Goal: Task Accomplishment & Management: Manage account settings

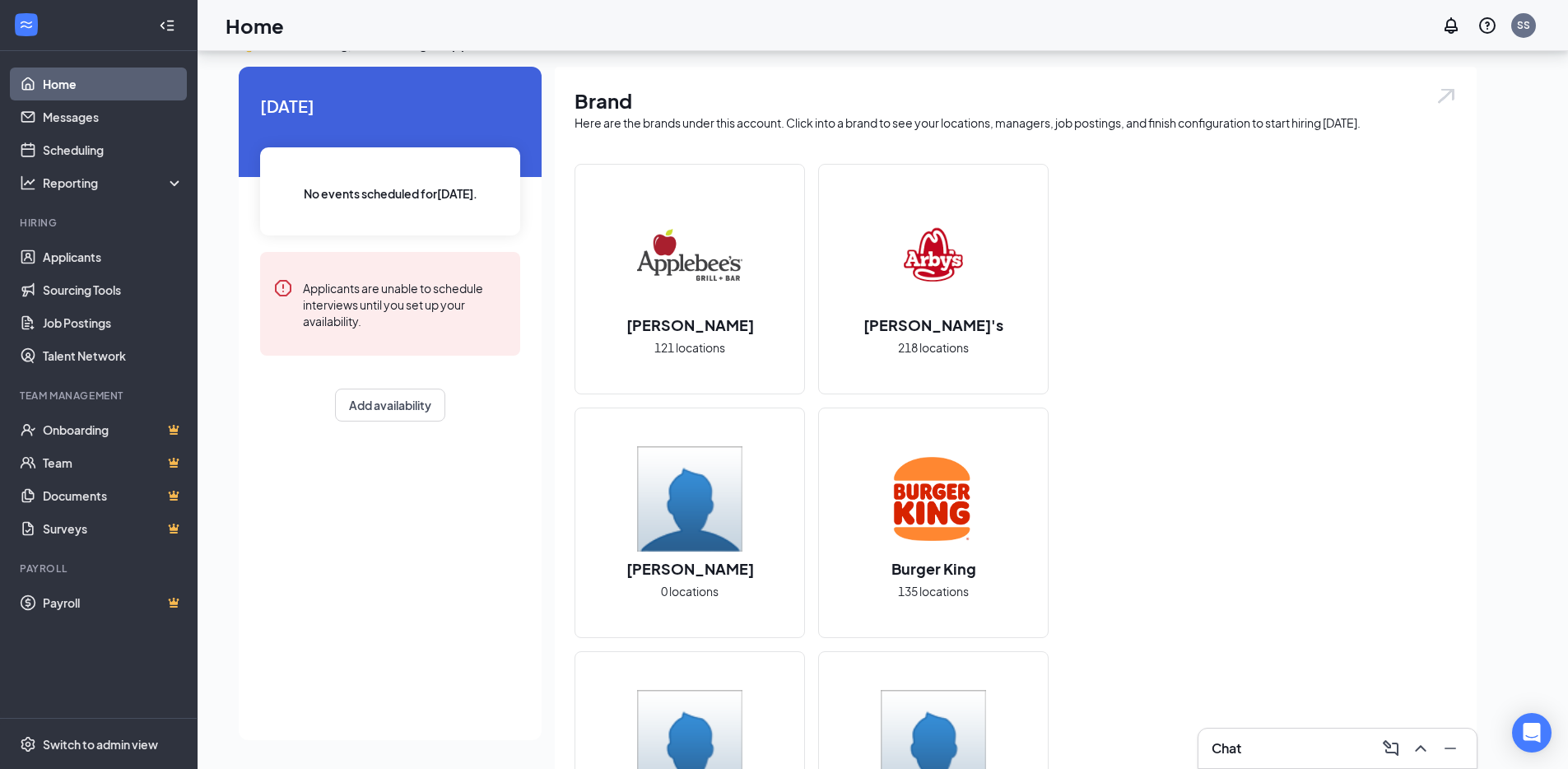
scroll to position [279, 0]
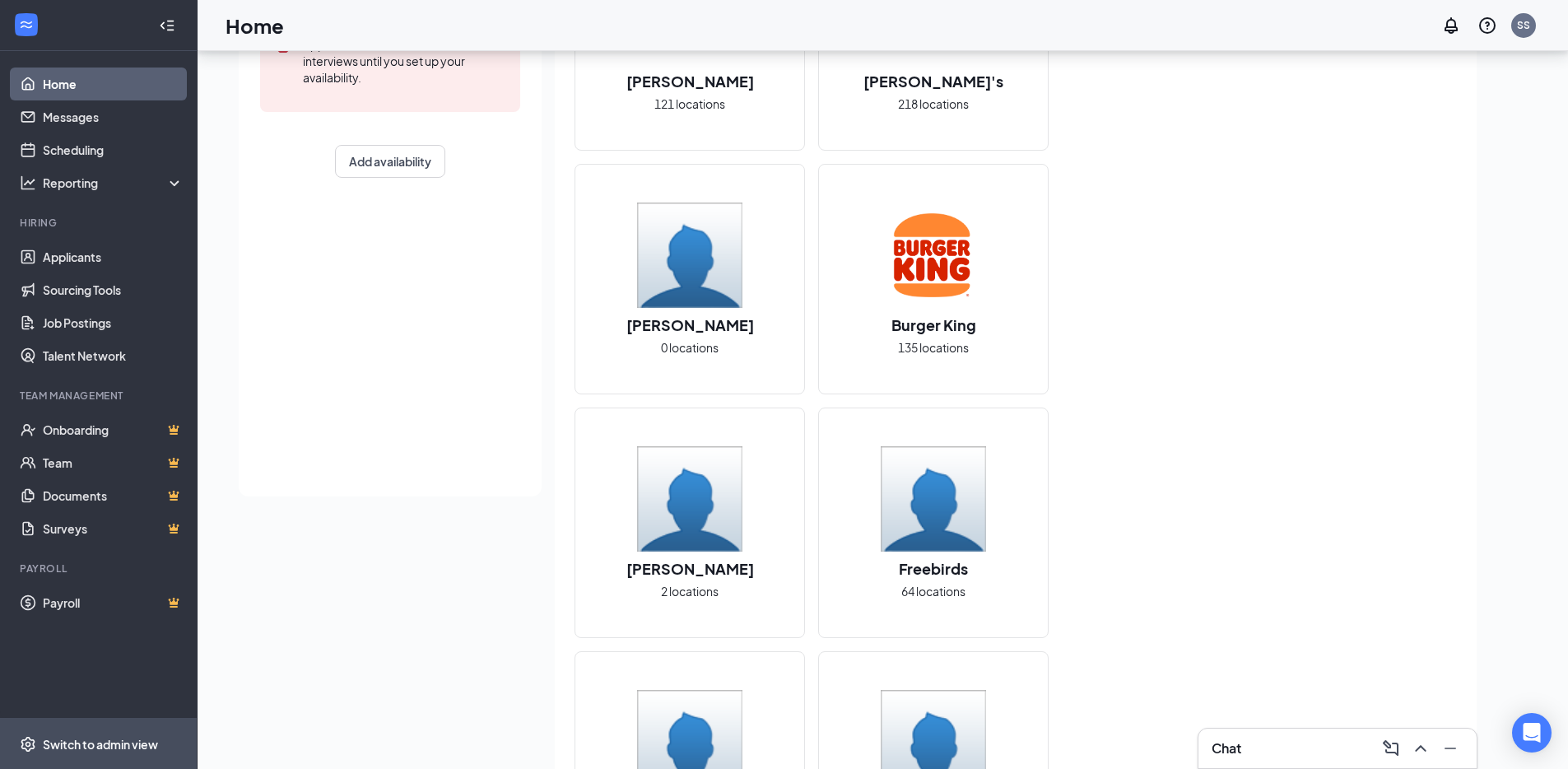
click at [105, 741] on div "Switch to admin view" at bounding box center [100, 744] width 115 height 17
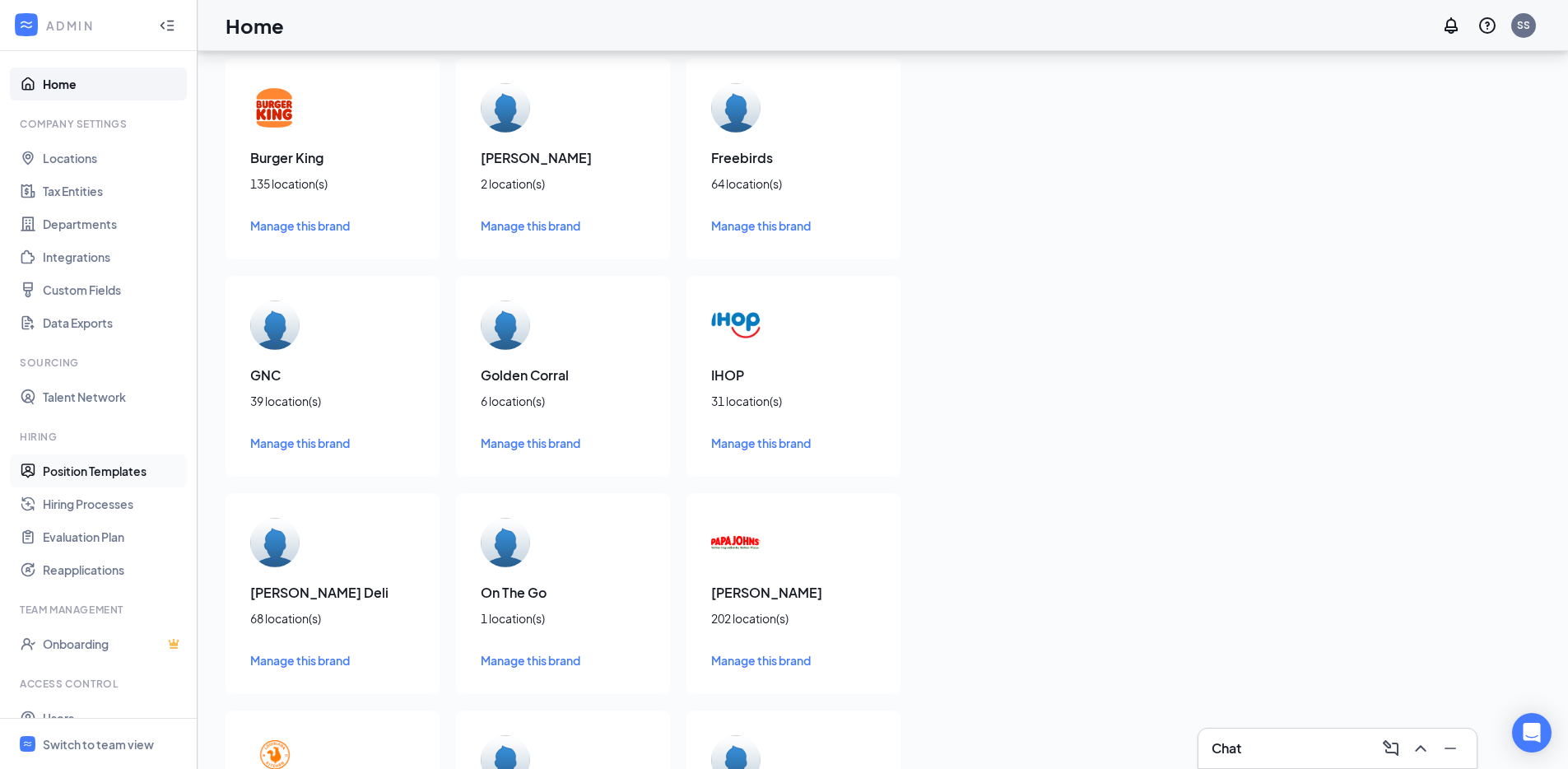
click at [90, 470] on link "Position Templates" at bounding box center [113, 470] width 141 height 33
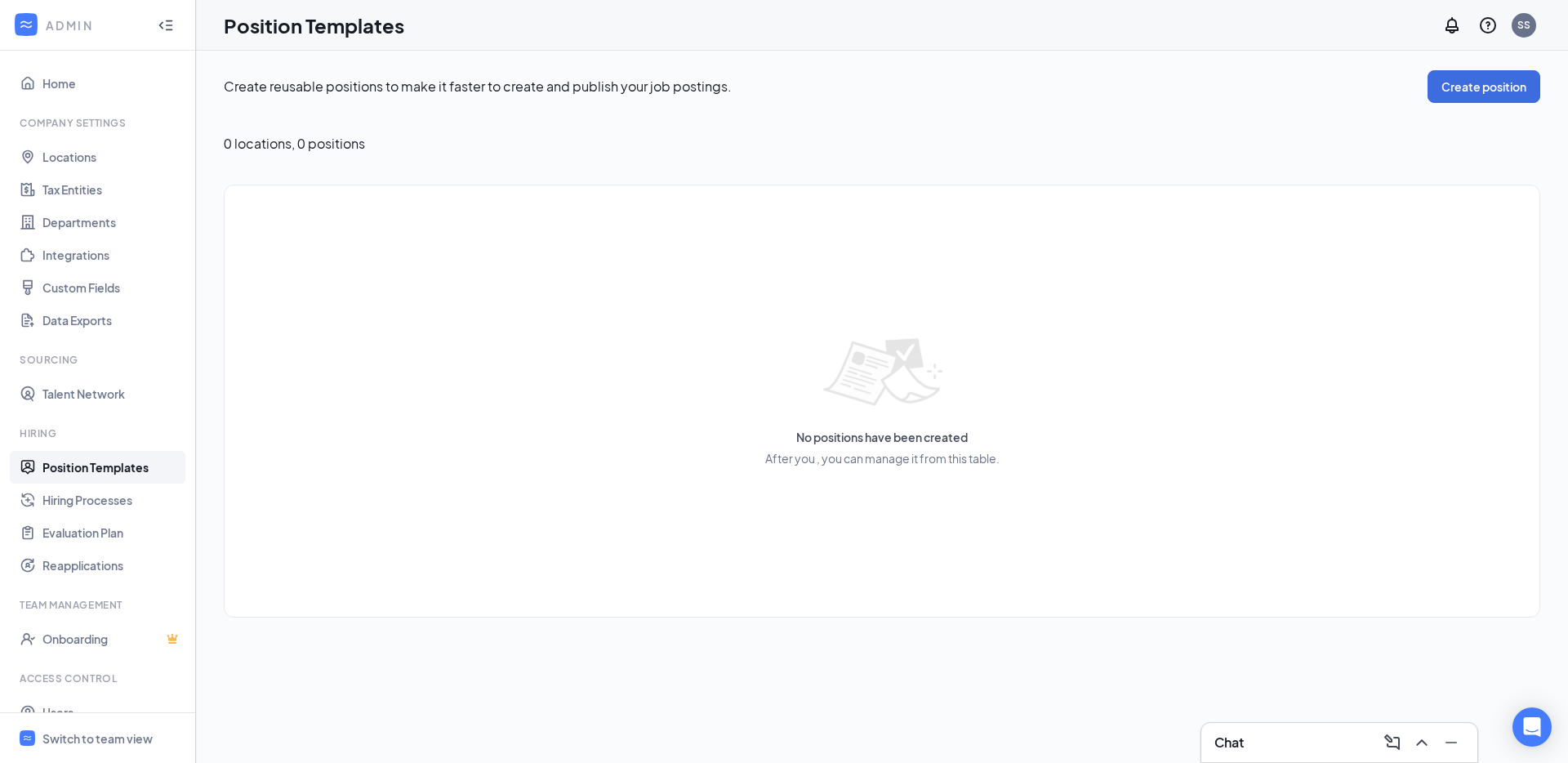
click at [86, 482] on link "Position Templates" at bounding box center [112, 467] width 139 height 32
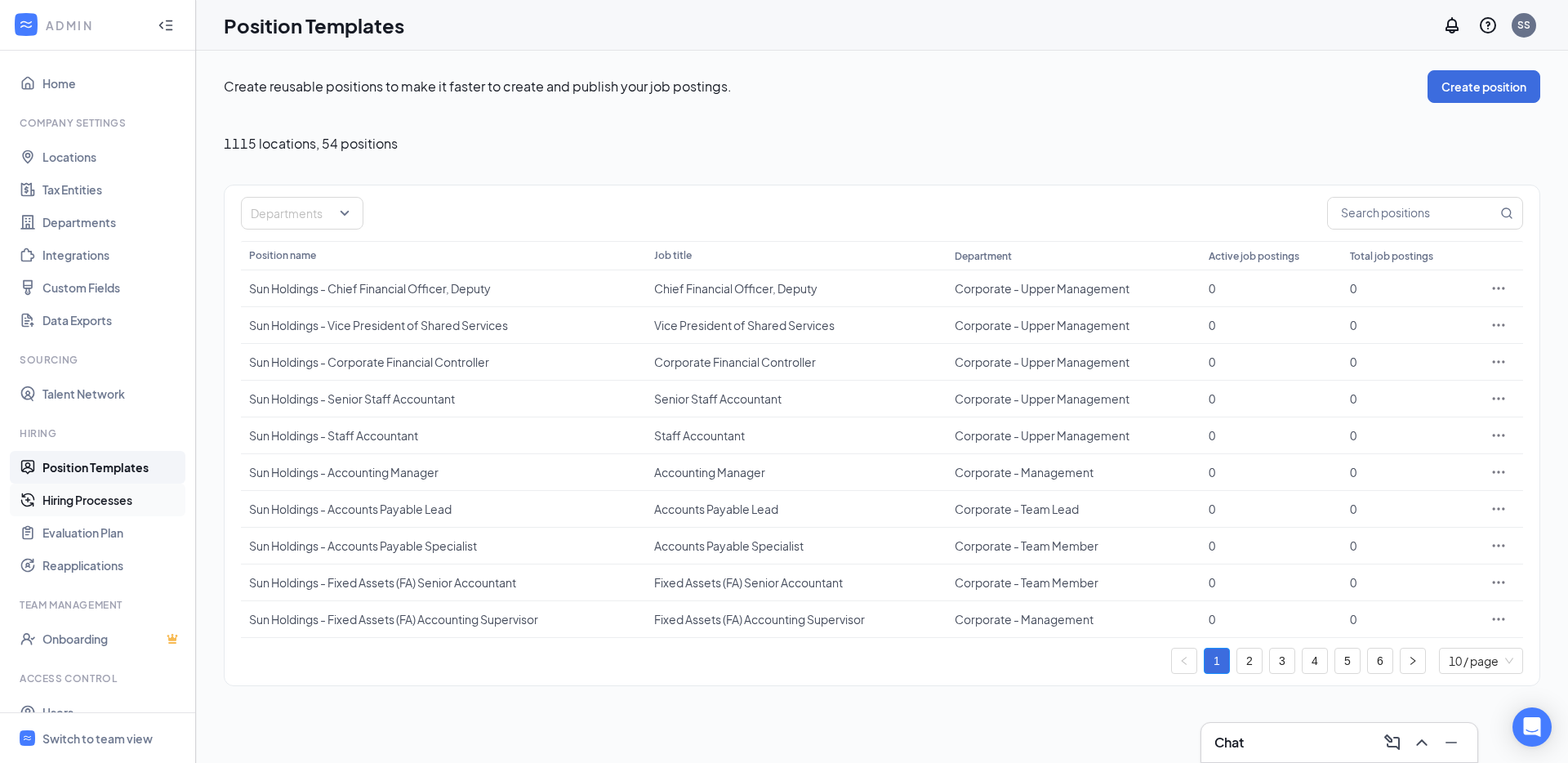
click at [143, 510] on link "Hiring Processes" at bounding box center [112, 499] width 139 height 32
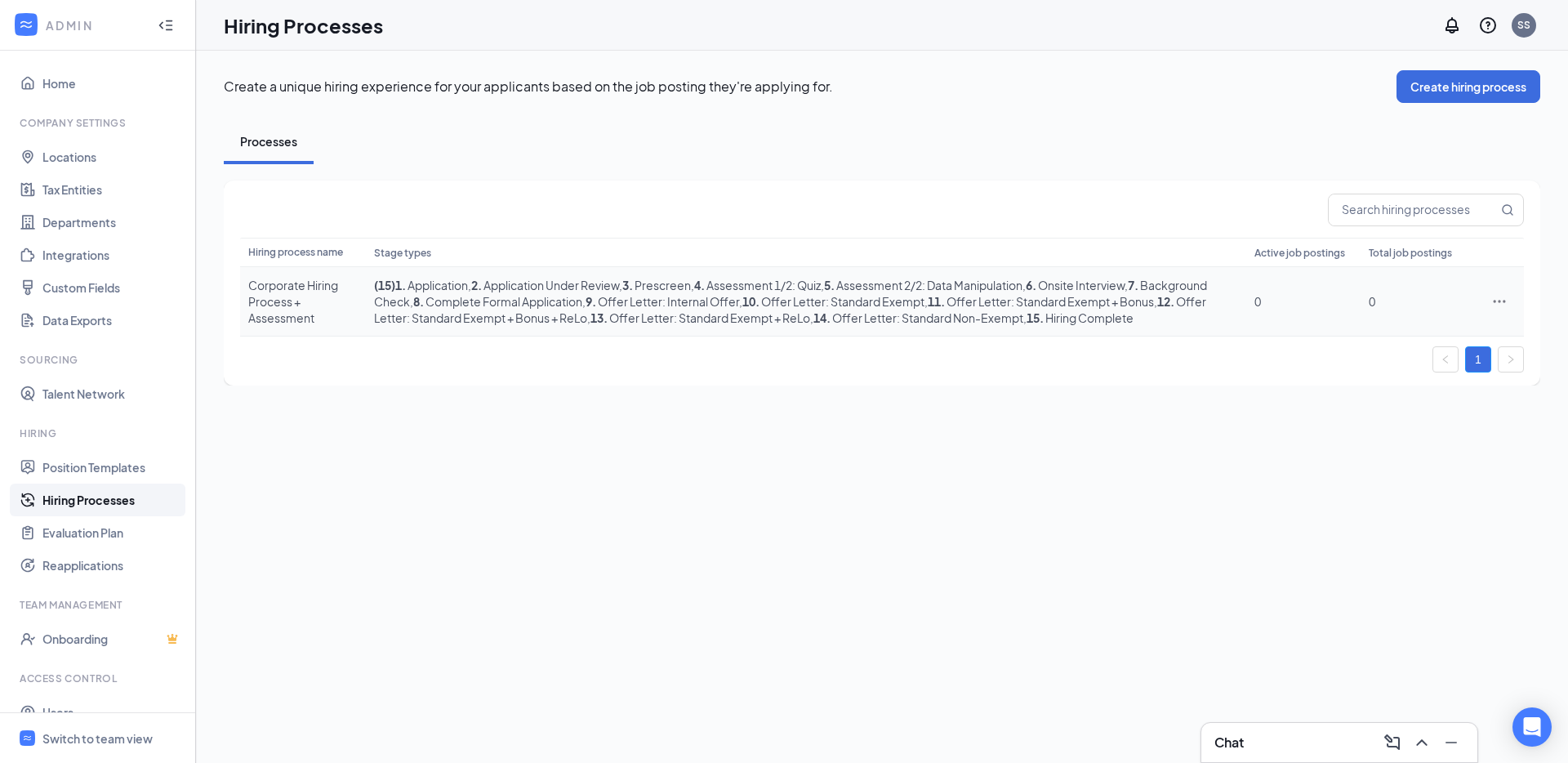
click at [315, 315] on div "Corporate Hiring Process + Assessment" at bounding box center [303, 301] width 110 height 49
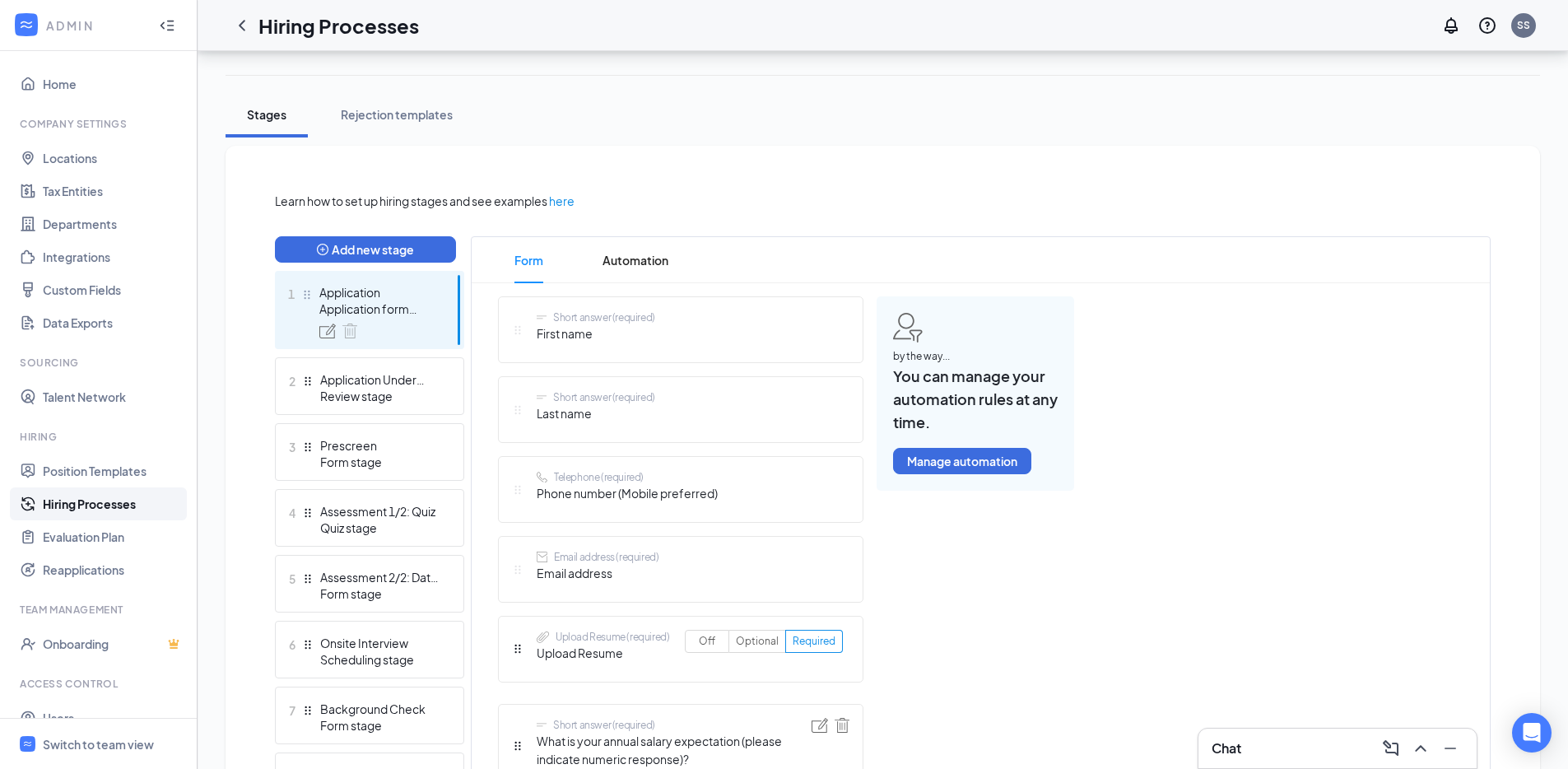
scroll to position [262, 0]
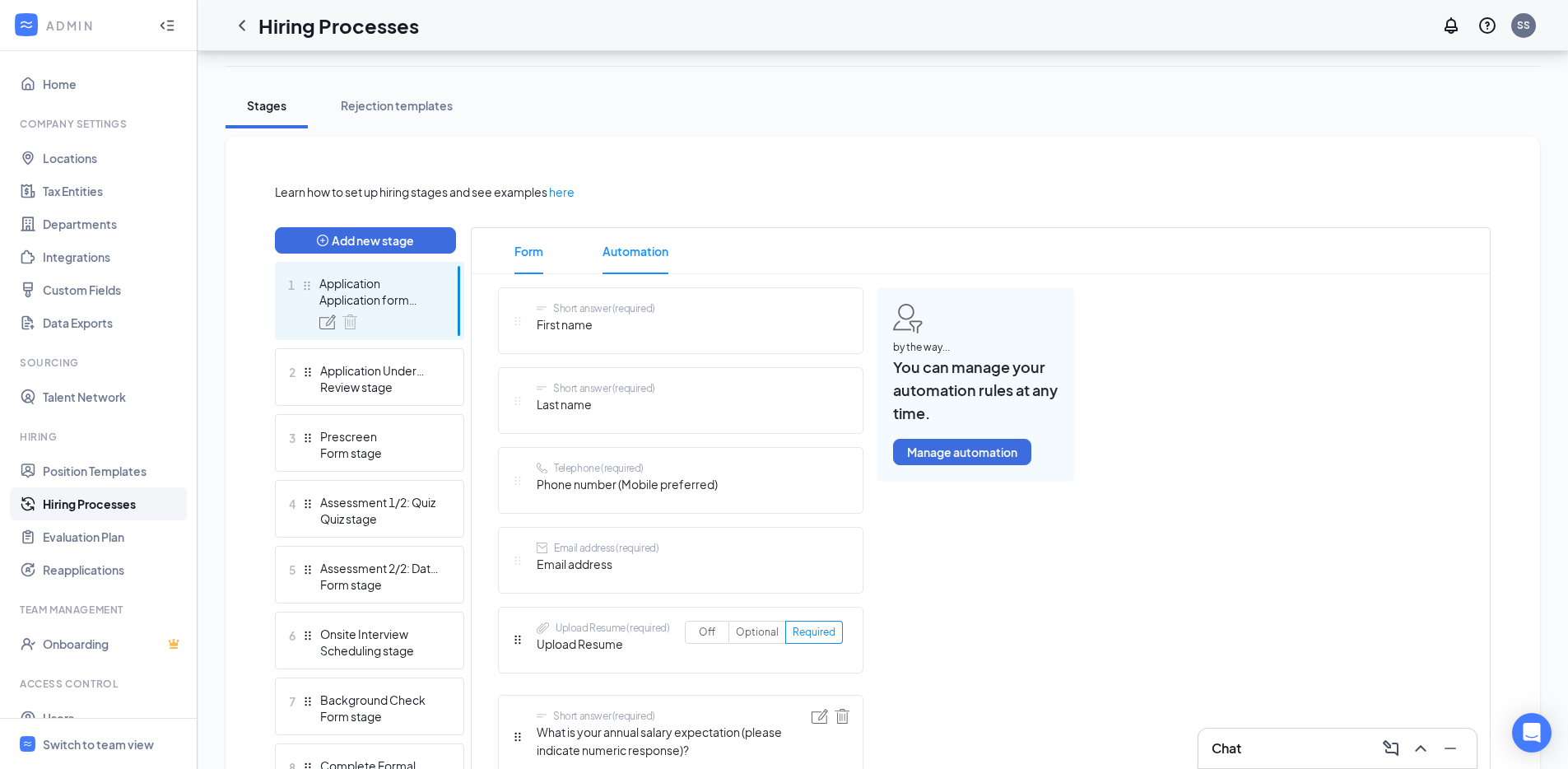
click at [628, 233] on span "Automation" at bounding box center [635, 250] width 66 height 46
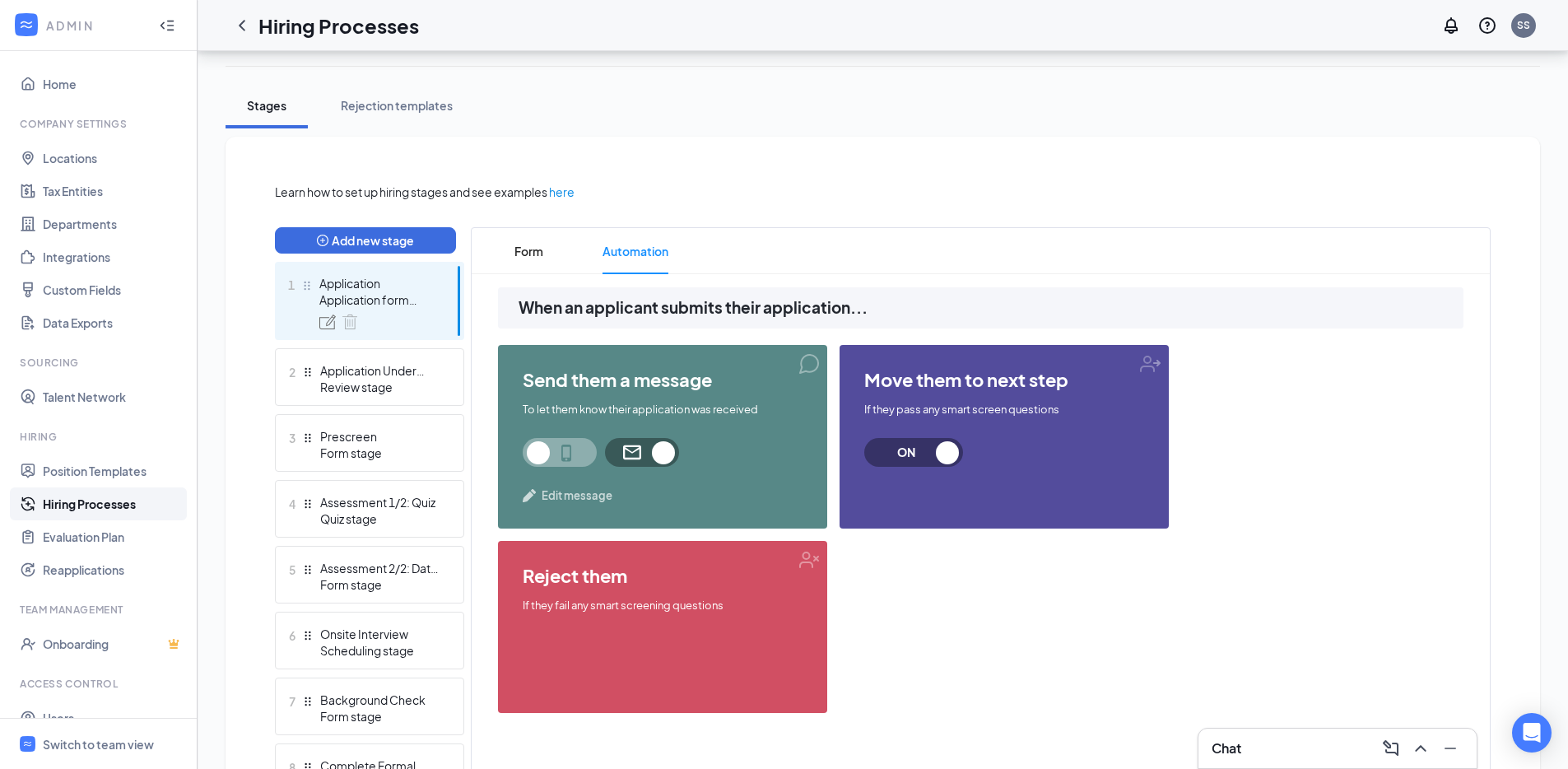
click at [577, 497] on span "Edit message" at bounding box center [576, 495] width 71 height 17
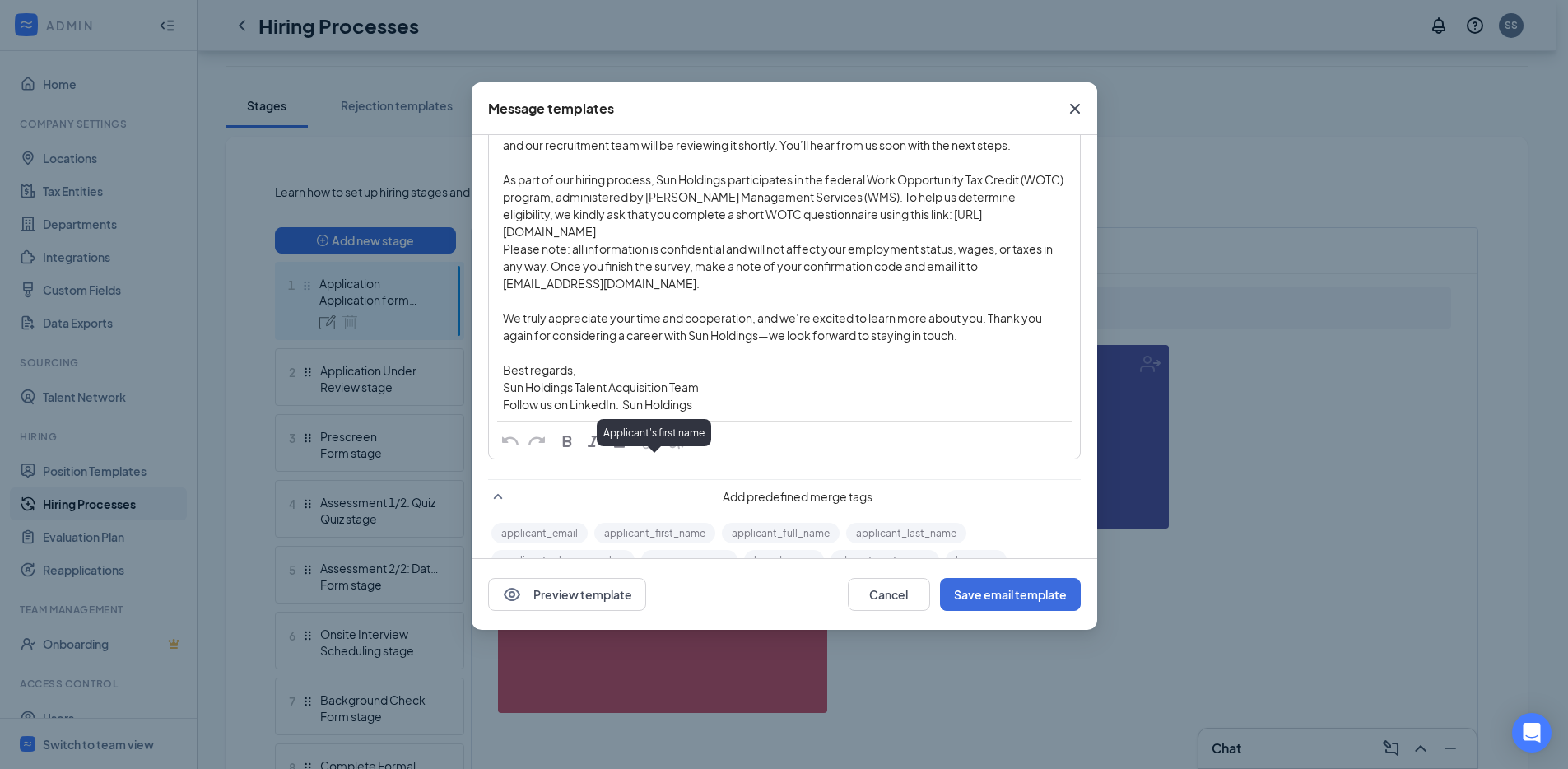
scroll to position [170, 0]
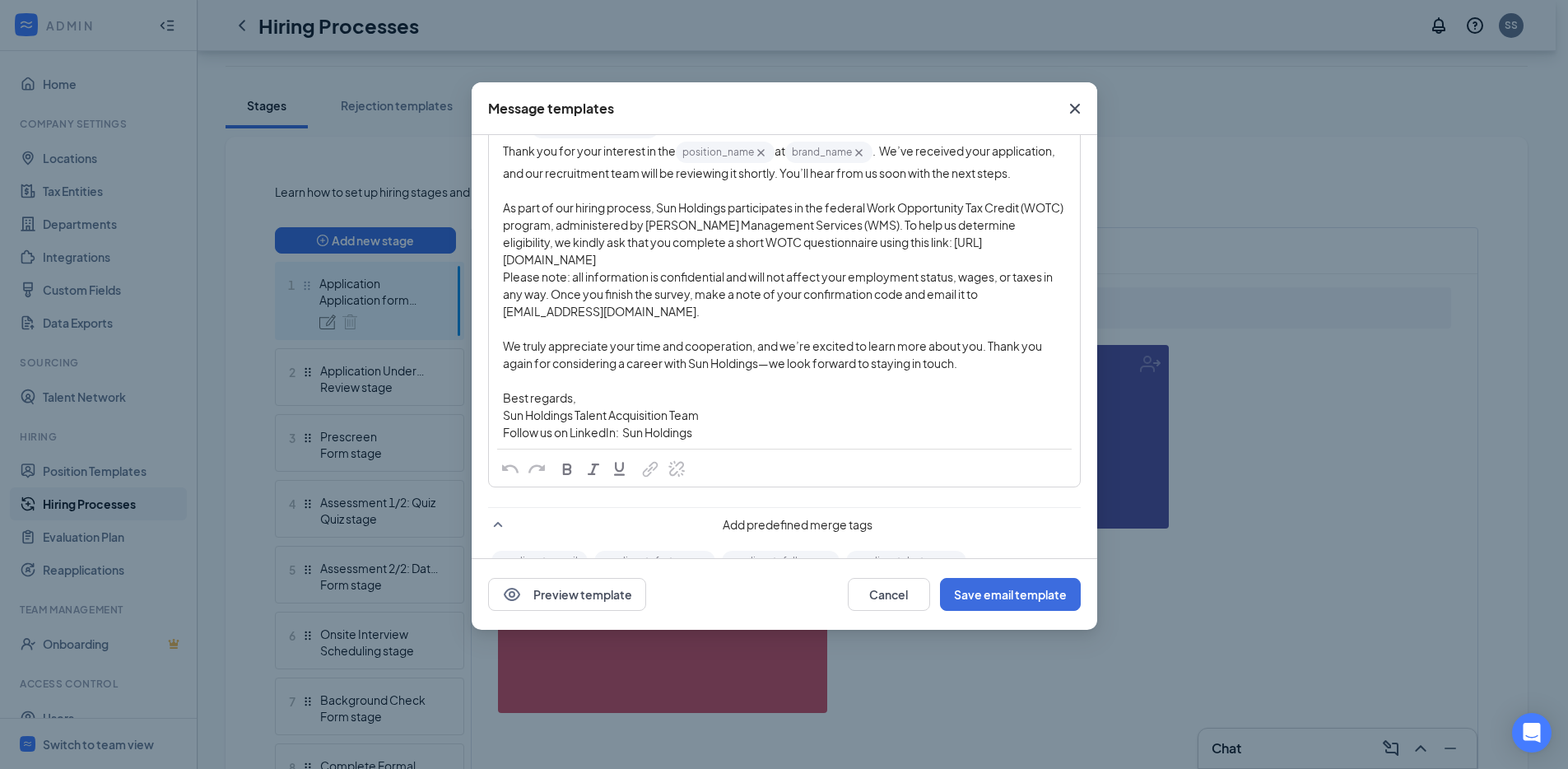
click at [1058, 108] on span "Close" at bounding box center [1074, 108] width 44 height 44
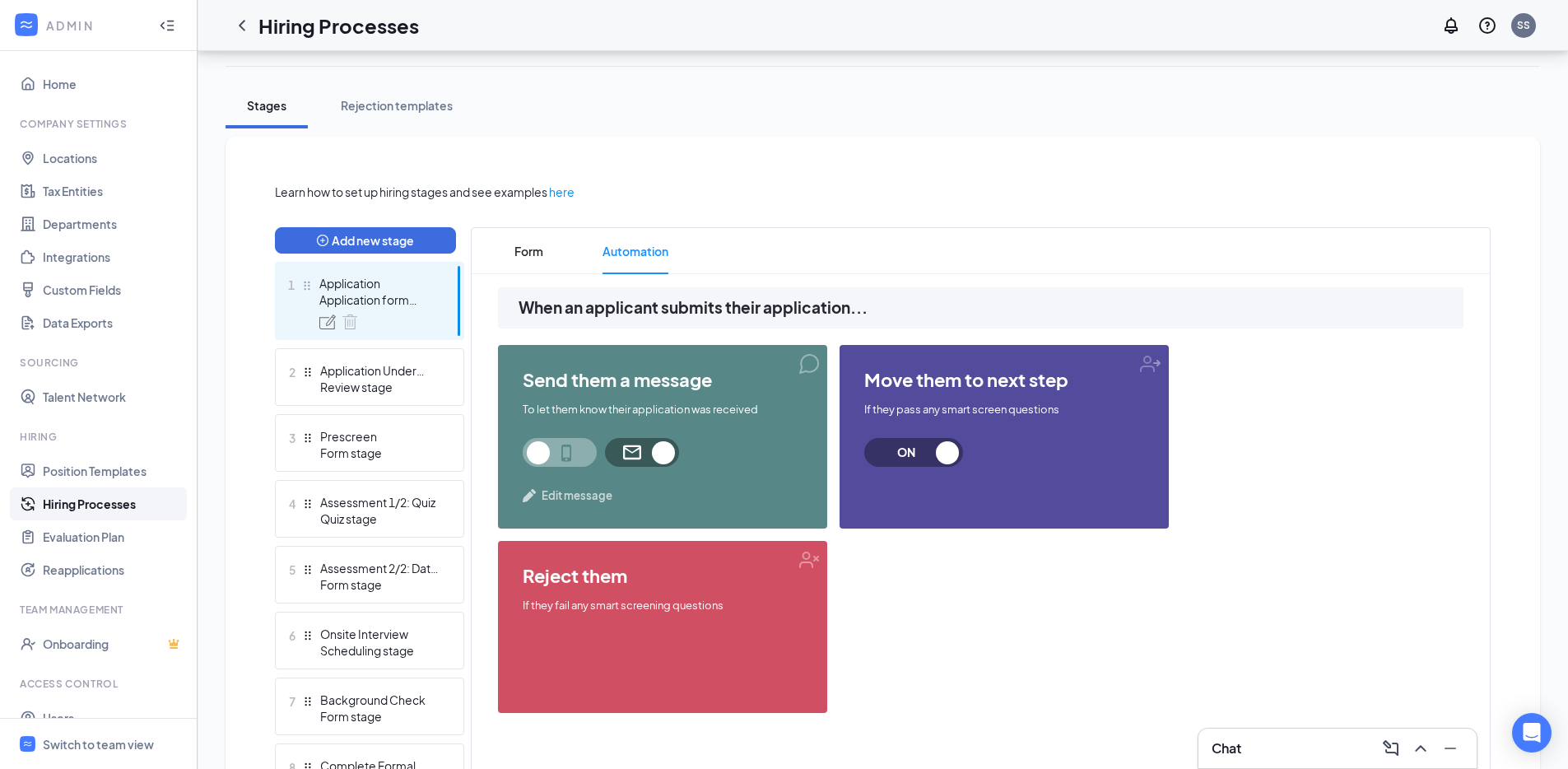
click at [408, 407] on ul "1 Application Application form stage 2 Application Under Review Review stage 3 …" at bounding box center [370, 761] width 189 height 1000
click at [418, 395] on div "2 Application Under Review Review stage" at bounding box center [370, 377] width 189 height 58
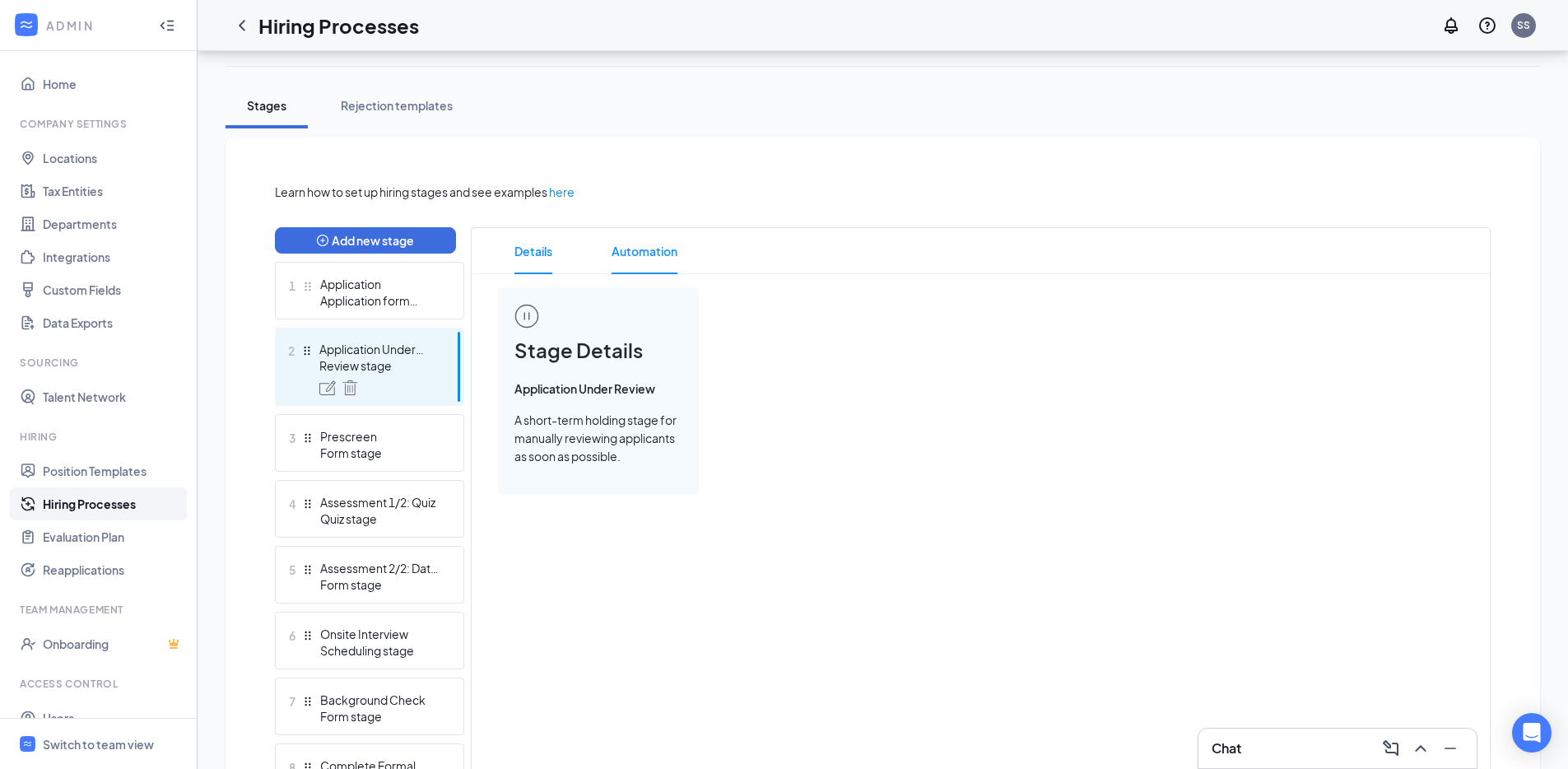
click at [649, 241] on span "Automation" at bounding box center [644, 250] width 66 height 46
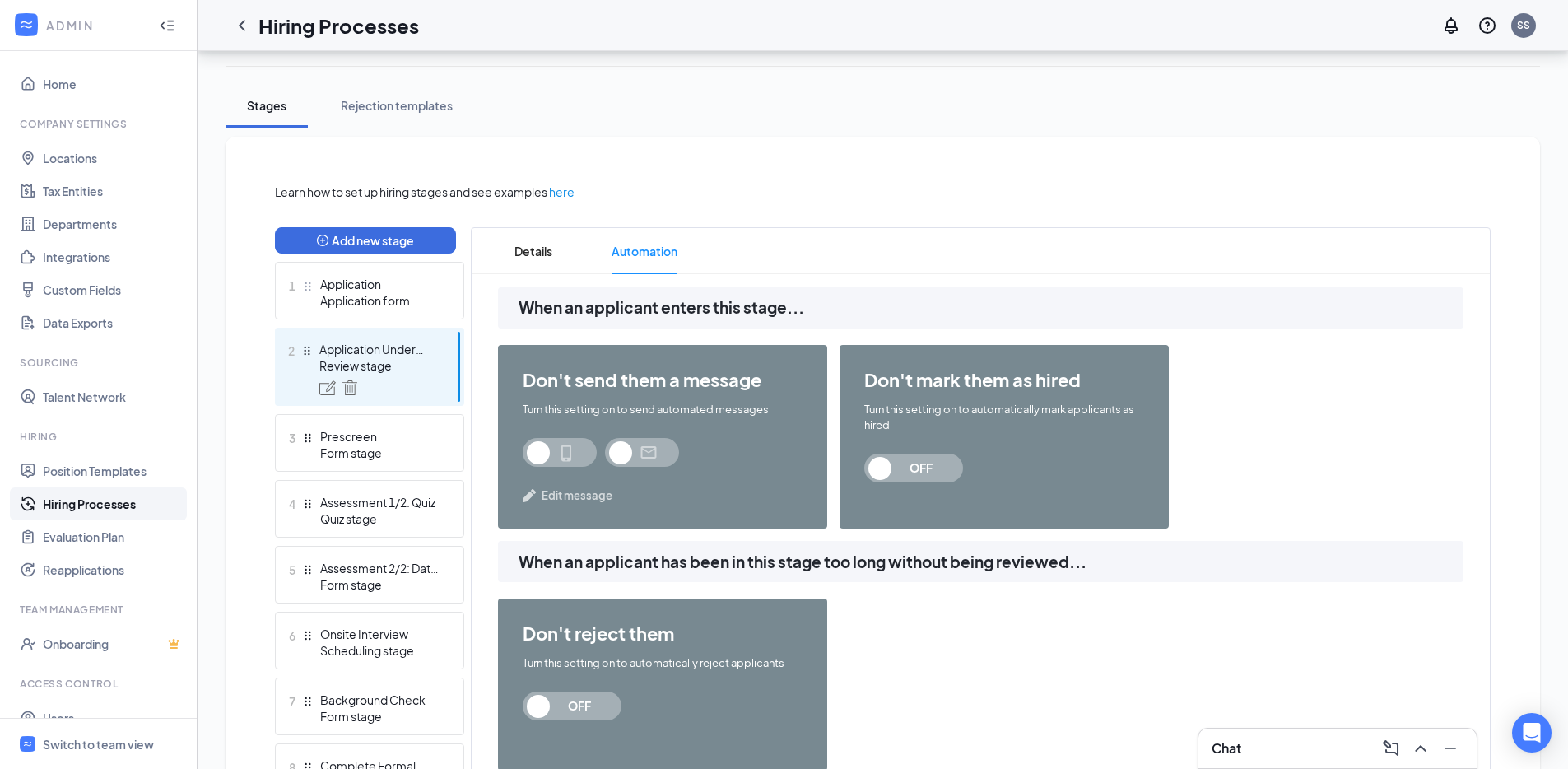
click at [573, 500] on span "Edit message" at bounding box center [576, 495] width 71 height 17
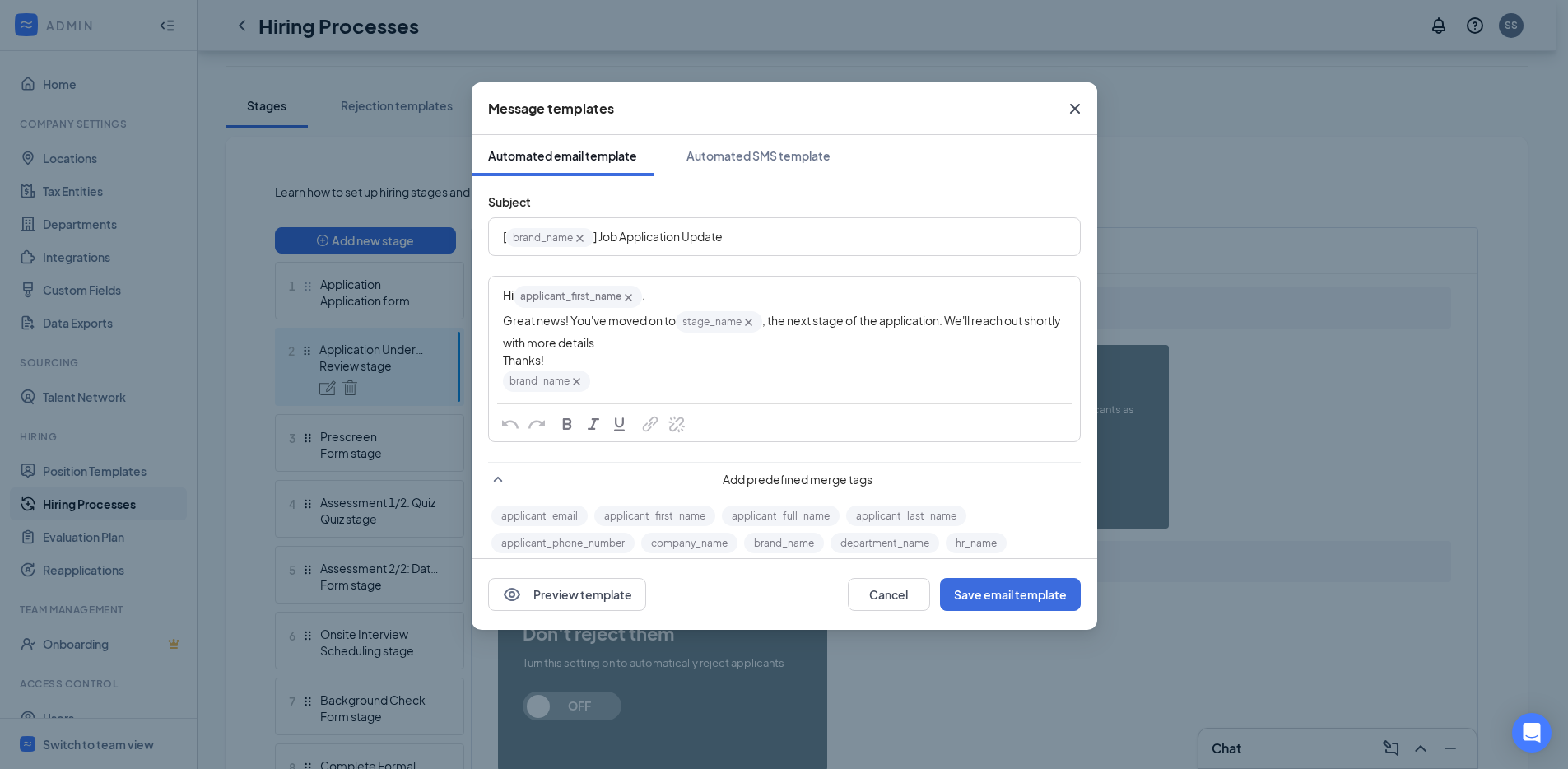
click at [1075, 113] on icon "Cross" at bounding box center [1075, 109] width 20 height 20
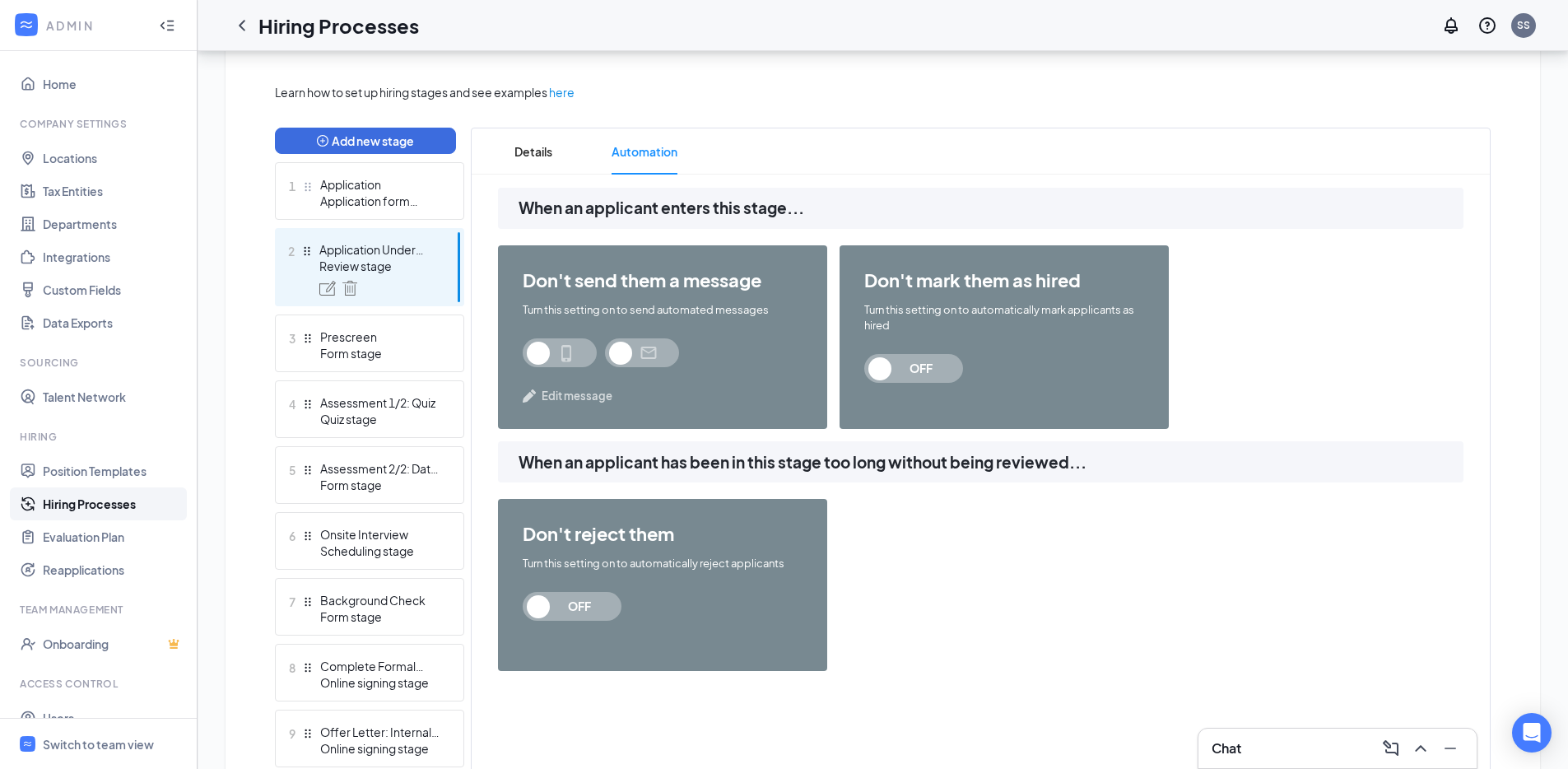
scroll to position [362, 0]
click at [433, 206] on div "Application form stage" at bounding box center [381, 200] width 120 height 17
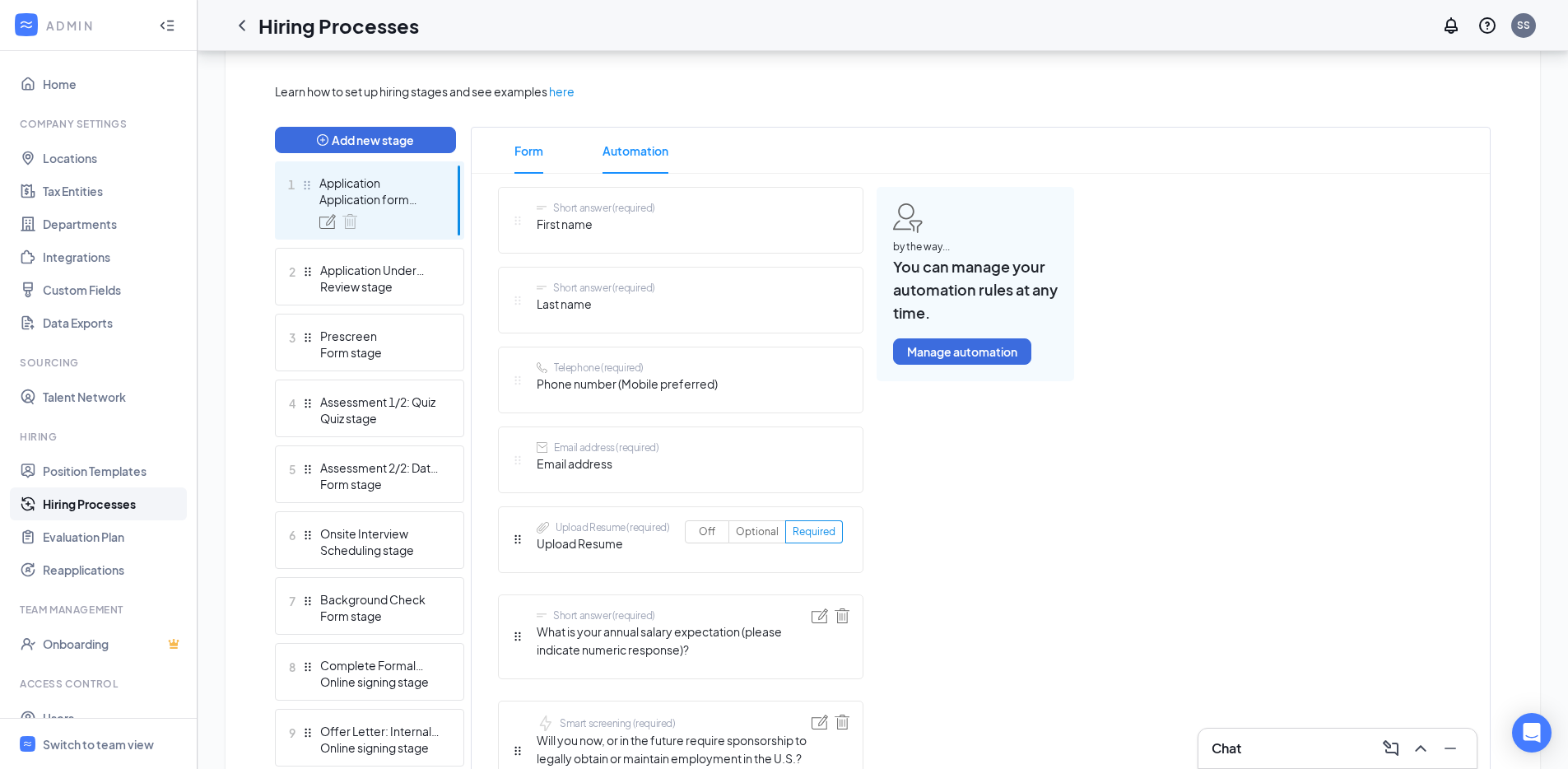
click at [622, 136] on span "Automation" at bounding box center [635, 150] width 66 height 46
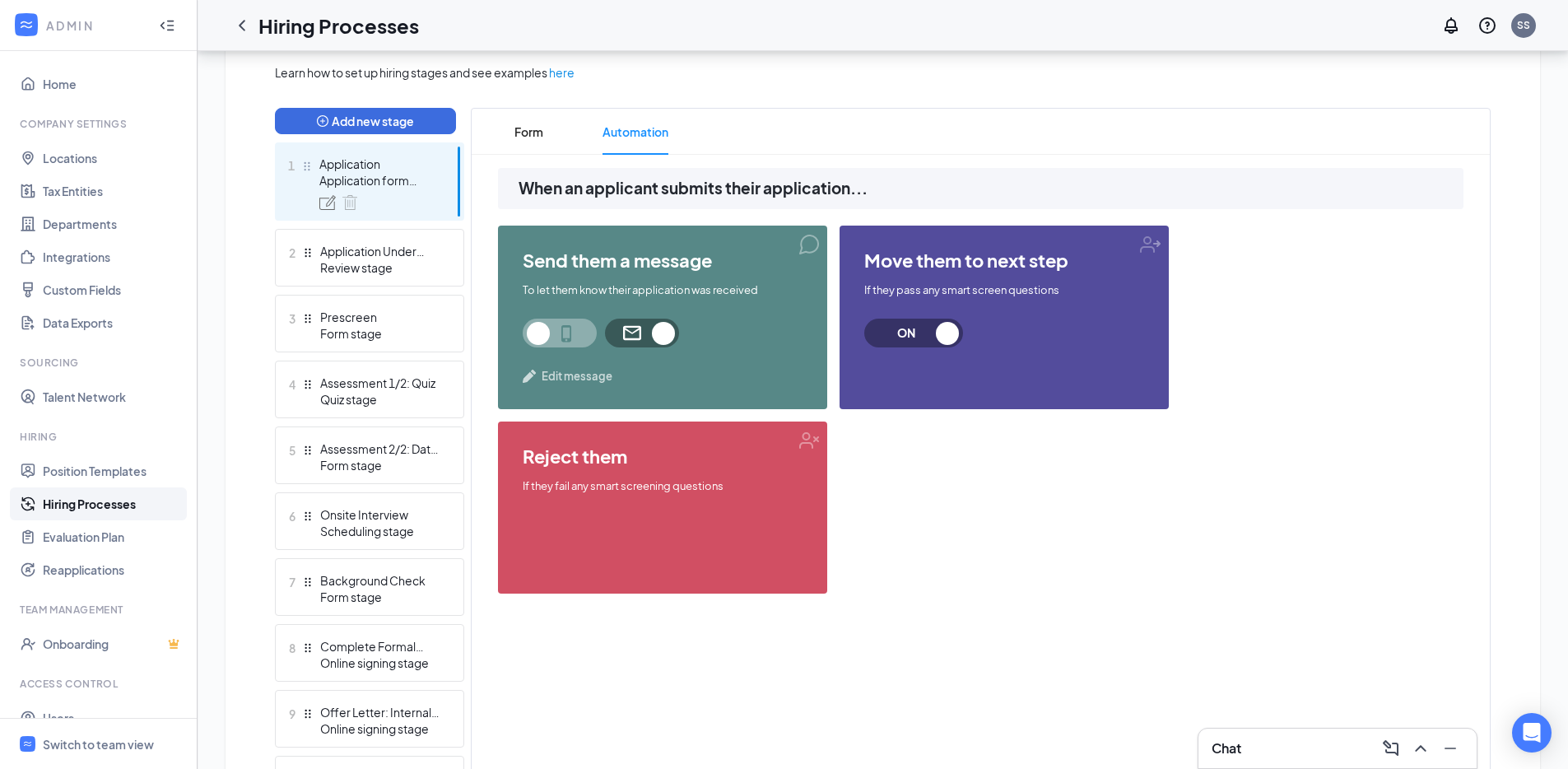
scroll to position [382, 0]
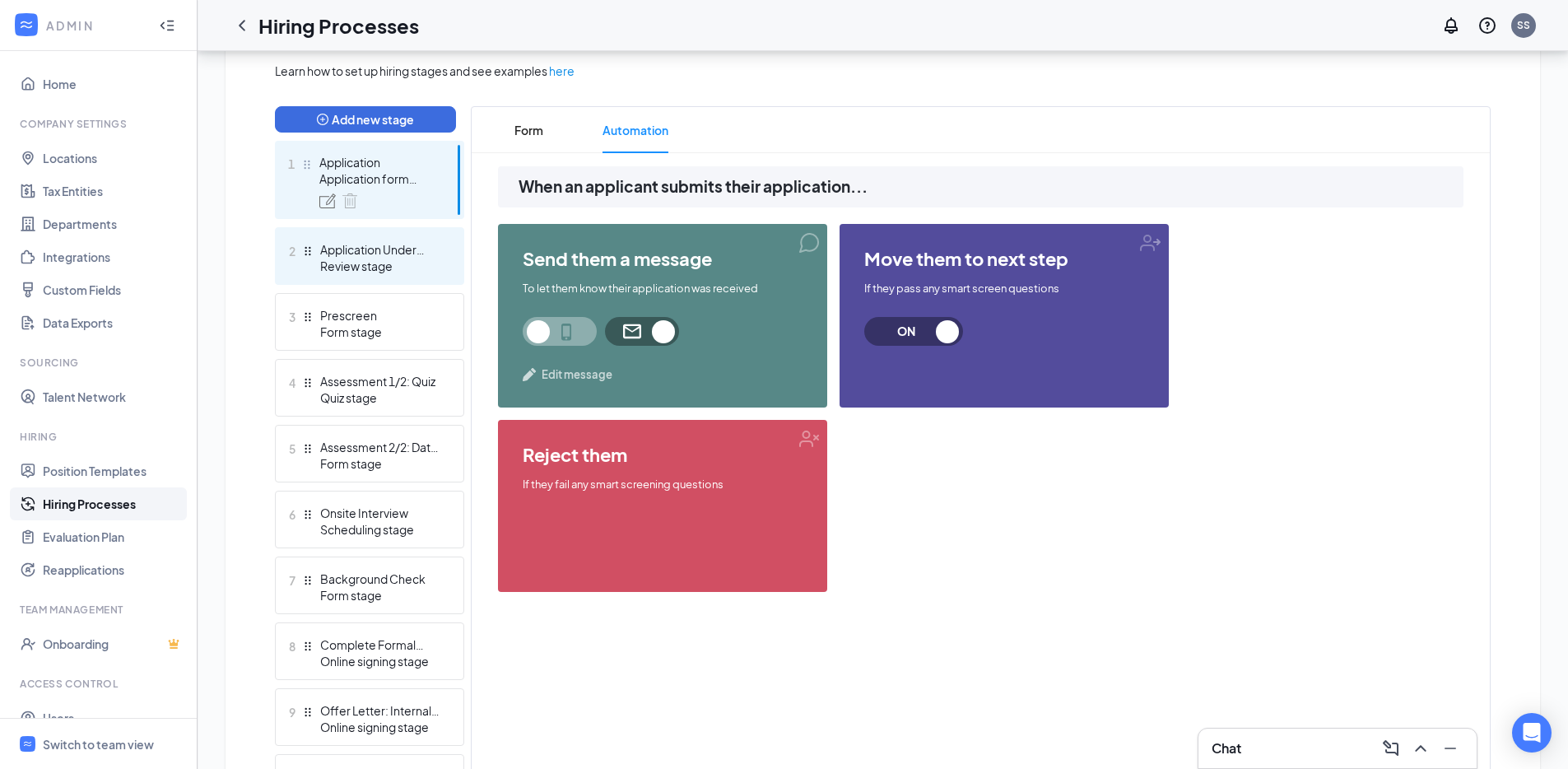
click at [431, 234] on div "2 Application Under Review Review stage" at bounding box center [370, 255] width 189 height 58
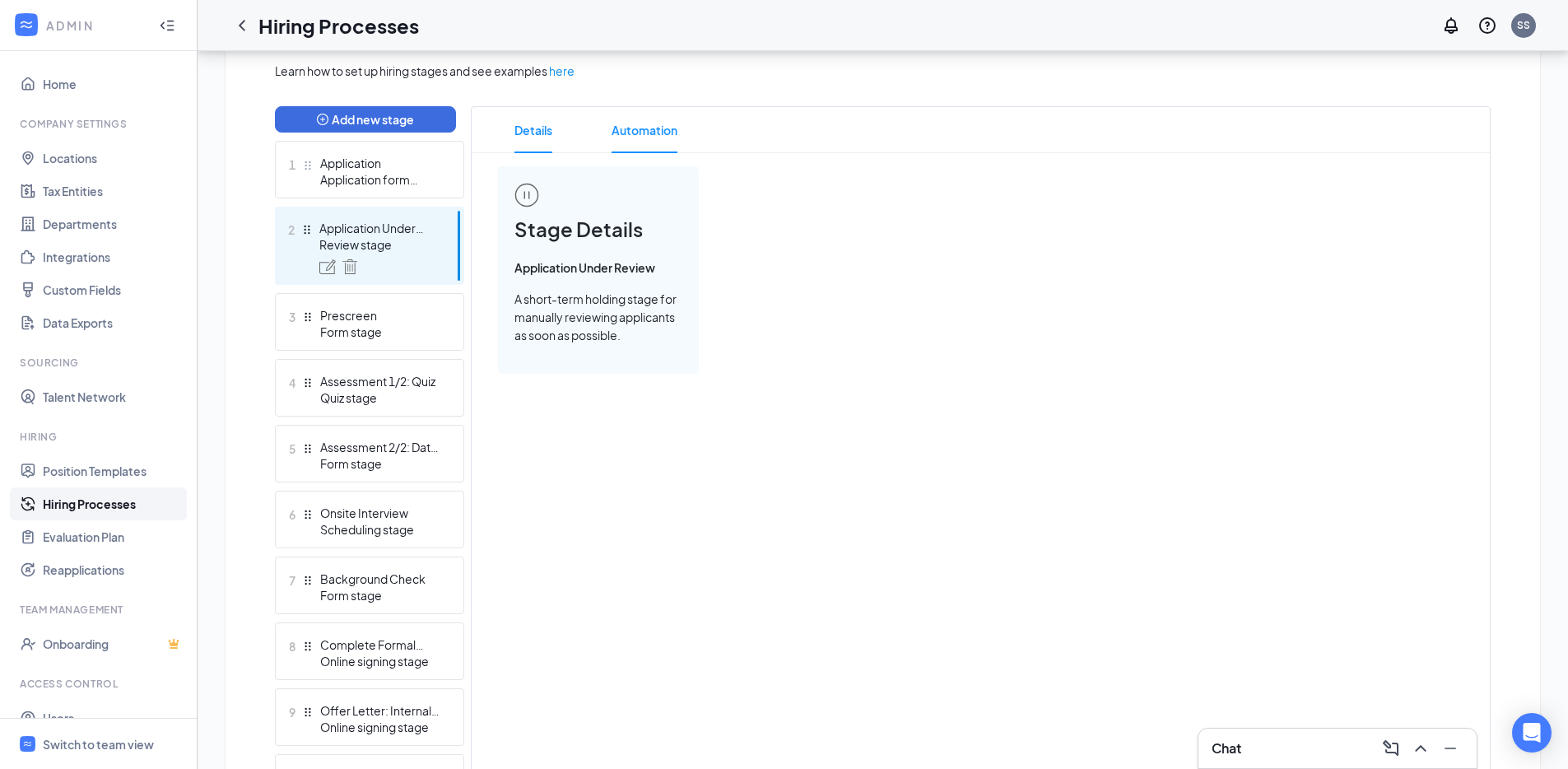
click at [637, 143] on span "Automation" at bounding box center [644, 130] width 66 height 46
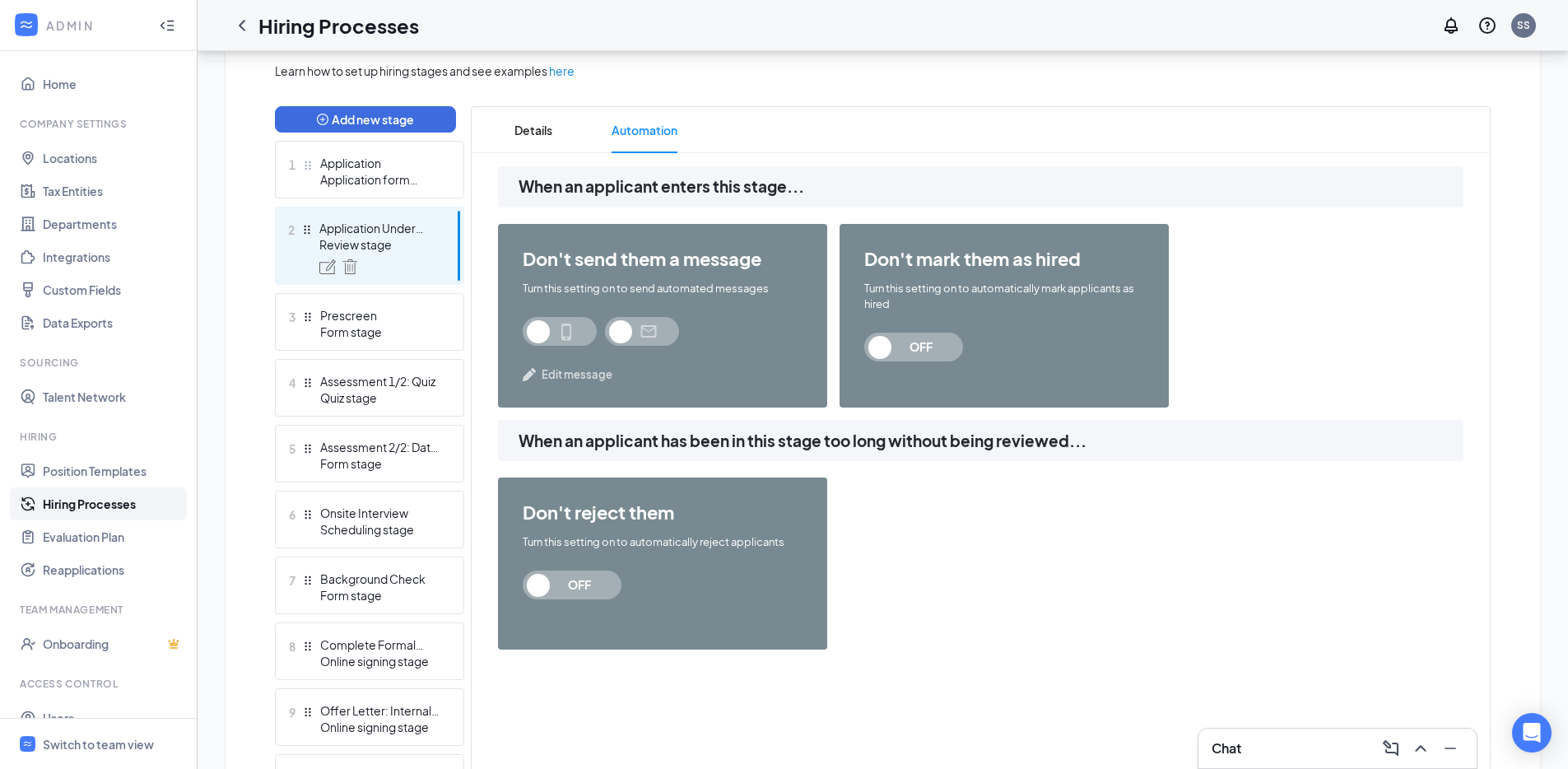
click at [576, 582] on span "OFF" at bounding box center [579, 585] width 73 height 28
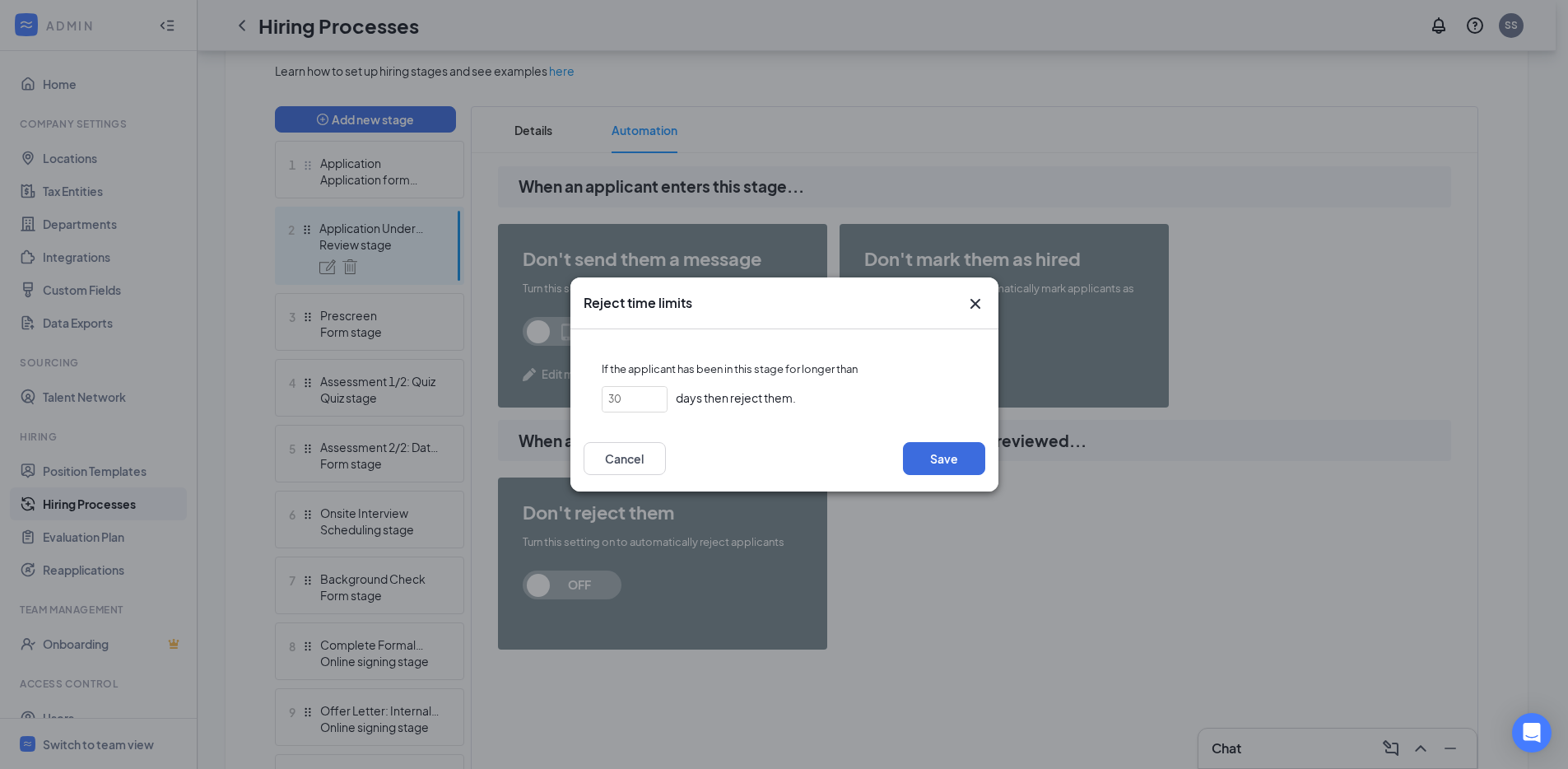
drag, startPoint x: 646, startPoint y: 398, endPoint x: 569, endPoint y: 398, distance: 77.0
click at [571, 398] on div "Reject time limits If the applicant has been in this stage for longer than 30 d…" at bounding box center [784, 383] width 428 height 213
type input "45"
click at [942, 456] on button "Save" at bounding box center [944, 458] width 82 height 33
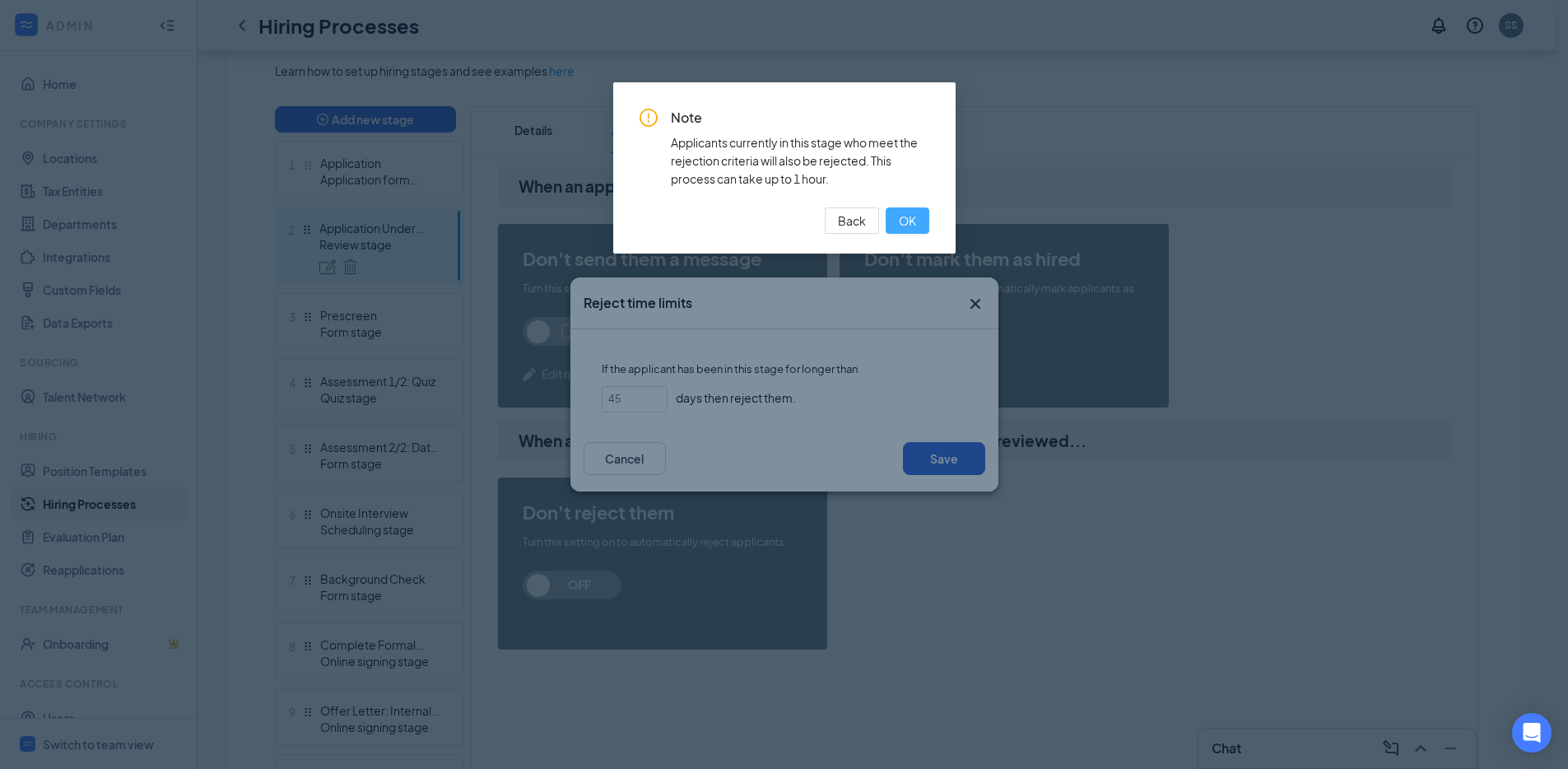
click at [901, 223] on span "OK" at bounding box center [907, 221] width 18 height 18
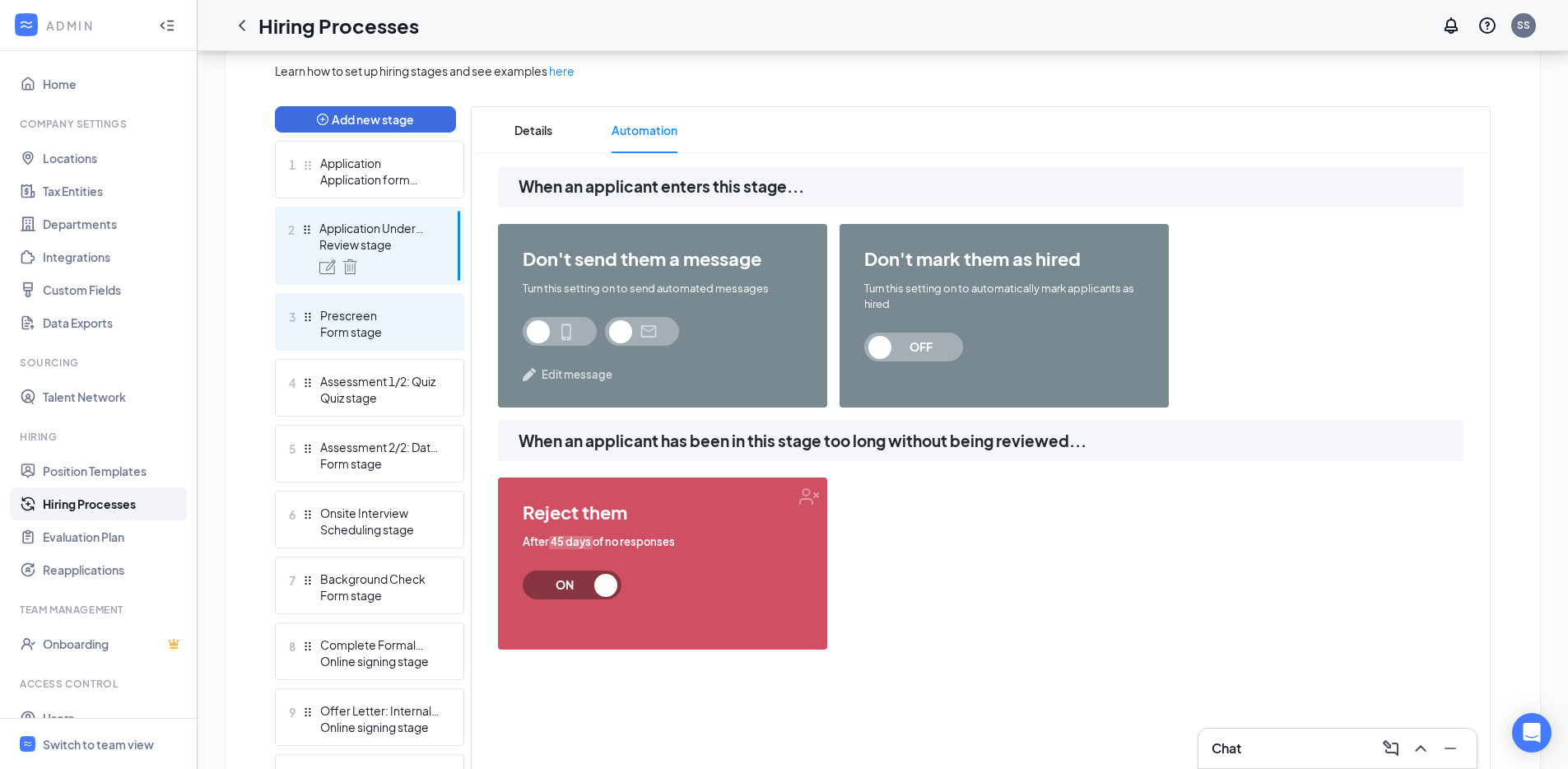
click at [408, 322] on div "Prescreen" at bounding box center [381, 315] width 120 height 17
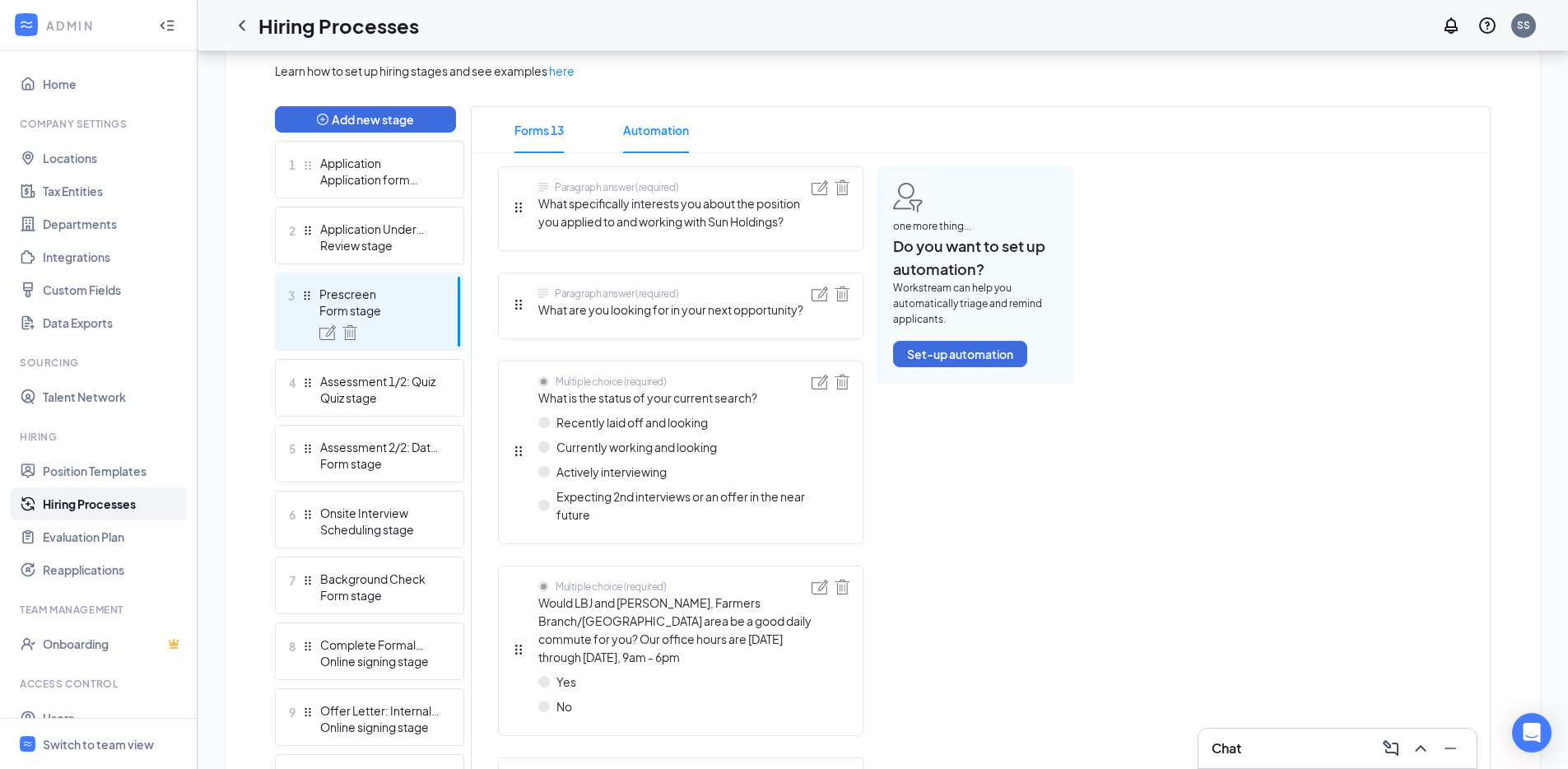
click at [662, 135] on span "Automation" at bounding box center [656, 130] width 66 height 46
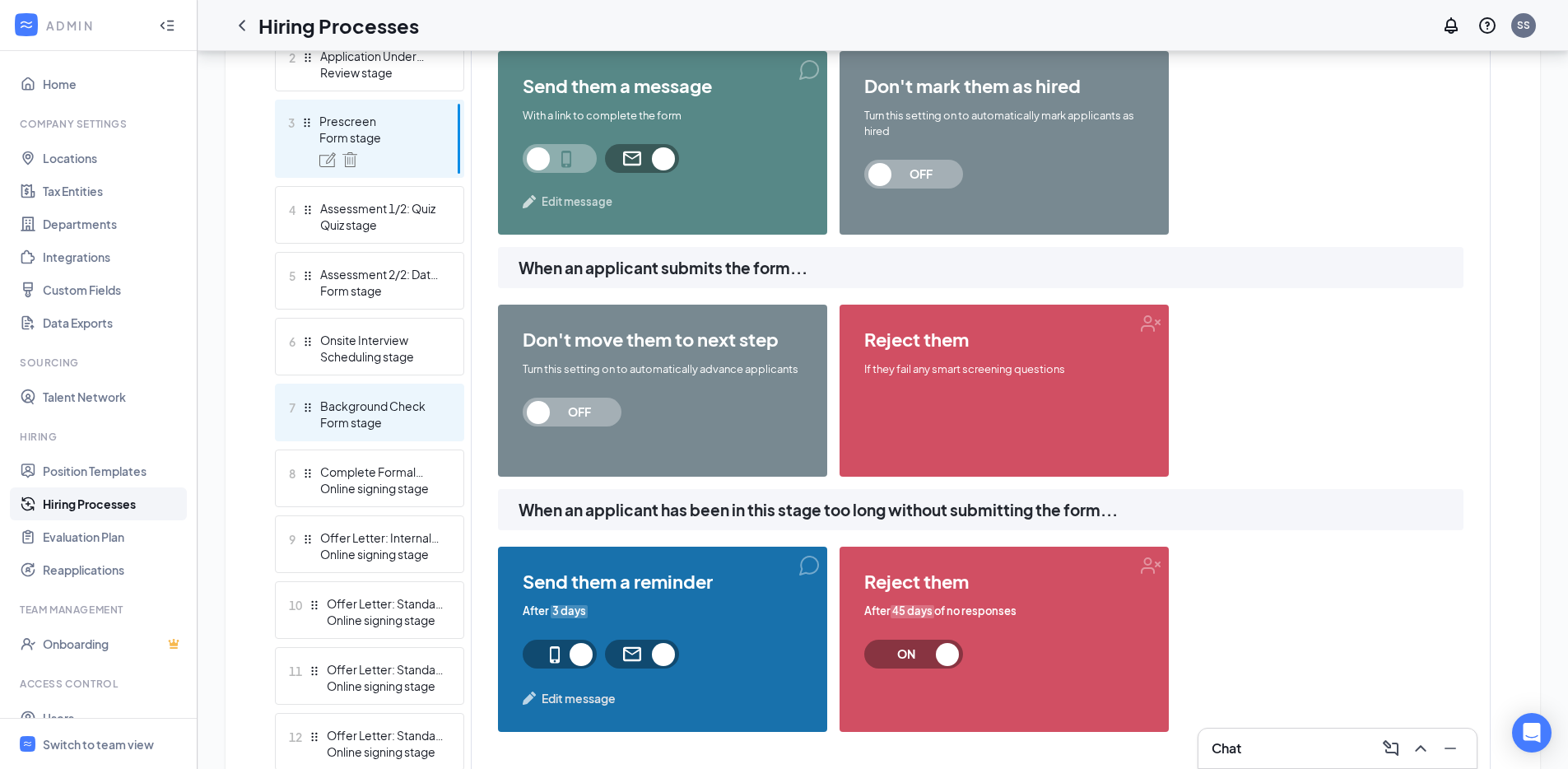
scroll to position [556, 0]
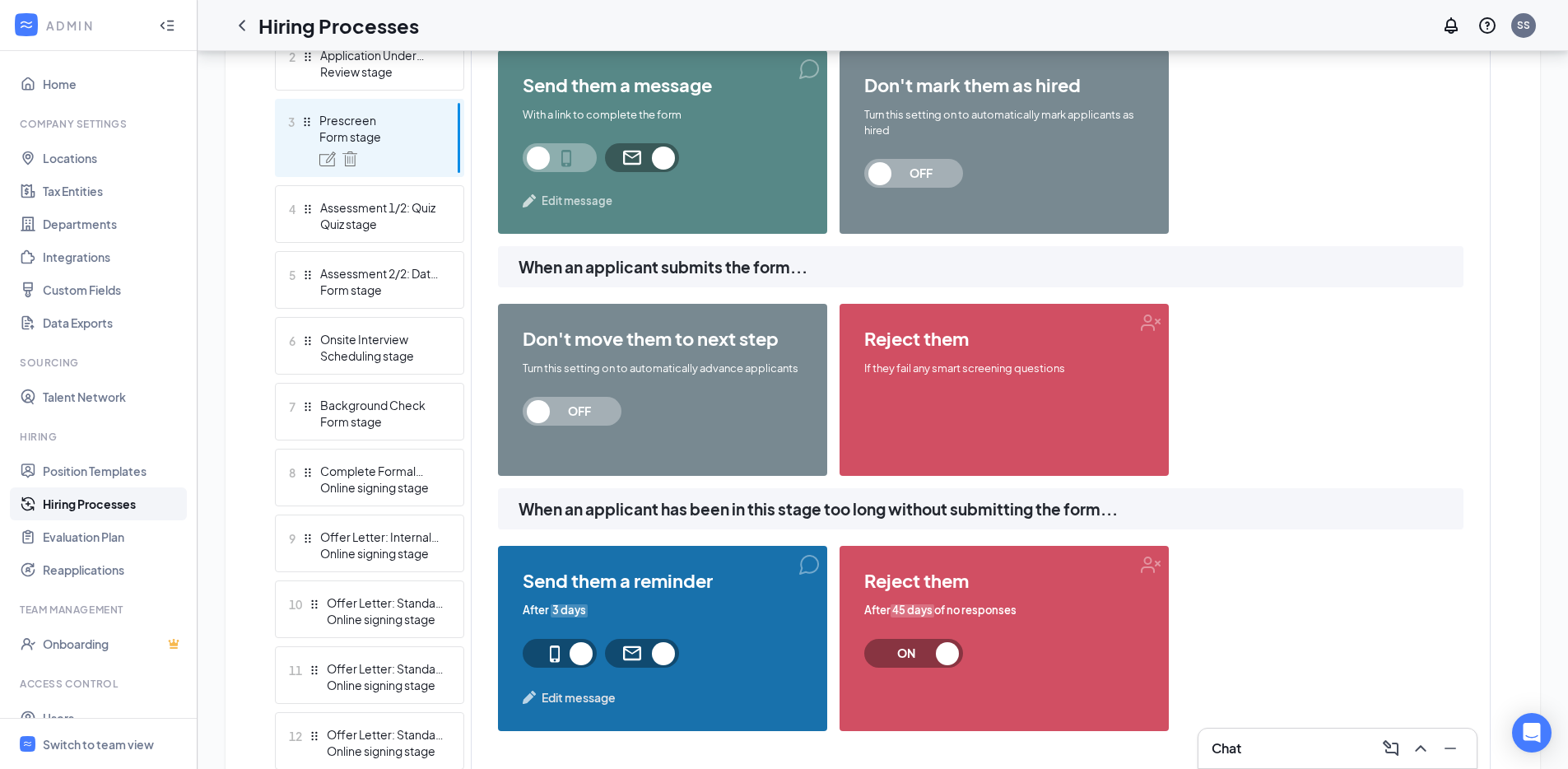
click at [563, 703] on span "Edit message" at bounding box center [578, 697] width 74 height 18
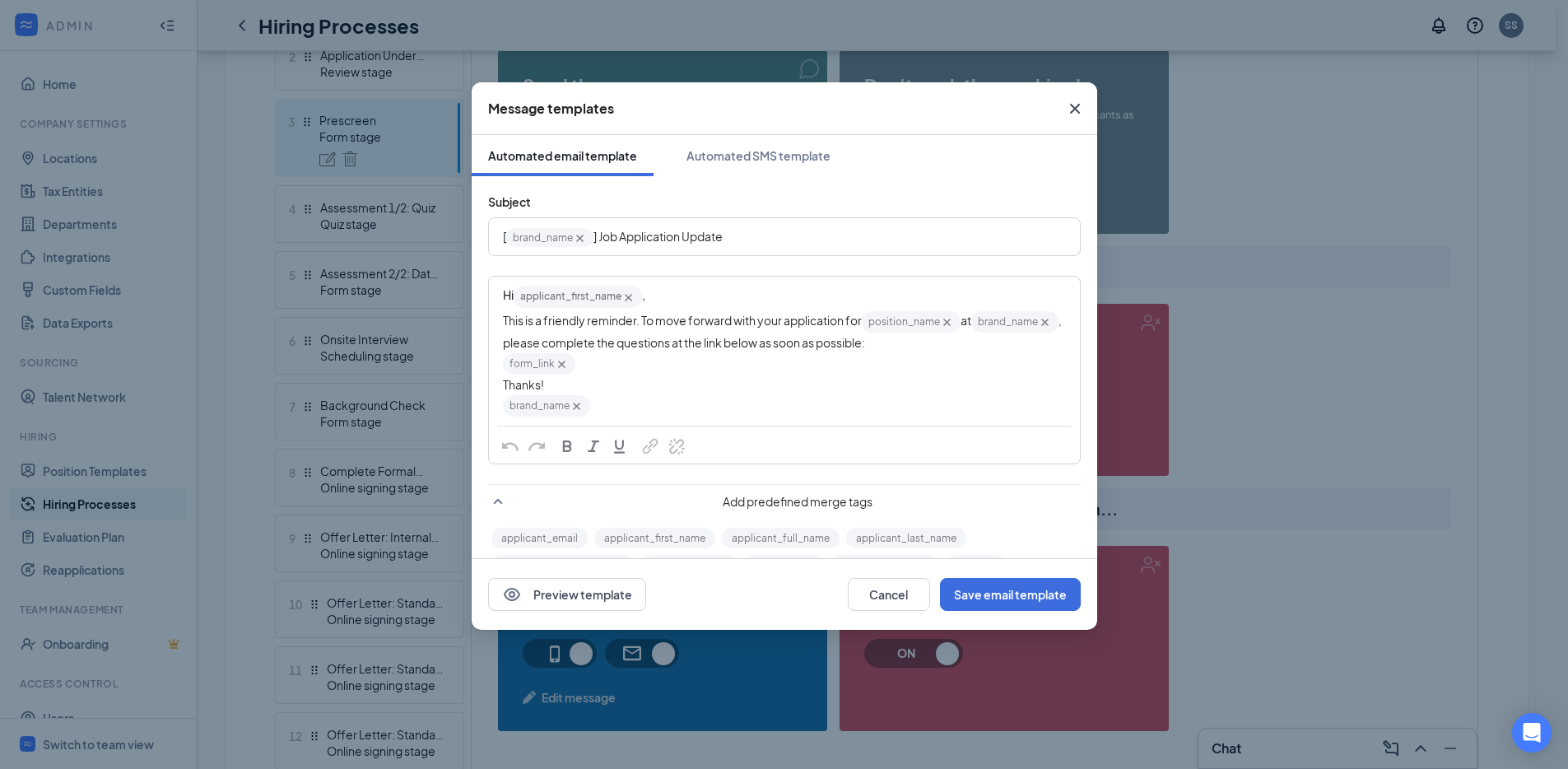
click at [1071, 114] on icon "Cross" at bounding box center [1075, 109] width 20 height 20
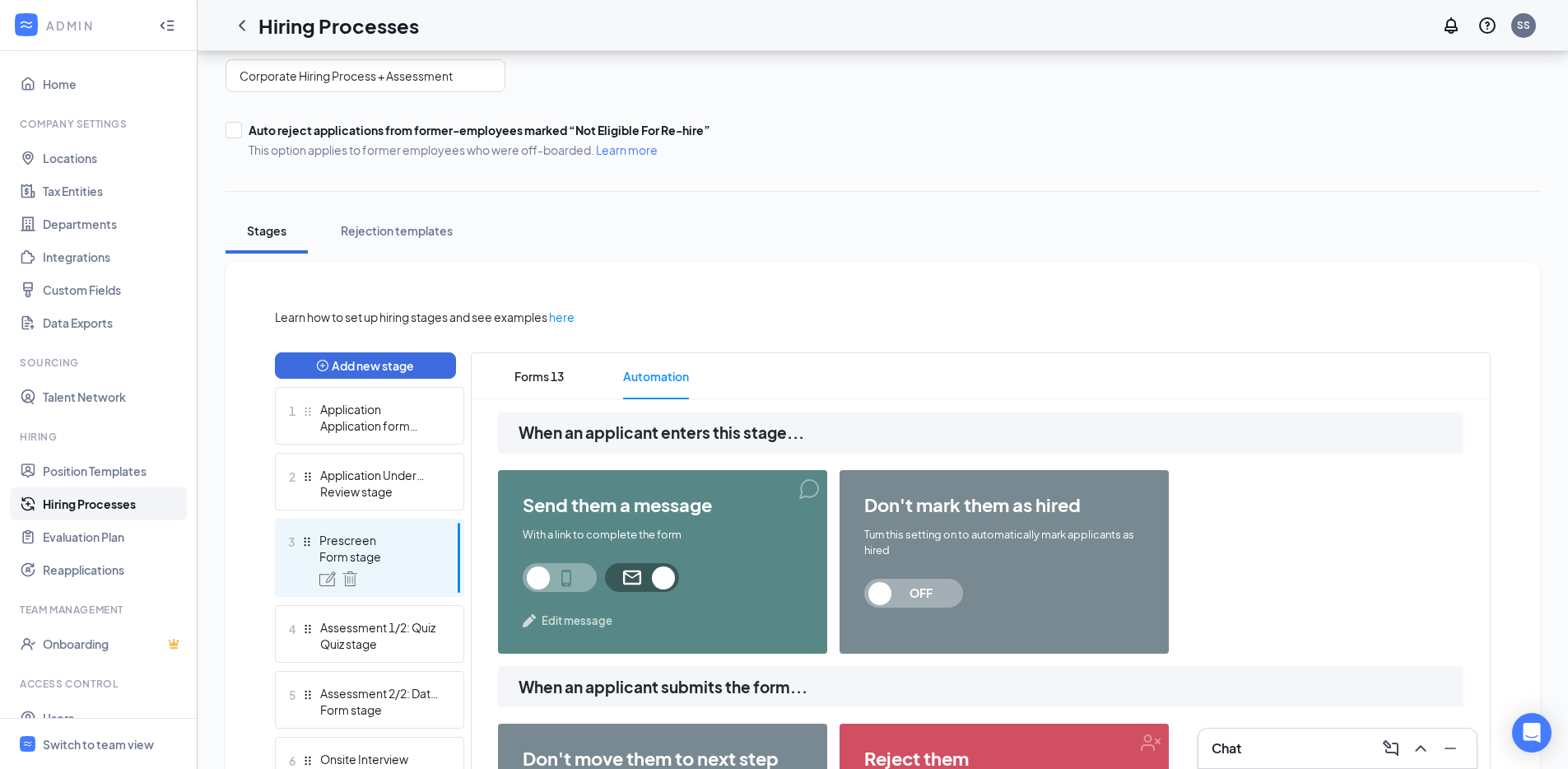
scroll to position [343, 0]
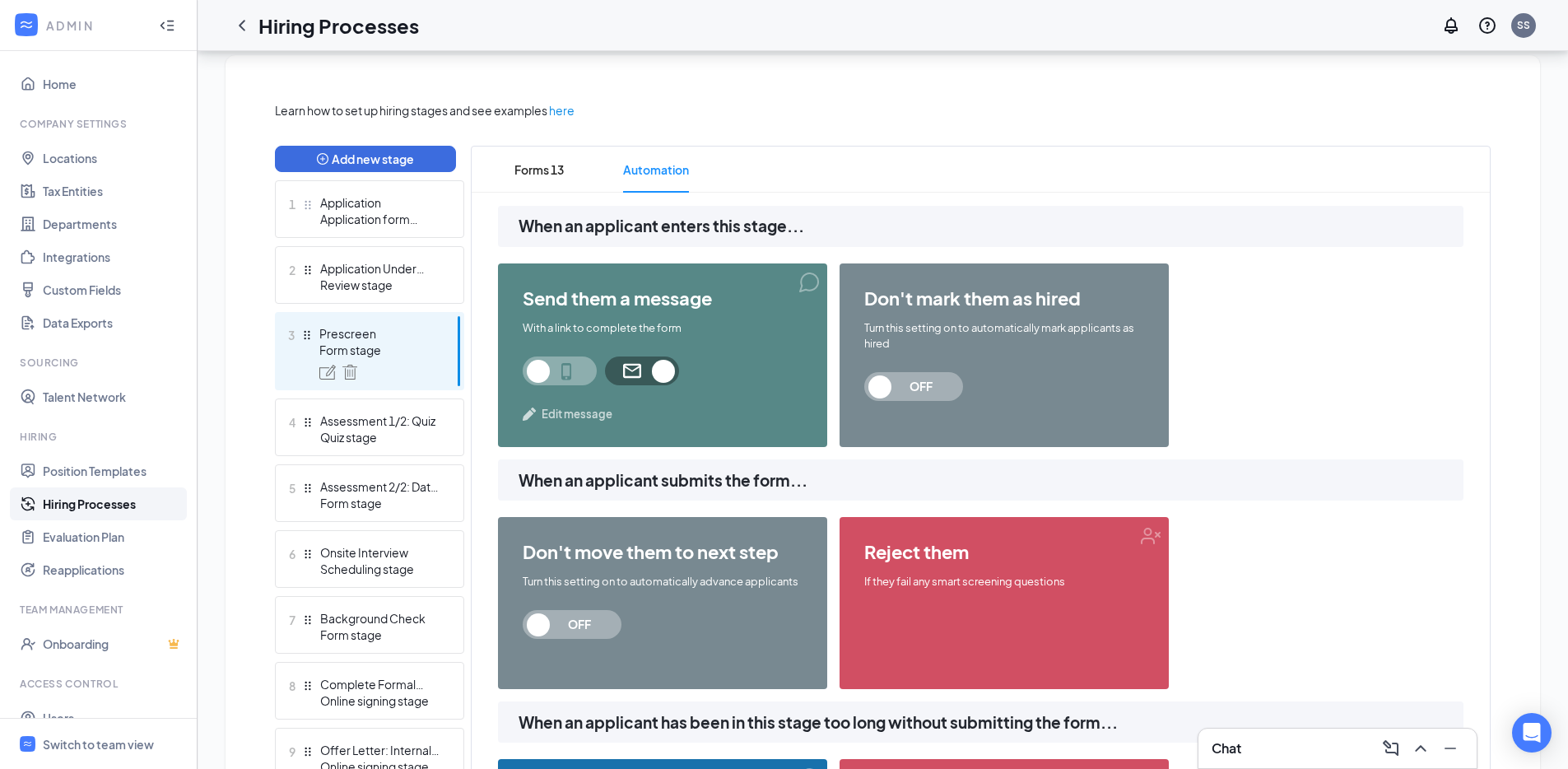
click at [583, 410] on span "Edit message" at bounding box center [576, 414] width 71 height 17
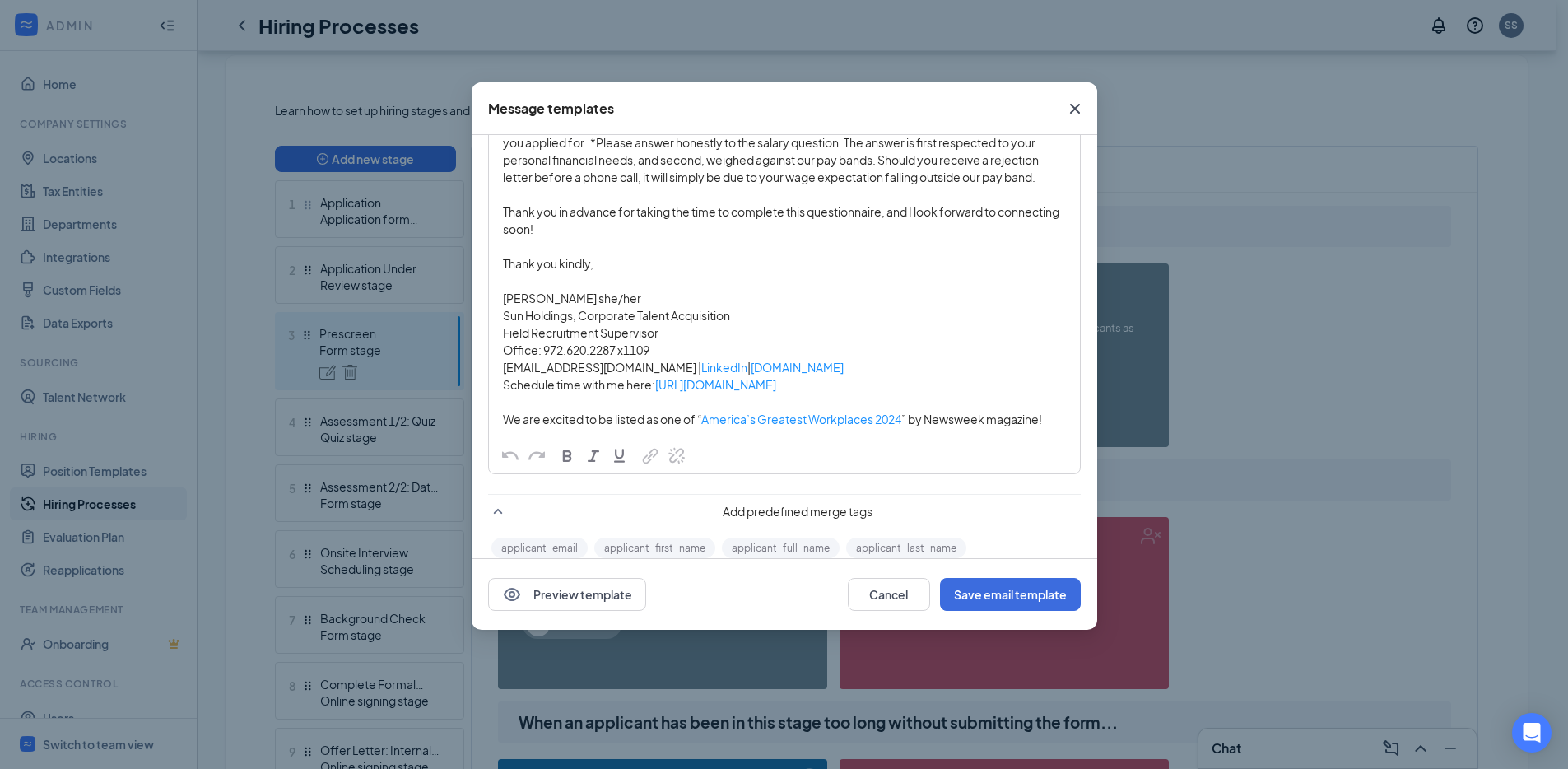
scroll to position [301, 0]
click at [1069, 109] on icon "Cross" at bounding box center [1075, 109] width 20 height 20
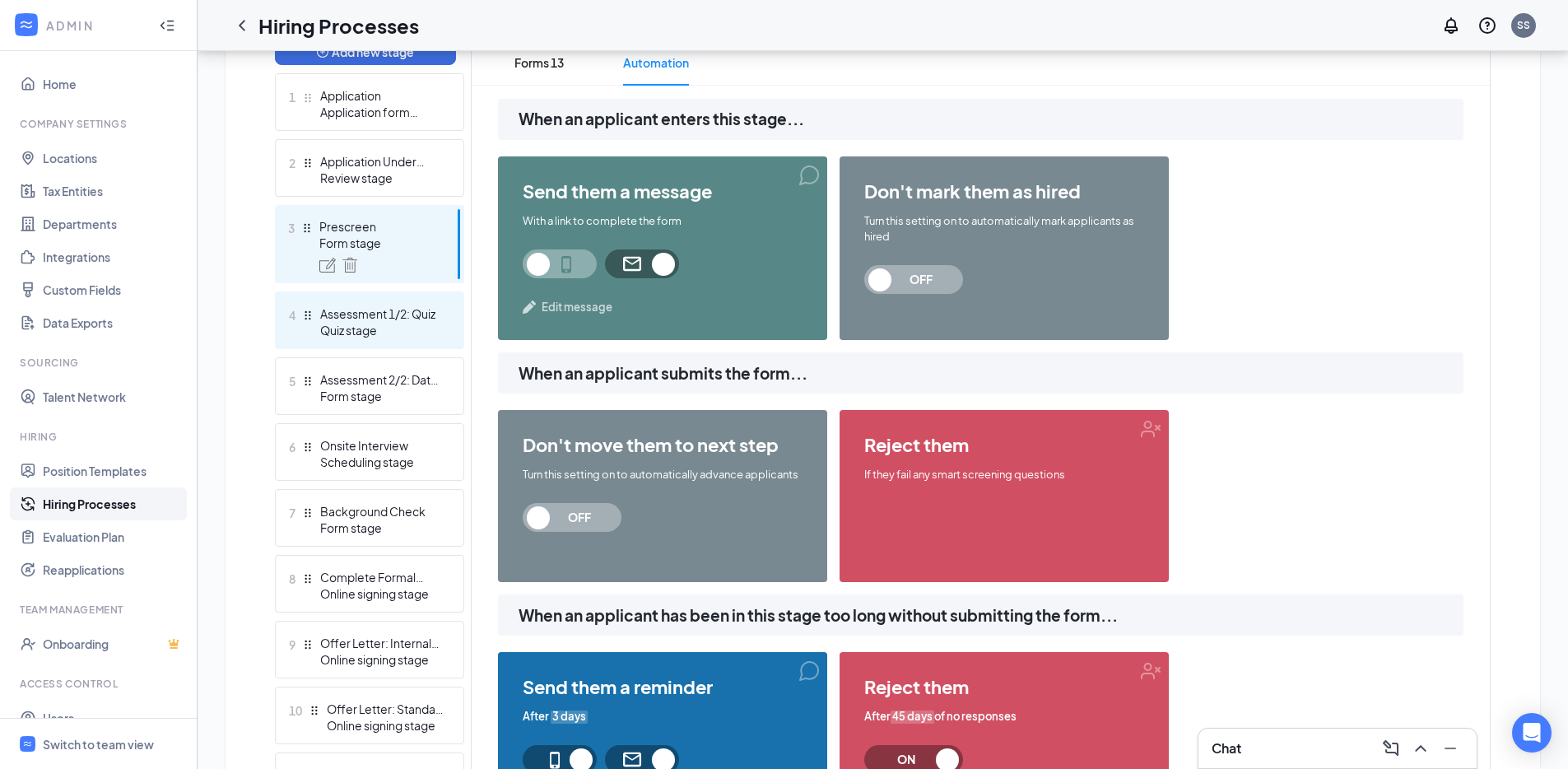
scroll to position [463, 0]
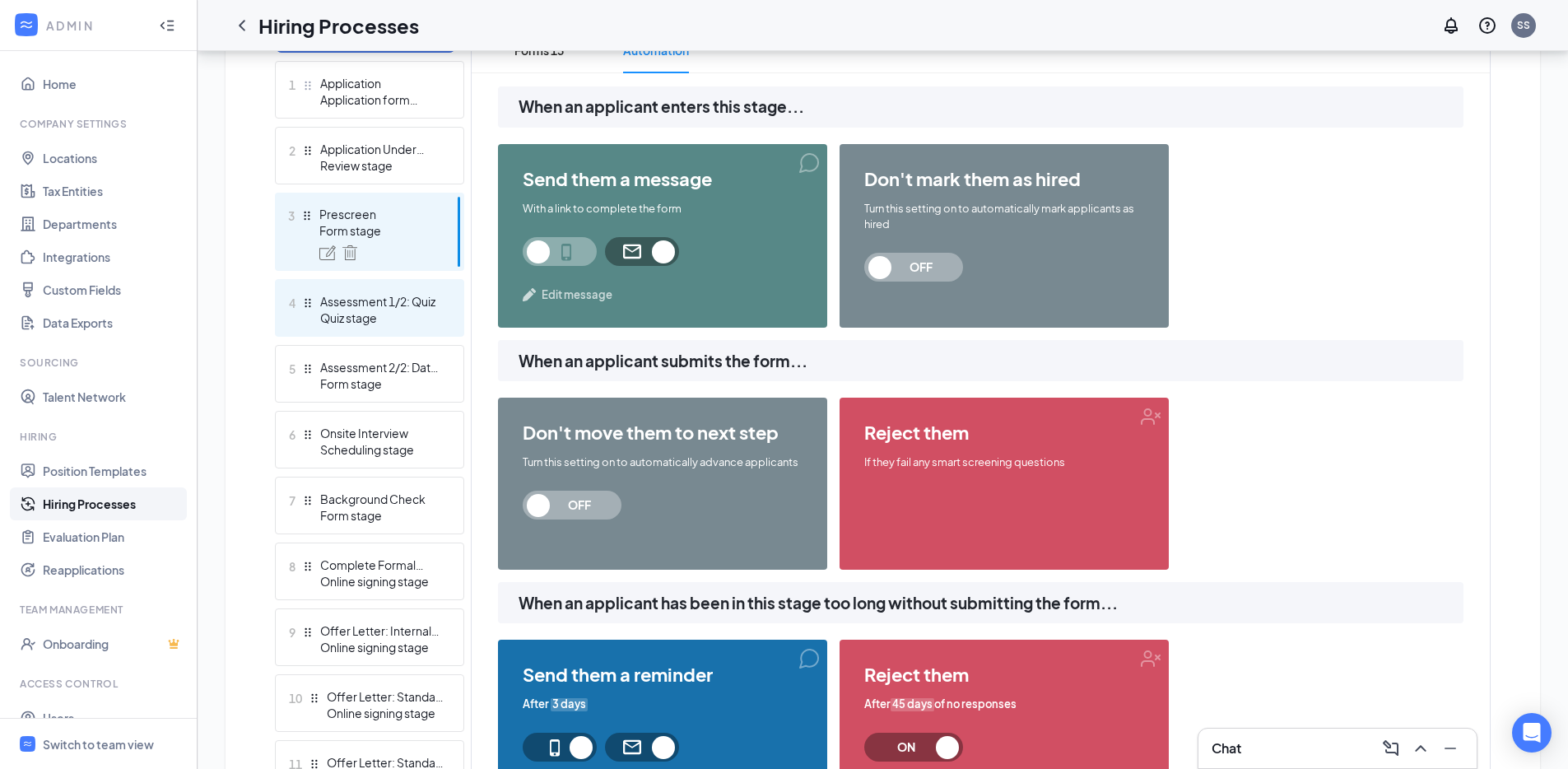
click at [366, 301] on div "Assessment 1/2: Quiz" at bounding box center [381, 301] width 120 height 17
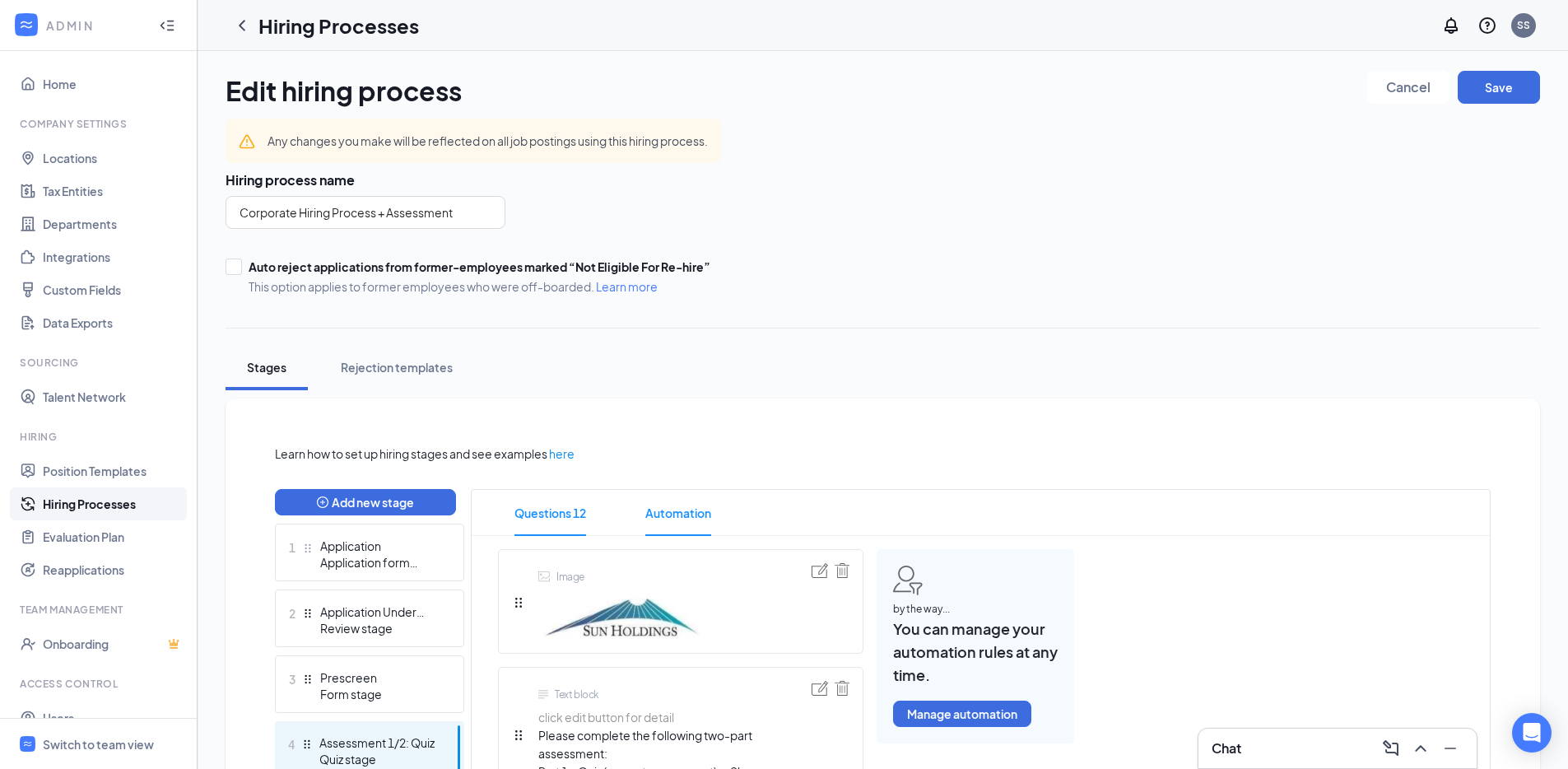
click at [664, 523] on span "Automation" at bounding box center [678, 512] width 66 height 46
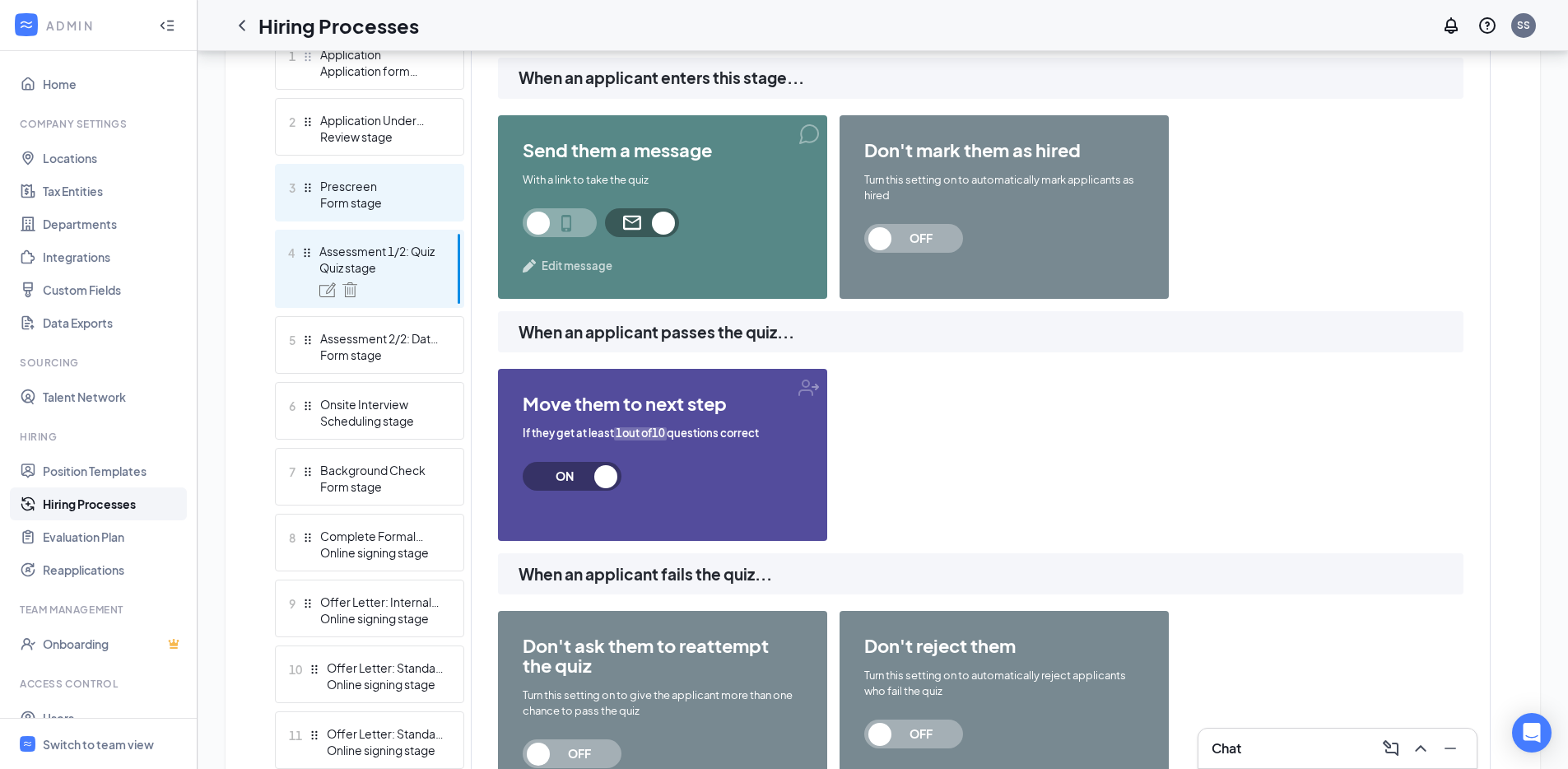
scroll to position [459, 0]
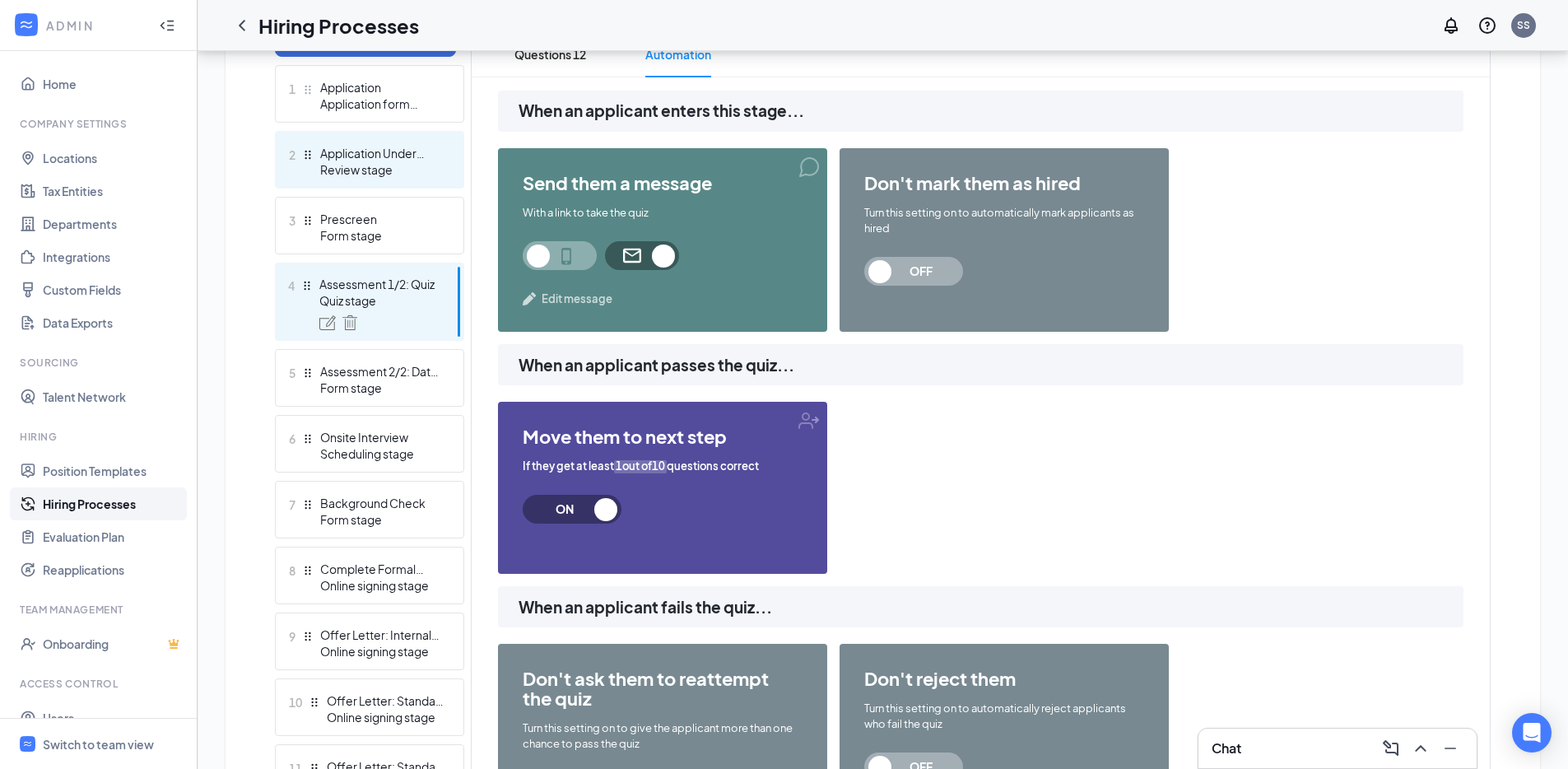
click at [410, 174] on div "Review stage" at bounding box center [381, 170] width 120 height 17
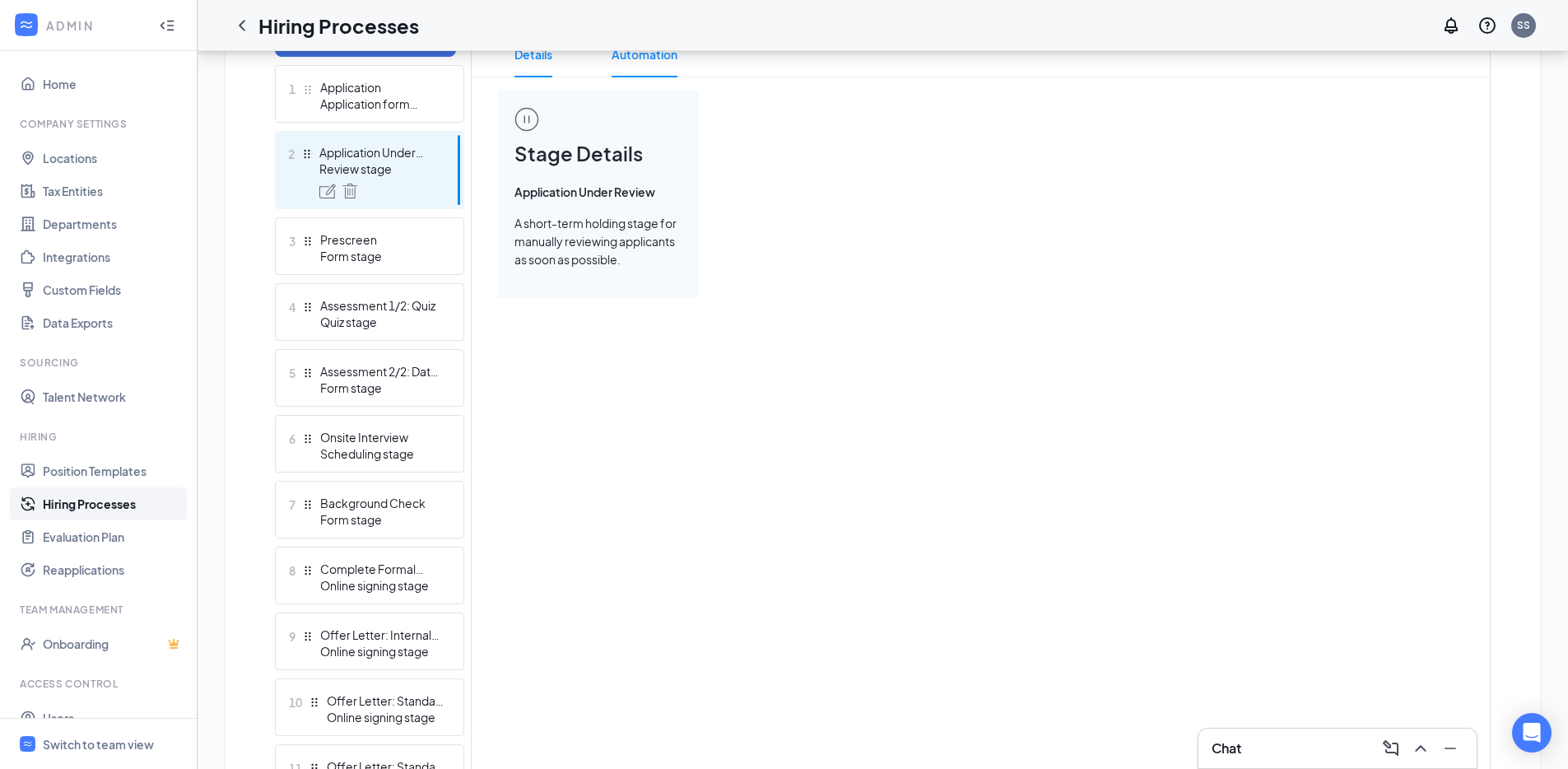
click at [641, 57] on span "Automation" at bounding box center [644, 54] width 66 height 46
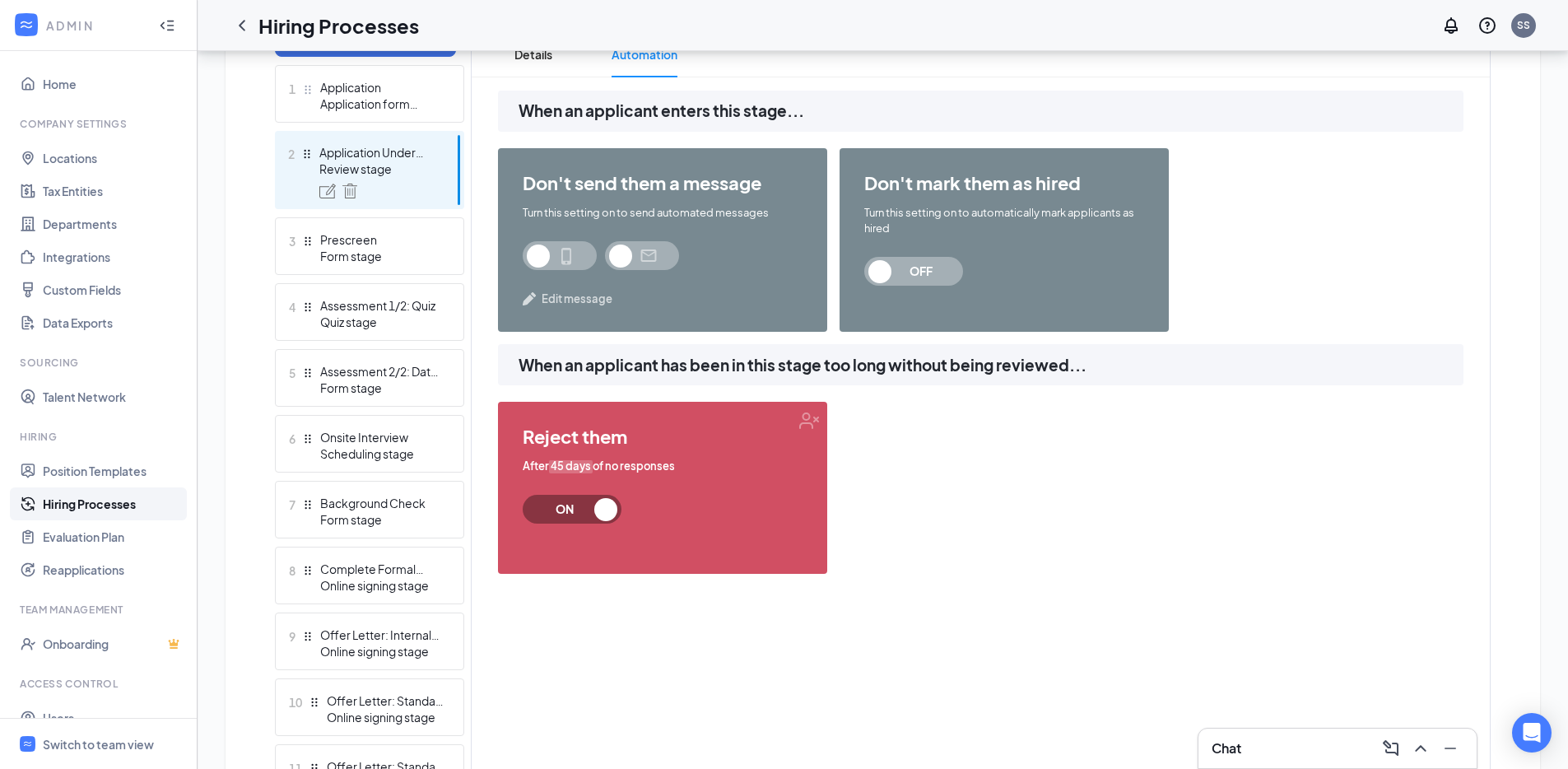
click at [576, 508] on span "ON" at bounding box center [564, 509] width 73 height 28
click at [602, 510] on span "ON" at bounding box center [572, 509] width 99 height 28
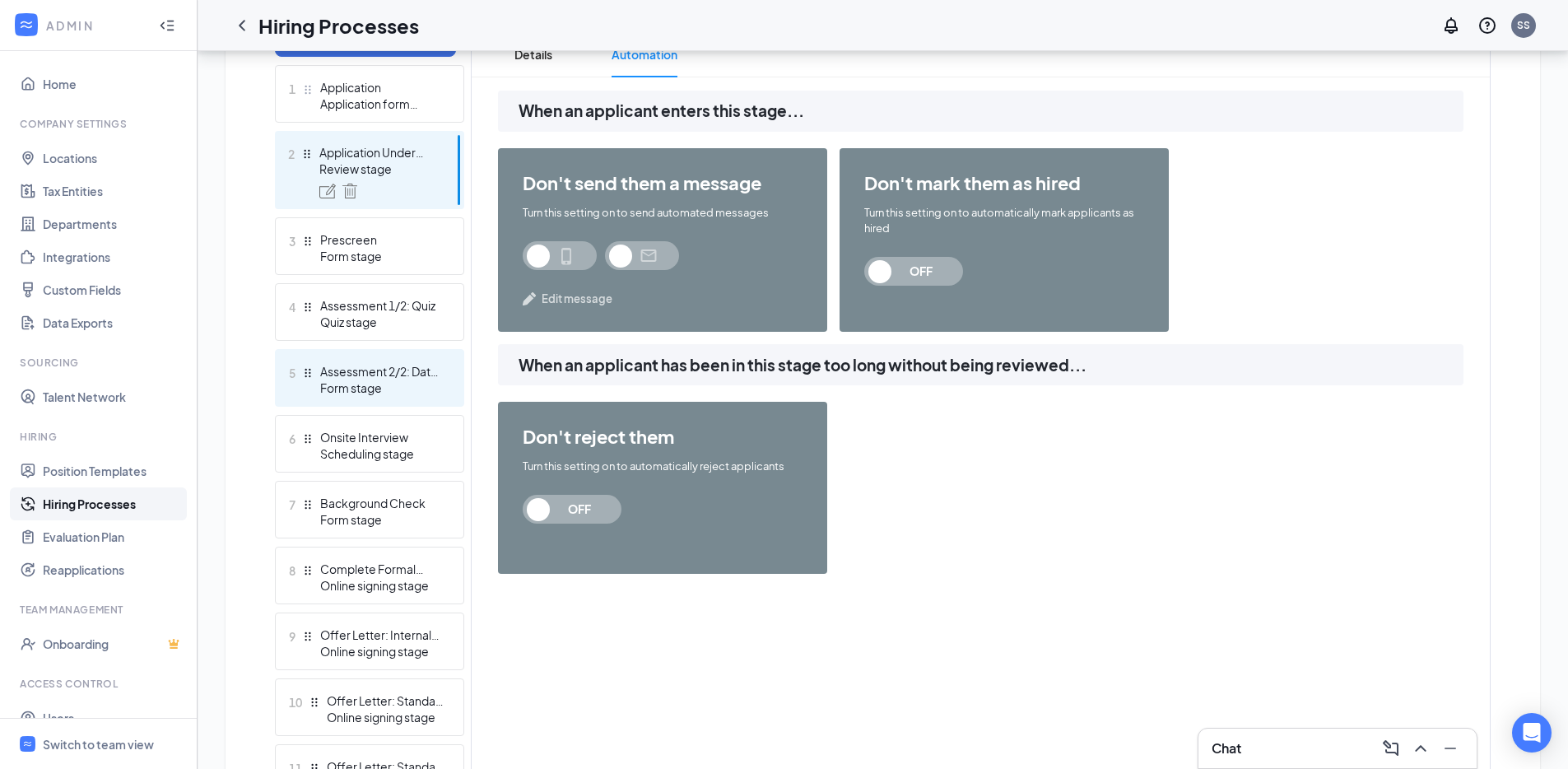
click at [430, 356] on div "5 Assessment 2/2: Data Manipulation Form stage" at bounding box center [370, 377] width 189 height 58
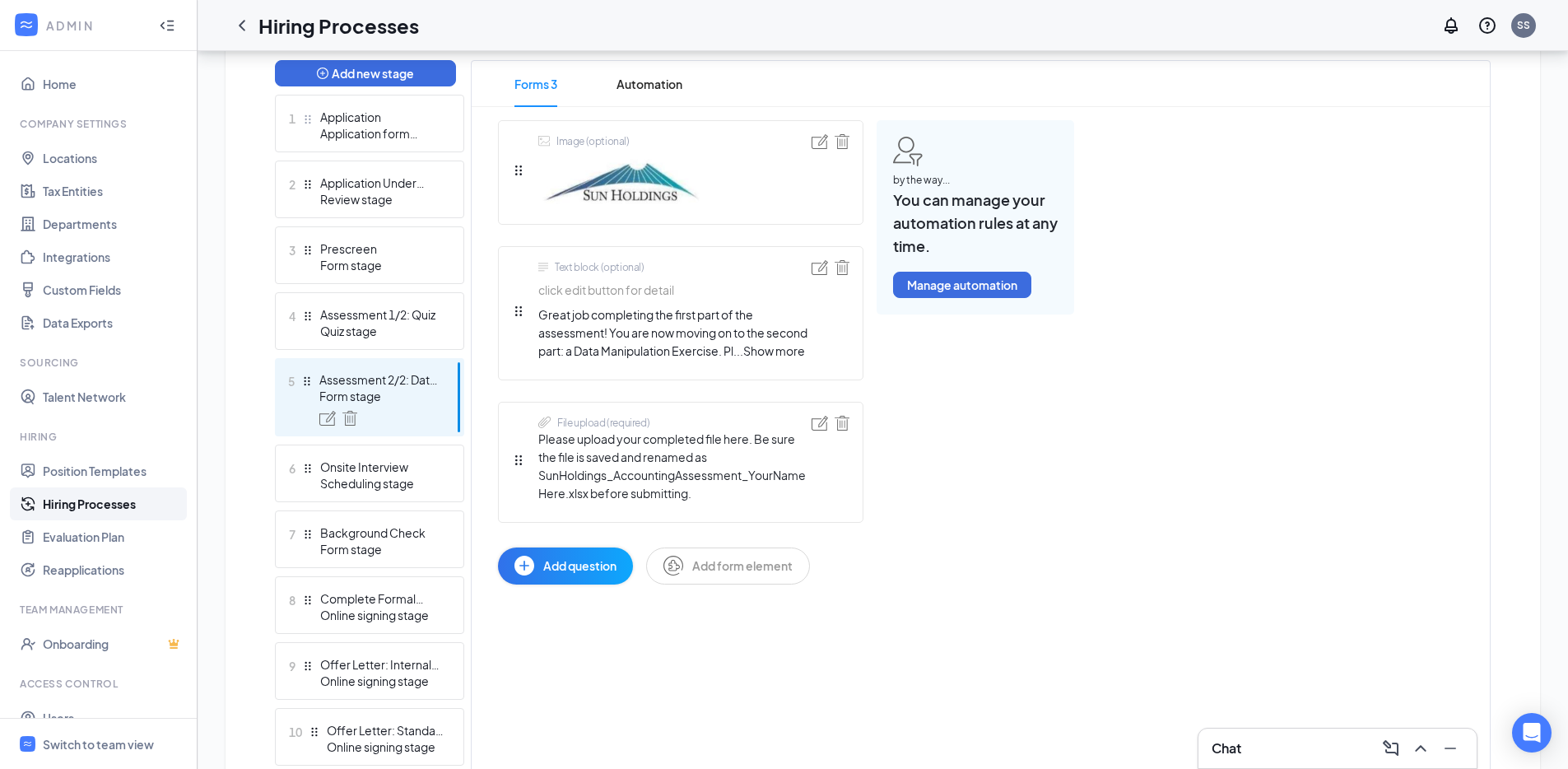
scroll to position [420, 0]
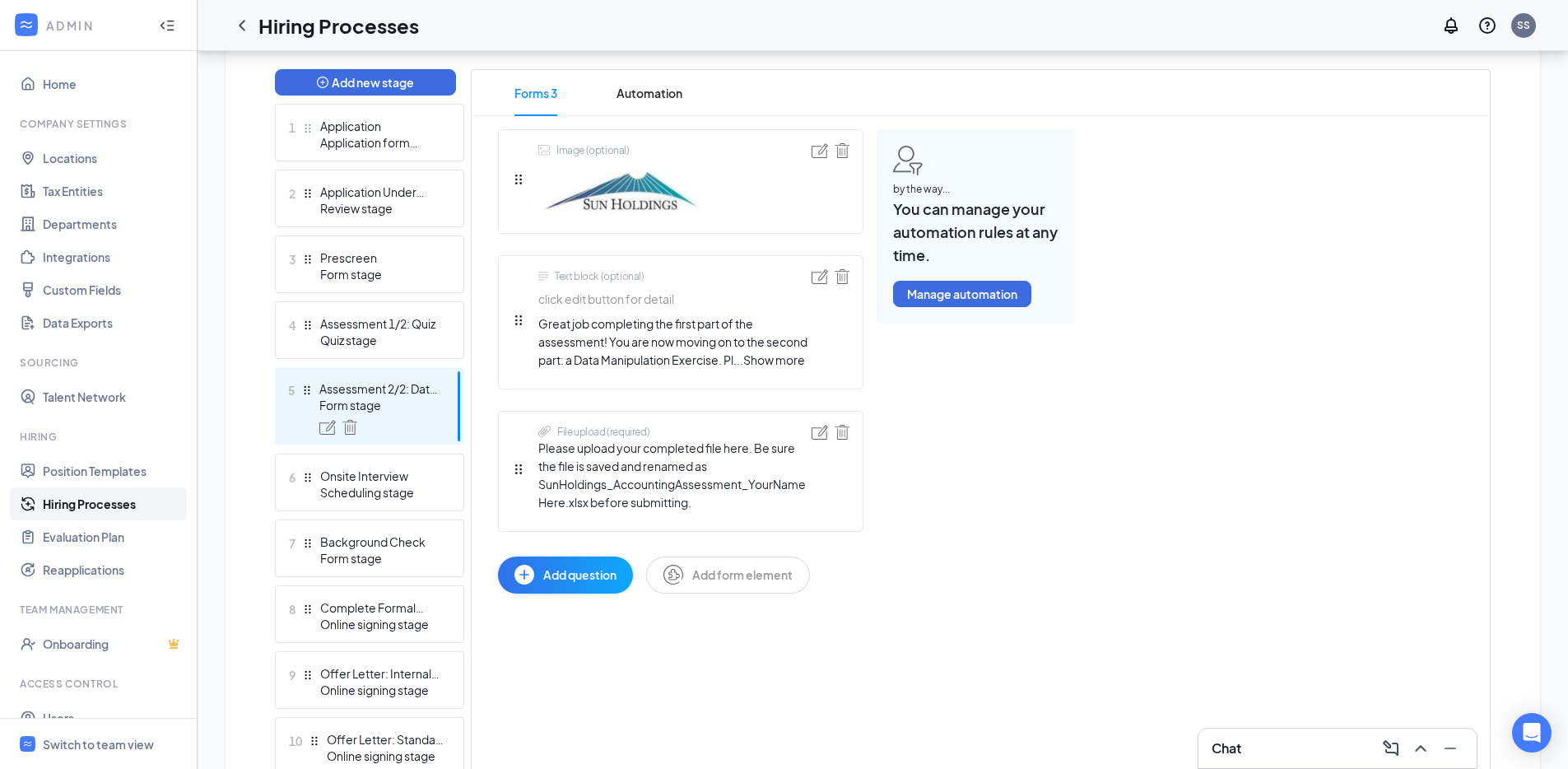
click at [643, 69] on div "Forms 3 Automation Image (optional) Text block (optional) click edit button for…" at bounding box center [981, 592] width 1020 height 1046
click at [636, 80] on span "Automation" at bounding box center [649, 93] width 66 height 46
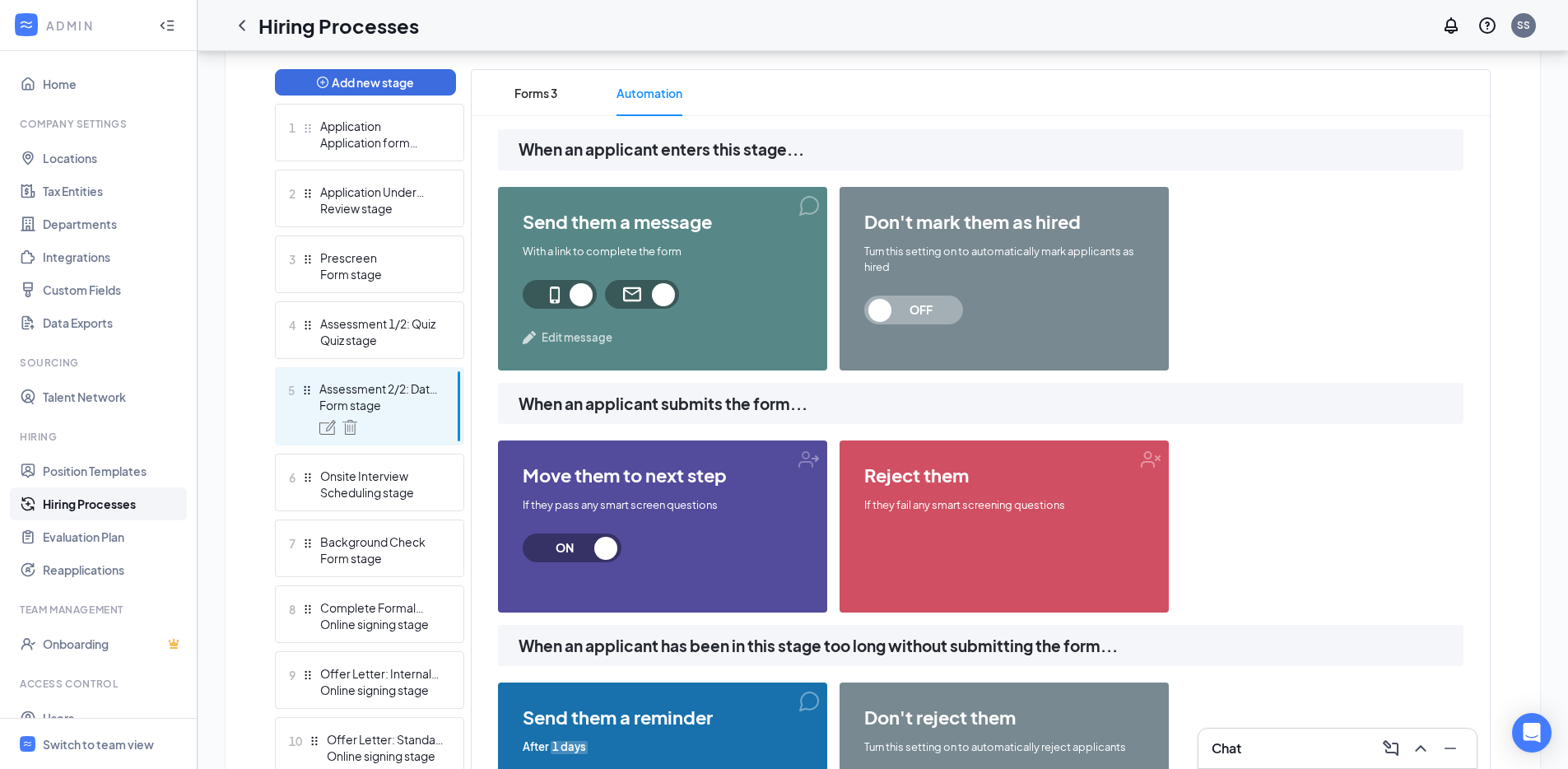
scroll to position [757, 0]
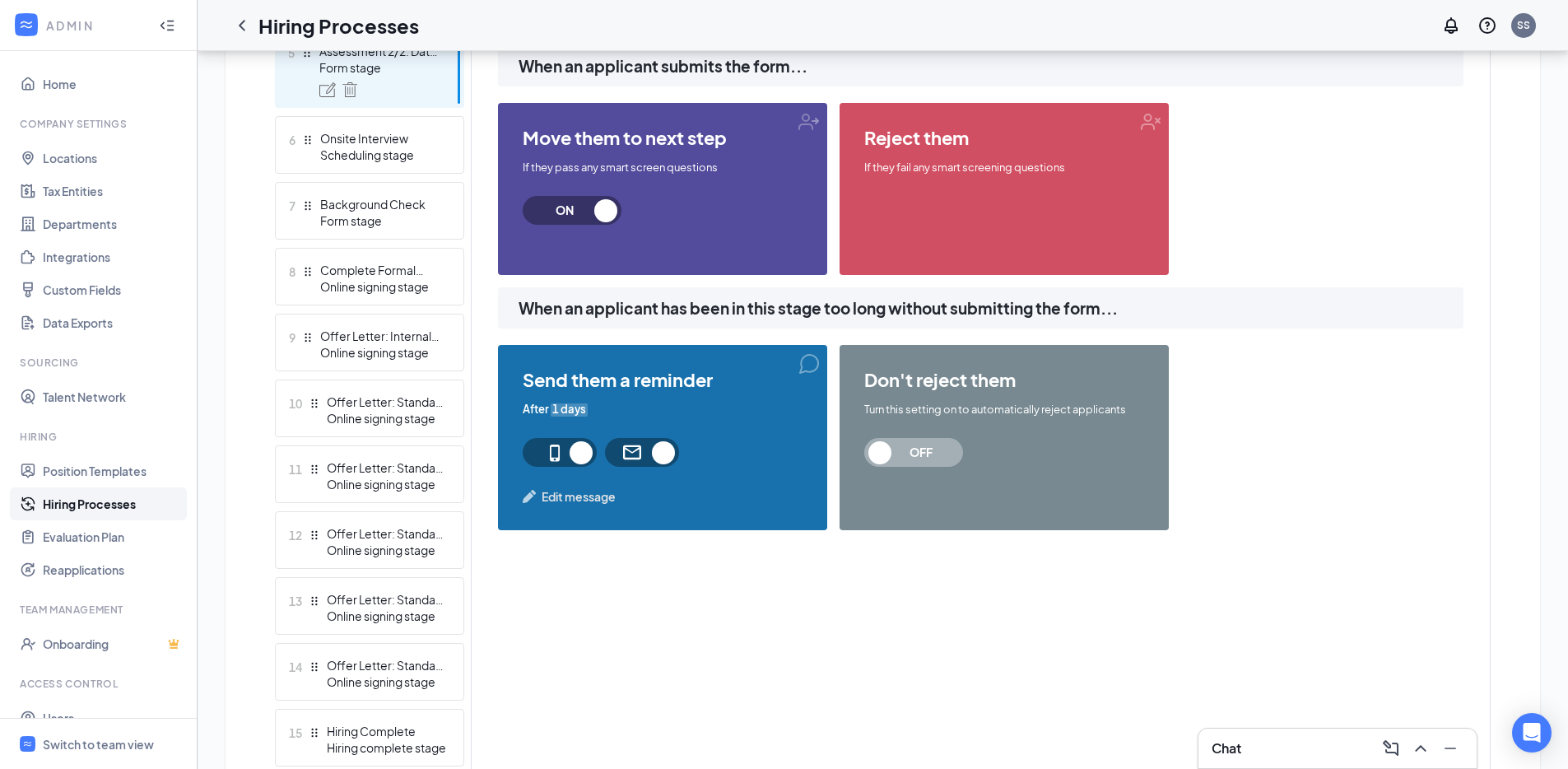
click at [908, 447] on span "OFF" at bounding box center [920, 452] width 73 height 28
type input "2"
type input "45"
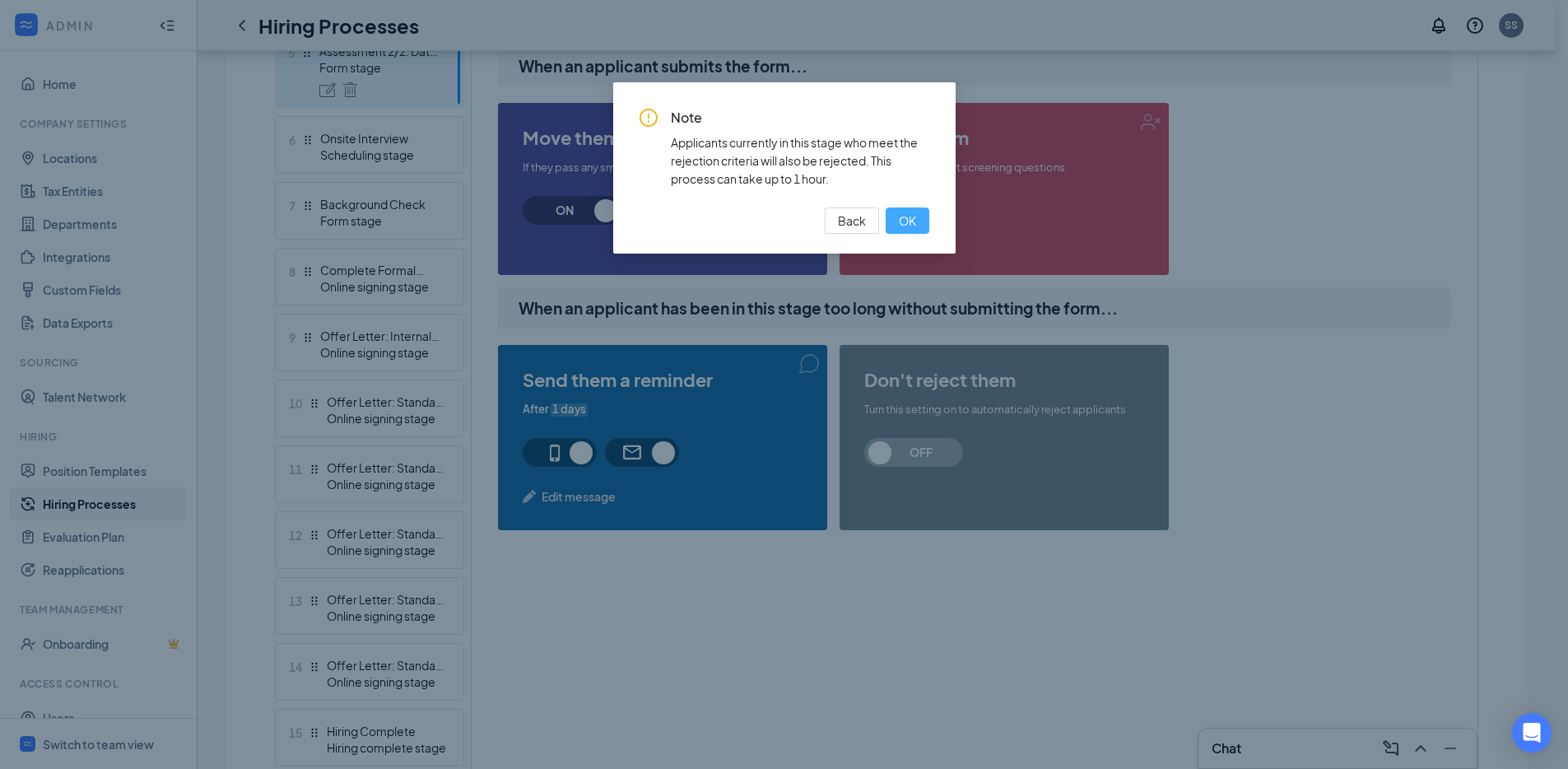
click at [907, 227] on span "OK" at bounding box center [907, 221] width 18 height 18
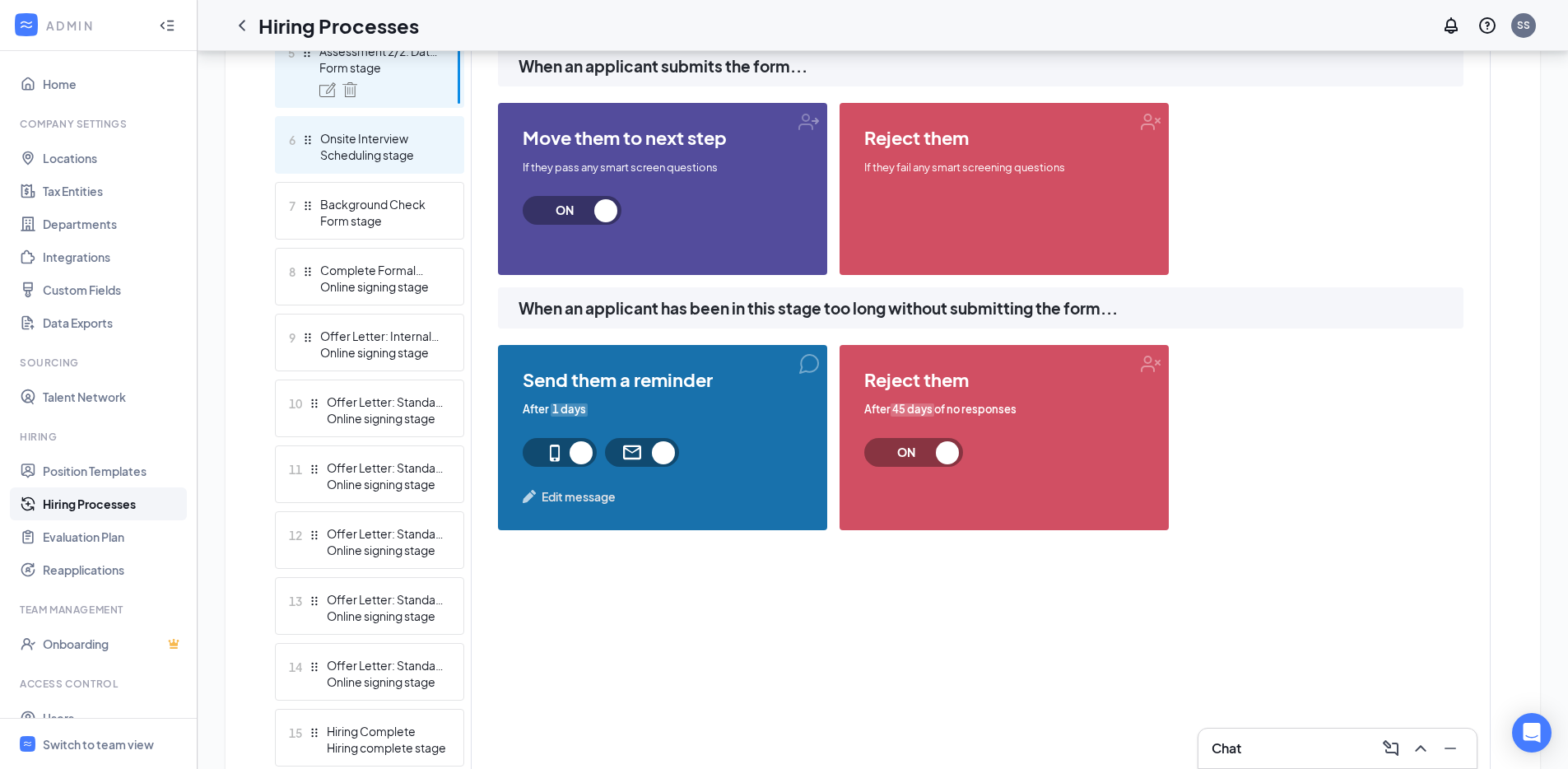
click at [437, 161] on div "Scheduling stage" at bounding box center [381, 155] width 120 height 17
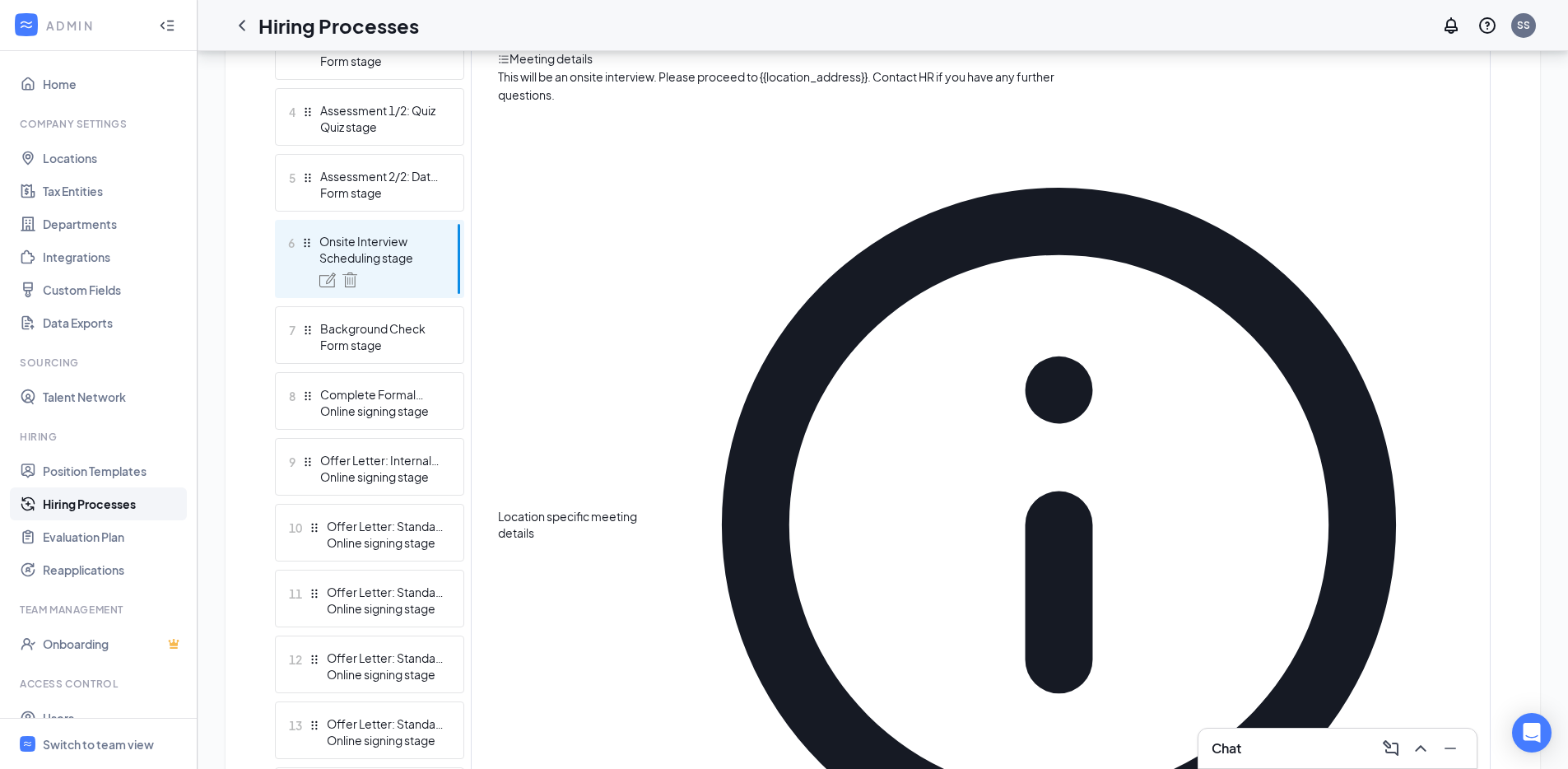
scroll to position [628, 0]
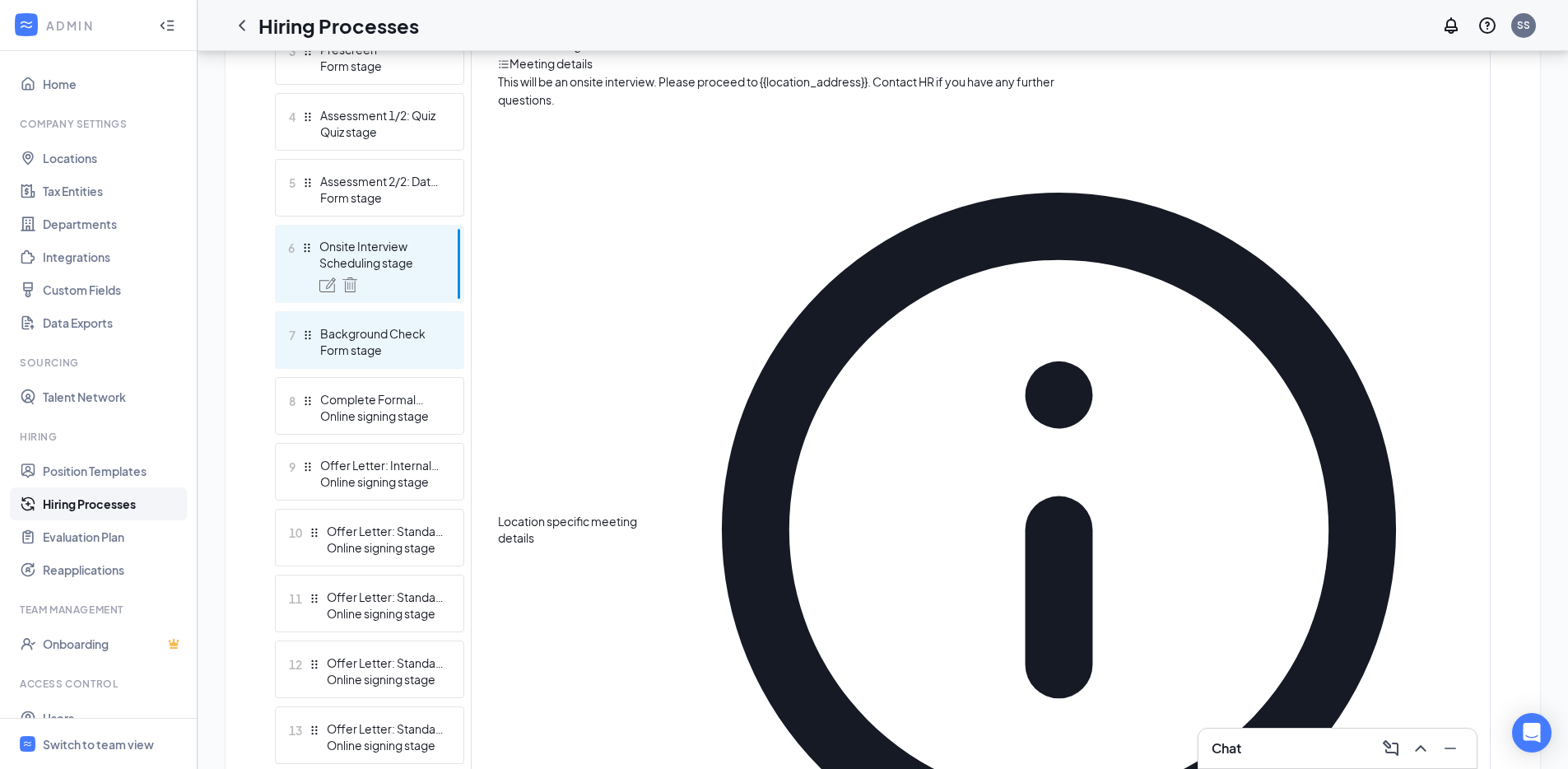
click at [430, 340] on div "Background Check" at bounding box center [381, 334] width 120 height 17
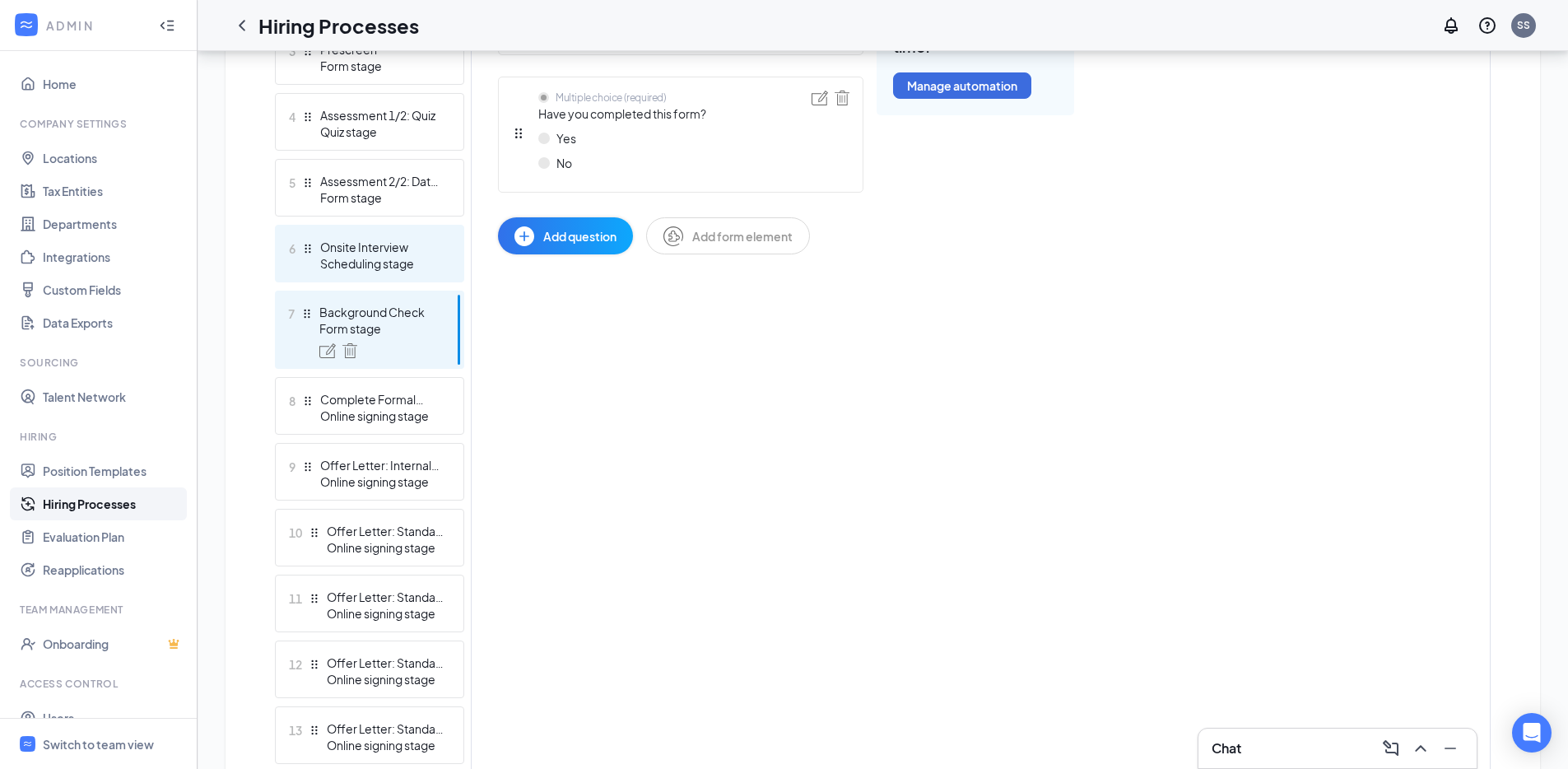
click at [424, 244] on div "Onsite Interview" at bounding box center [381, 247] width 120 height 17
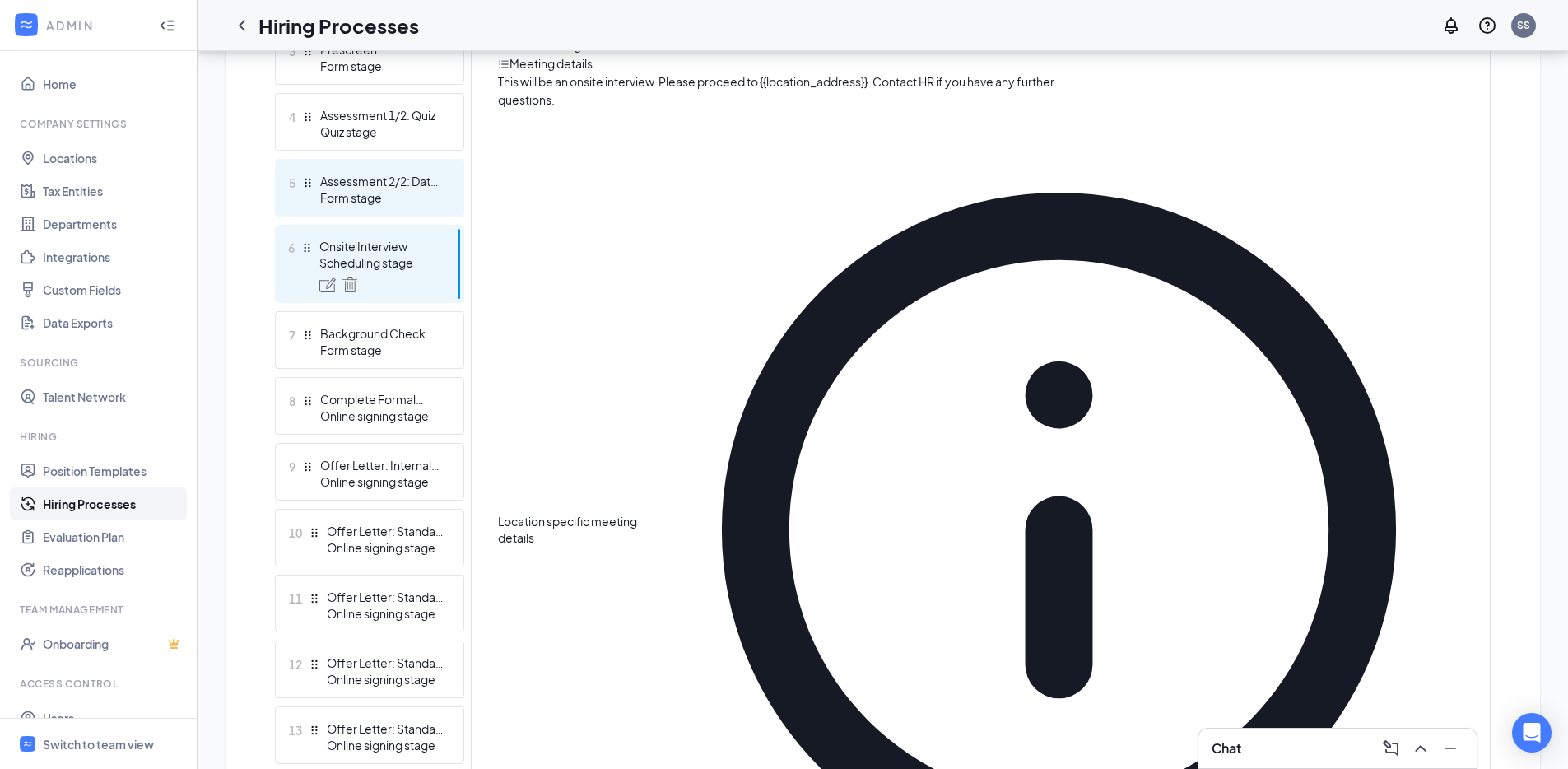
click at [423, 179] on div "Assessment 2/2: Data Manipulation" at bounding box center [381, 182] width 120 height 17
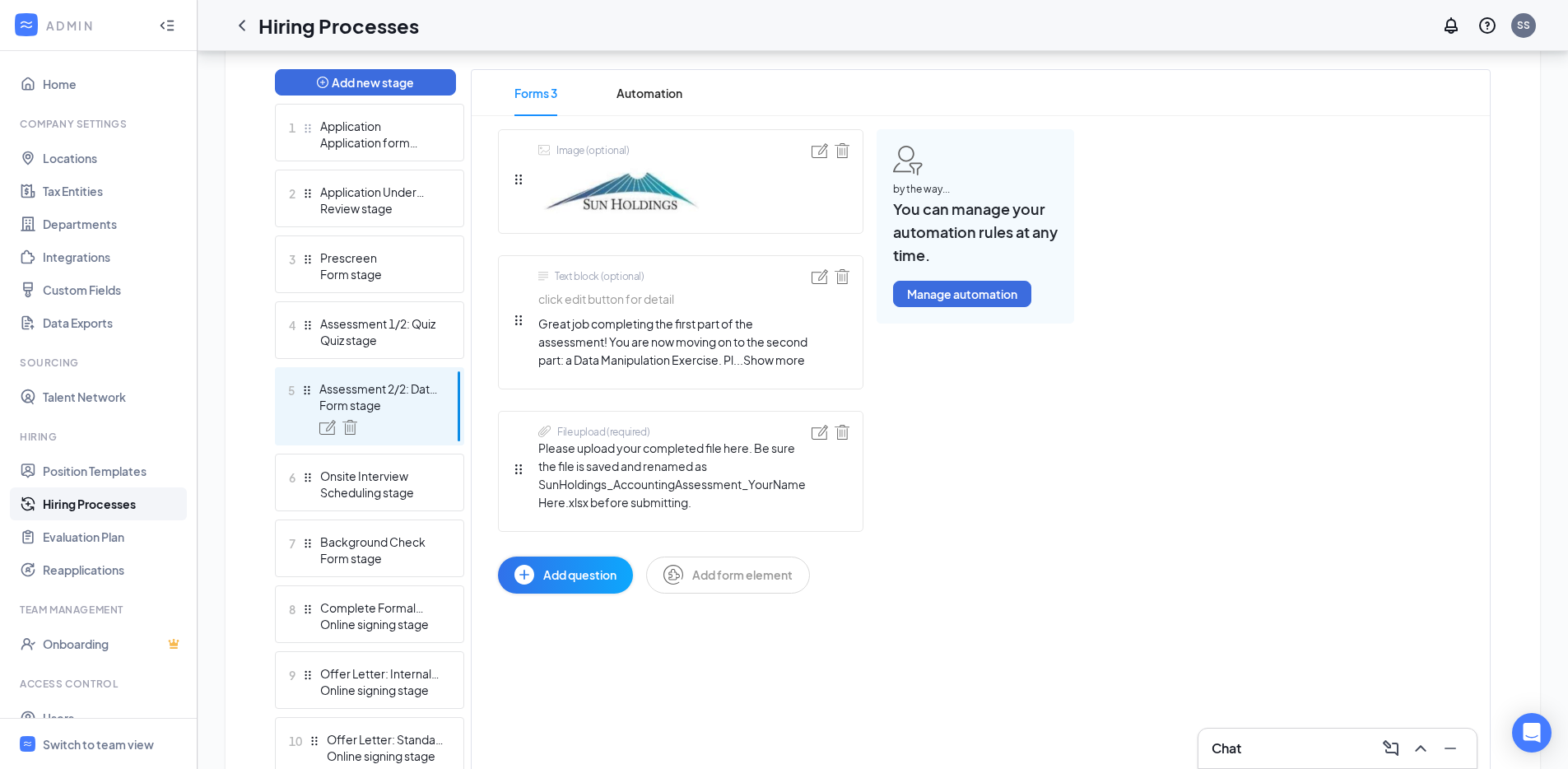
scroll to position [230, 0]
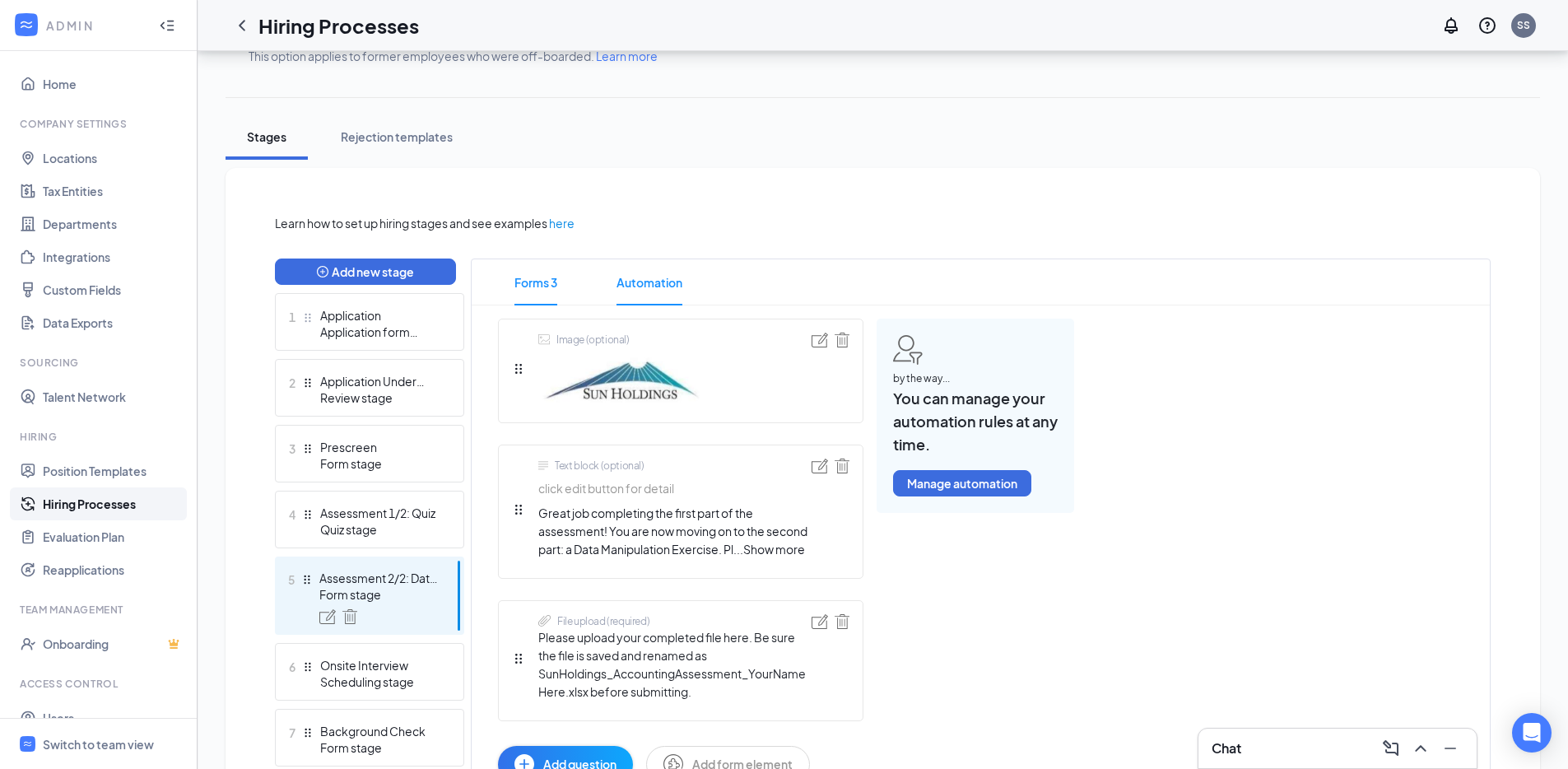
click at [631, 287] on span "Automation" at bounding box center [649, 282] width 66 height 46
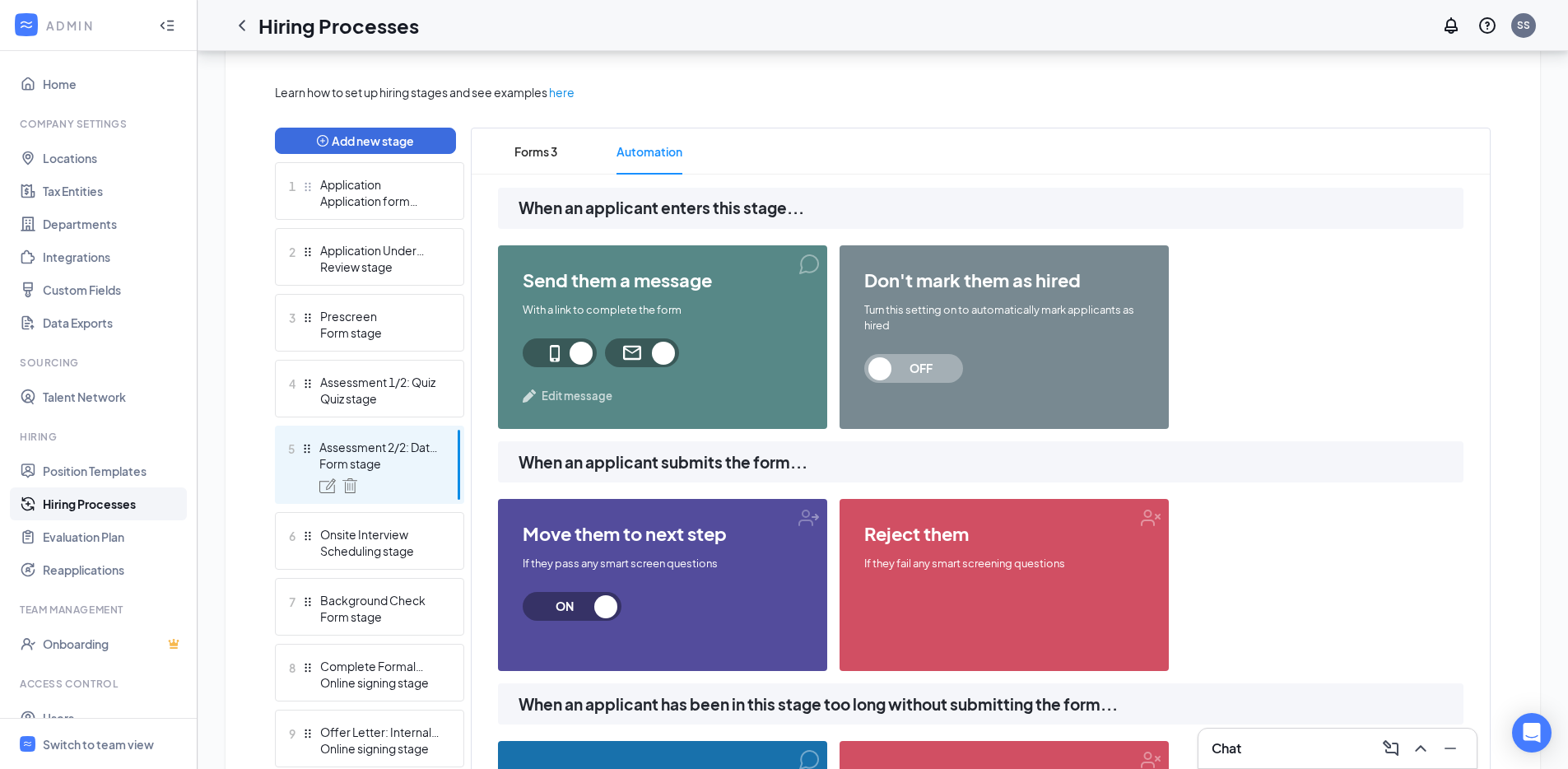
scroll to position [358, 0]
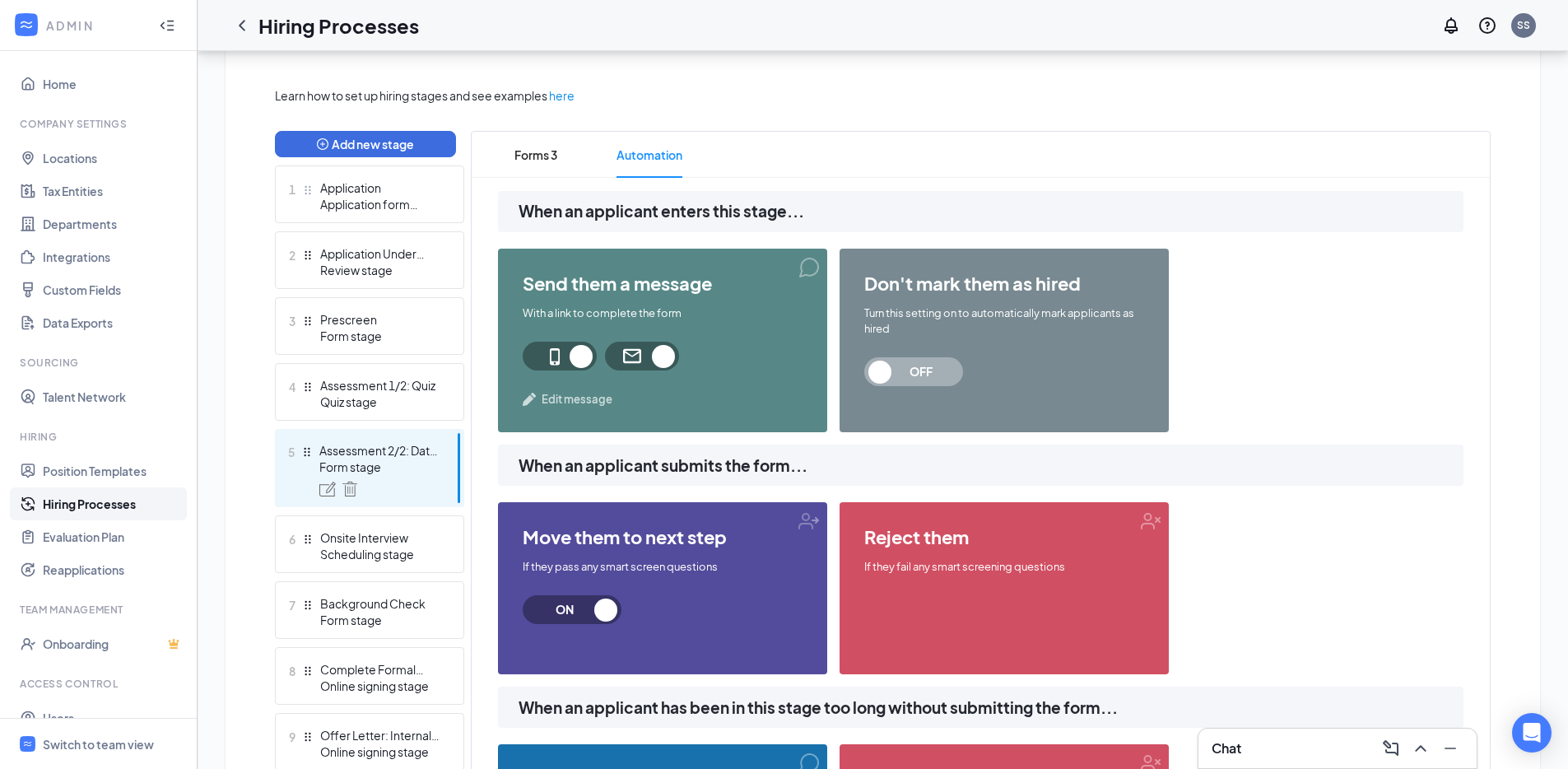
click at [597, 402] on span "Edit message" at bounding box center [576, 399] width 71 height 17
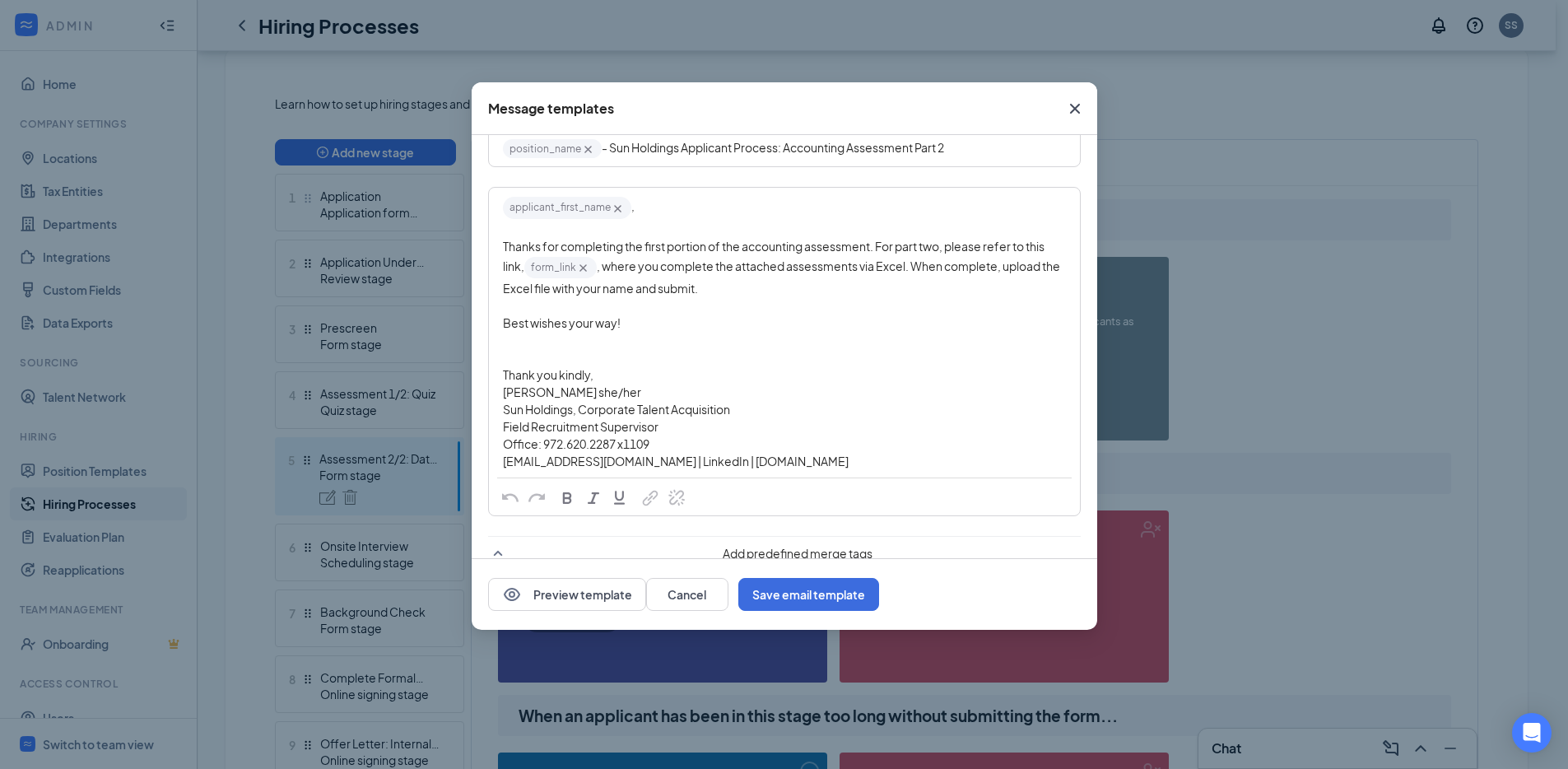
scroll to position [98, 0]
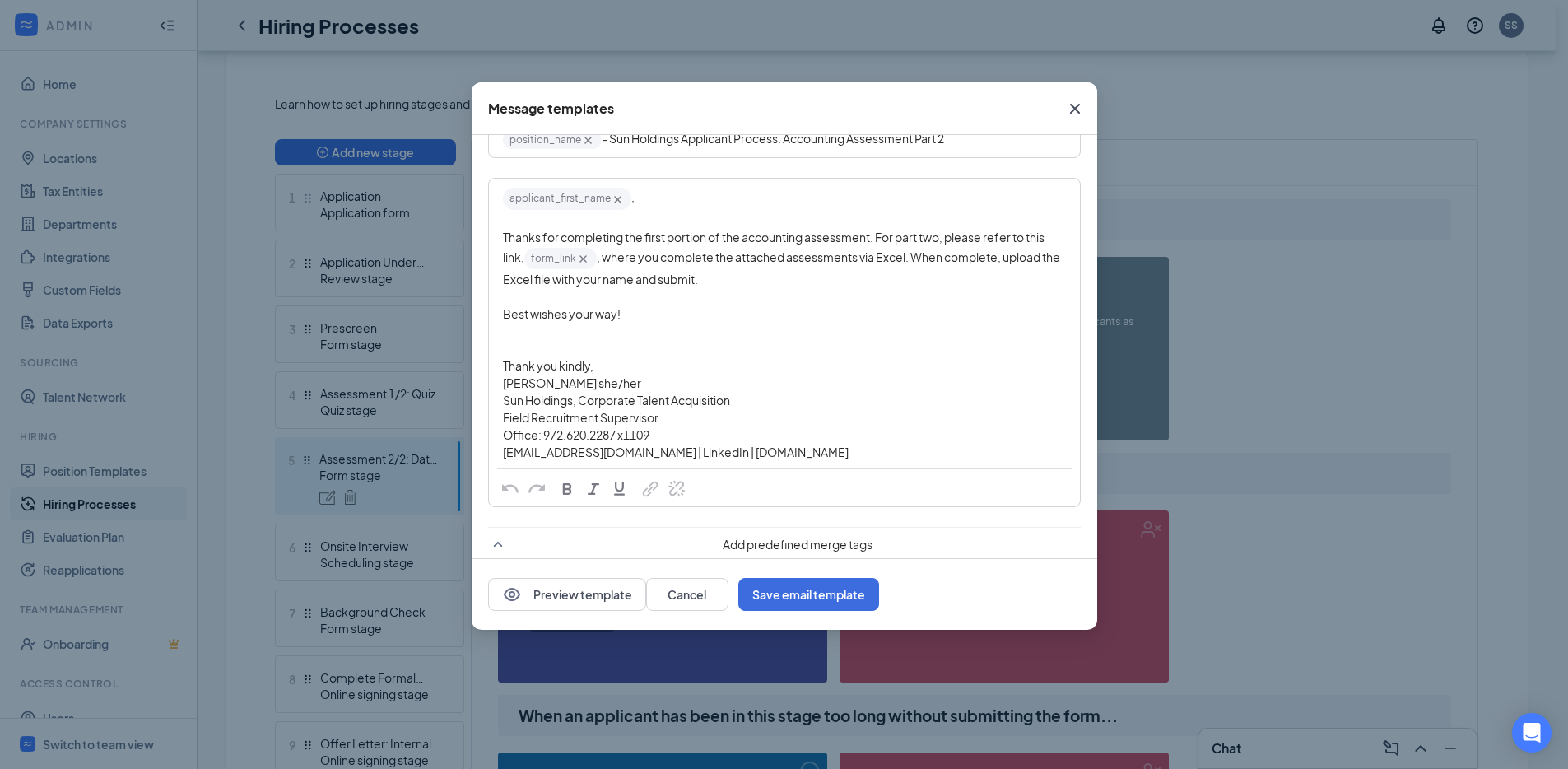
click at [1081, 117] on icon "Cross" at bounding box center [1075, 109] width 20 height 20
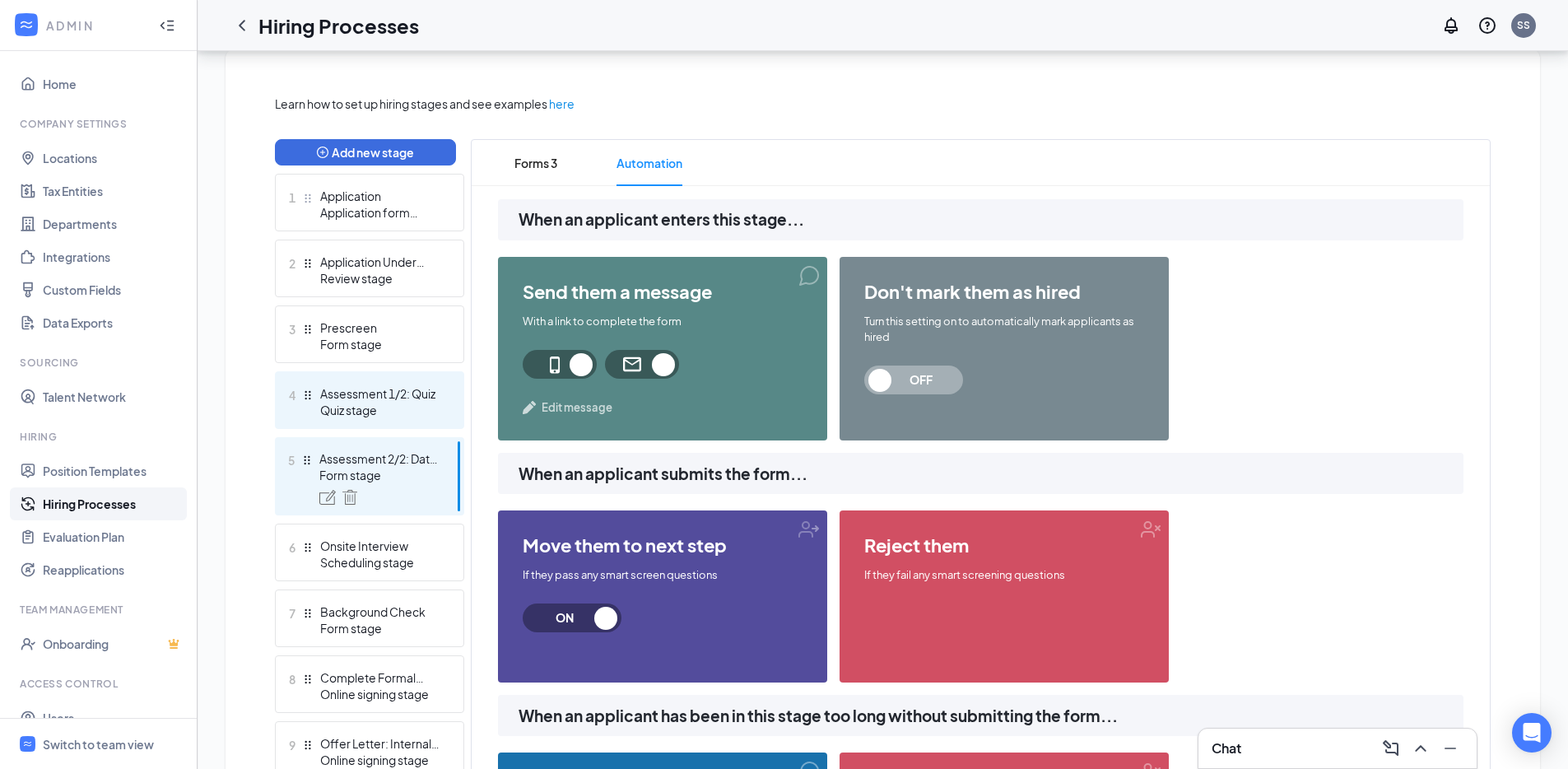
click at [415, 387] on div "Assessment 1/2: Quiz" at bounding box center [381, 393] width 120 height 17
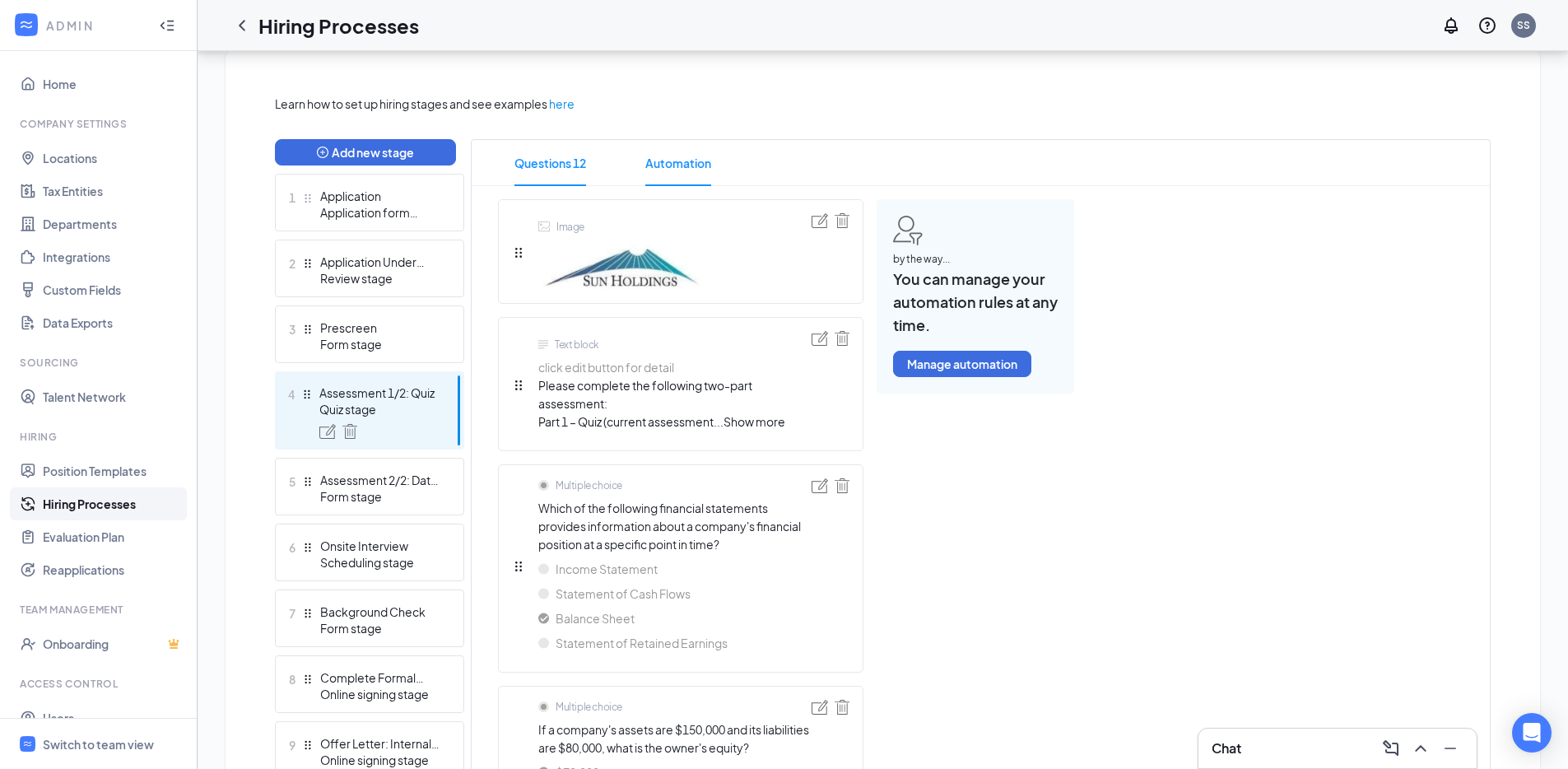
click at [696, 156] on span "Automation" at bounding box center [678, 162] width 66 height 46
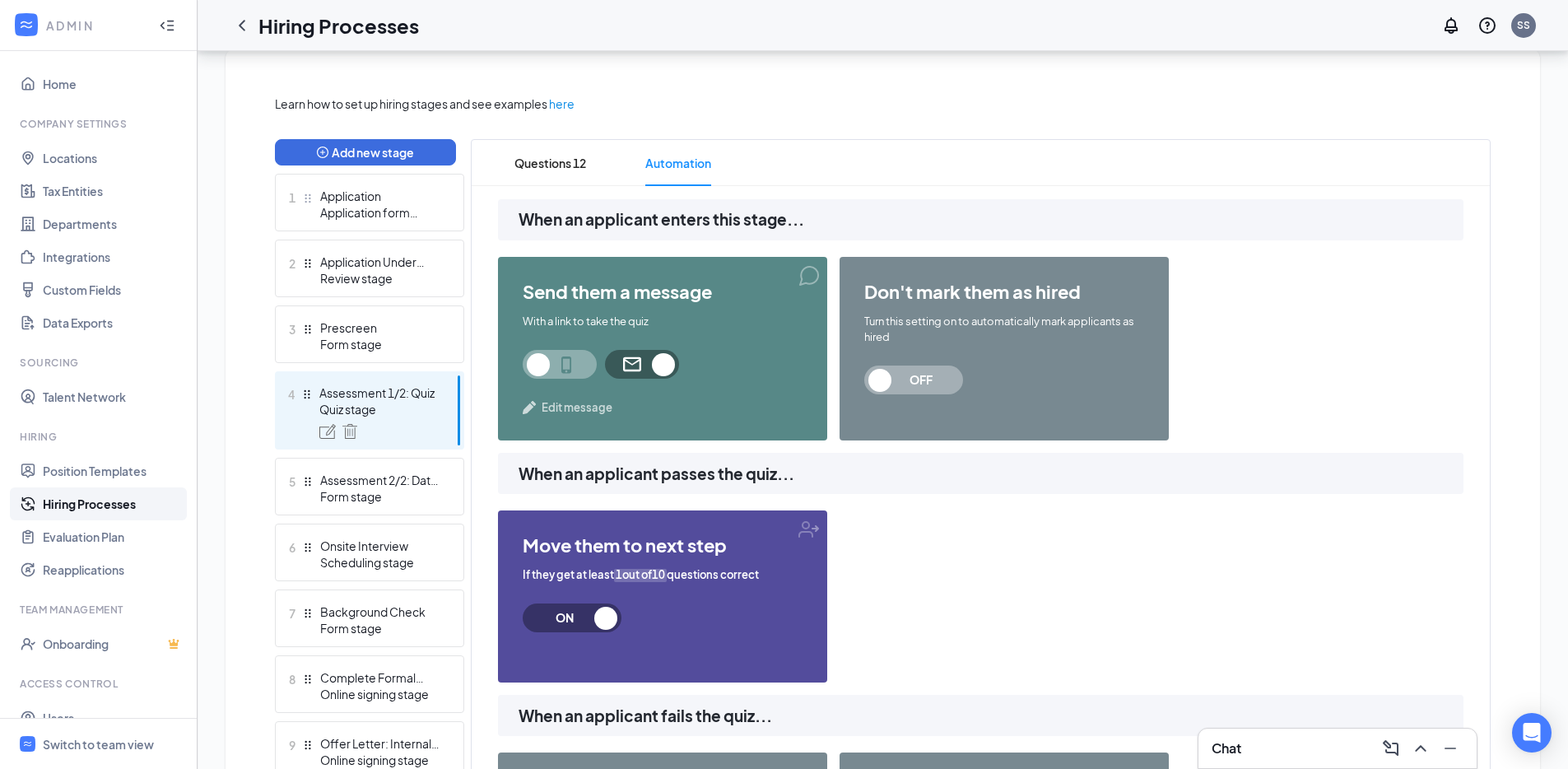
click at [595, 415] on span "Edit message" at bounding box center [576, 408] width 71 height 17
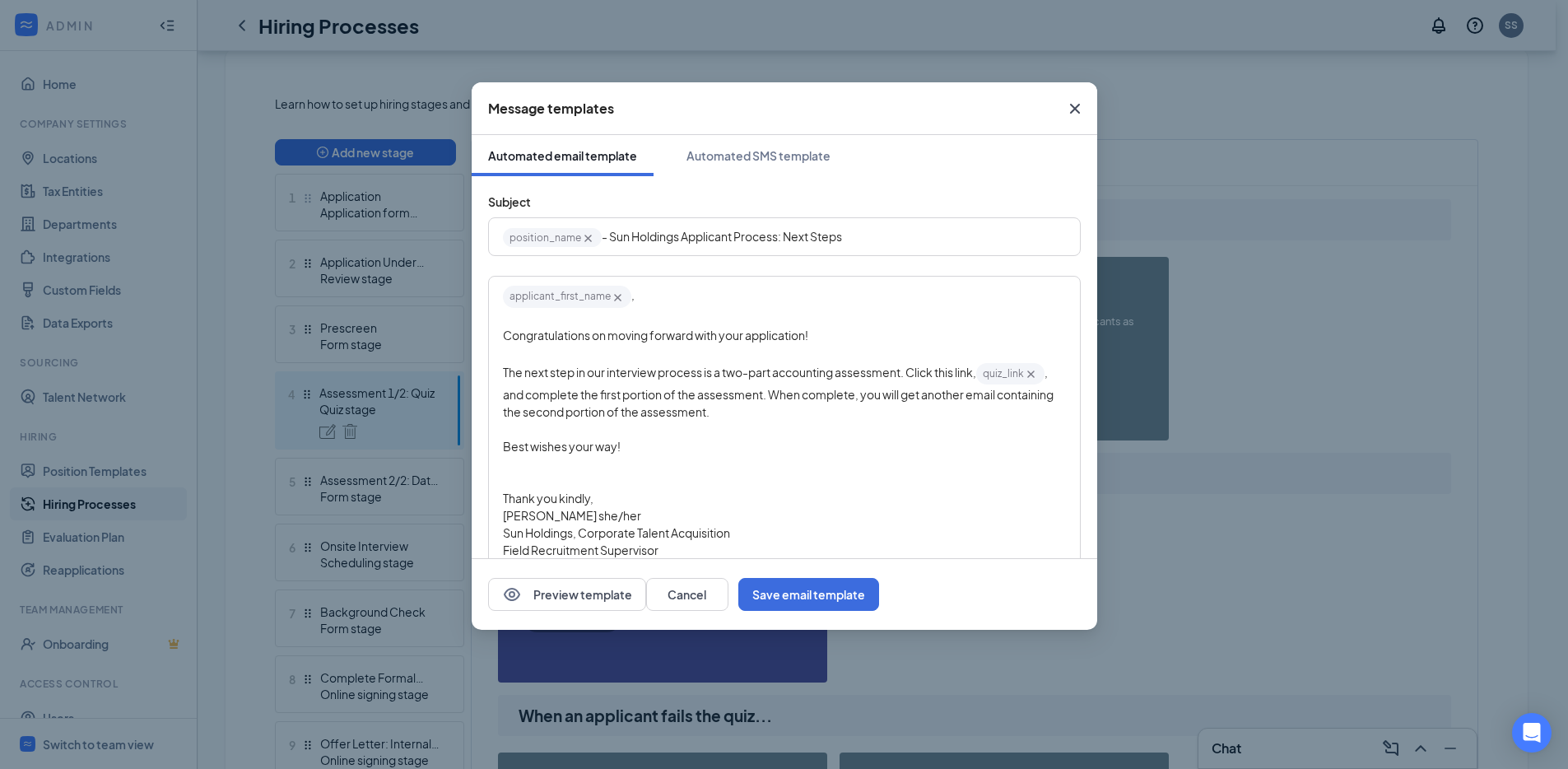
click at [1081, 107] on icon "Cross" at bounding box center [1075, 109] width 20 height 20
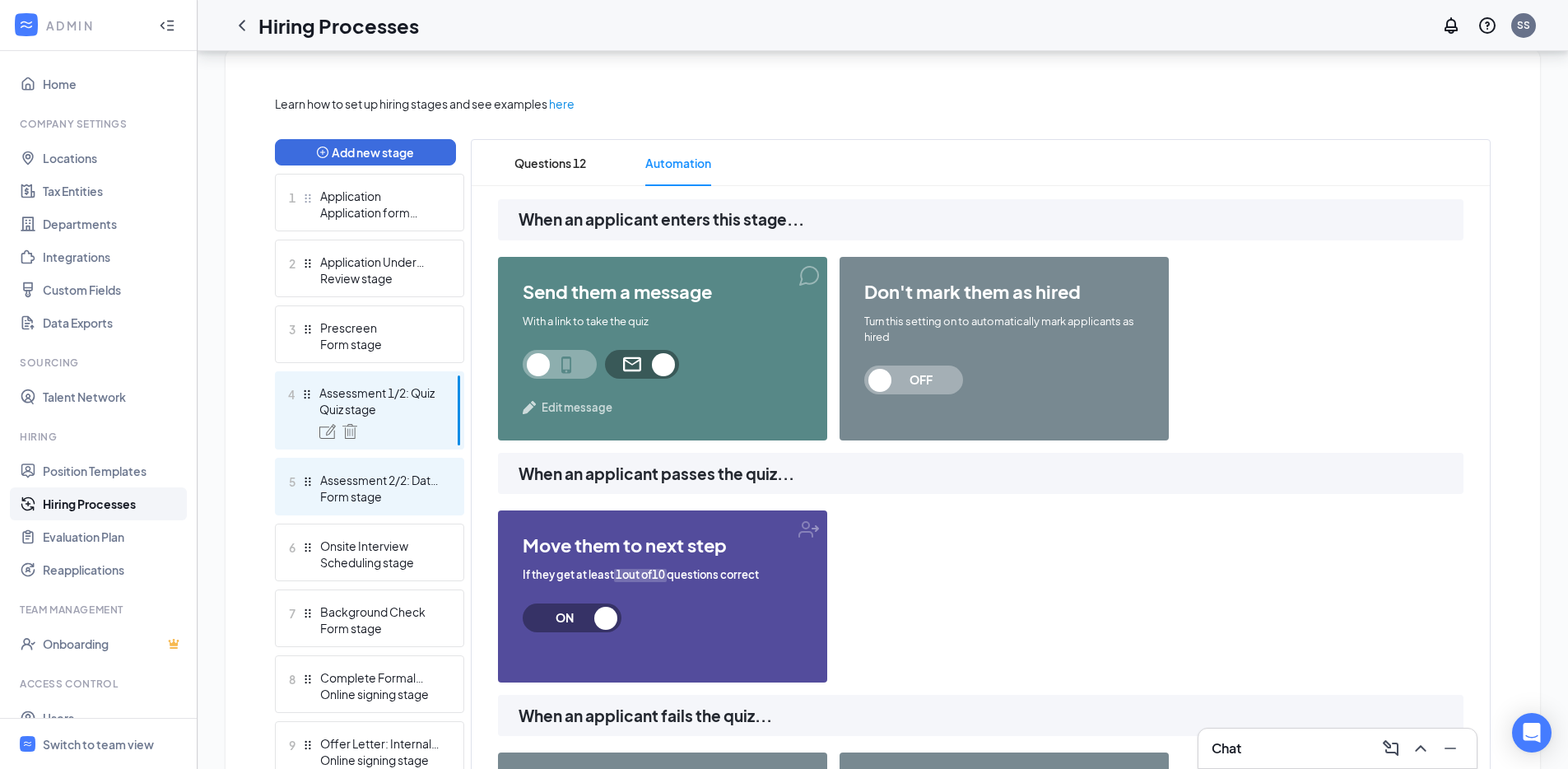
click at [433, 483] on div "Assessment 2/2: Data Manipulation" at bounding box center [381, 480] width 120 height 17
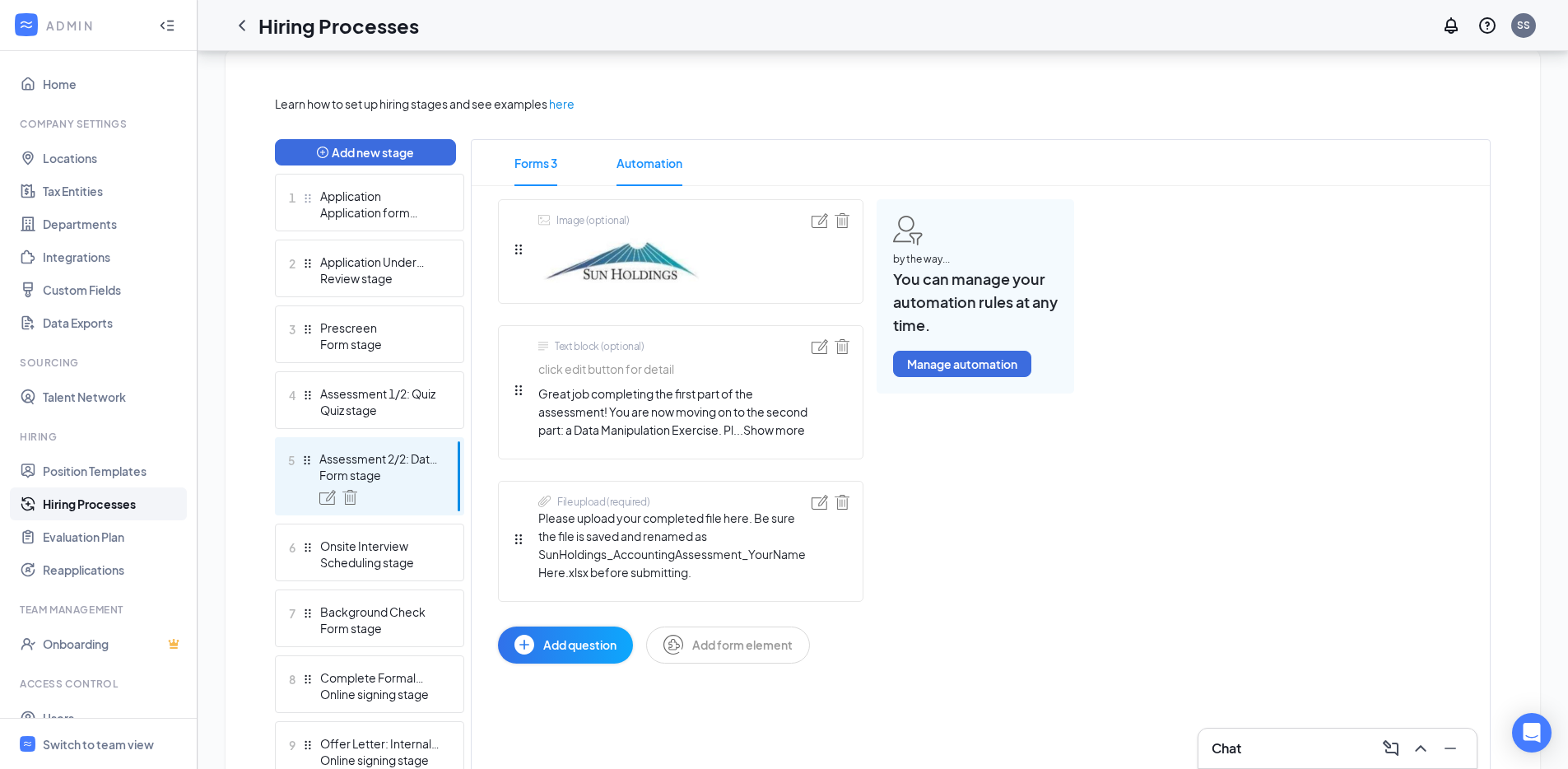
click at [658, 162] on span "Automation" at bounding box center [649, 162] width 66 height 46
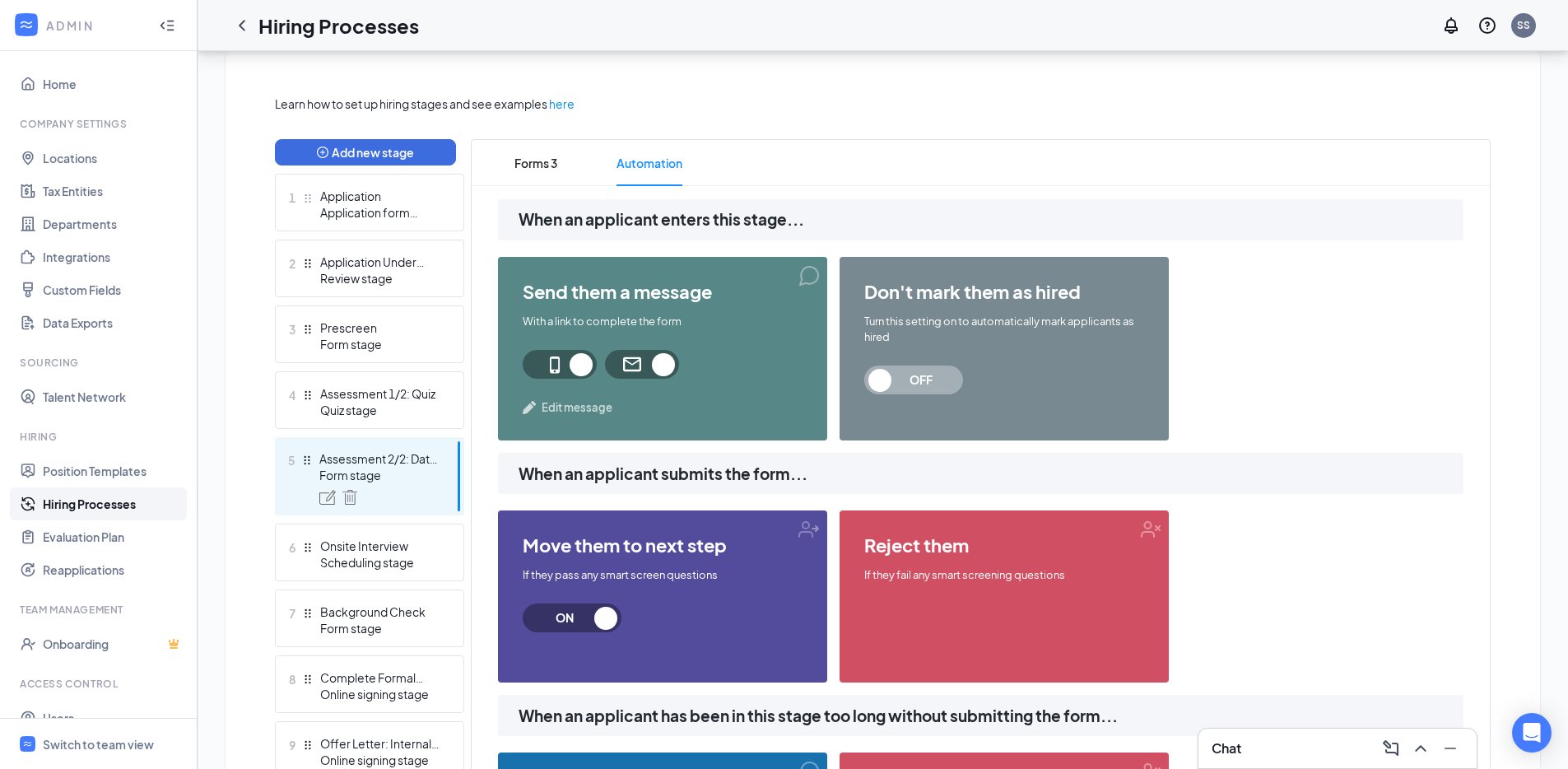
click at [566, 367] on span at bounding box center [560, 364] width 74 height 28
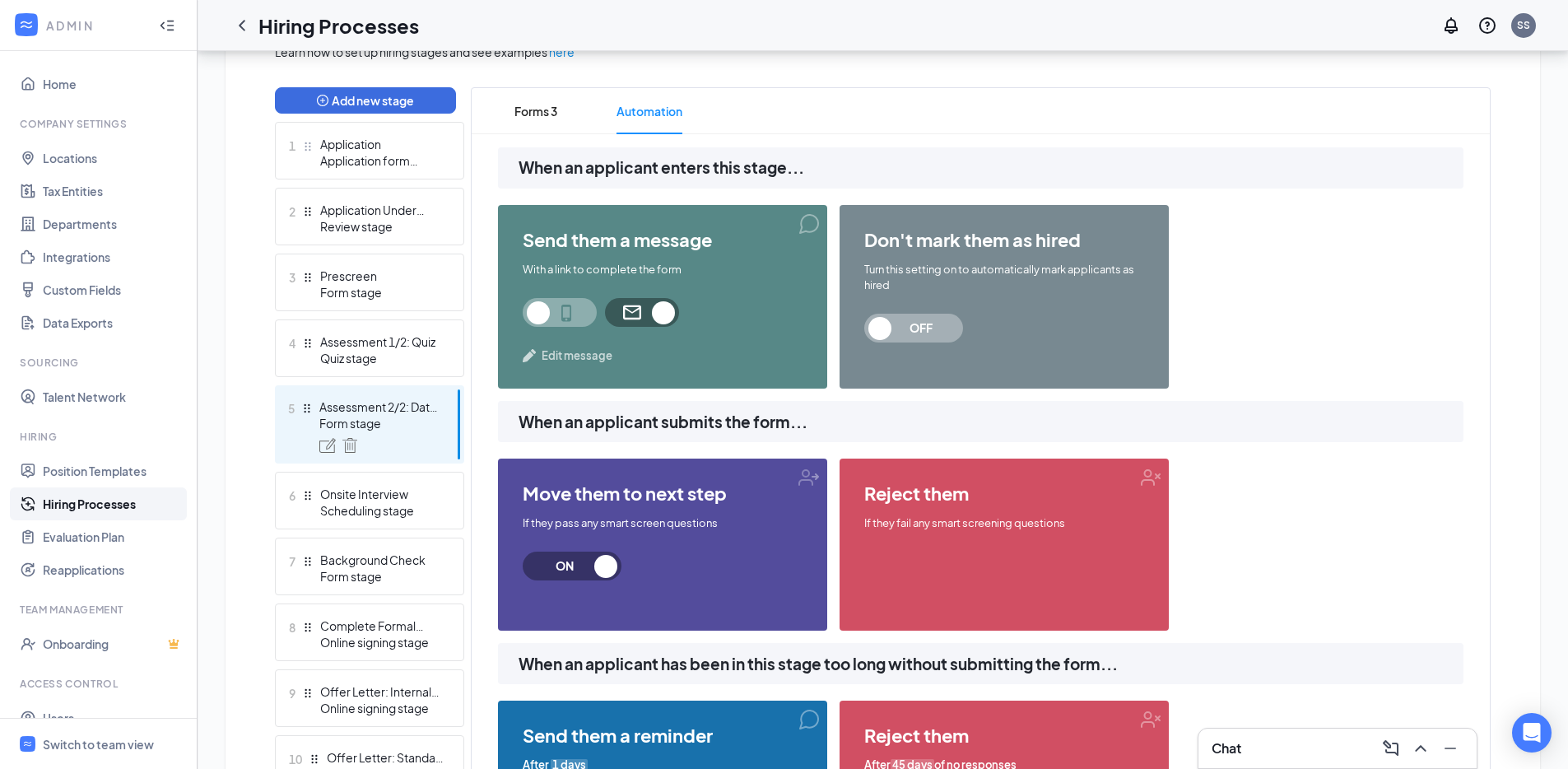
scroll to position [416, 0]
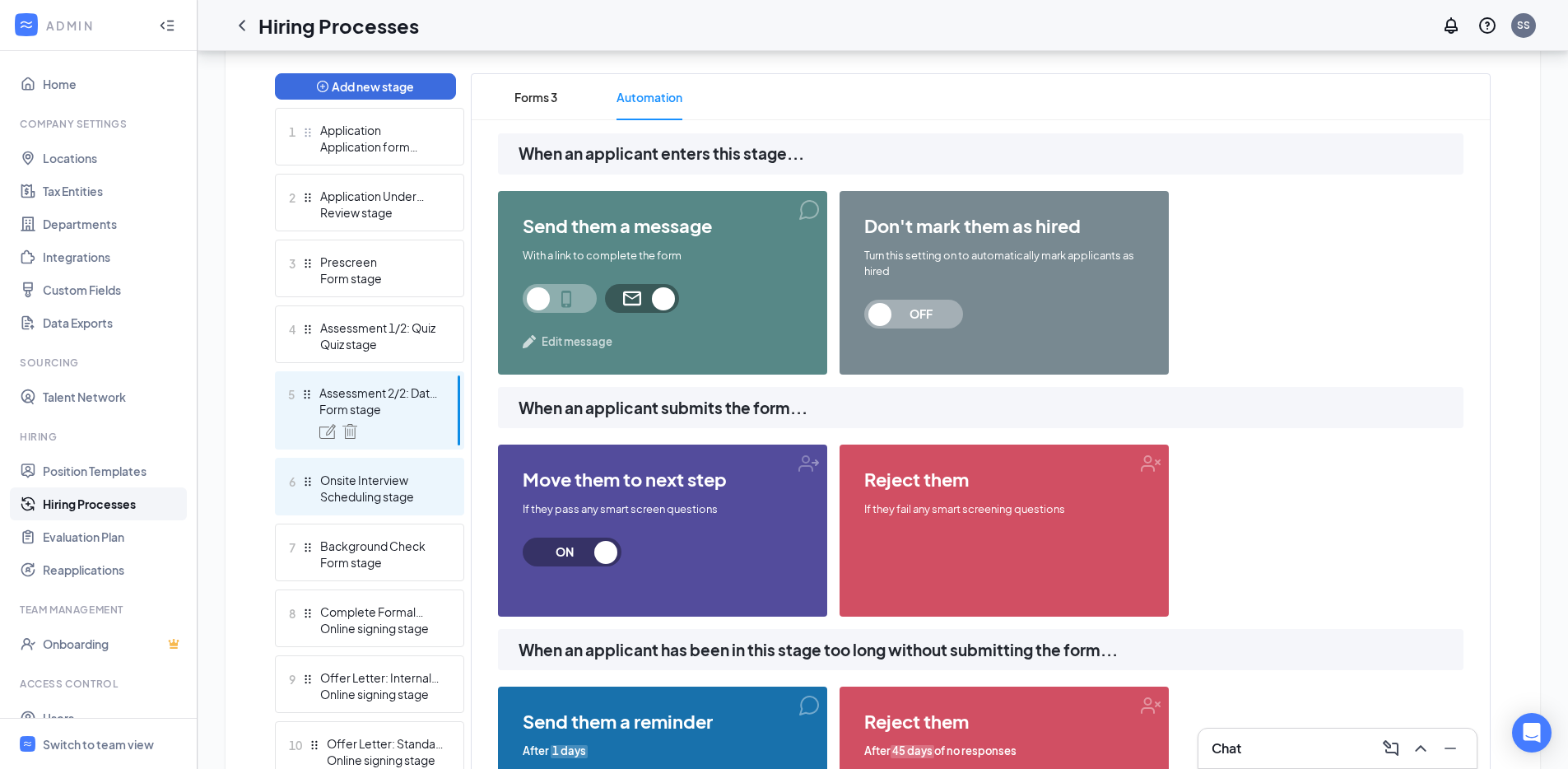
click at [395, 495] on div "Scheduling stage" at bounding box center [381, 496] width 120 height 17
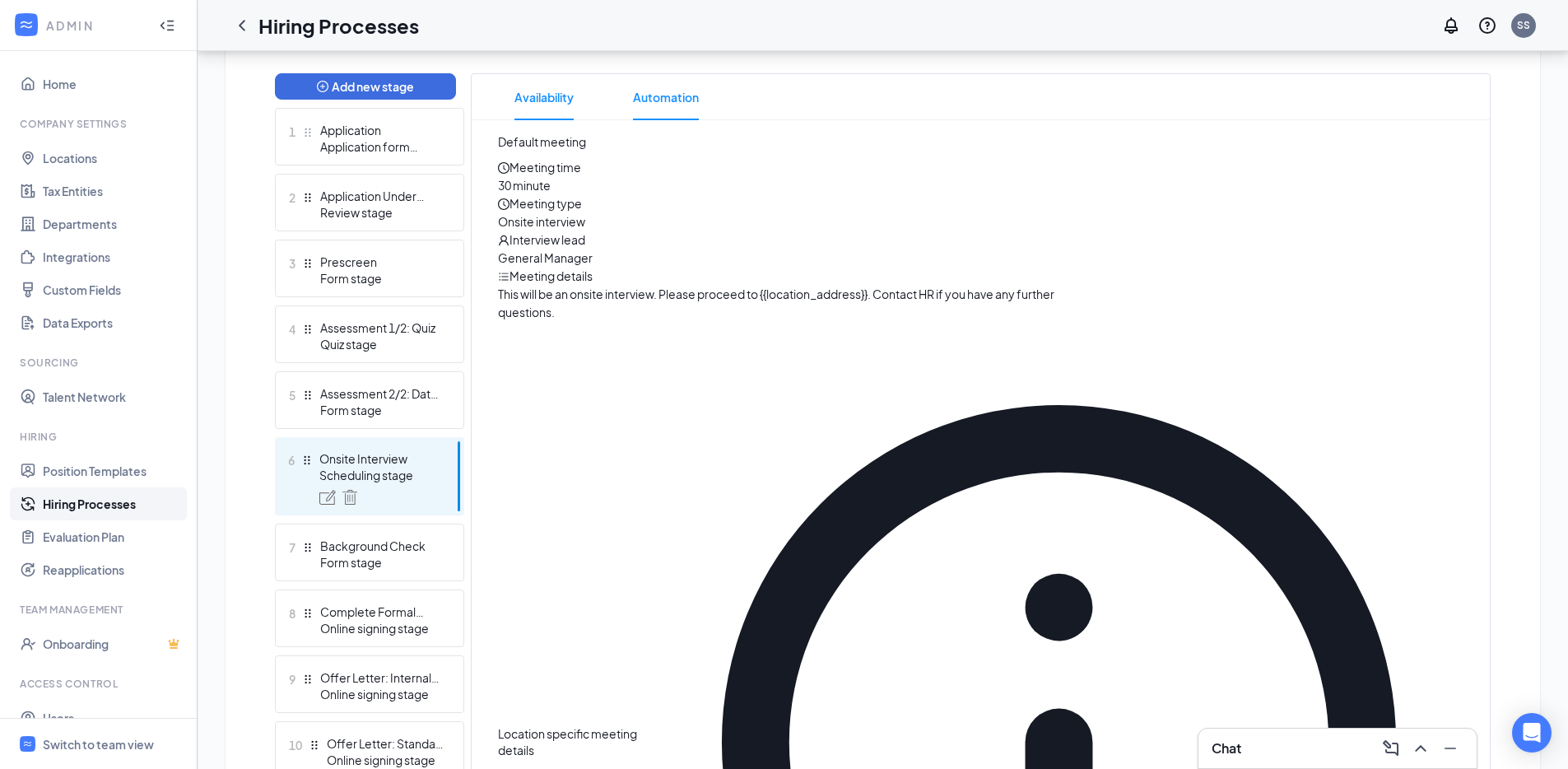
click at [680, 111] on span "Automation" at bounding box center [665, 97] width 66 height 46
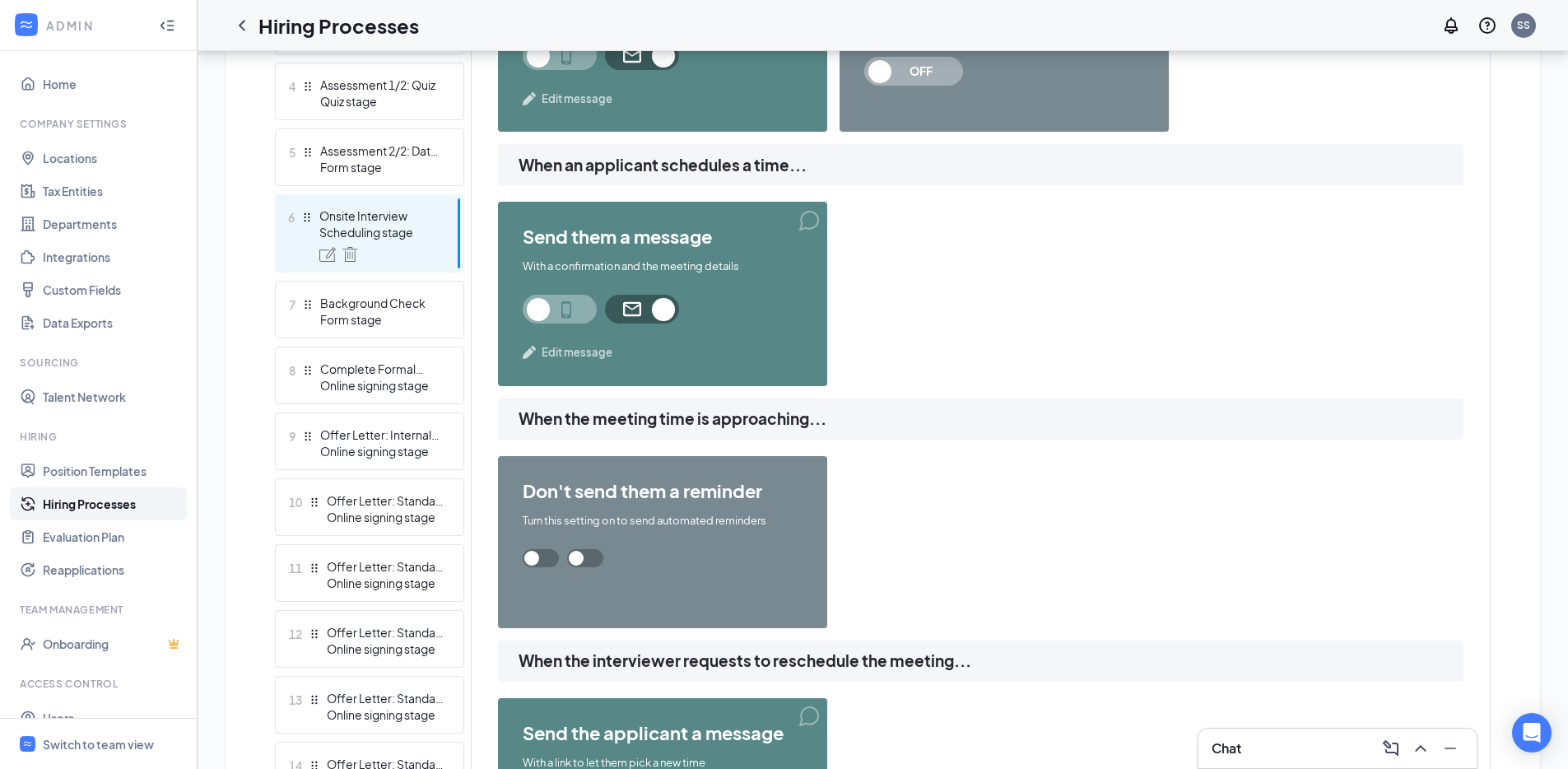
scroll to position [649, 0]
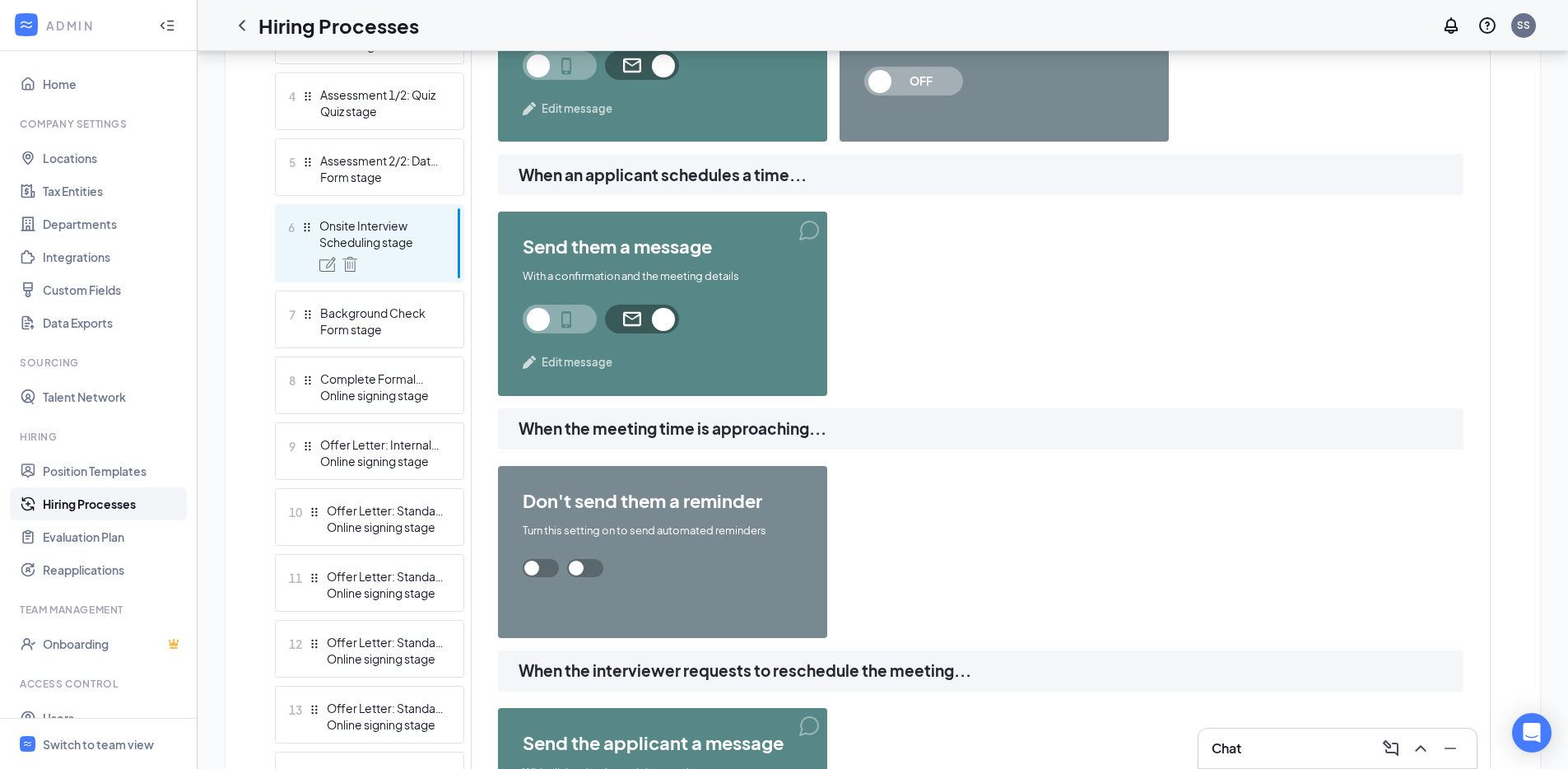
click at [603, 577] on span at bounding box center [585, 568] width 36 height 18
type input "2"
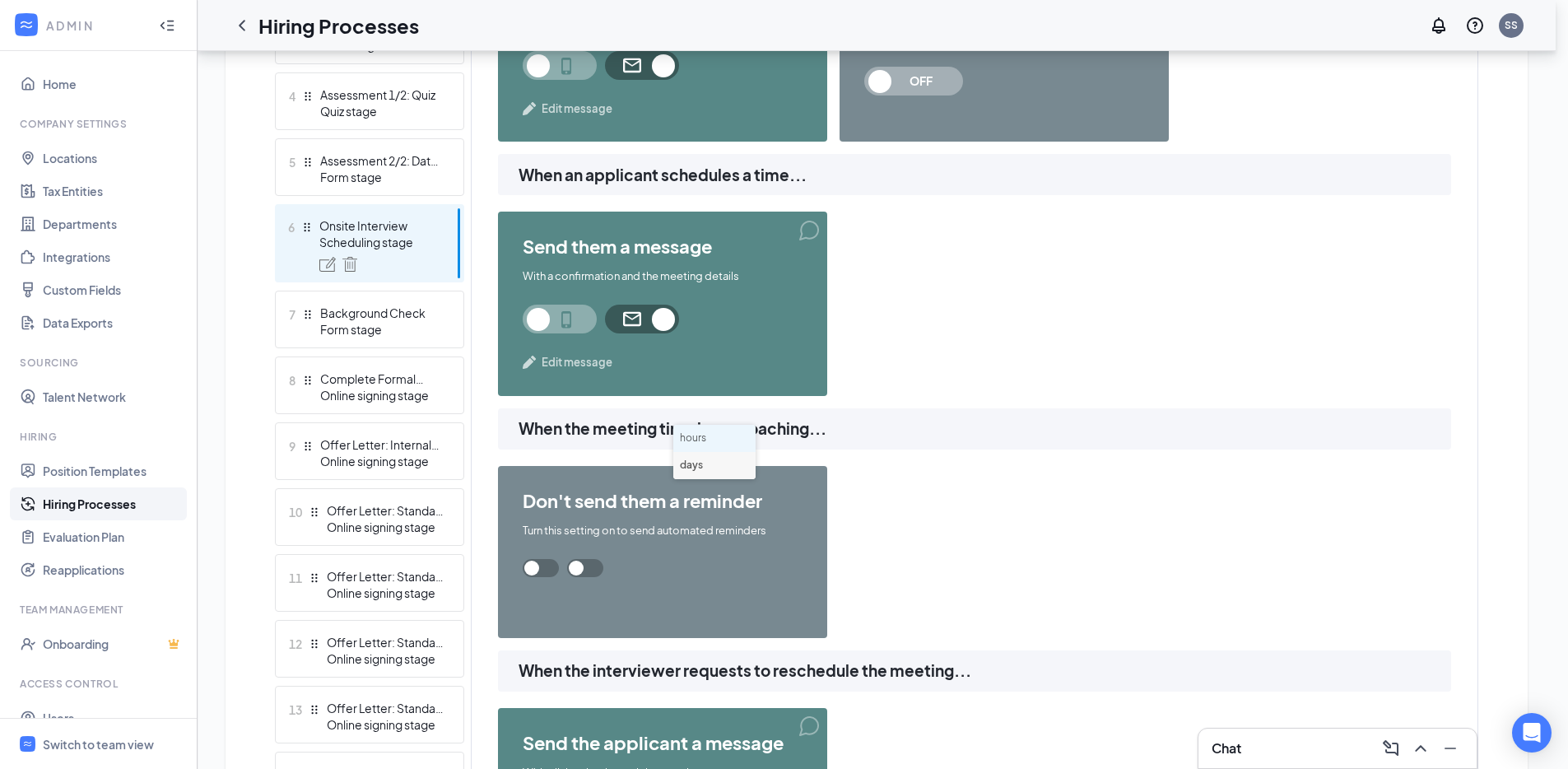
click at [705, 441] on li "hours" at bounding box center [715, 438] width 82 height 27
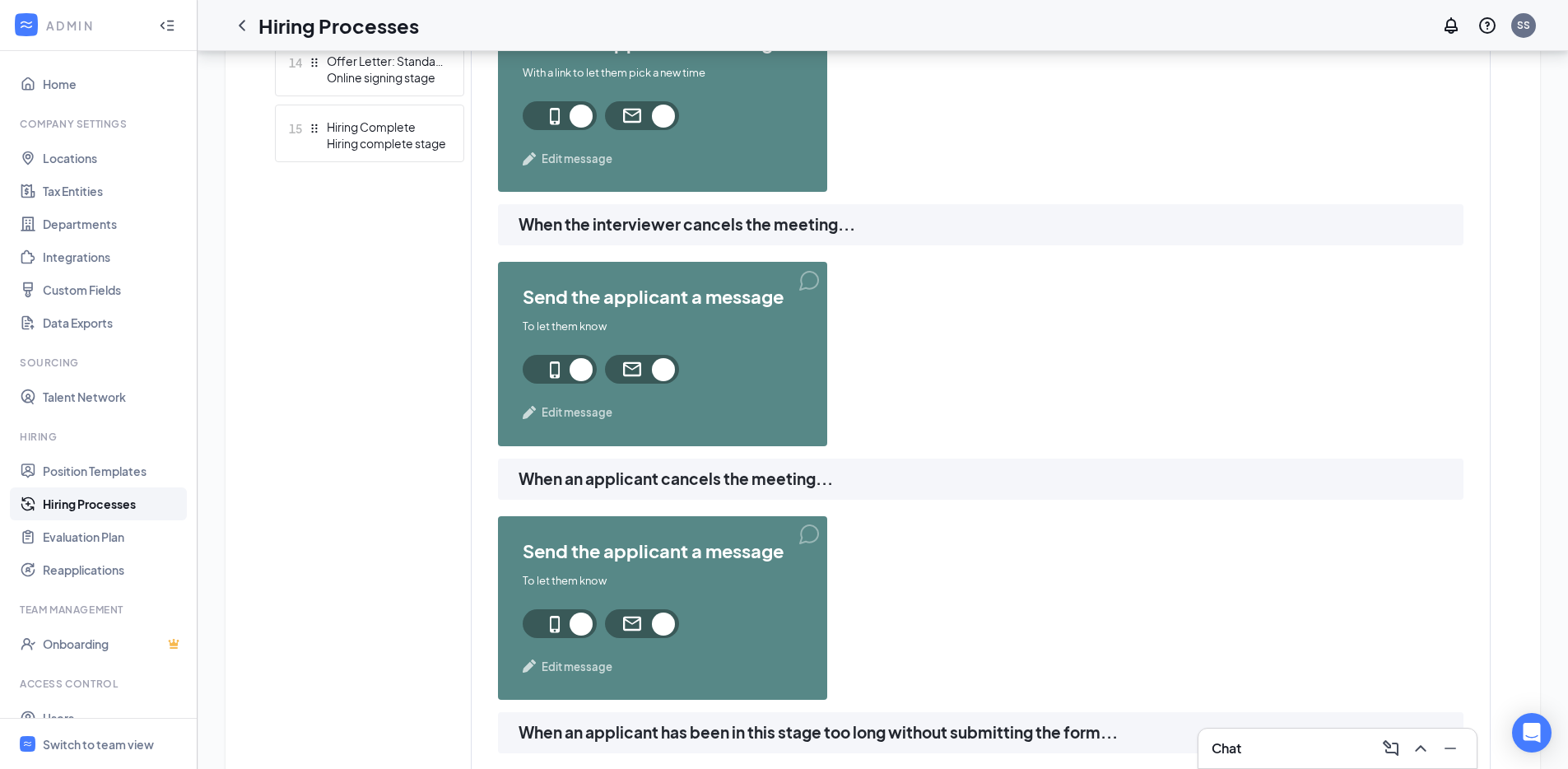
scroll to position [1639, 0]
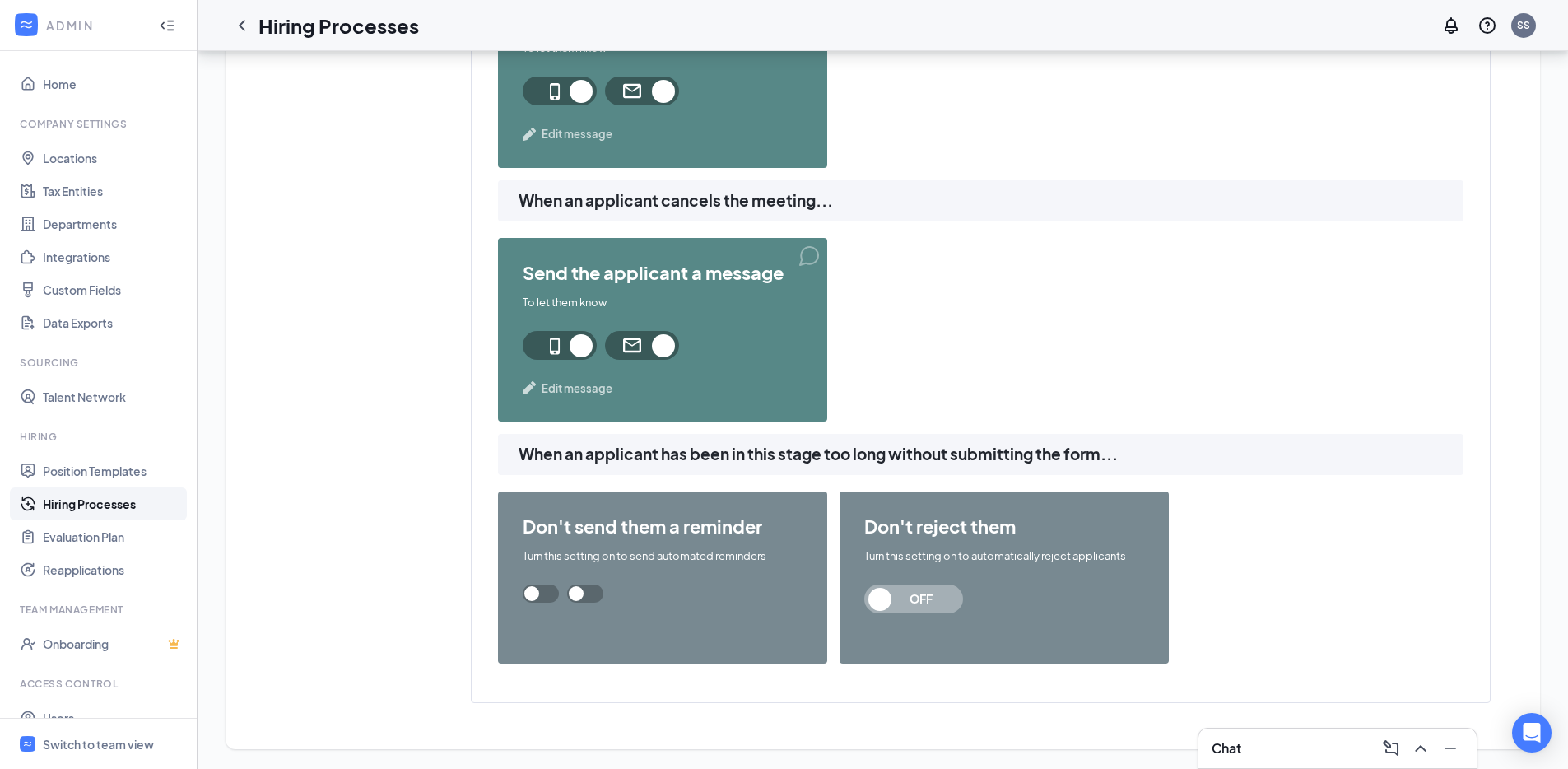
click at [603, 596] on span at bounding box center [585, 593] width 36 height 18
click at [603, 602] on span at bounding box center [585, 593] width 36 height 18
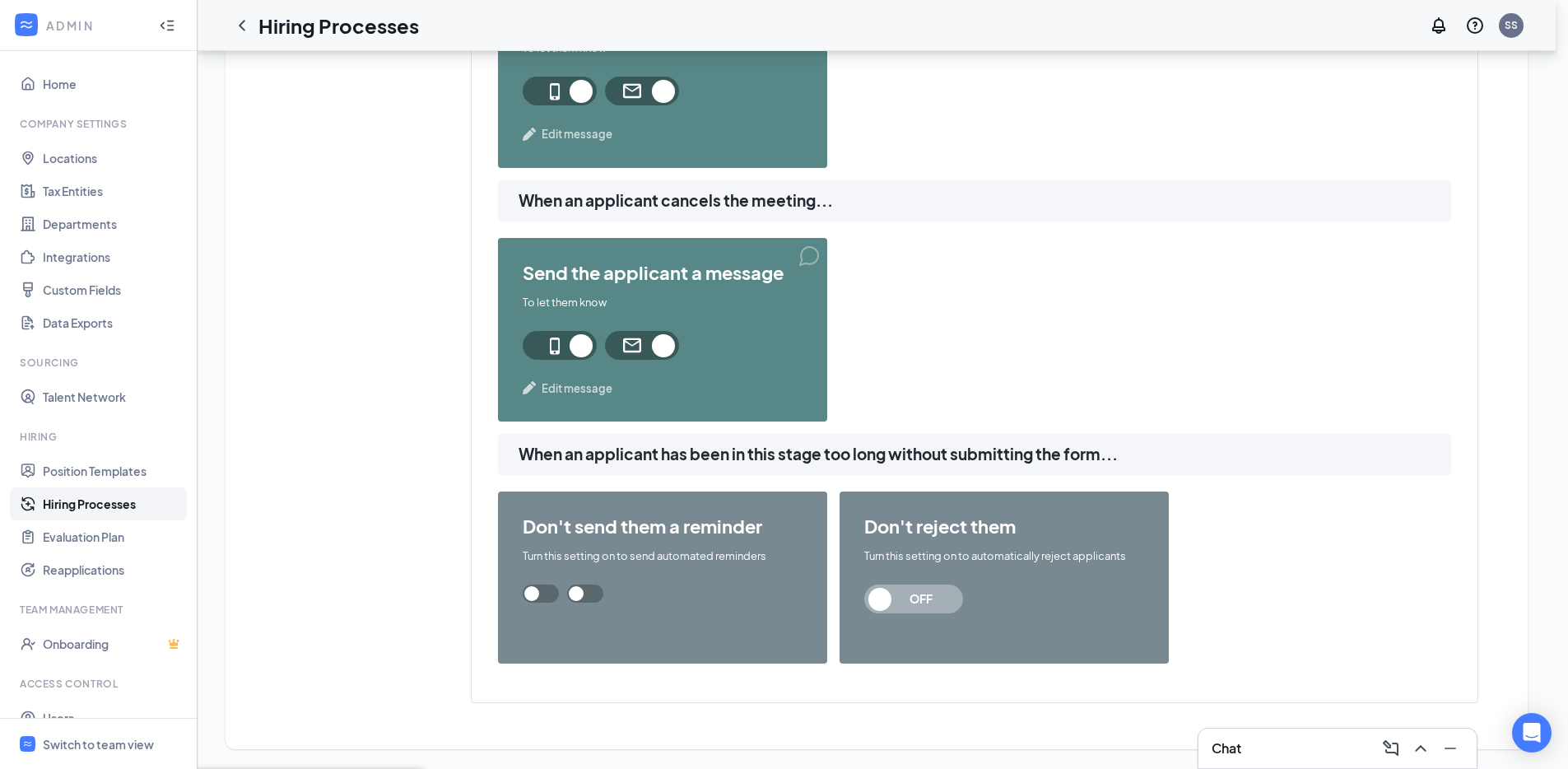
drag, startPoint x: 628, startPoint y: 401, endPoint x: 580, endPoint y: 401, distance: 48.0
type input "3"
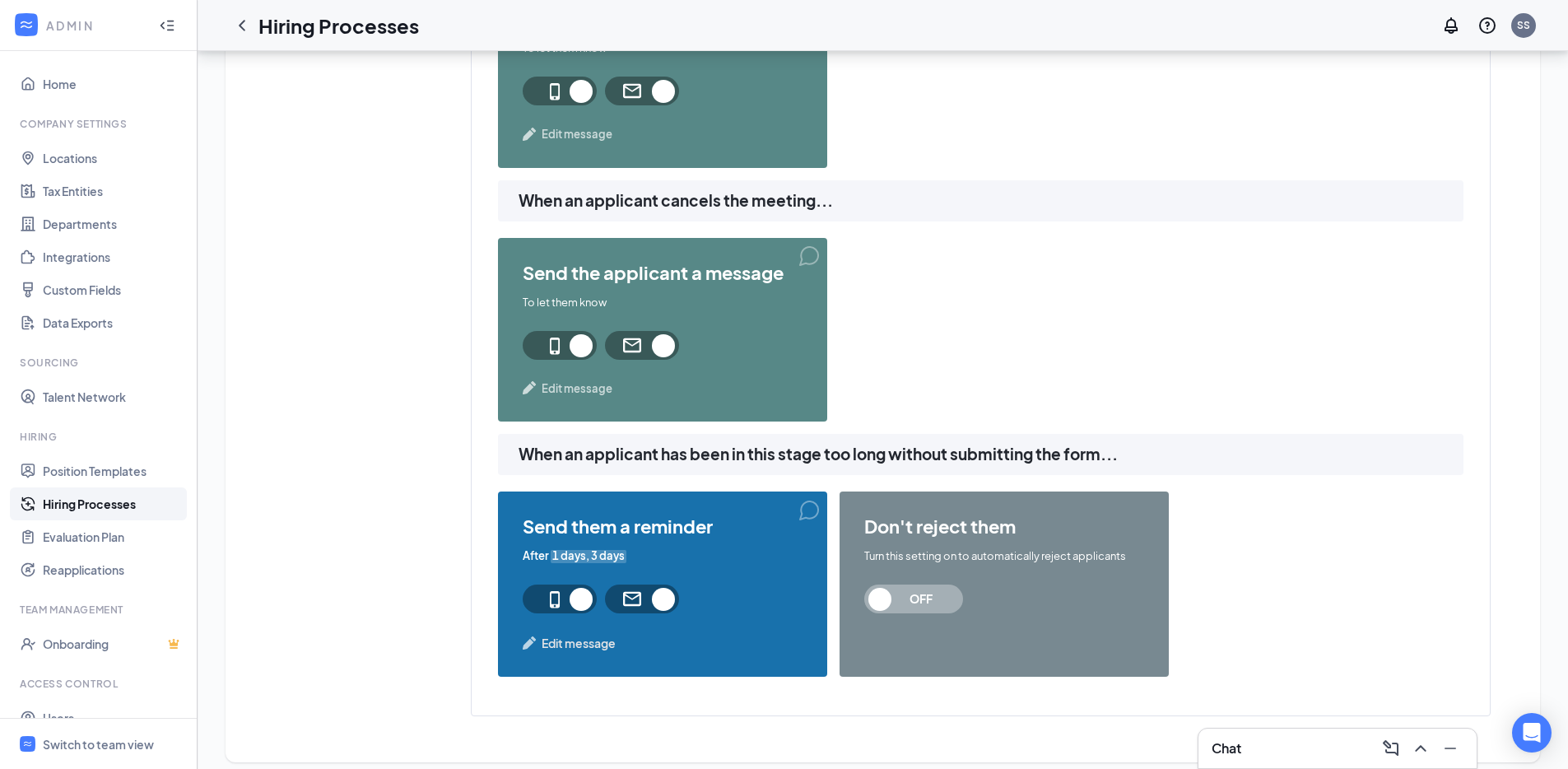
click at [591, 564] on div "send them a reminder After 1 days, 3 days Edit message" at bounding box center [662, 583] width 329 height 185
click at [591, 561] on span "1 days, 3 days" at bounding box center [588, 556] width 75 height 16
type input "3"
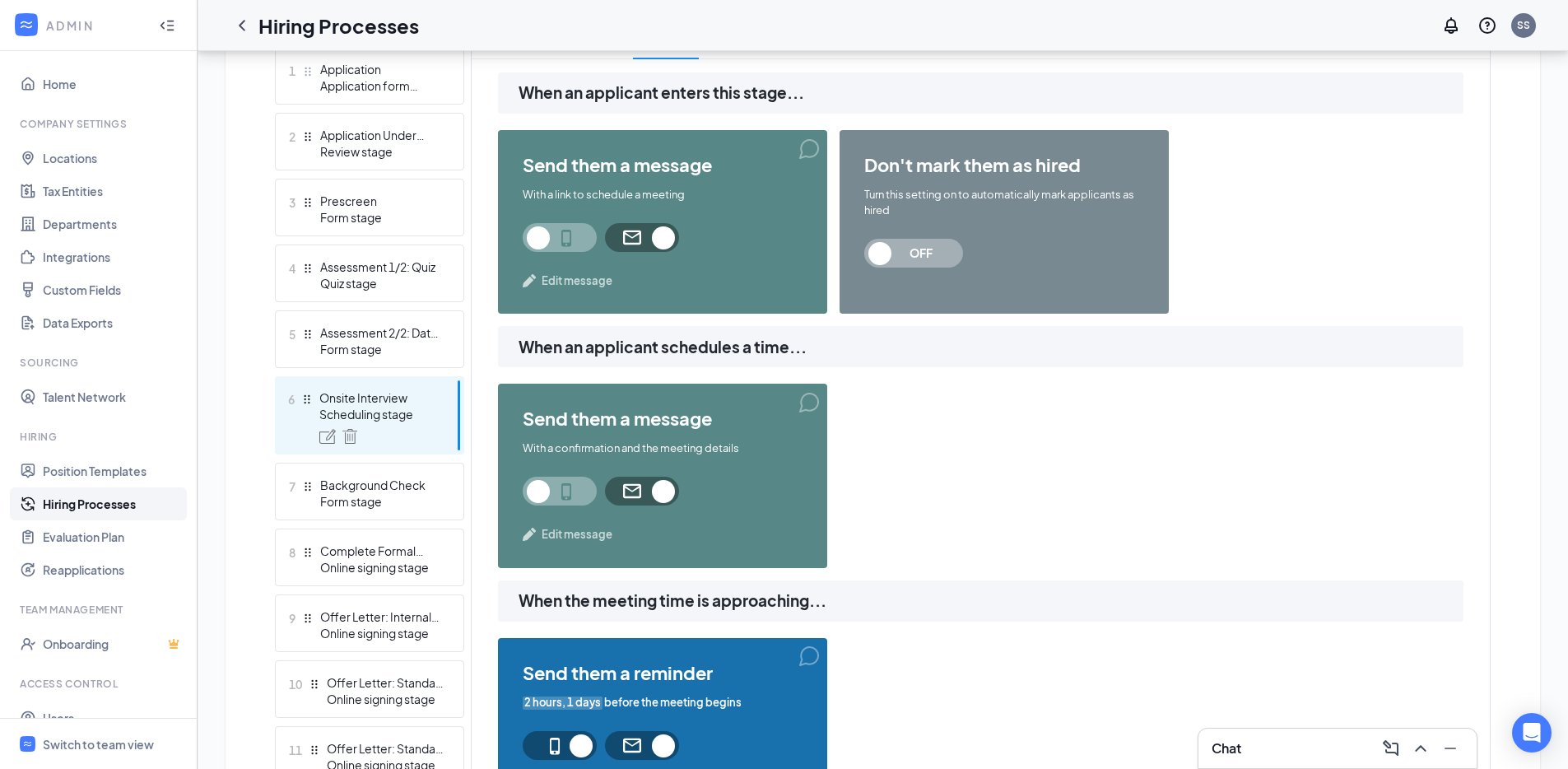
scroll to position [456, 0]
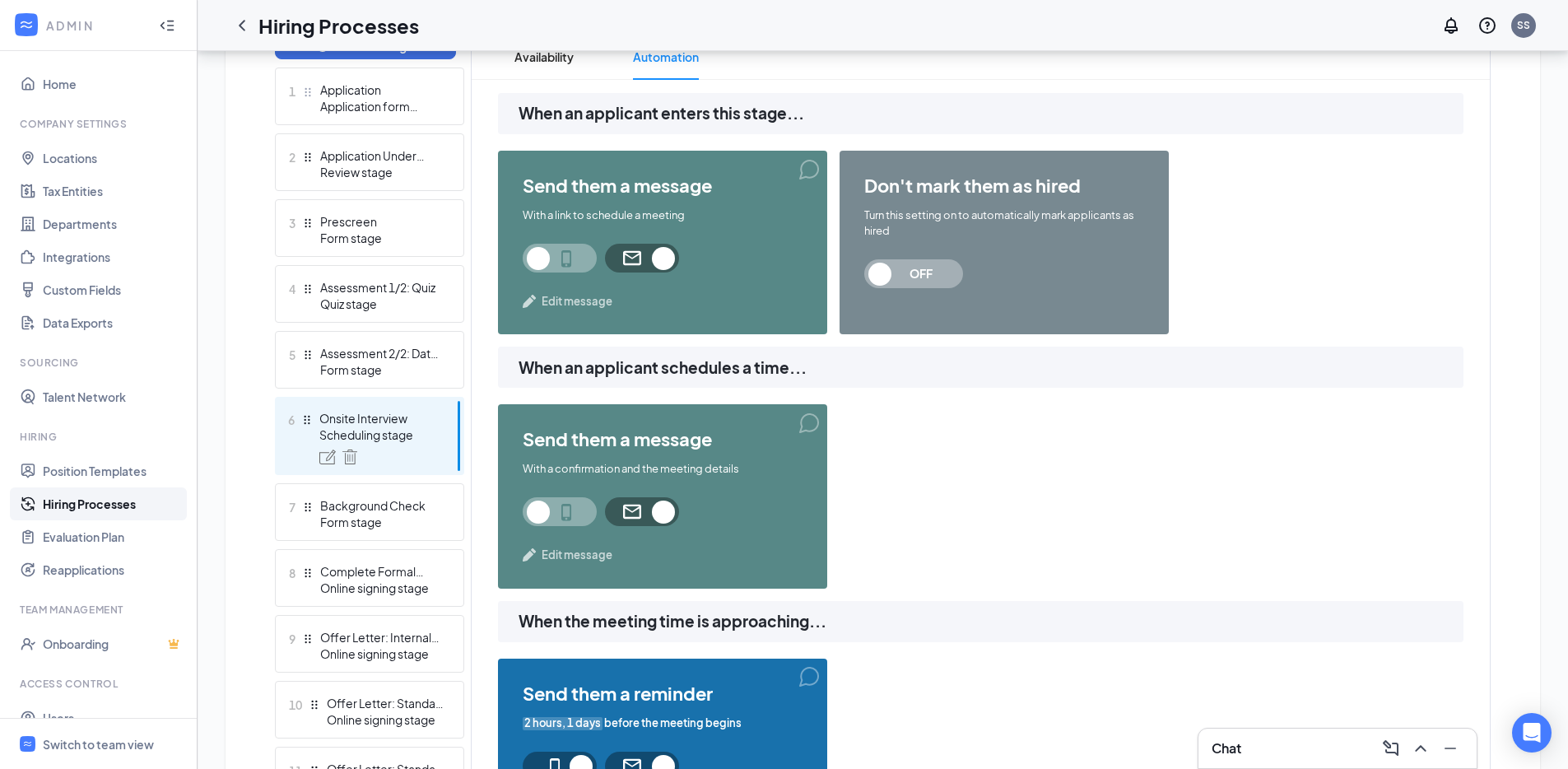
click at [353, 372] on div "Form stage" at bounding box center [381, 370] width 120 height 17
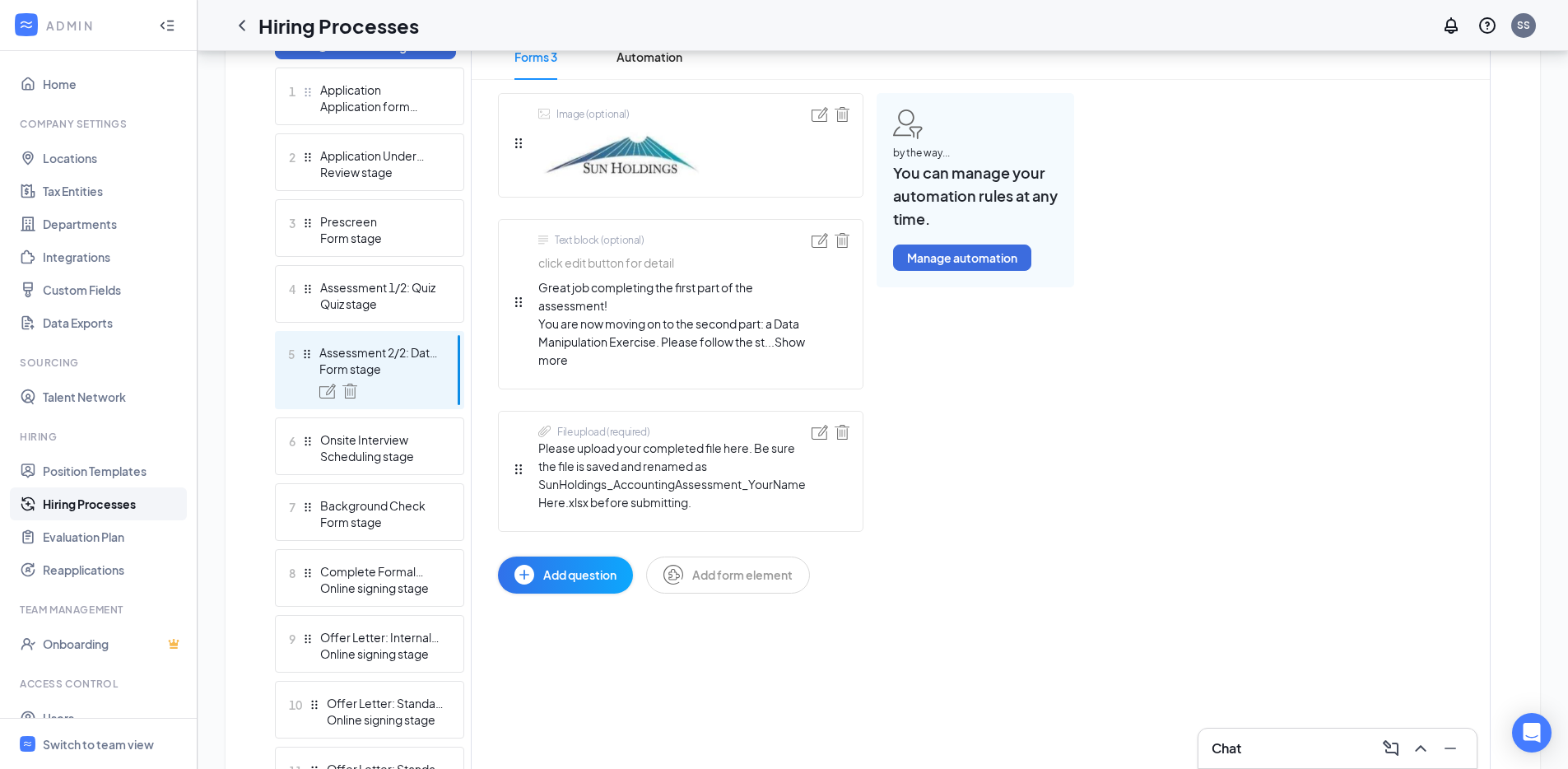
click at [353, 372] on div "Form stage" at bounding box center [380, 369] width 120 height 17
click at [672, 71] on span "Automation" at bounding box center [649, 56] width 66 height 46
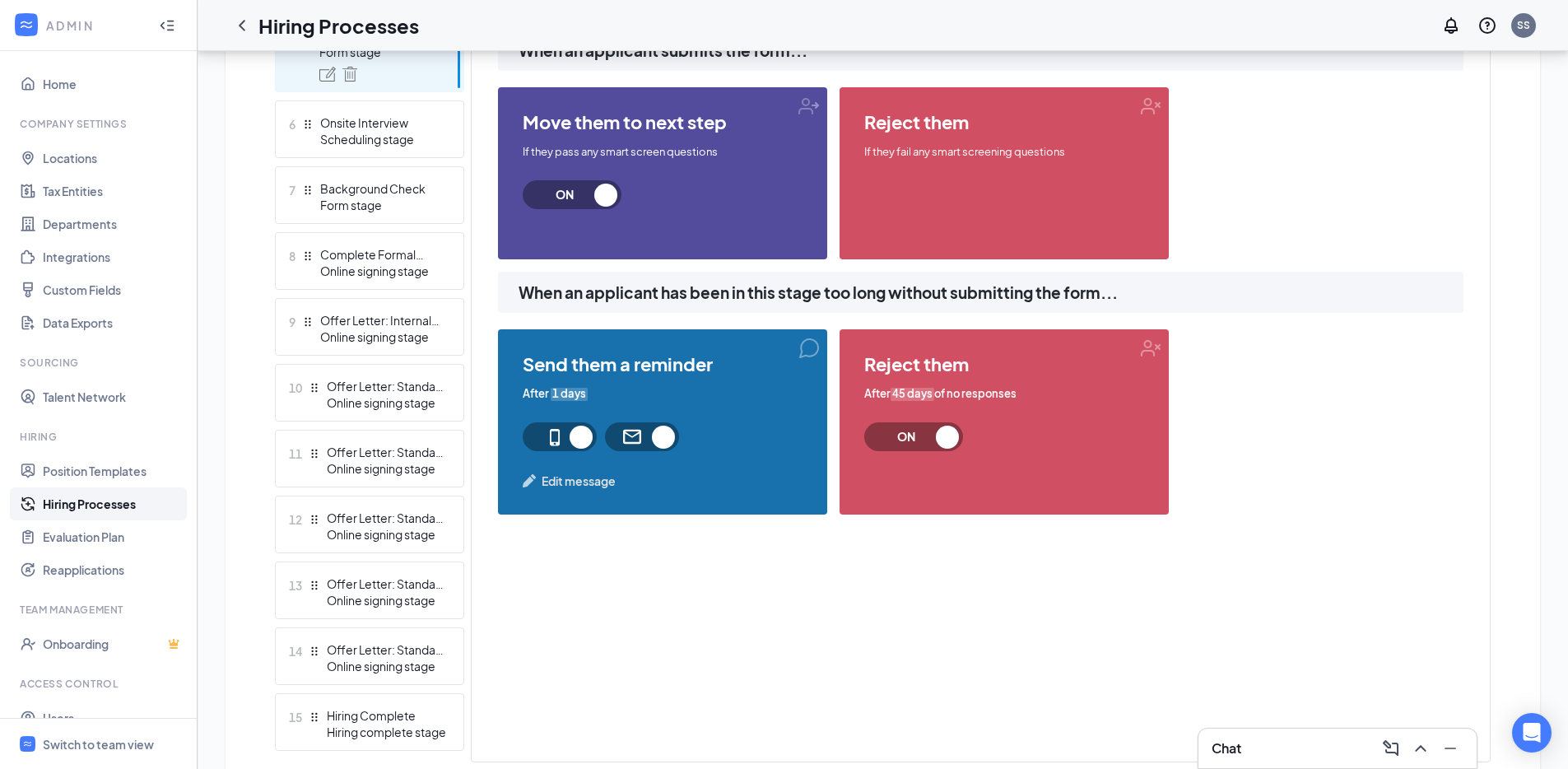
scroll to position [783, 0]
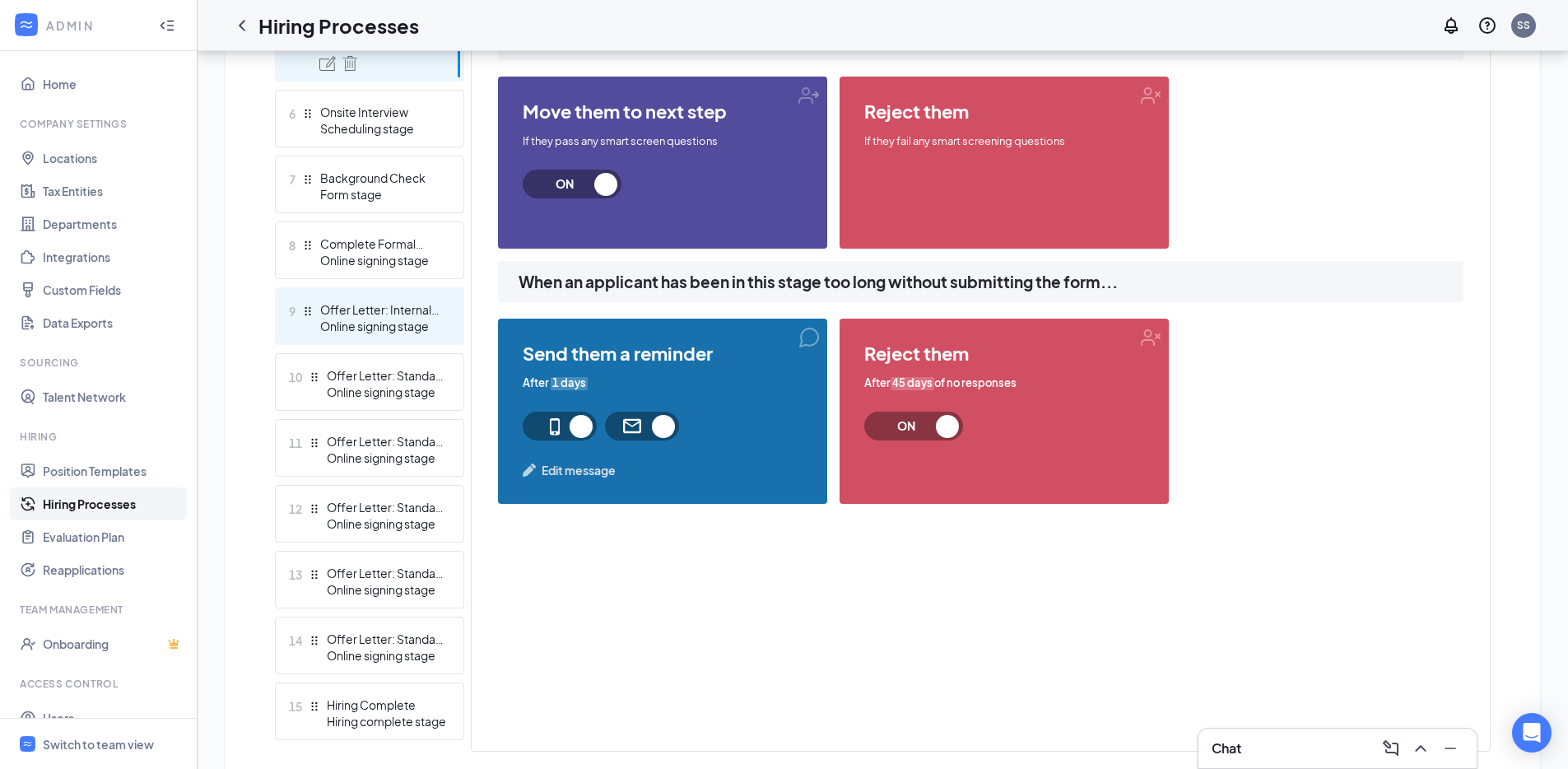
click at [392, 320] on div "Online signing stage" at bounding box center [381, 326] width 120 height 17
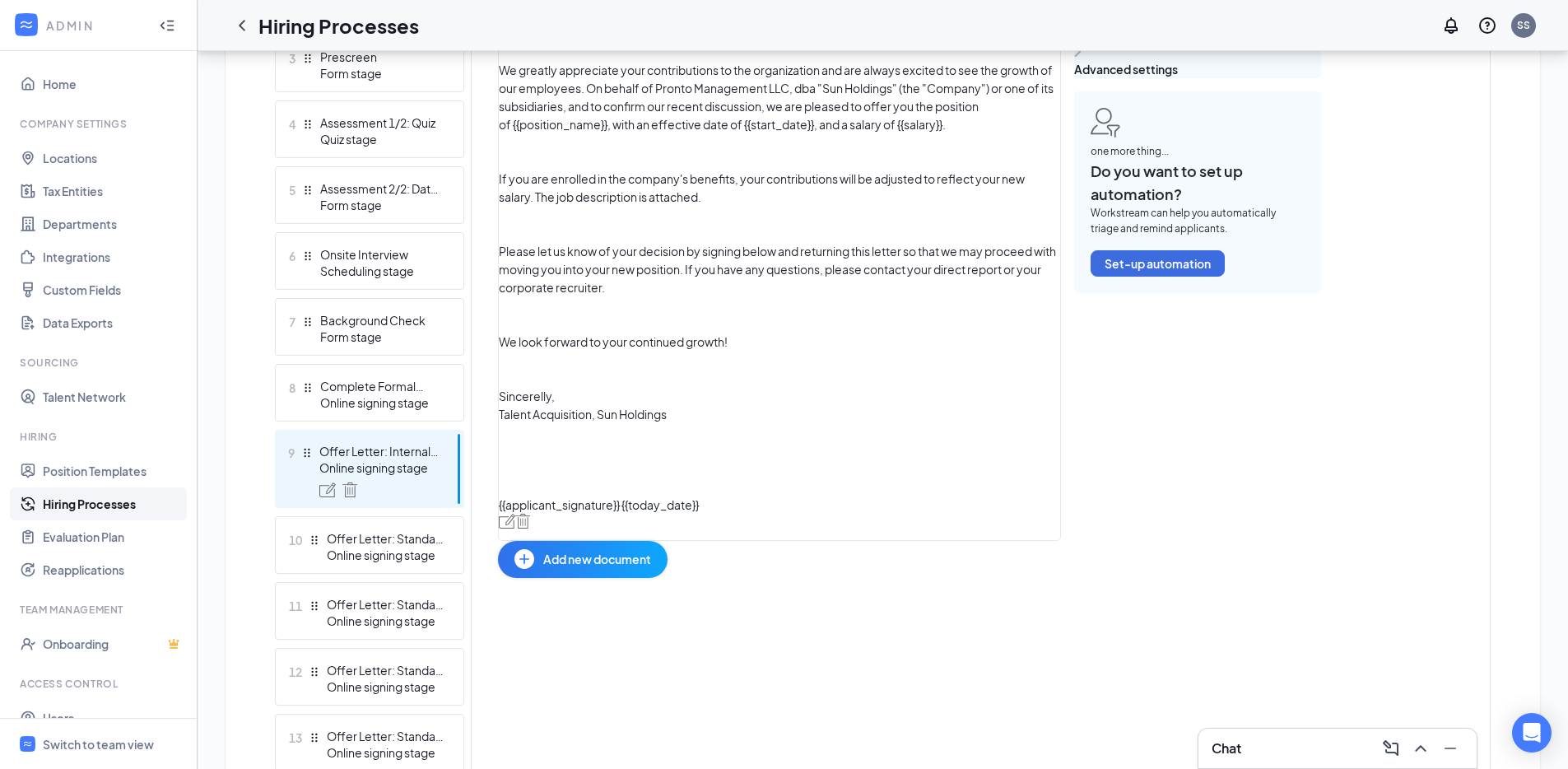
scroll to position [367, 0]
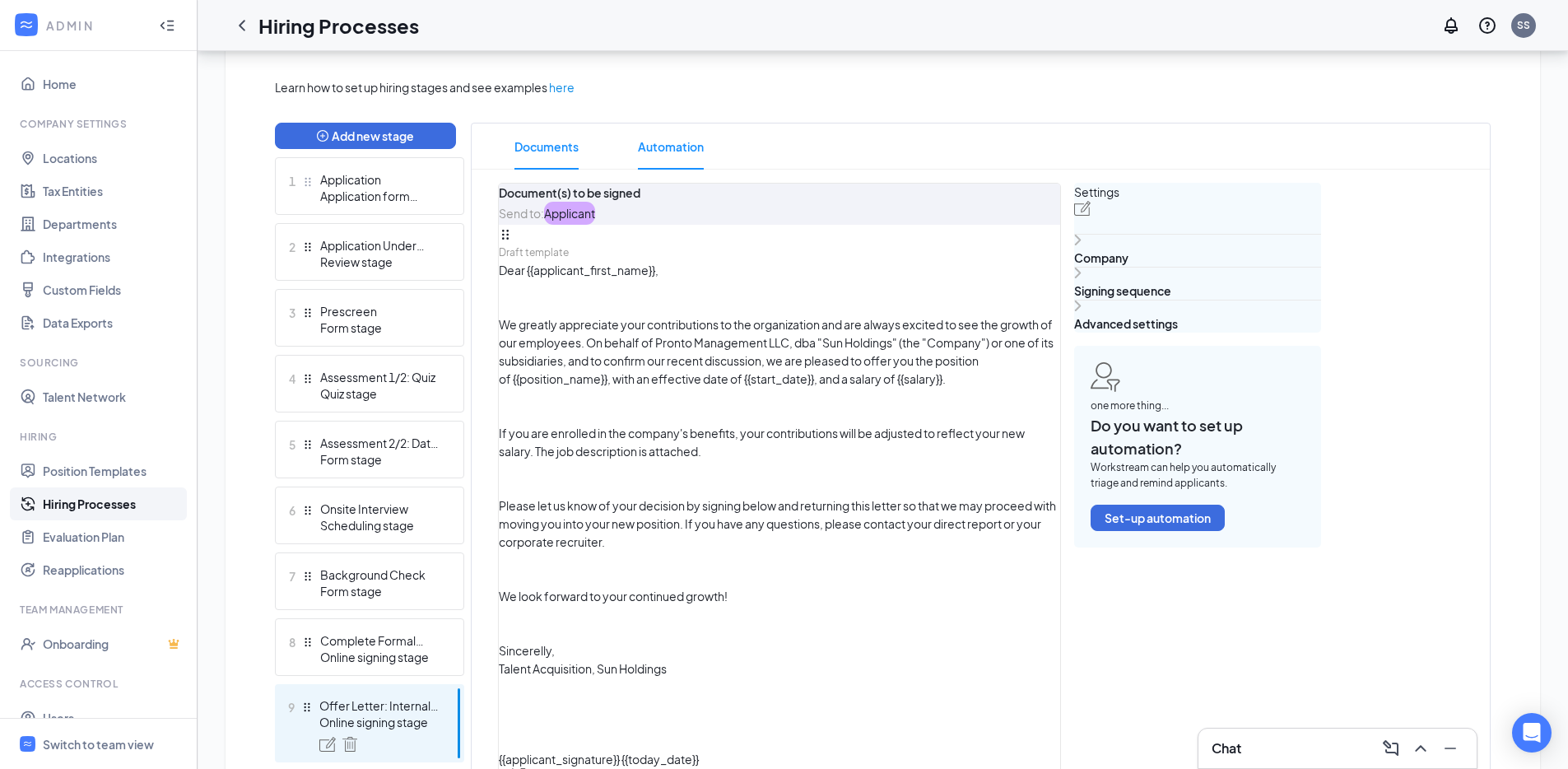
click at [683, 154] on span "Automation" at bounding box center [670, 146] width 66 height 46
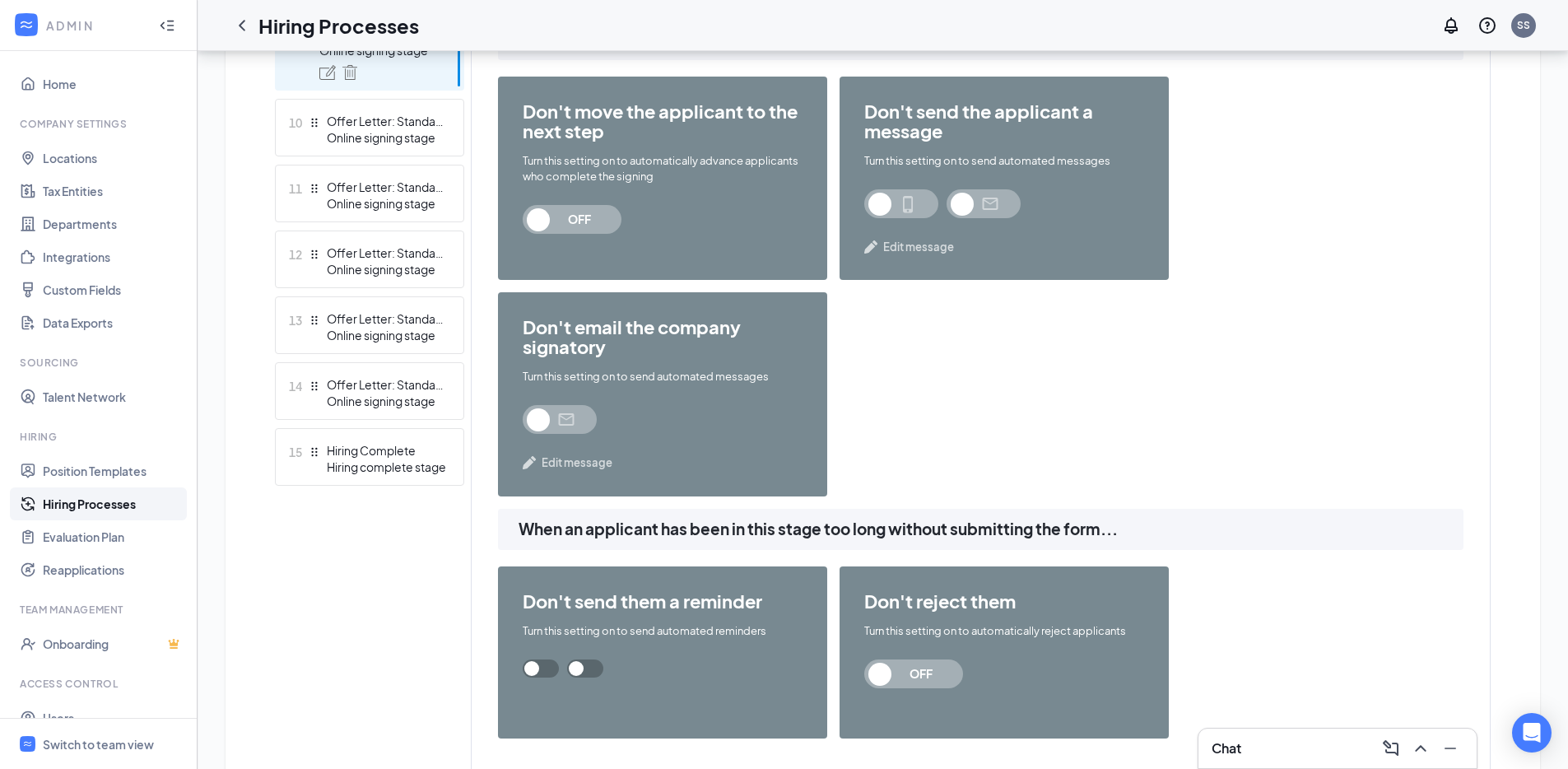
scroll to position [1113, 0]
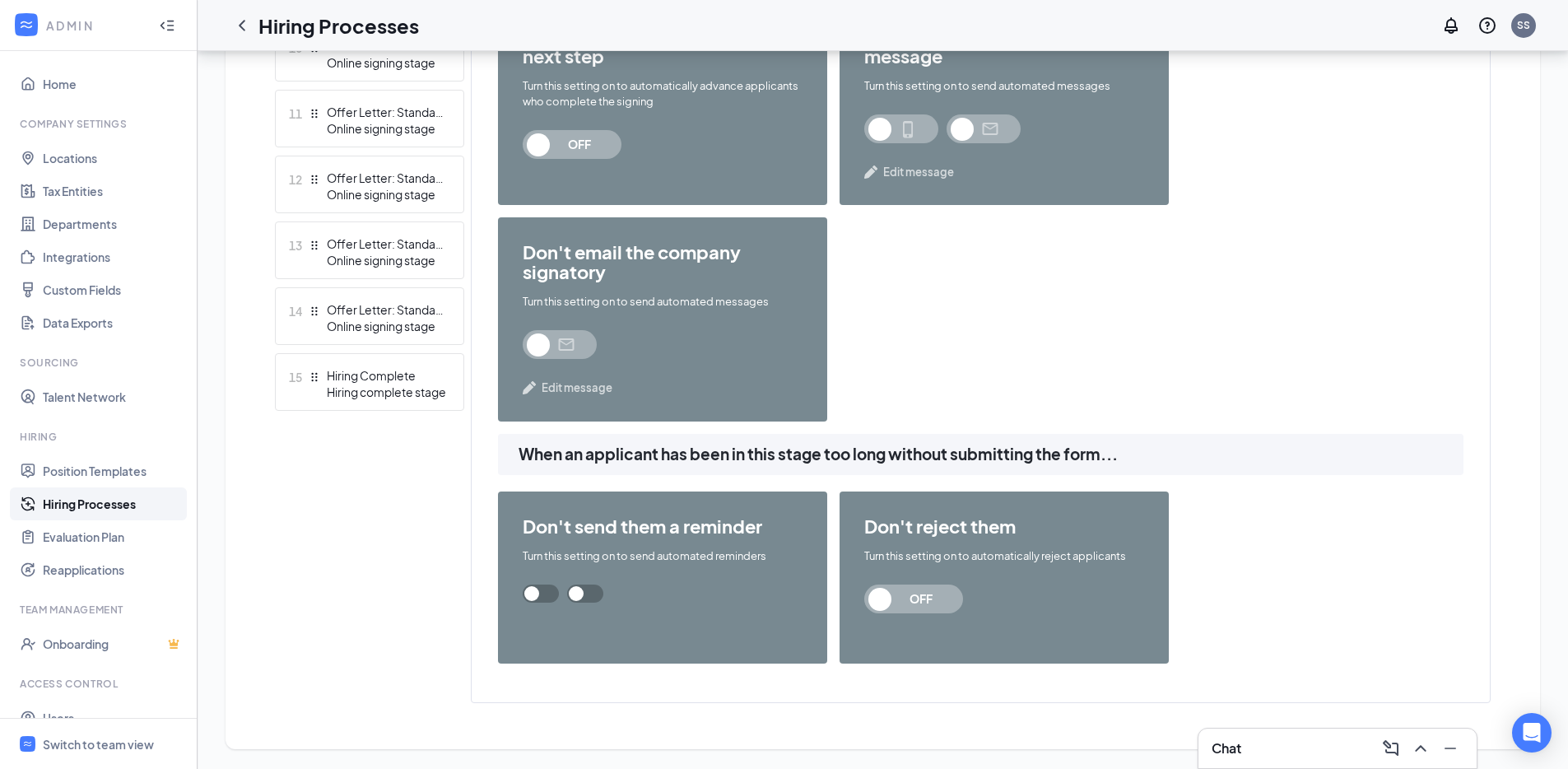
click at [559, 599] on span at bounding box center [541, 593] width 36 height 18
type input "3"
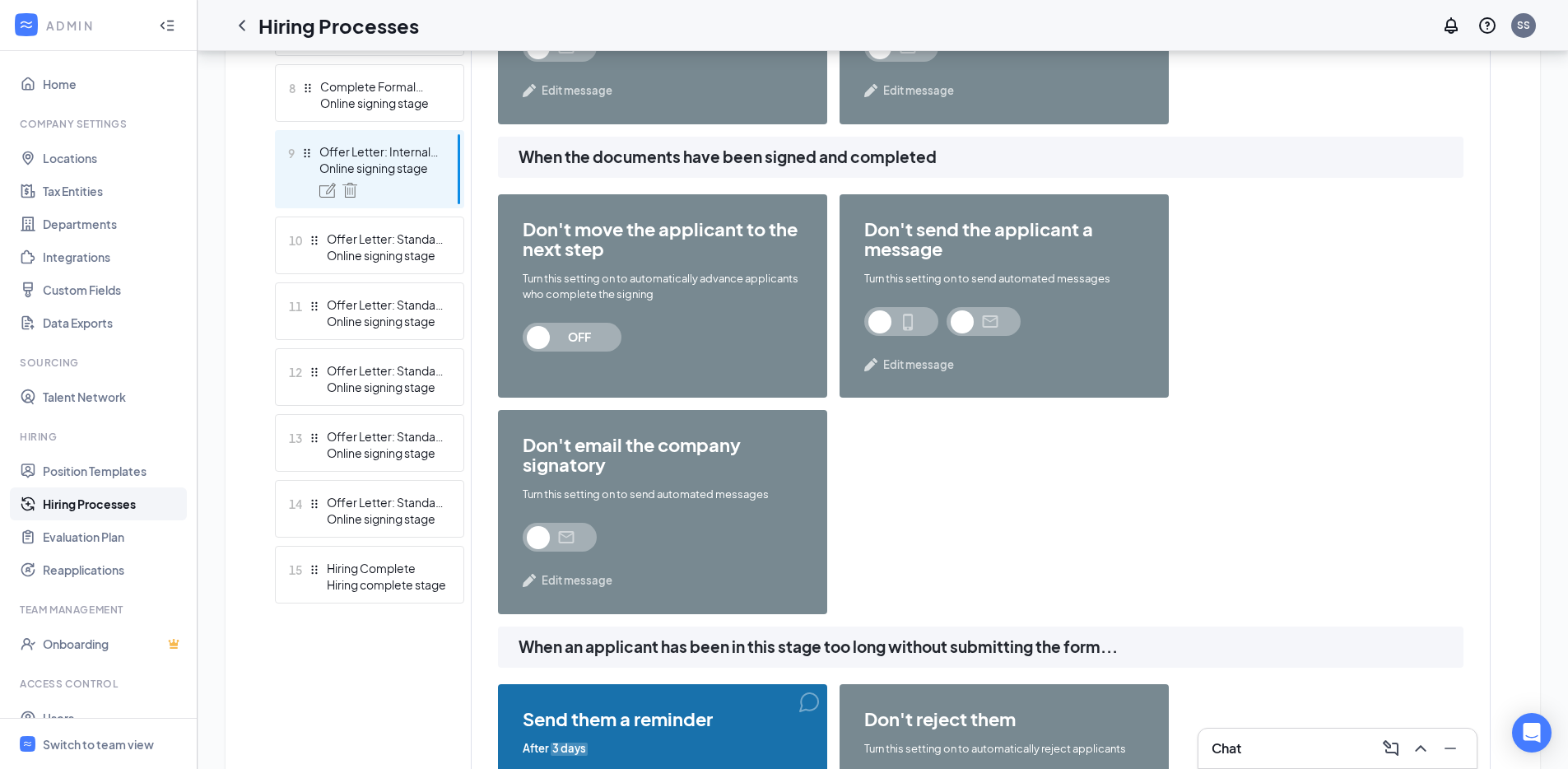
scroll to position [936, 0]
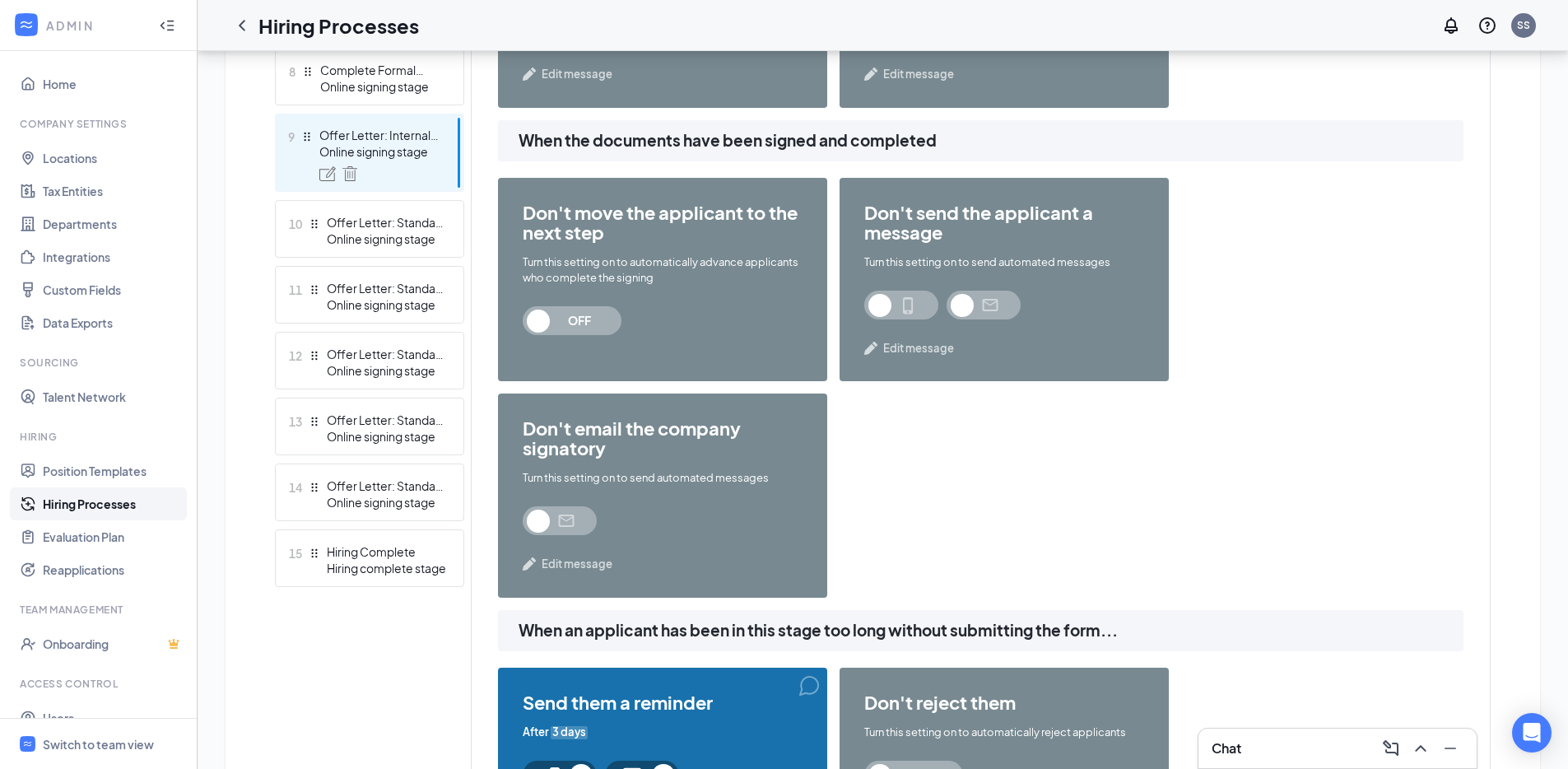
click at [387, 195] on ul "1 Application Application form stage 2 Application Under Review Review stage 3 …" at bounding box center [370, 86] width 189 height 1000
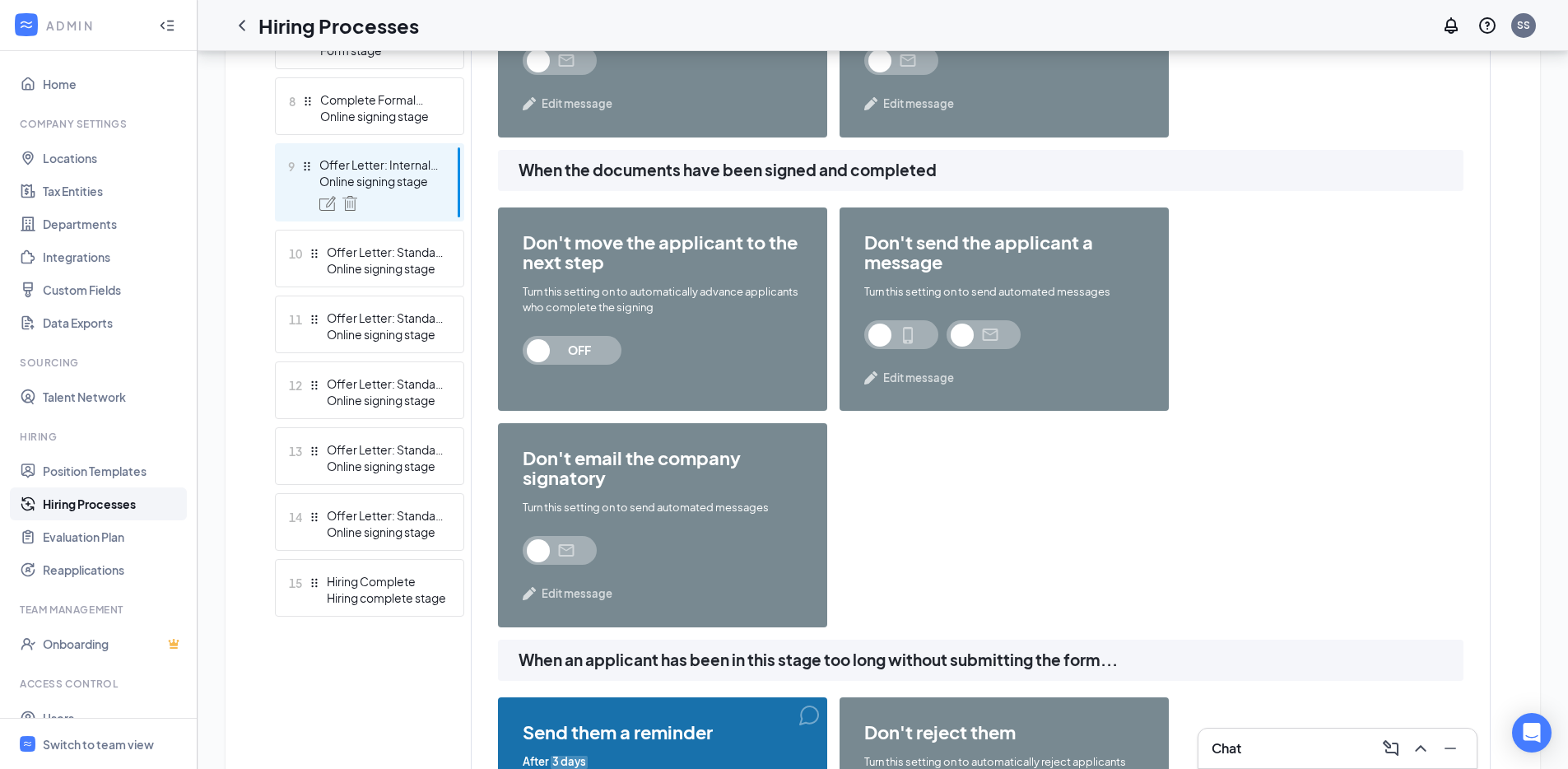
scroll to position [1057, 0]
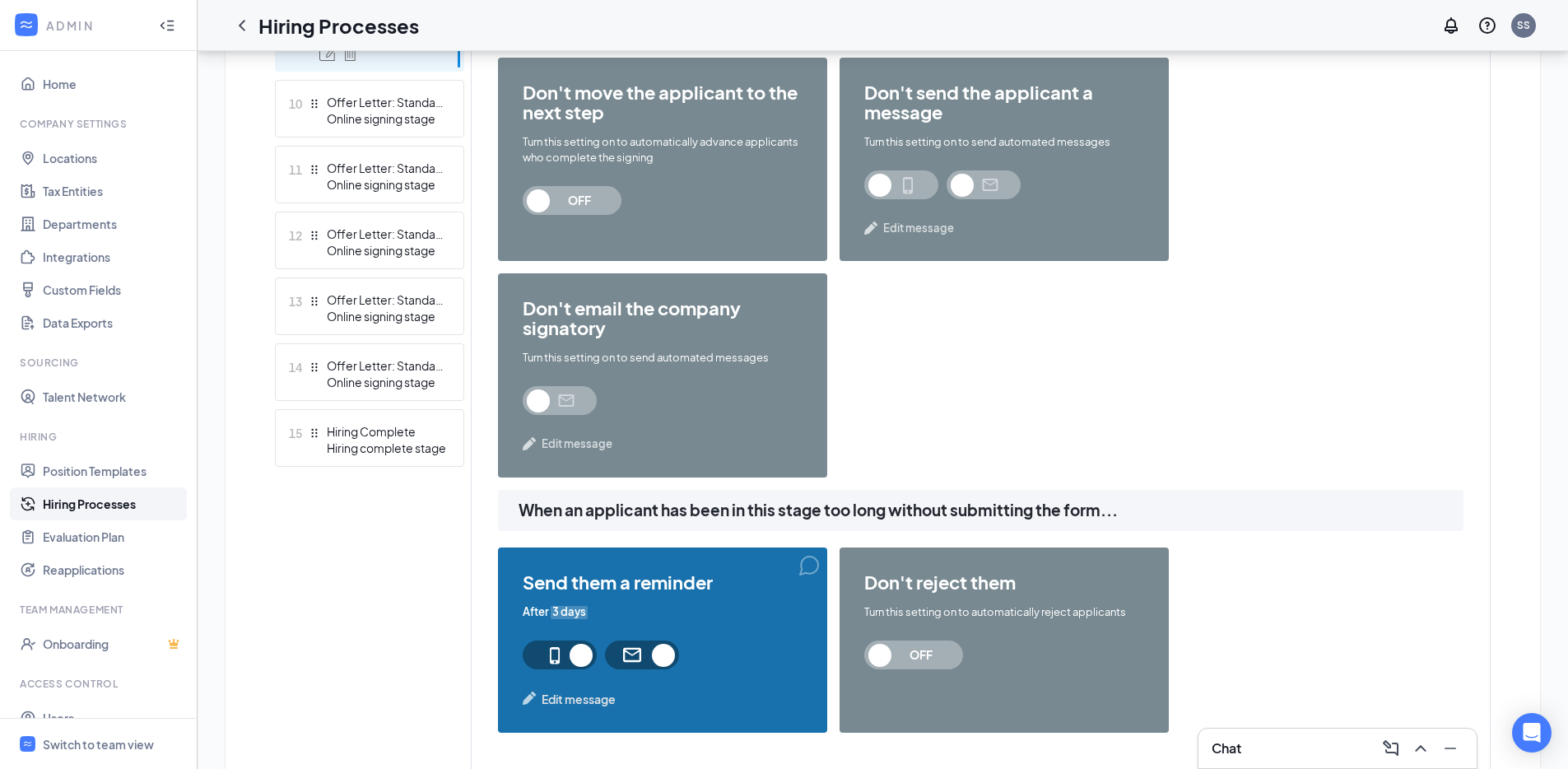
click at [923, 673] on div "don't reject them Turn this setting on to automatically reject applicants OFF" at bounding box center [1003, 639] width 329 height 185
click at [923, 662] on span "OFF" at bounding box center [920, 654] width 73 height 28
type input "45"
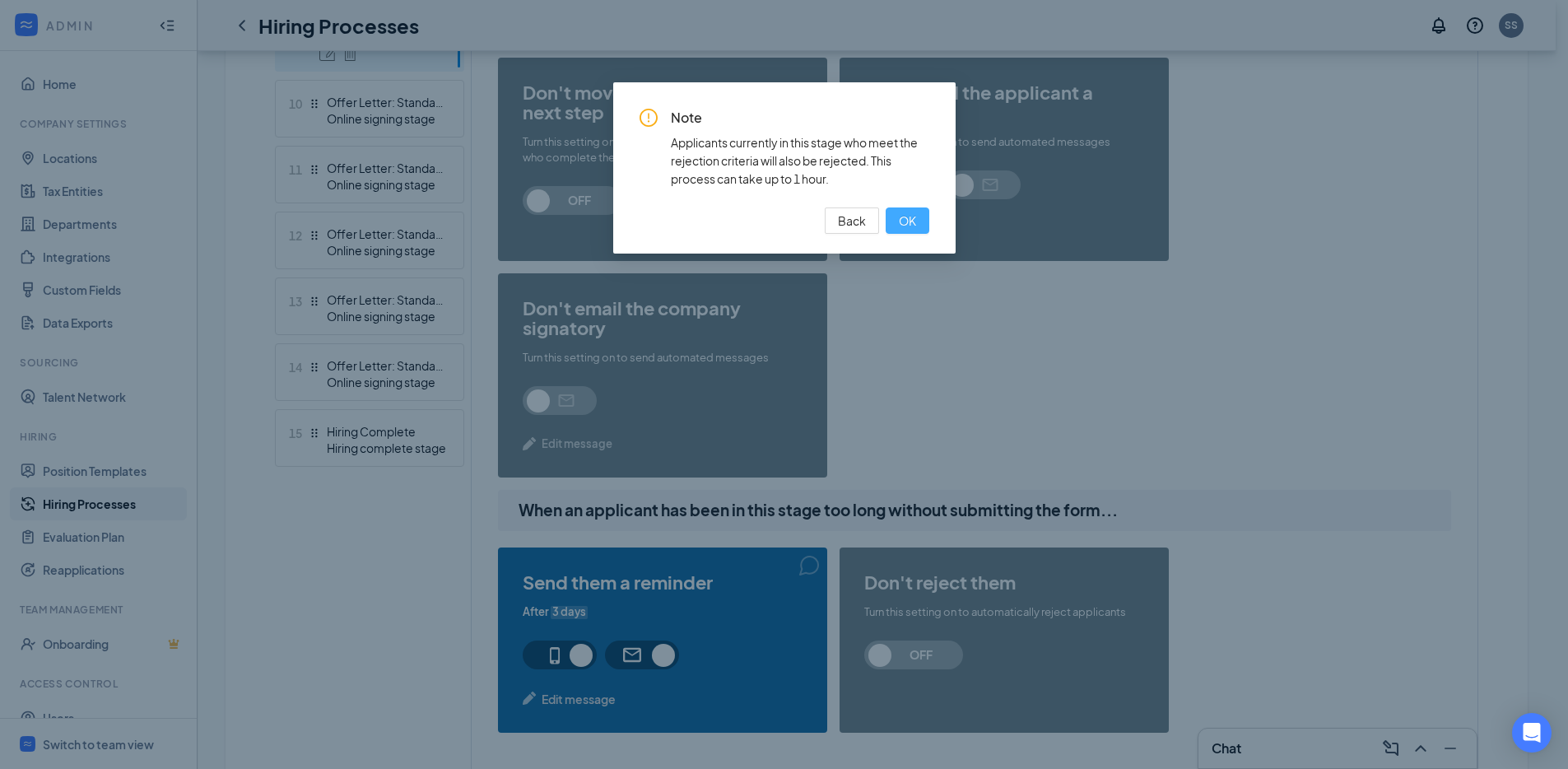
click at [916, 221] on button "OK" at bounding box center [907, 220] width 44 height 26
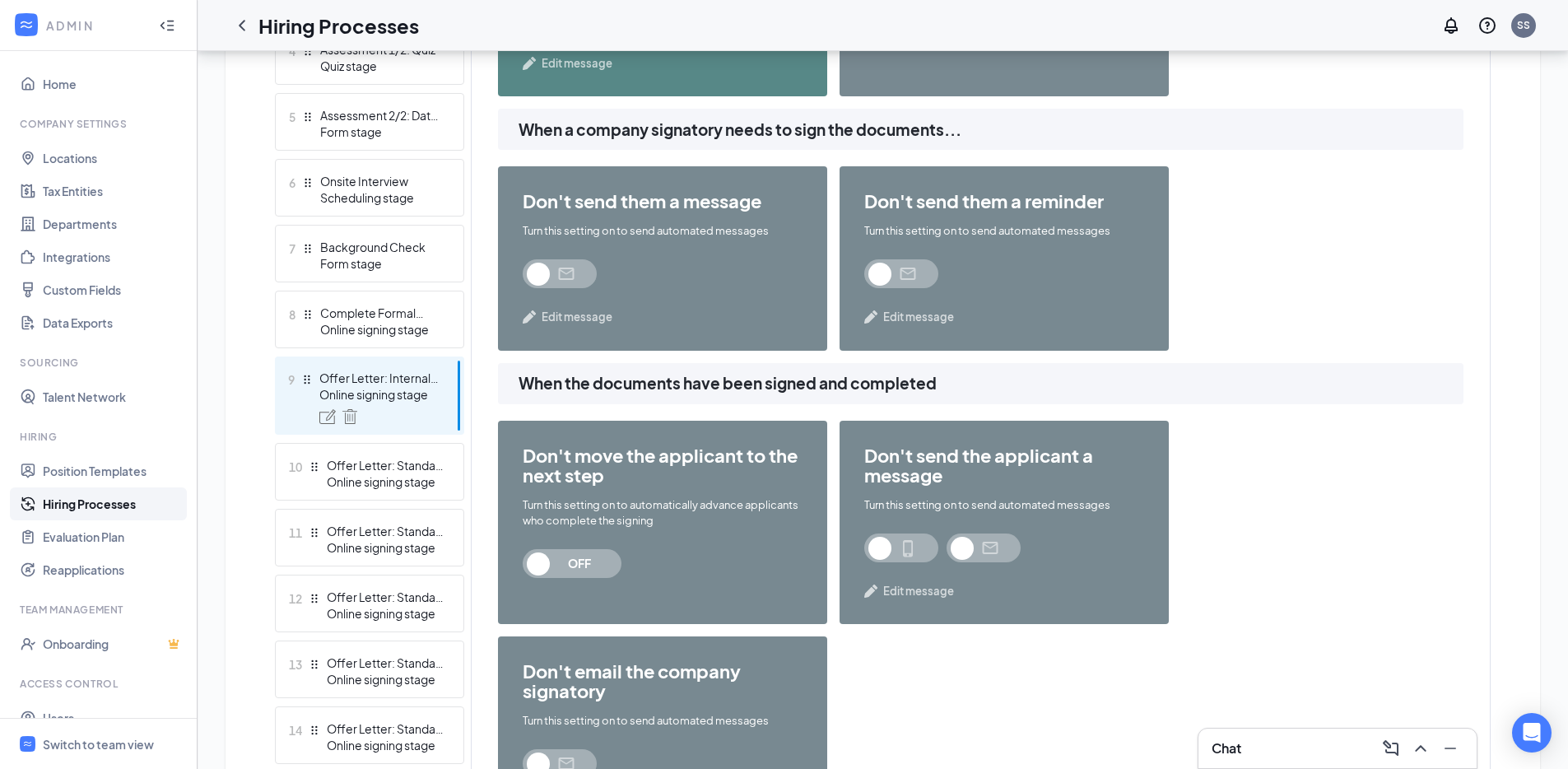
scroll to position [692, 0]
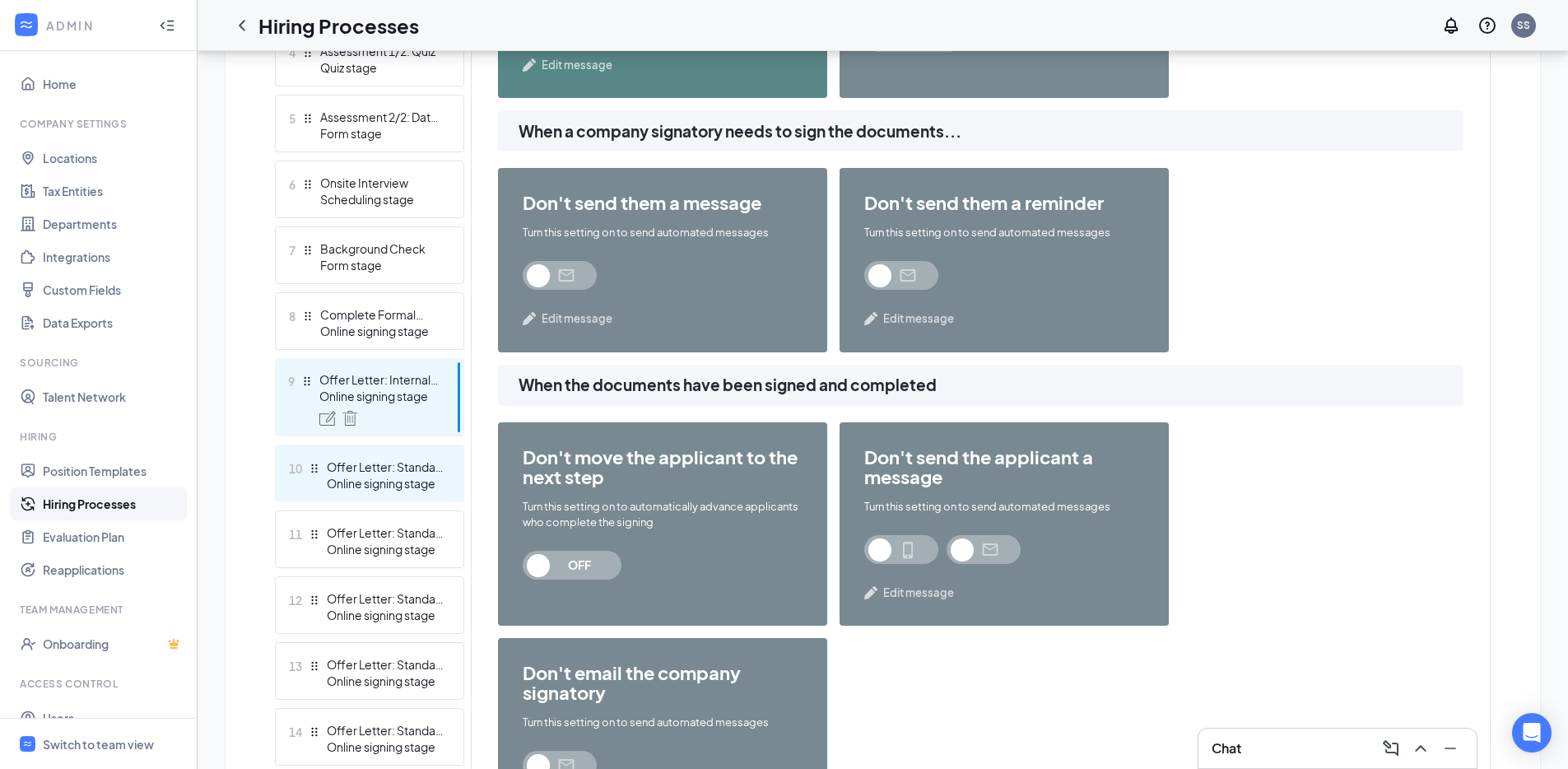
click at [444, 490] on div "Online signing stage" at bounding box center [387, 484] width 120 height 17
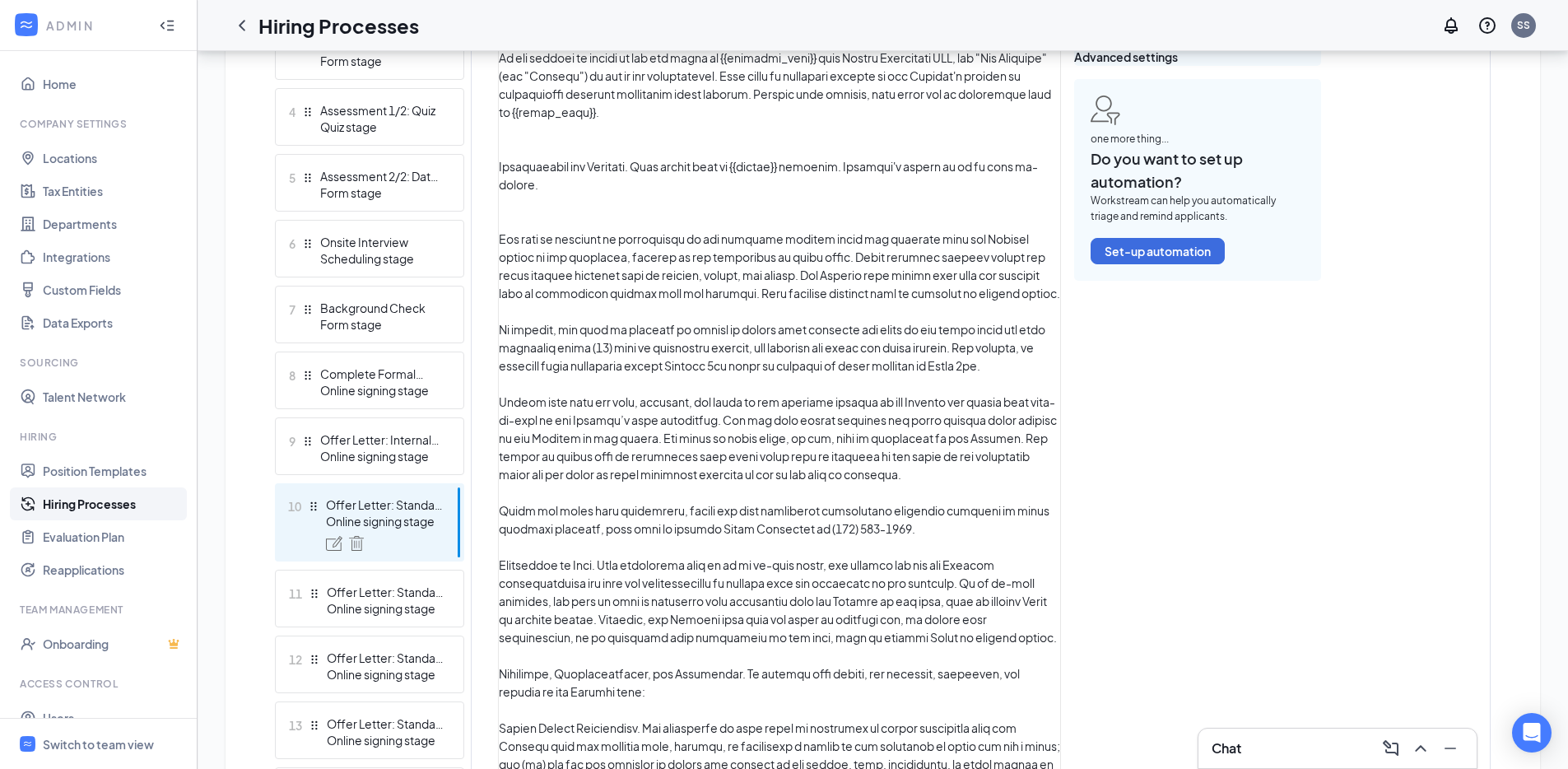
scroll to position [632, 0]
click at [445, 438] on div "9 Offer Letter: Internal Offer Online signing stage" at bounding box center [370, 447] width 189 height 58
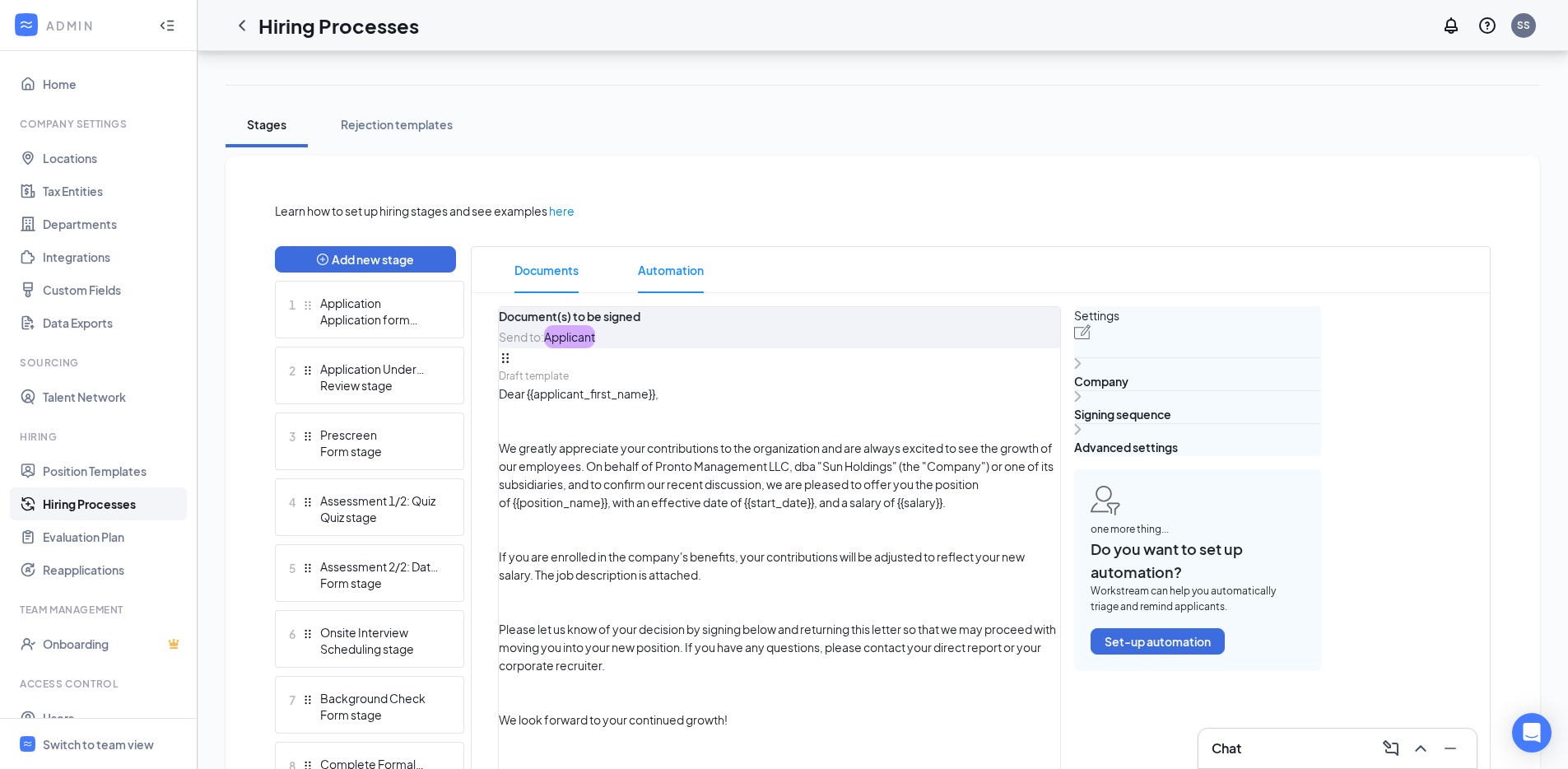
scroll to position [141, 0]
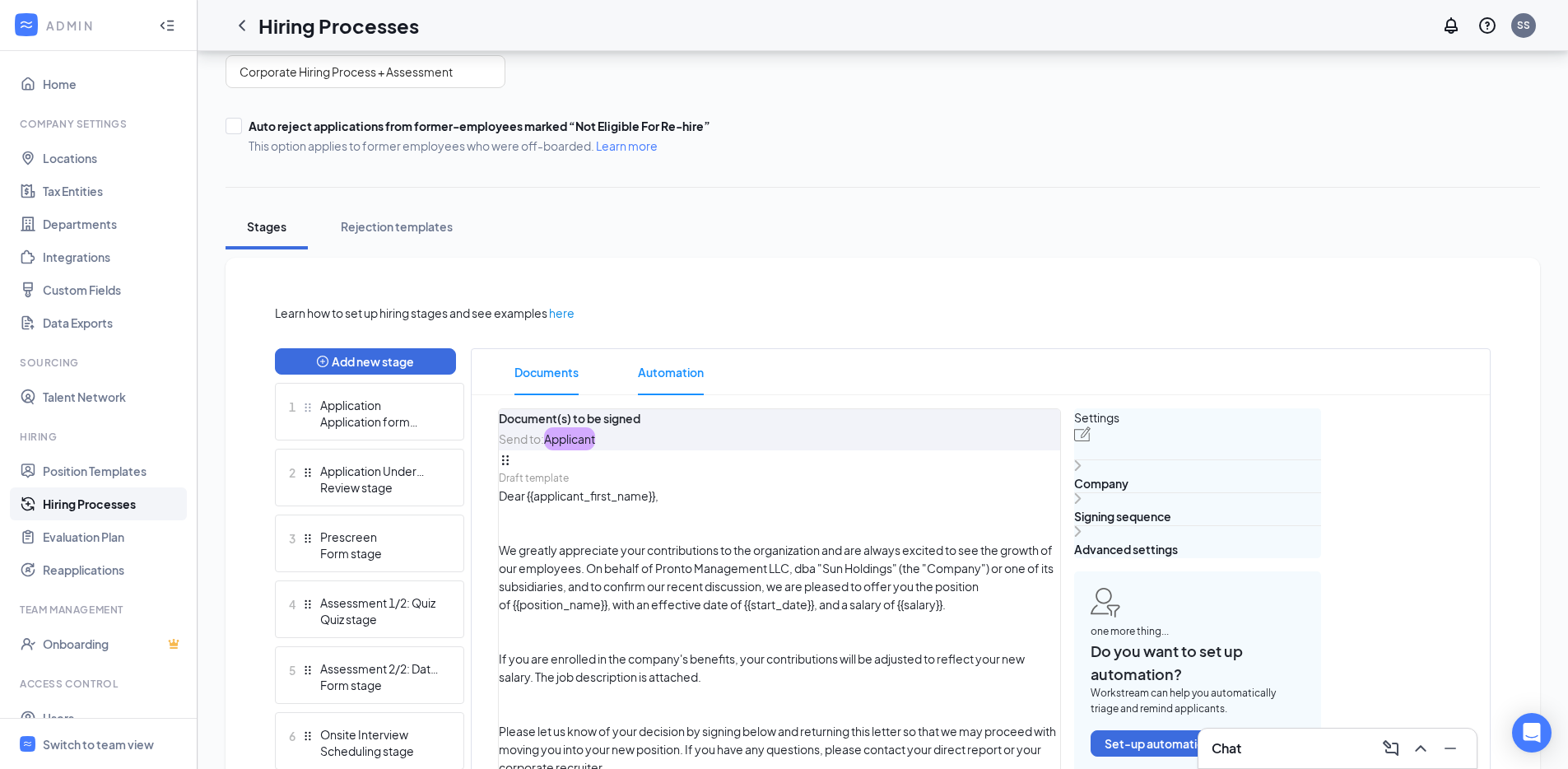
click at [693, 377] on span "Automation" at bounding box center [670, 372] width 66 height 46
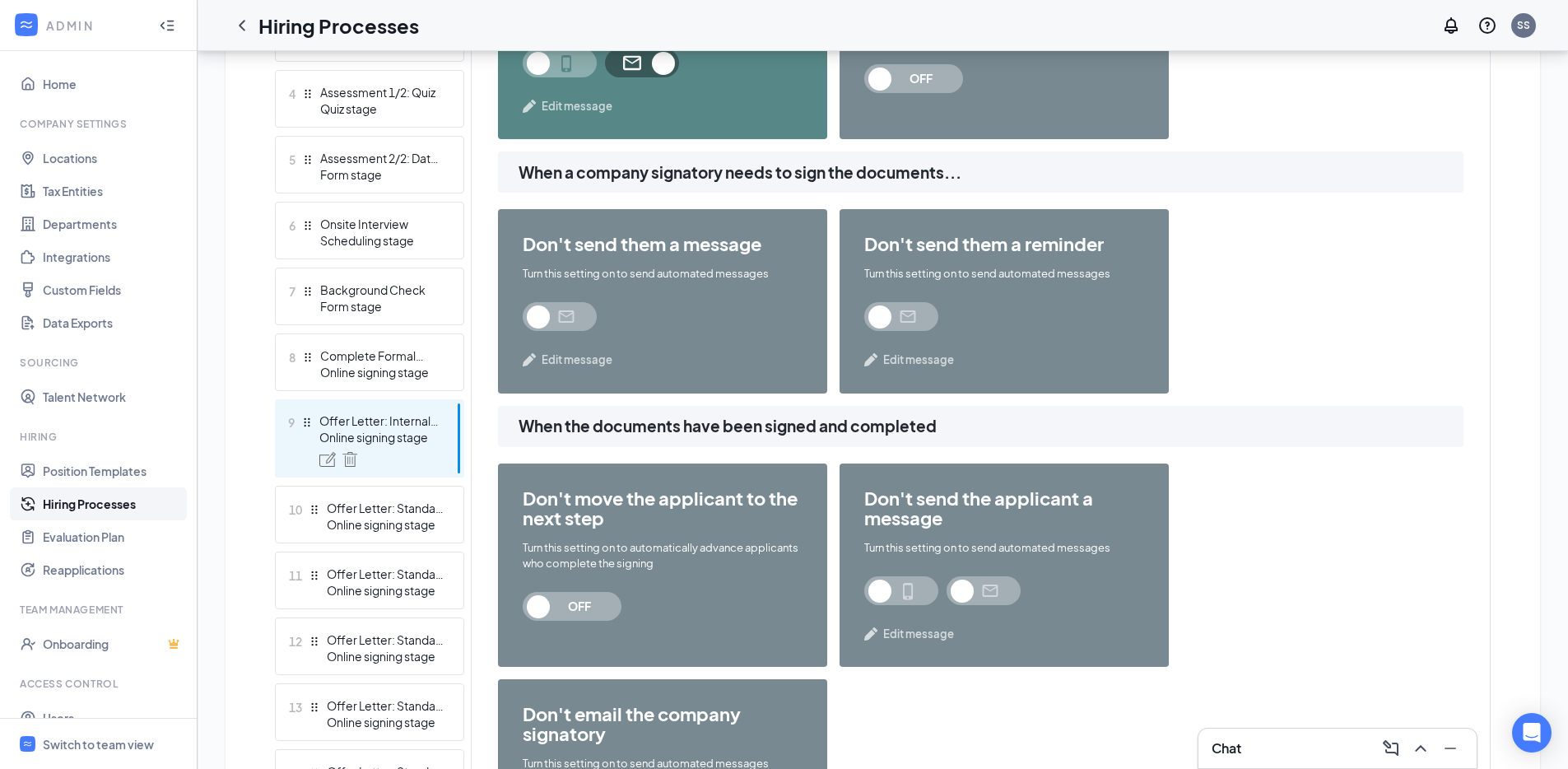
scroll to position [713, 0]
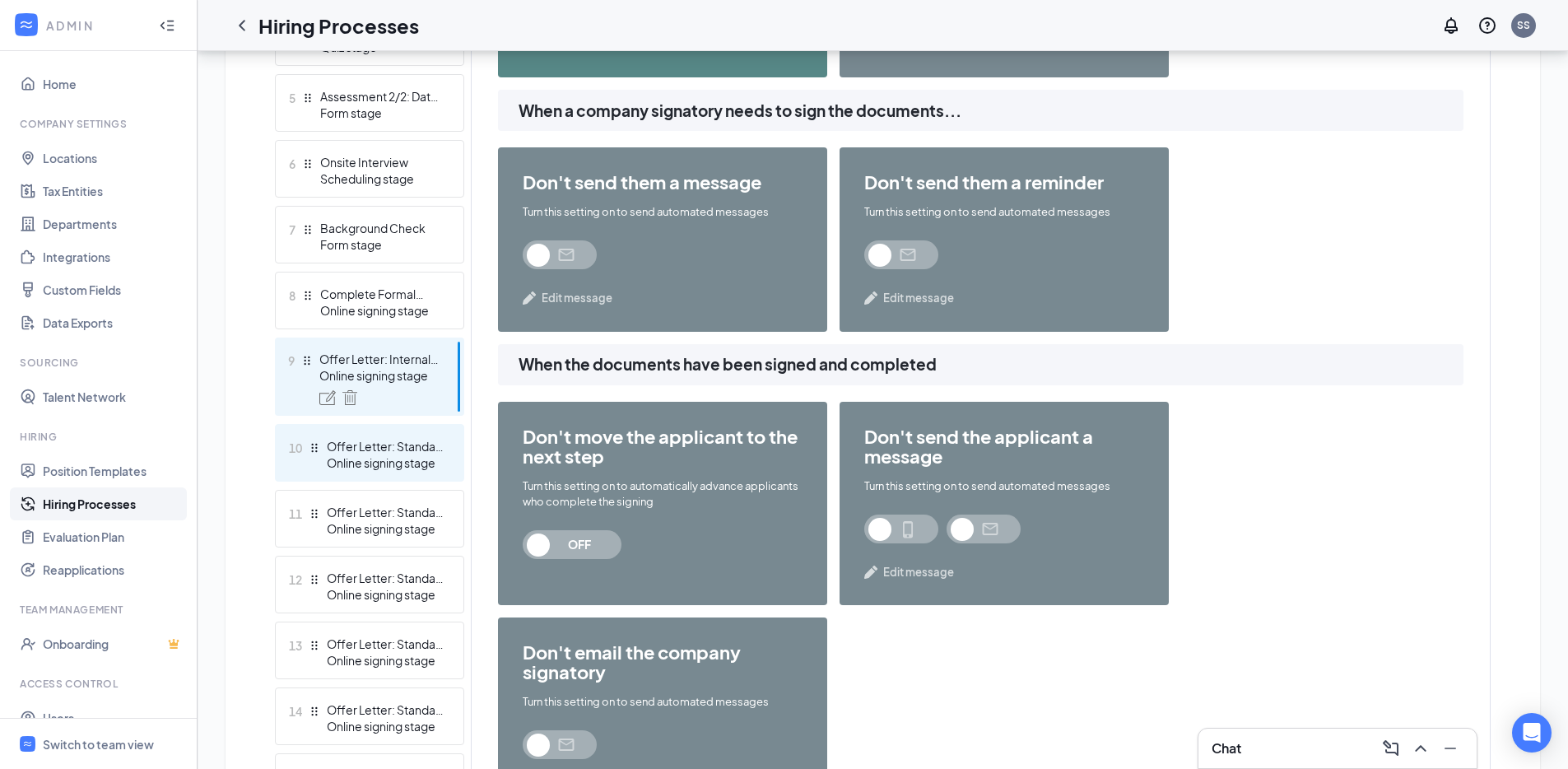
click at [376, 443] on div "Offer Letter: Standard Exempt" at bounding box center [387, 446] width 120 height 17
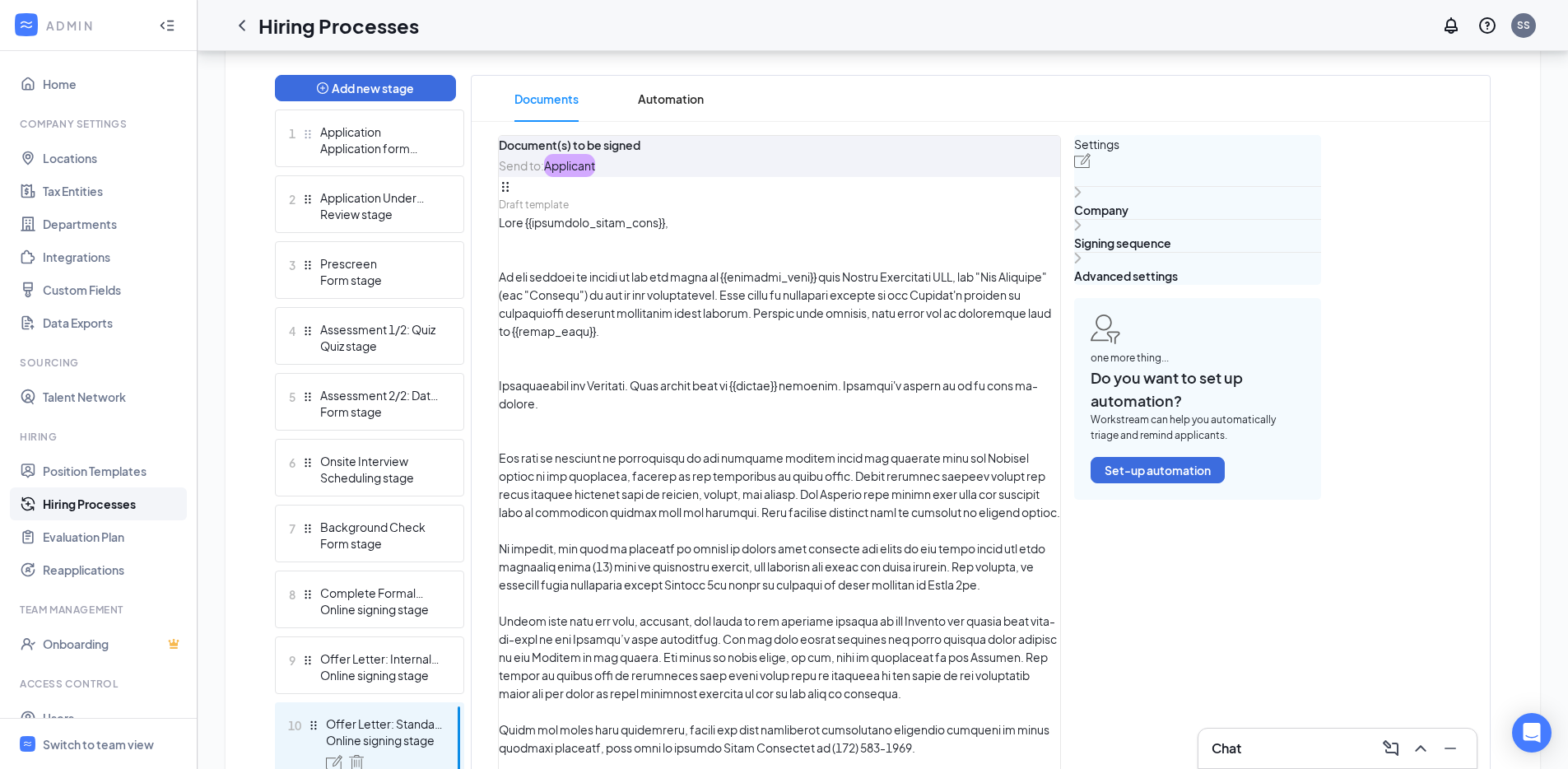
scroll to position [397, 0]
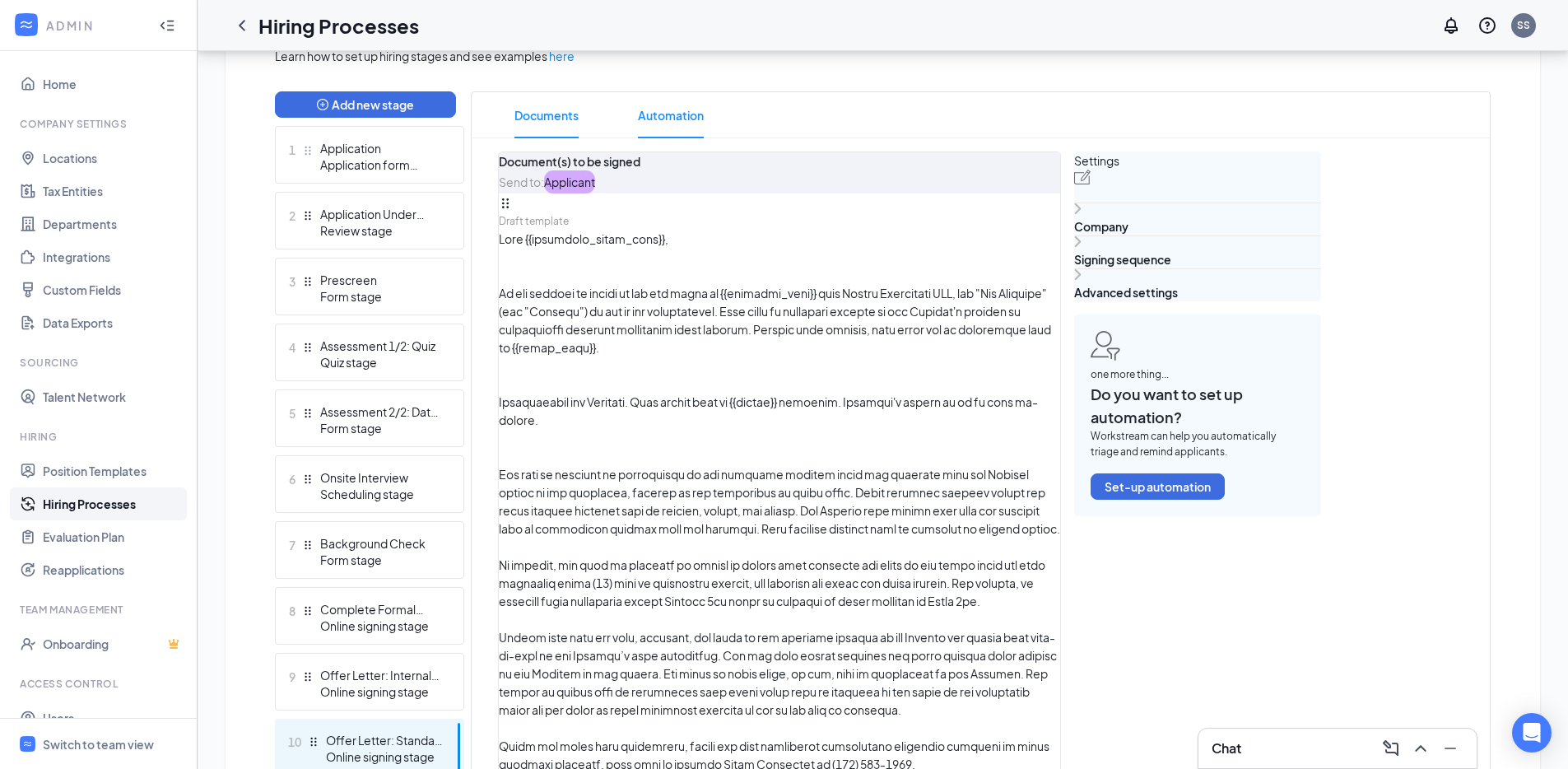
click at [658, 126] on span "Automation" at bounding box center [670, 115] width 66 height 46
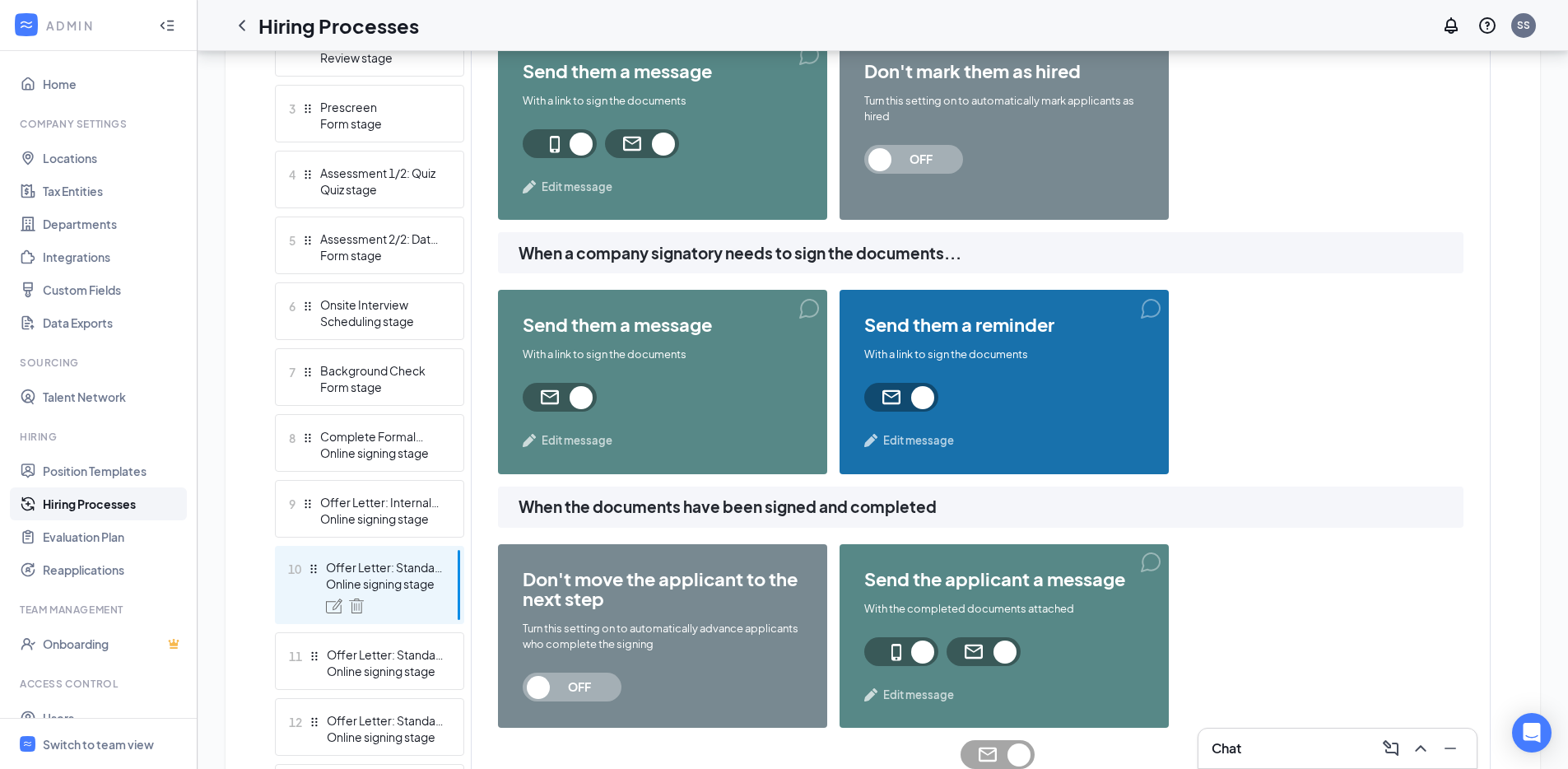
scroll to position [567, 0]
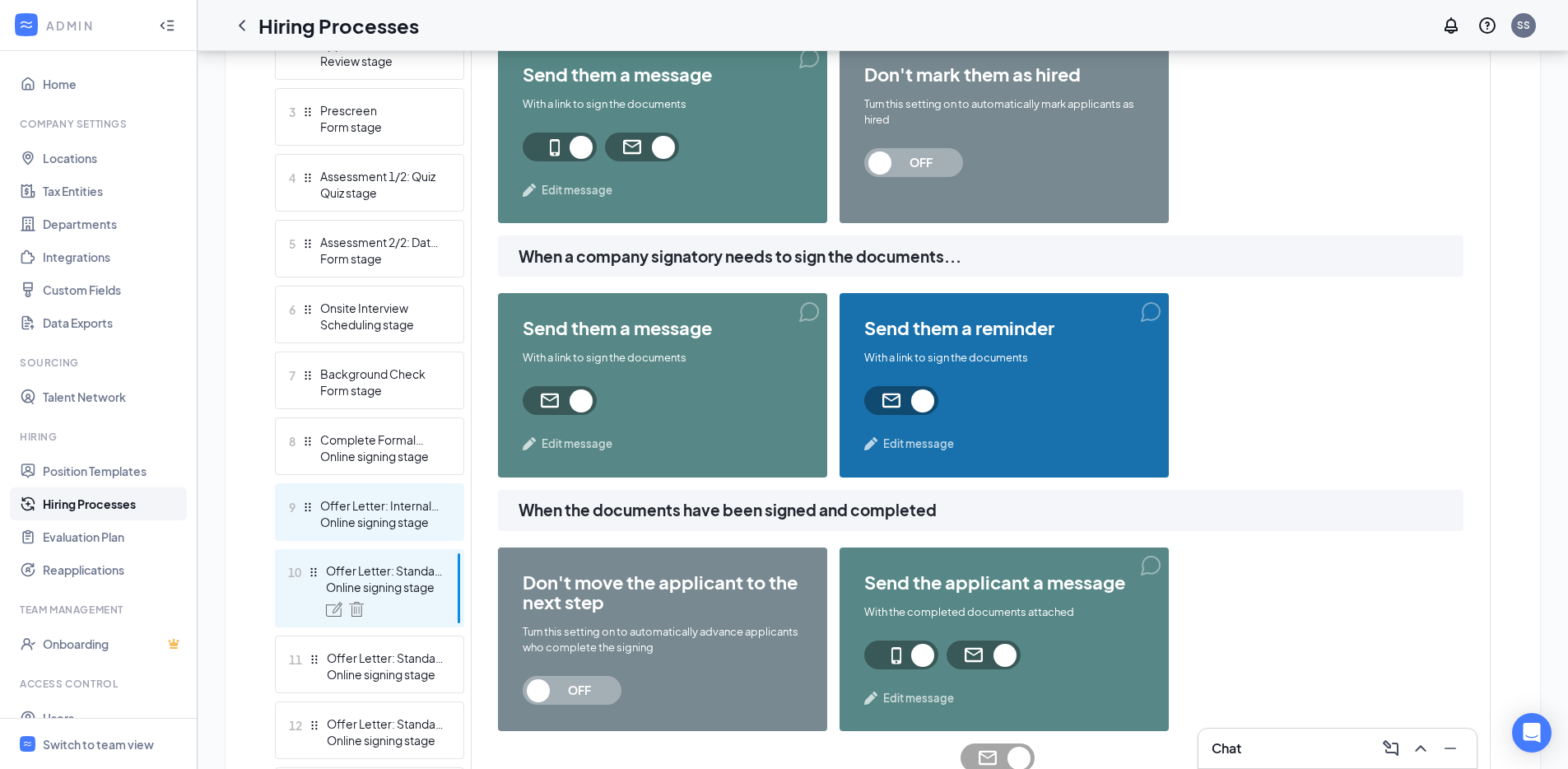
click at [427, 502] on div "Offer Letter: Internal Offer" at bounding box center [381, 505] width 120 height 17
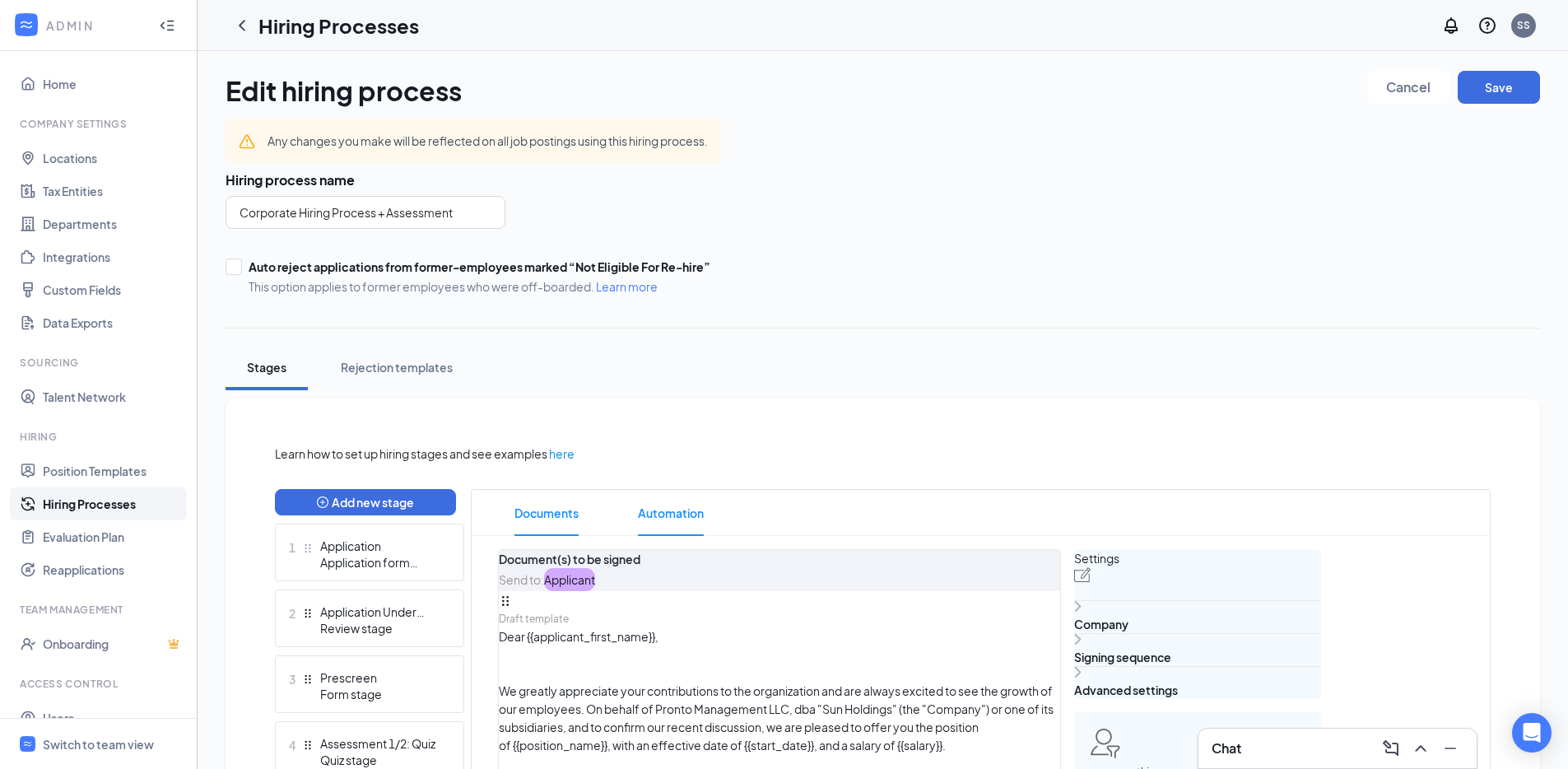
click at [645, 512] on span "Automation" at bounding box center [670, 512] width 66 height 46
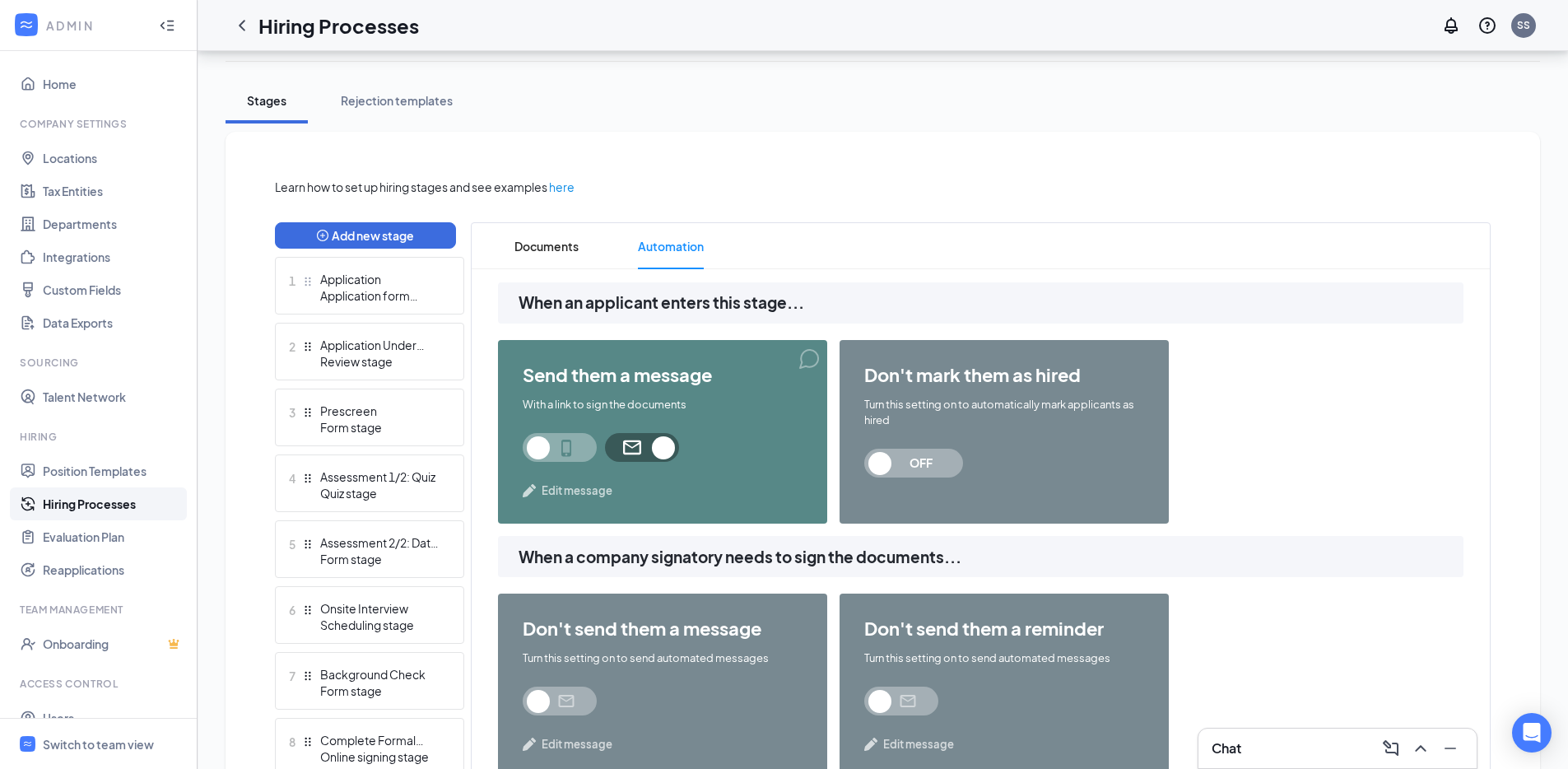
scroll to position [592, 0]
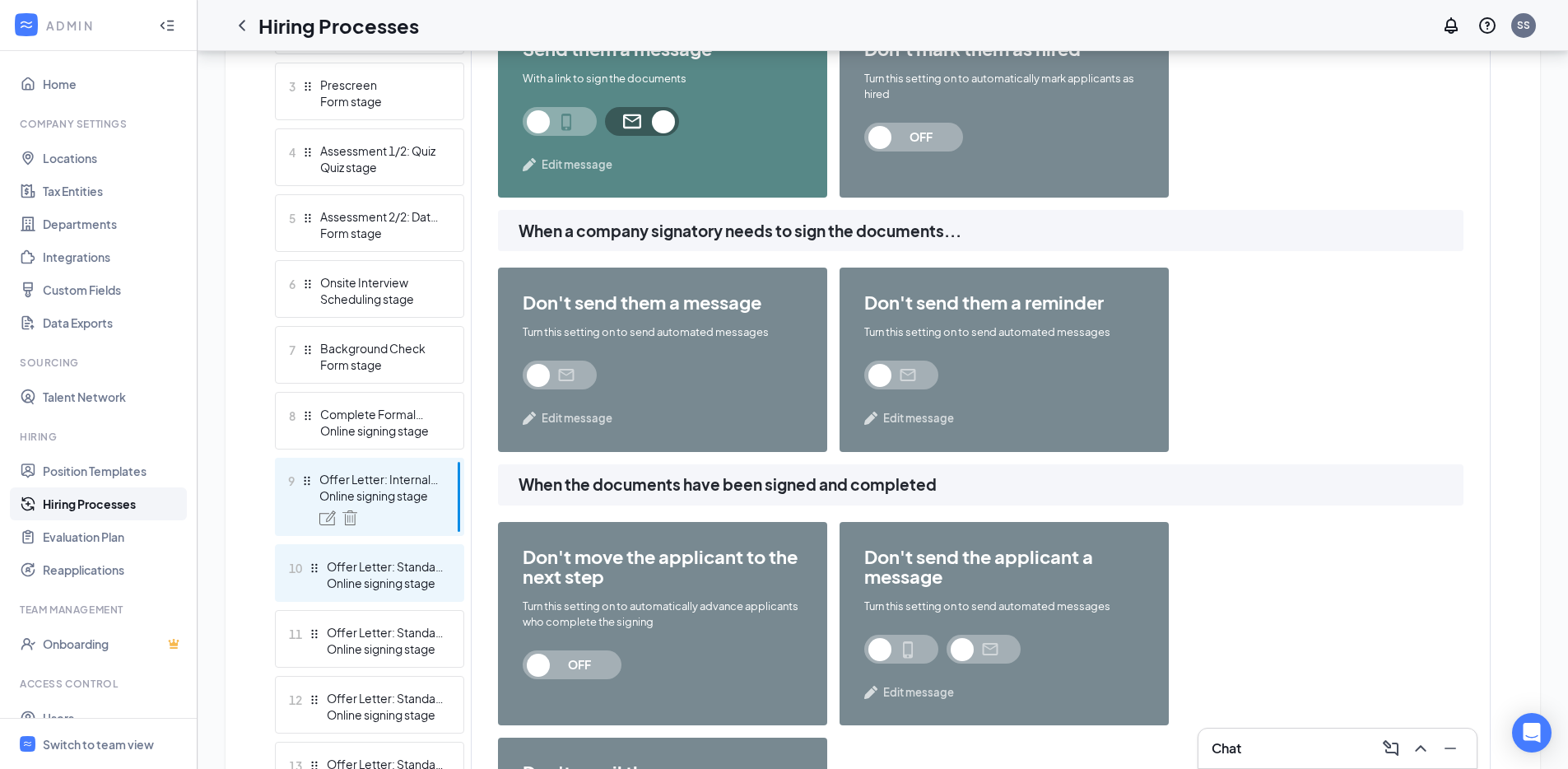
click at [390, 576] on div "Online signing stage" at bounding box center [387, 583] width 120 height 17
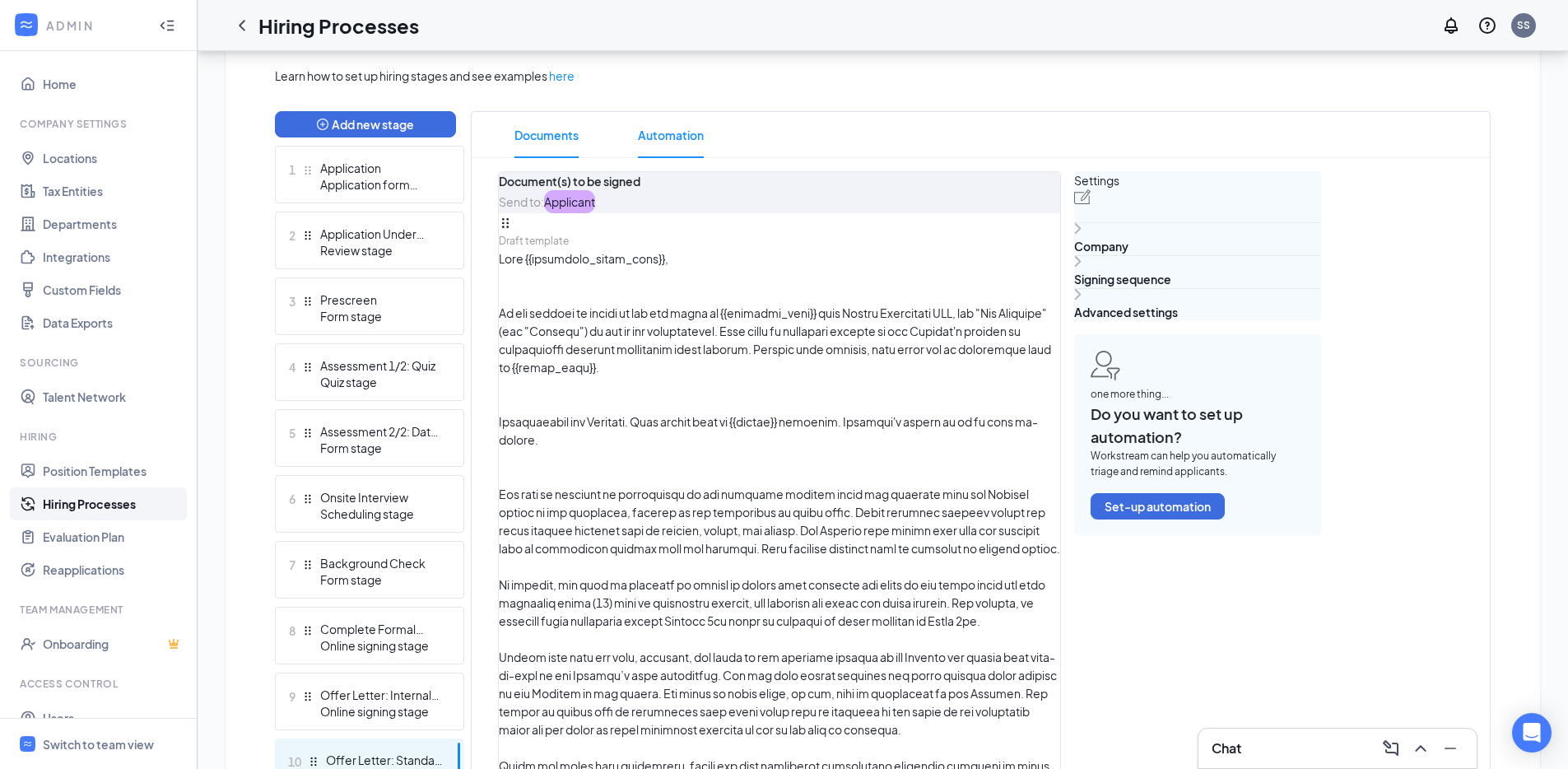
scroll to position [649, 0]
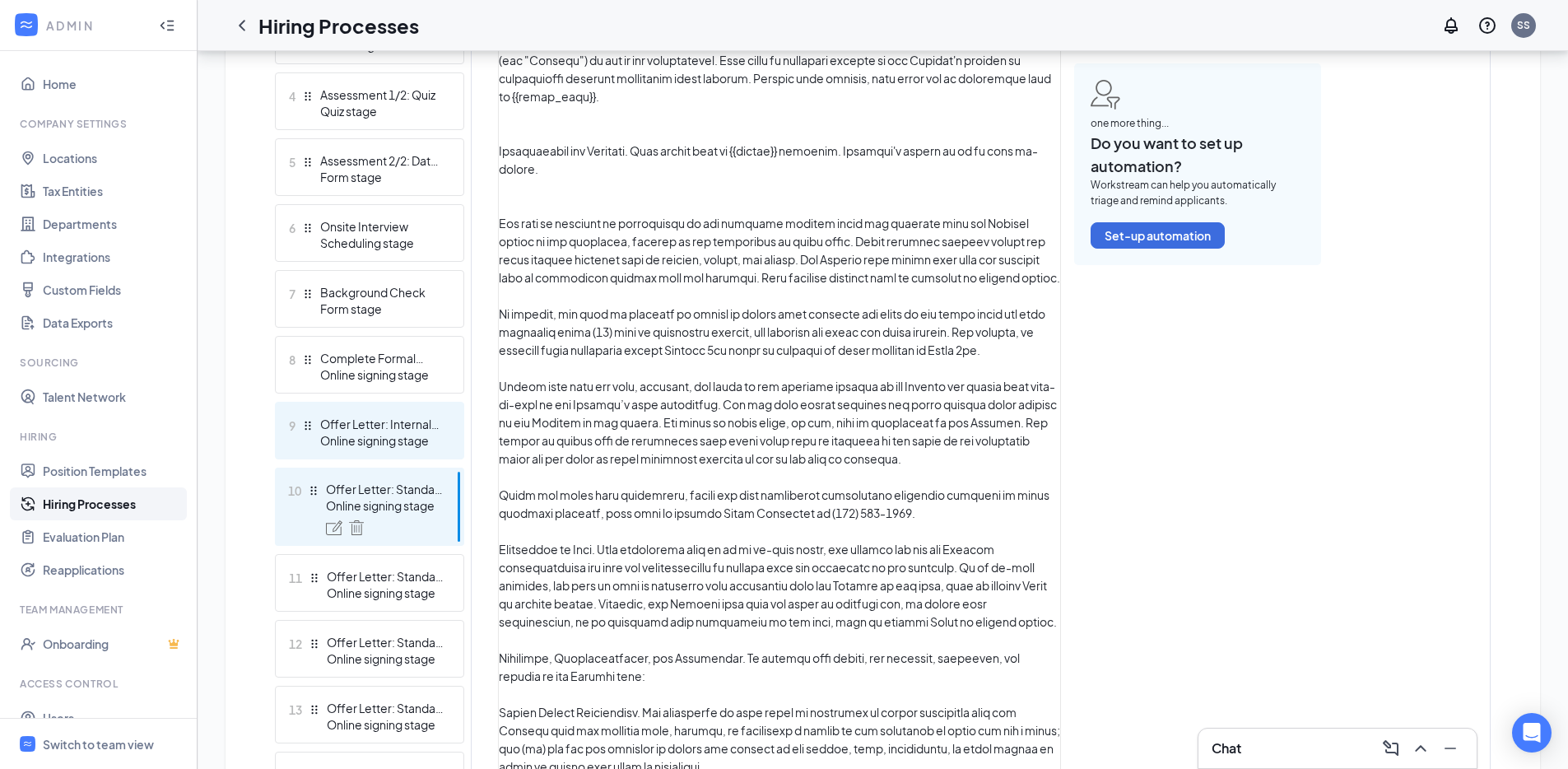
click at [436, 449] on div "9 Offer Letter: Internal Offer Online signing stage" at bounding box center [370, 430] width 189 height 58
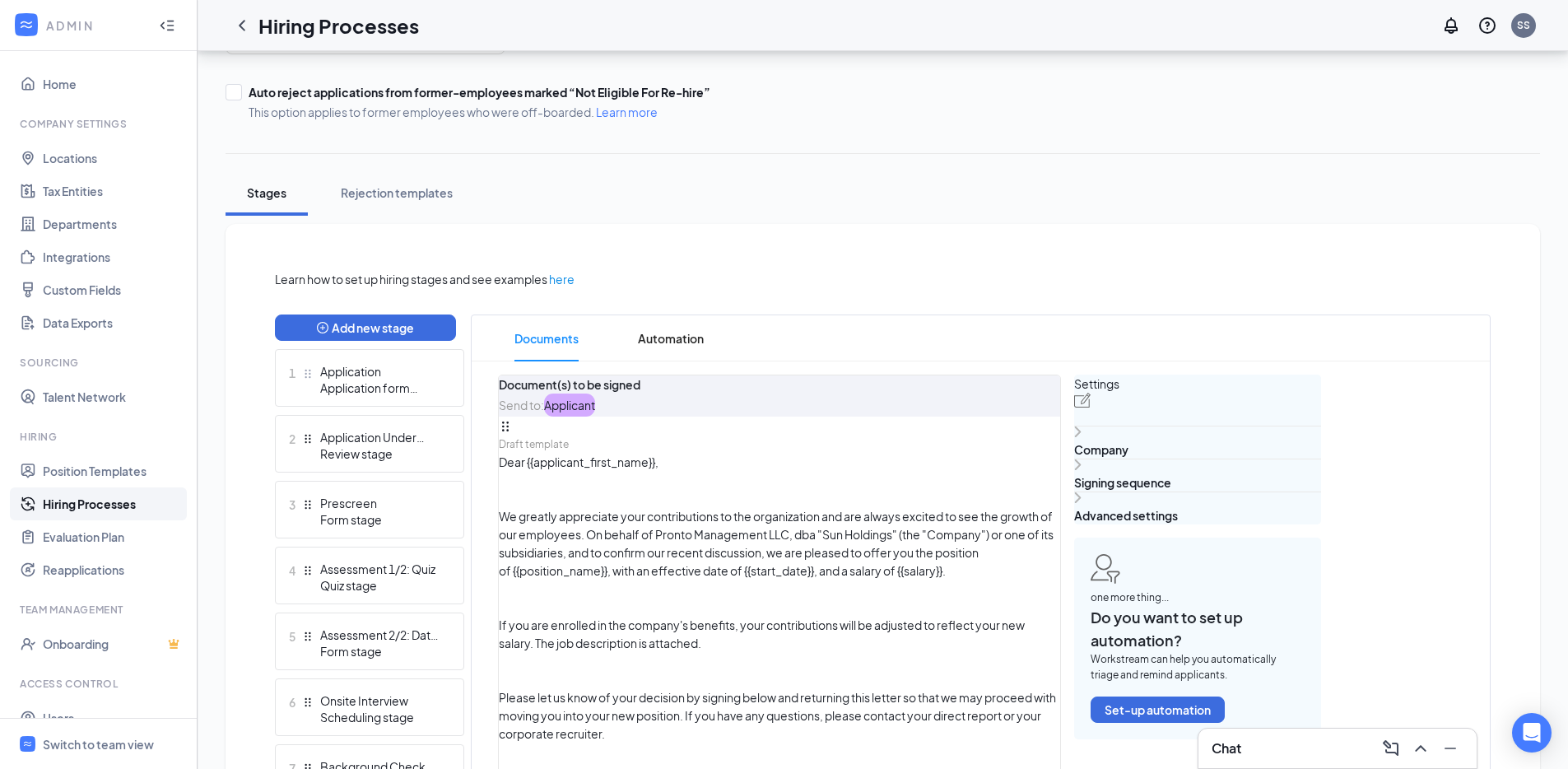
scroll to position [244, 0]
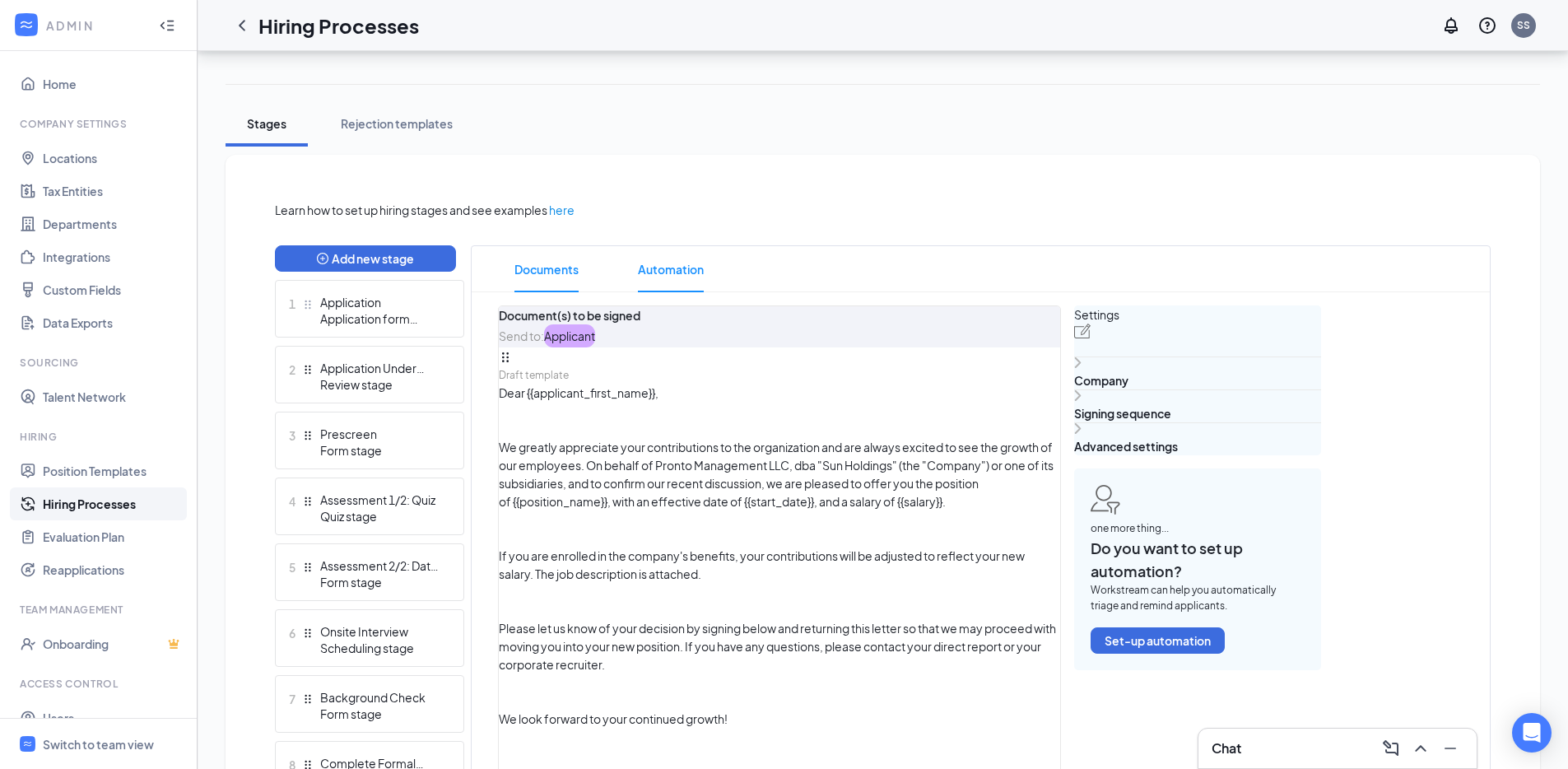
click at [668, 276] on span "Automation" at bounding box center [670, 269] width 66 height 46
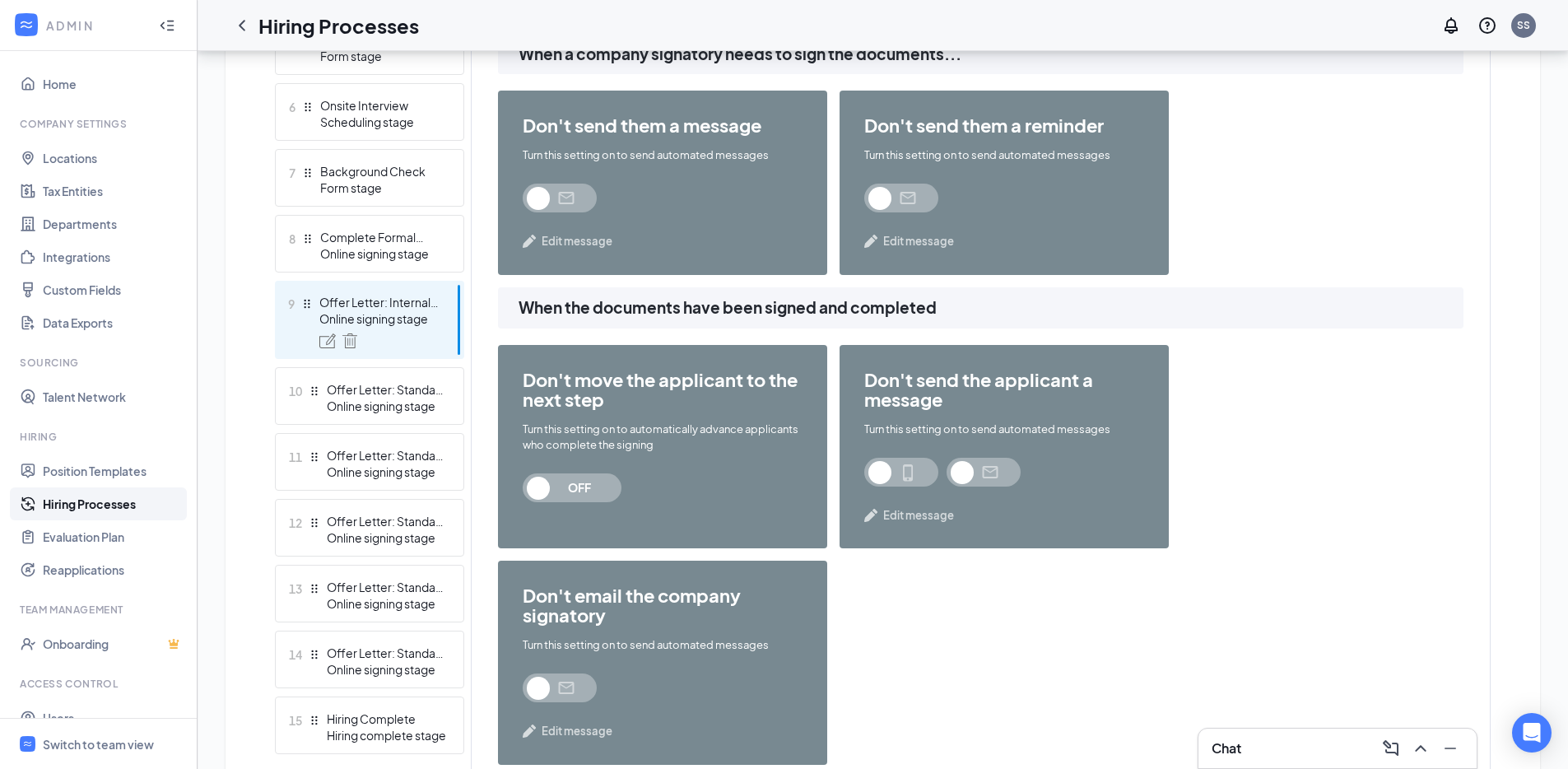
scroll to position [637, 0]
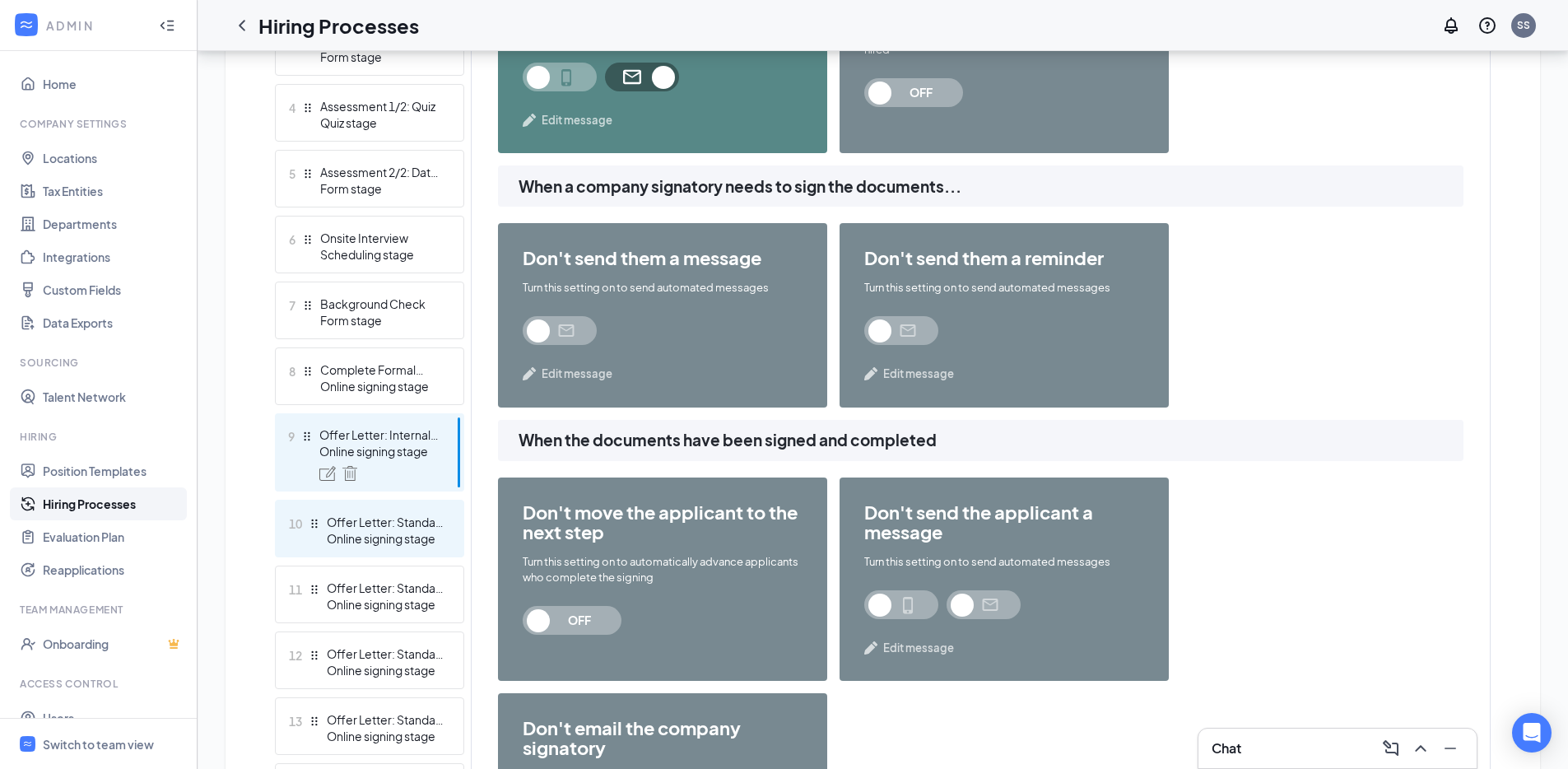
click at [448, 520] on div "10 Offer Letter: Standard Exempt Online signing stage" at bounding box center [370, 528] width 189 height 58
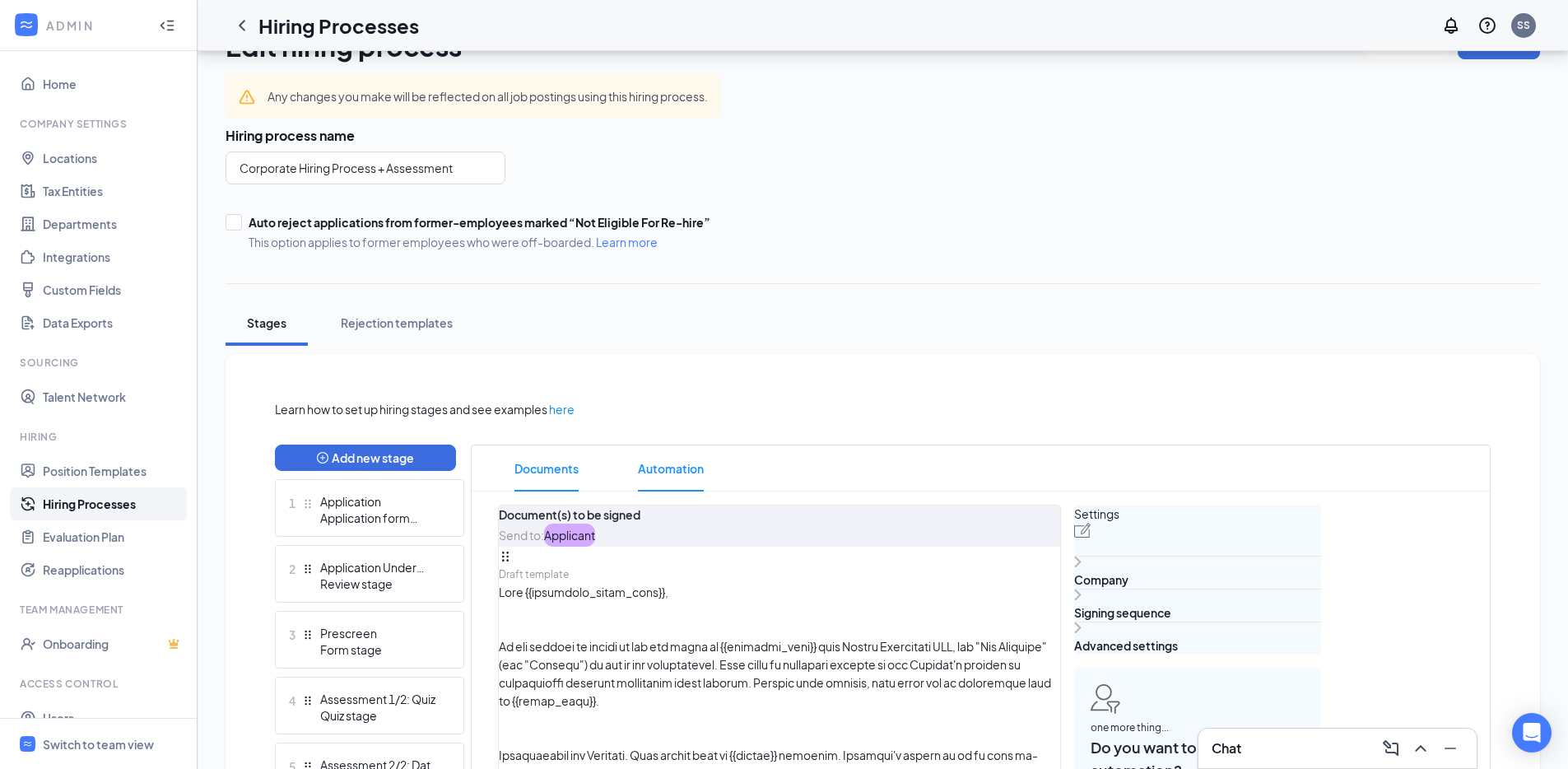
click at [664, 473] on span "Automation" at bounding box center [670, 468] width 66 height 46
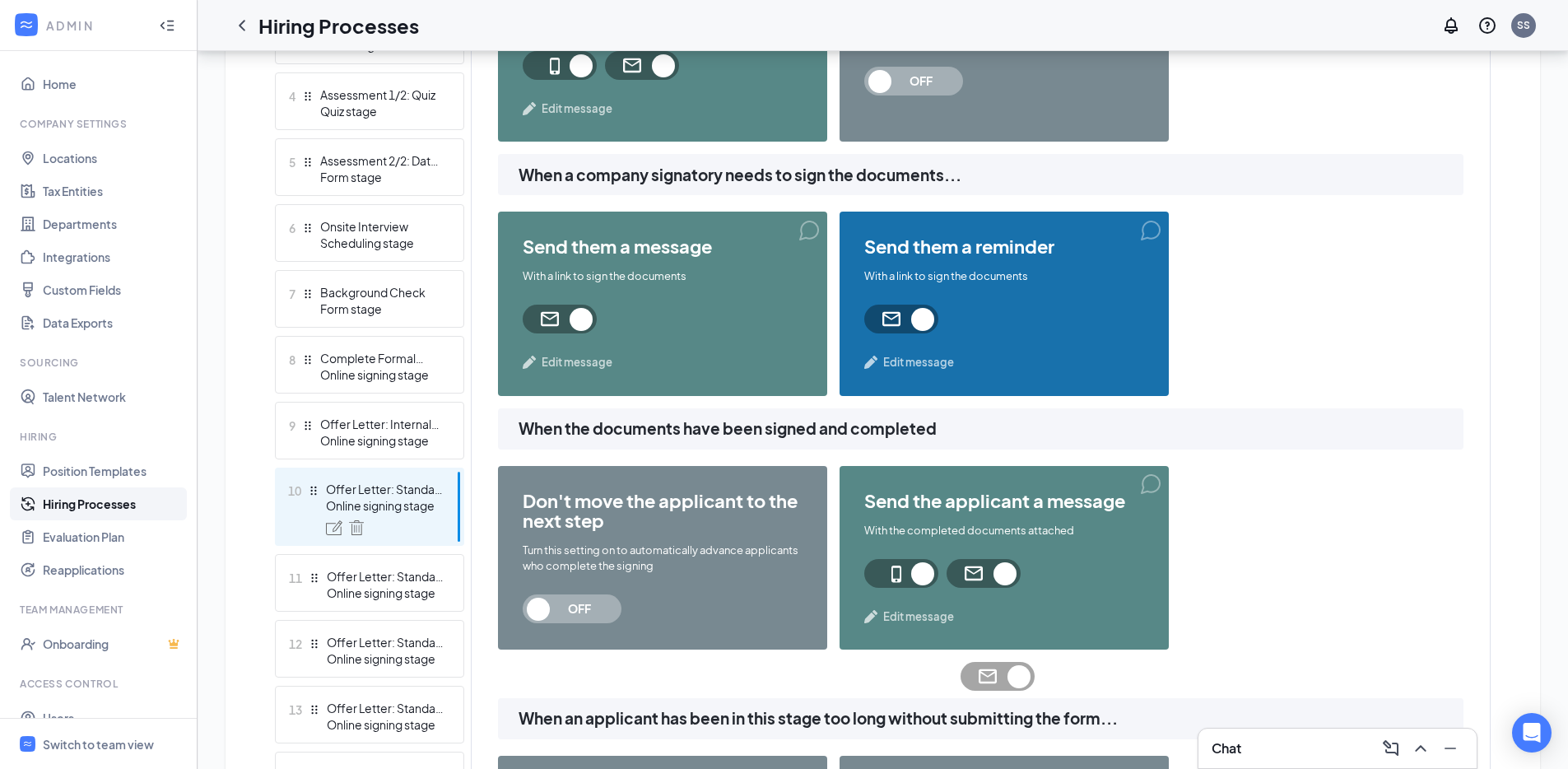
scroll to position [644, 0]
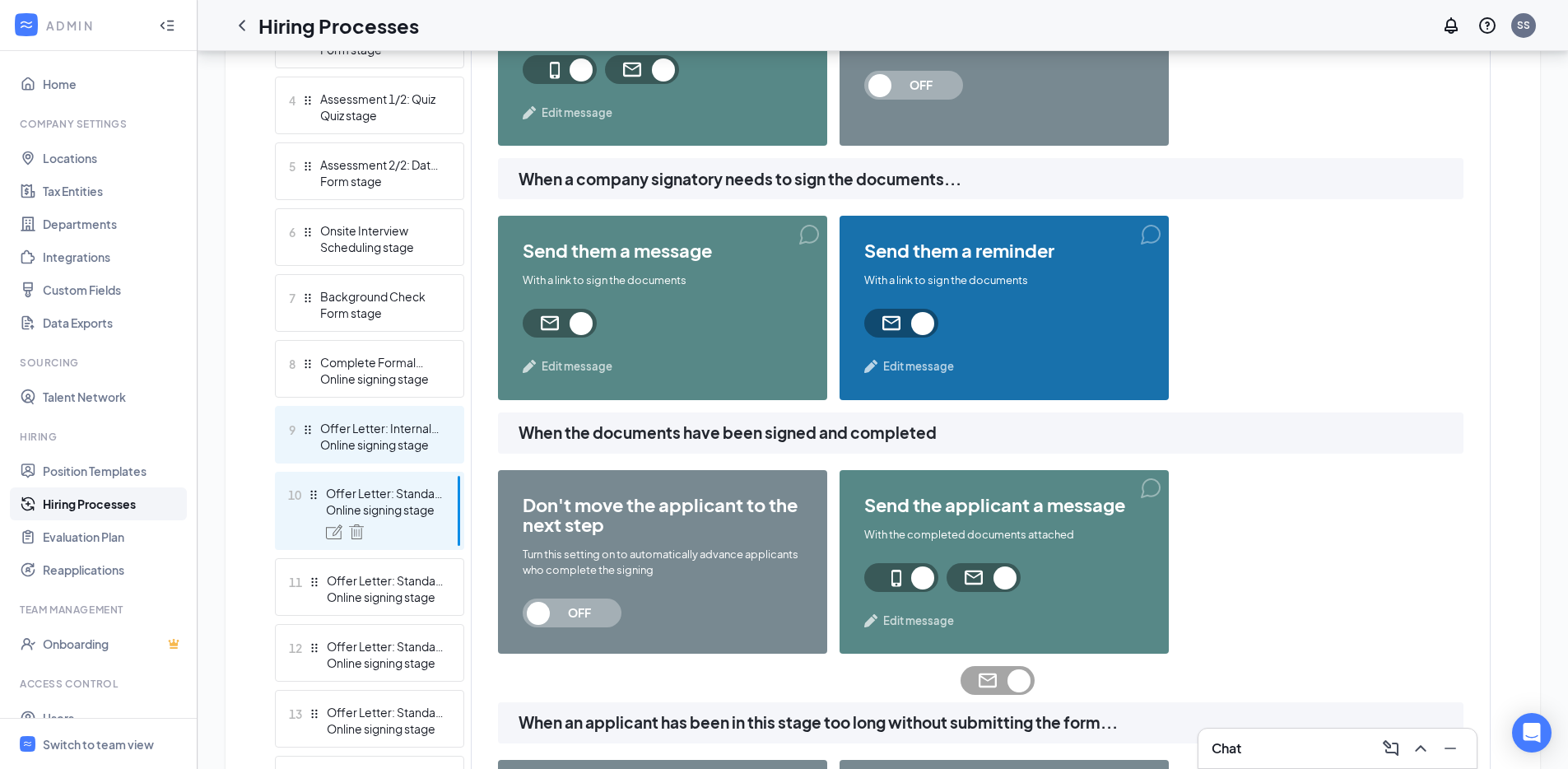
click at [370, 442] on div "Online signing stage" at bounding box center [381, 444] width 120 height 17
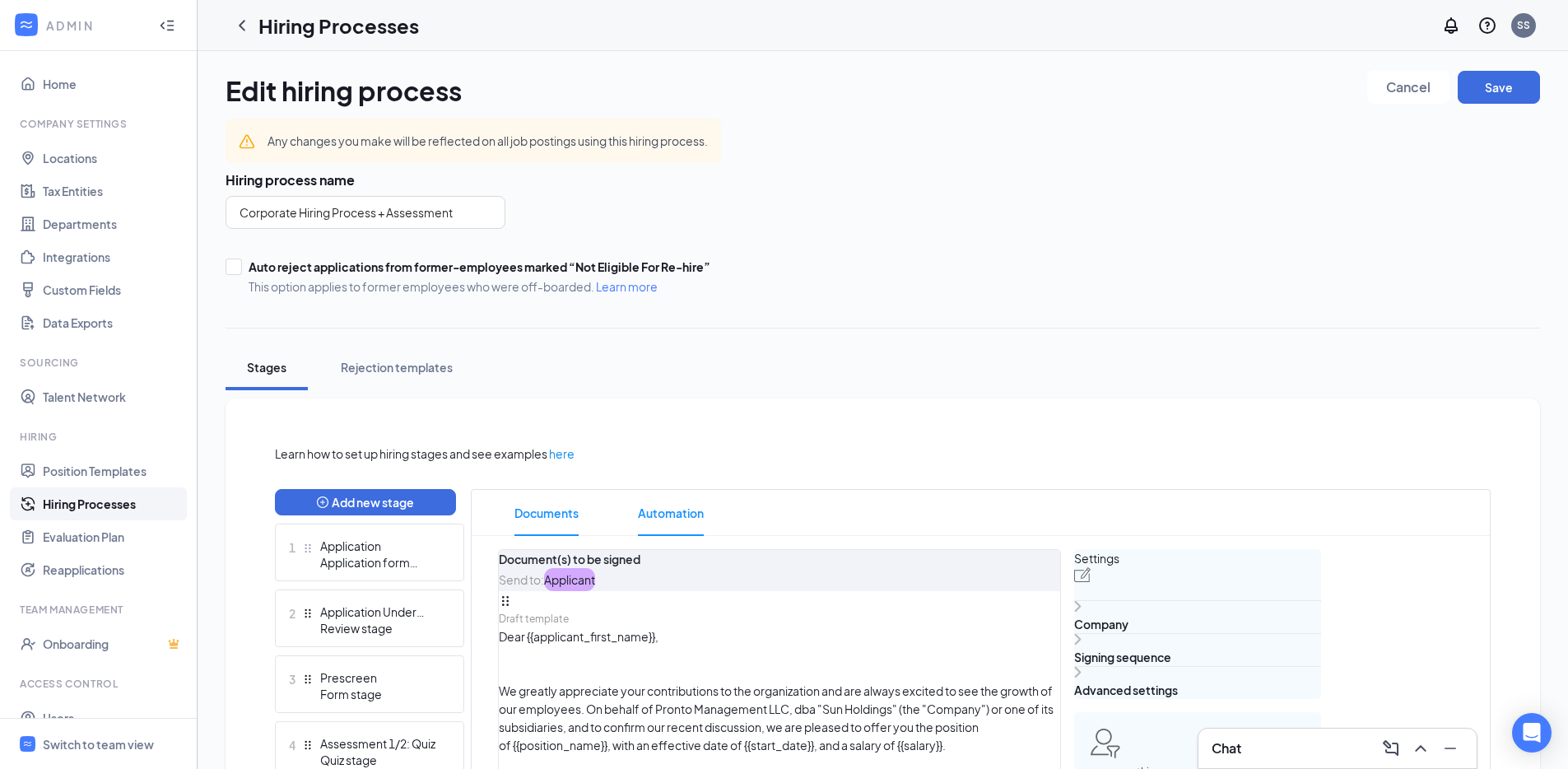
click at [678, 528] on span "Automation" at bounding box center [670, 512] width 66 height 46
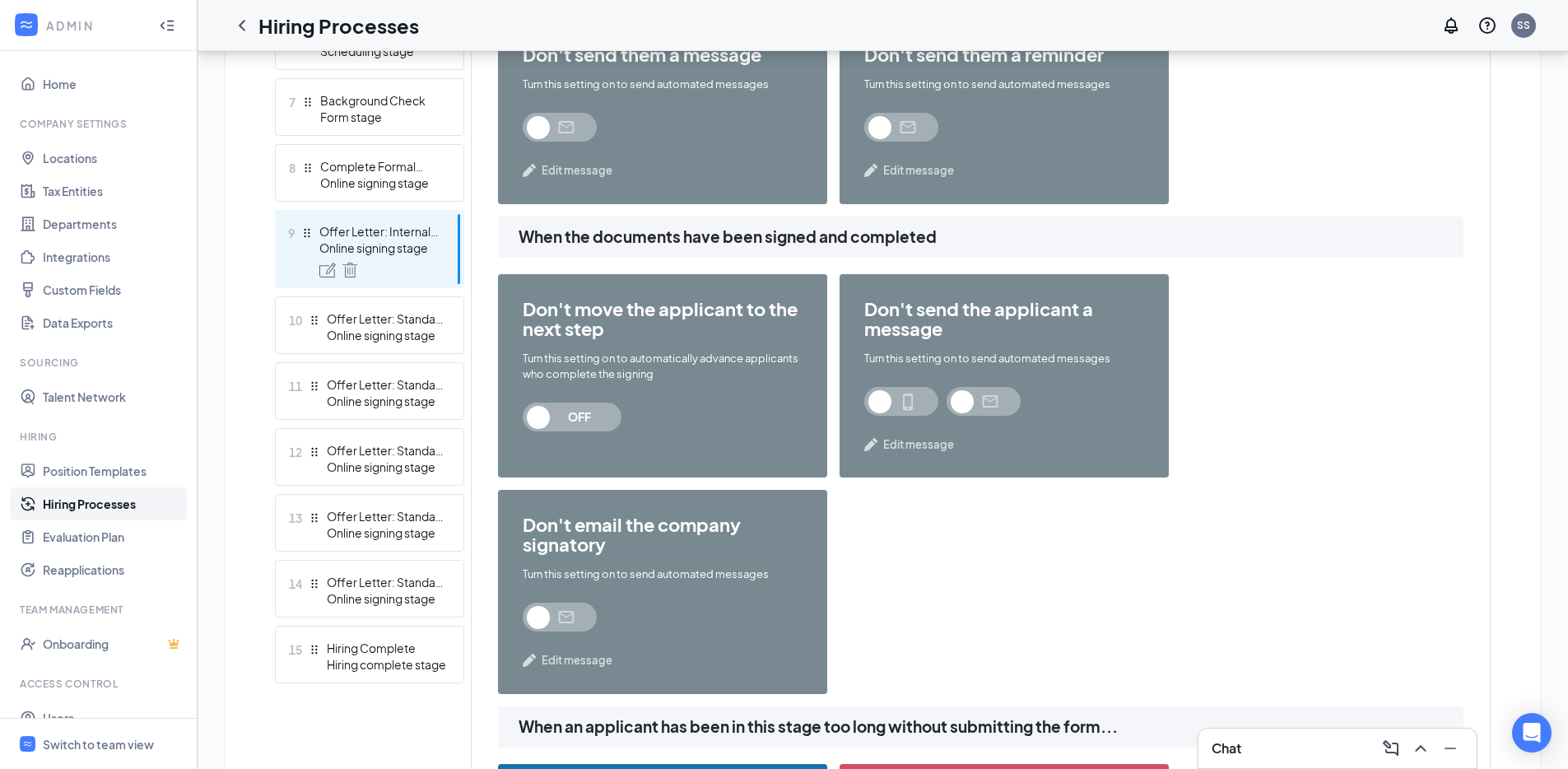
scroll to position [831, 0]
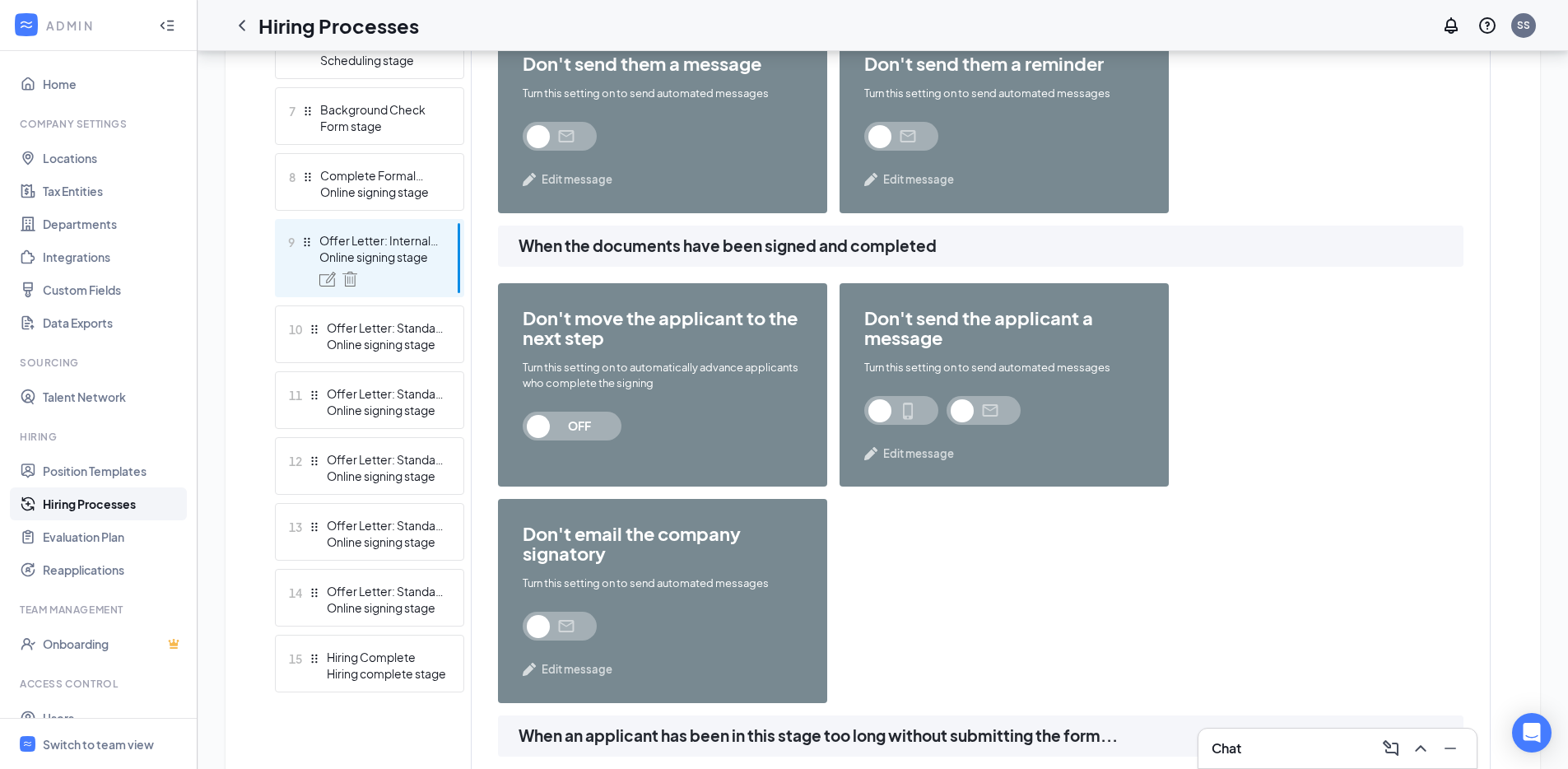
click at [581, 622] on span at bounding box center [560, 626] width 74 height 28
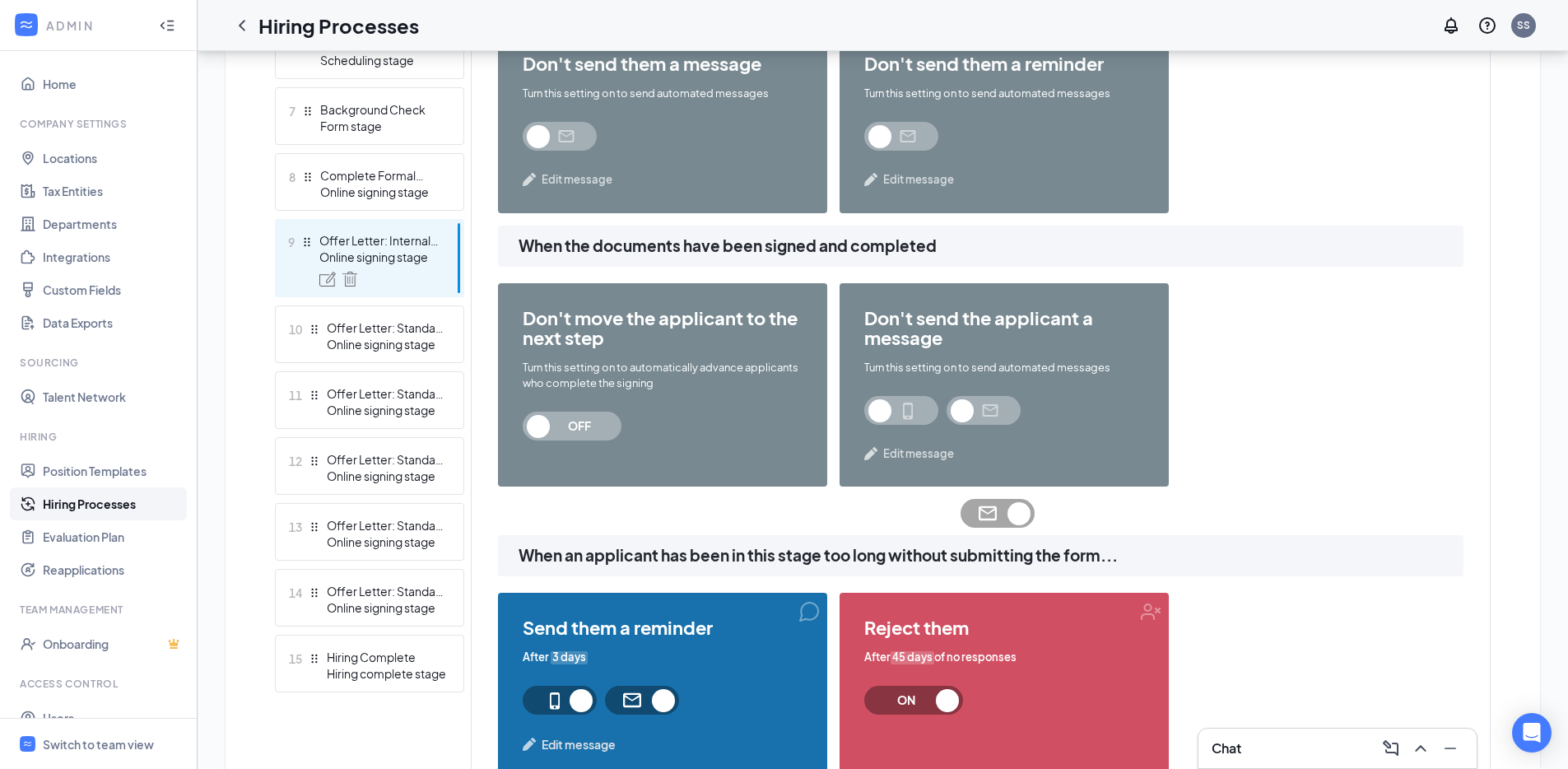
click at [894, 414] on span at bounding box center [901, 410] width 74 height 28
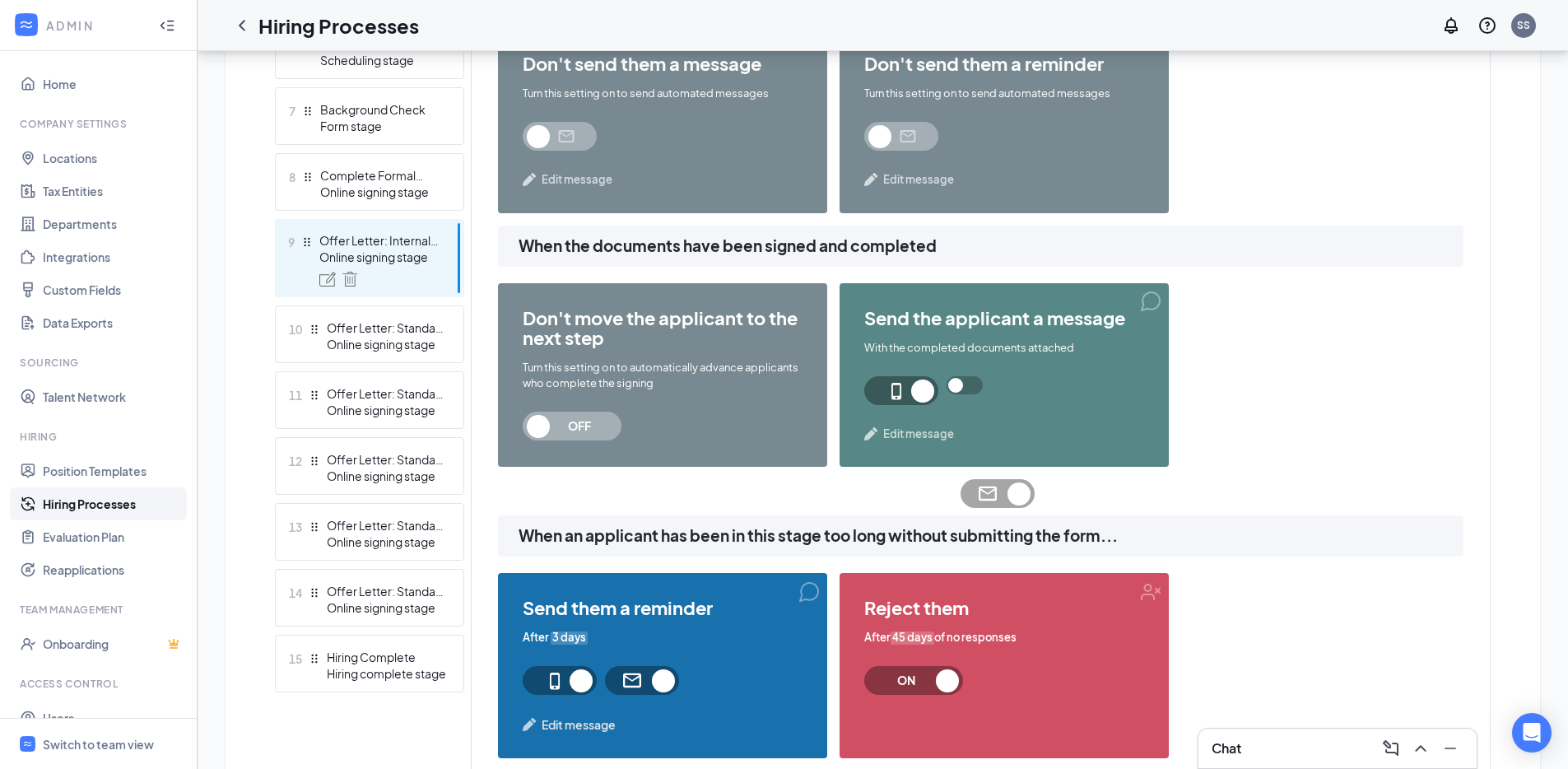
click at [969, 410] on div "send the applicant a message With the completed documents attached Edit message" at bounding box center [1003, 374] width 329 height 183
click at [975, 392] on span at bounding box center [964, 386] width 36 height 18
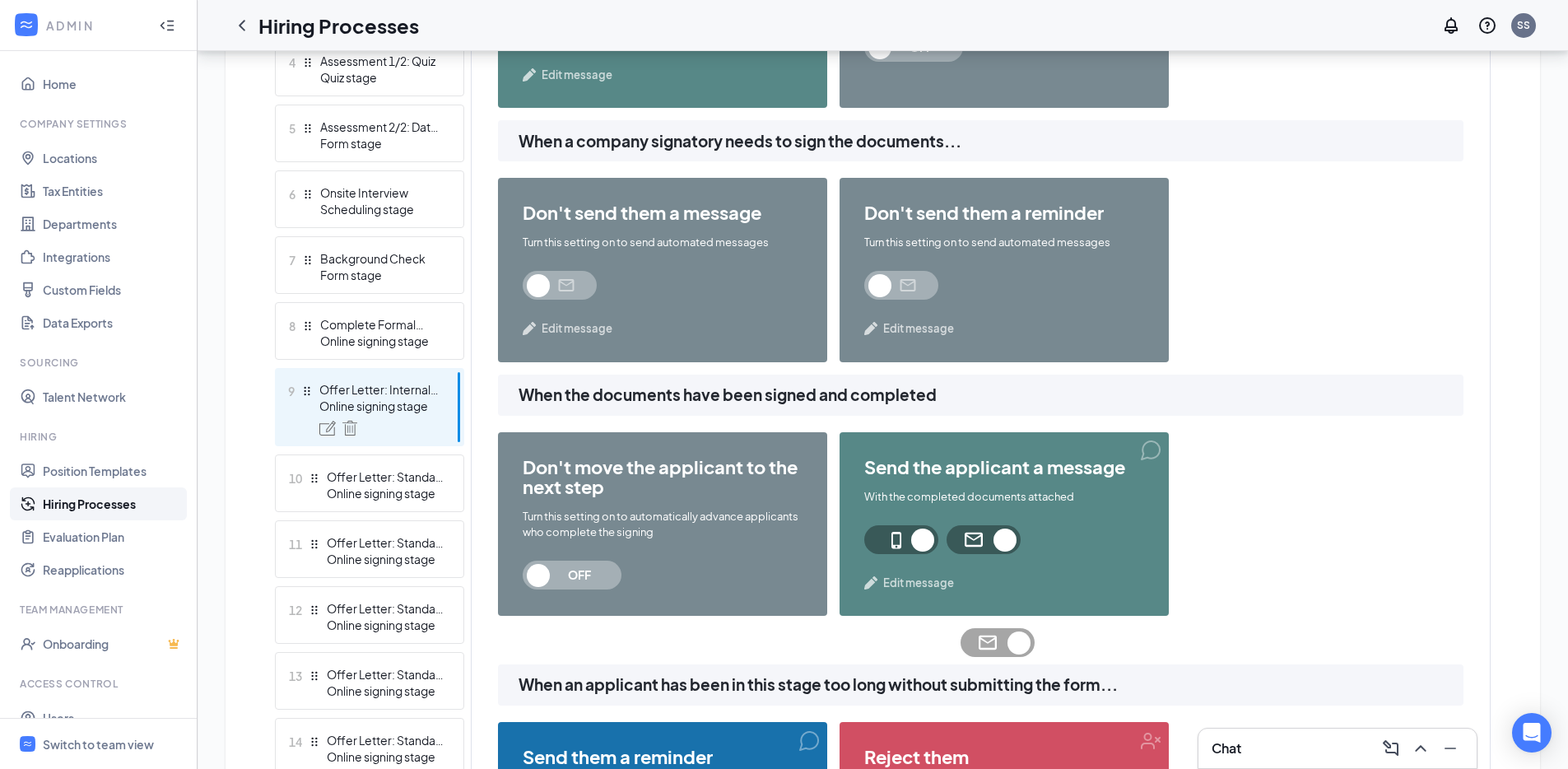
scroll to position [636, 0]
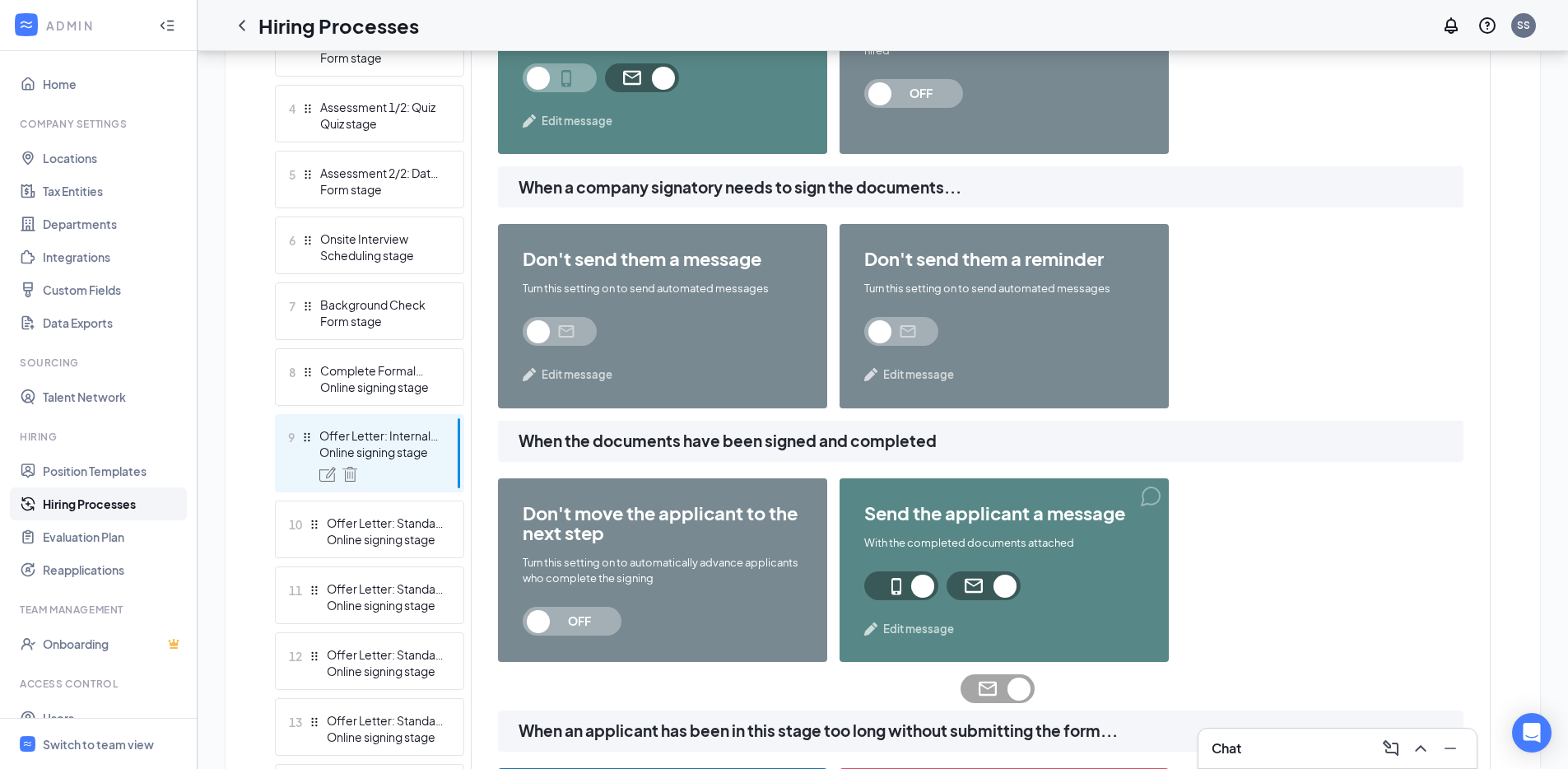
click at [577, 343] on span at bounding box center [560, 331] width 74 height 28
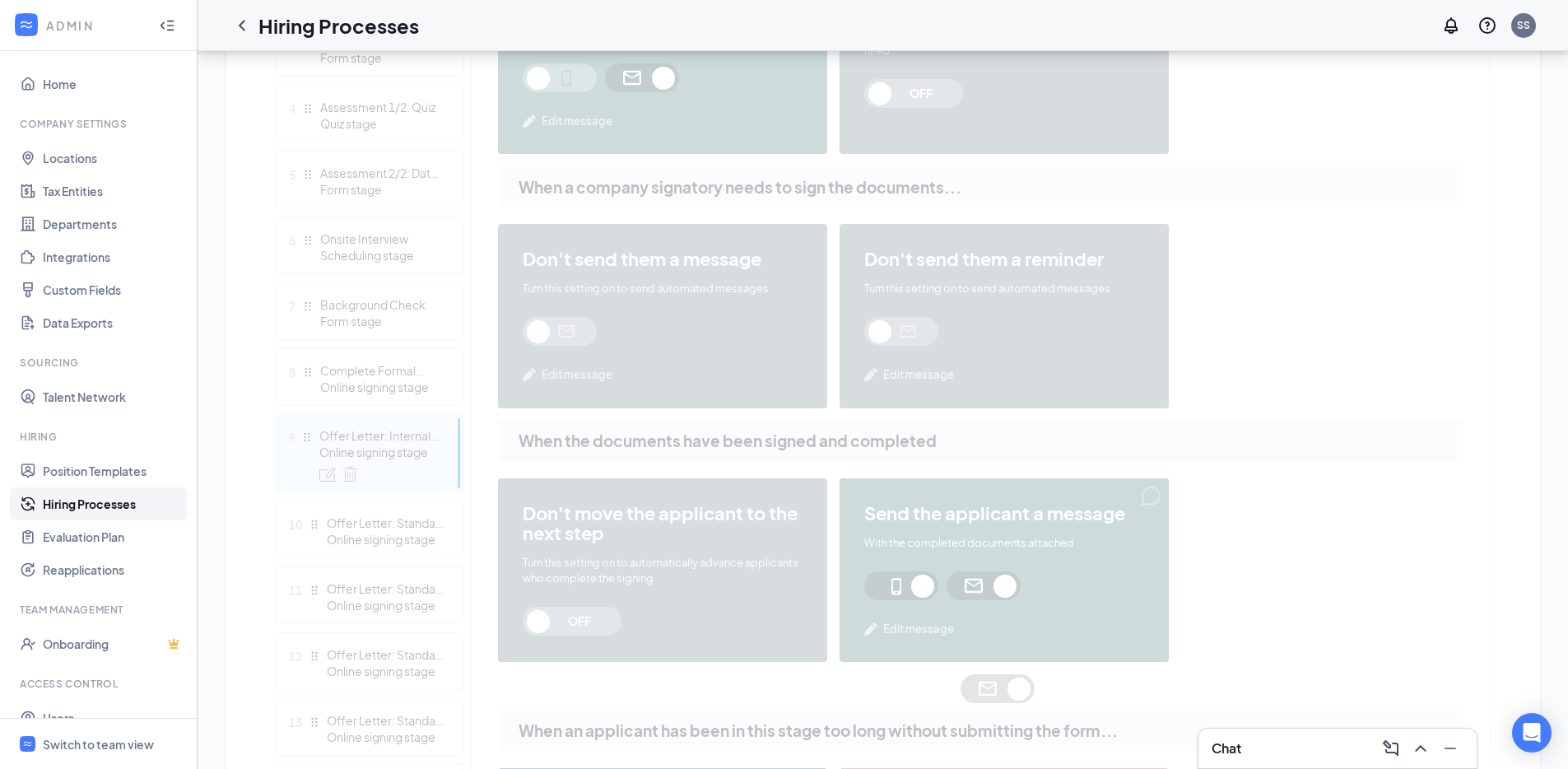
click at [913, 325] on div "Learn how to set up hiring stages and see examples here Add new stage 1 Applica…" at bounding box center [883, 400] width 1216 height 1184
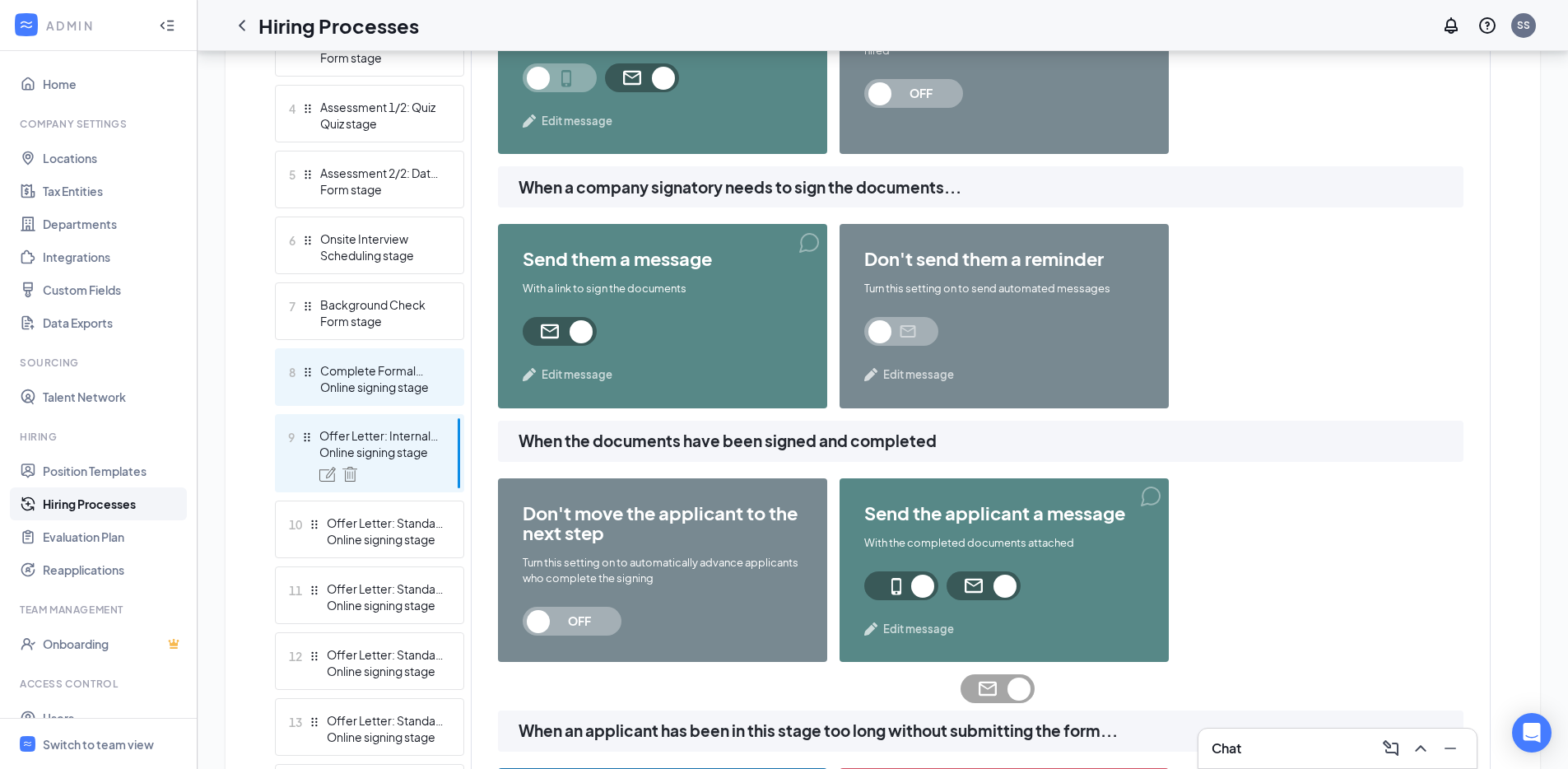
click at [379, 377] on div "Complete Formal Application" at bounding box center [381, 371] width 120 height 17
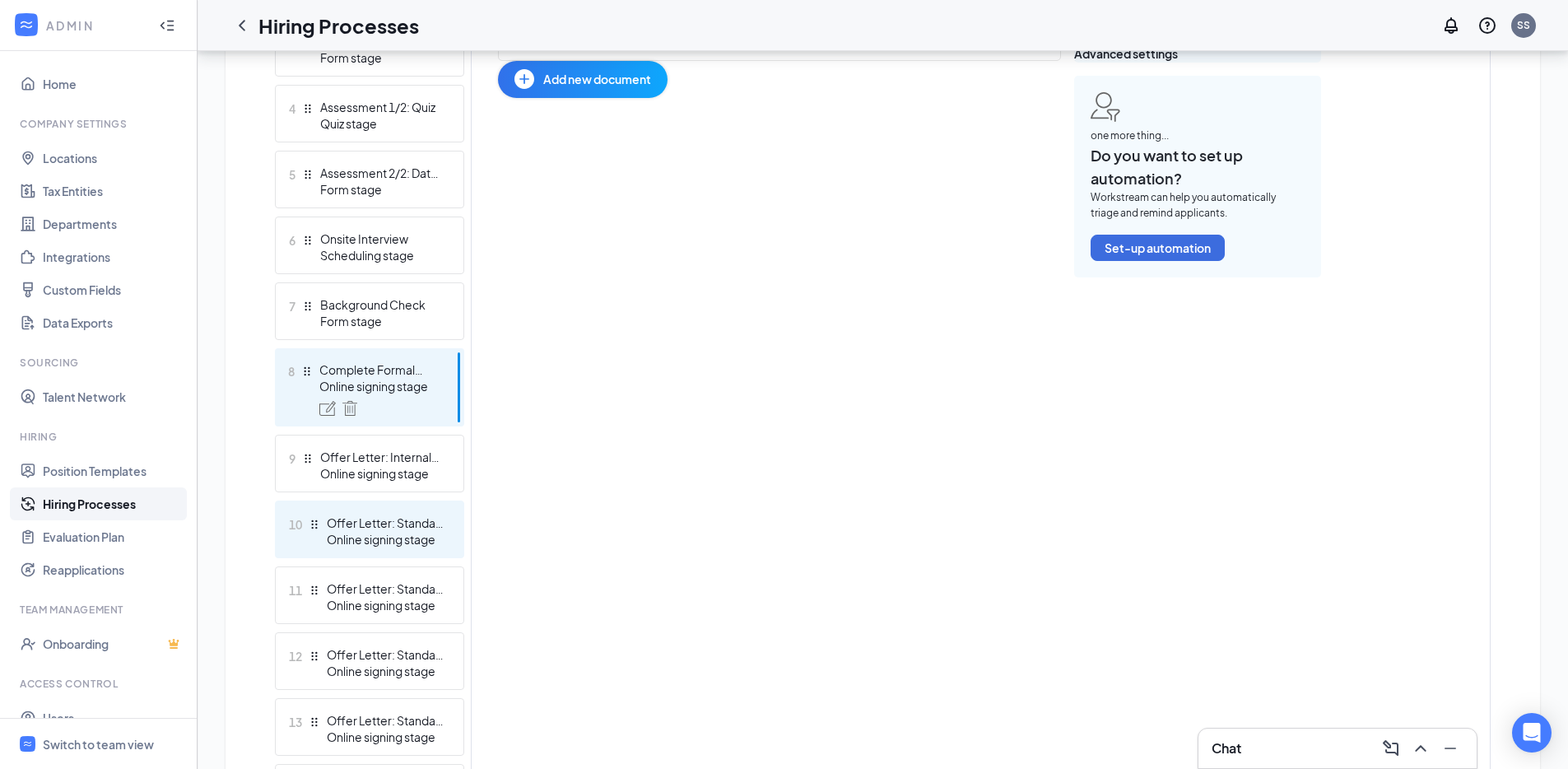
click at [383, 526] on div "Offer Letter: Standard Exempt" at bounding box center [387, 523] width 120 height 17
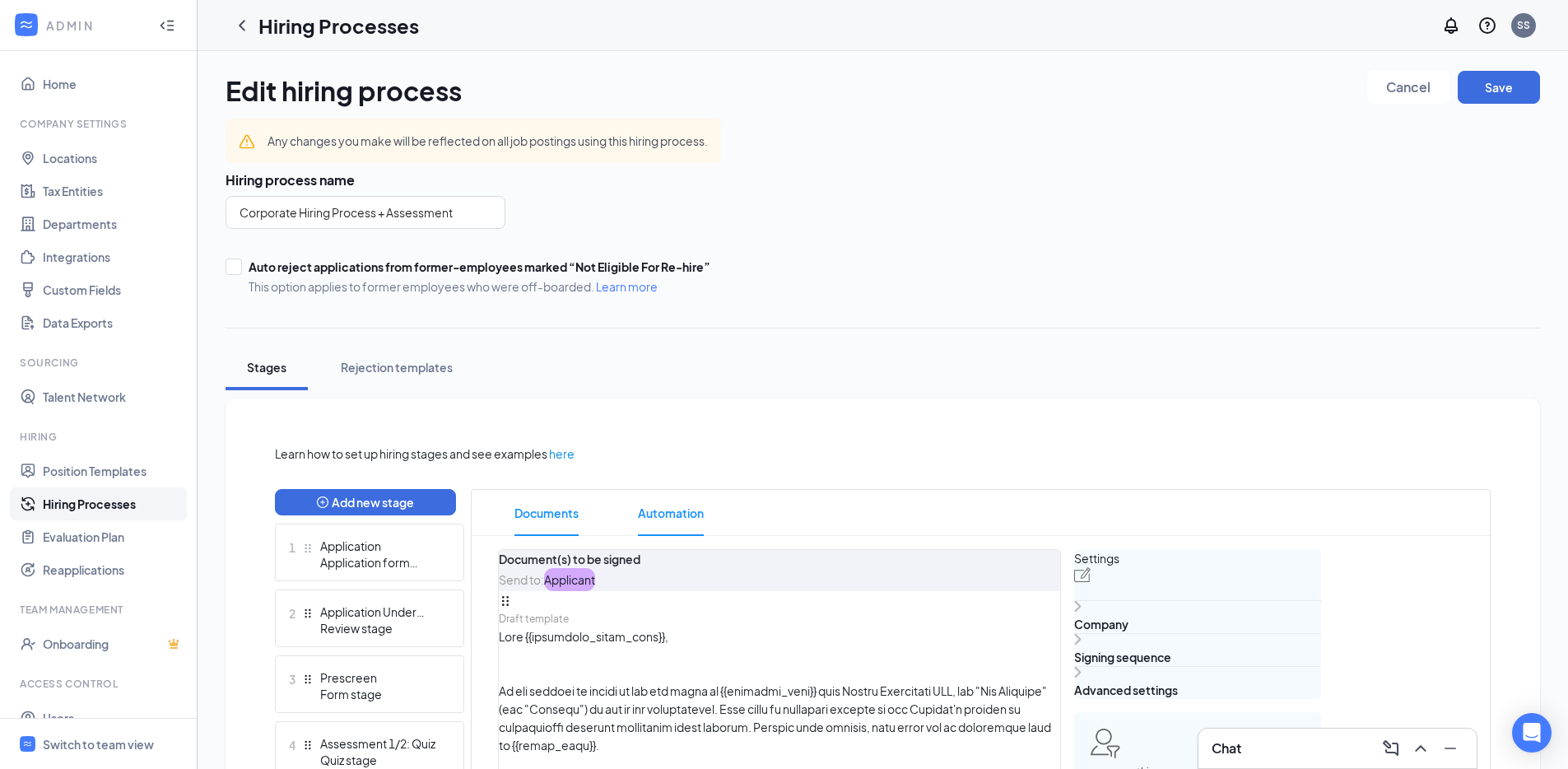
click at [671, 512] on span "Automation" at bounding box center [670, 512] width 66 height 46
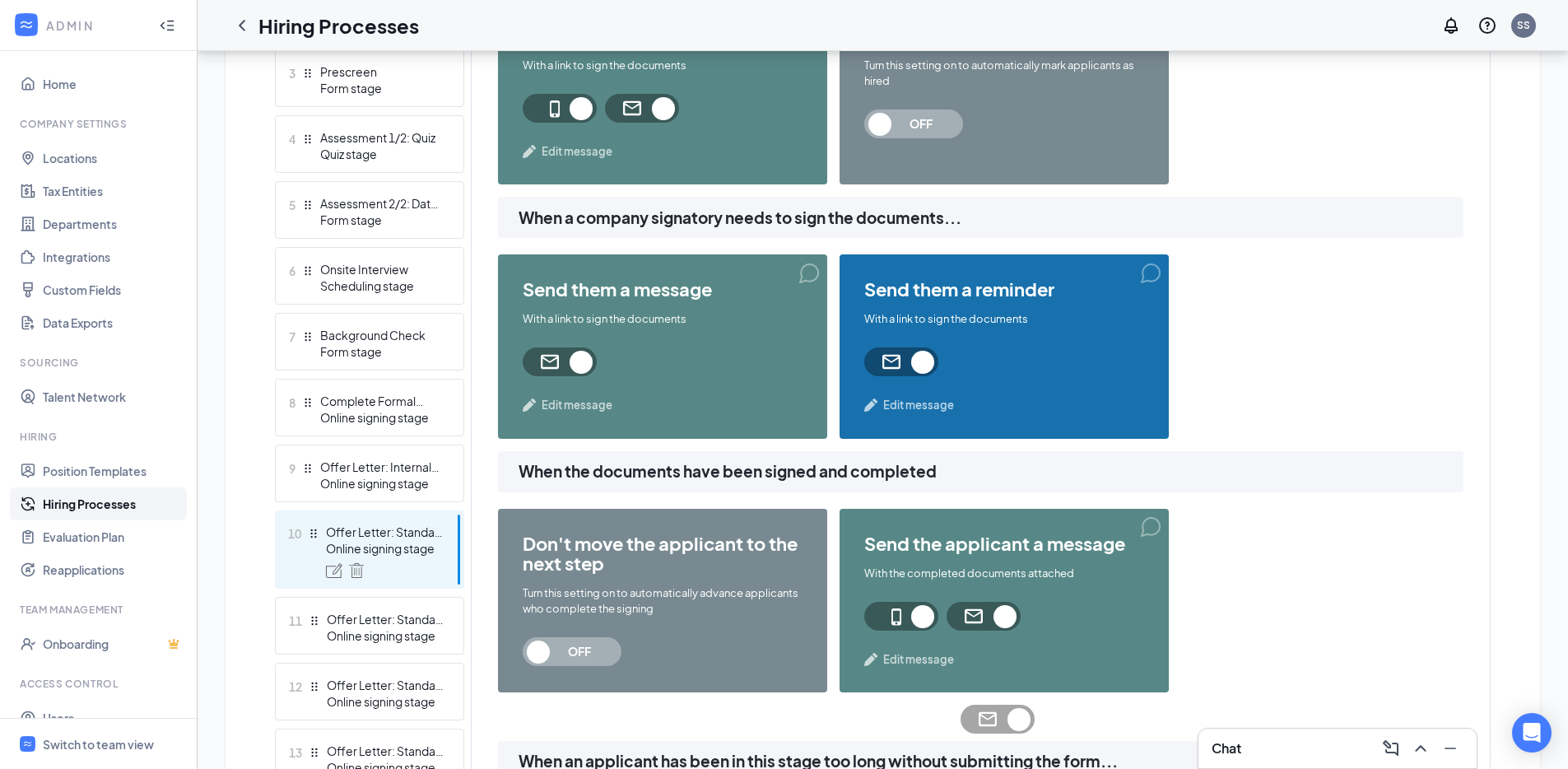
scroll to position [488, 0]
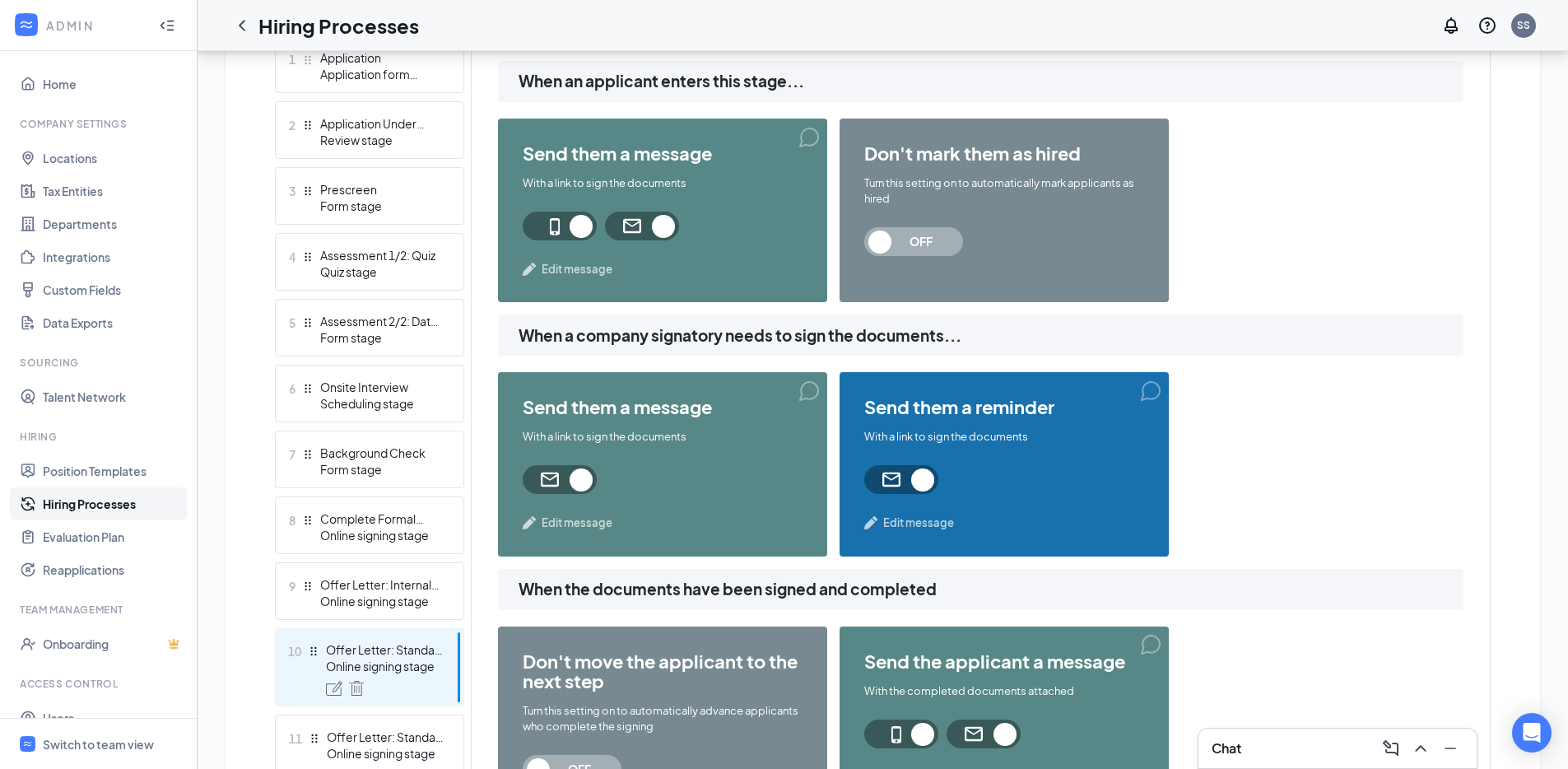
click at [917, 520] on span "Edit message" at bounding box center [918, 523] width 71 height 17
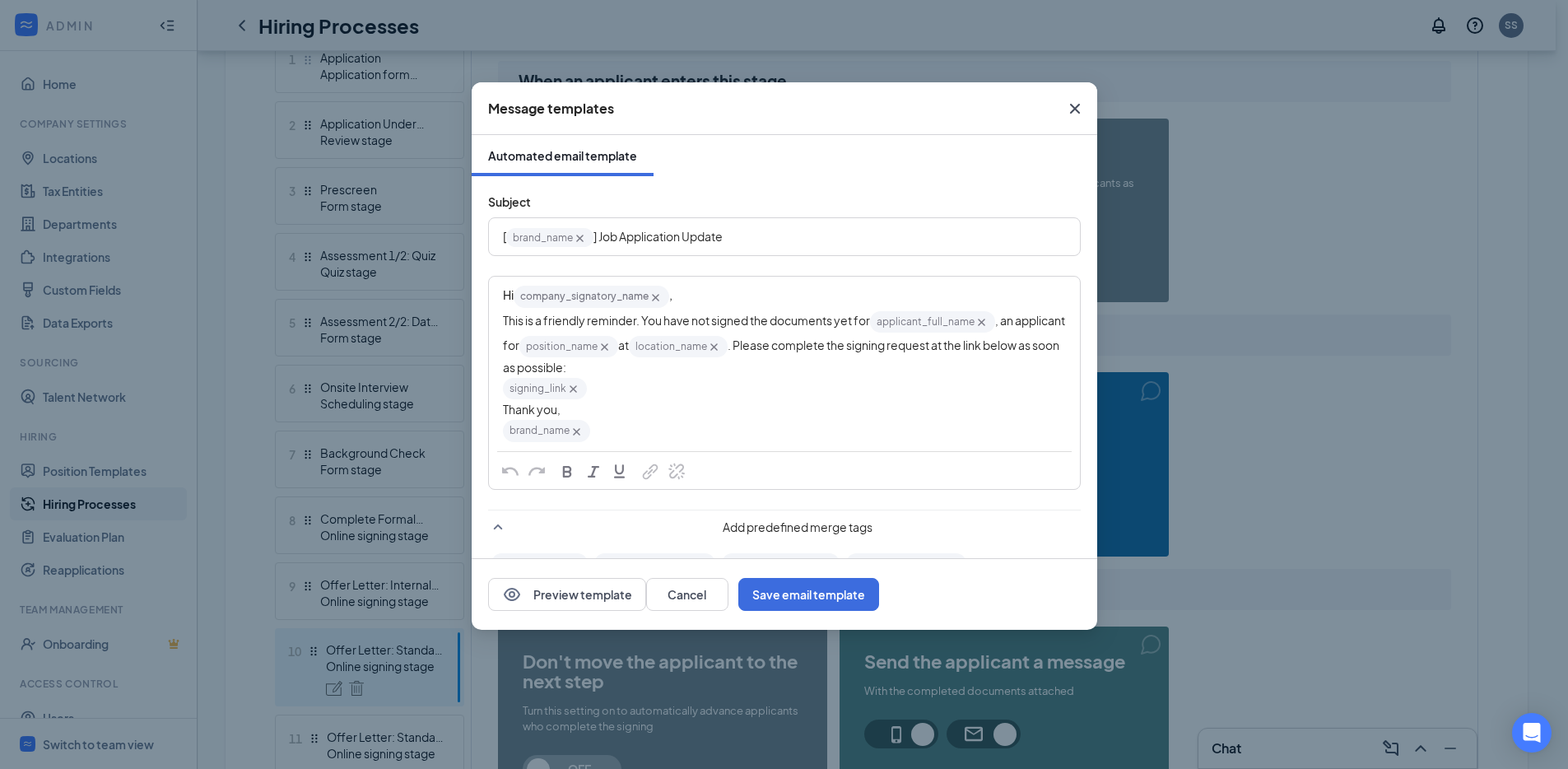
click at [1084, 99] on span "Close" at bounding box center [1074, 108] width 44 height 44
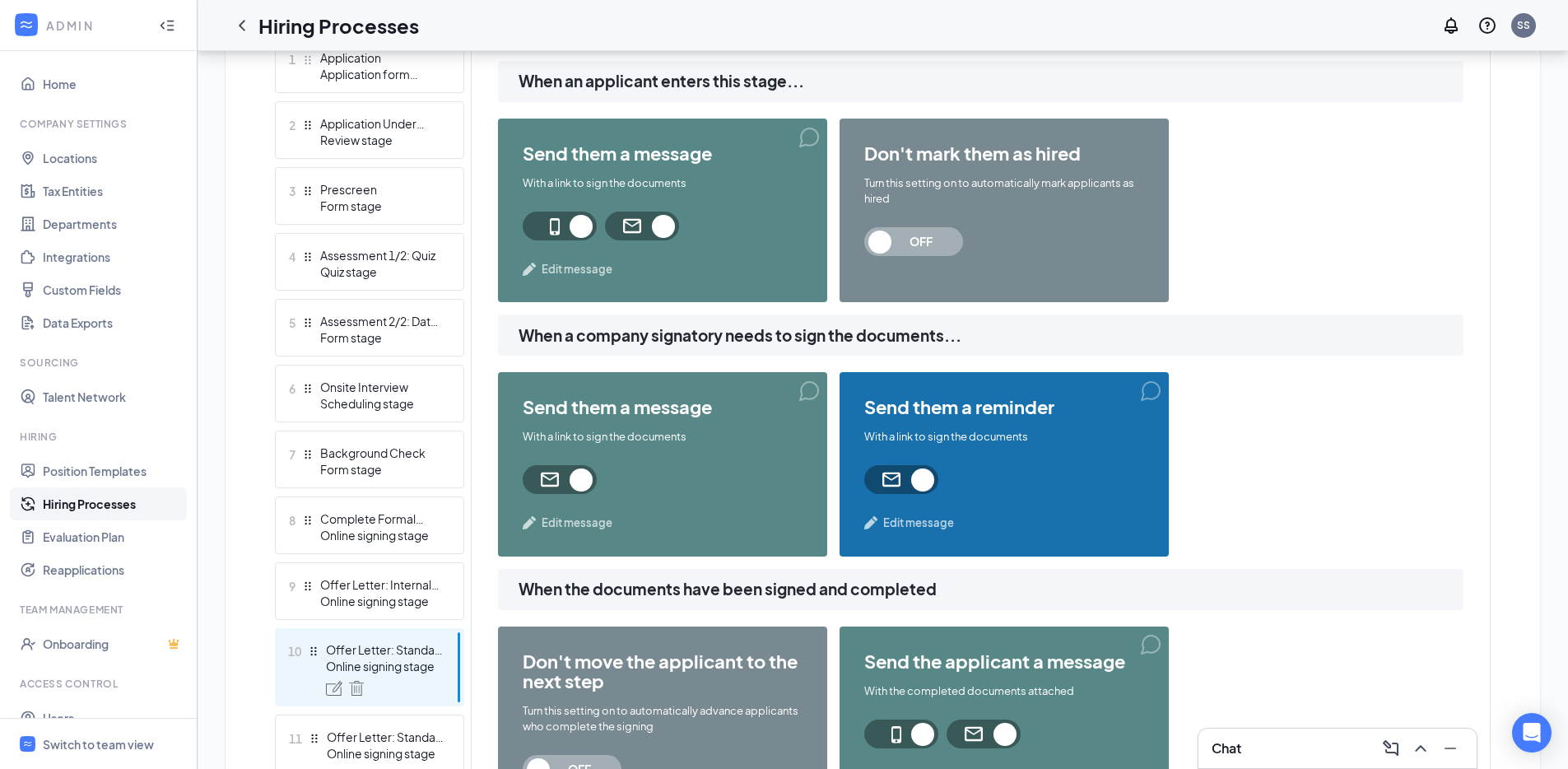
click at [889, 439] on div "With a link to sign the documents" at bounding box center [1004, 436] width 279 height 16
click at [901, 410] on span "send them a reminder" at bounding box center [1004, 407] width 279 height 20
click at [909, 503] on div "send them a reminder With a link to sign the documents Edit message" at bounding box center [1003, 464] width 329 height 183
click at [912, 488] on span at bounding box center [901, 479] width 74 height 28
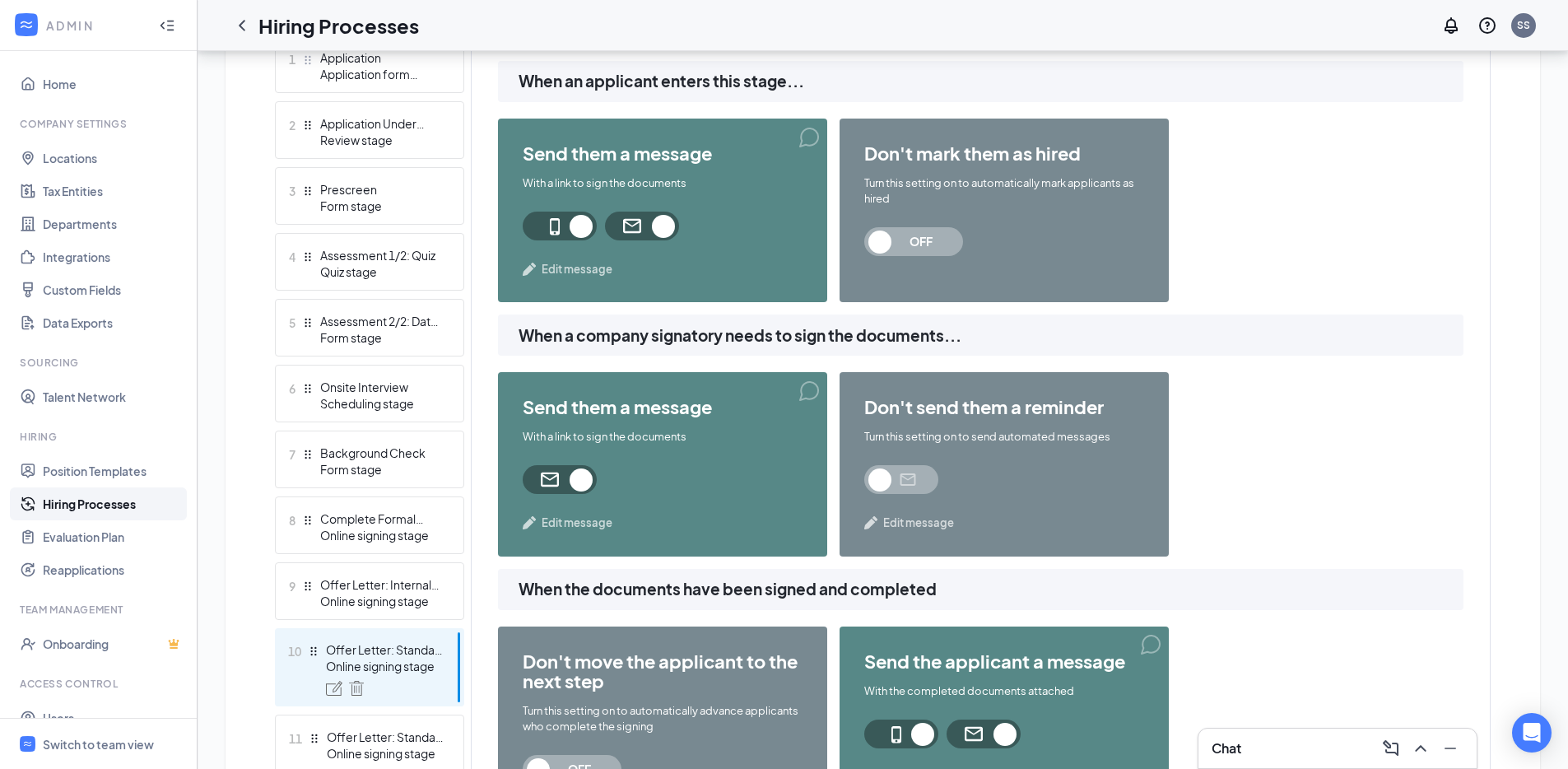
click at [910, 474] on span at bounding box center [901, 479] width 74 height 28
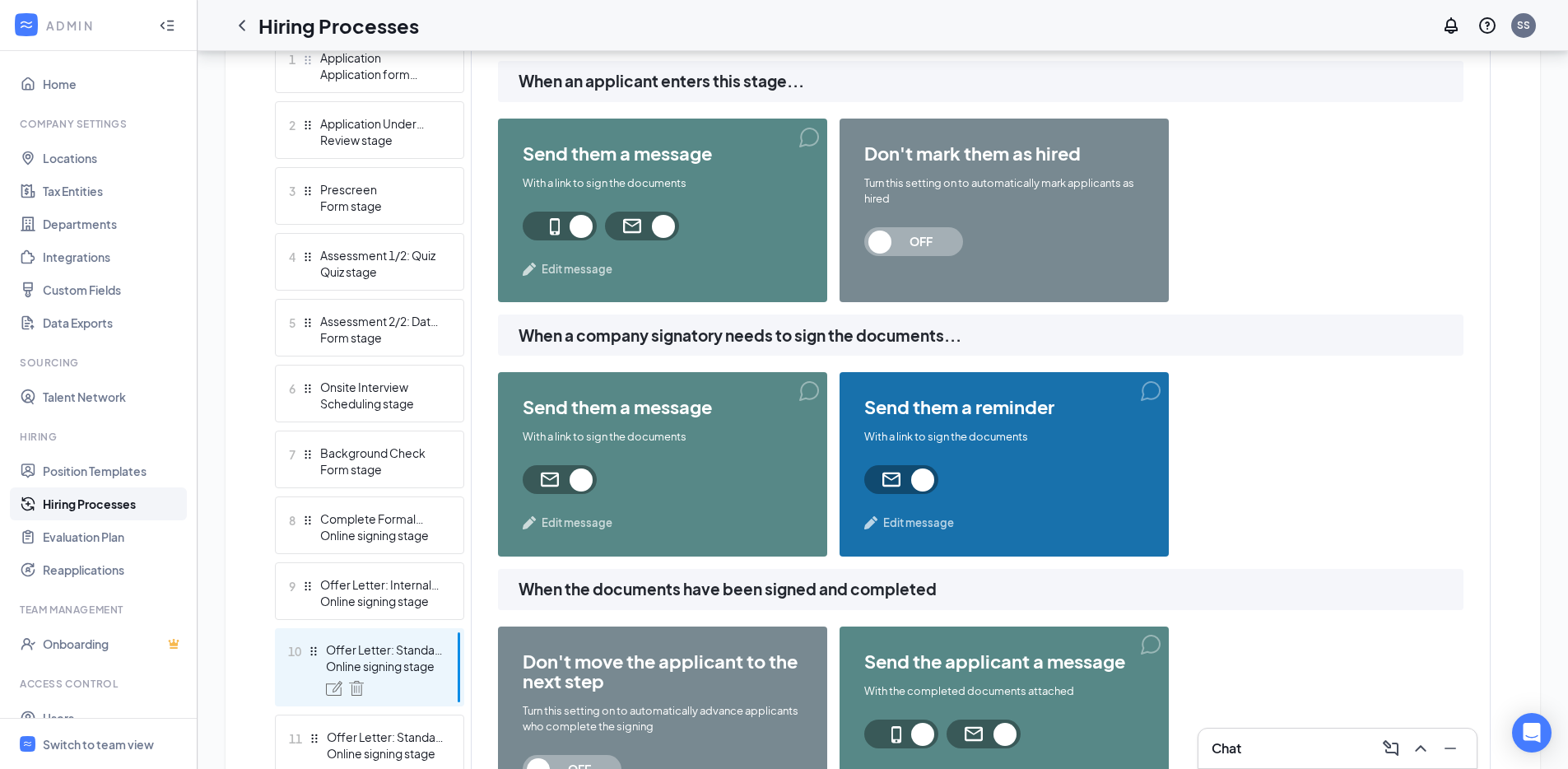
click at [881, 499] on div "send them a reminder With a link to sign the documents Edit message" at bounding box center [1003, 464] width 329 height 183
click at [884, 517] on span "Edit message" at bounding box center [918, 523] width 71 height 17
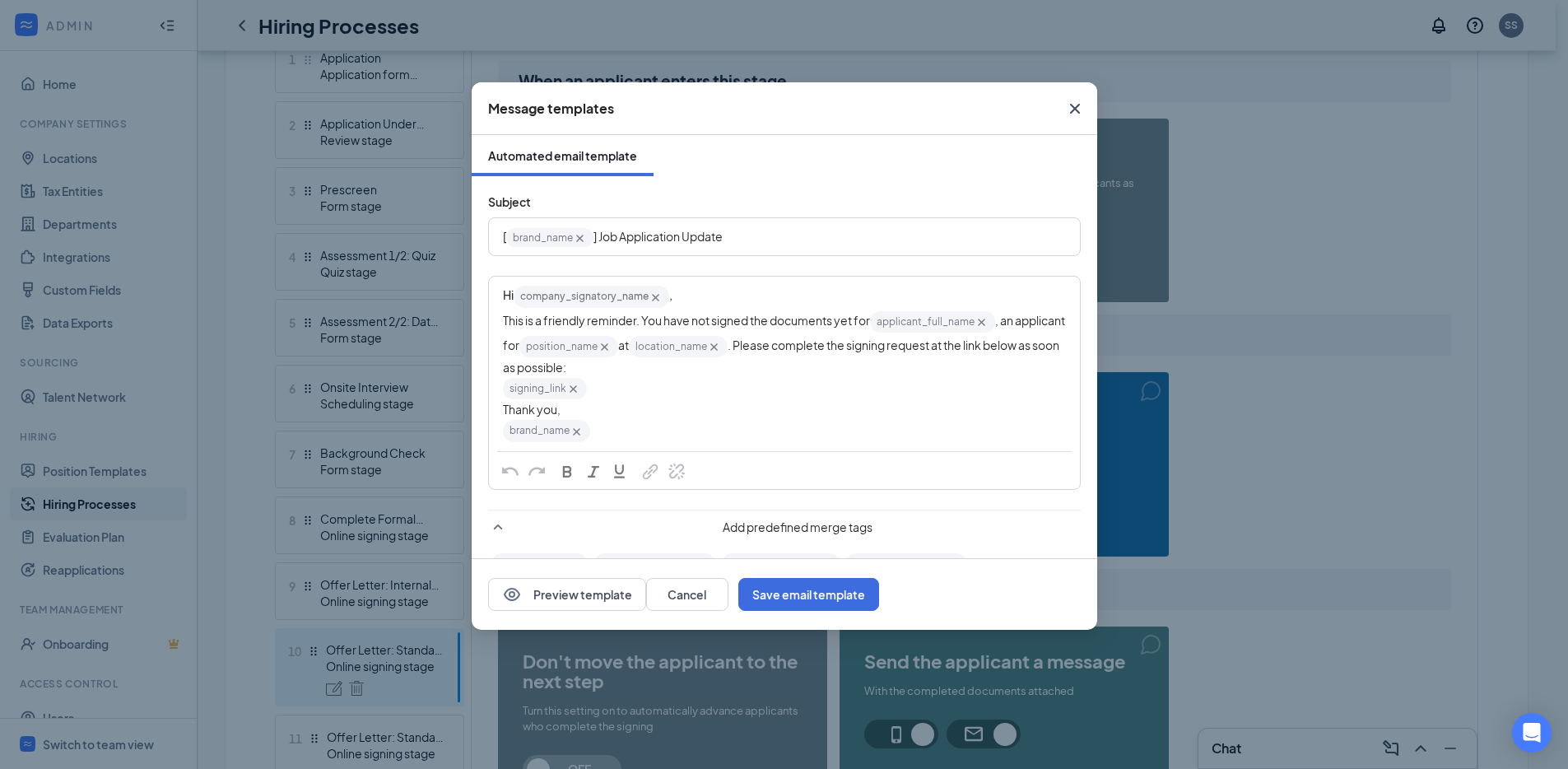
click at [1068, 96] on span "Close" at bounding box center [1074, 108] width 44 height 44
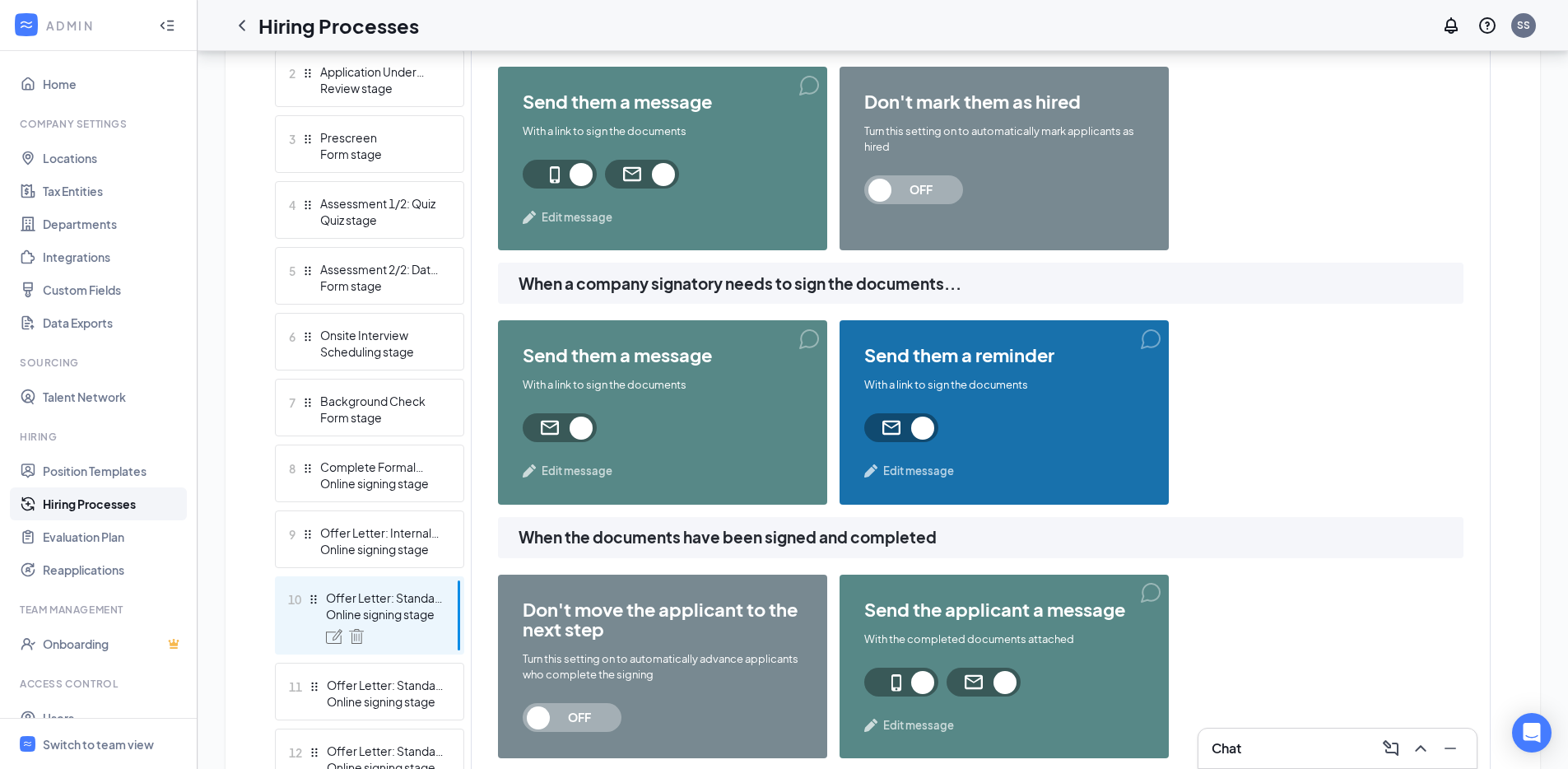
scroll to position [553, 0]
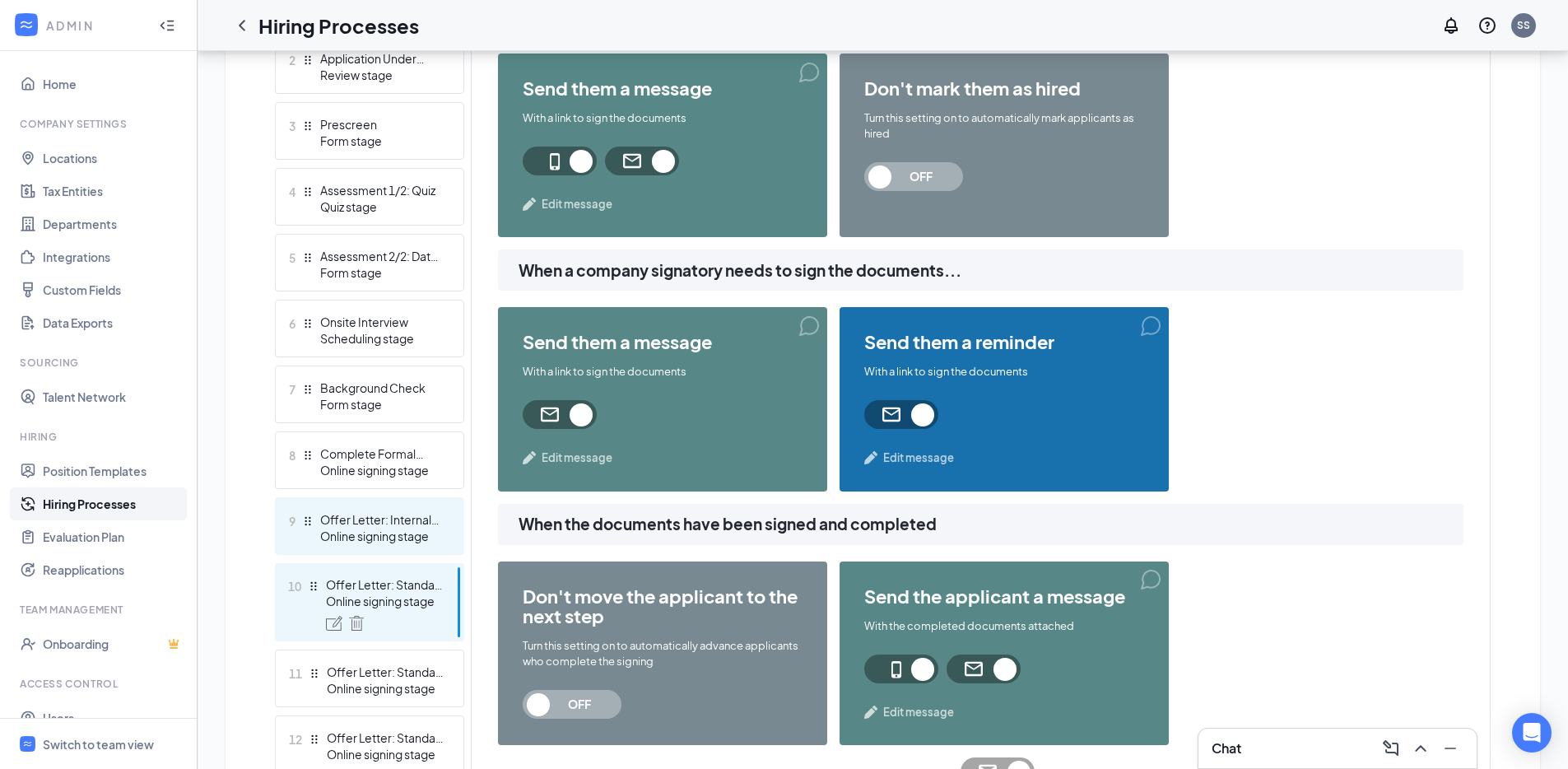
click at [398, 553] on div "9 Offer Letter: Internal Offer Online signing stage" at bounding box center [370, 525] width 189 height 58
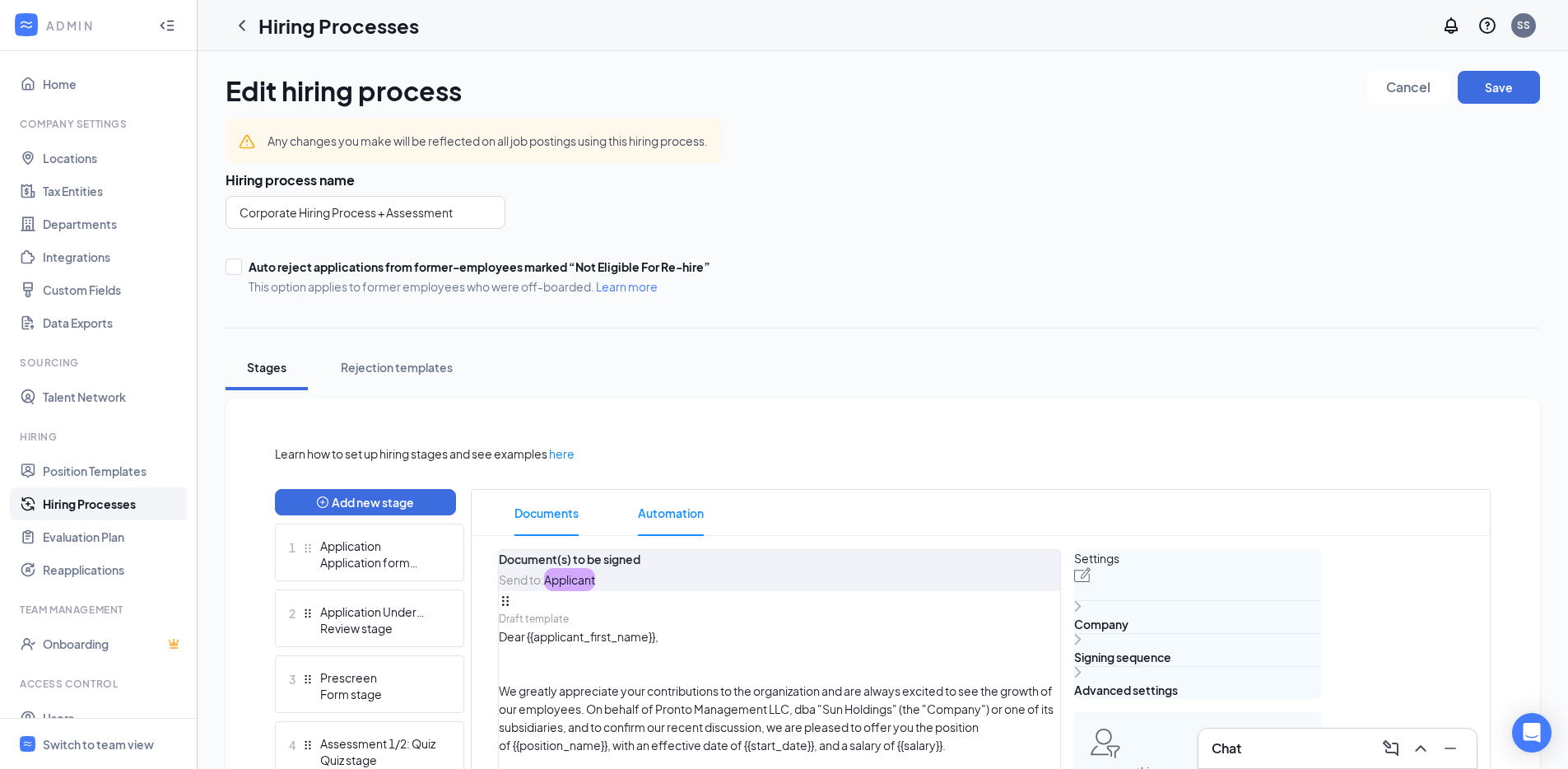
click at [684, 497] on span "Automation" at bounding box center [670, 512] width 66 height 46
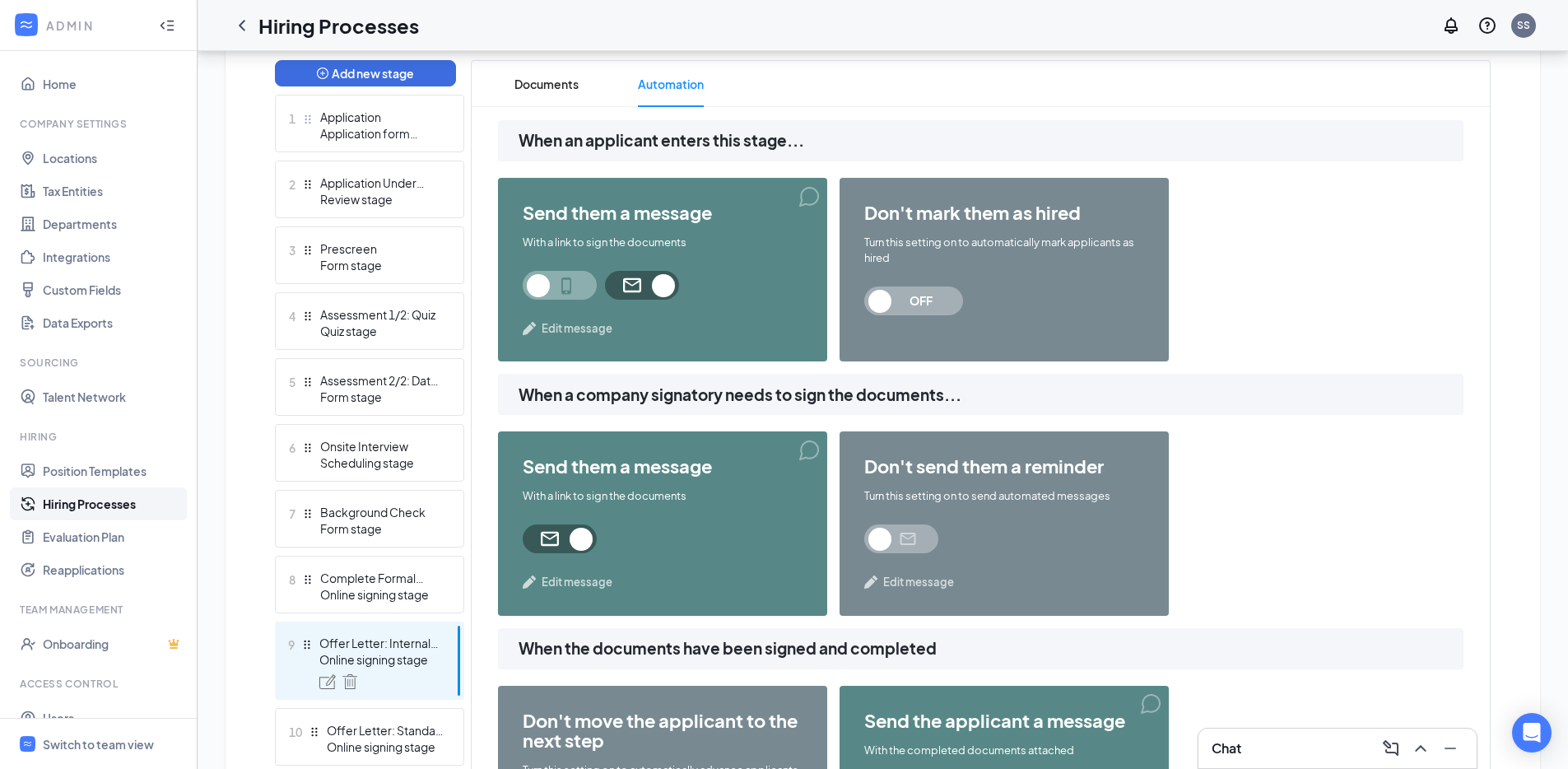
scroll to position [671, 0]
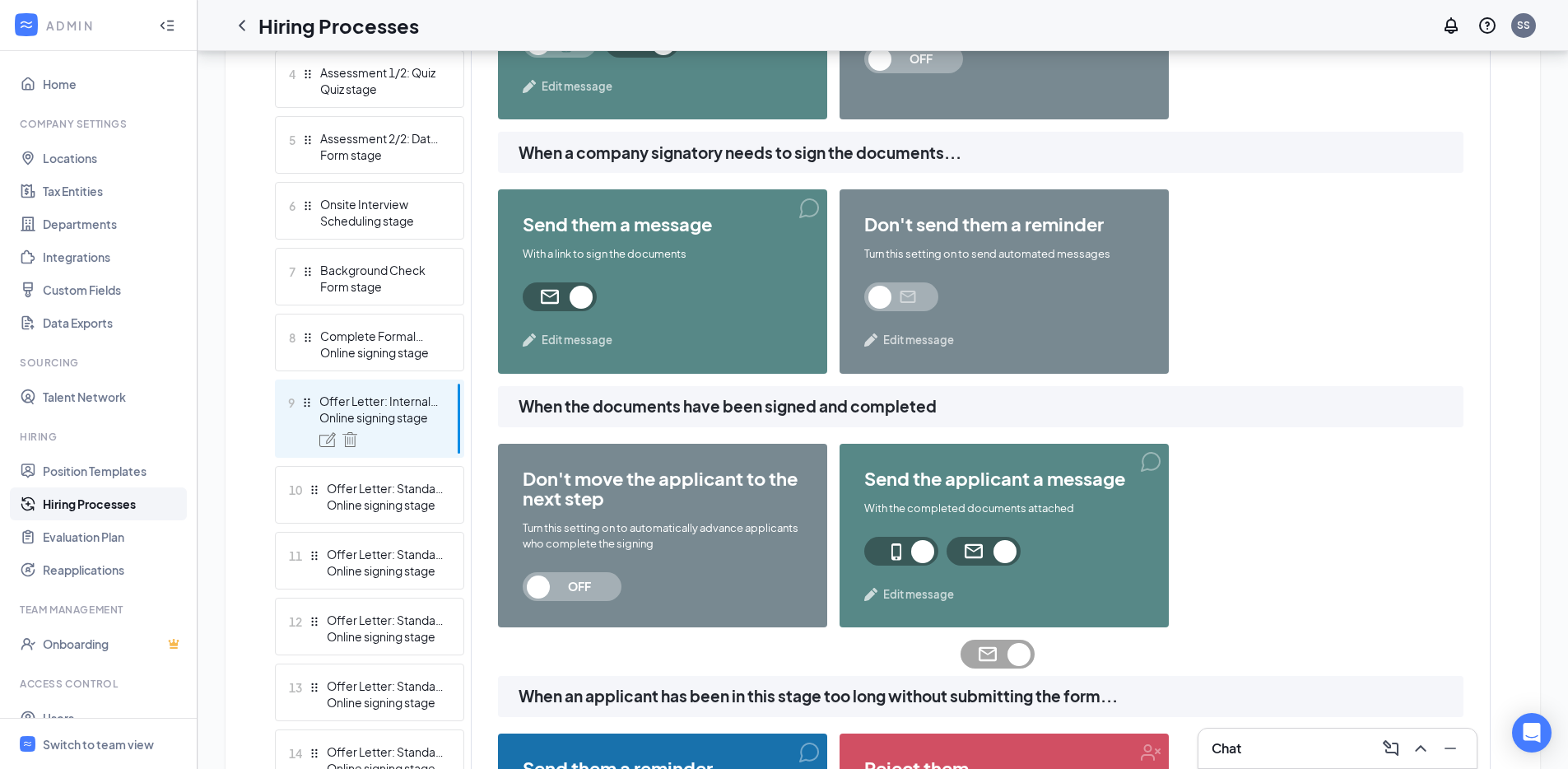
click at [904, 287] on span at bounding box center [901, 296] width 74 height 28
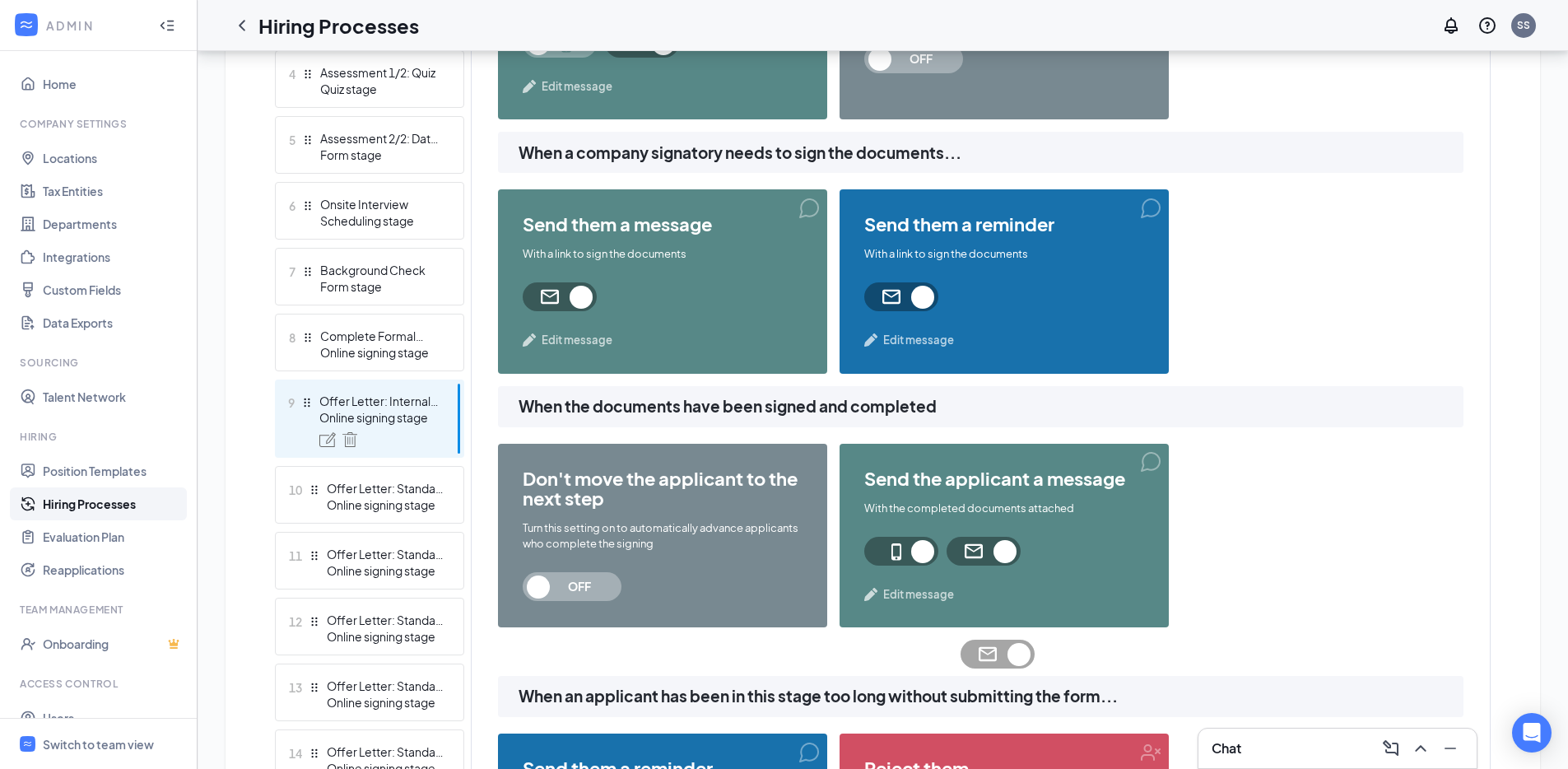
click at [900, 340] on span "Edit message" at bounding box center [918, 340] width 71 height 17
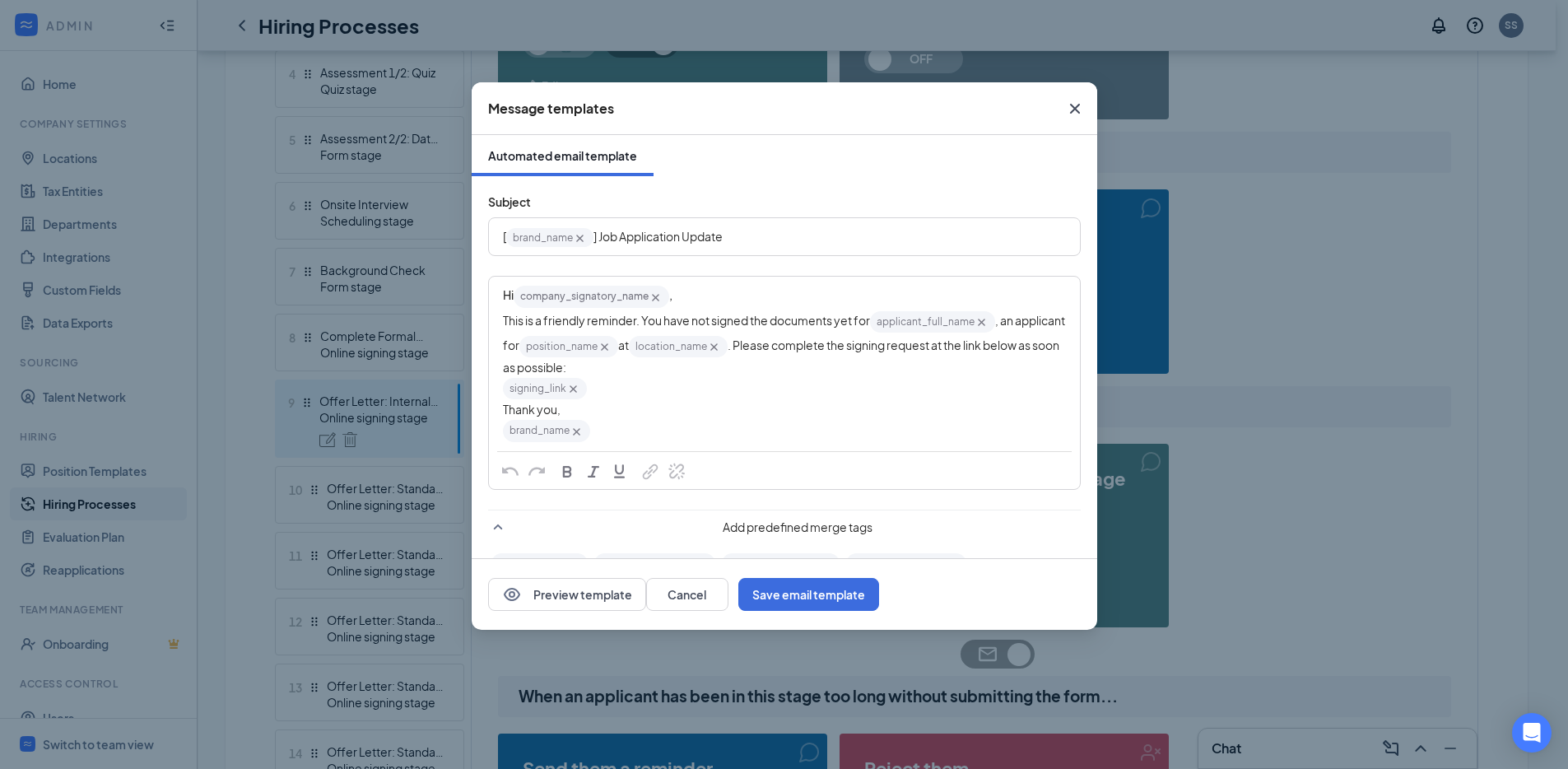
click at [1074, 113] on icon "Cross" at bounding box center [1075, 109] width 20 height 20
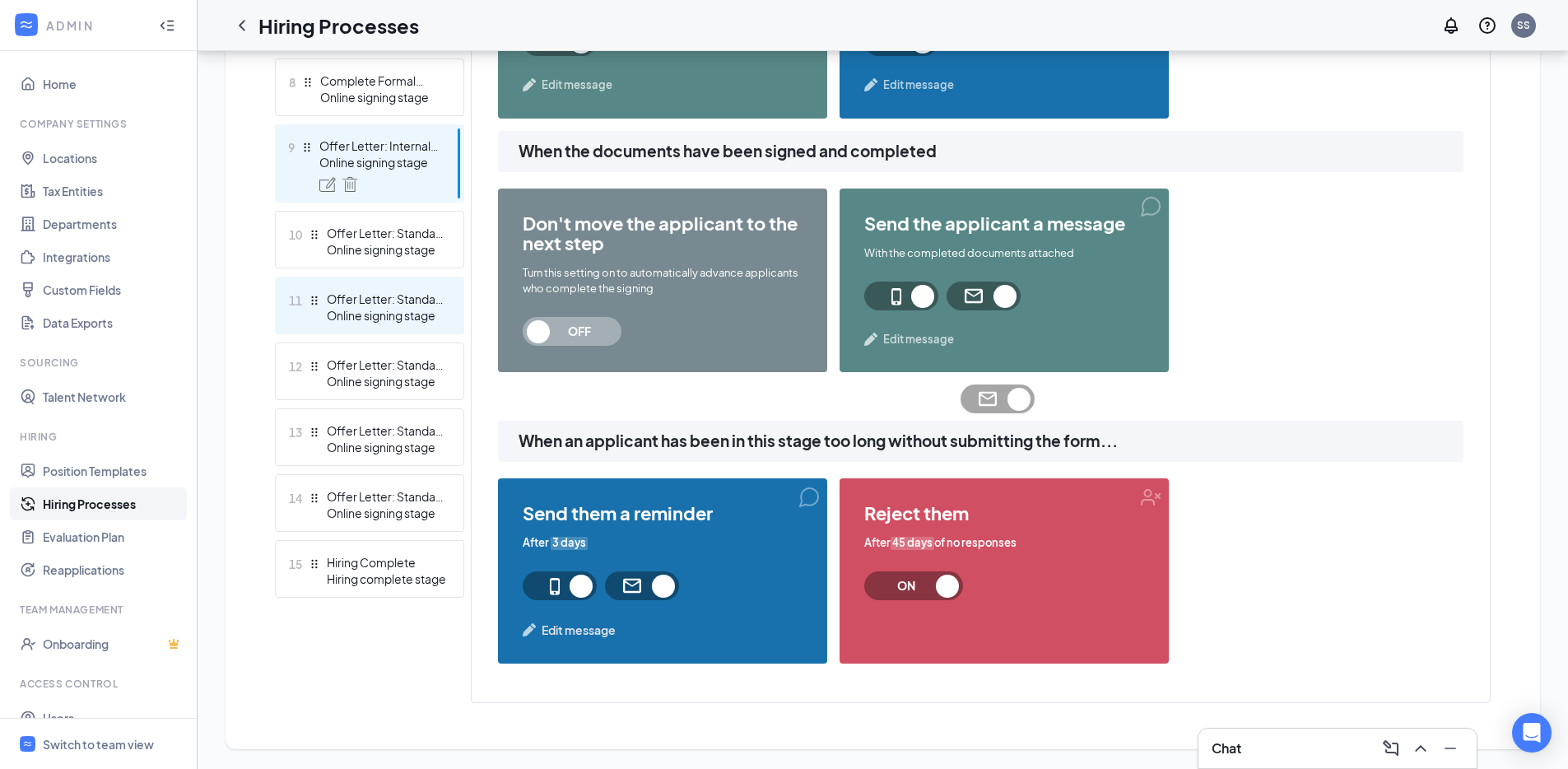
scroll to position [941, 0]
click at [396, 225] on div "Offer Letter: Standard Exempt" at bounding box center [387, 233] width 120 height 17
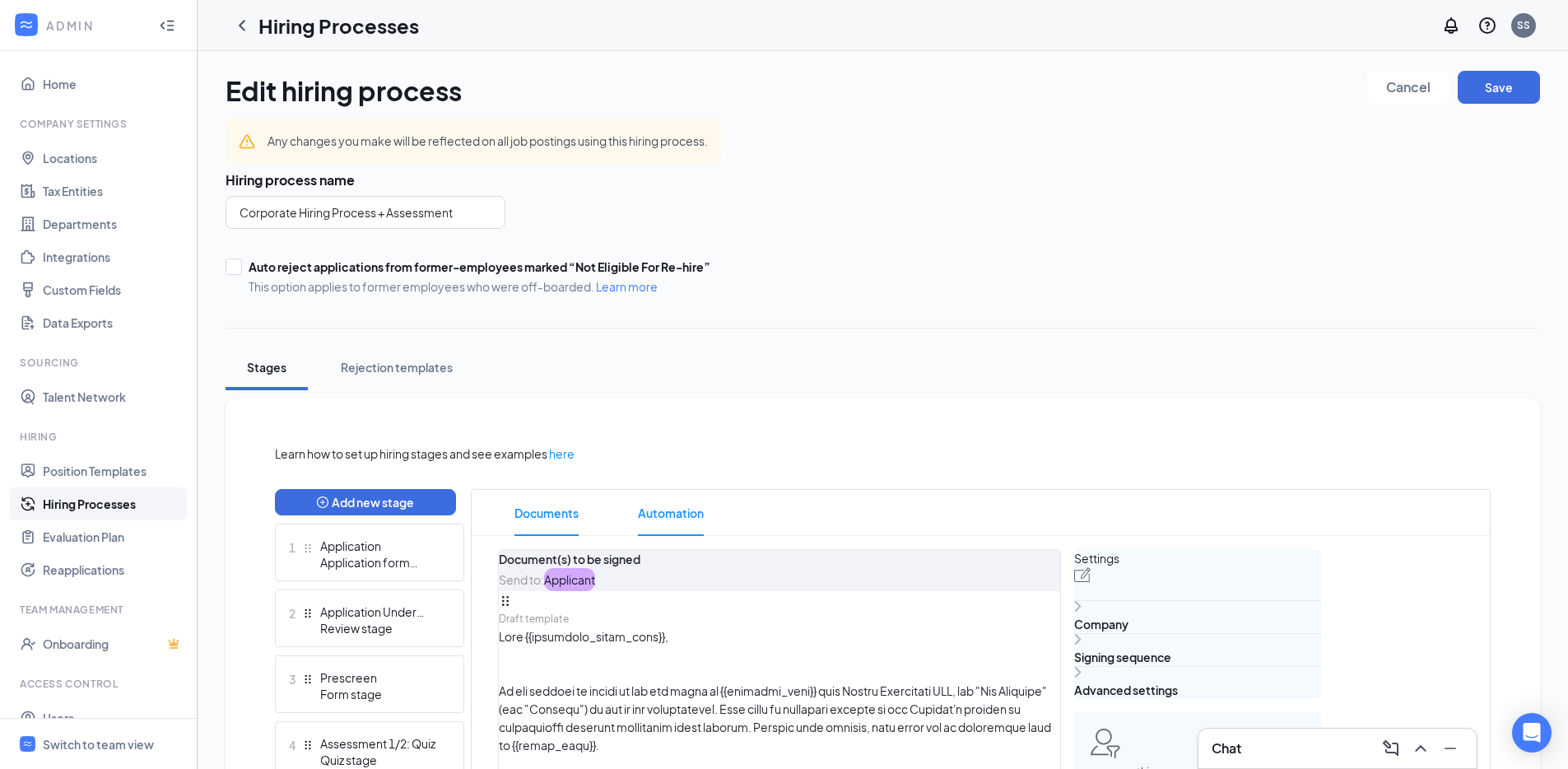
click at [674, 508] on span "Automation" at bounding box center [670, 512] width 66 height 46
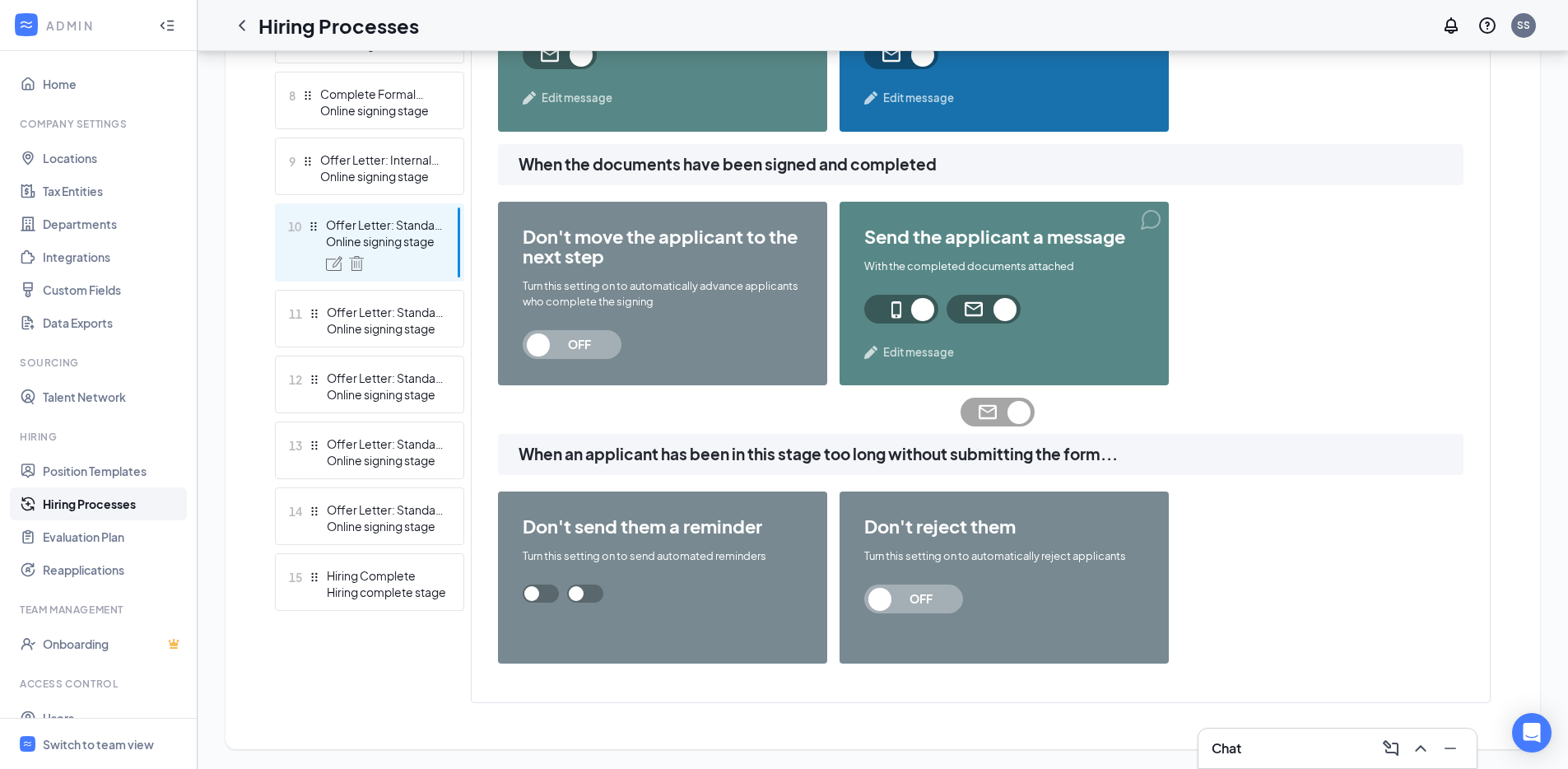
scroll to position [1074, 0]
click at [559, 602] on span at bounding box center [541, 593] width 36 height 18
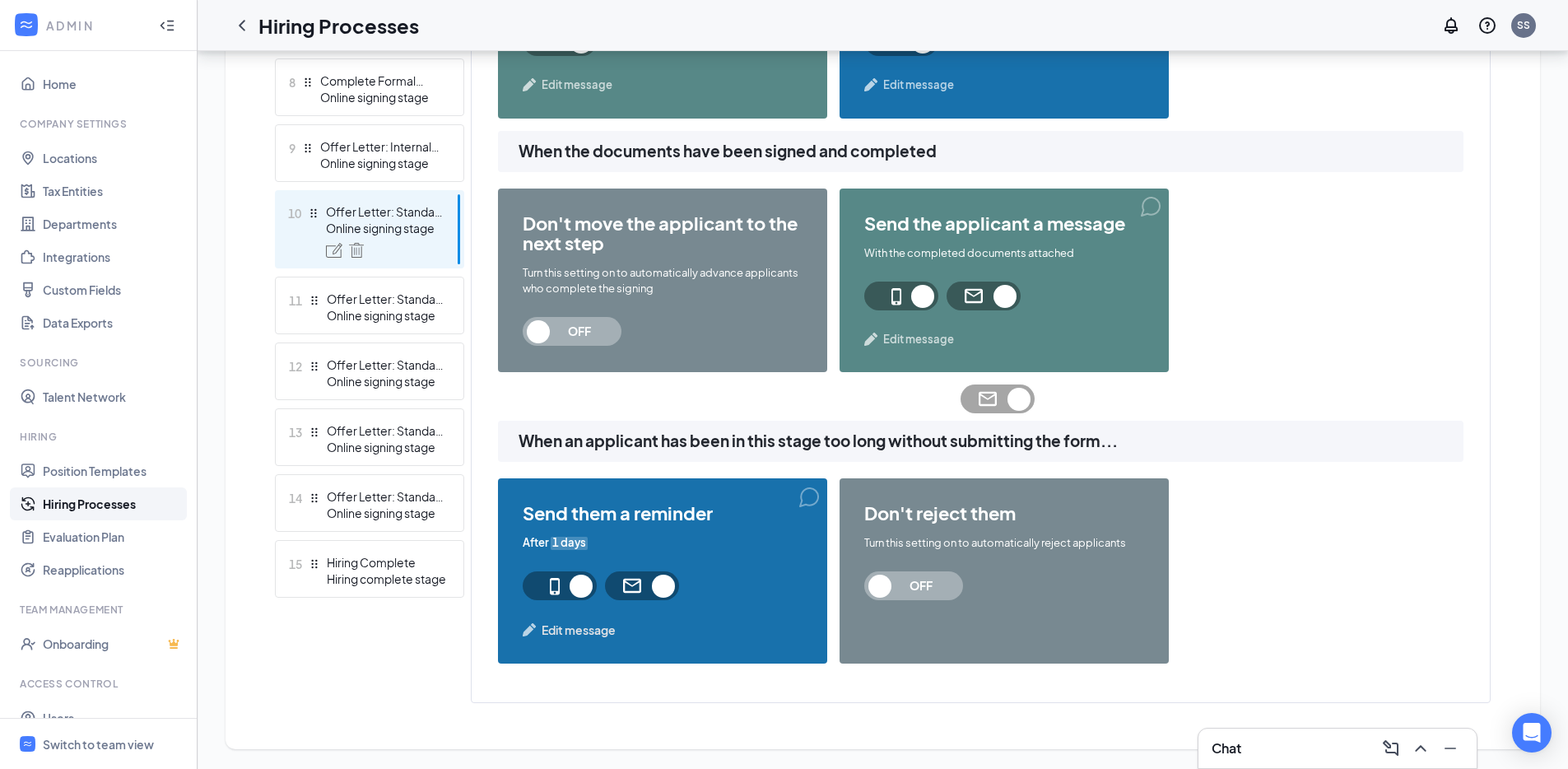
click at [577, 564] on div "send them a reminder After 1 days Edit message" at bounding box center [662, 570] width 329 height 185
click at [577, 551] on span "1 days" at bounding box center [569, 542] width 37 height 16
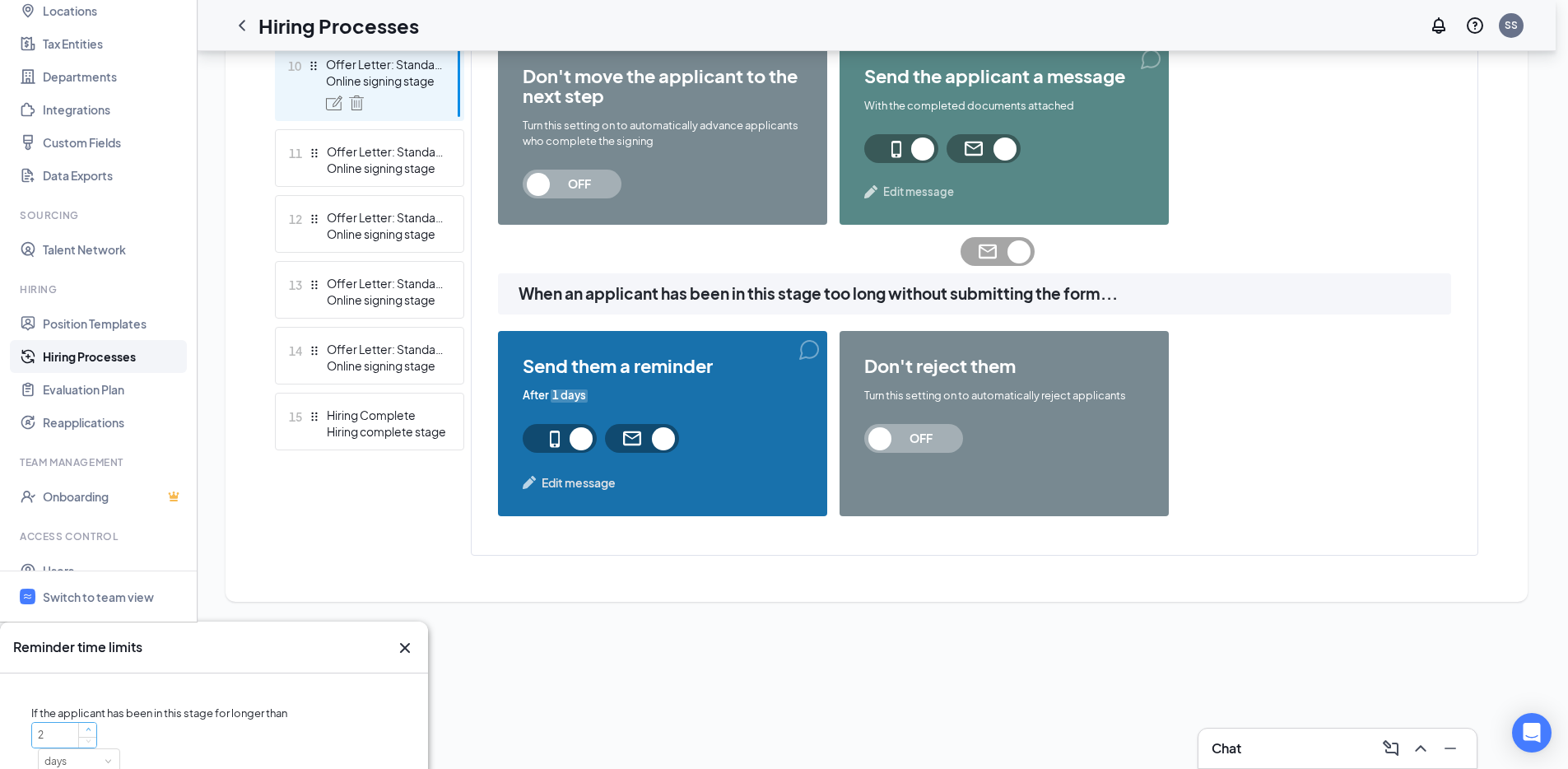
click at [96, 723] on span "Increase Value" at bounding box center [87, 731] width 18 height 15
type input "3"
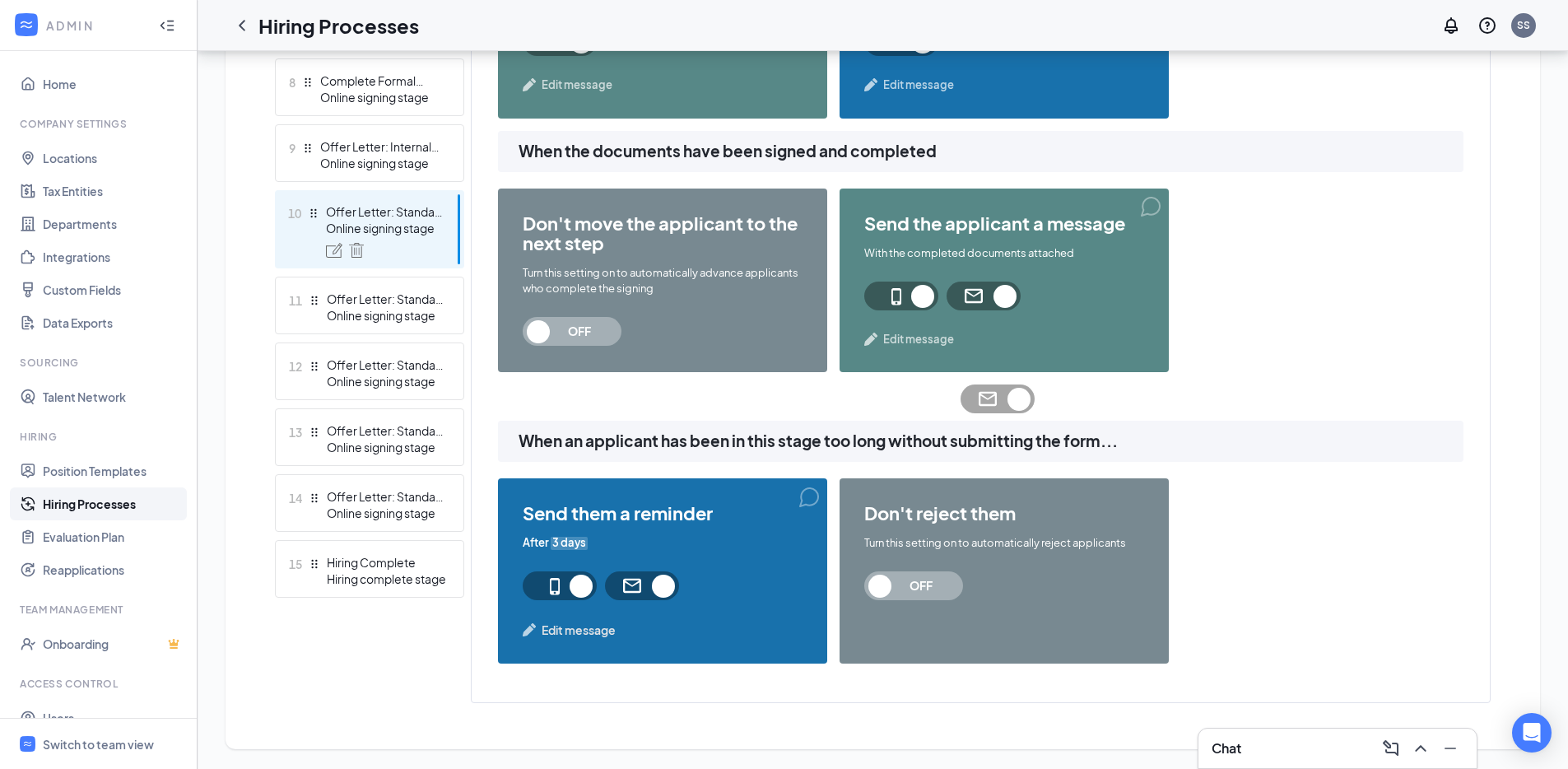
click at [912, 600] on span "OFF" at bounding box center [920, 586] width 73 height 28
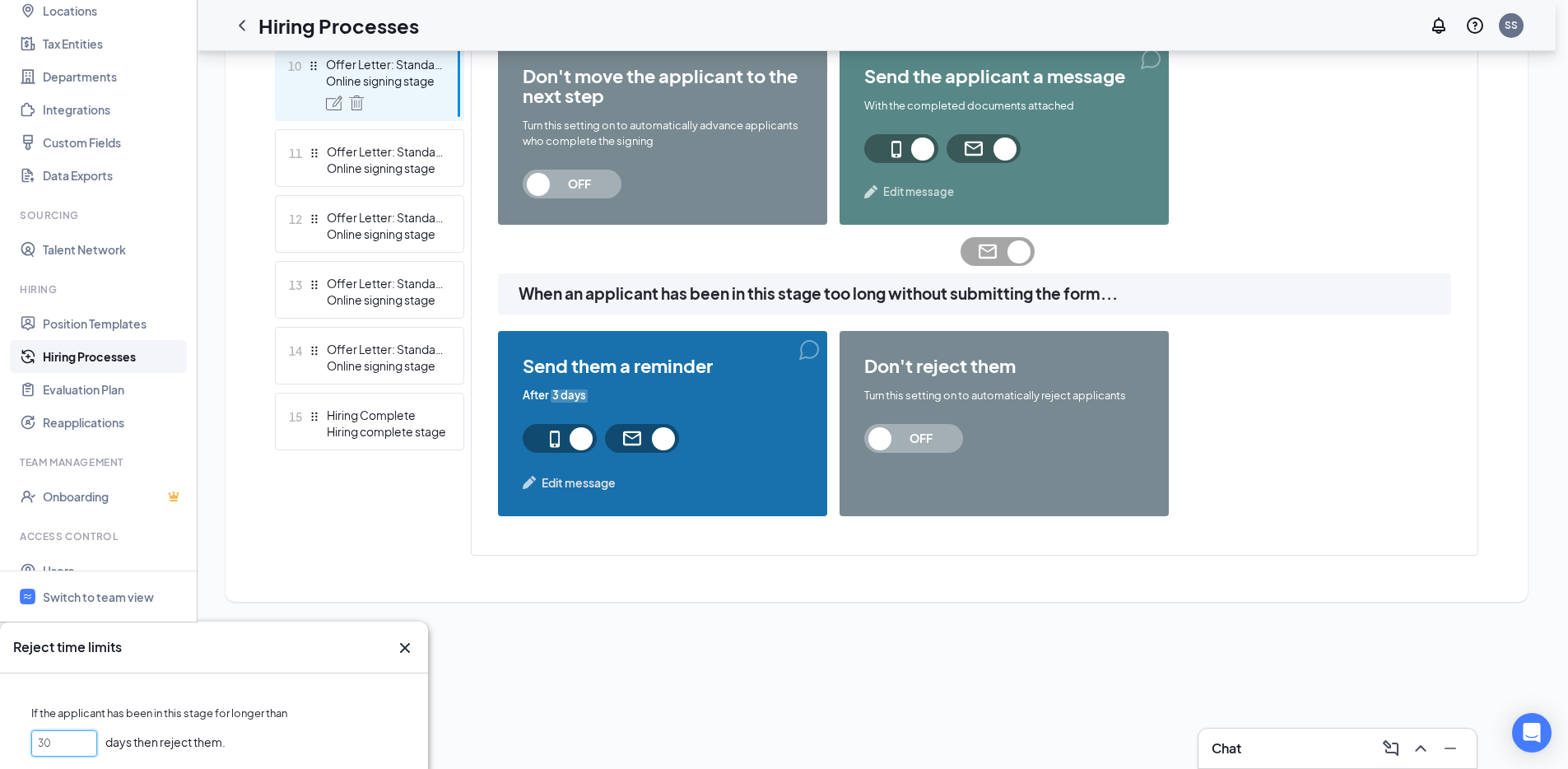
drag, startPoint x: 627, startPoint y: 396, endPoint x: 560, endPoint y: 402, distance: 67.3
click at [560, 622] on div "Reject time limits If the applicant has been in this stage for longer than 30 d…" at bounding box center [777, 728] width 1555 height 213
type input "45"
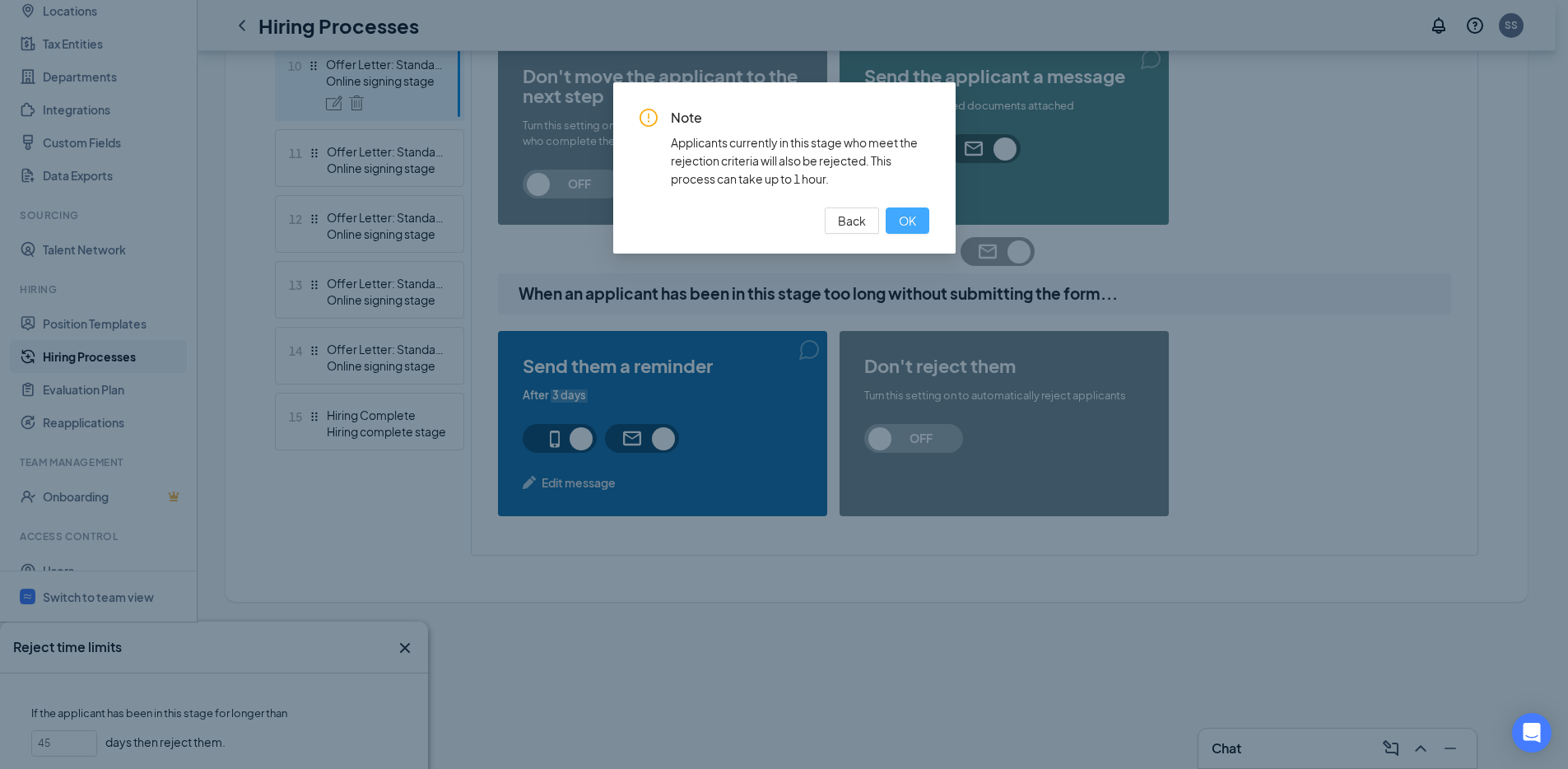
click at [894, 223] on button "OK" at bounding box center [907, 220] width 44 height 26
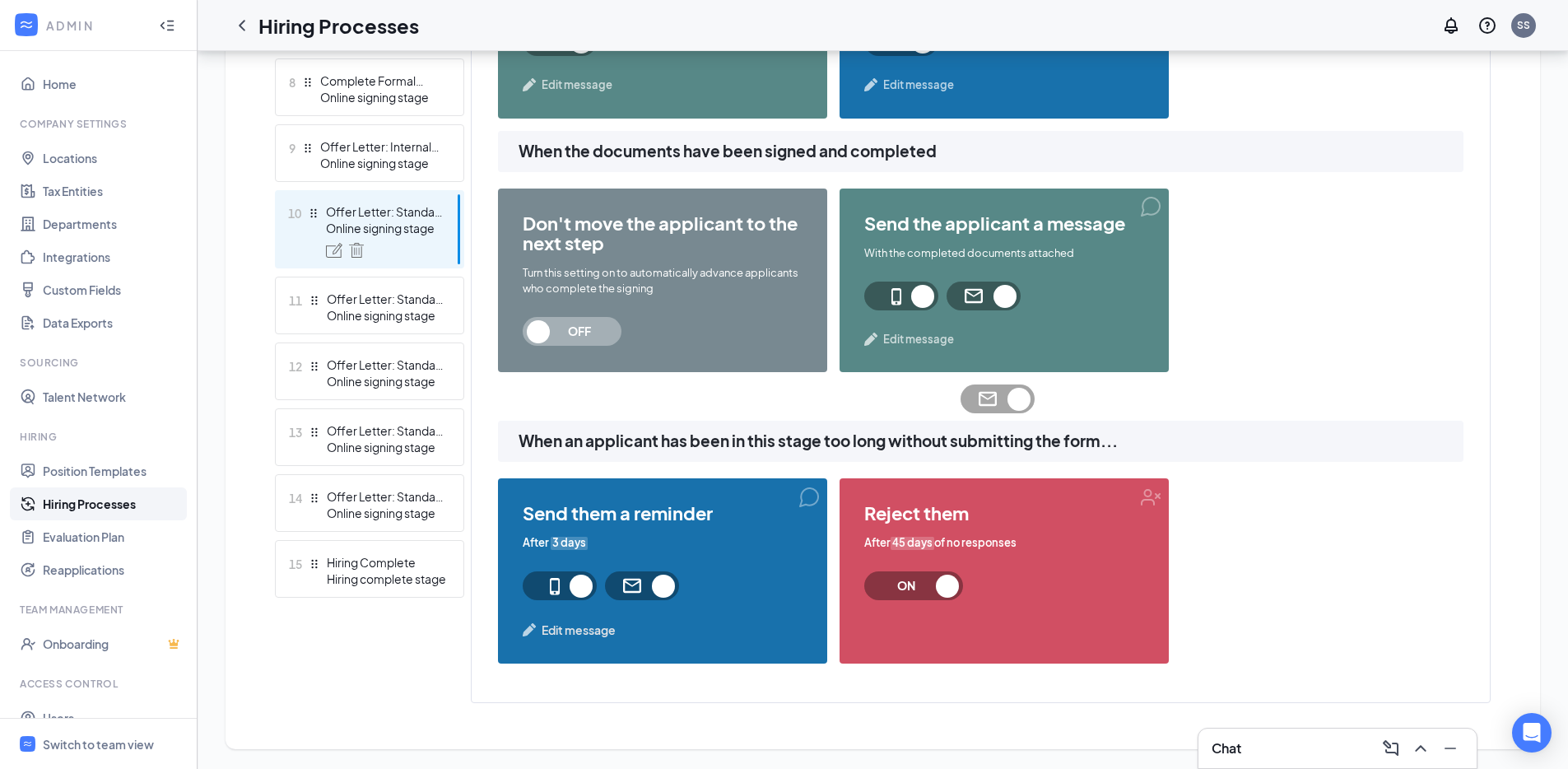
scroll to position [1014, 0]
click at [372, 356] on div "Offer Letter: Standard Exempt + Bonus + ReLo" at bounding box center [387, 365] width 120 height 17
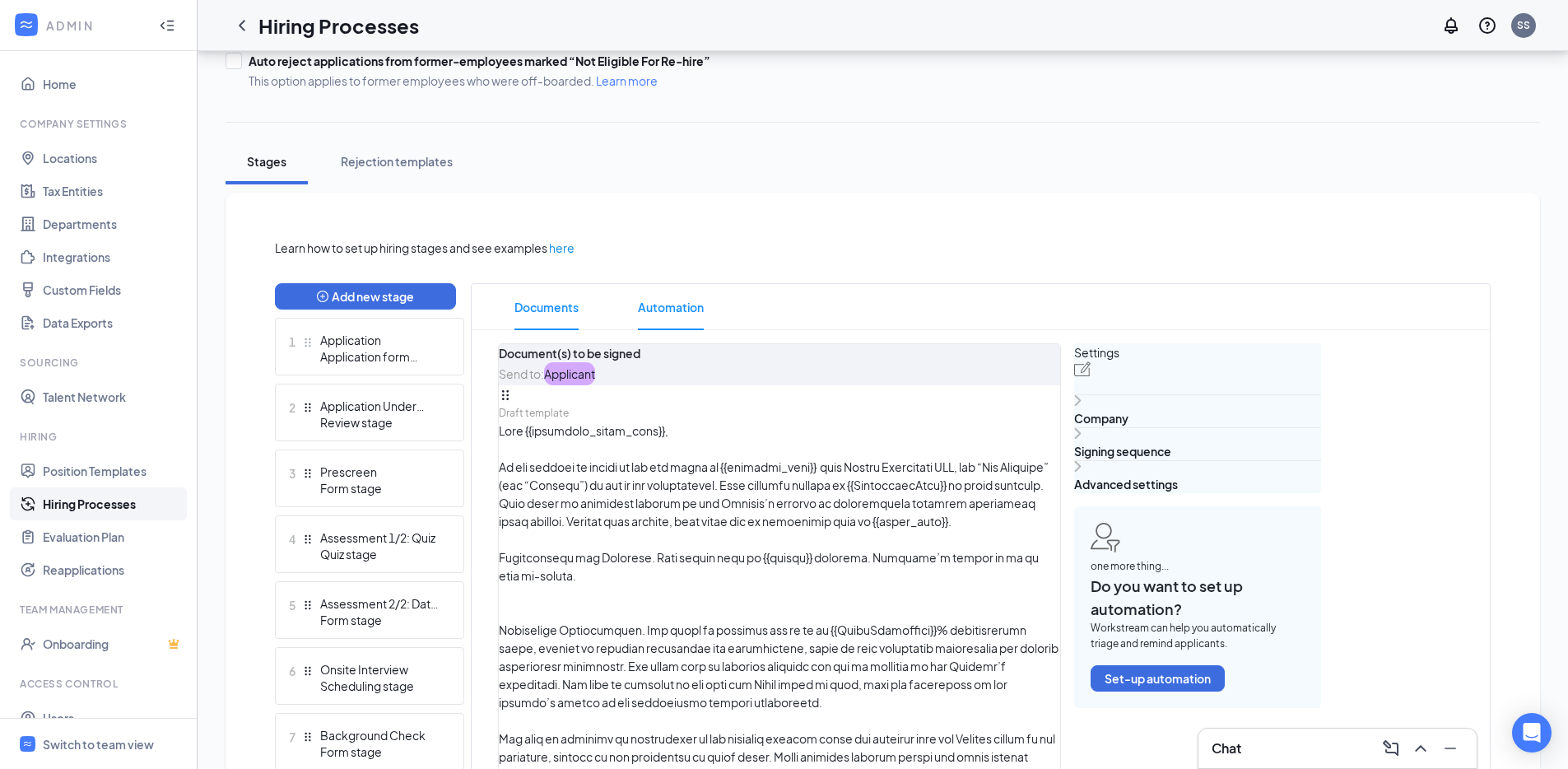
click at [667, 310] on span "Automation" at bounding box center [670, 306] width 66 height 46
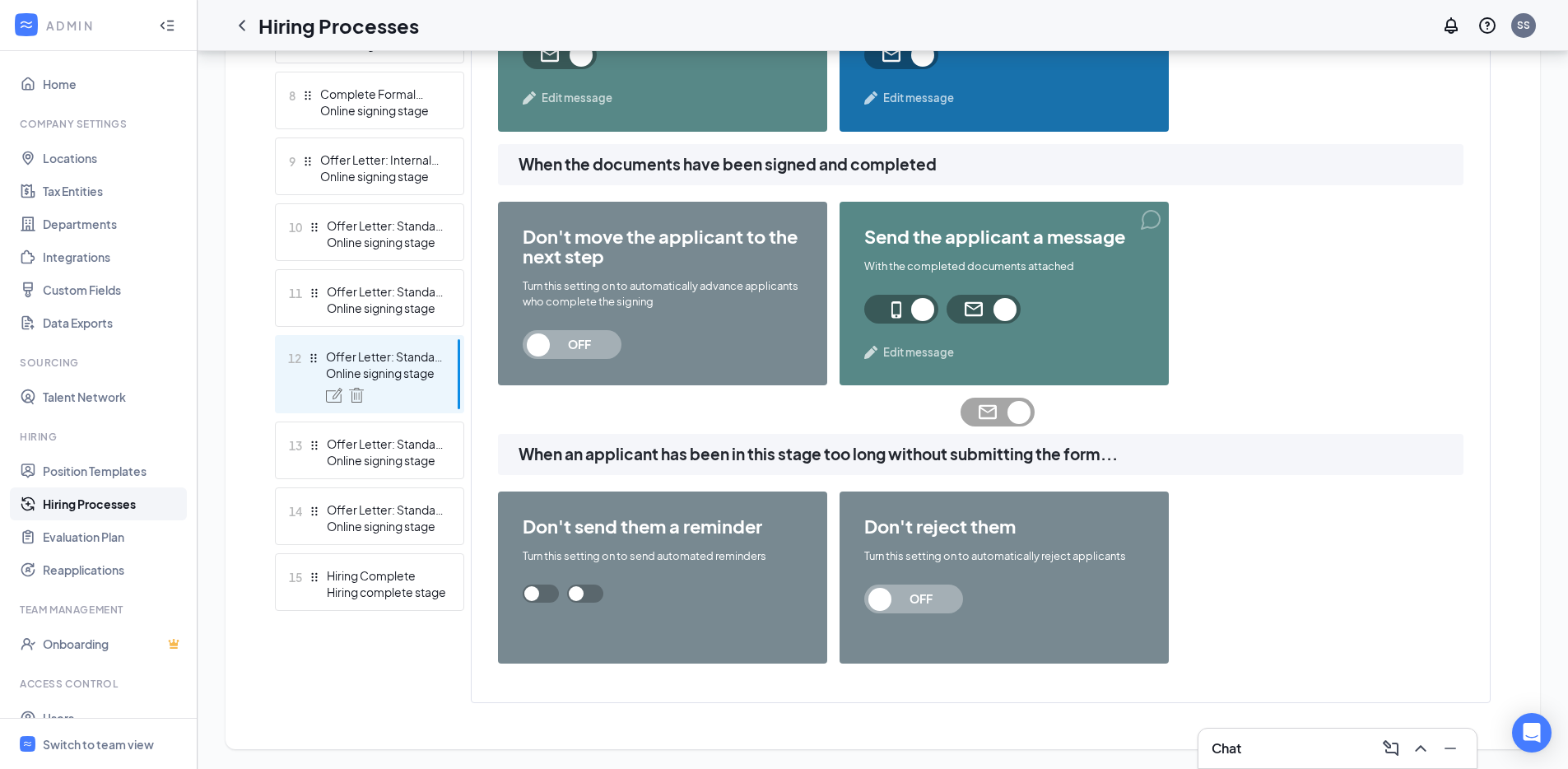
scroll to position [1074, 0]
click at [559, 584] on span at bounding box center [541, 593] width 36 height 18
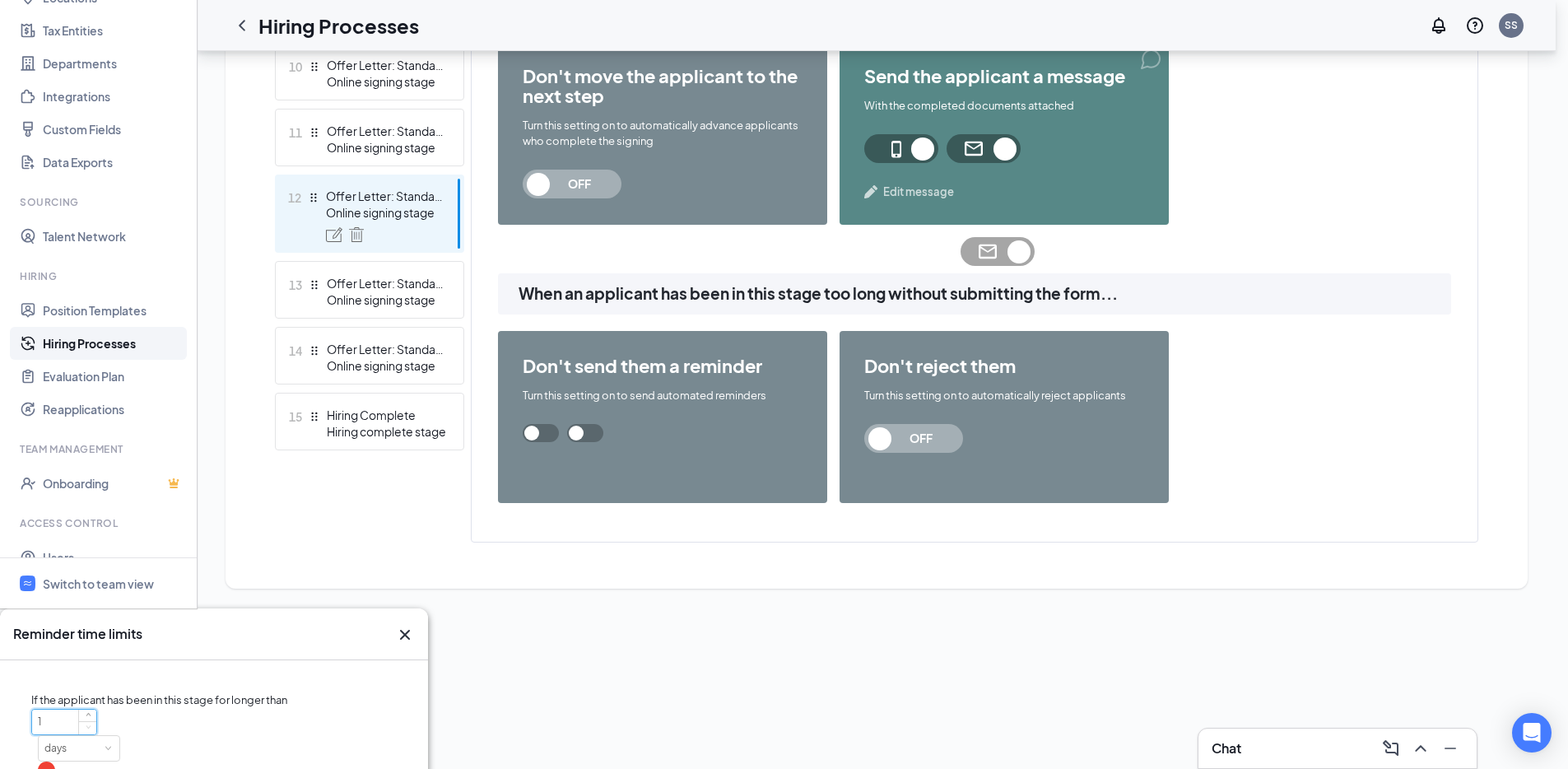
click at [96, 710] on input "1" at bounding box center [64, 722] width 64 height 25
type input "3"
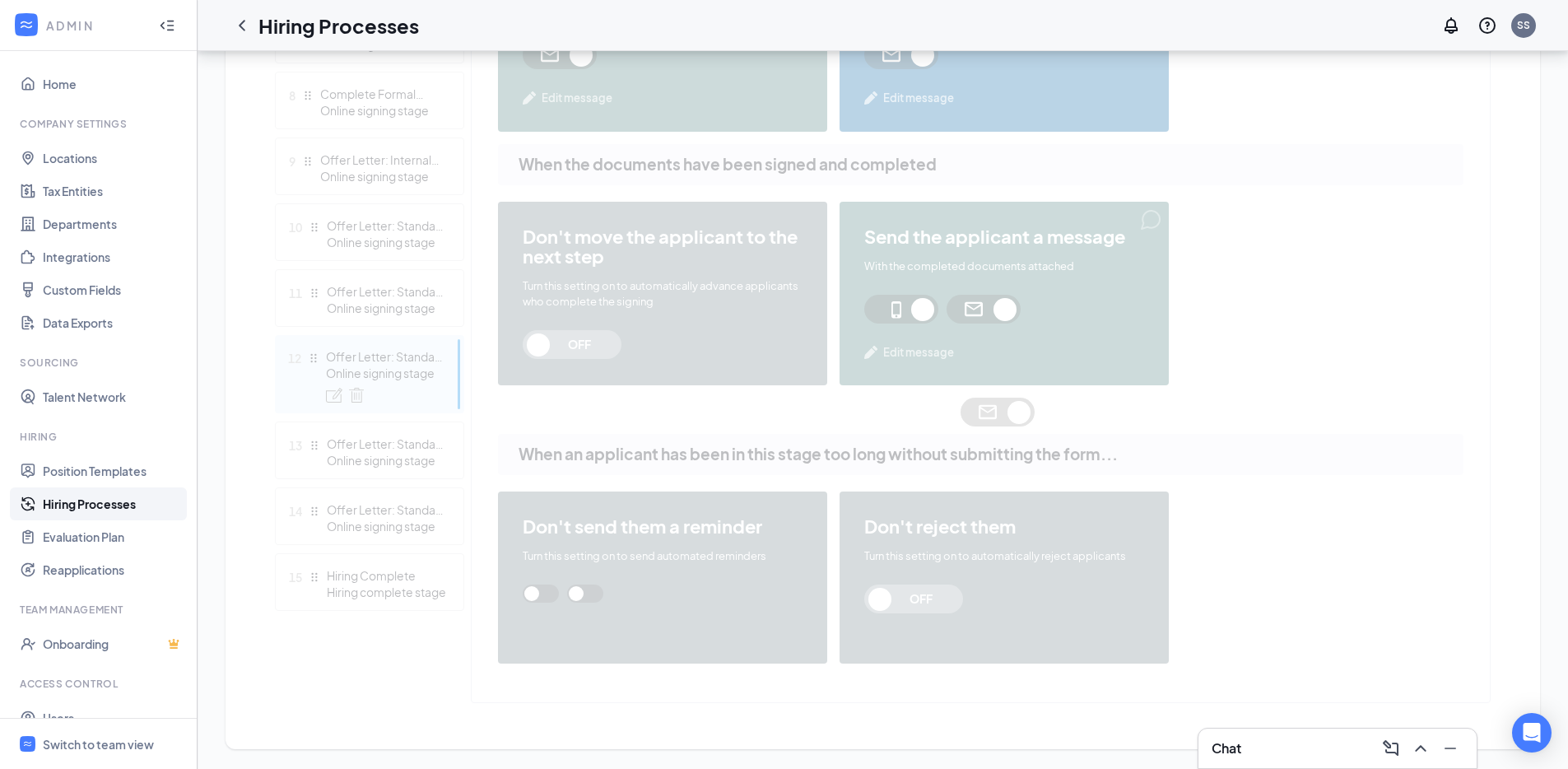
click at [904, 593] on div "Learn how to set up hiring stages and see examples here Add new stage 1 Applica…" at bounding box center [883, 117] width 1216 height 1171
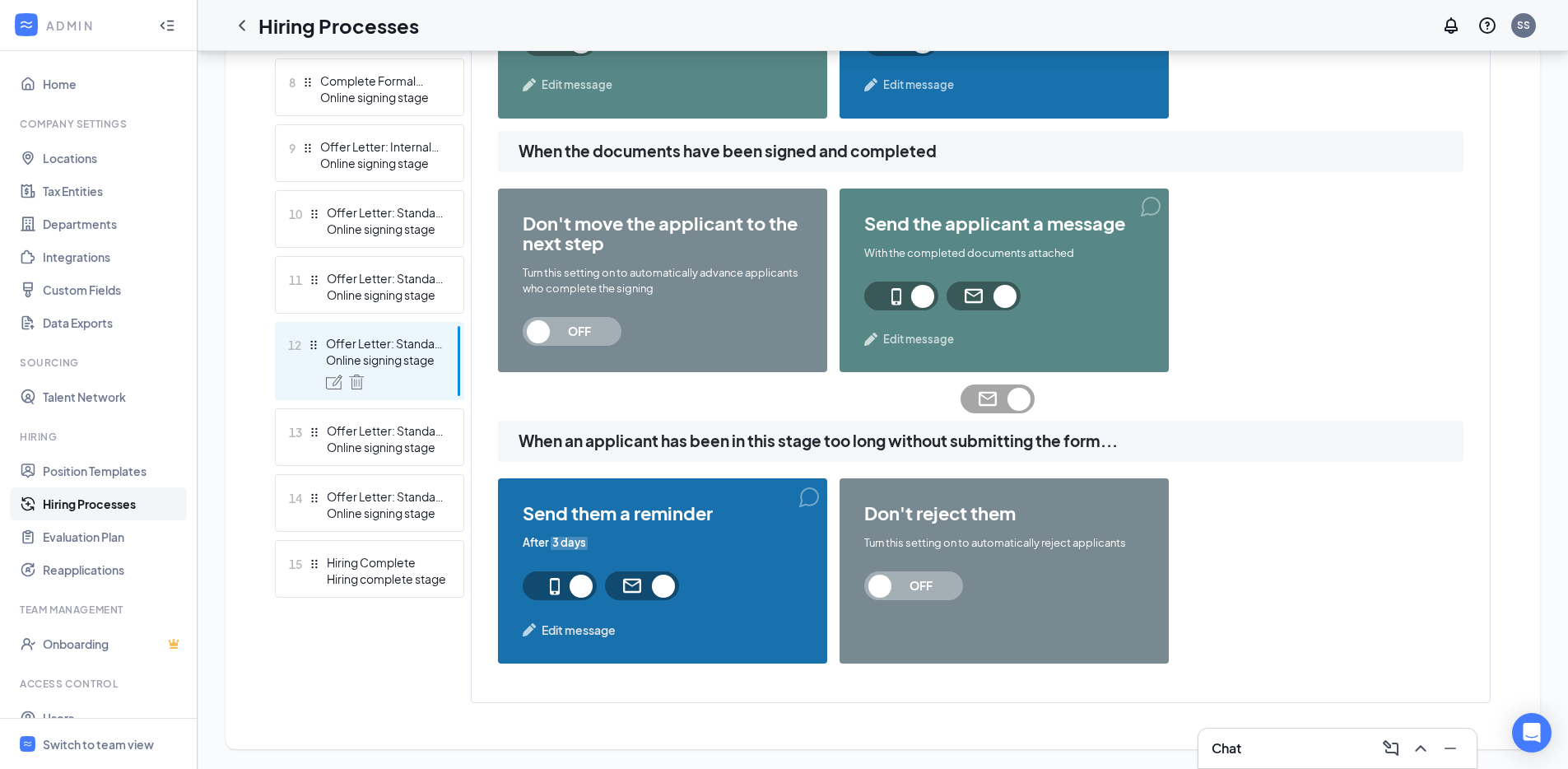
click at [901, 597] on span "OFF" at bounding box center [920, 586] width 73 height 28
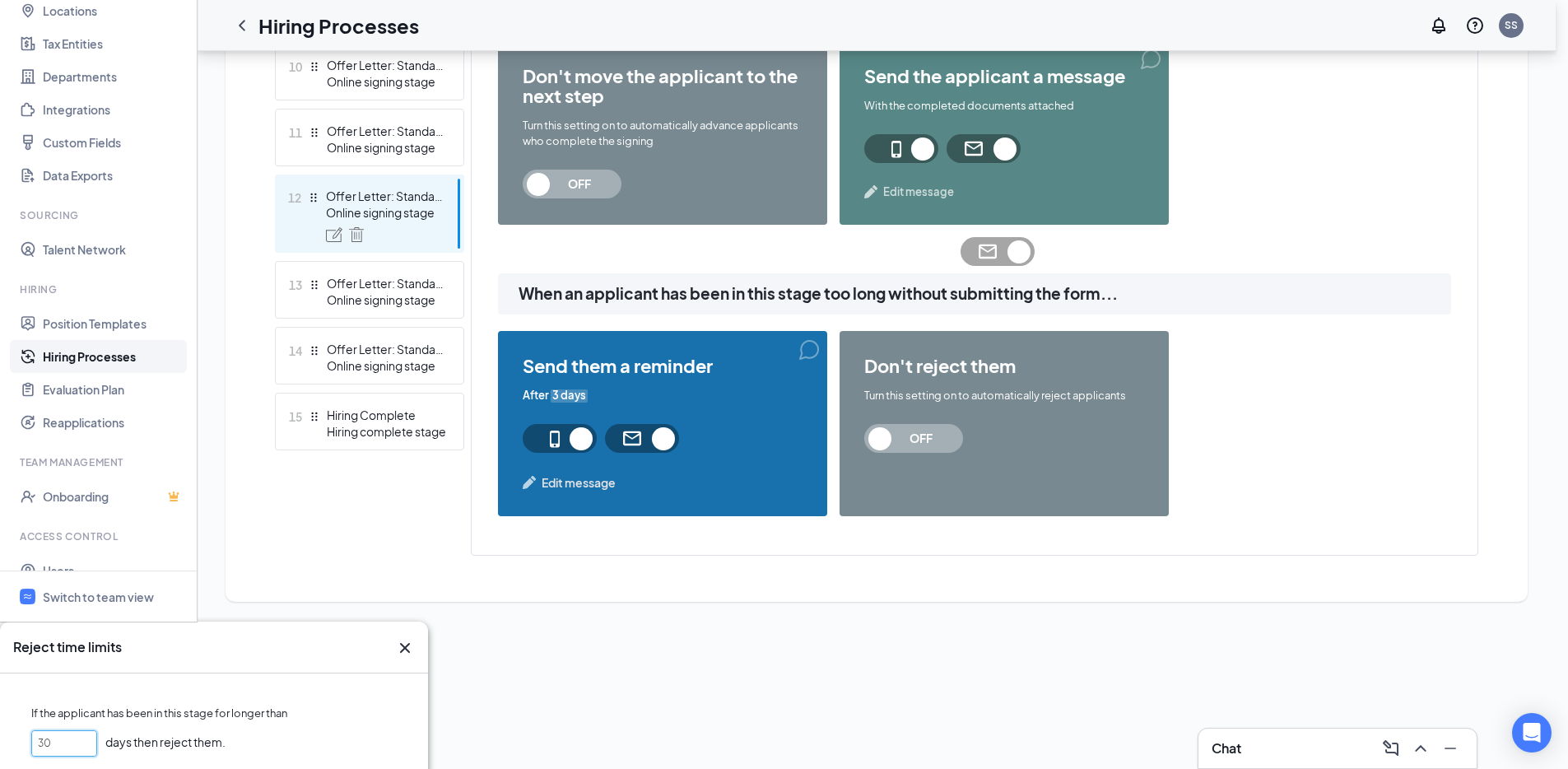
drag, startPoint x: 639, startPoint y: 399, endPoint x: 577, endPoint y: 399, distance: 62.0
click at [428, 674] on div "If the applicant has been in this stage for longer than 30 days then reject the…" at bounding box center [213, 721] width 428 height 95
type input "45"
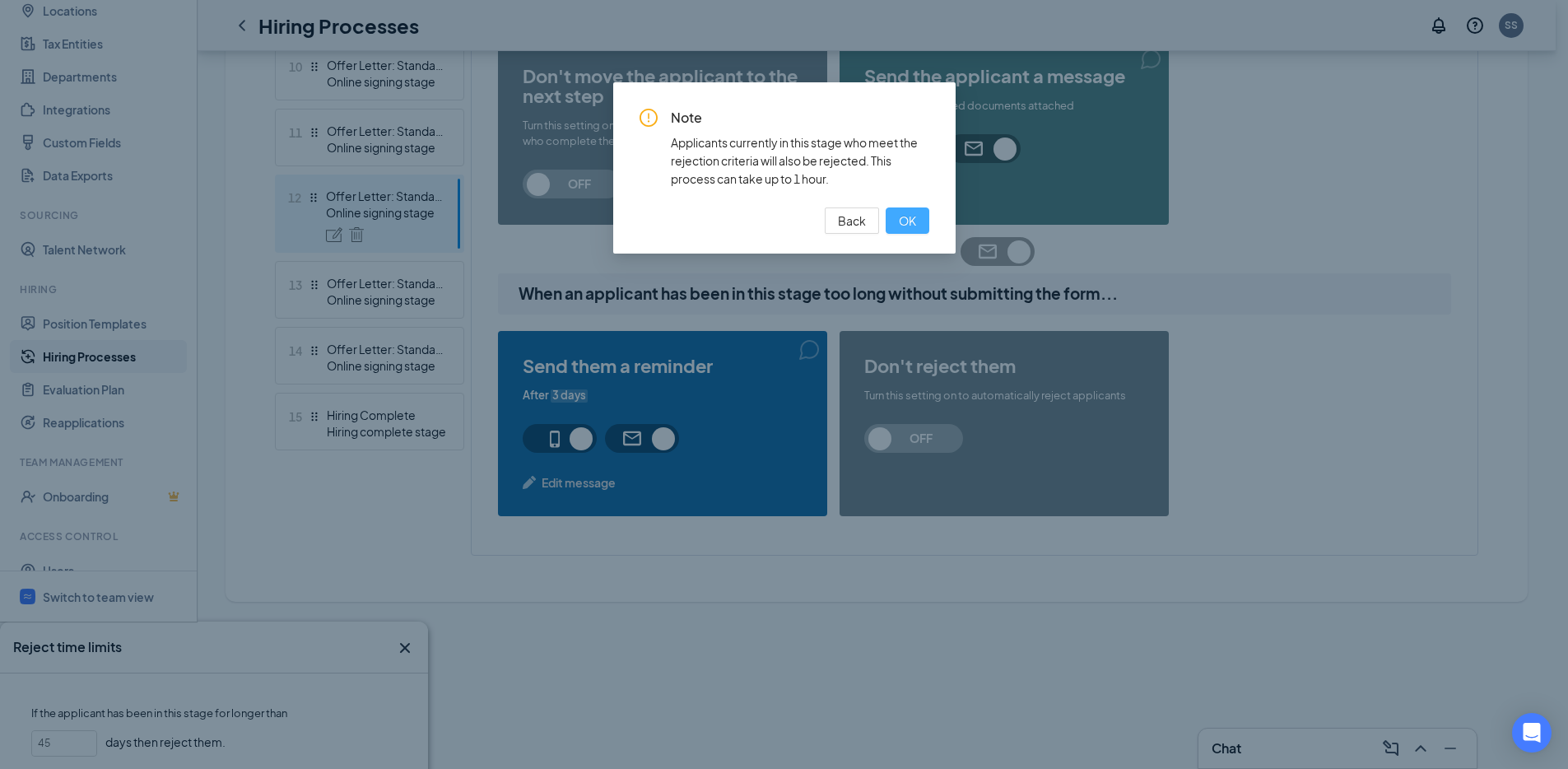
click at [915, 225] on span "OK" at bounding box center [907, 221] width 18 height 18
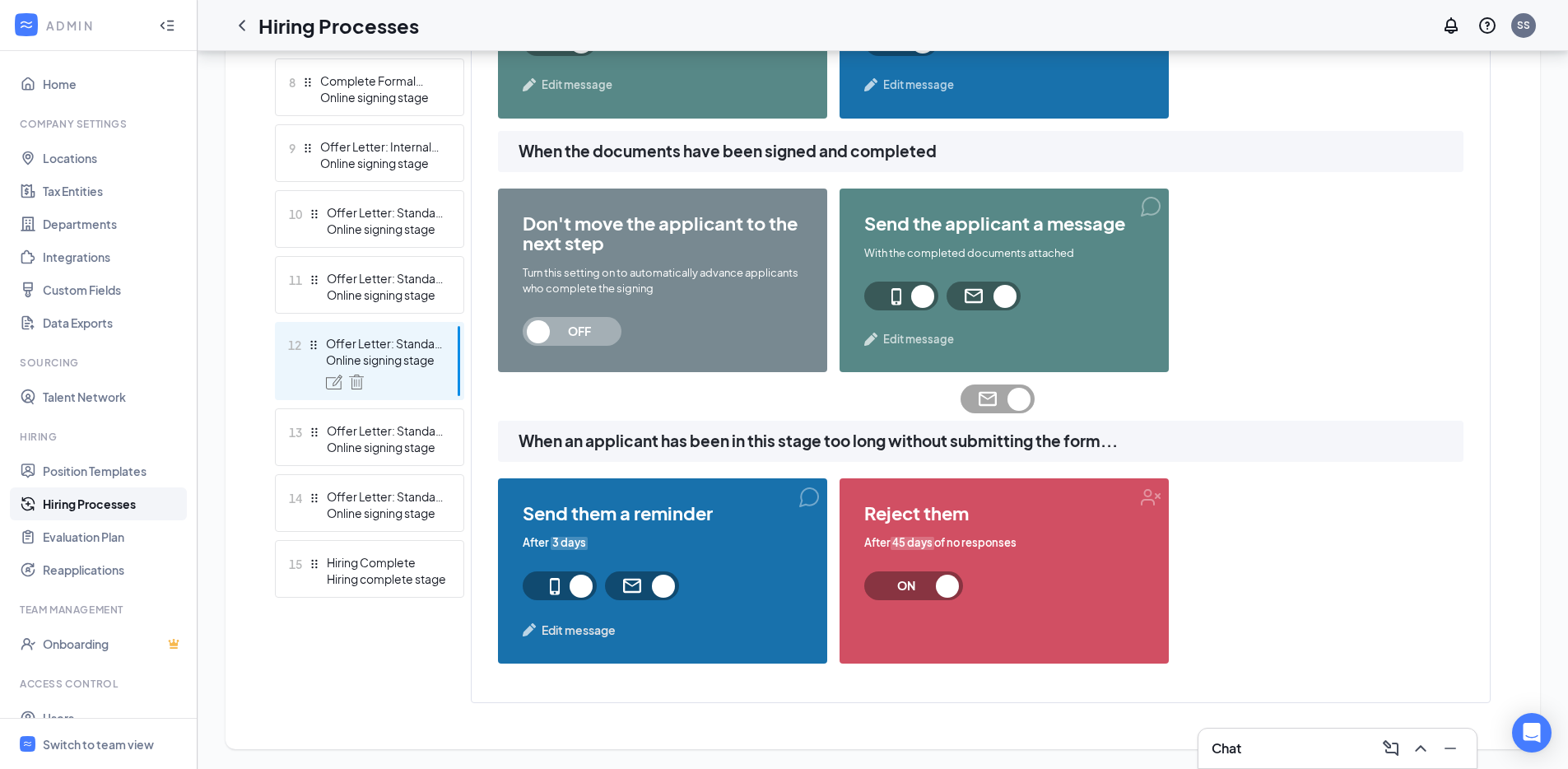
click at [390, 438] on div "Online signing stage" at bounding box center [387, 447] width 120 height 17
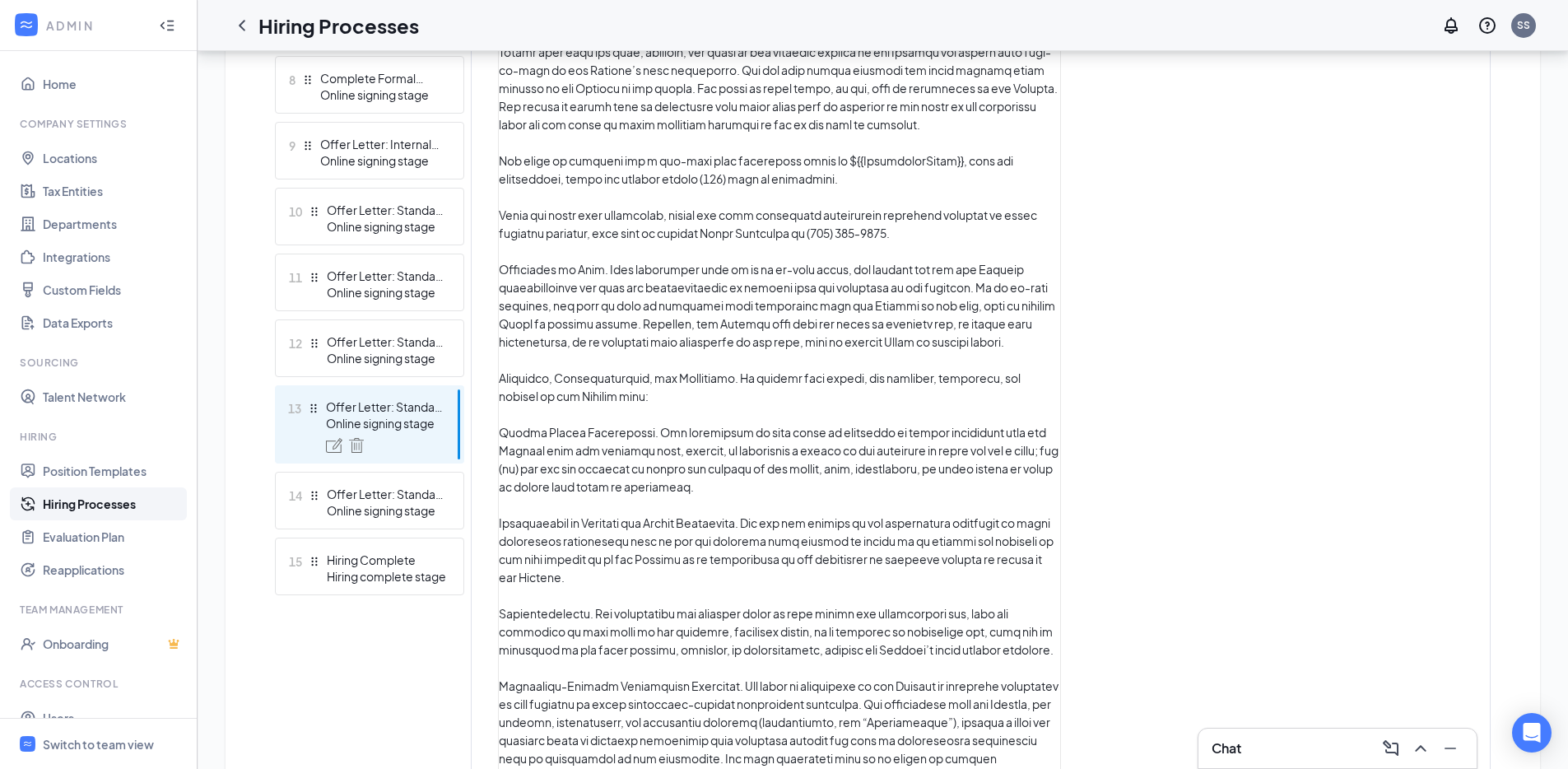
scroll to position [442, 0]
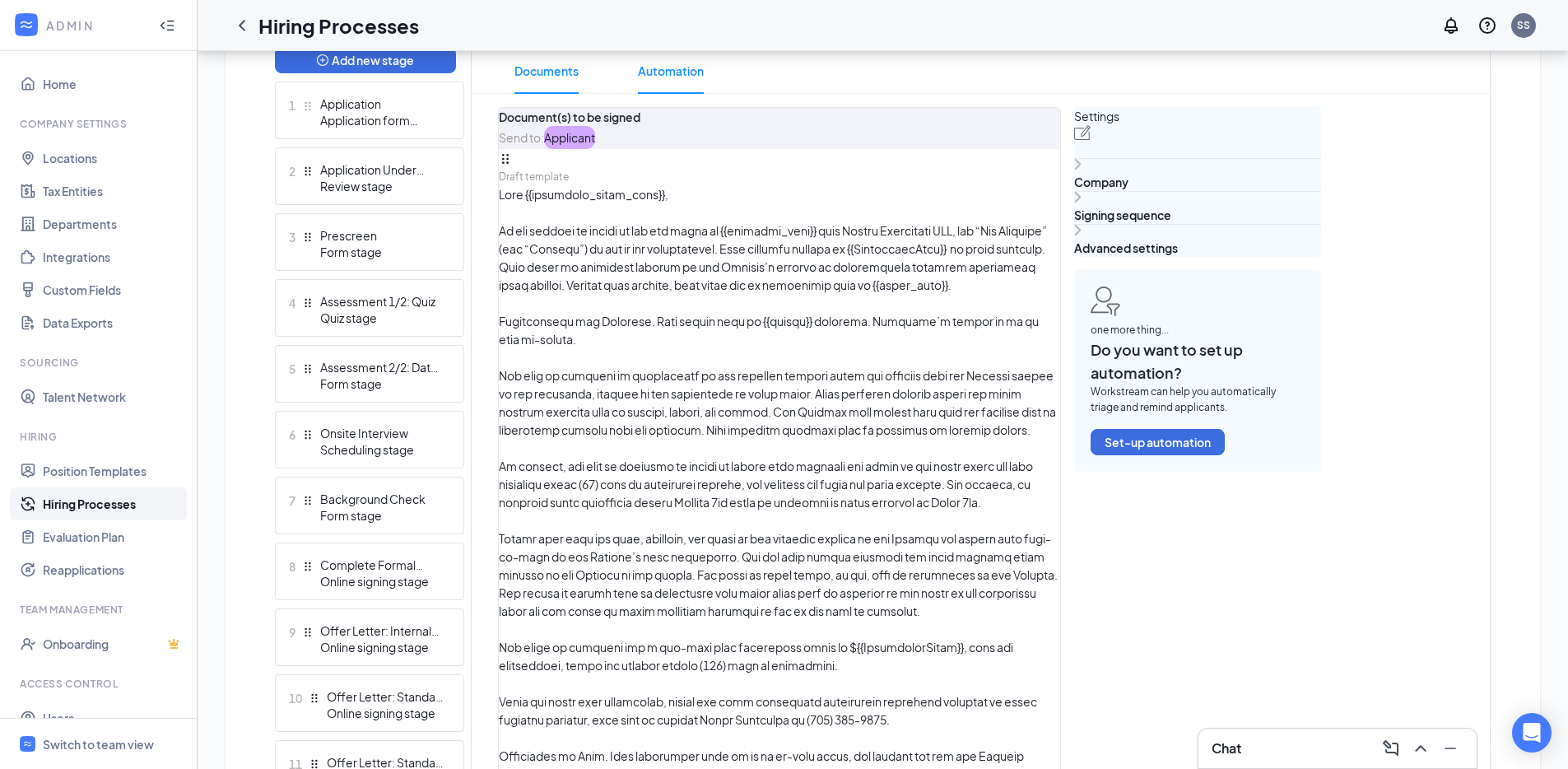
click at [687, 85] on span "Automation" at bounding box center [670, 70] width 66 height 46
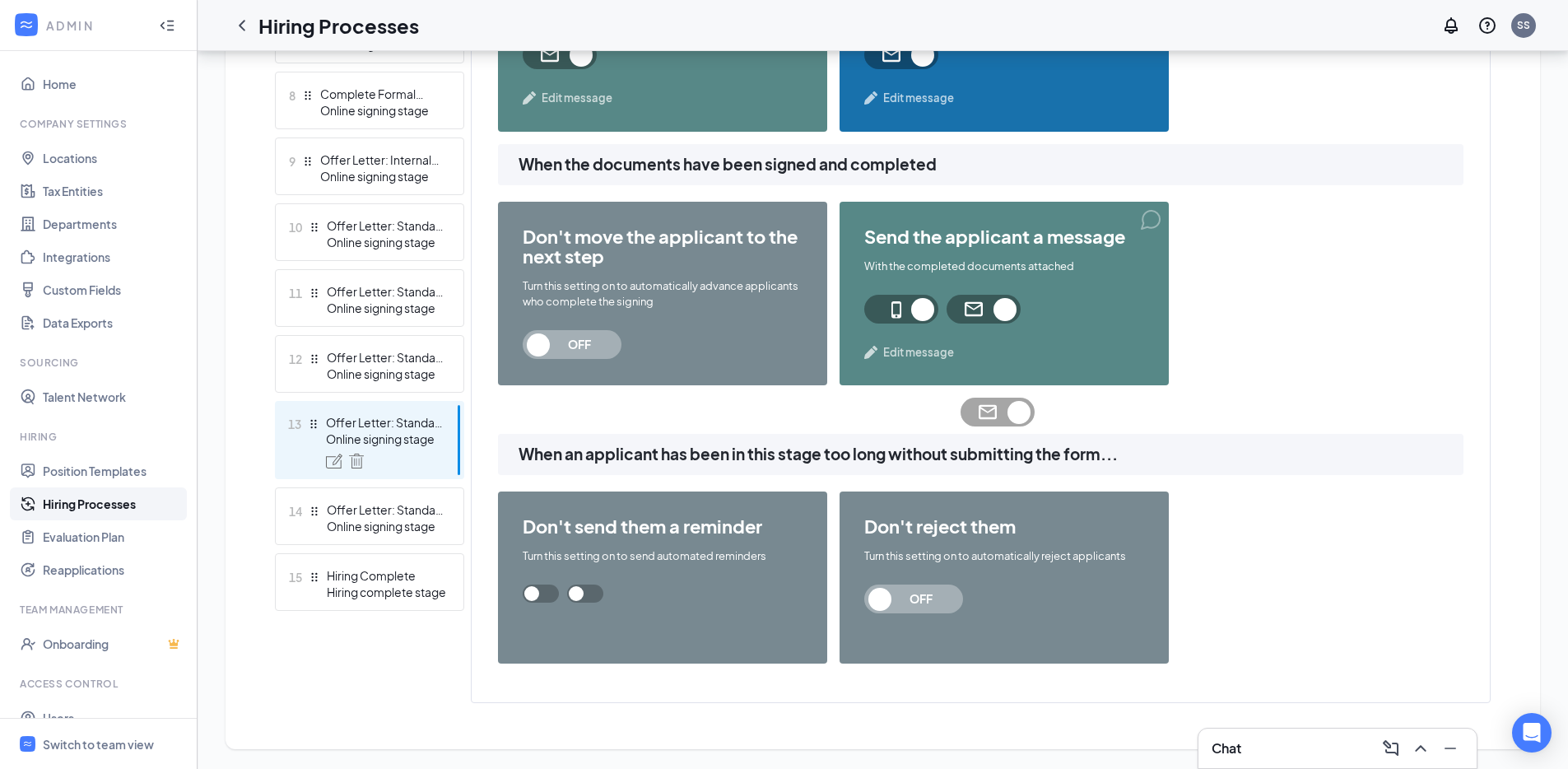
scroll to position [1074, 0]
click at [559, 602] on span at bounding box center [541, 593] width 36 height 18
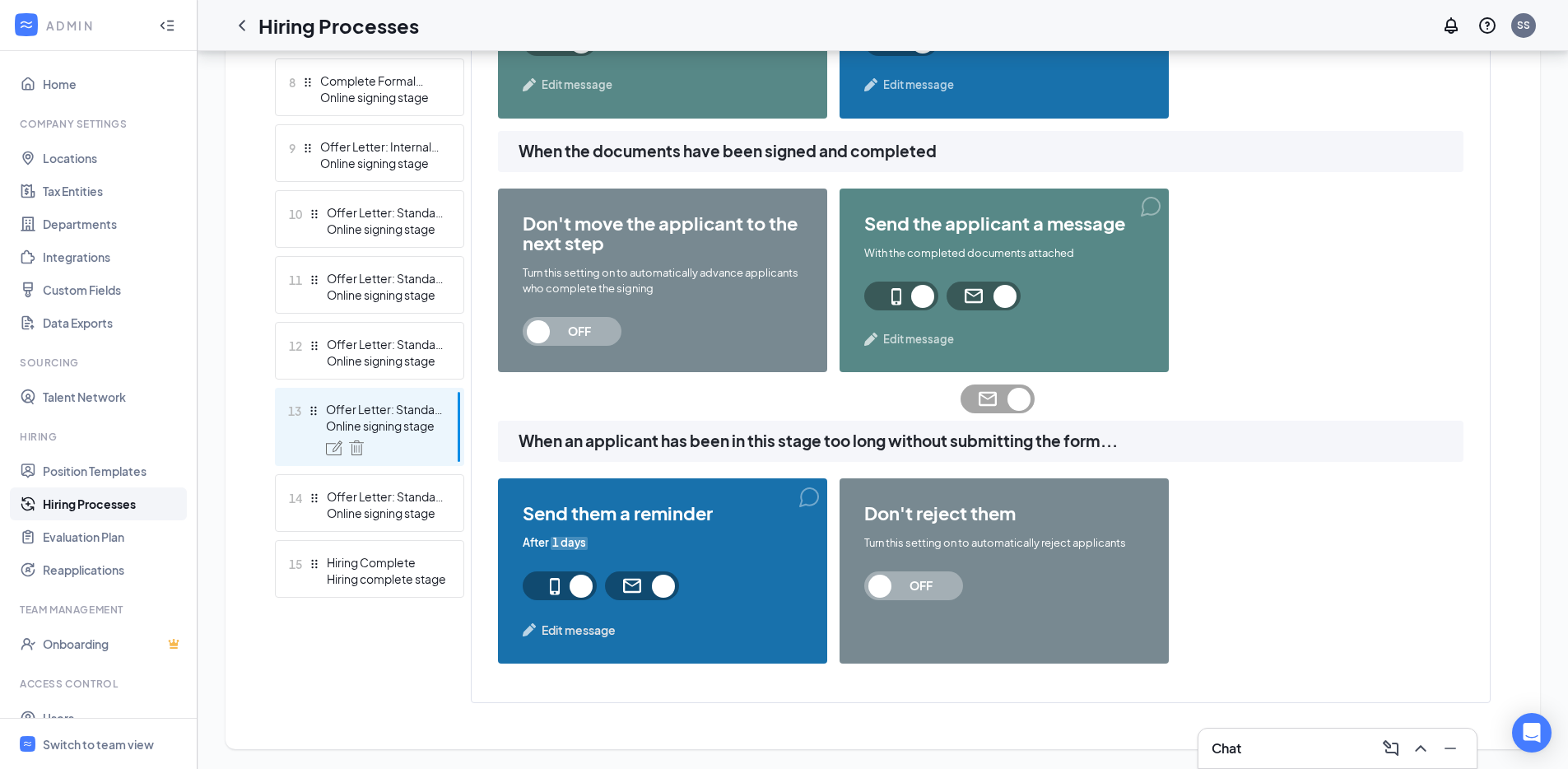
click at [564, 550] on span "1 days" at bounding box center [569, 542] width 37 height 16
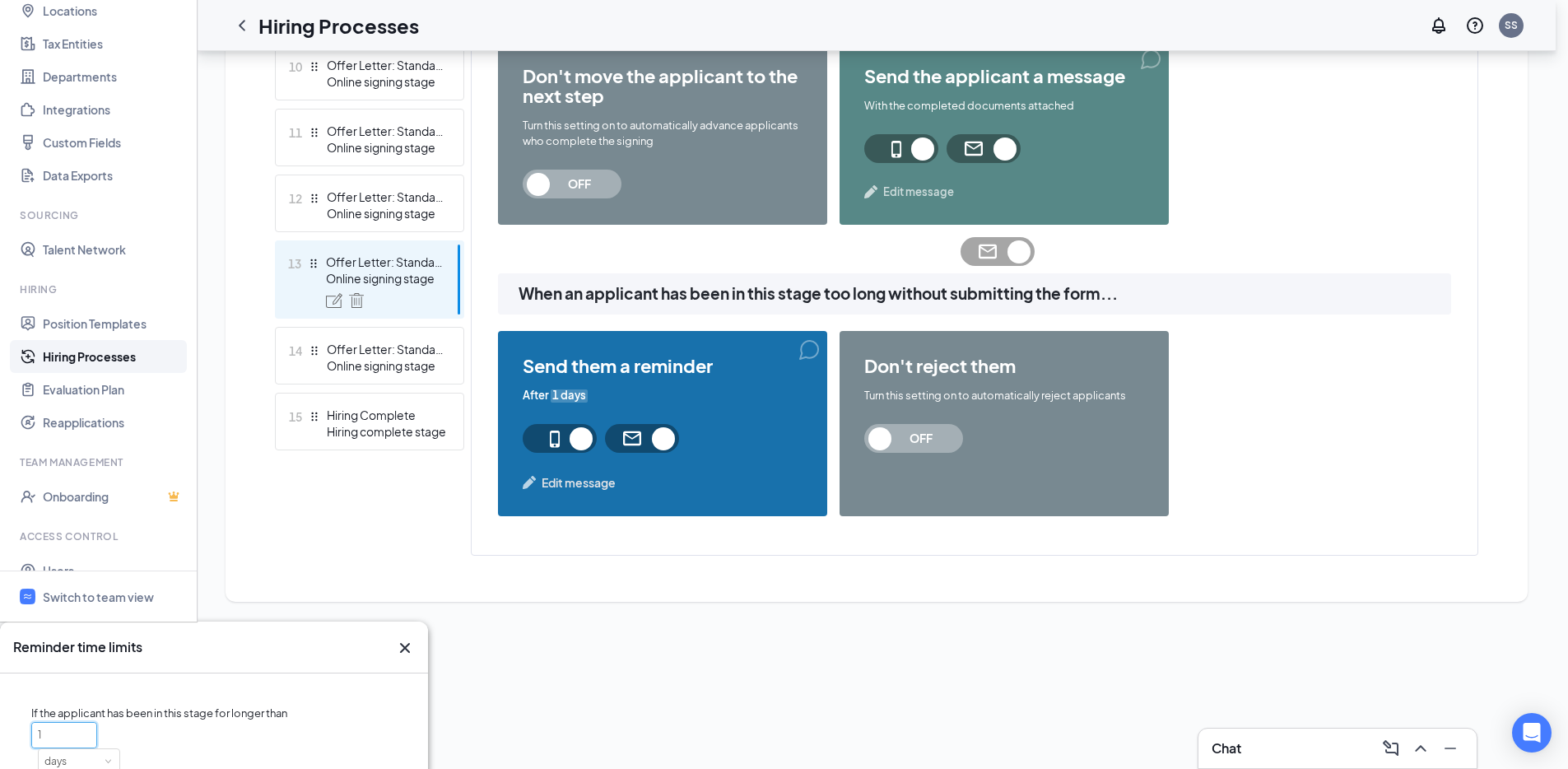
drag, startPoint x: 636, startPoint y: 390, endPoint x: 551, endPoint y: 385, distance: 85.1
click at [96, 723] on input "1" at bounding box center [64, 736] width 64 height 25
type input "3"
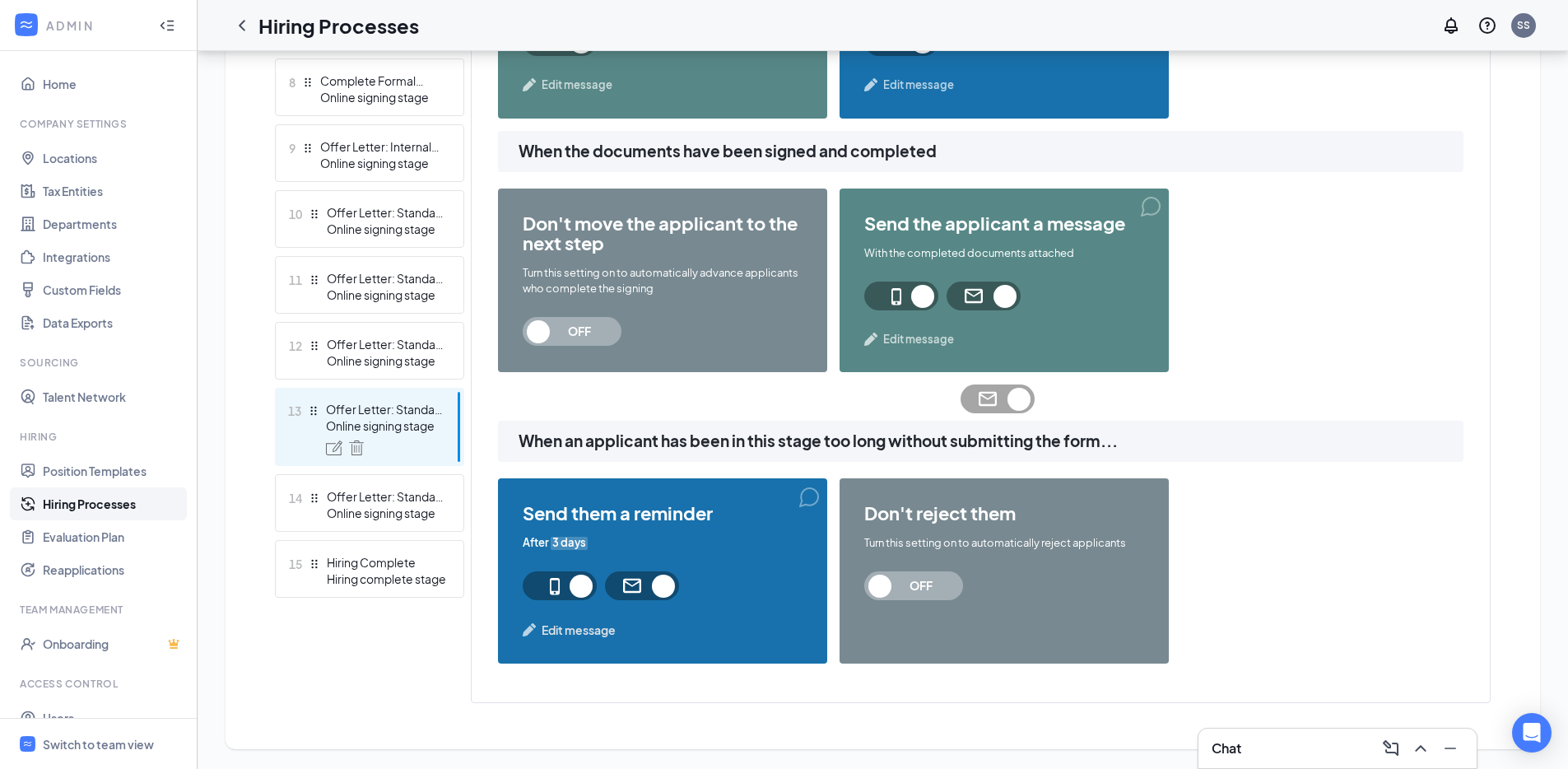
click at [890, 589] on span "OFF" at bounding box center [920, 586] width 73 height 28
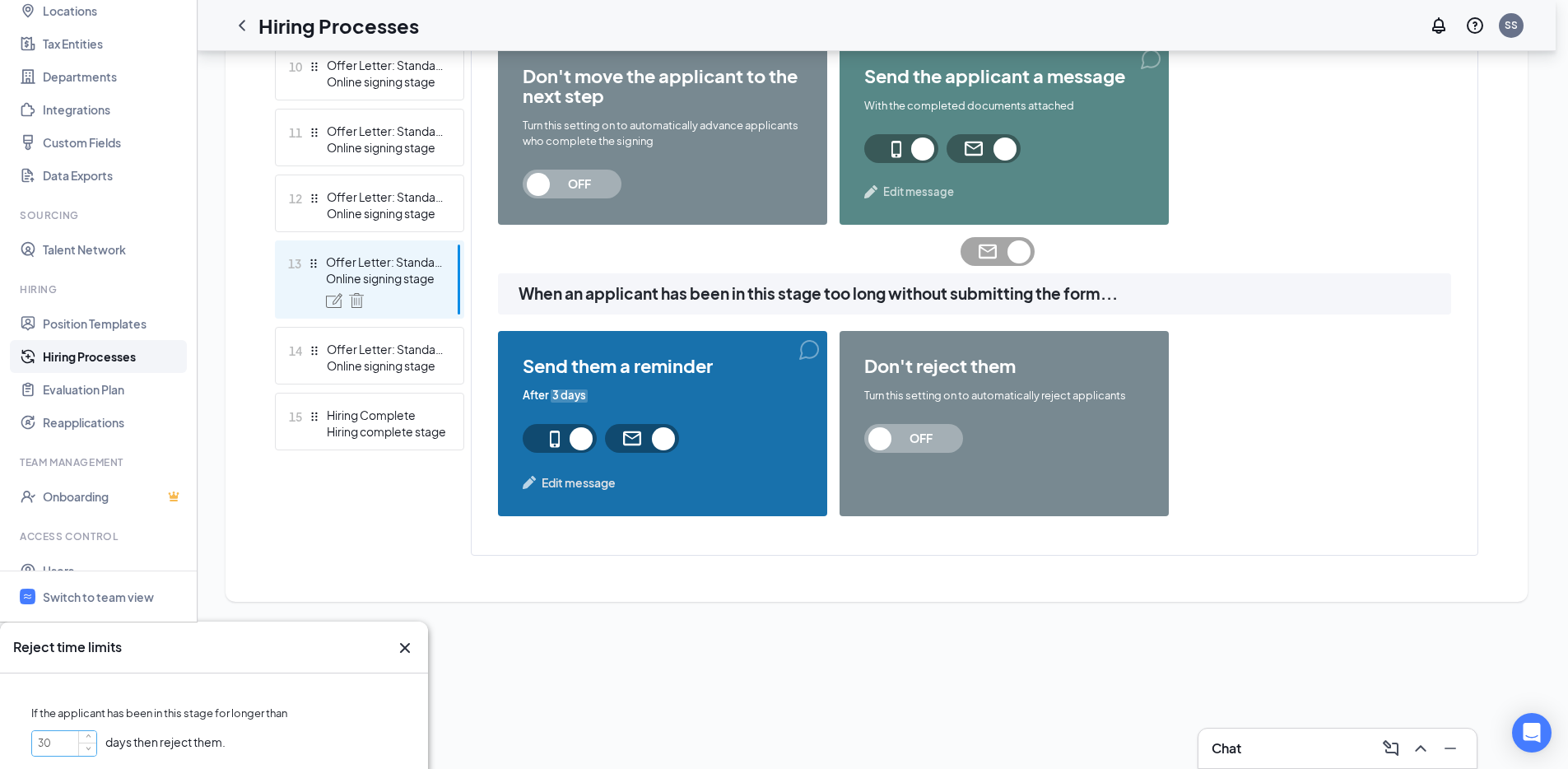
click at [96, 731] on input "30" at bounding box center [64, 743] width 64 height 25
type input "3"
type input "45"
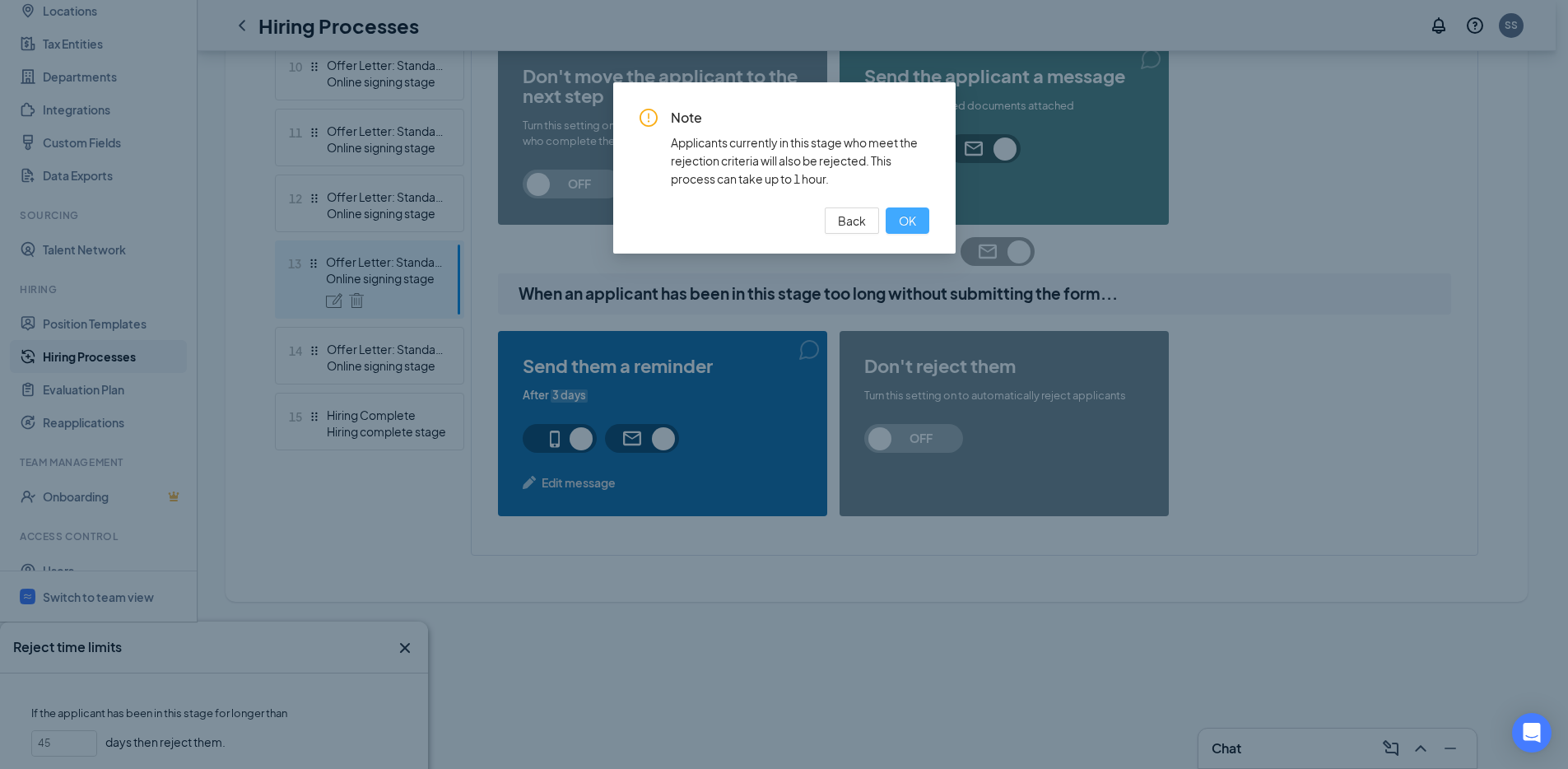
click at [915, 223] on span "OK" at bounding box center [907, 221] width 18 height 18
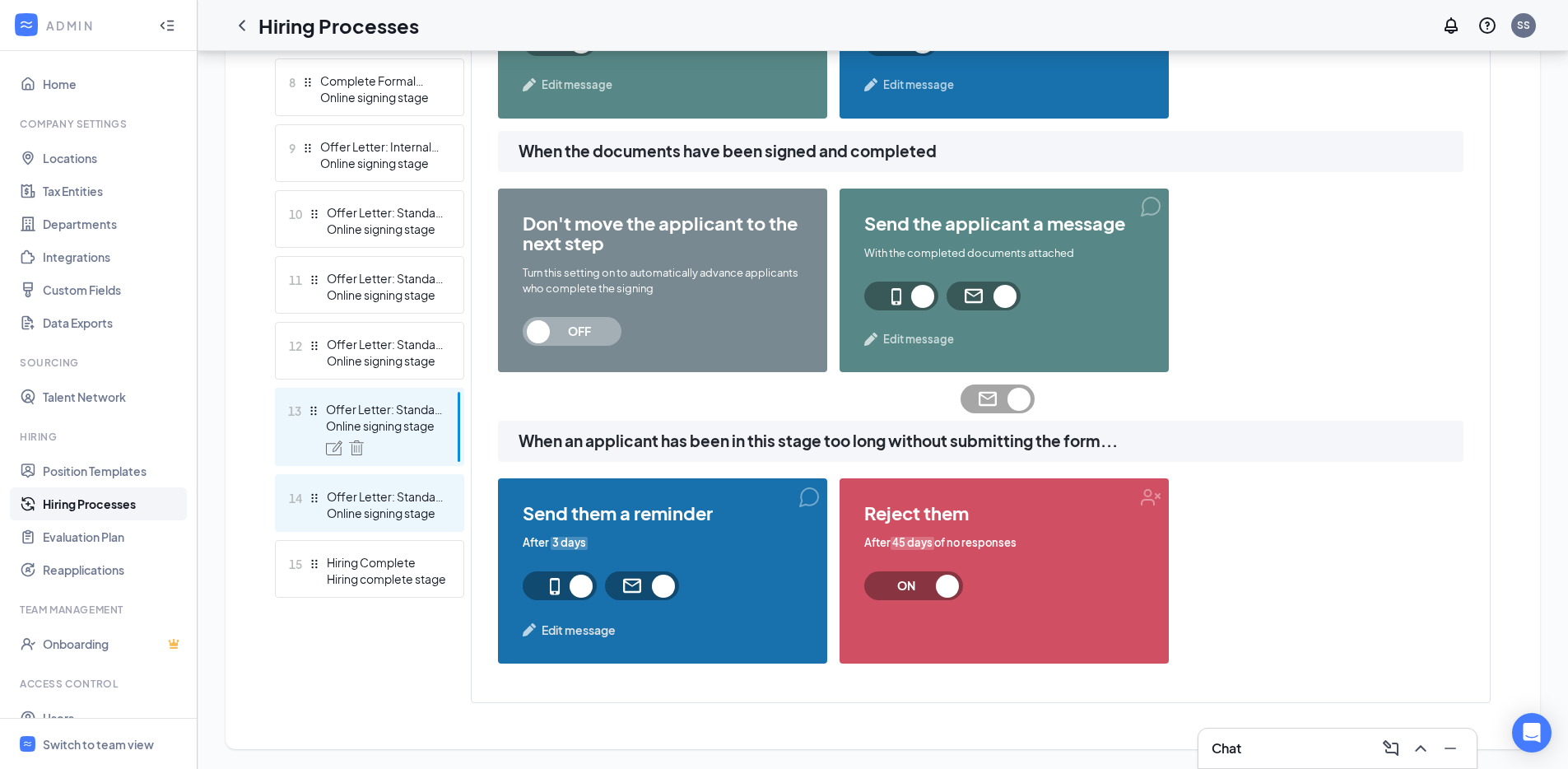
click at [382, 474] on div "14 Offer Letter: Standard Non-Exempt Online signing stage" at bounding box center [370, 503] width 189 height 58
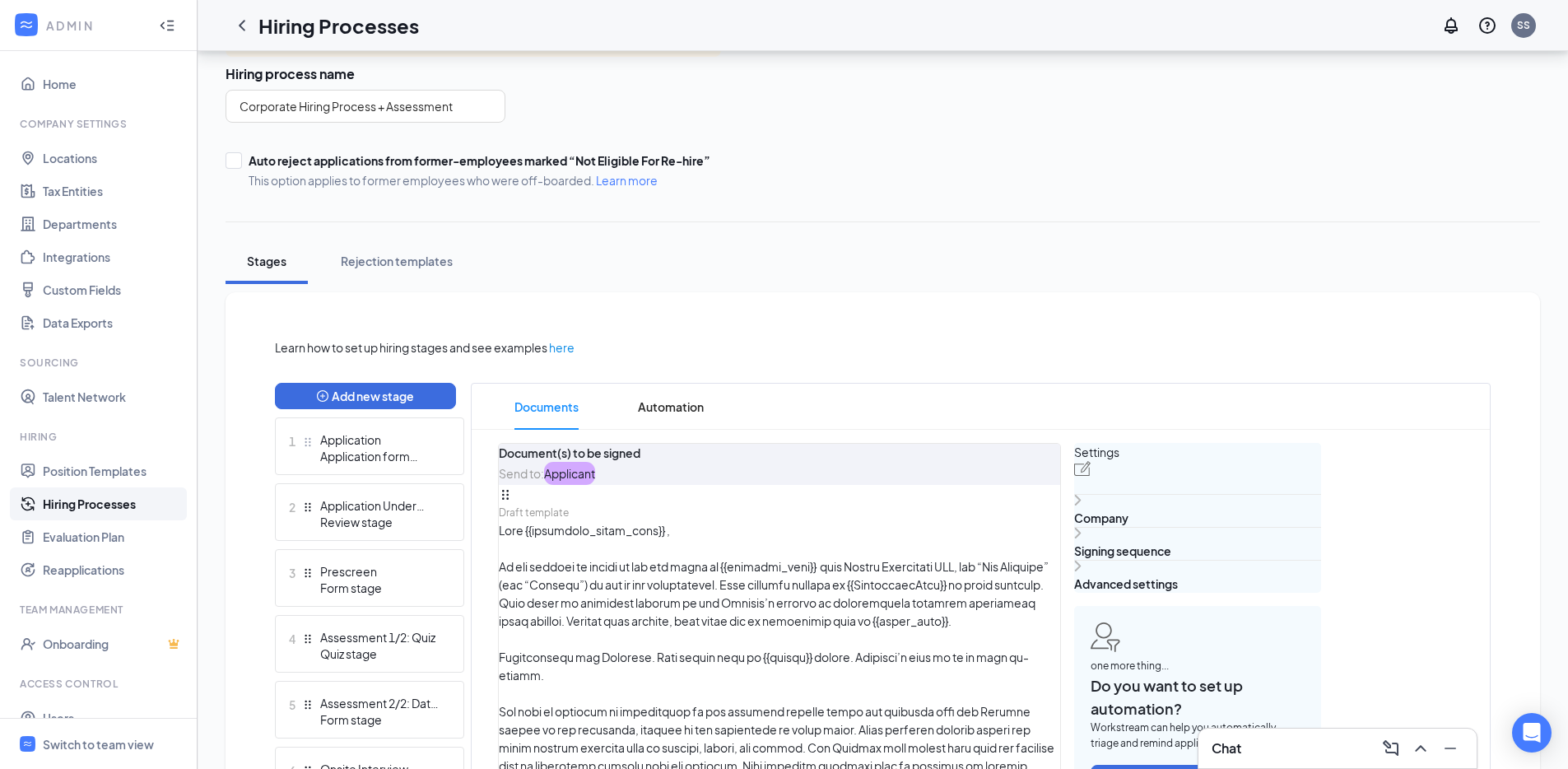
scroll to position [45, 0]
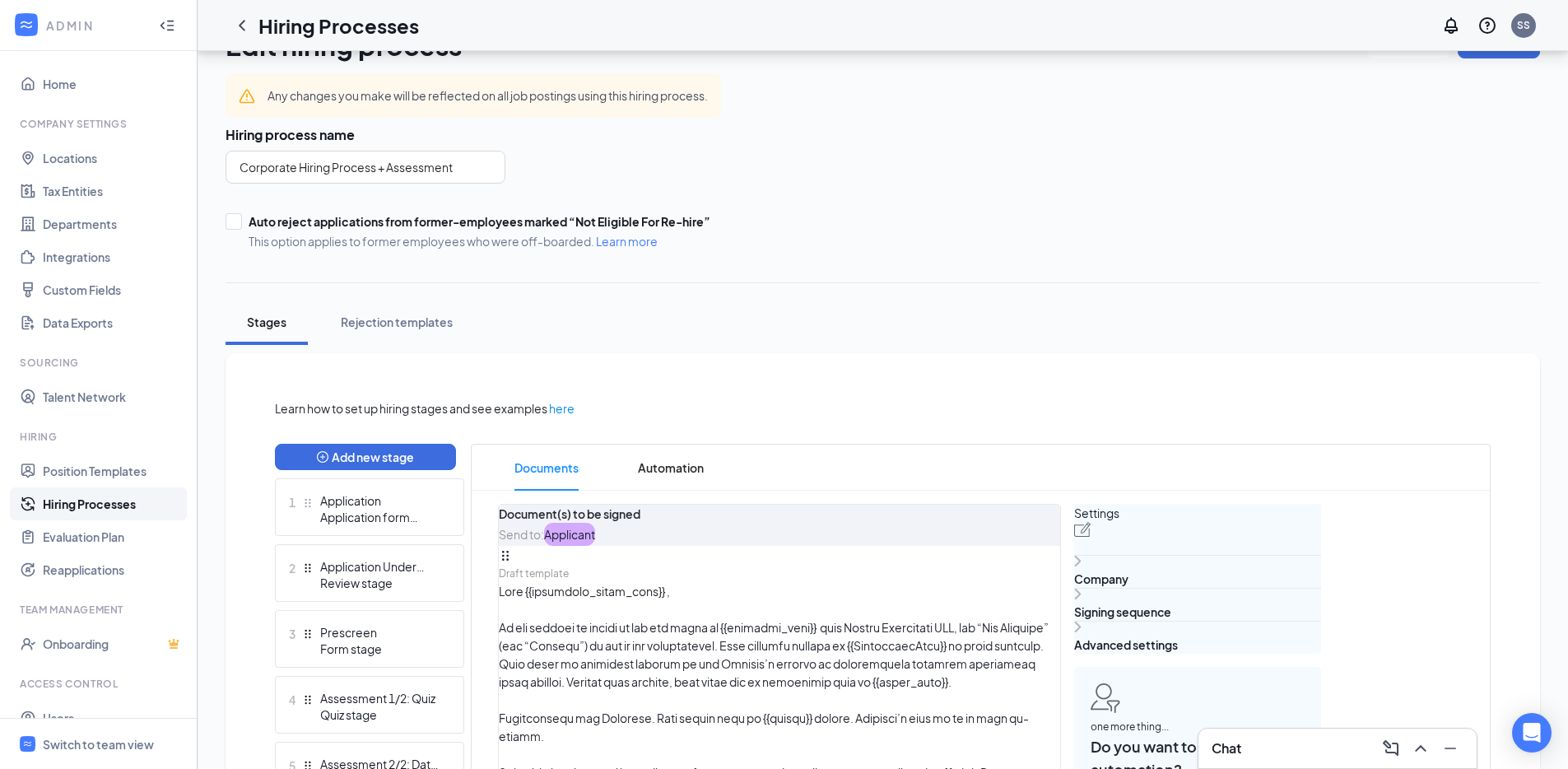
click at [663, 466] on span "Automation" at bounding box center [670, 467] width 66 height 46
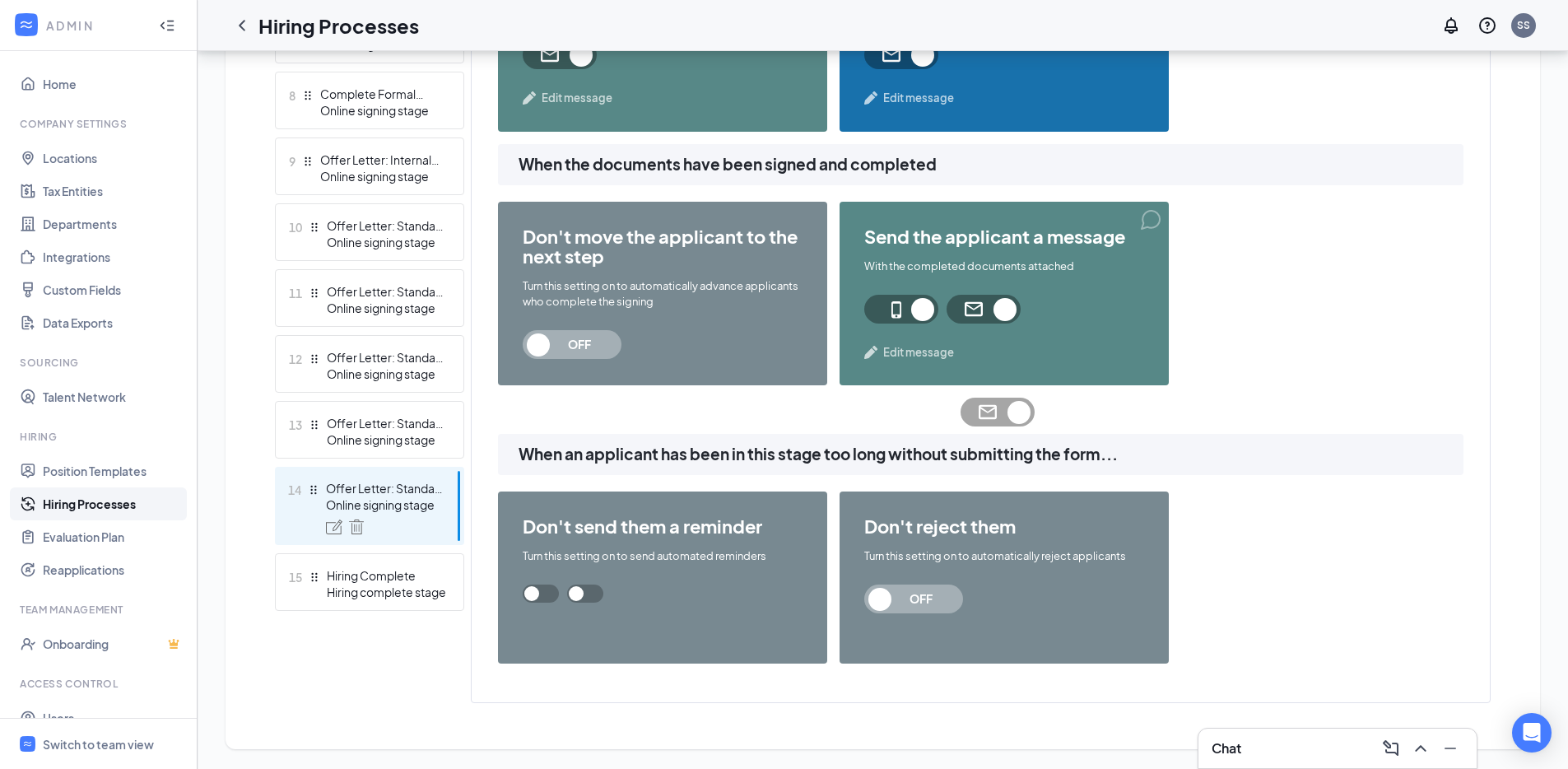
scroll to position [1074, 0]
click at [900, 592] on span "OFF" at bounding box center [920, 598] width 73 height 28
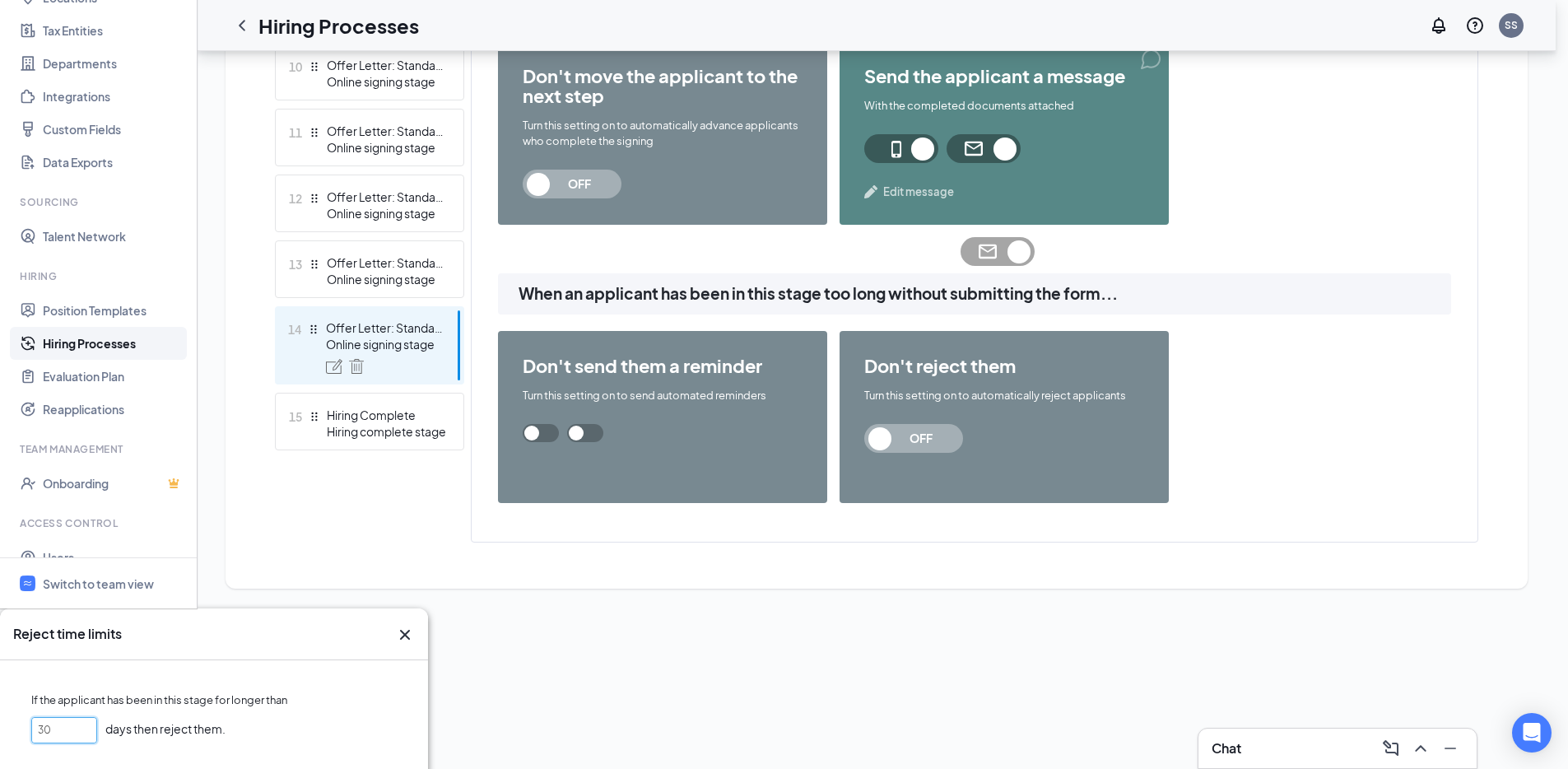
drag, startPoint x: 632, startPoint y: 396, endPoint x: 547, endPoint y: 396, distance: 85.0
click at [562, 608] on div "Reject time limits If the applicant has been in this stage for longer than 30 d…" at bounding box center [777, 715] width 1555 height 213
type input "45"
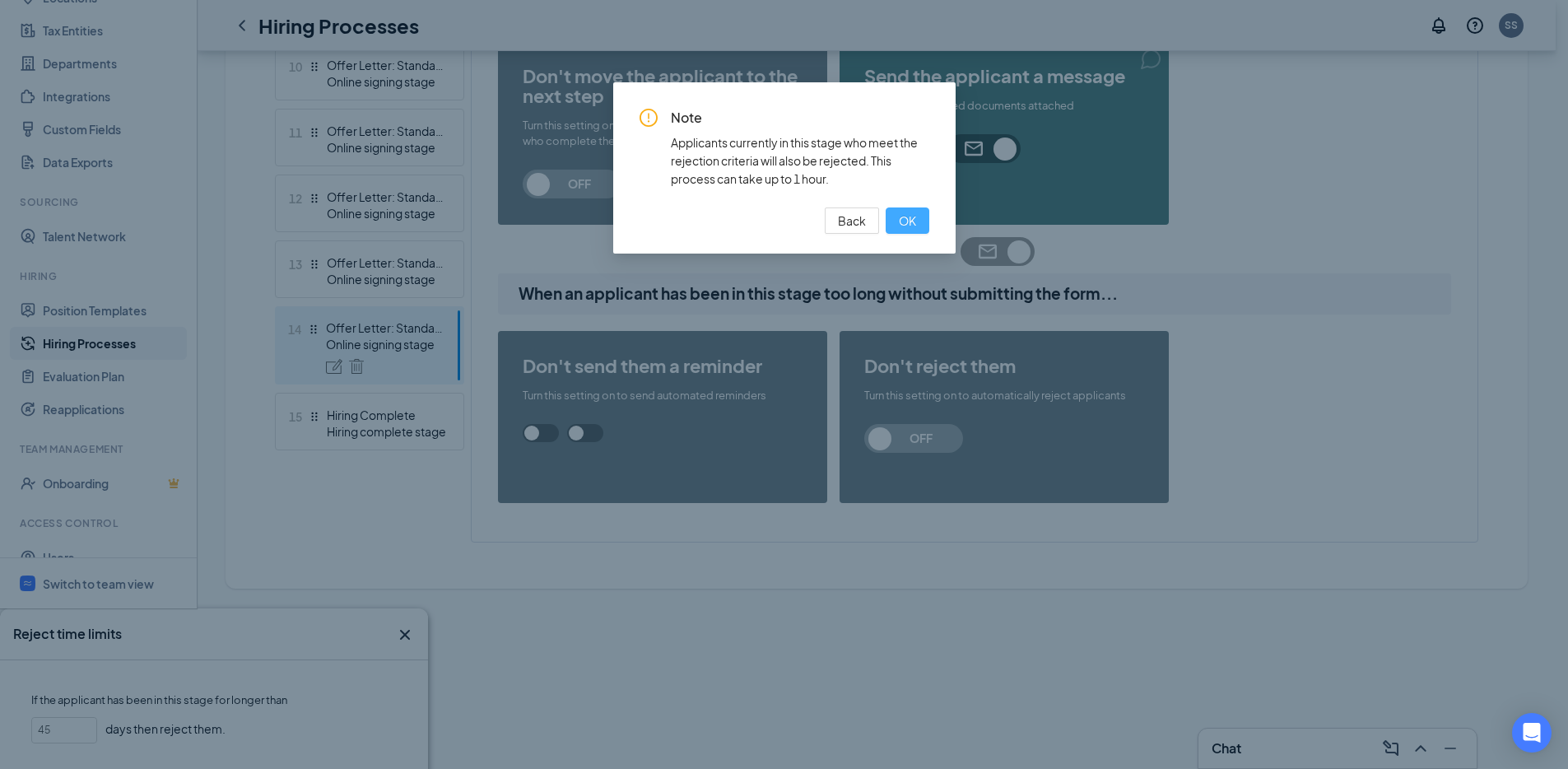
click at [918, 225] on button "OK" at bounding box center [907, 220] width 44 height 26
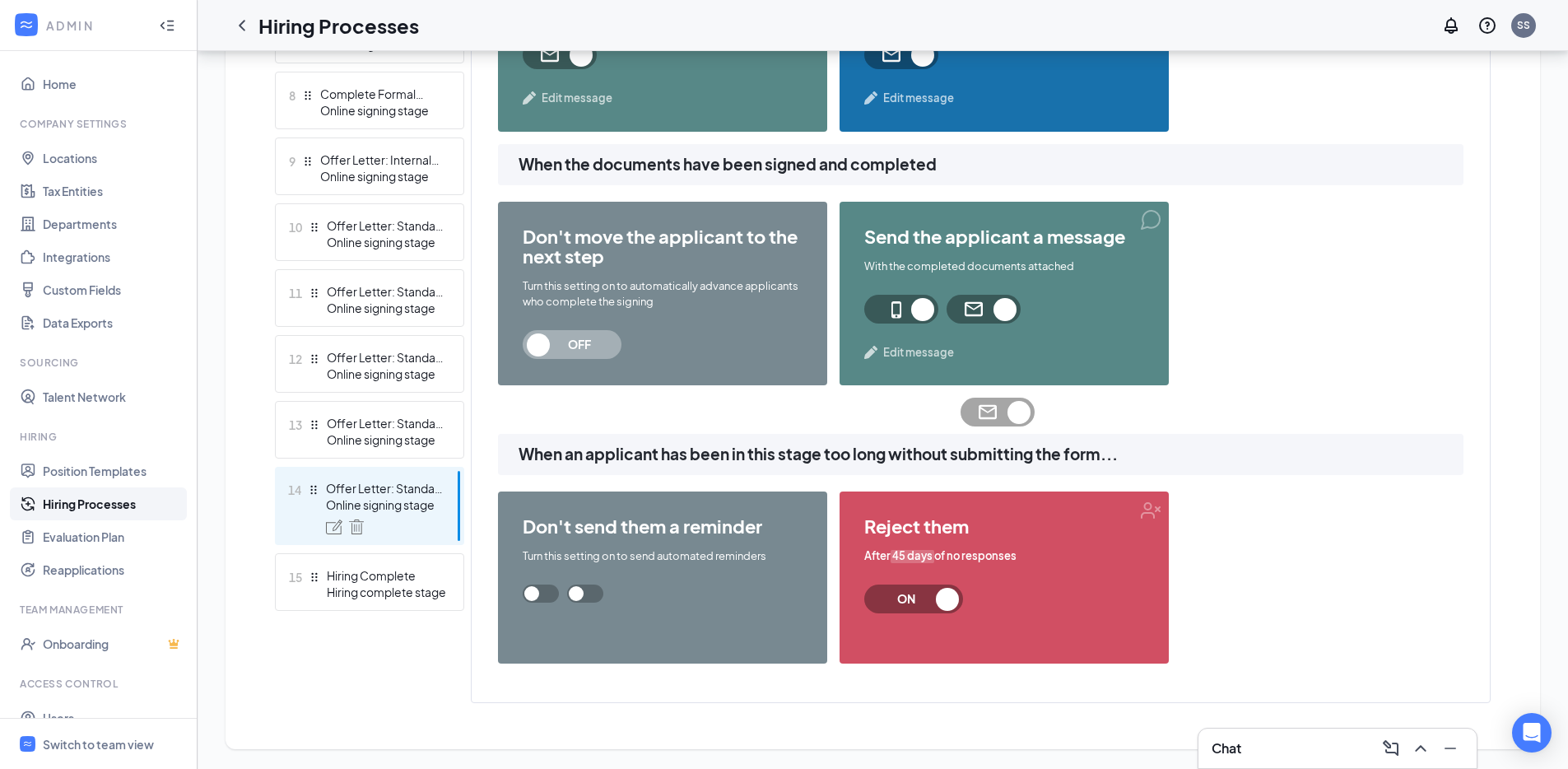
click at [603, 600] on span at bounding box center [585, 593] width 36 height 18
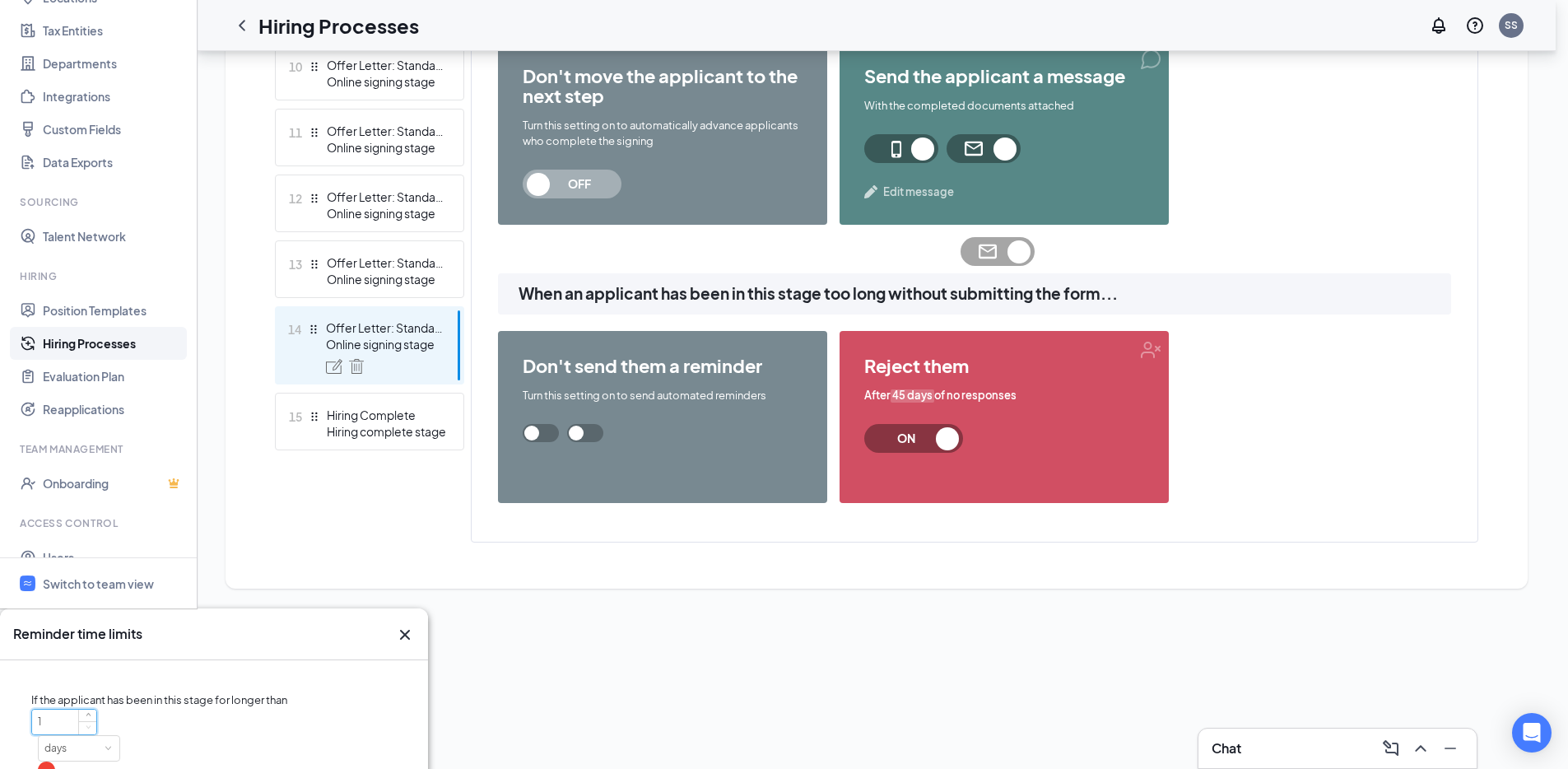
drag, startPoint x: 628, startPoint y: 376, endPoint x: 608, endPoint y: 376, distance: 20.0
click at [96, 710] on input "1" at bounding box center [64, 722] width 64 height 25
drag, startPoint x: 617, startPoint y: 377, endPoint x: 572, endPoint y: 385, distance: 45.7
click at [428, 660] on div "If the applicant has been in this stage for longer than 1 days Add new reminder" at bounding box center [213, 741] width 428 height 162
type input "3"
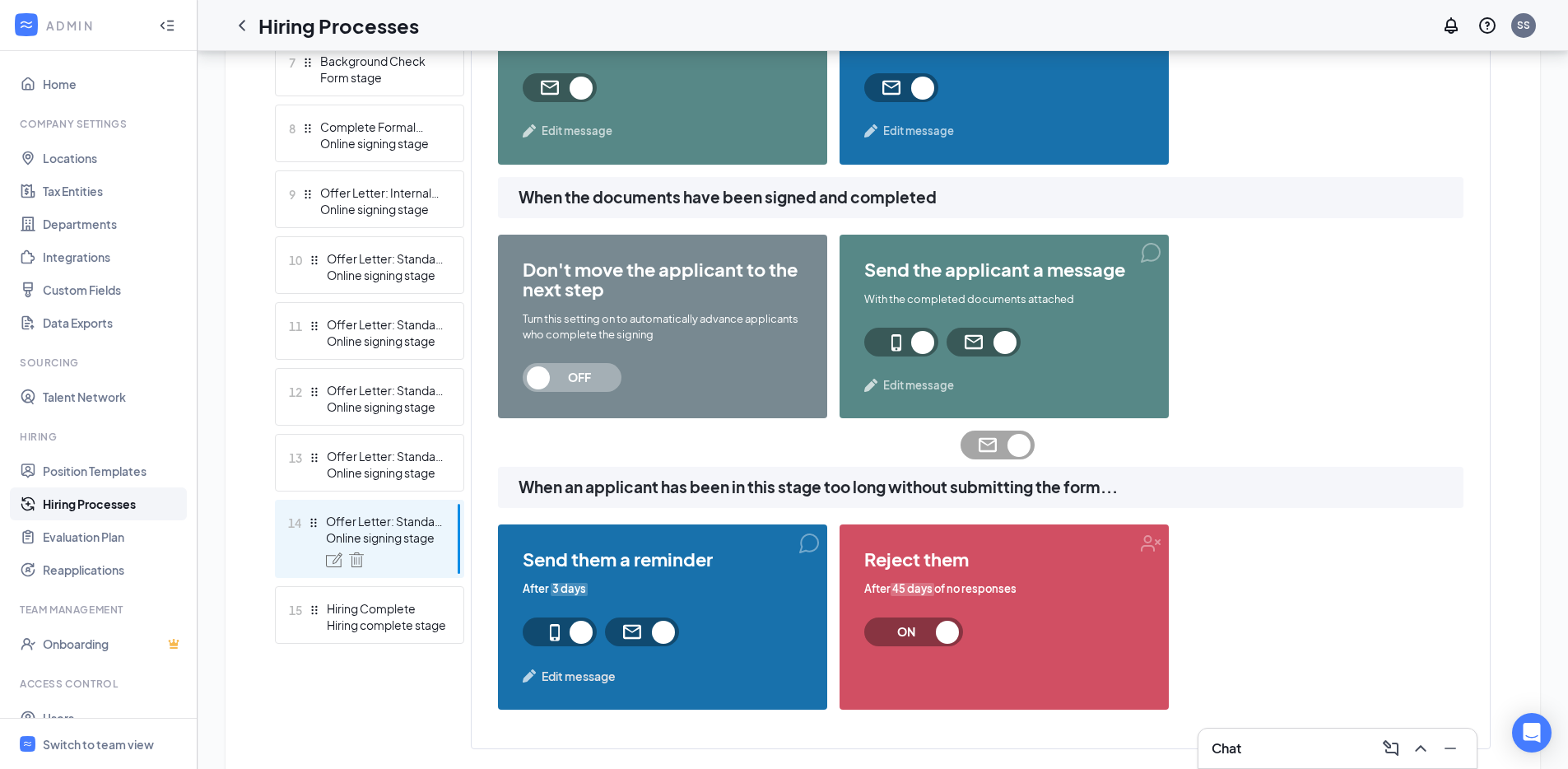
scroll to position [476, 0]
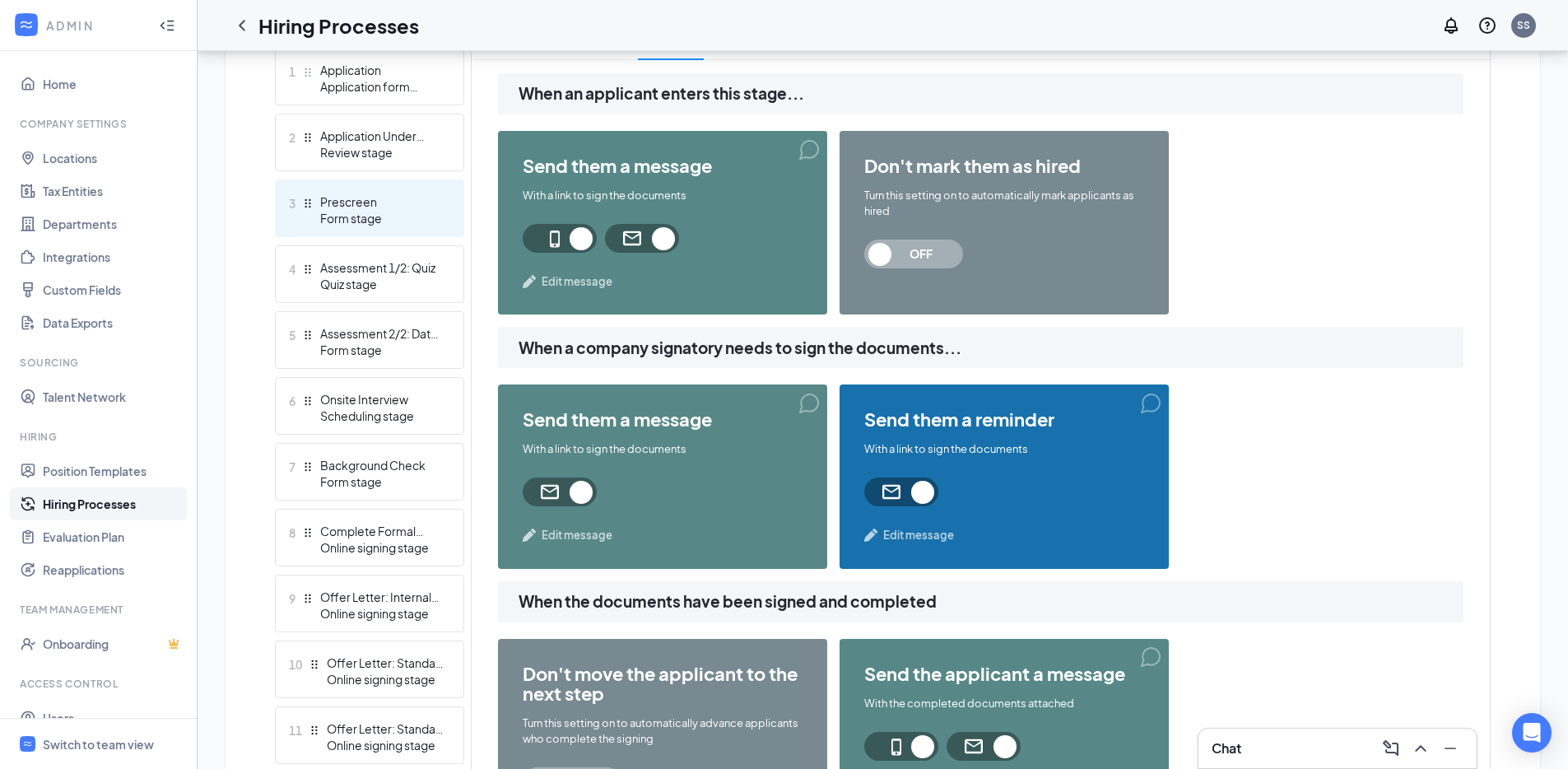
click at [403, 208] on div "Prescreen" at bounding box center [381, 202] width 120 height 17
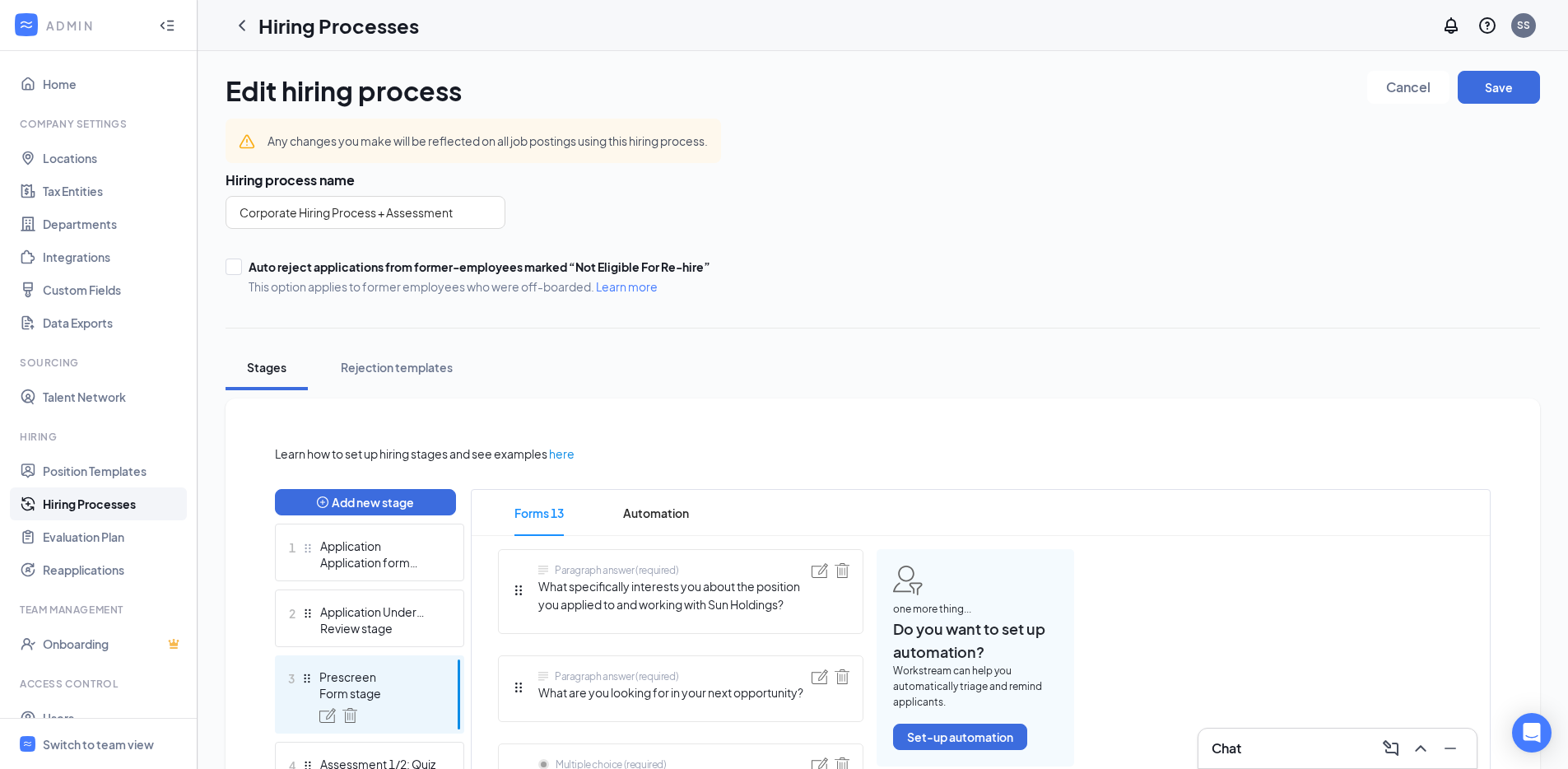
click at [679, 515] on span "Automation" at bounding box center [656, 512] width 66 height 46
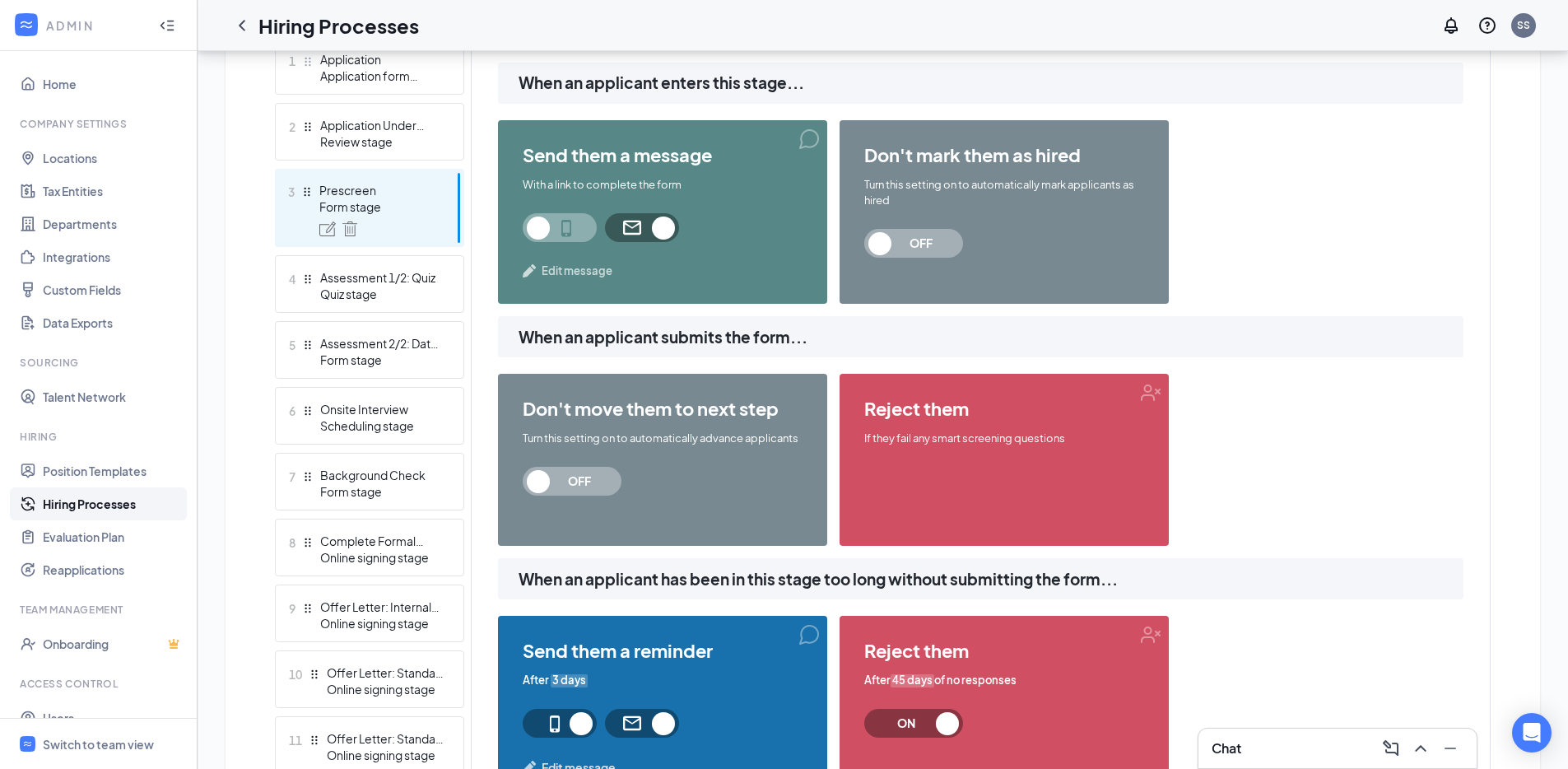
scroll to position [487, 0]
click at [384, 141] on div "Review stage" at bounding box center [381, 141] width 120 height 17
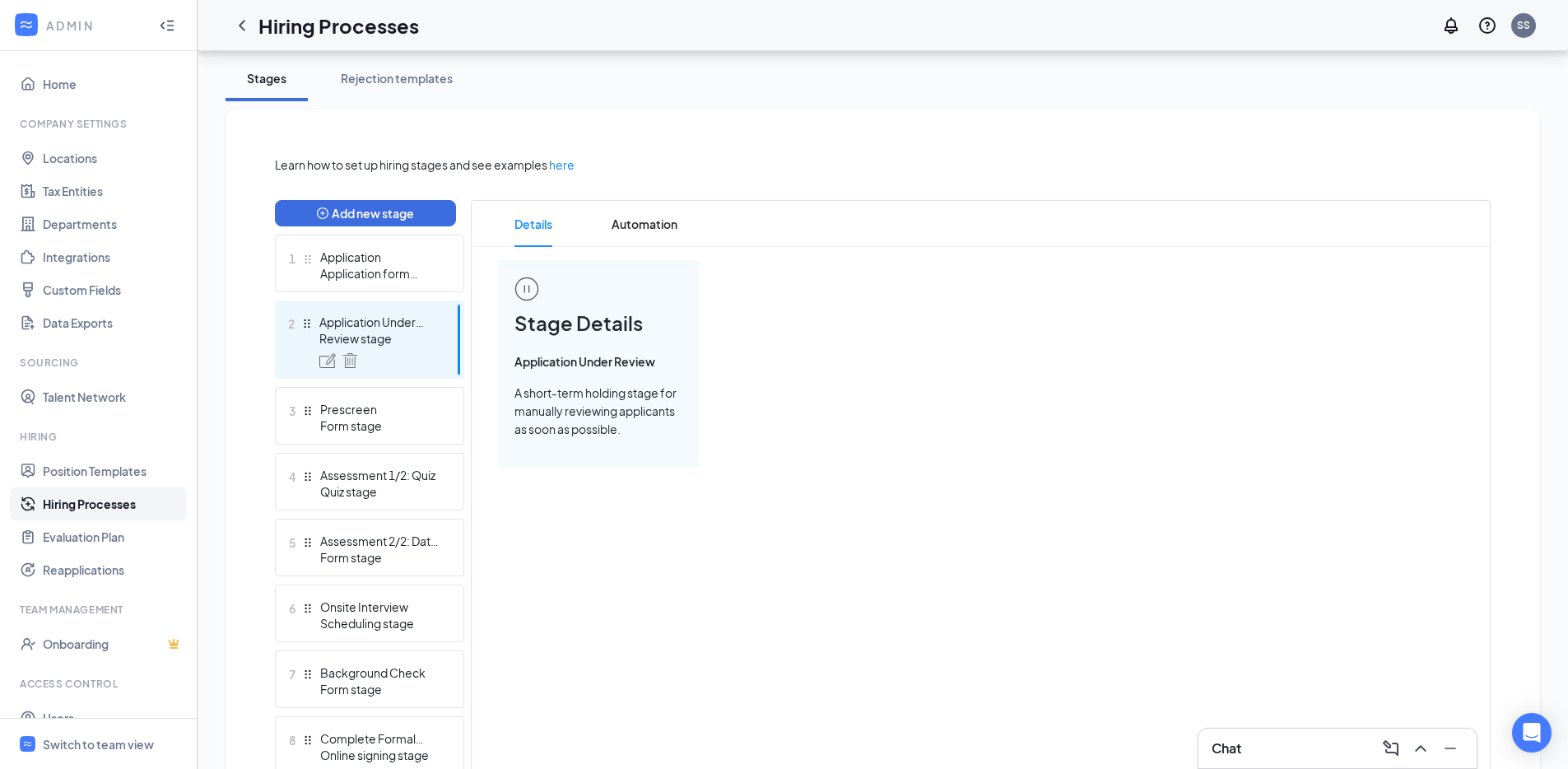
scroll to position [67, 0]
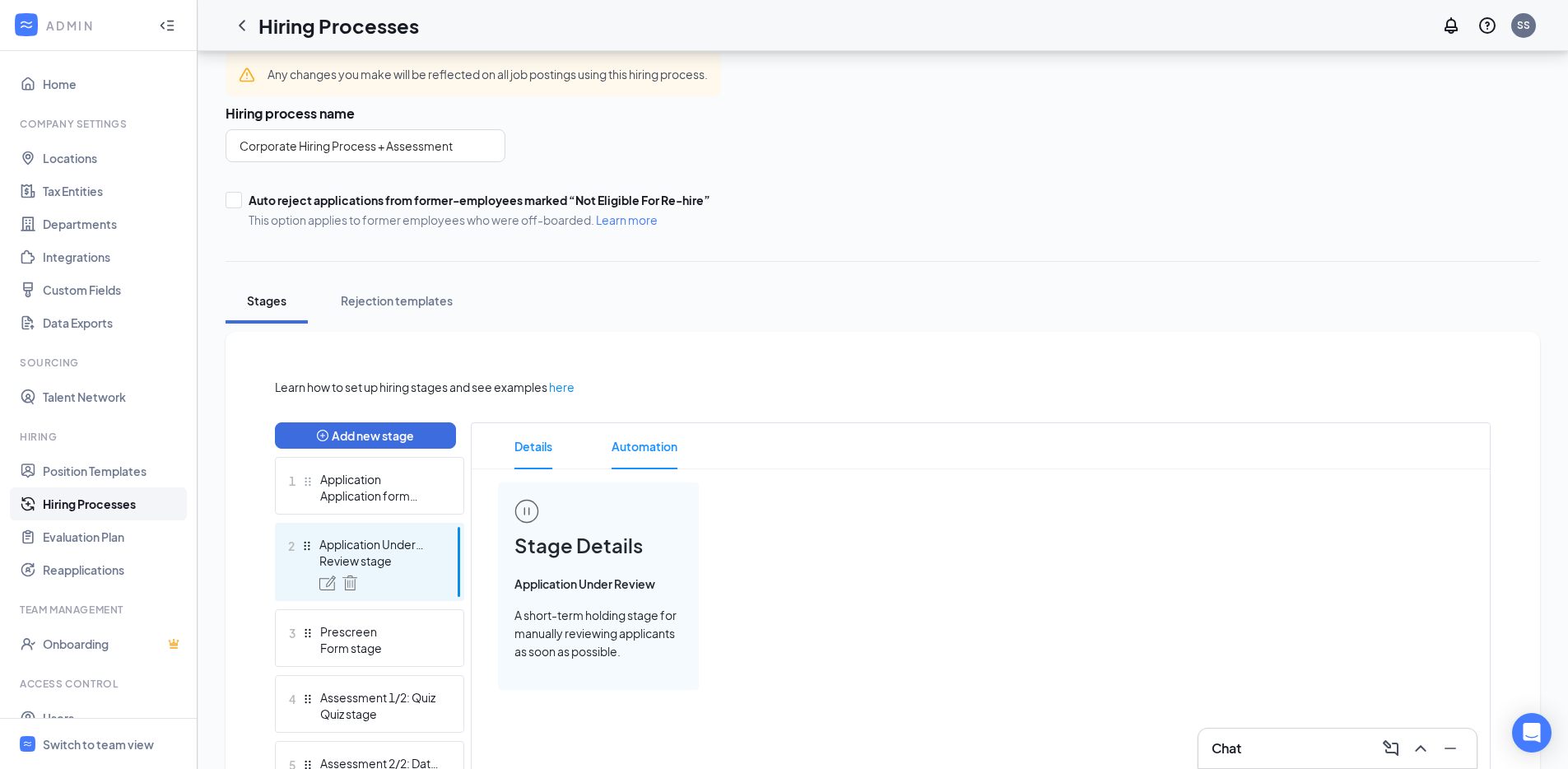
click at [638, 443] on span "Automation" at bounding box center [644, 446] width 66 height 46
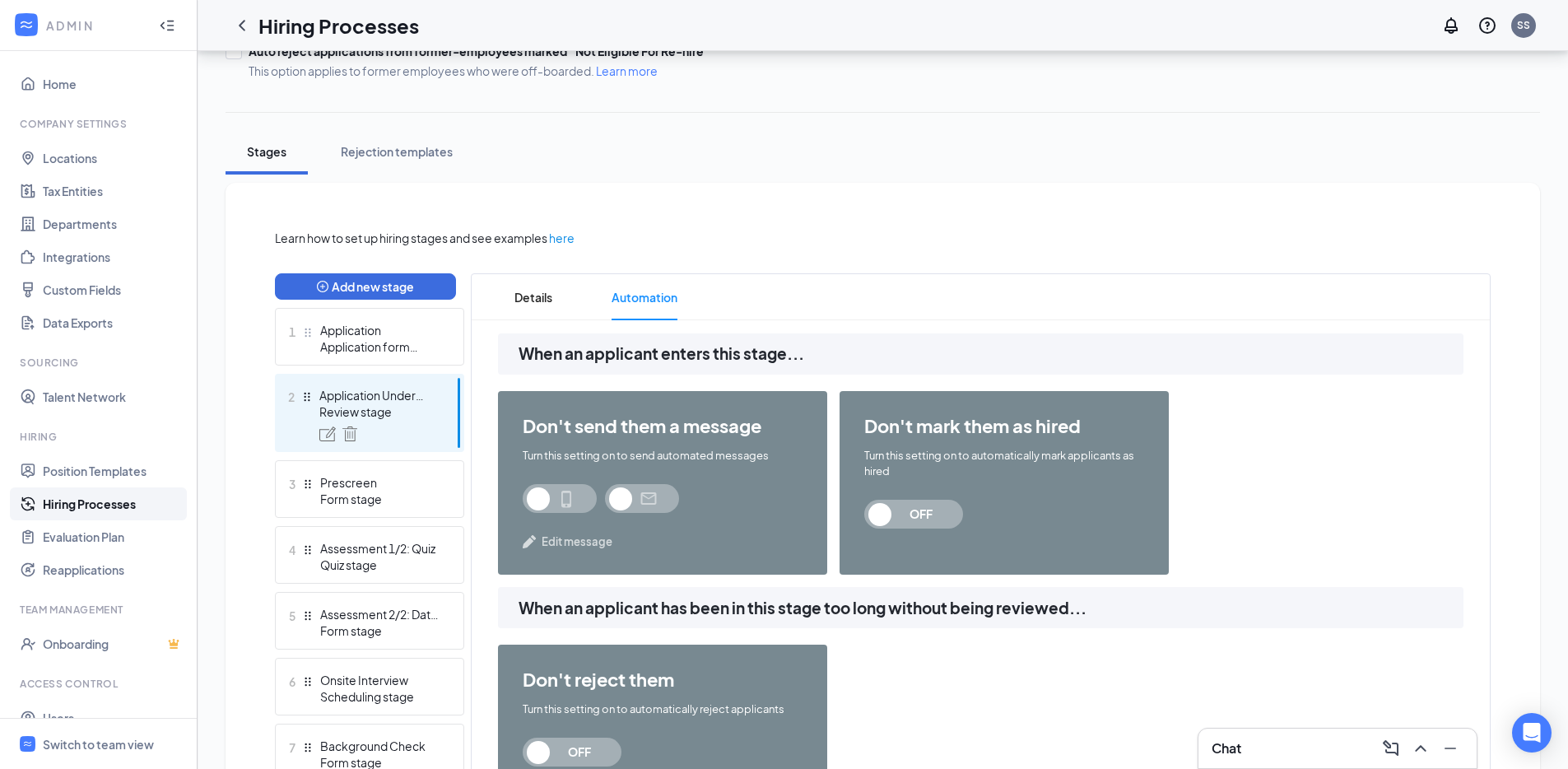
scroll to position [485, 0]
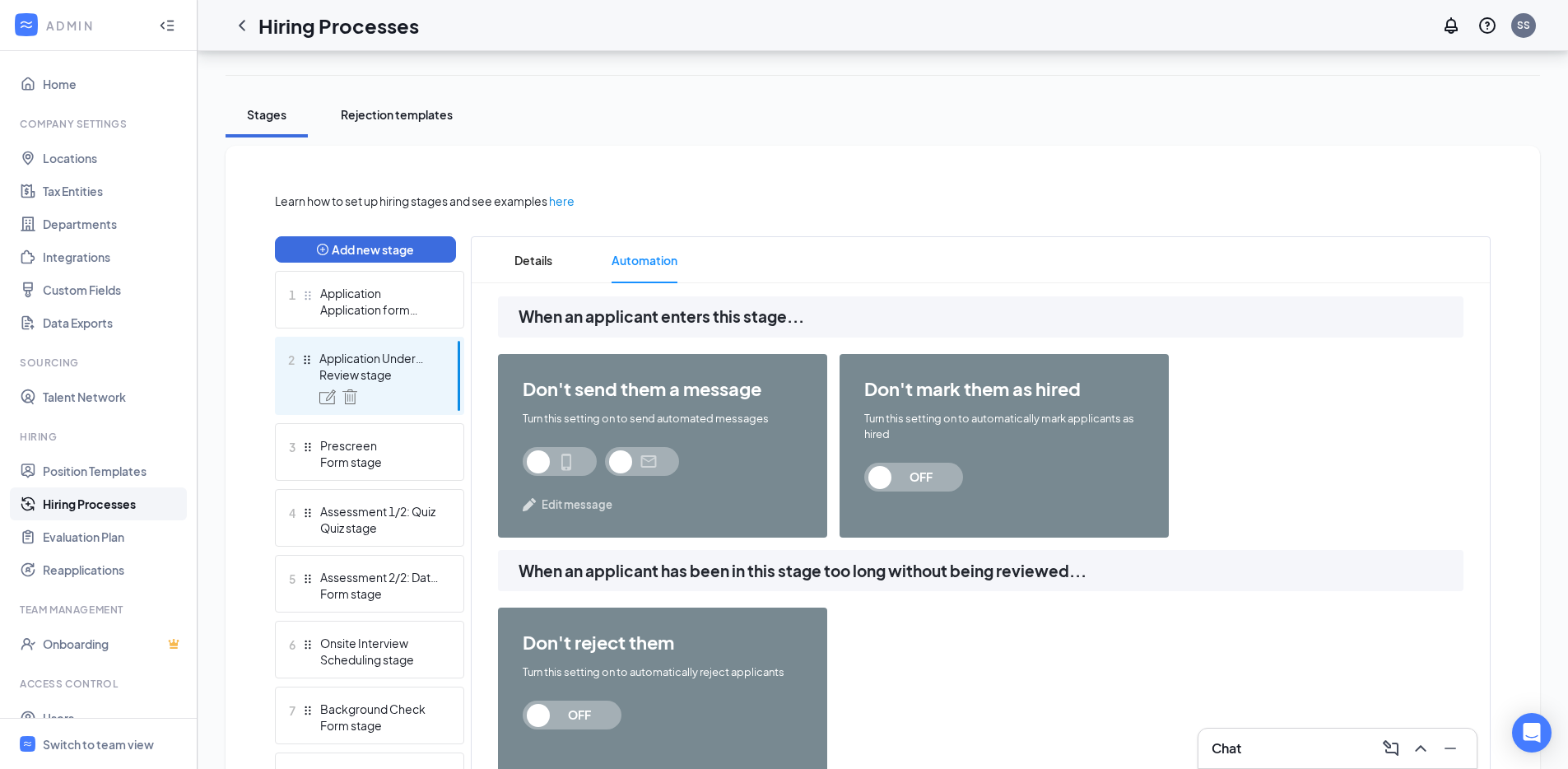
click at [402, 122] on div "Rejection templates" at bounding box center [397, 115] width 112 height 17
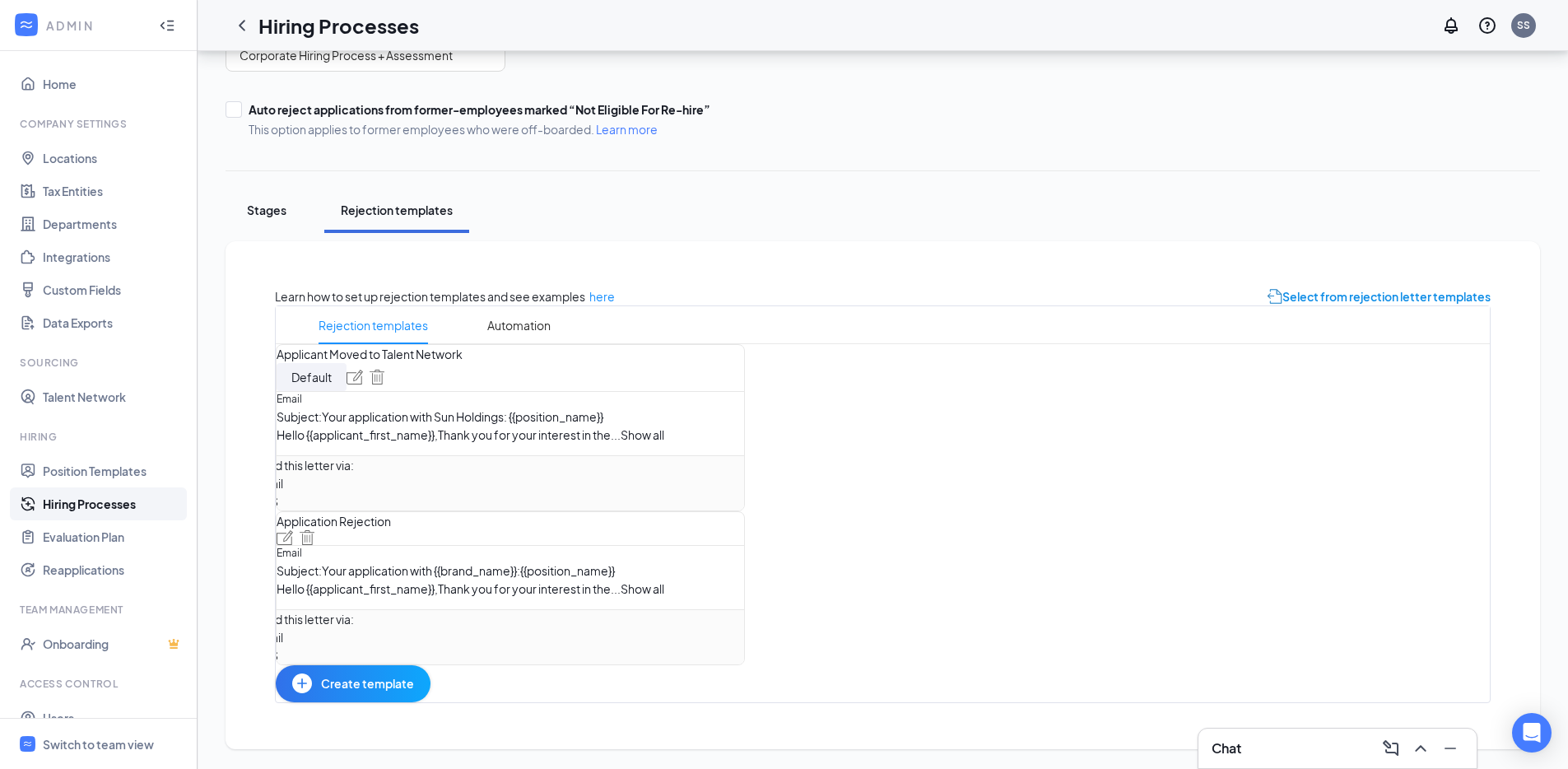
click at [274, 187] on button "Stages" at bounding box center [267, 210] width 82 height 45
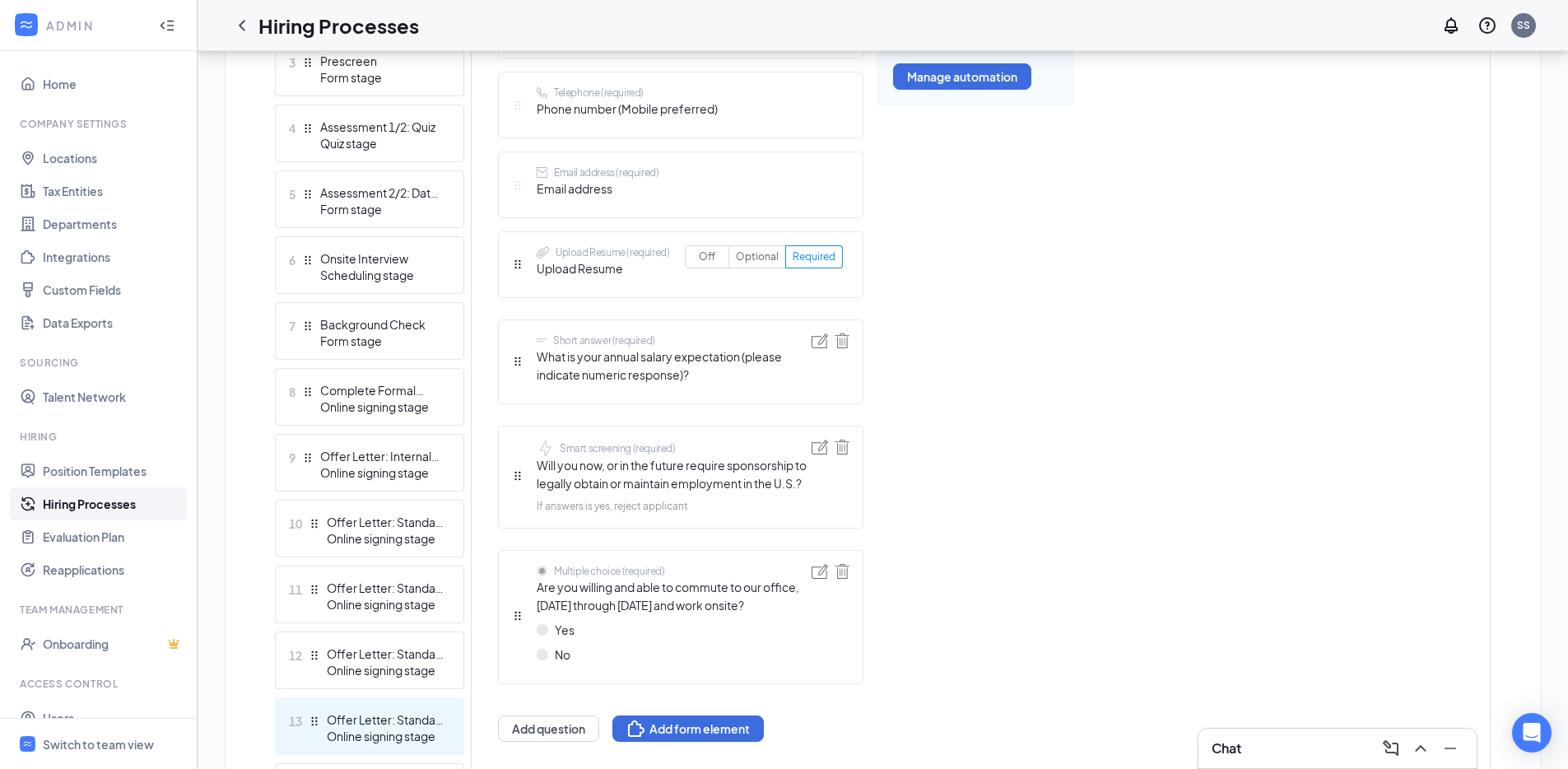
scroll to position [399, 0]
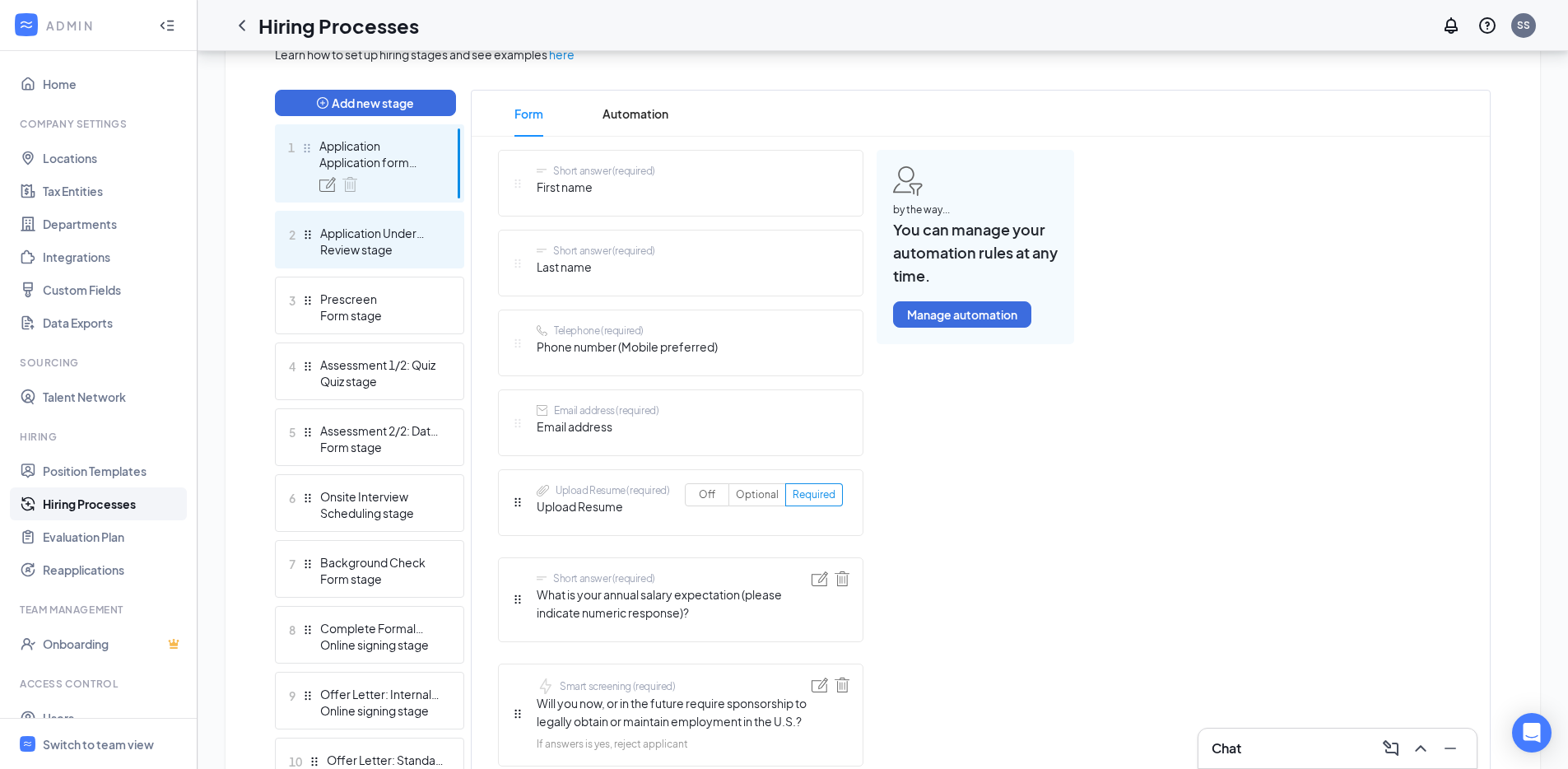
click at [400, 246] on div "Review stage" at bounding box center [381, 249] width 120 height 17
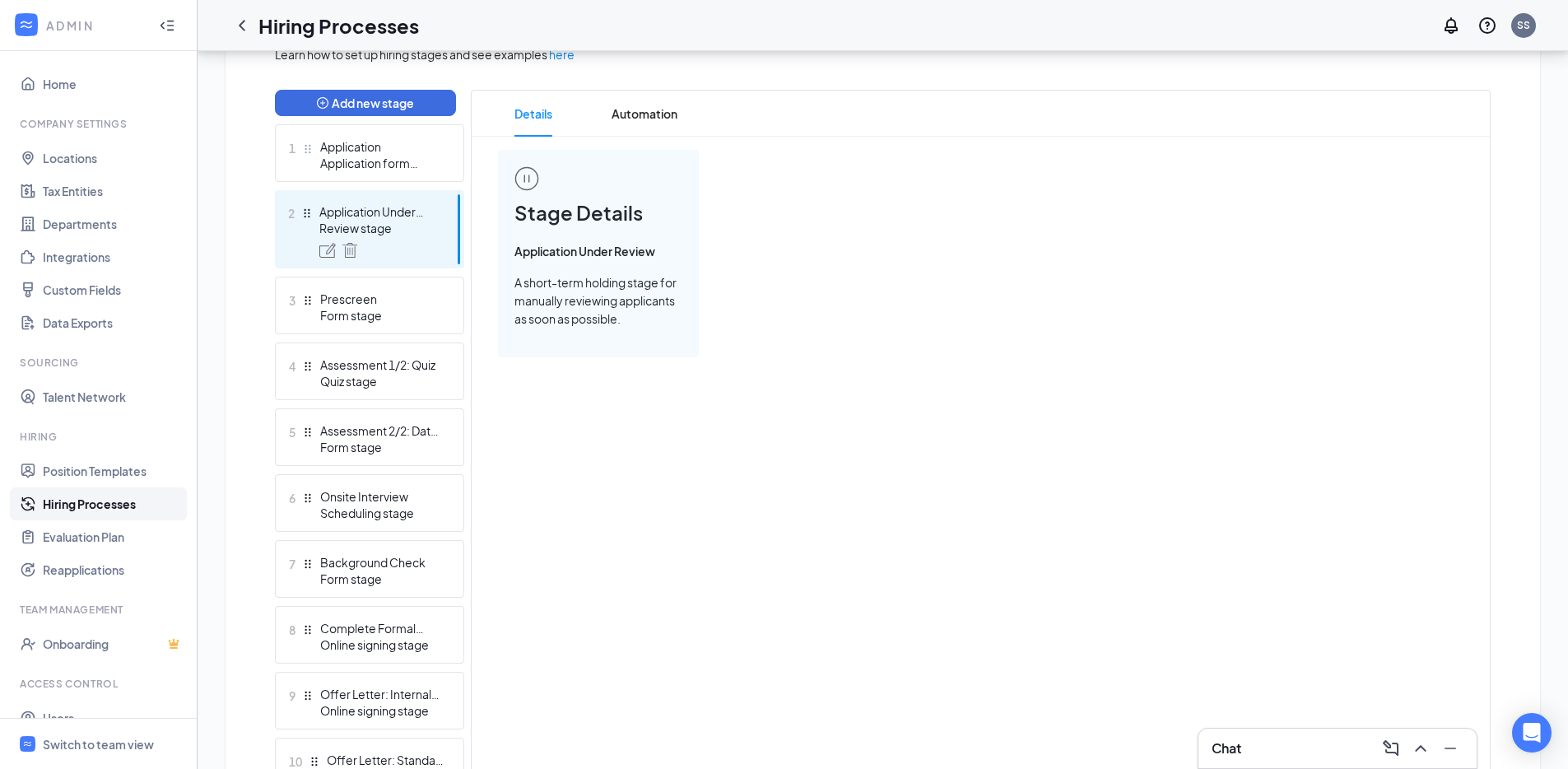
scroll to position [56, 0]
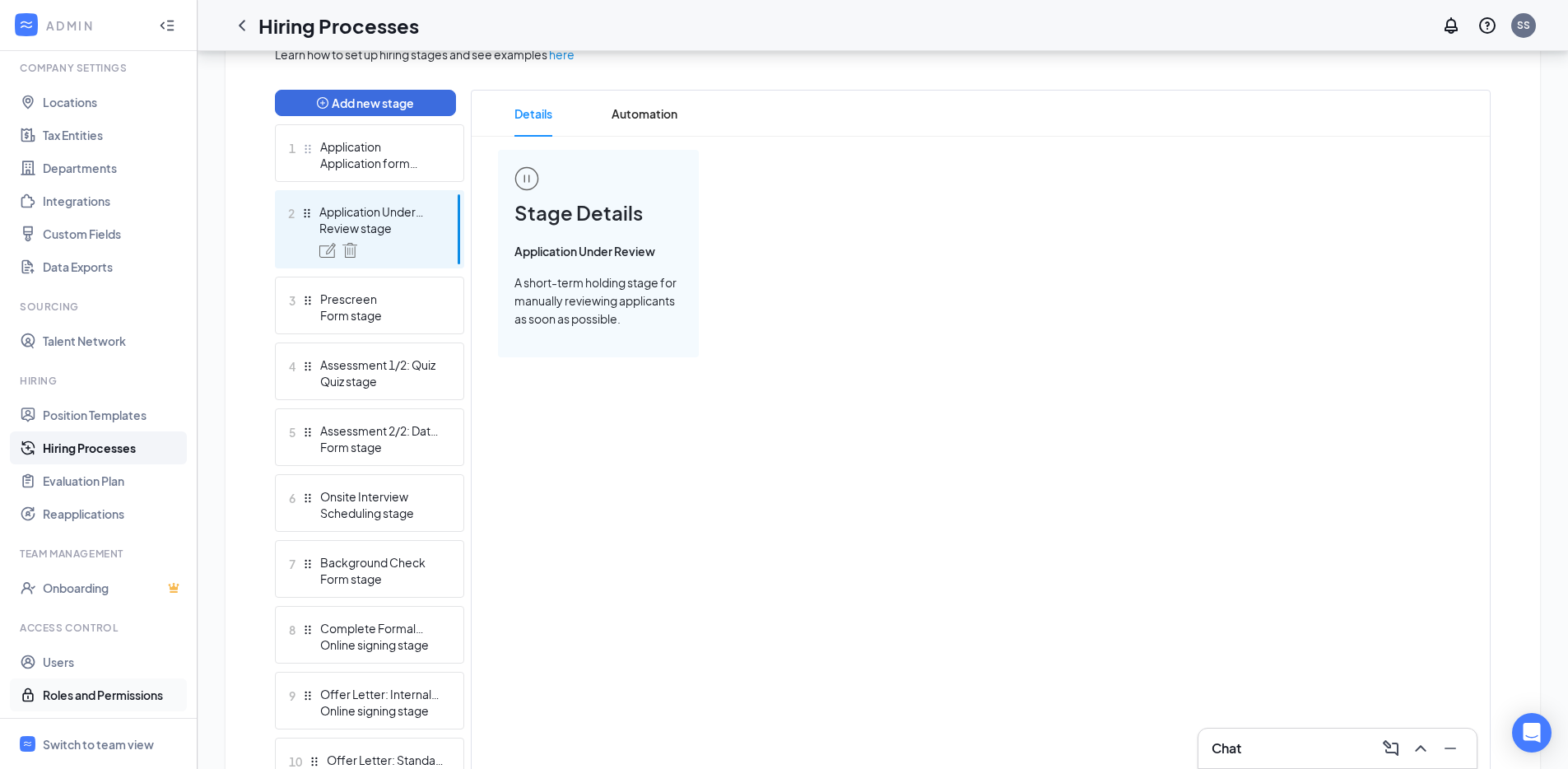
click at [82, 689] on link "Roles and Permissions" at bounding box center [113, 694] width 141 height 33
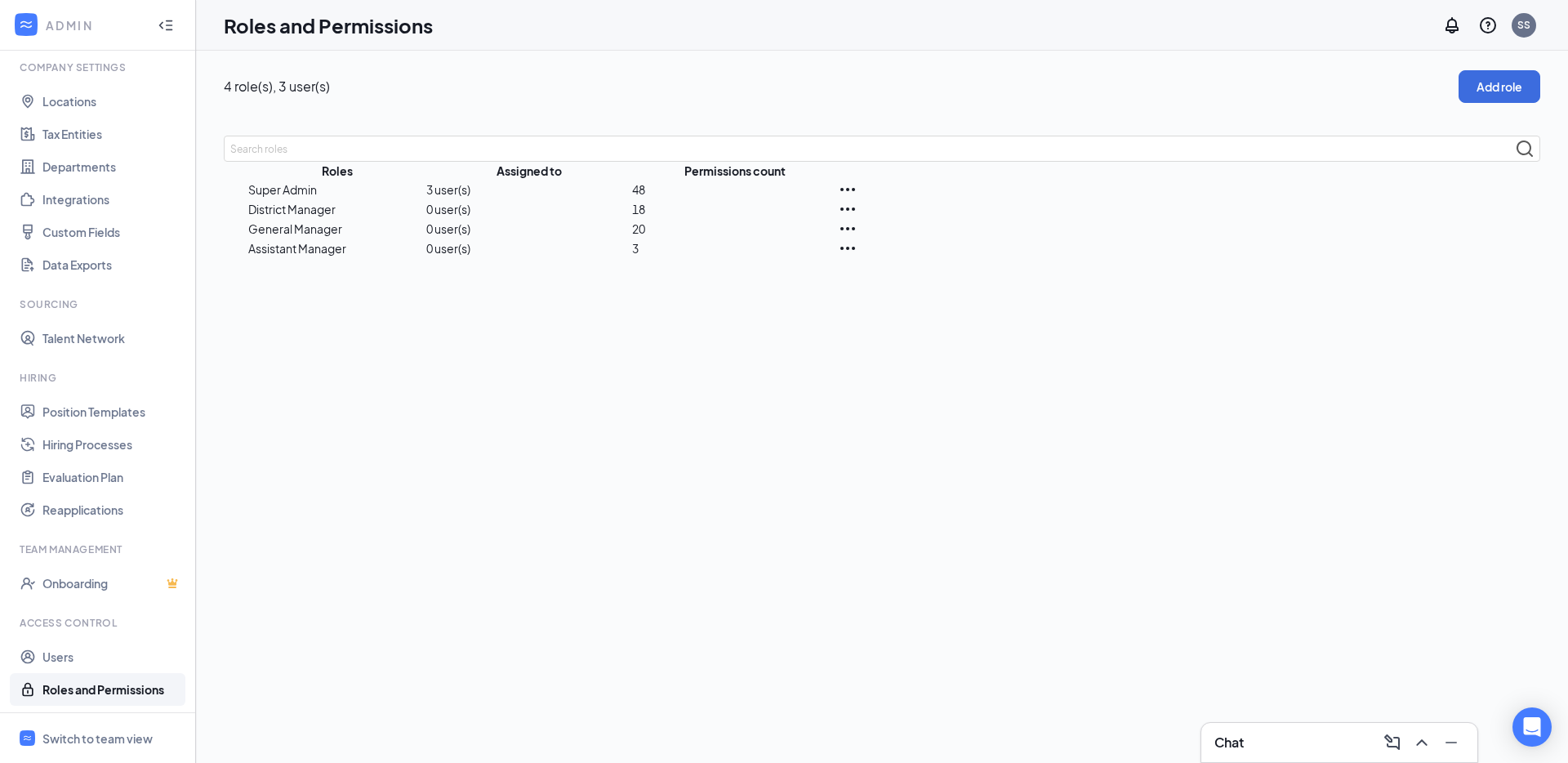
click at [857, 238] on icon "Ellipses" at bounding box center [848, 229] width 20 height 20
click at [1390, 361] on p "Edit" at bounding box center [1423, 358] width 137 height 18
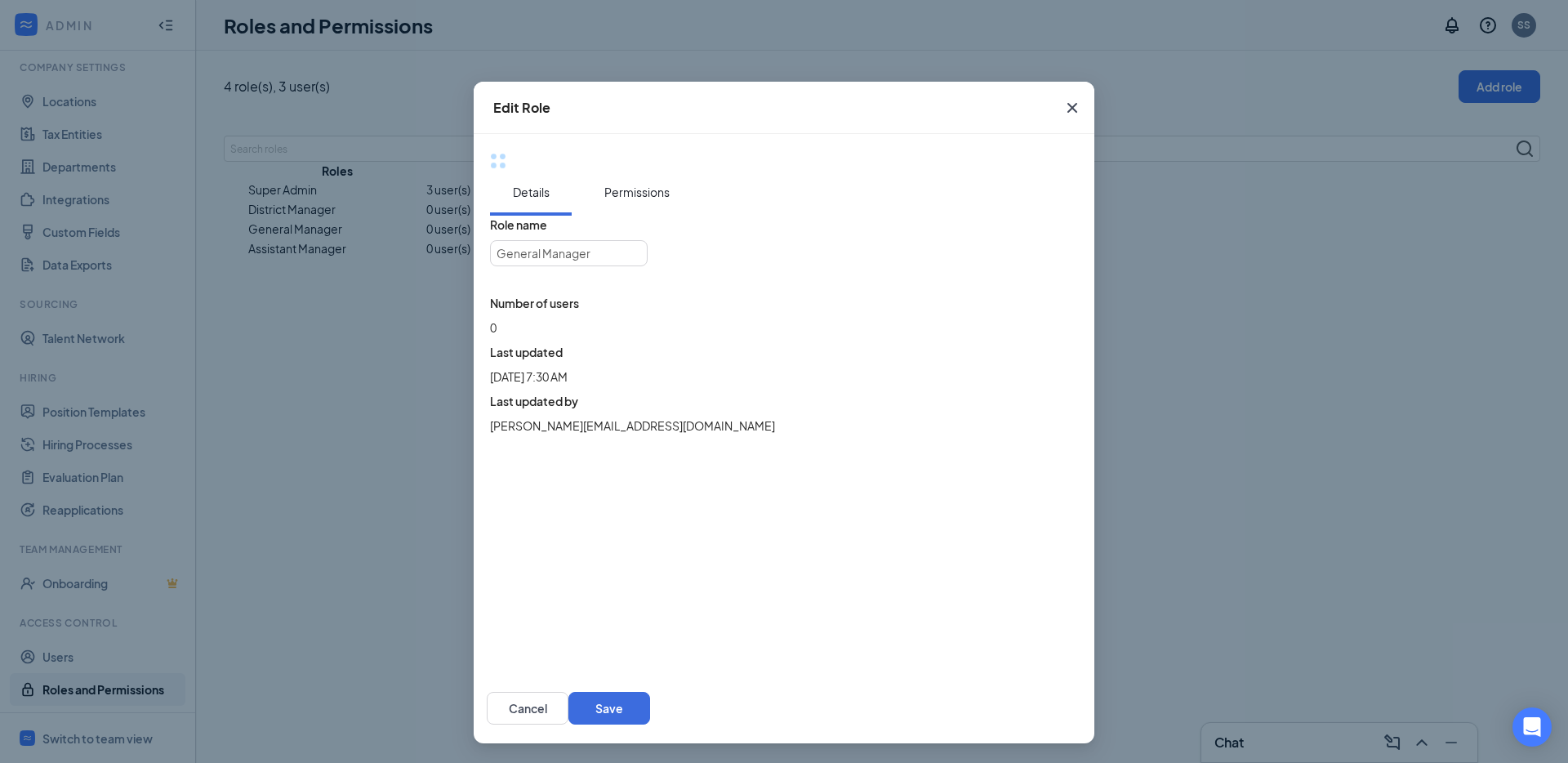
click at [620, 193] on button "Permissions" at bounding box center [637, 193] width 98 height 46
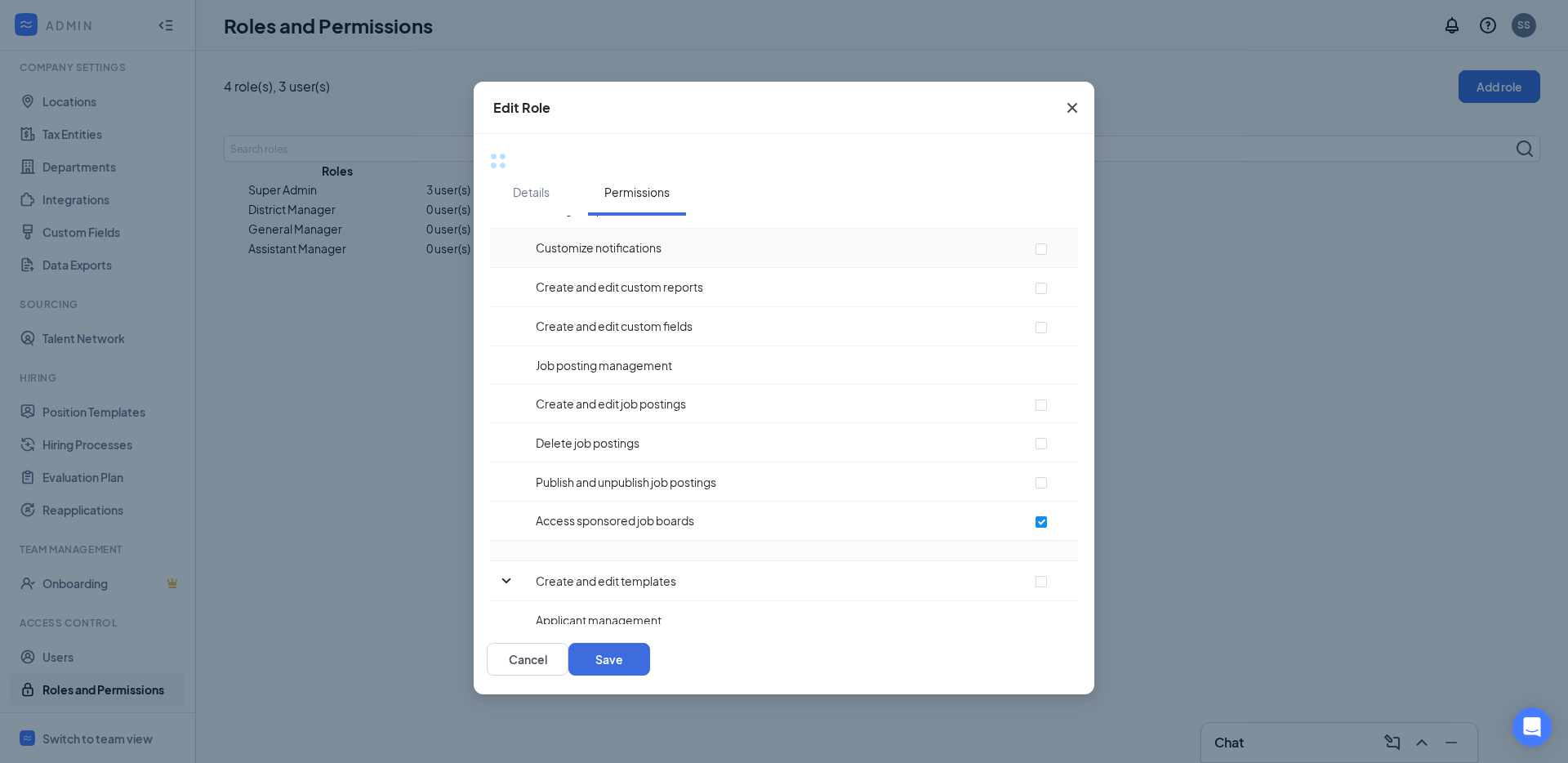
scroll to position [522, 0]
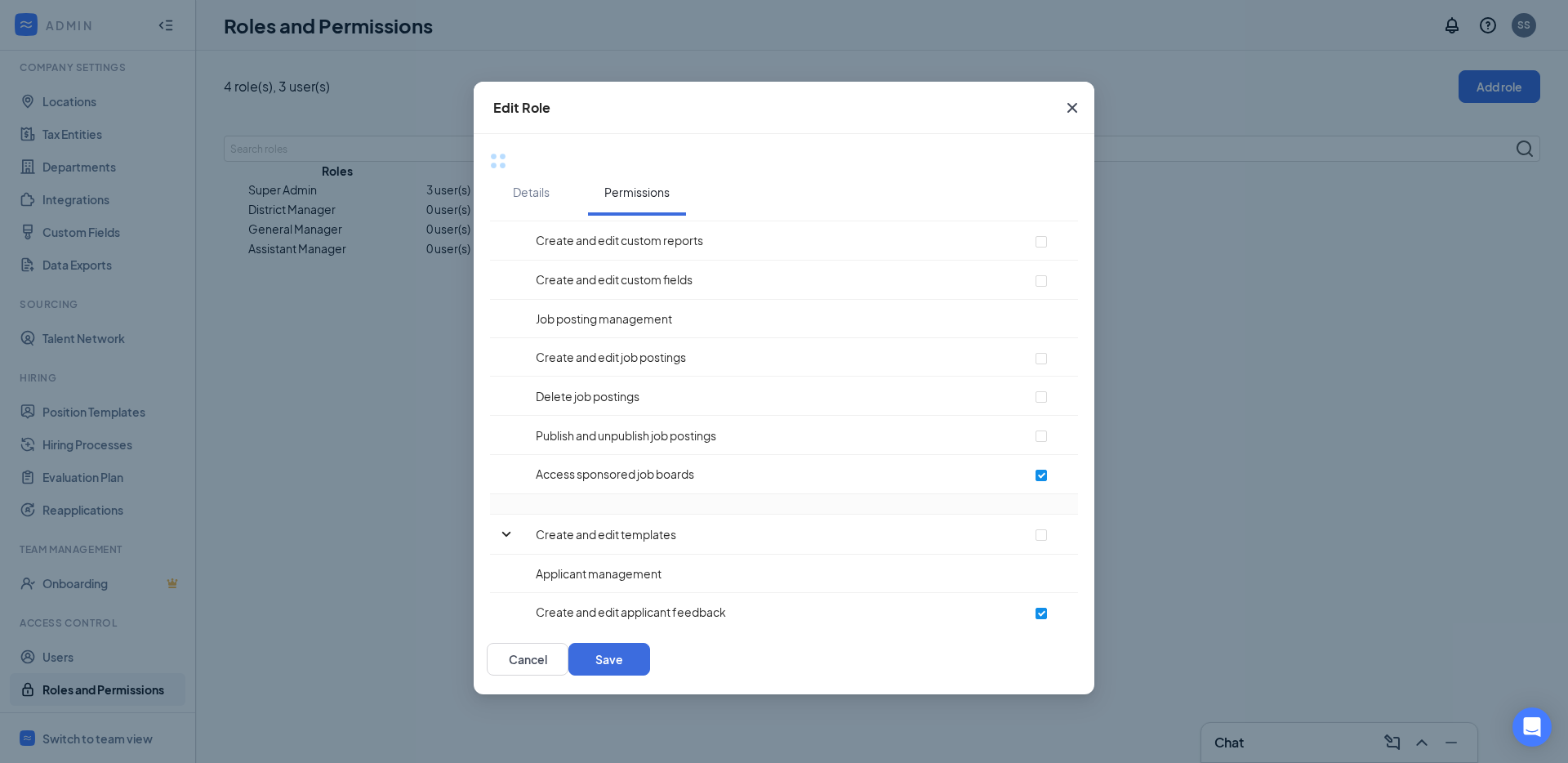
click at [1069, 111] on icon "Cross" at bounding box center [1072, 108] width 10 height 10
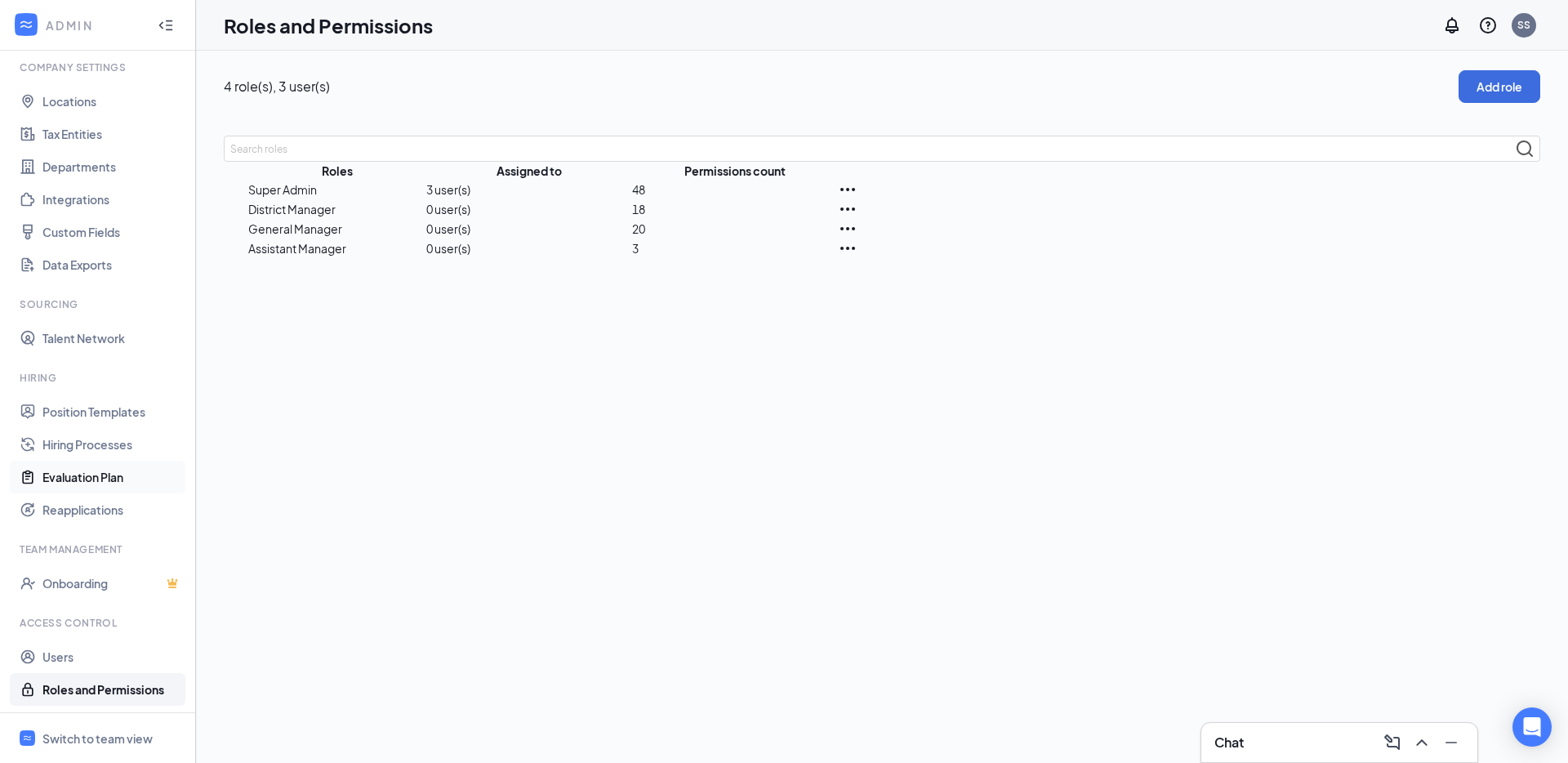
click at [90, 484] on link "Evaluation Plan" at bounding box center [112, 477] width 139 height 32
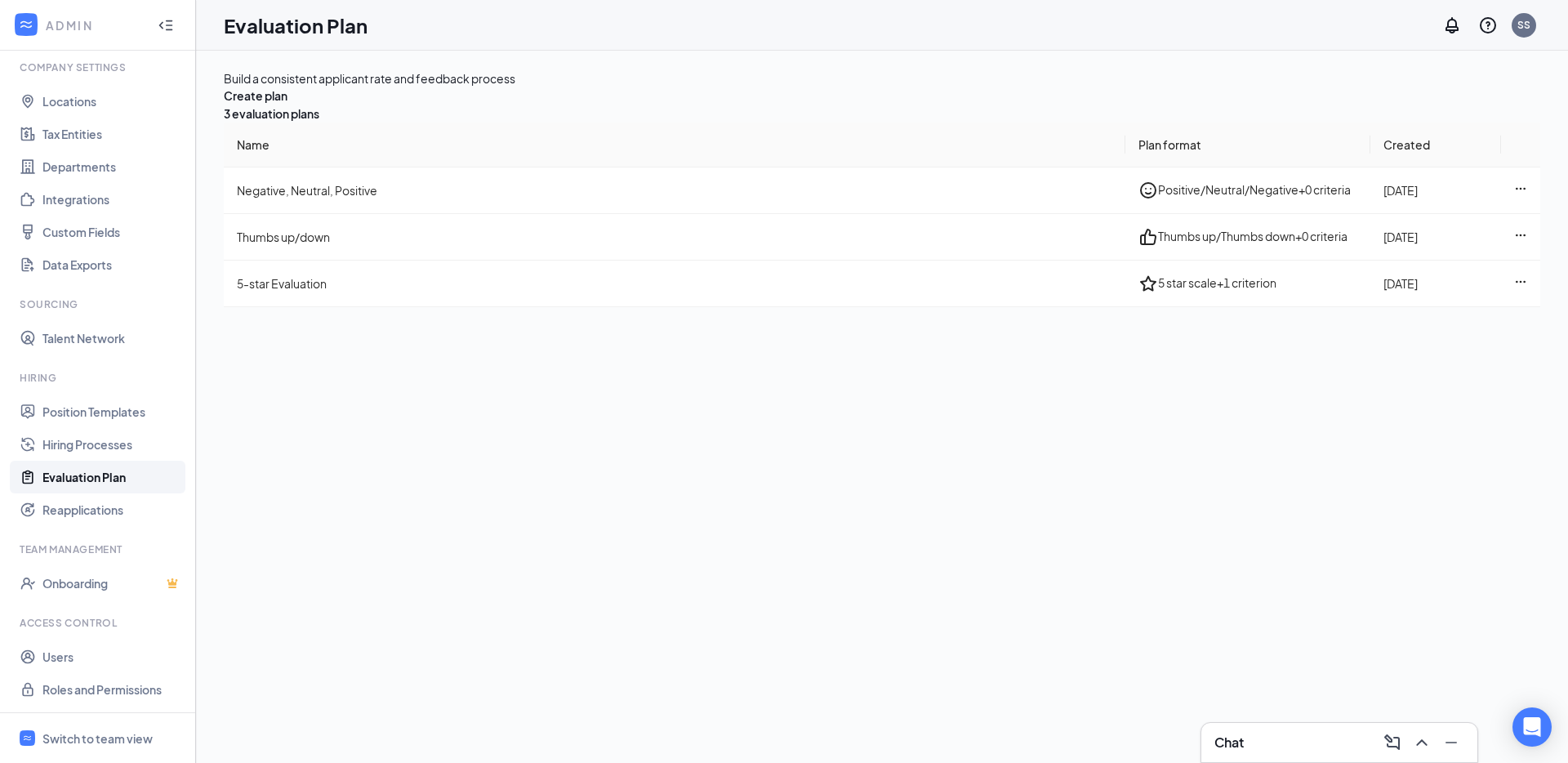
click at [101, 485] on link "Evaluation Plan" at bounding box center [112, 477] width 139 height 32
click at [98, 509] on link "Reapplications" at bounding box center [112, 509] width 139 height 32
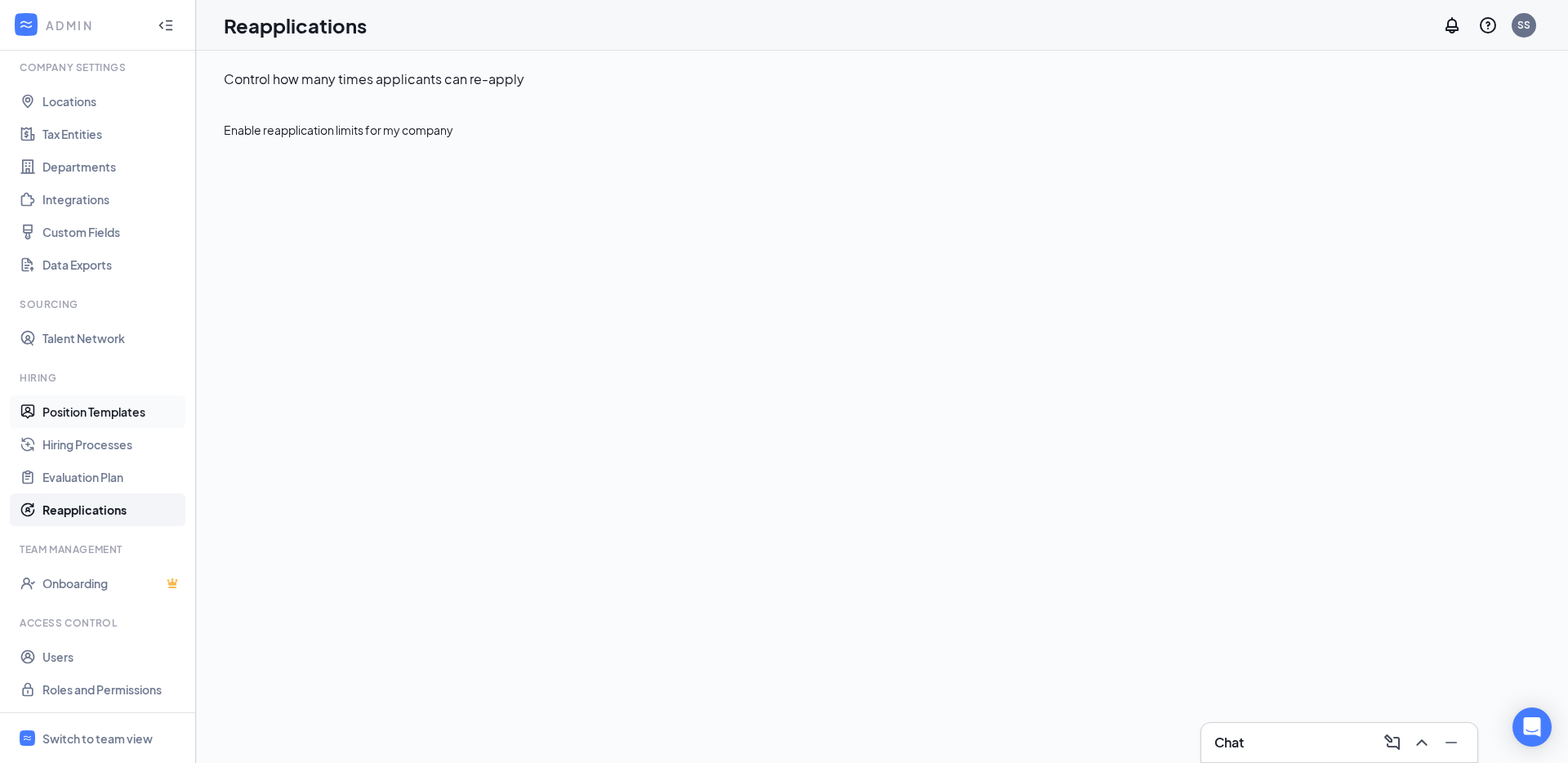
click at [93, 410] on link "Position Templates" at bounding box center [112, 411] width 139 height 32
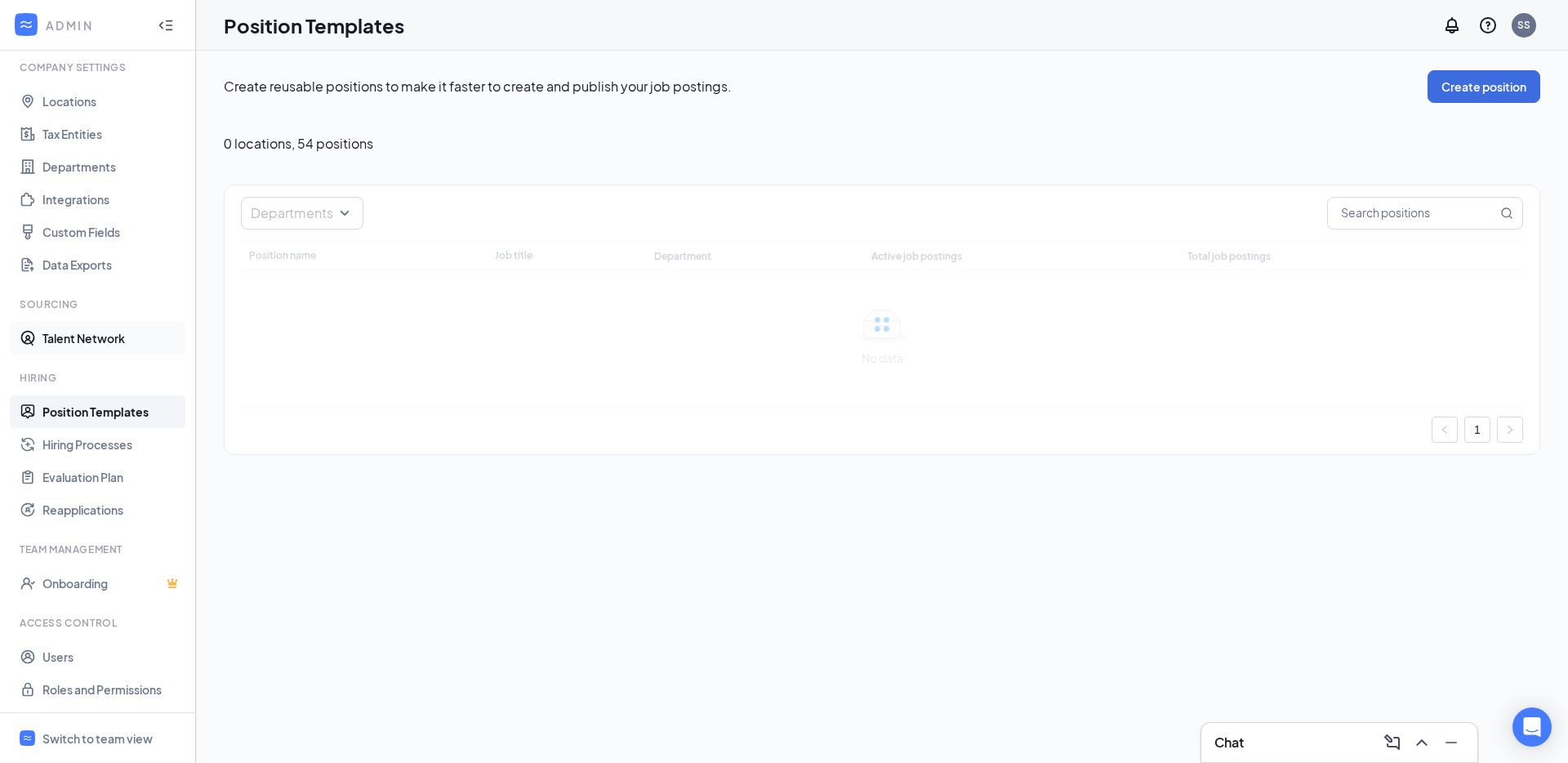
click at [92, 338] on link "Talent Network" at bounding box center [112, 338] width 139 height 32
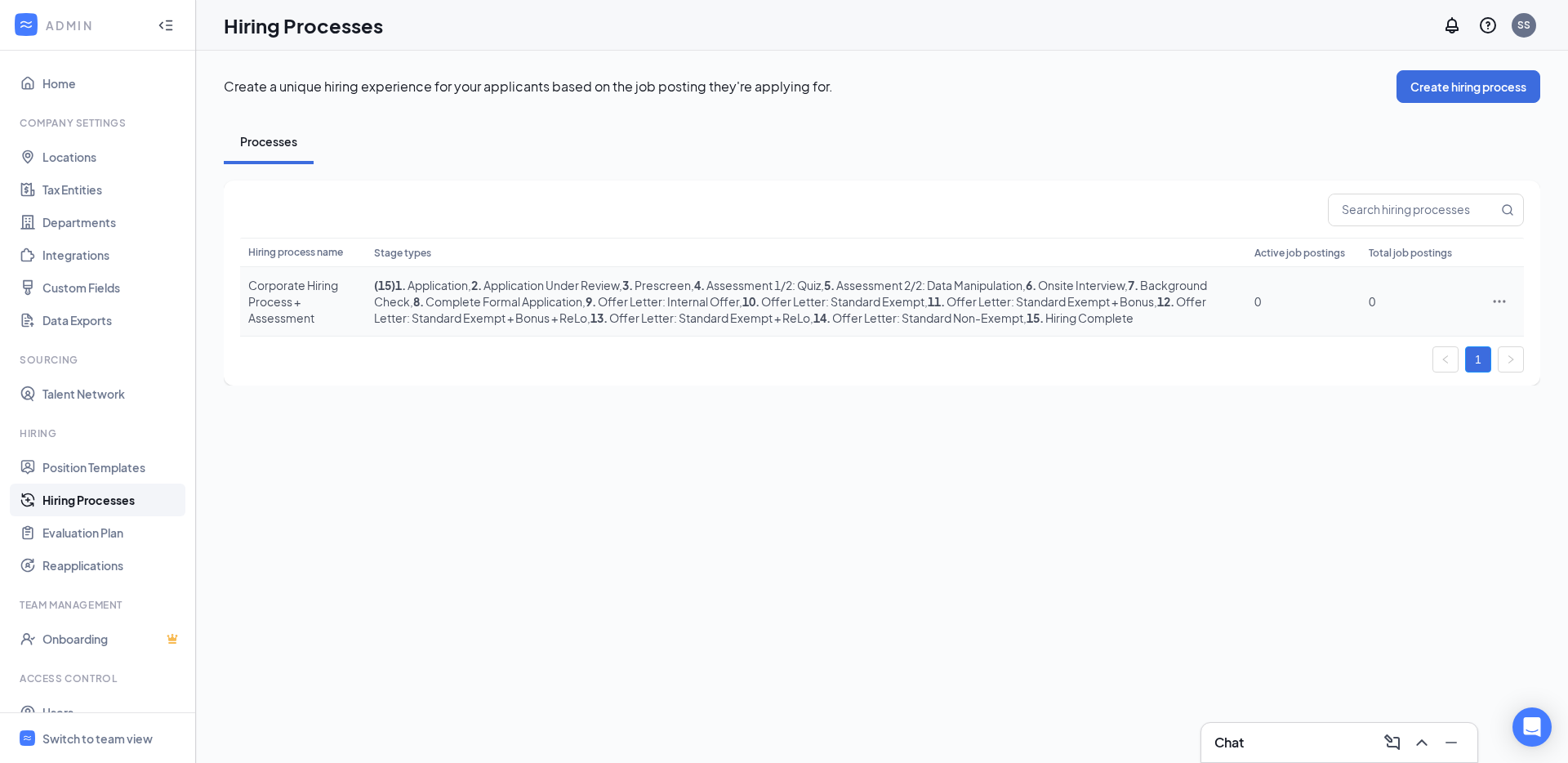
click at [924, 295] on span ", 10 . Offer Letter: Standard Exempt" at bounding box center [831, 301] width 185 height 15
click at [283, 296] on div "Corporate Hiring Process + Assessment" at bounding box center [303, 301] width 110 height 49
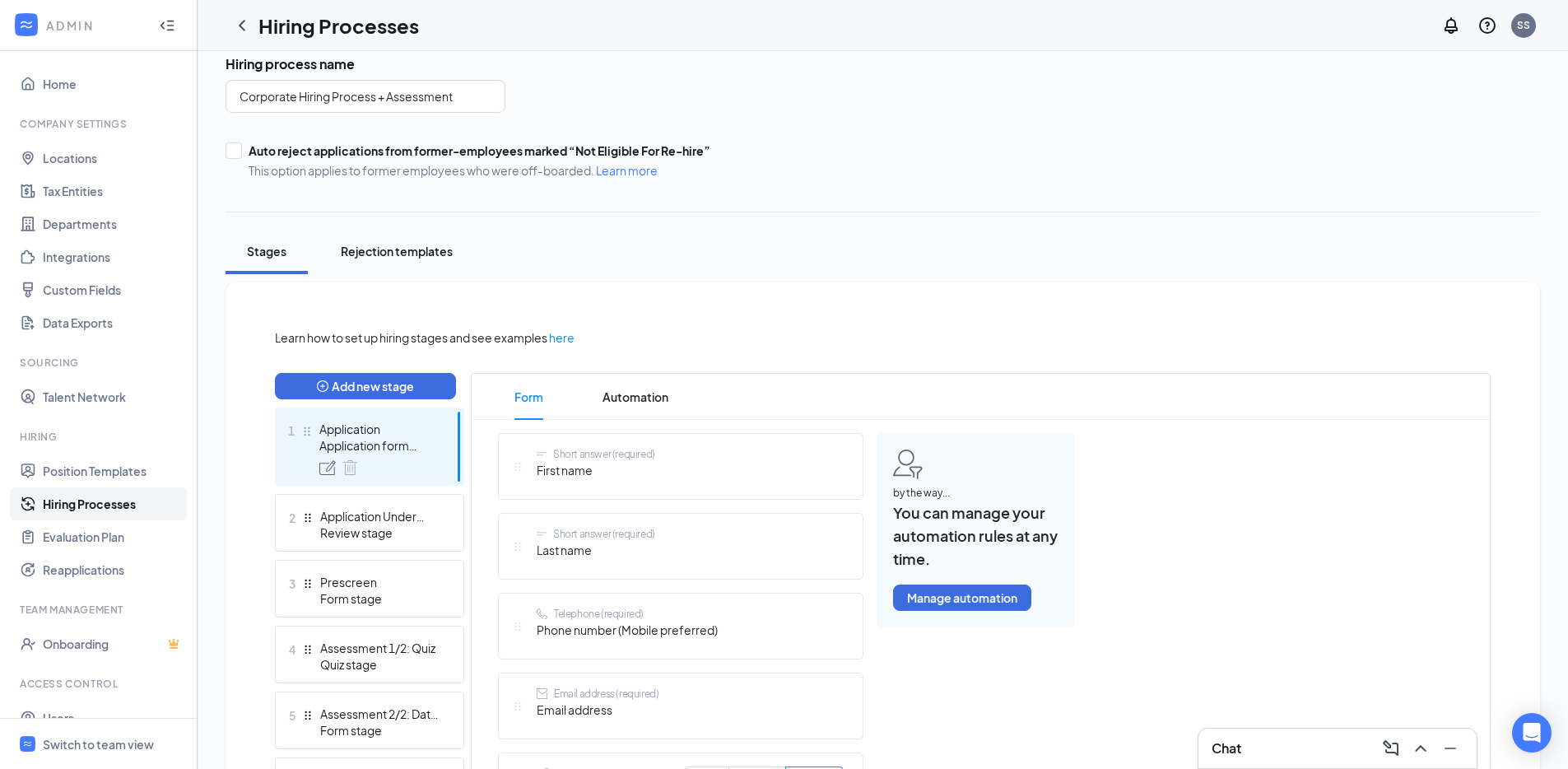
scroll to position [397, 0]
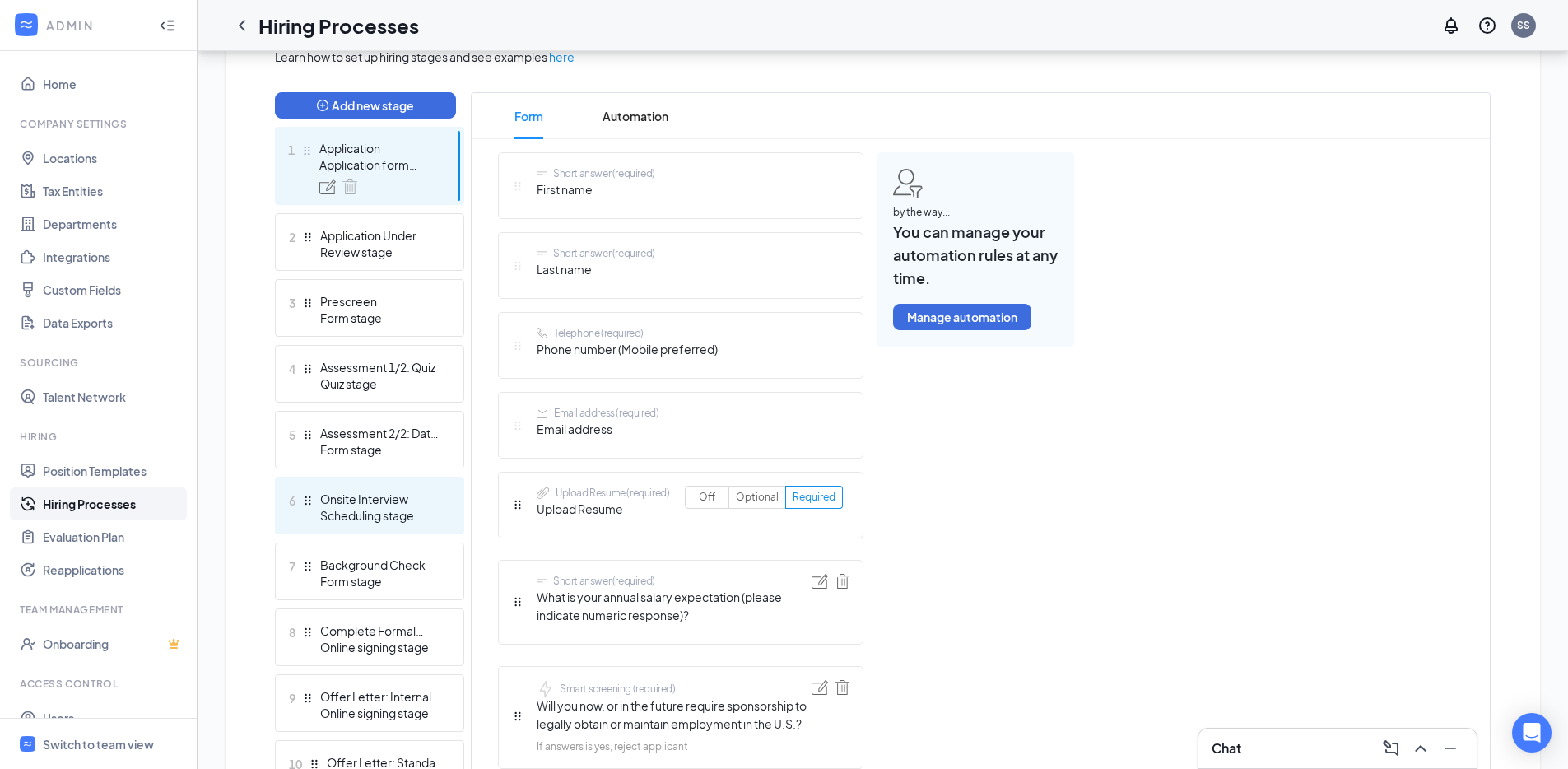
click at [378, 479] on div "6 Onsite Interview Scheduling stage" at bounding box center [370, 505] width 189 height 58
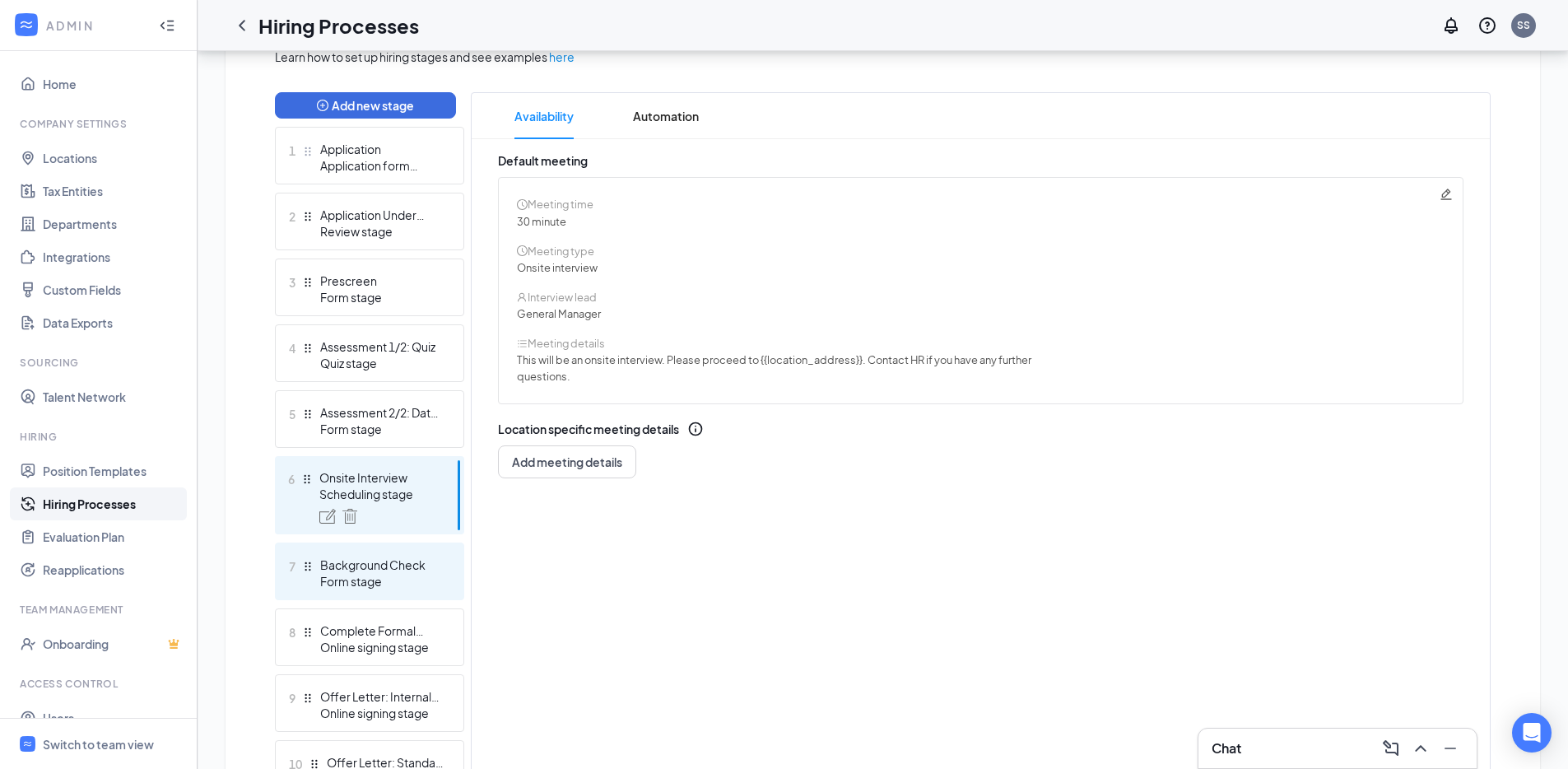
click at [377, 561] on div "Background Check" at bounding box center [381, 565] width 120 height 17
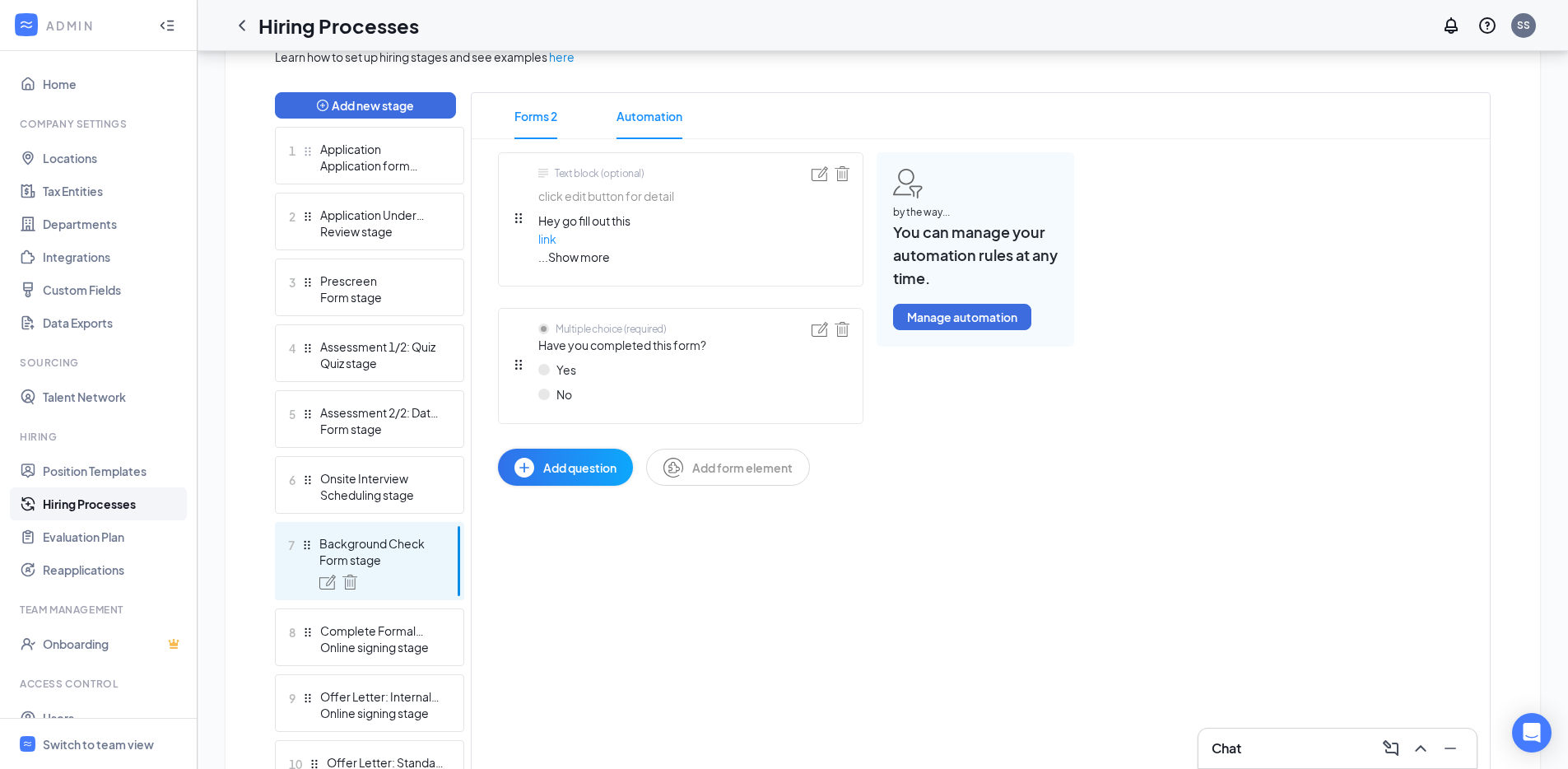
click at [659, 115] on span "Automation" at bounding box center [649, 115] width 66 height 46
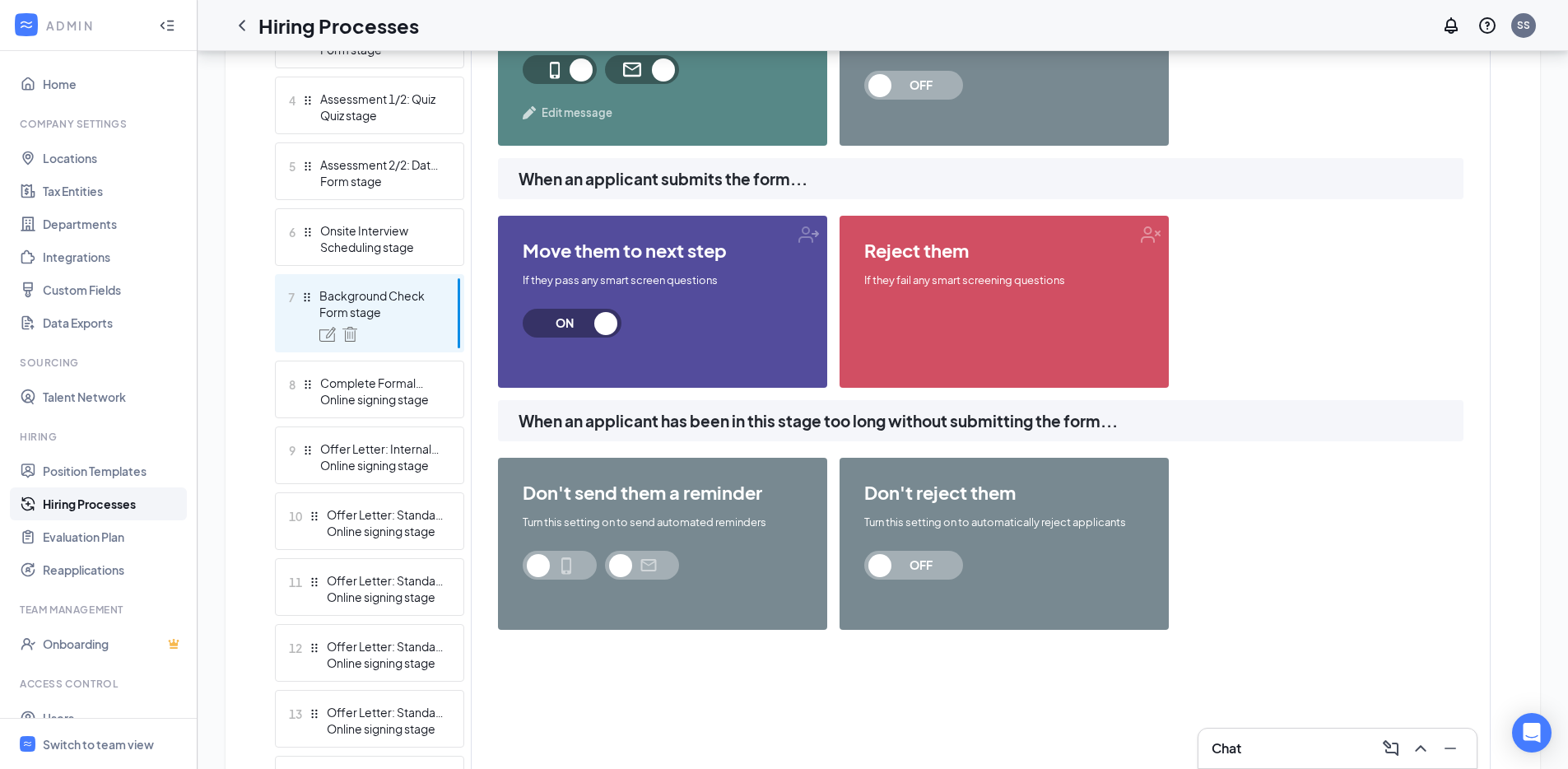
scroll to position [608, 0]
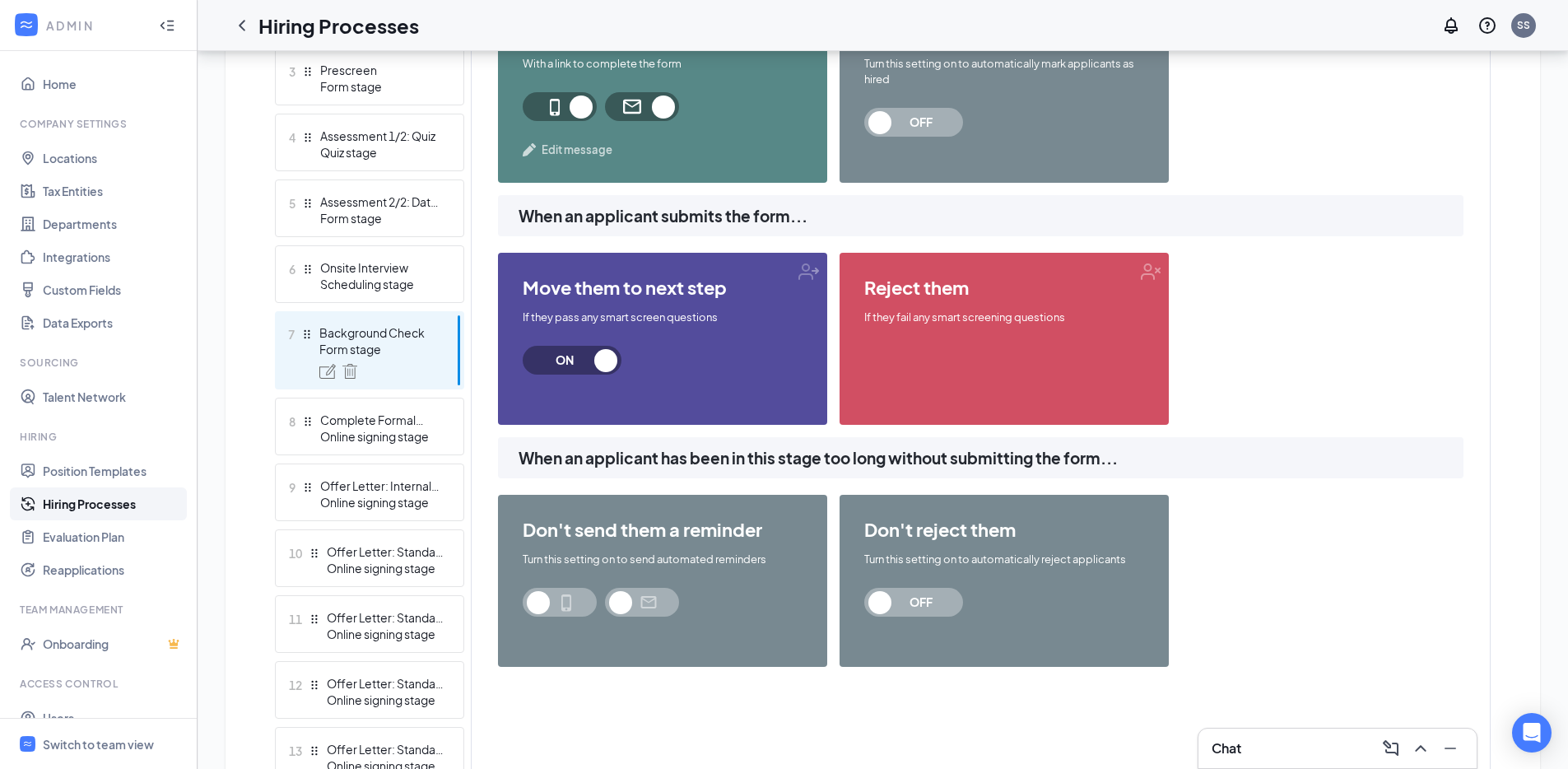
click at [909, 590] on span "OFF" at bounding box center [920, 602] width 73 height 28
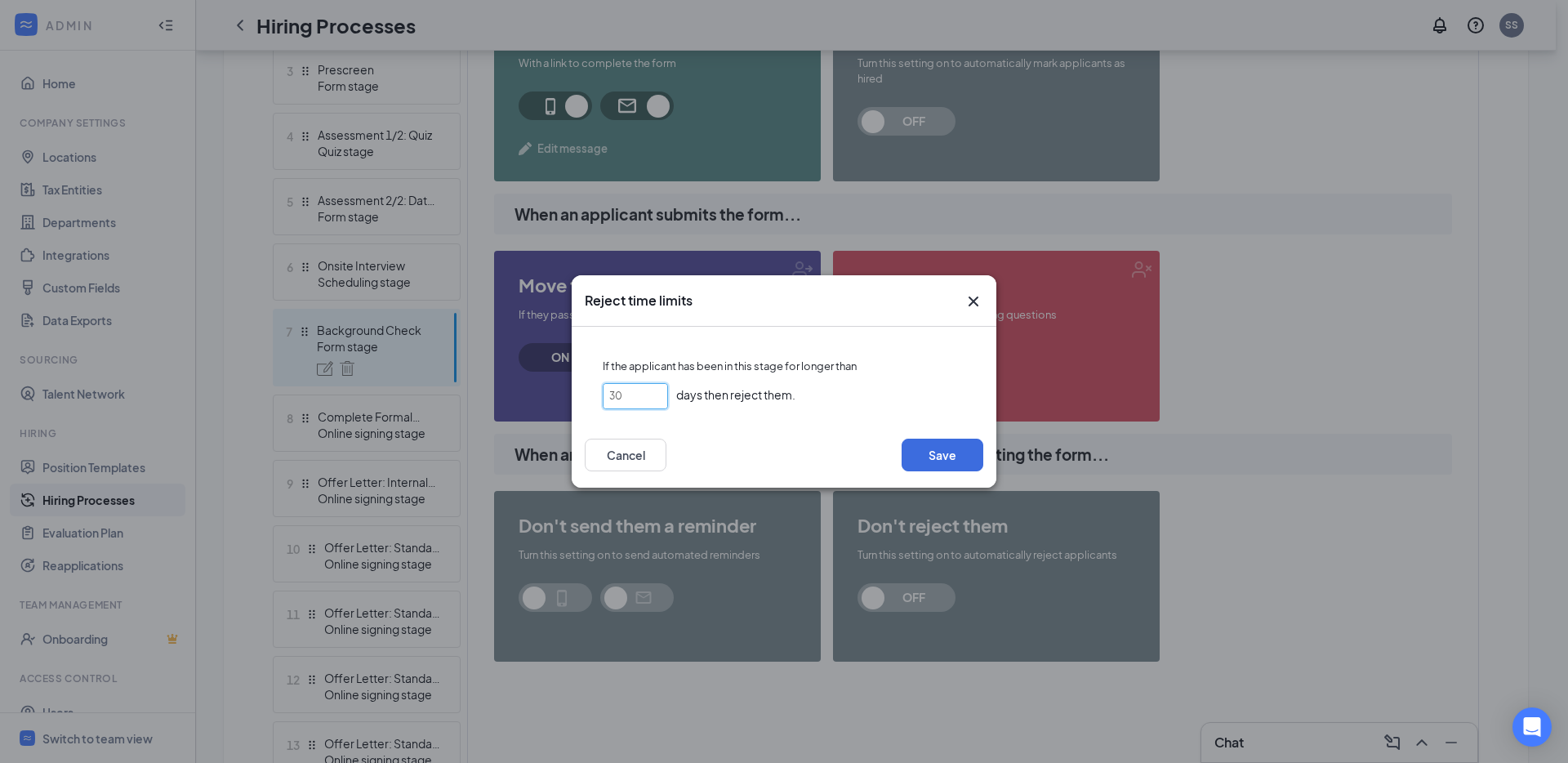
drag, startPoint x: 634, startPoint y: 393, endPoint x: 569, endPoint y: 393, distance: 65.0
click at [593, 393] on div "If the applicant has been in this stage for longer than 30 days then reject the…" at bounding box center [784, 374] width 398 height 69
type input "45"
click at [978, 457] on button "Save" at bounding box center [942, 454] width 81 height 32
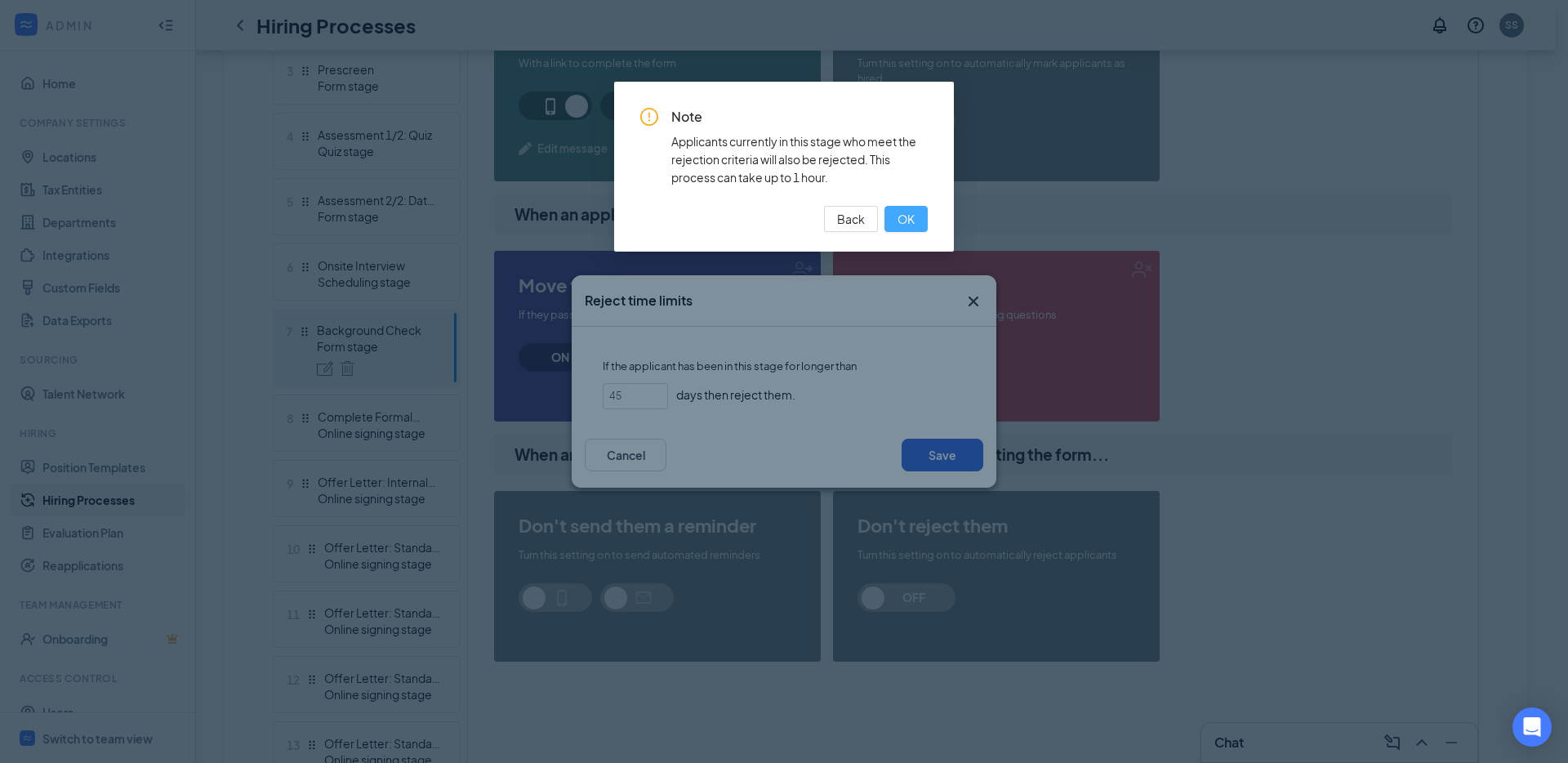
click at [922, 215] on button "OK" at bounding box center [906, 218] width 43 height 26
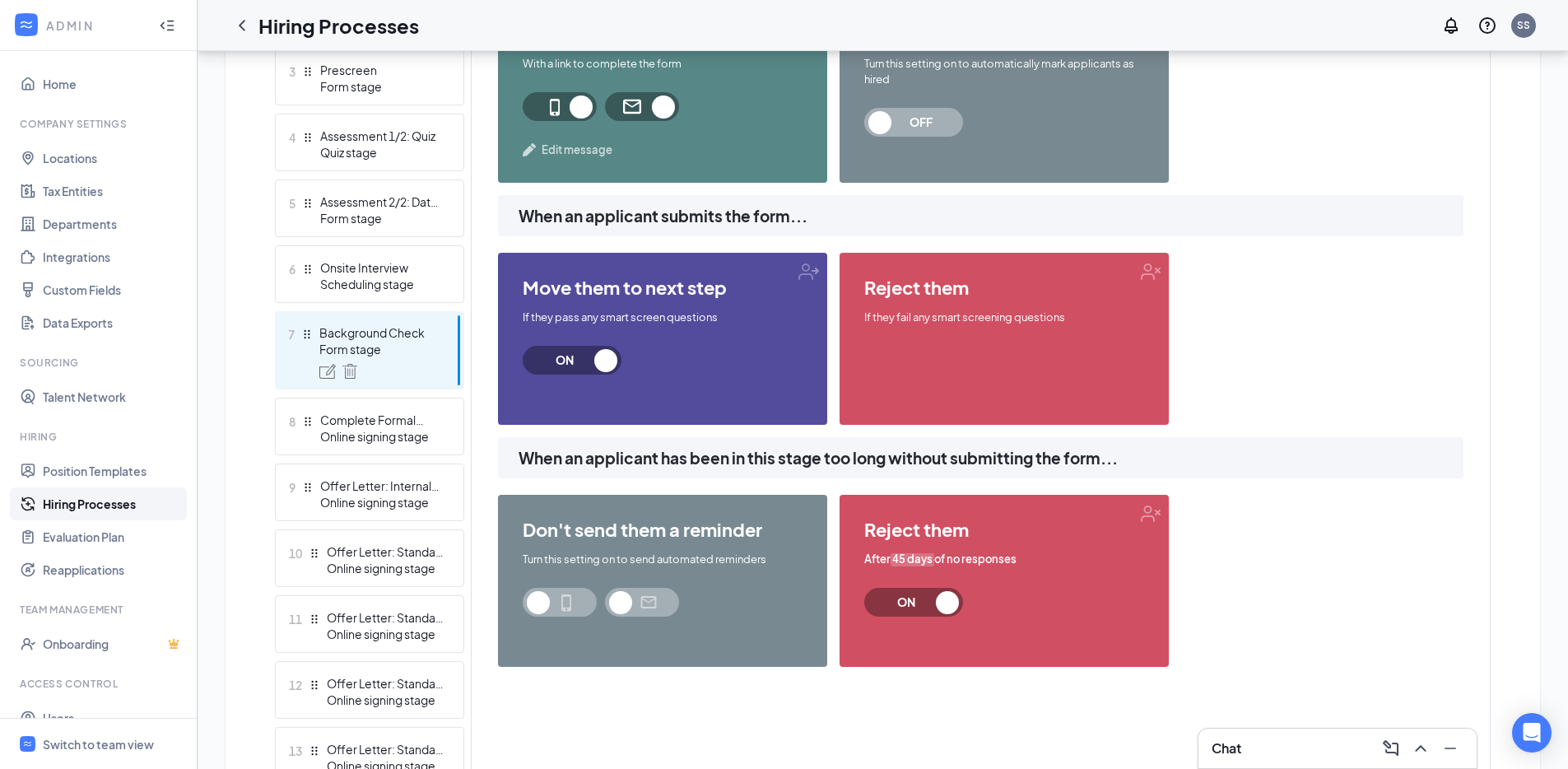
click at [635, 604] on span at bounding box center [642, 602] width 74 height 28
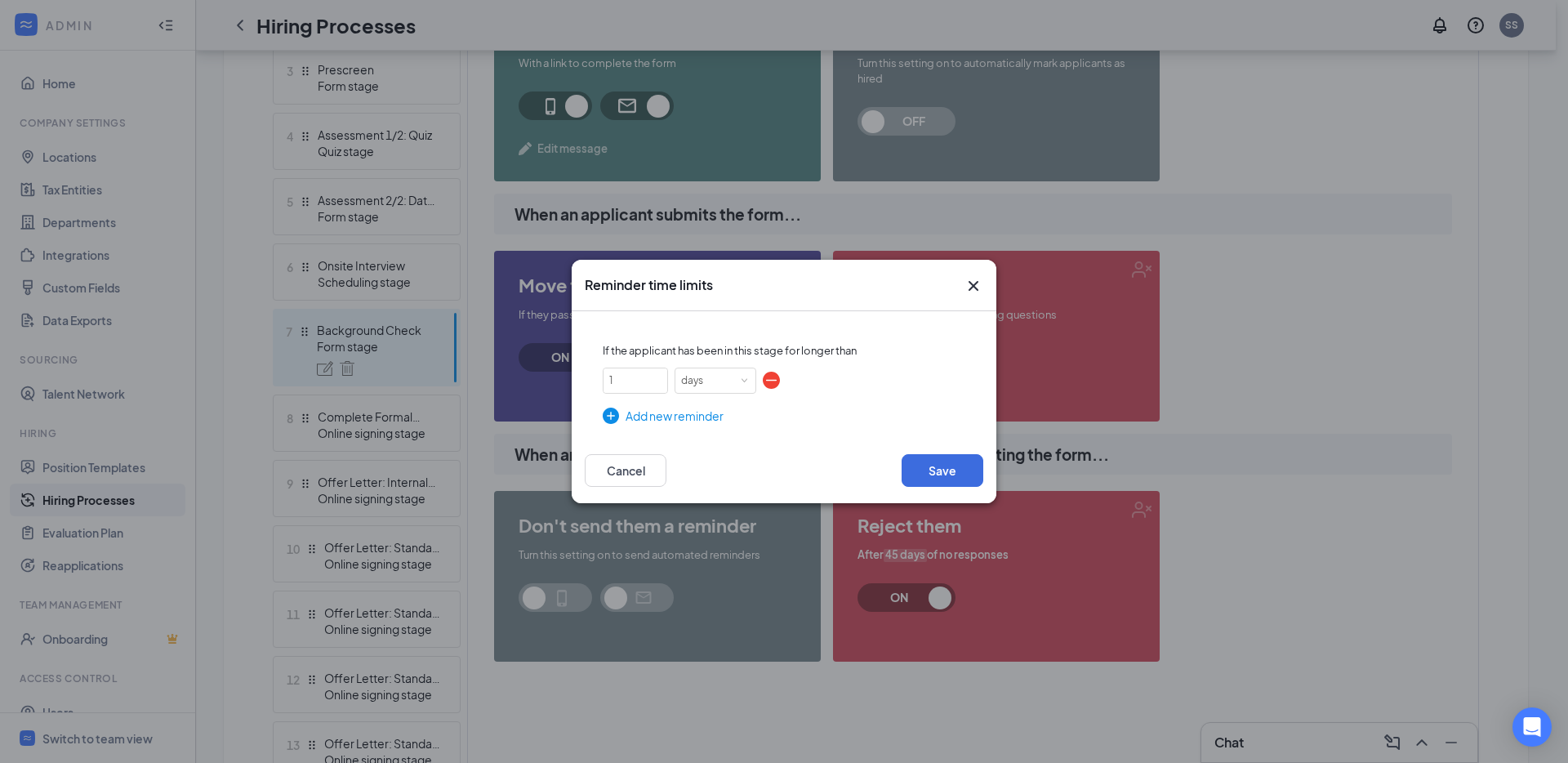
drag, startPoint x: 629, startPoint y: 374, endPoint x: 565, endPoint y: 378, distance: 64.1
click at [568, 376] on div "Reminder time limits If the applicant has been in this stage for longer than 1 …" at bounding box center [784, 381] width 1568 height 763
type input "3"
click at [933, 463] on button "Save" at bounding box center [942, 470] width 81 height 32
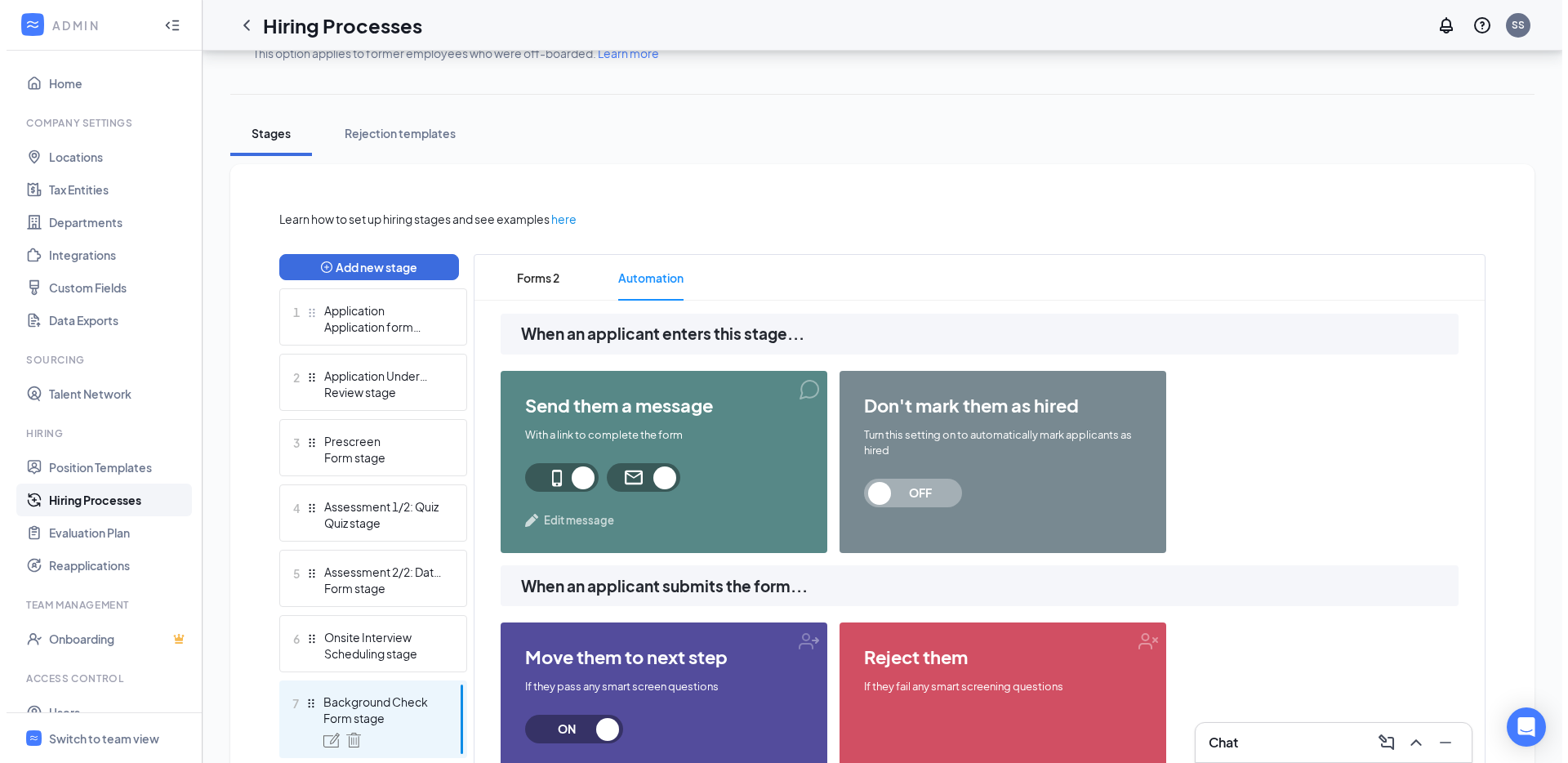
scroll to position [205, 0]
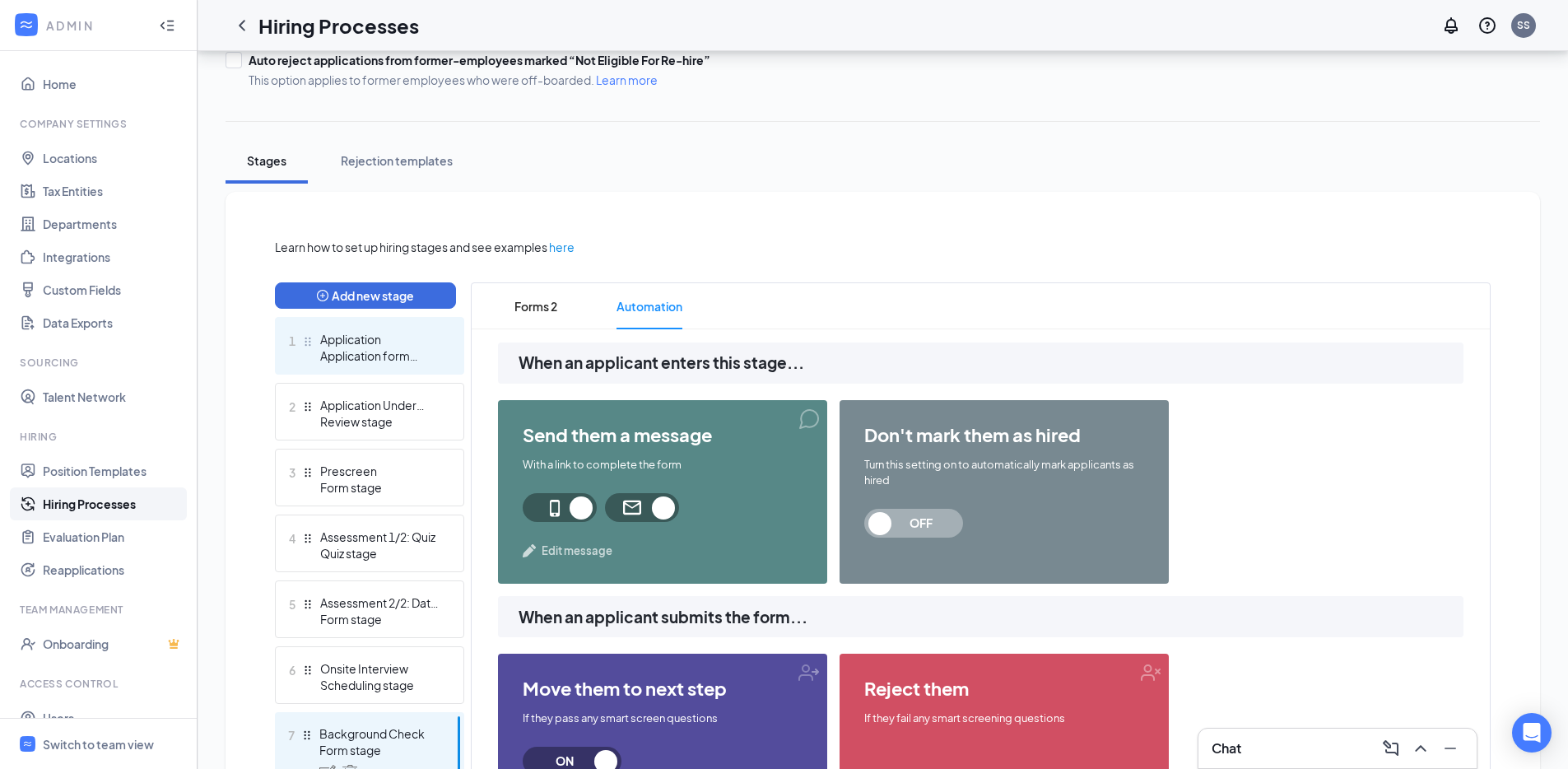
click at [423, 354] on div "Application form stage" at bounding box center [381, 356] width 120 height 17
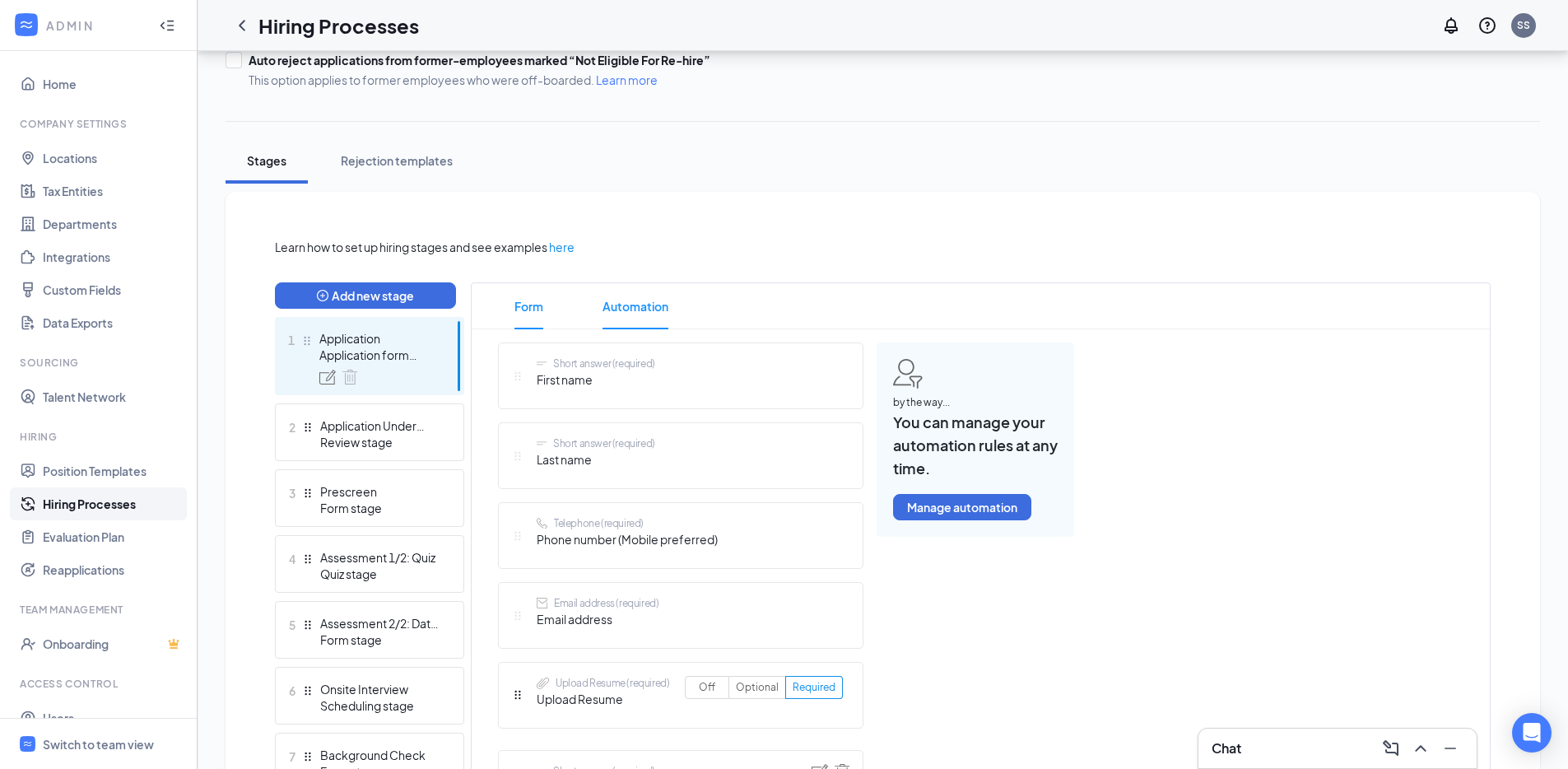
click at [632, 293] on span "Automation" at bounding box center [635, 305] width 66 height 46
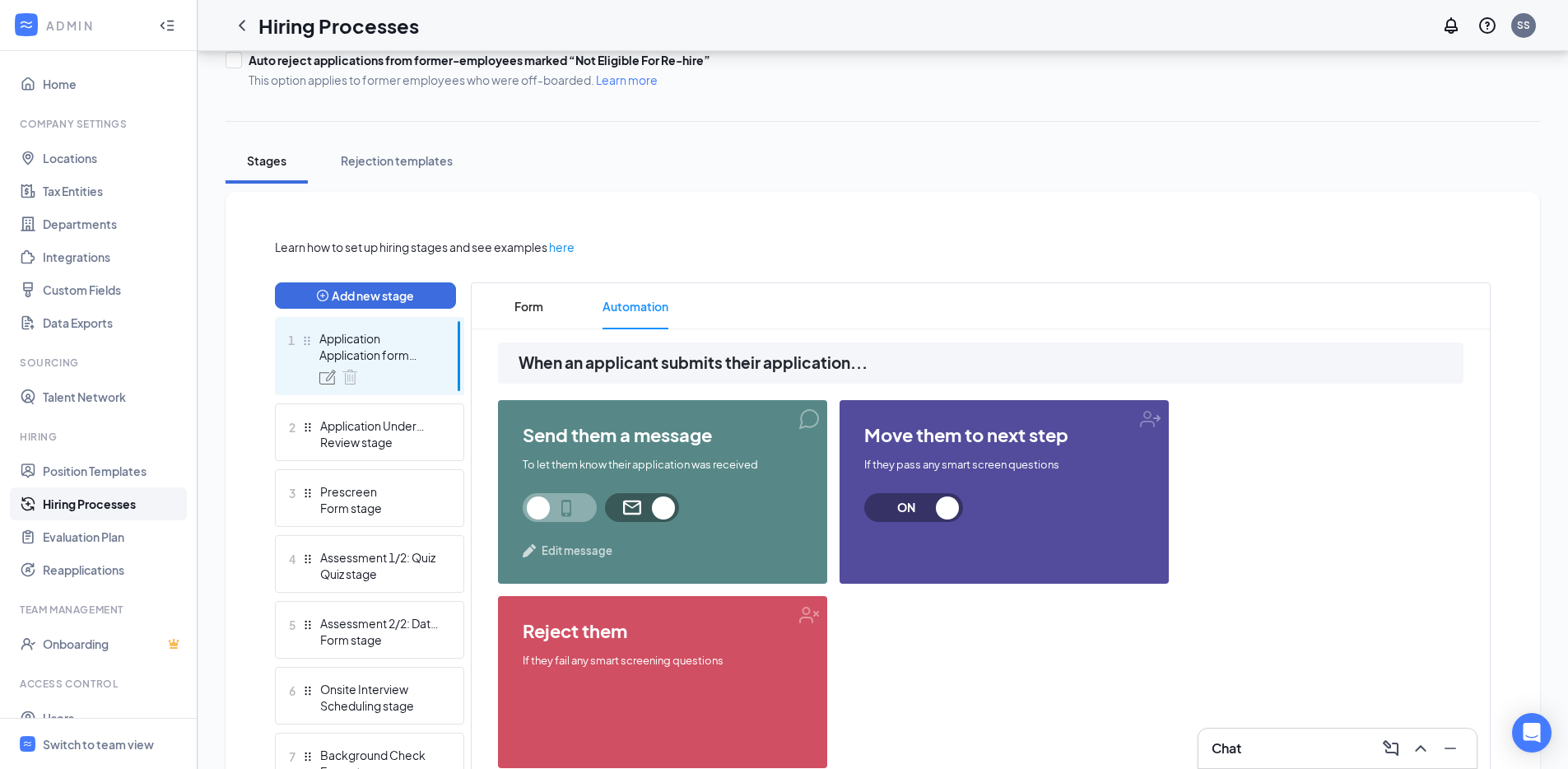
click at [569, 554] on span "Edit message" at bounding box center [576, 551] width 71 height 17
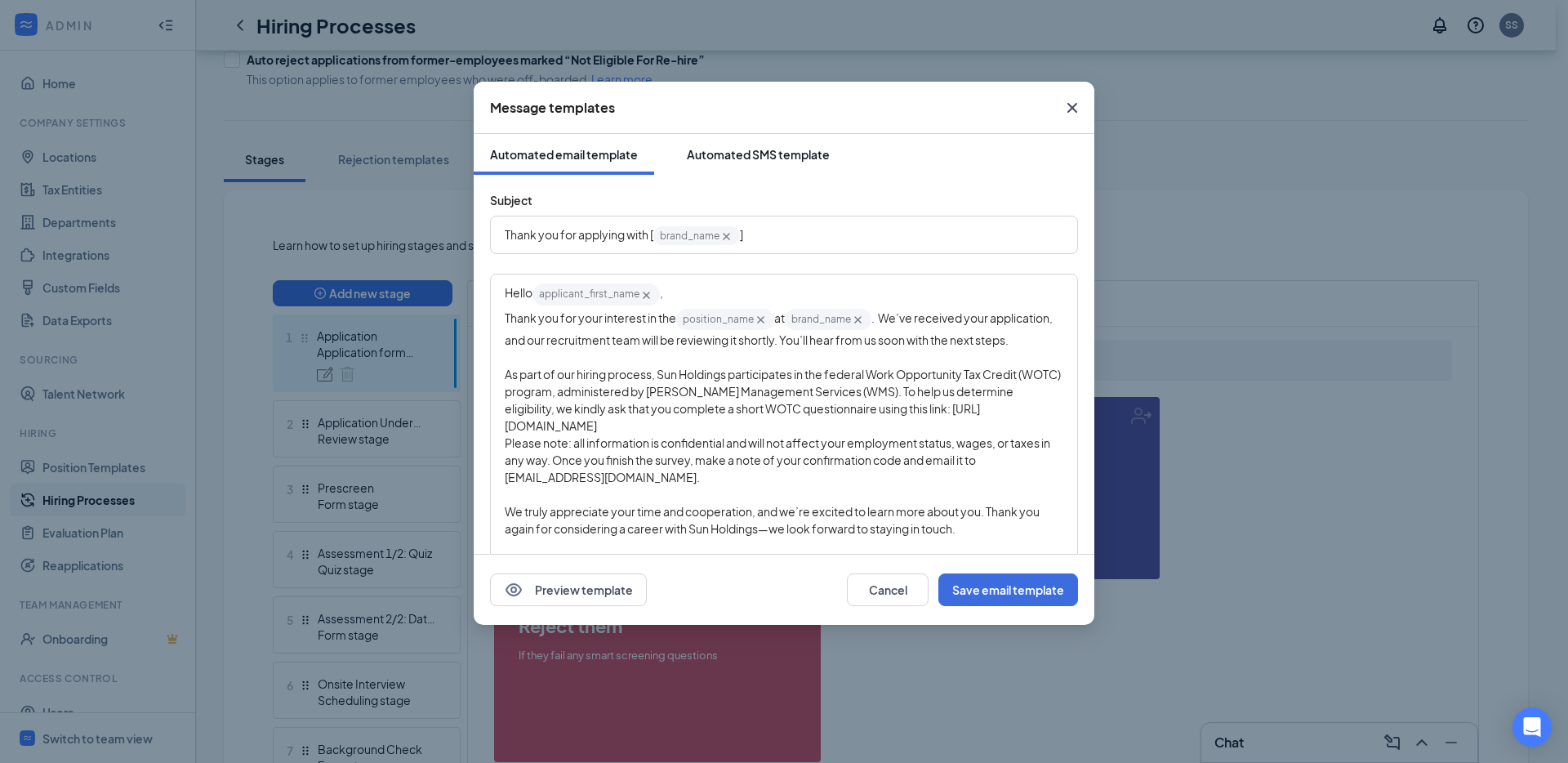
click at [796, 167] on button "Automated SMS template" at bounding box center [758, 154] width 175 height 41
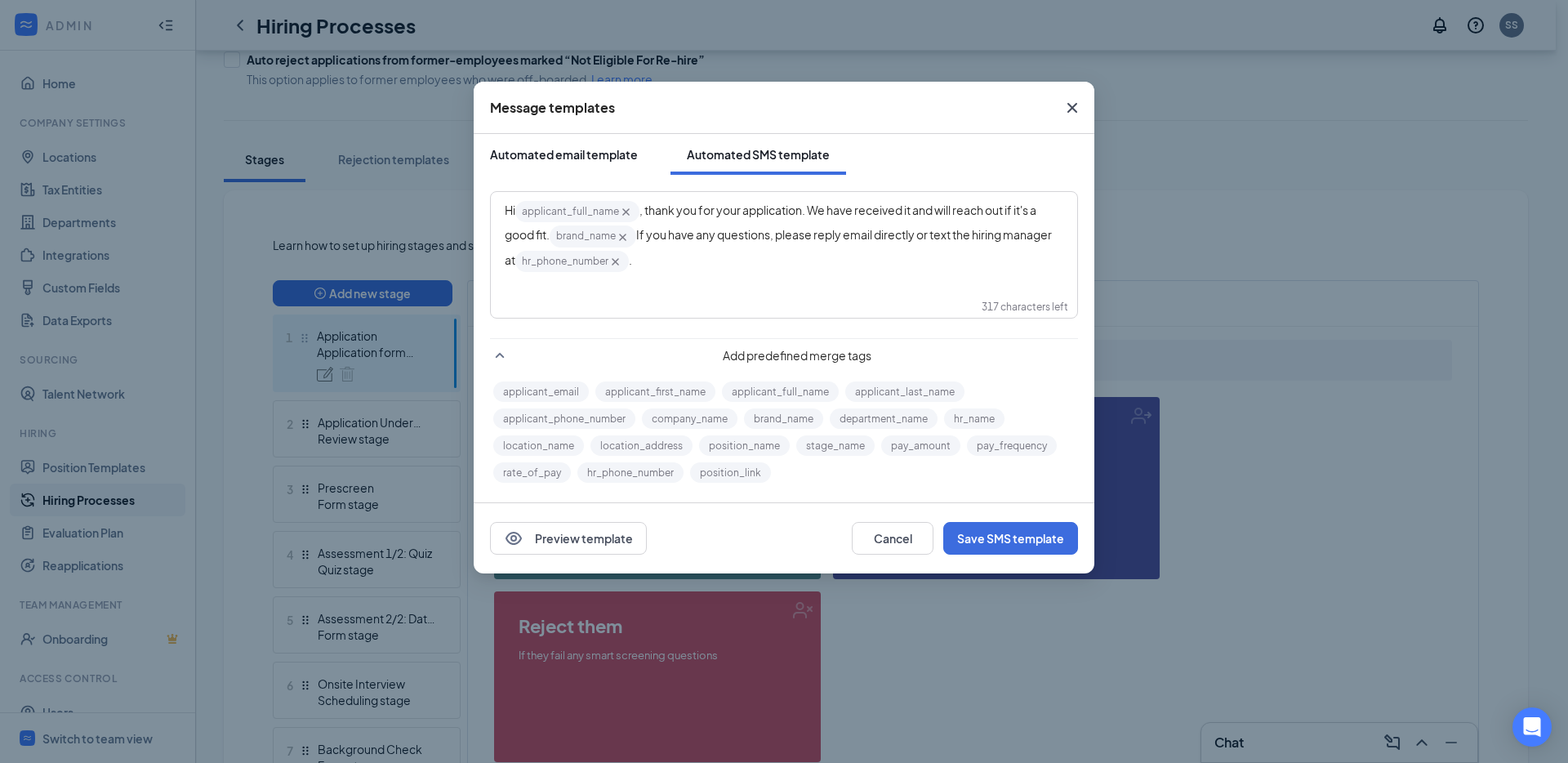
click at [583, 160] on div "Automated email template" at bounding box center [564, 154] width 148 height 17
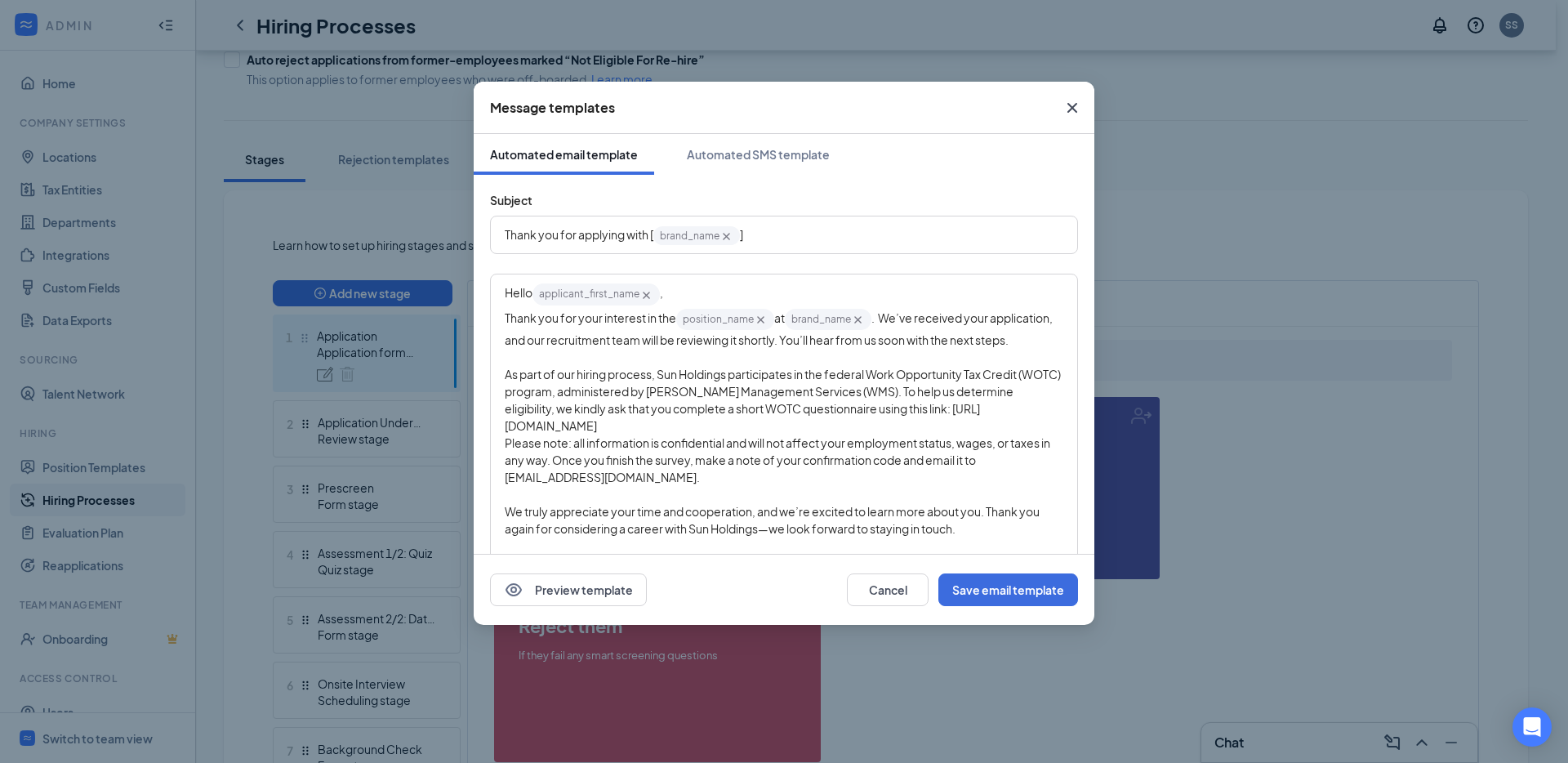
click at [1070, 110] on icon "Cross" at bounding box center [1072, 108] width 10 height 10
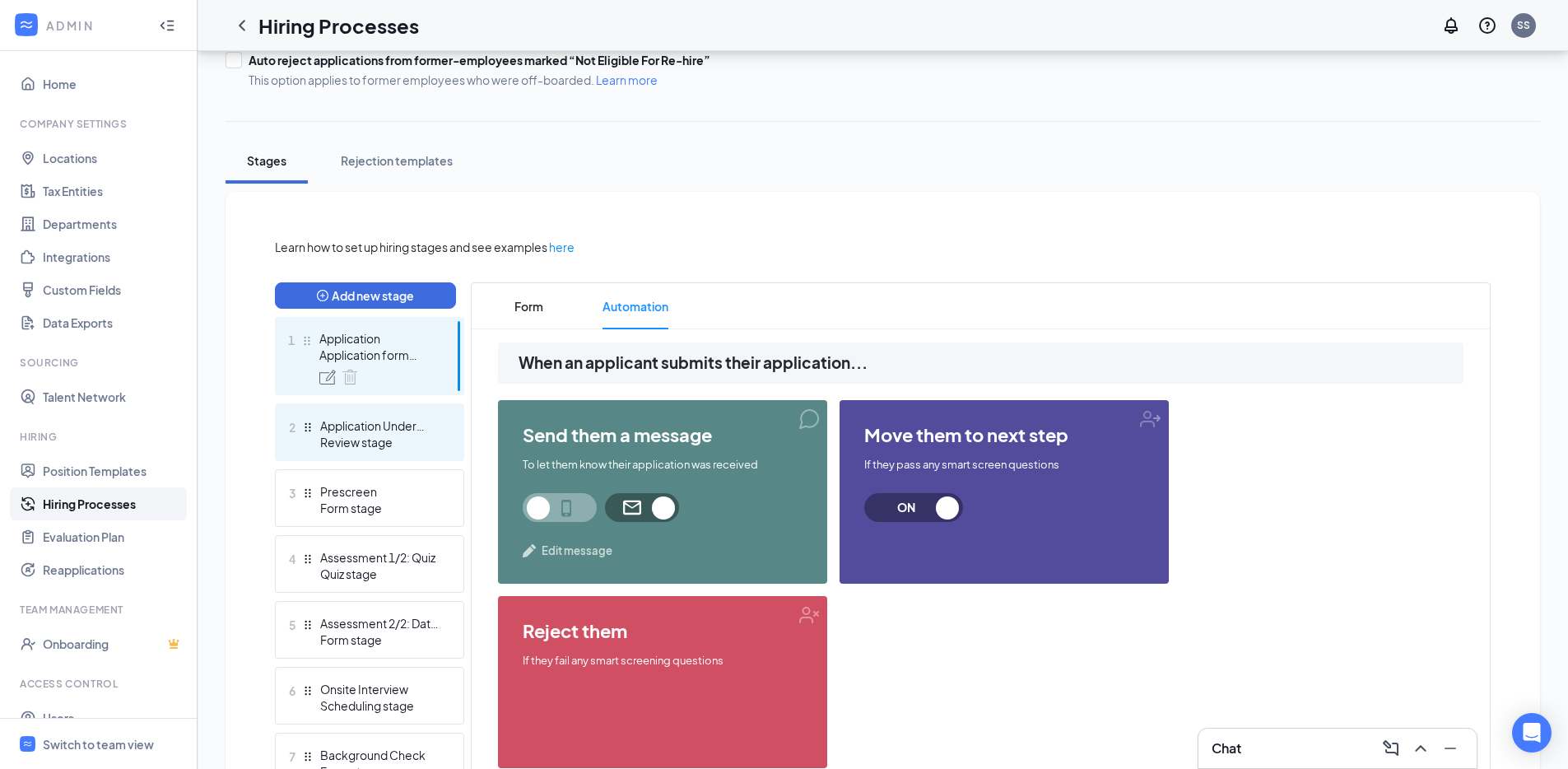
click at [402, 427] on div "Application Under Review" at bounding box center [381, 426] width 120 height 17
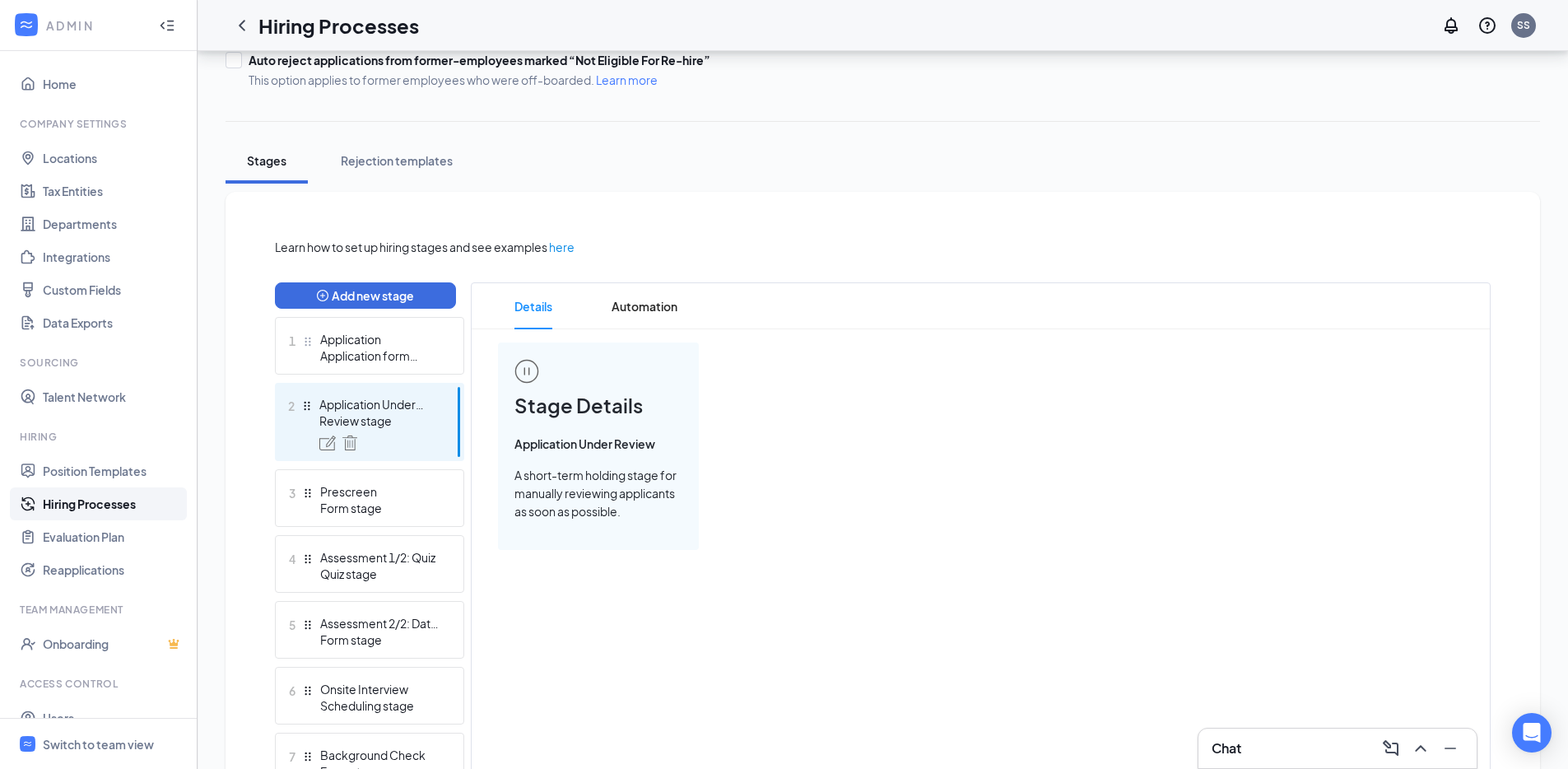
click at [664, 274] on div "Learn how to set up hiring stages and see examples here Add new stage 1 Applica…" at bounding box center [883, 782] width 1216 height 1090
click at [656, 295] on span "Automation" at bounding box center [644, 305] width 66 height 46
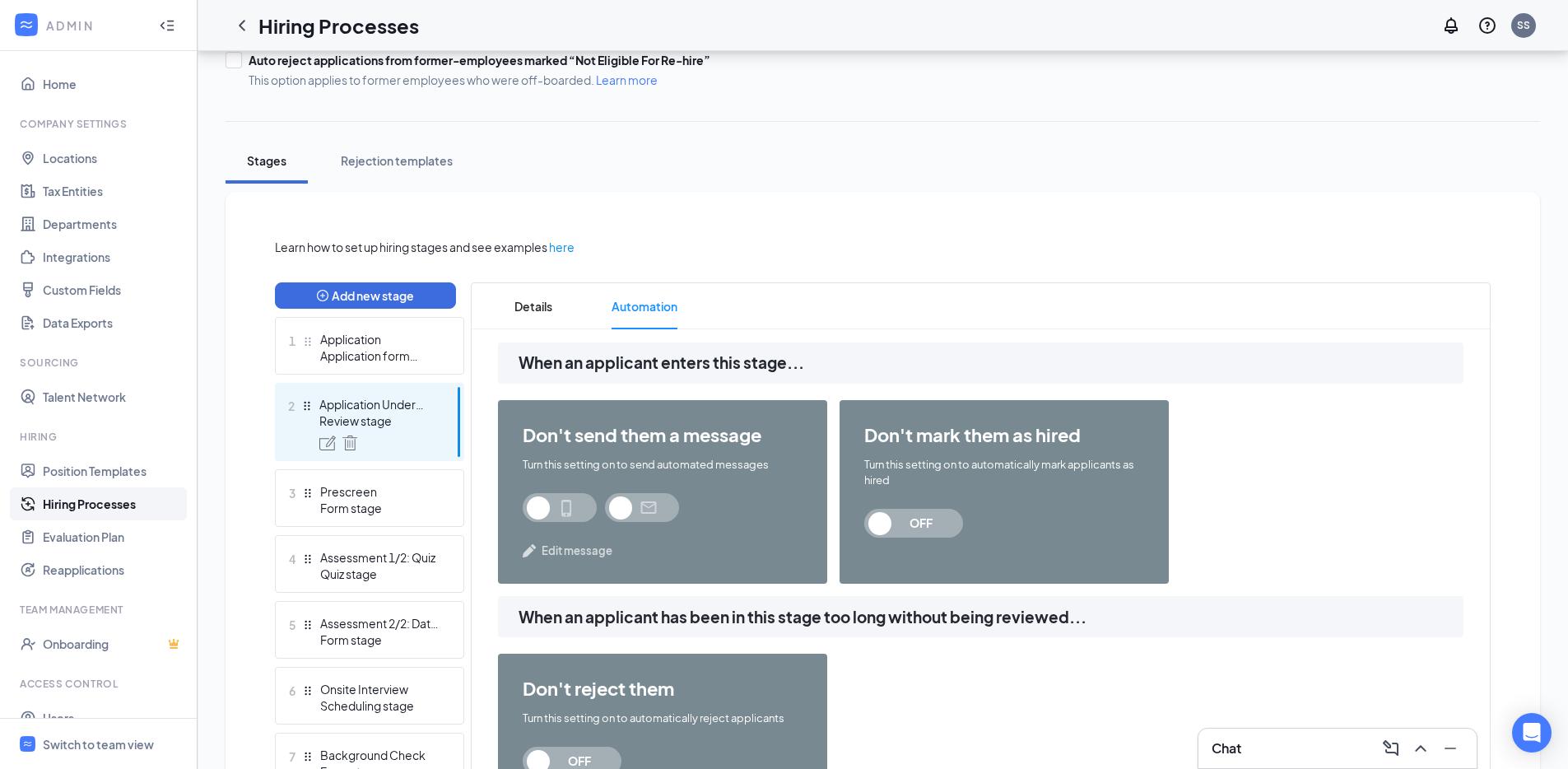
click at [574, 551] on span "Edit message" at bounding box center [576, 551] width 71 height 17
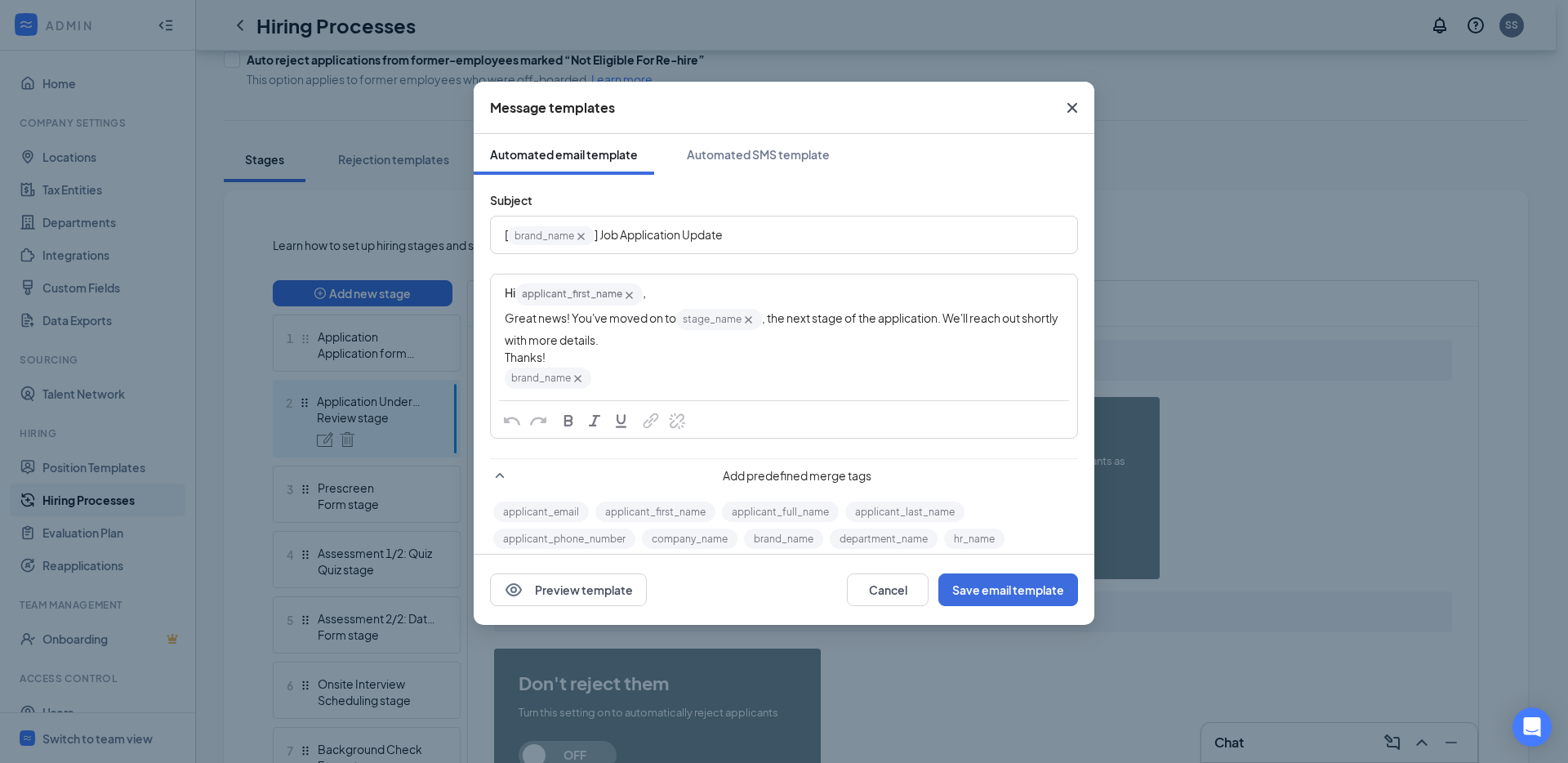
click at [1074, 90] on span "Close" at bounding box center [1072, 107] width 44 height 44
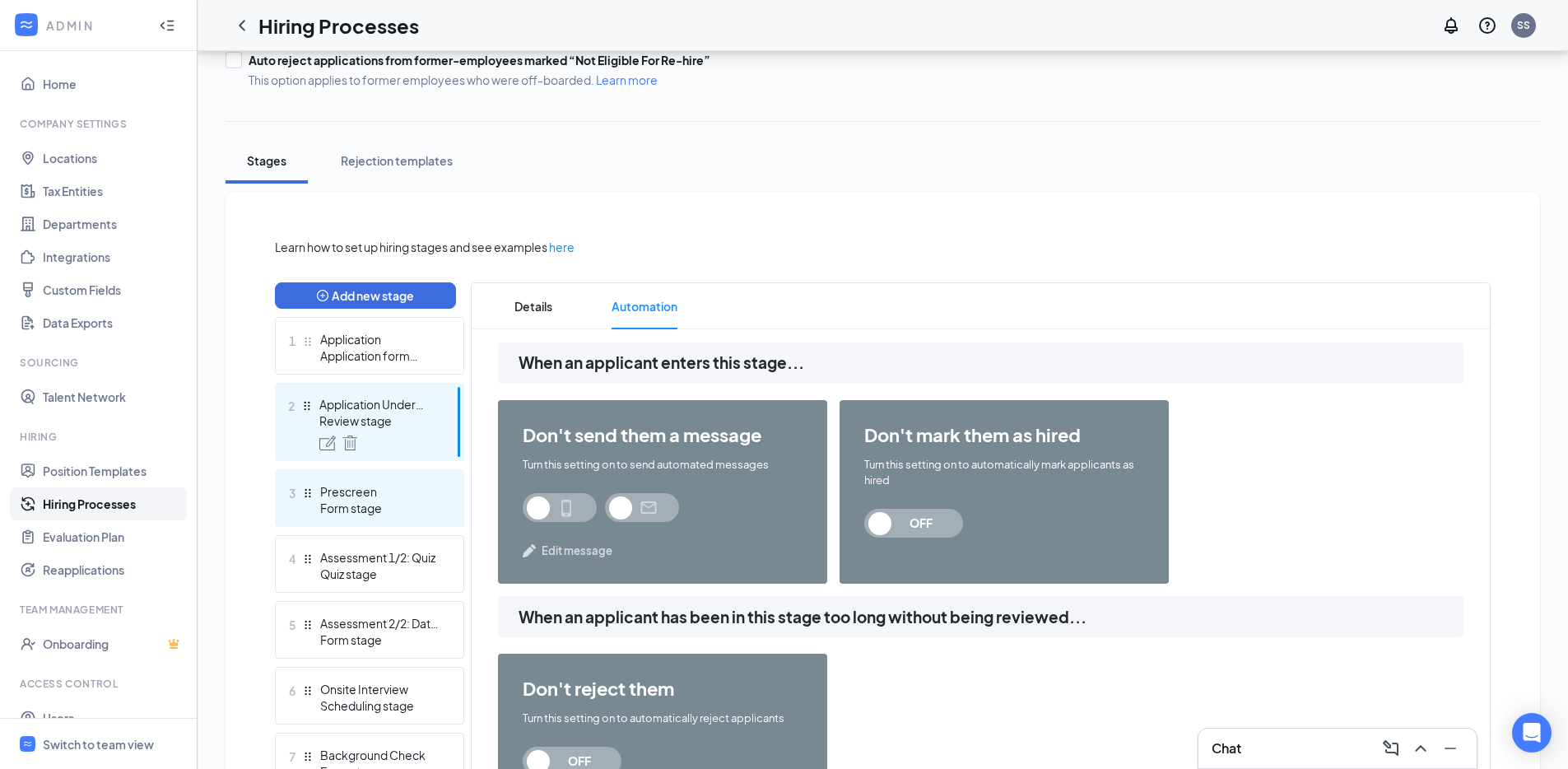
click at [394, 505] on div "Form stage" at bounding box center [381, 508] width 120 height 17
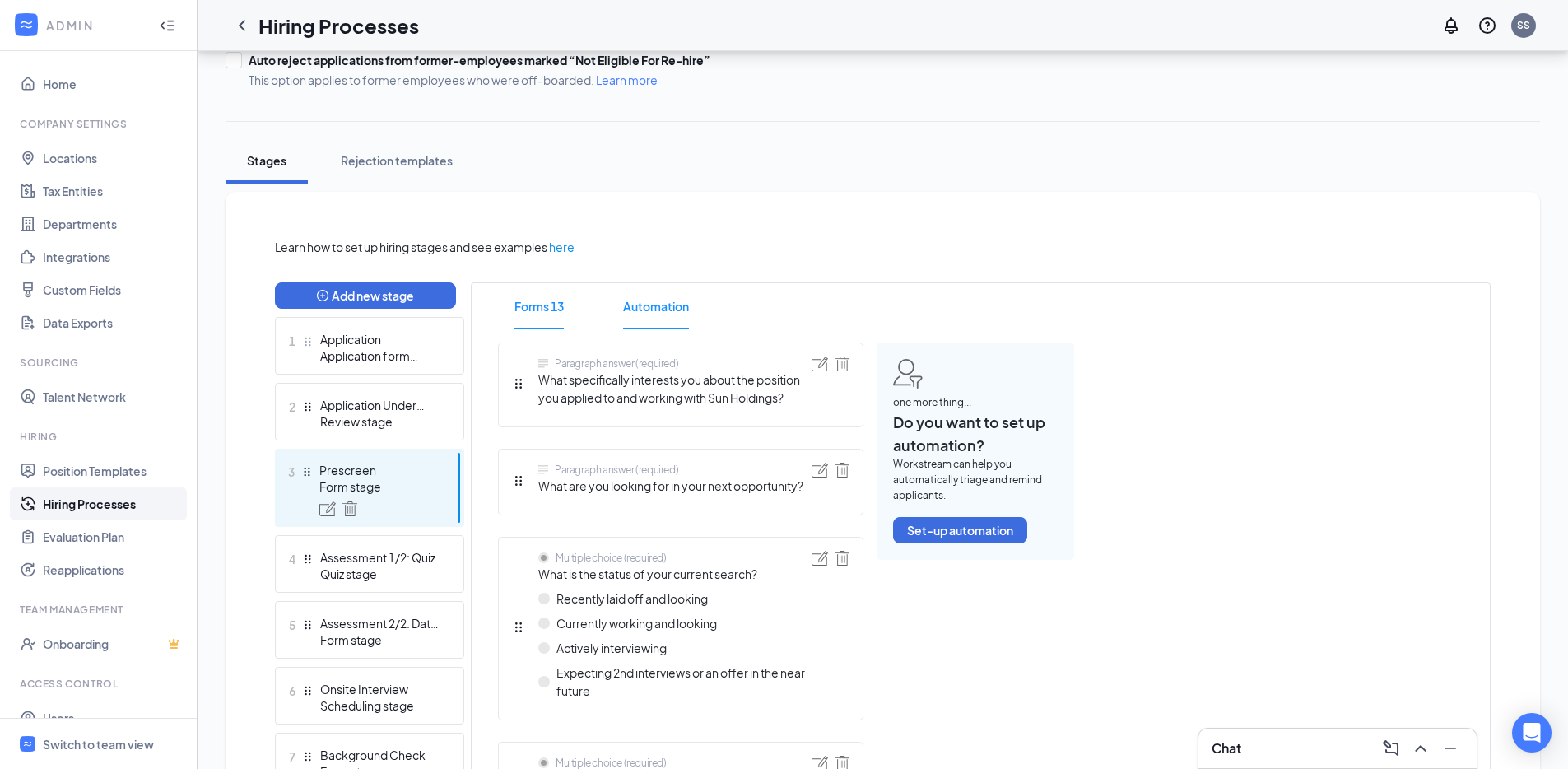
click at [659, 316] on span "Automation" at bounding box center [656, 305] width 66 height 46
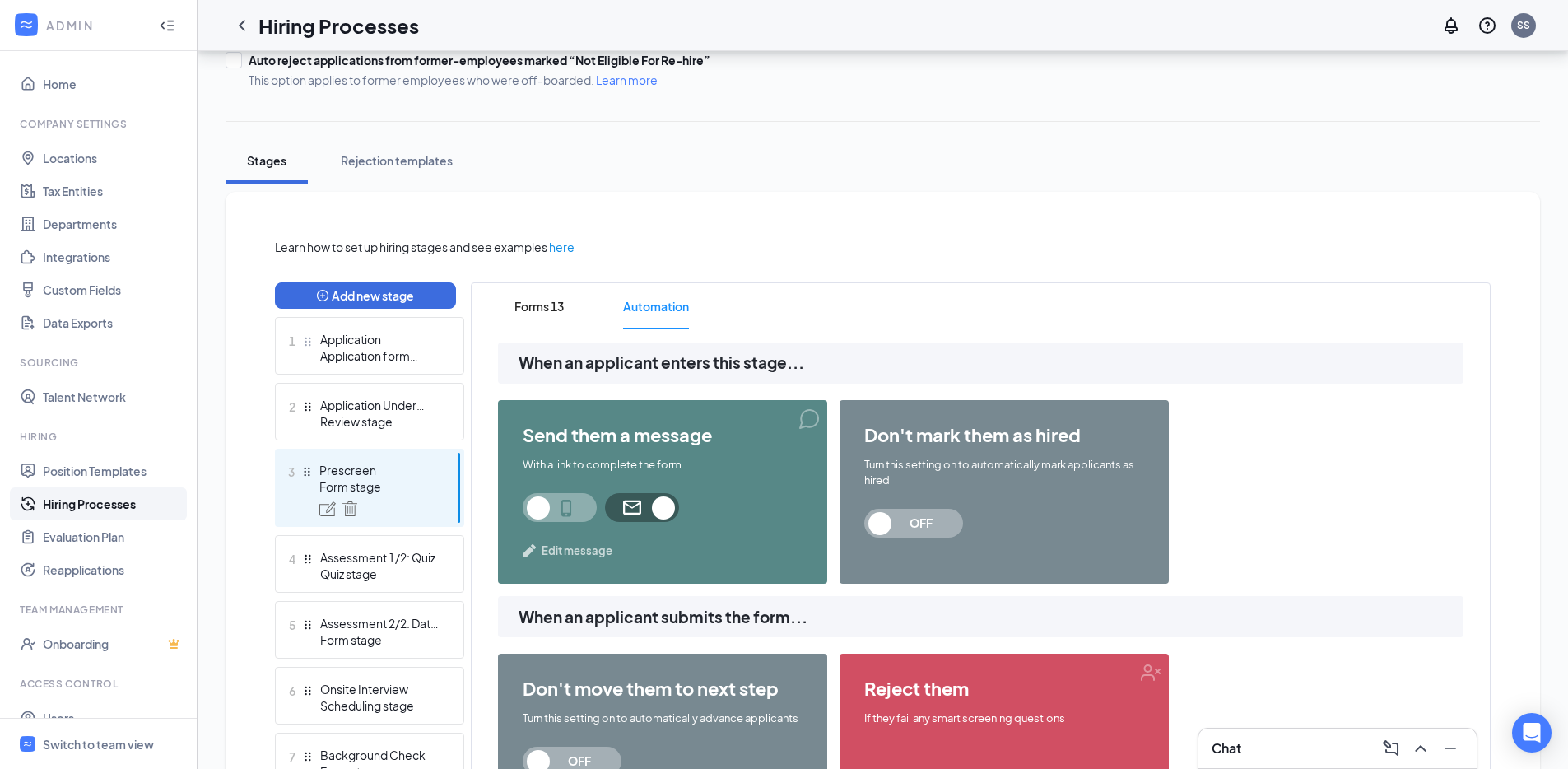
click at [580, 559] on span "Edit message" at bounding box center [576, 551] width 71 height 17
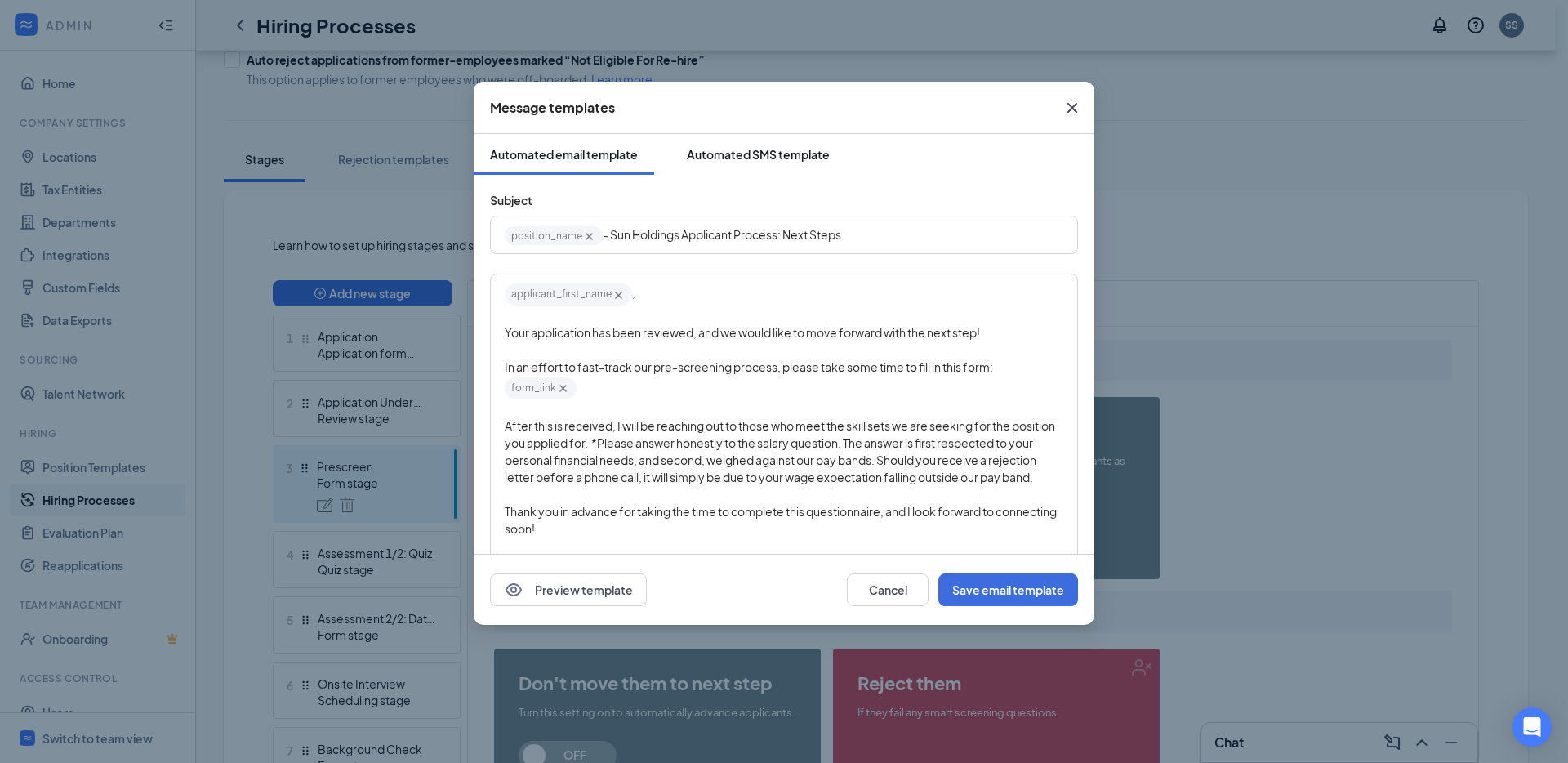
click at [739, 165] on button "Automated SMS template" at bounding box center [758, 154] width 175 height 41
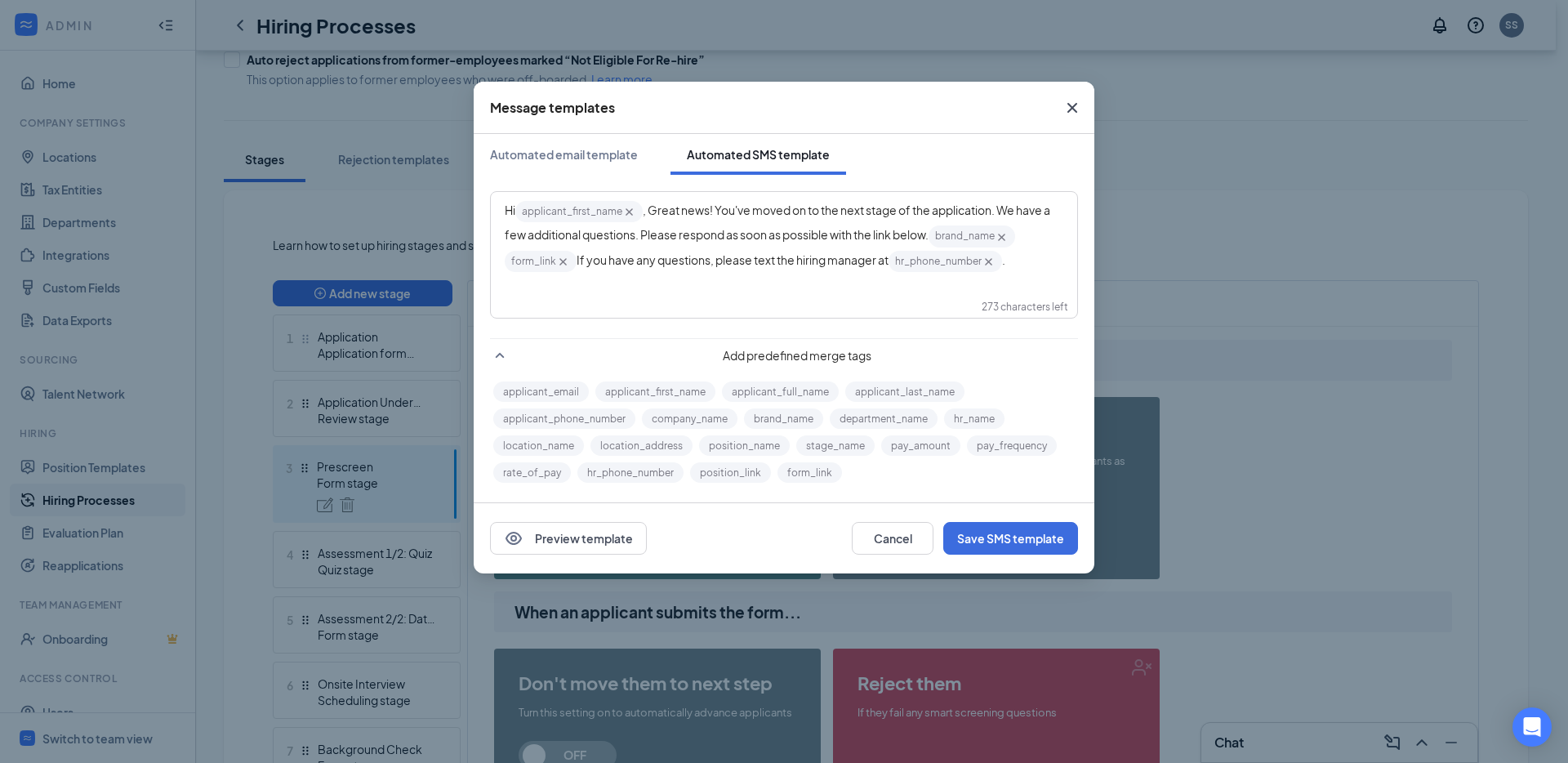
click at [1070, 104] on icon "Cross" at bounding box center [1072, 108] width 20 height 20
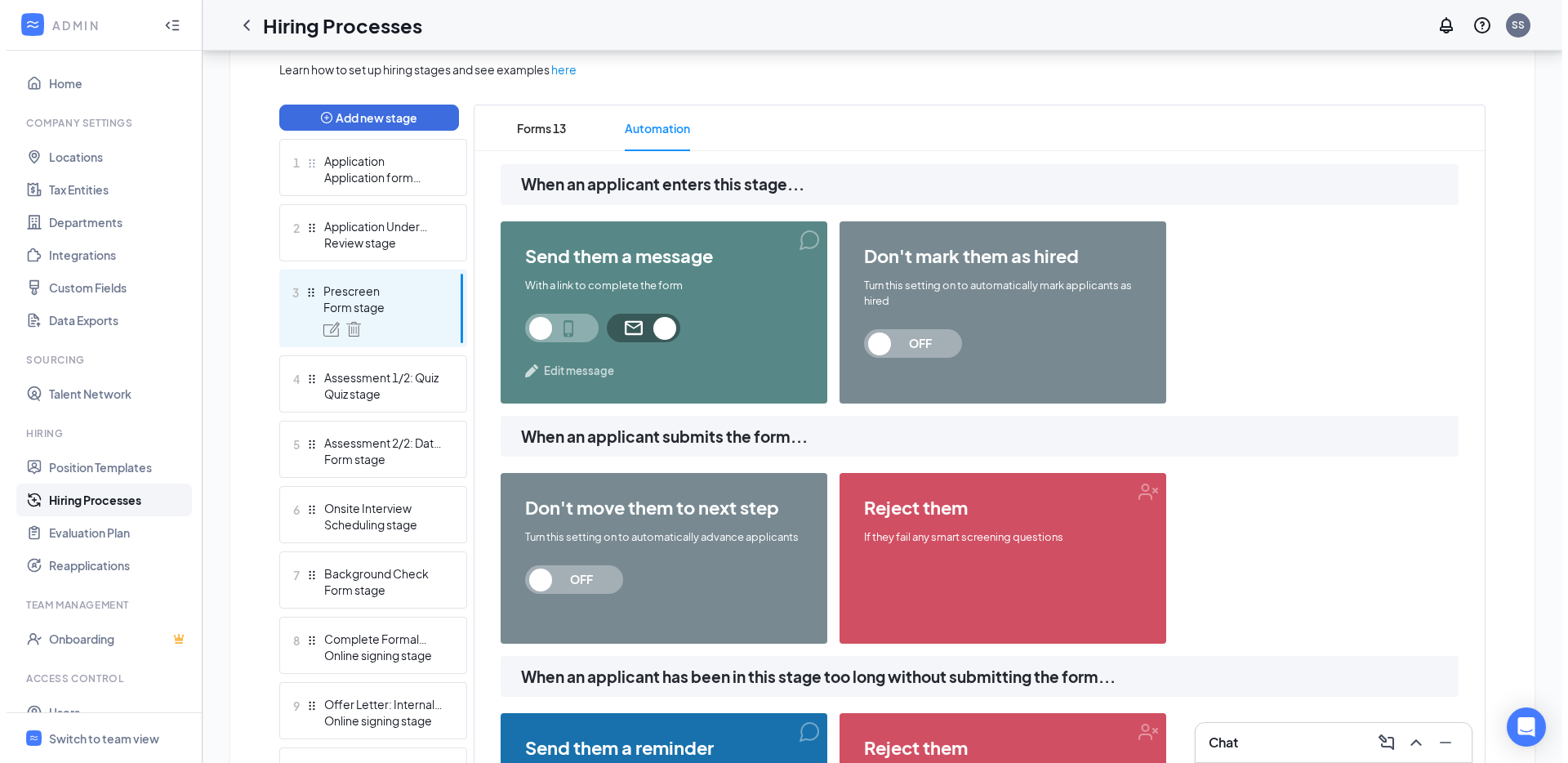
scroll to position [382, 0]
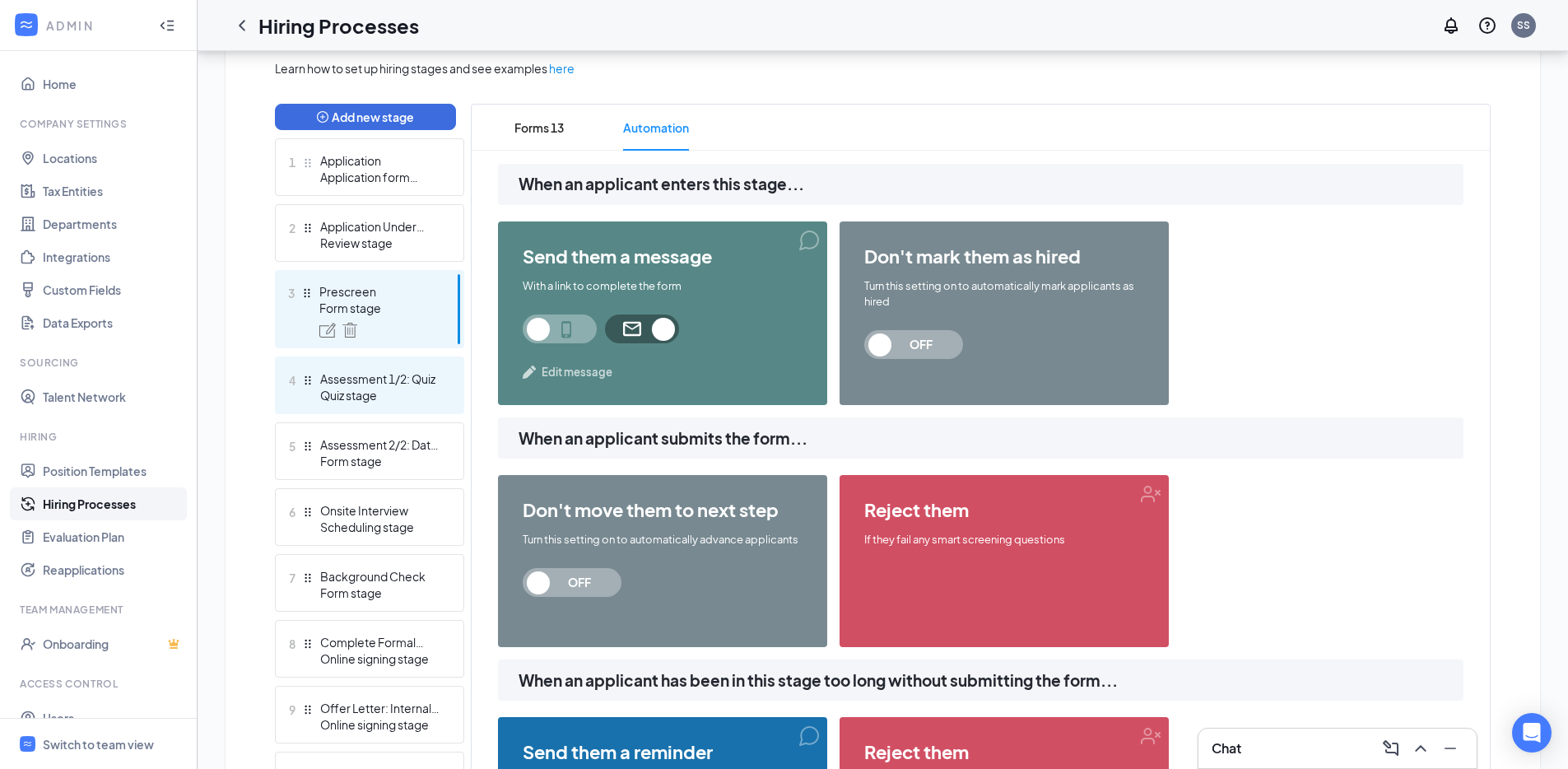
click at [422, 412] on div "4 Assessment 1/2: Quiz Quiz stage" at bounding box center [370, 385] width 189 height 58
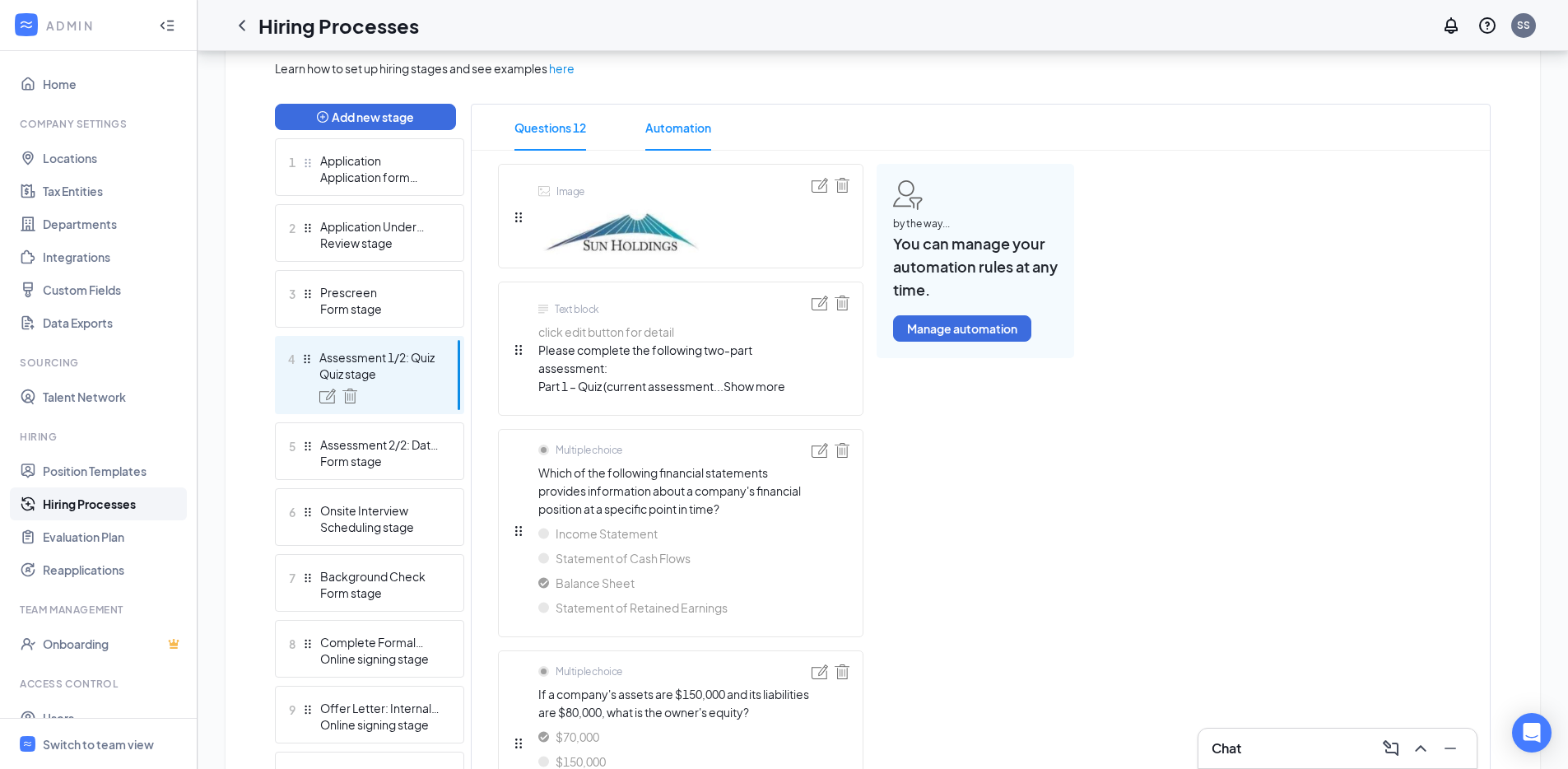
click at [682, 120] on span "Automation" at bounding box center [678, 127] width 66 height 46
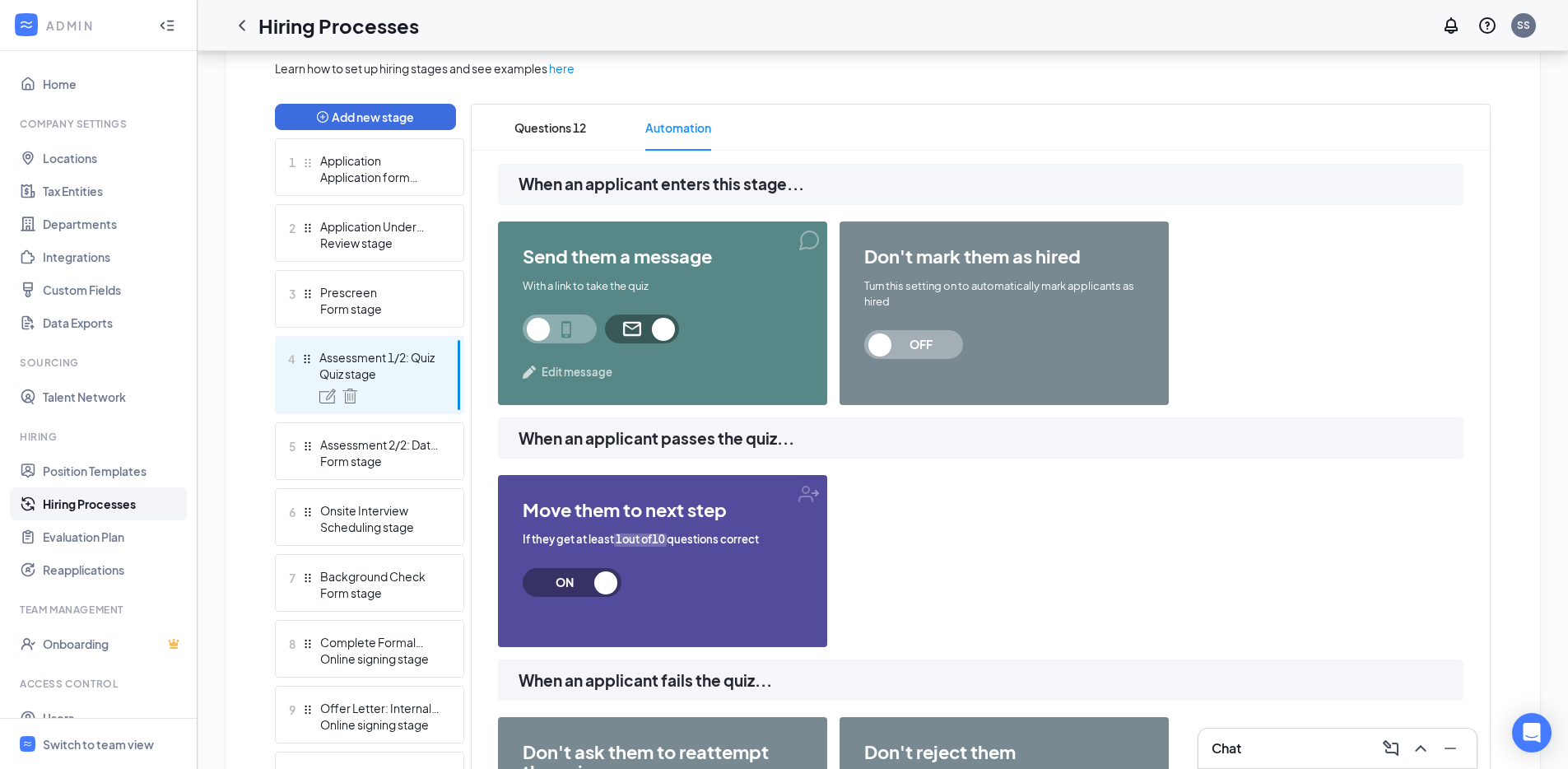
click at [576, 371] on span "Edit message" at bounding box center [576, 372] width 71 height 17
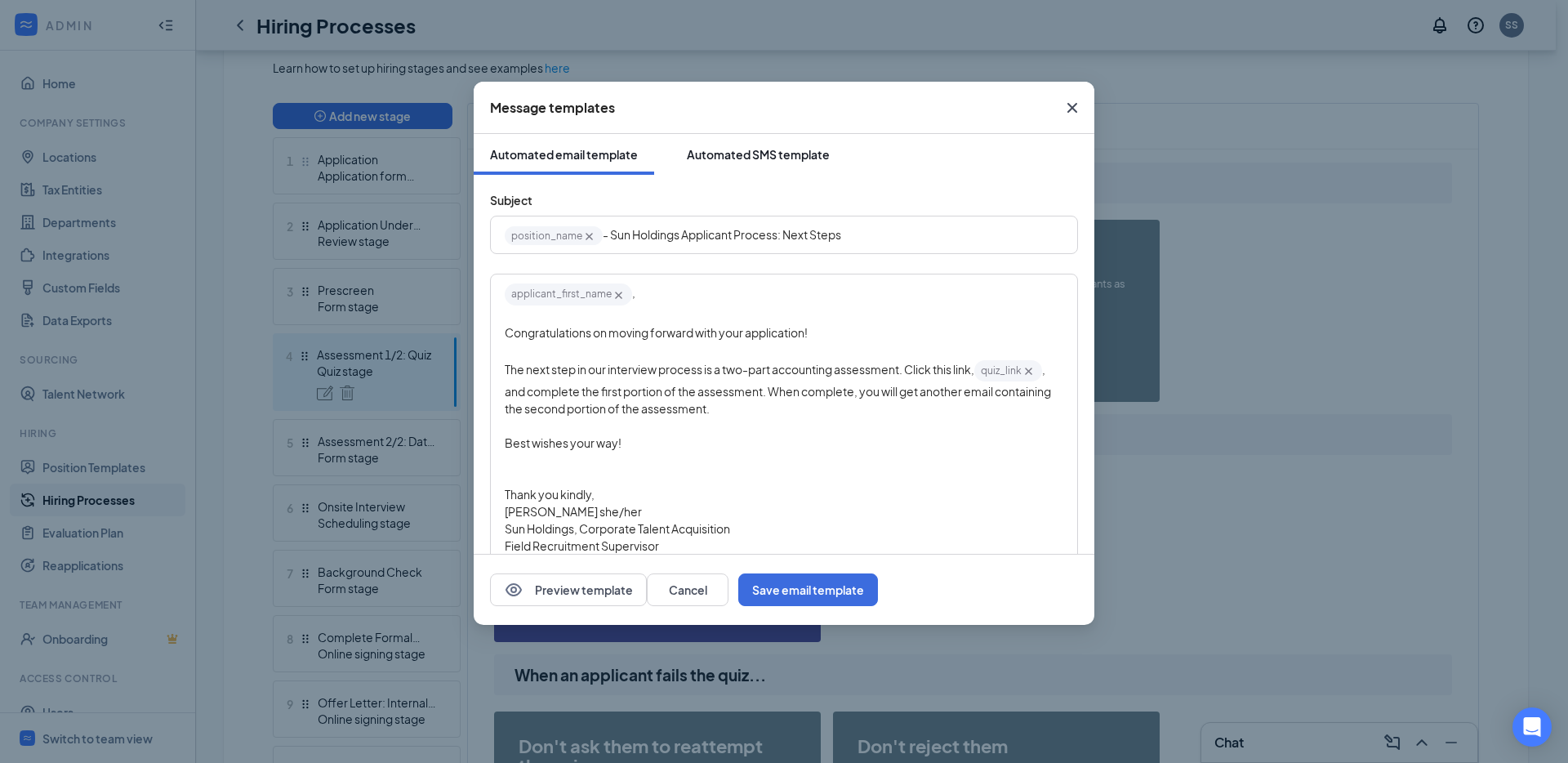
click at [771, 134] on button "Automated SMS template" at bounding box center [758, 154] width 175 height 41
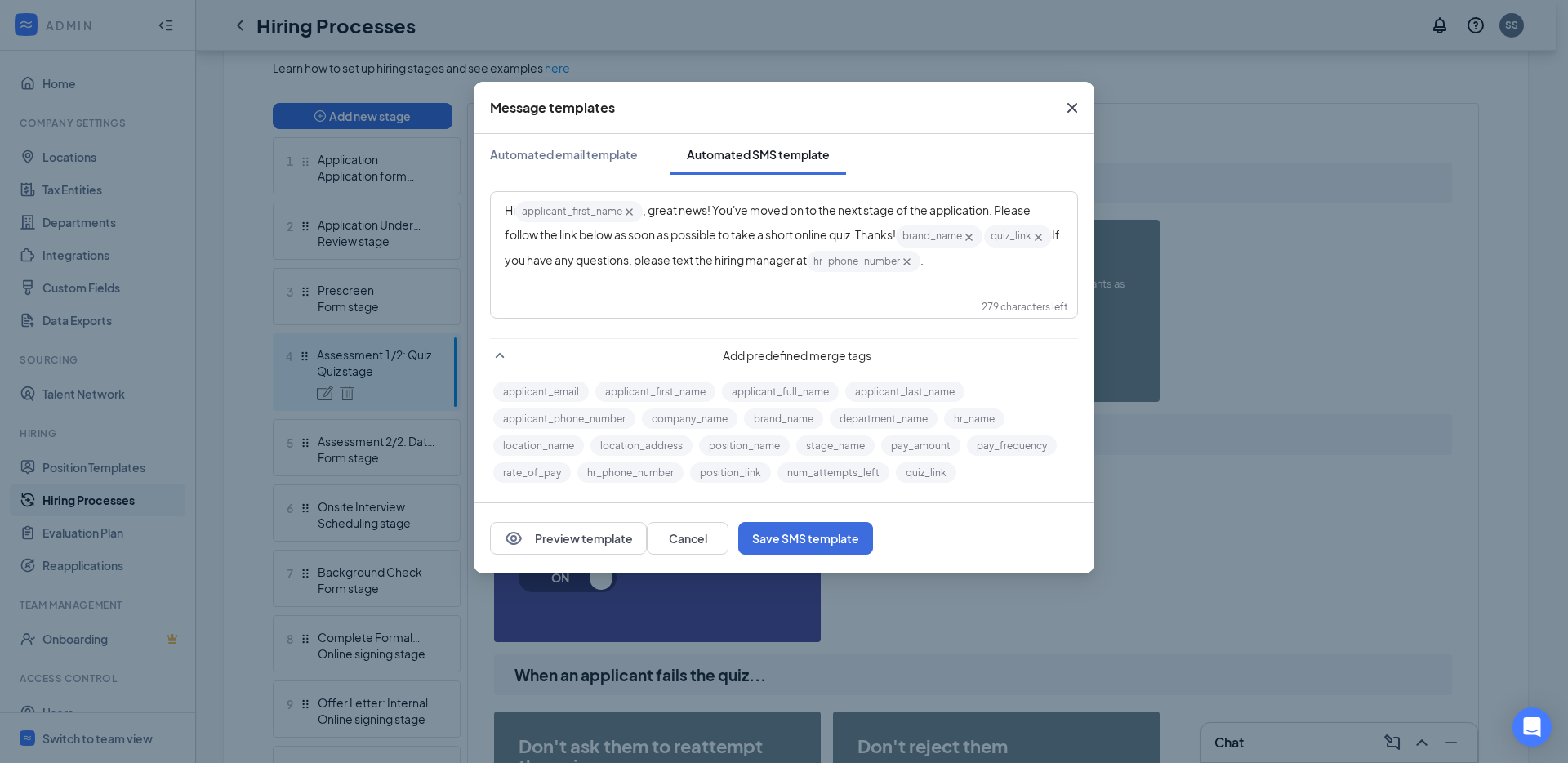
click at [1072, 110] on icon "Cross" at bounding box center [1072, 108] width 20 height 20
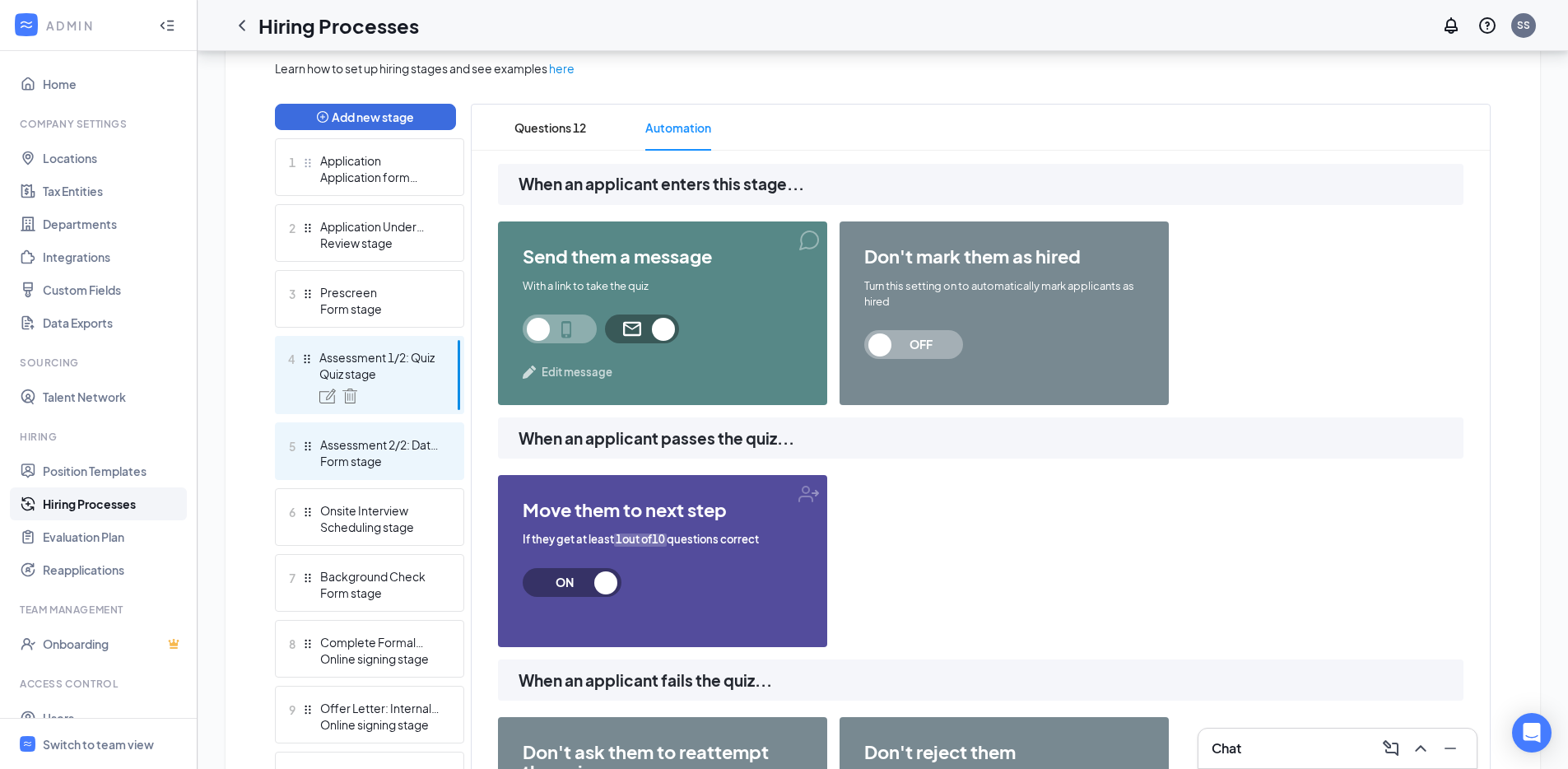
click at [424, 438] on div "Assessment 2/2: Data Manipulation" at bounding box center [381, 444] width 120 height 17
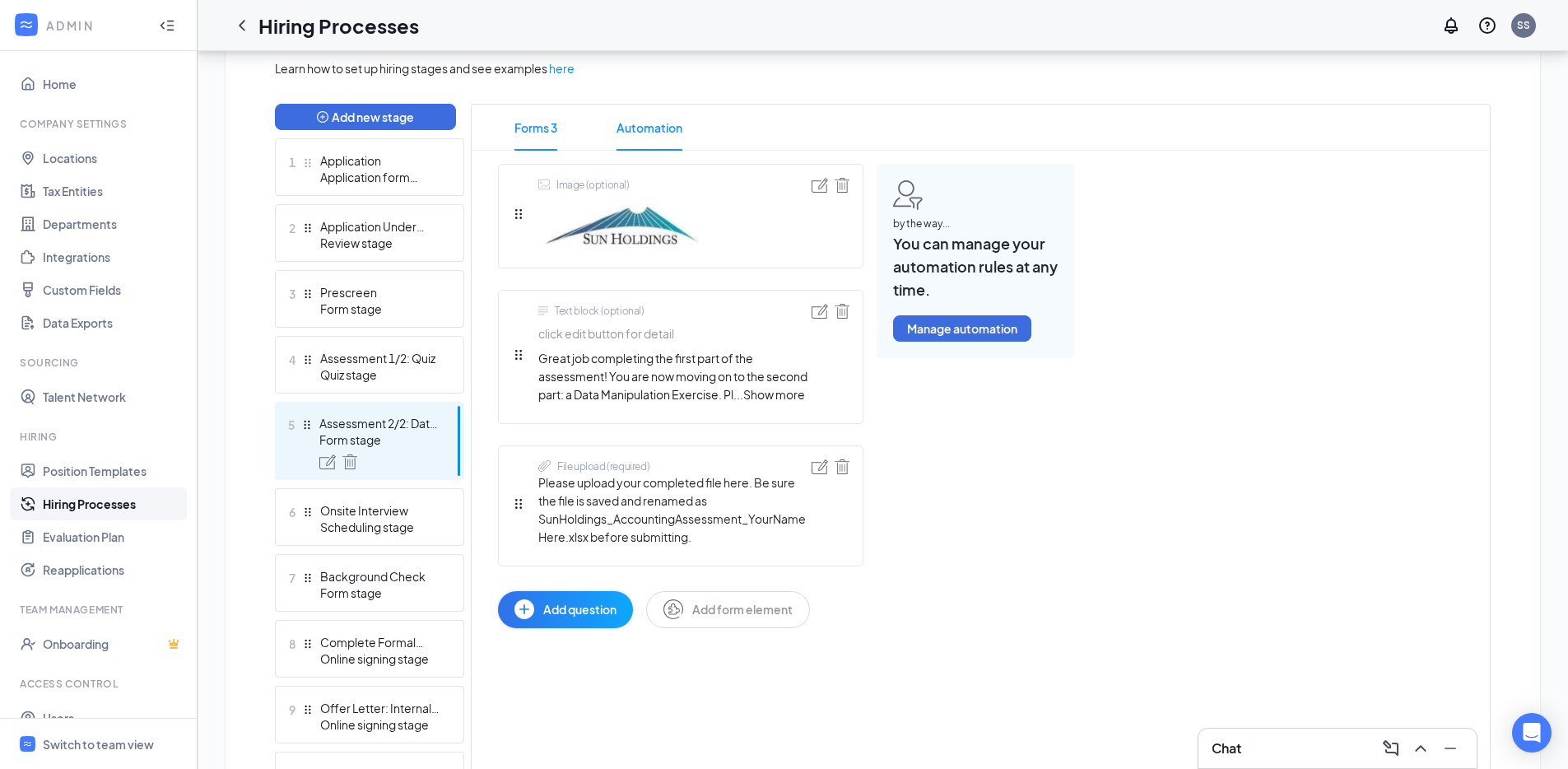
click at [649, 131] on span "Automation" at bounding box center [649, 127] width 66 height 46
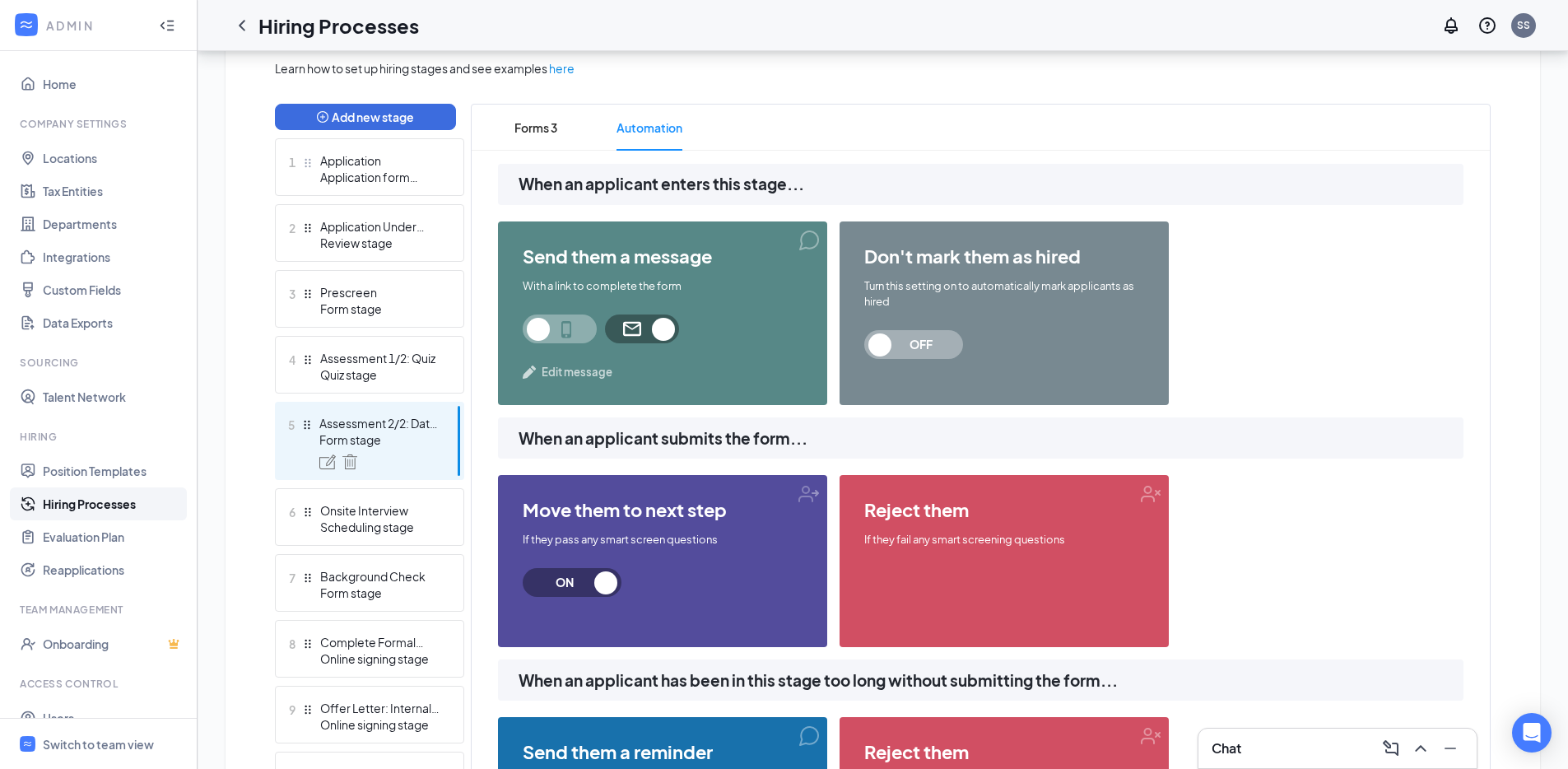
click at [585, 376] on span "Edit message" at bounding box center [576, 372] width 71 height 17
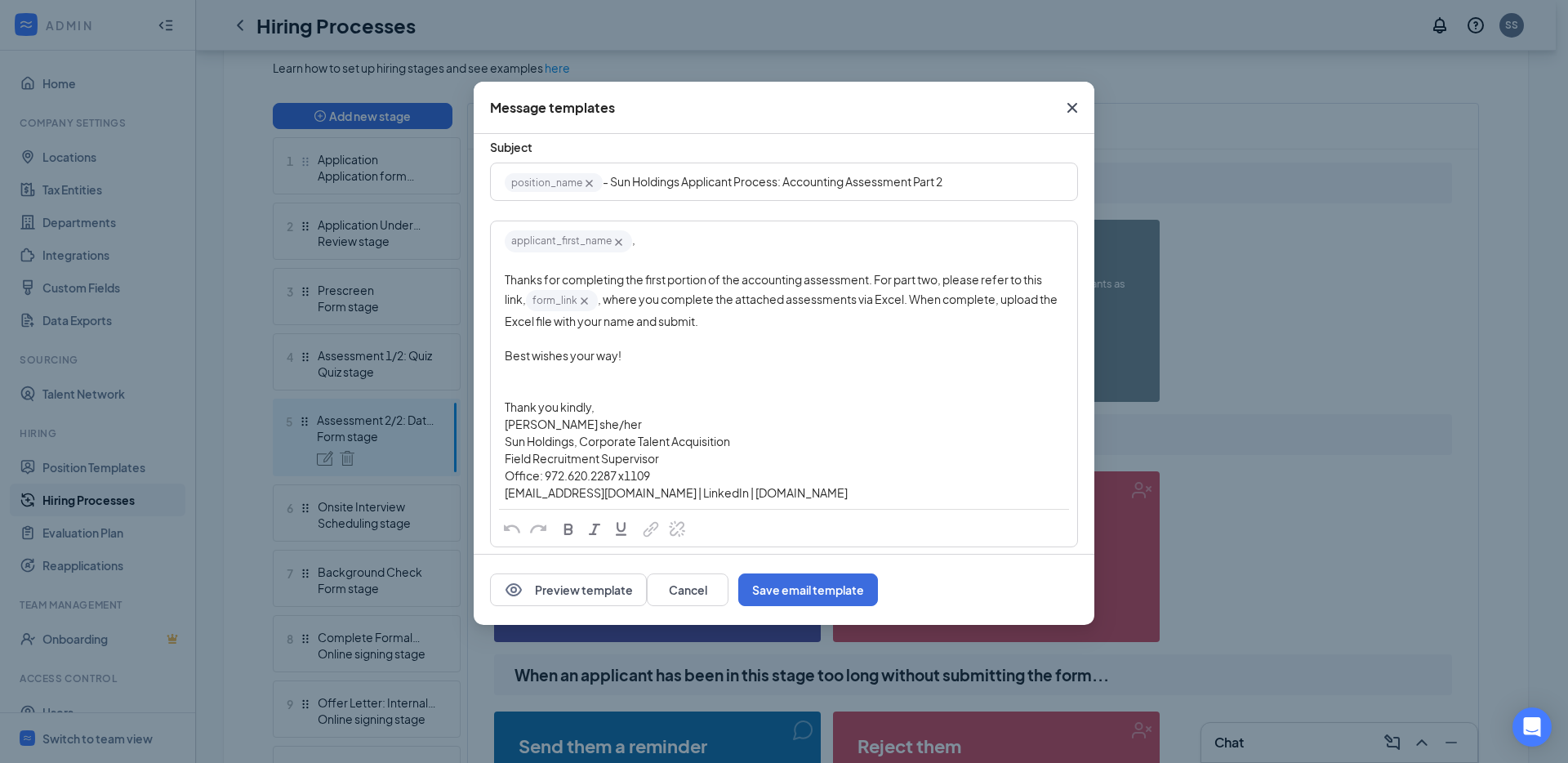
scroll to position [47, 0]
click at [1072, 111] on icon "Cross" at bounding box center [1072, 108] width 20 height 20
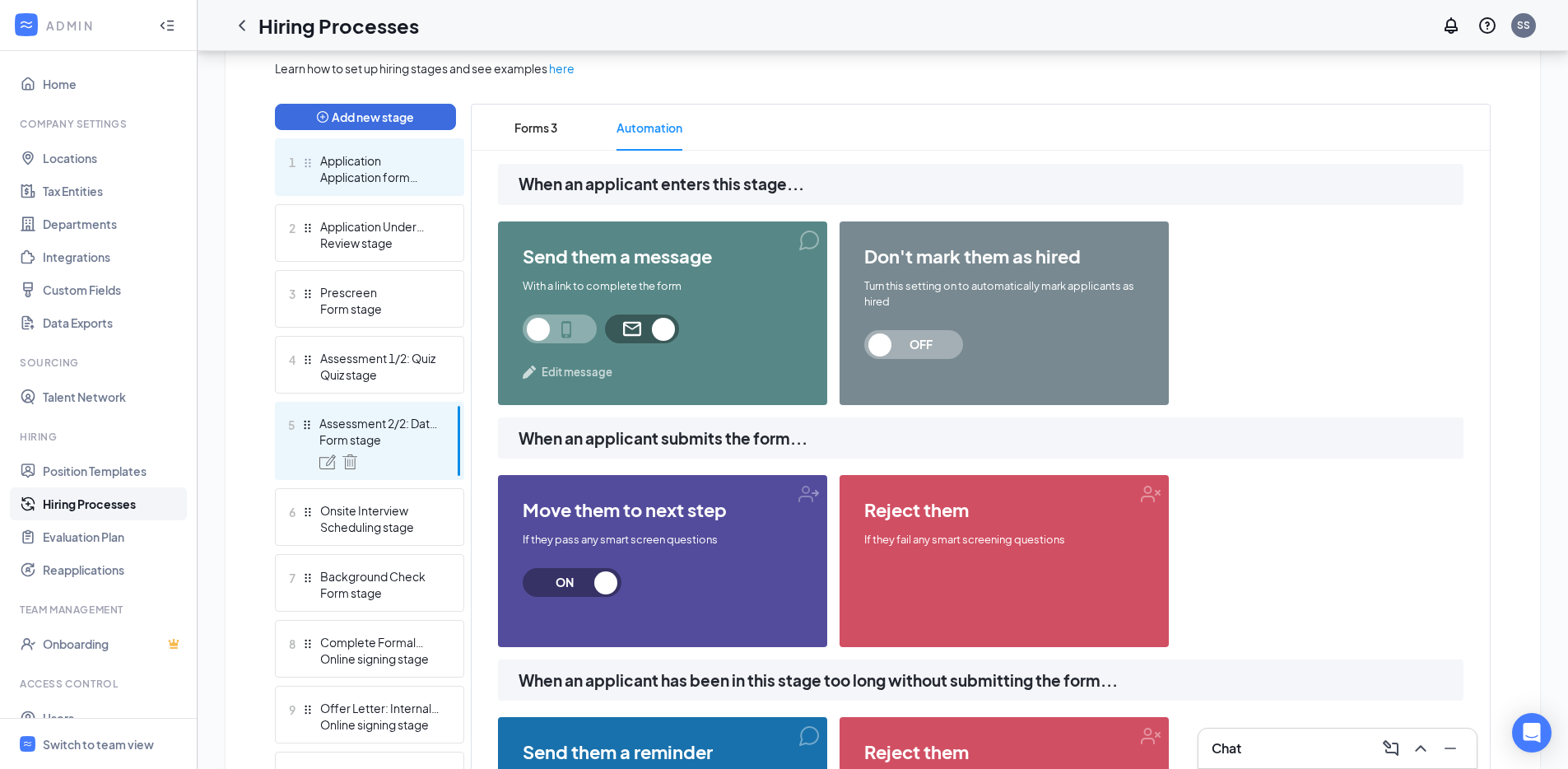
click at [412, 187] on div "1 Application Application form stage" at bounding box center [370, 167] width 189 height 58
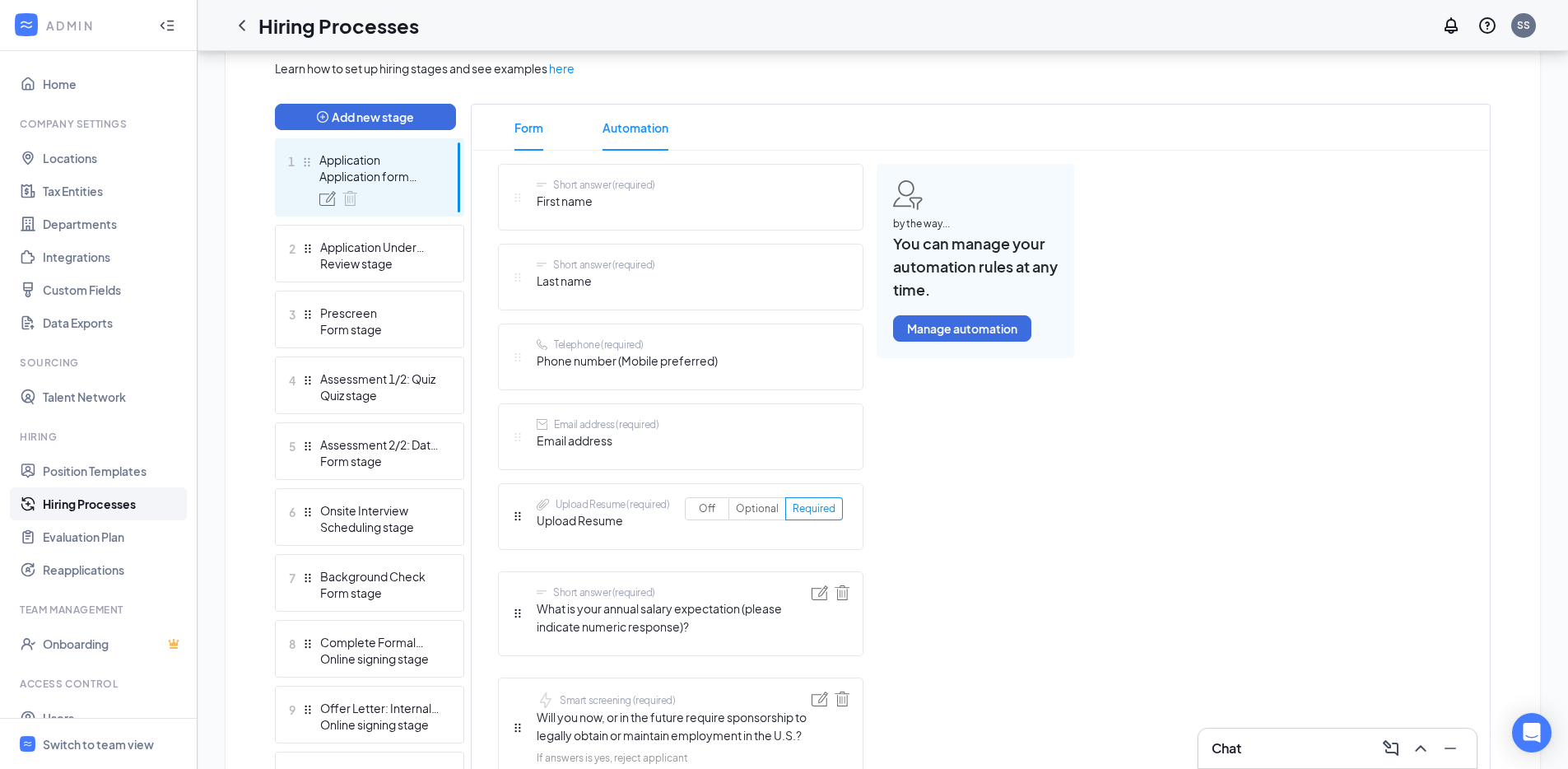
click at [628, 138] on span "Automation" at bounding box center [635, 127] width 66 height 46
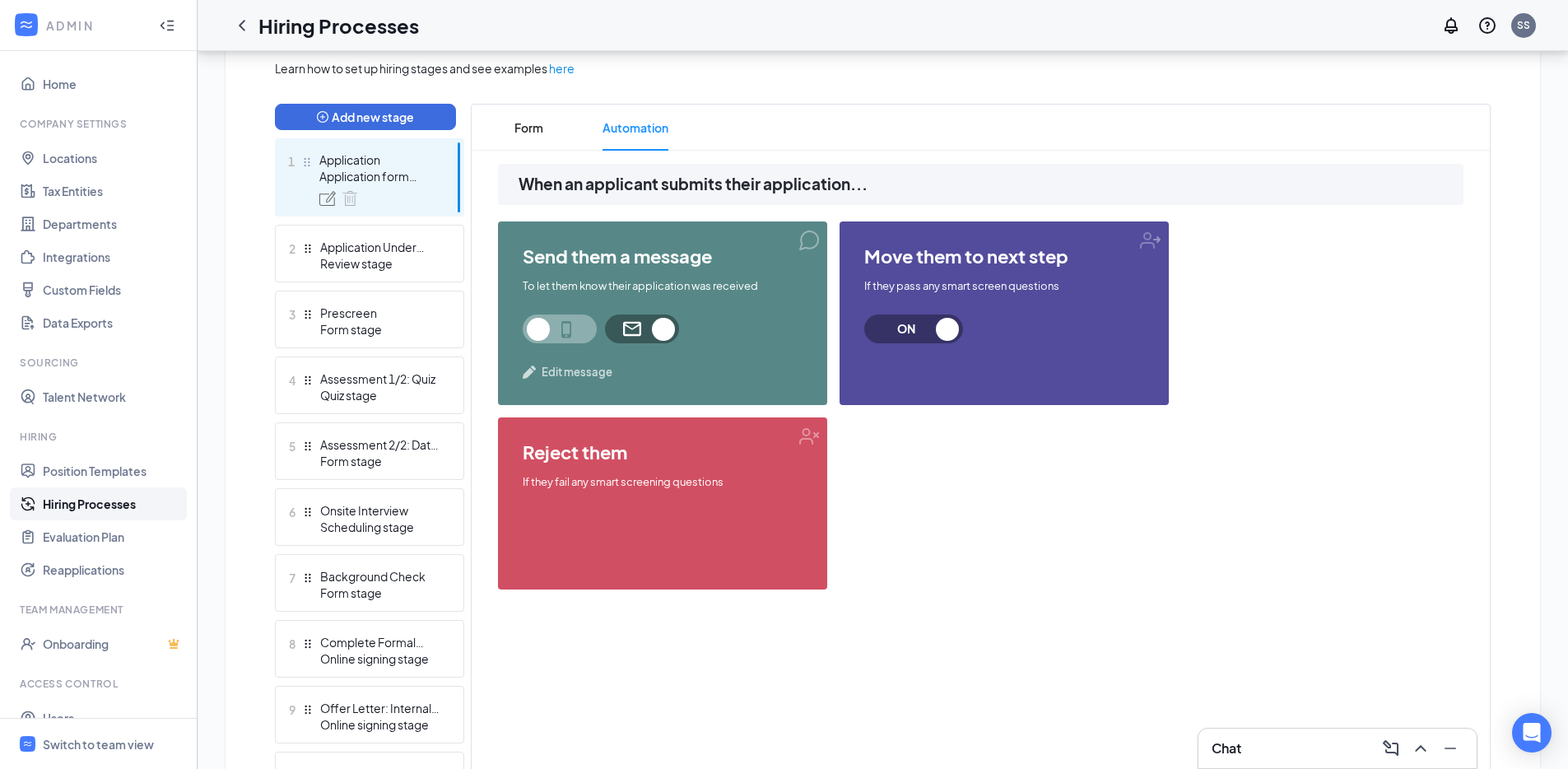
click at [587, 367] on span "Edit message" at bounding box center [576, 372] width 71 height 17
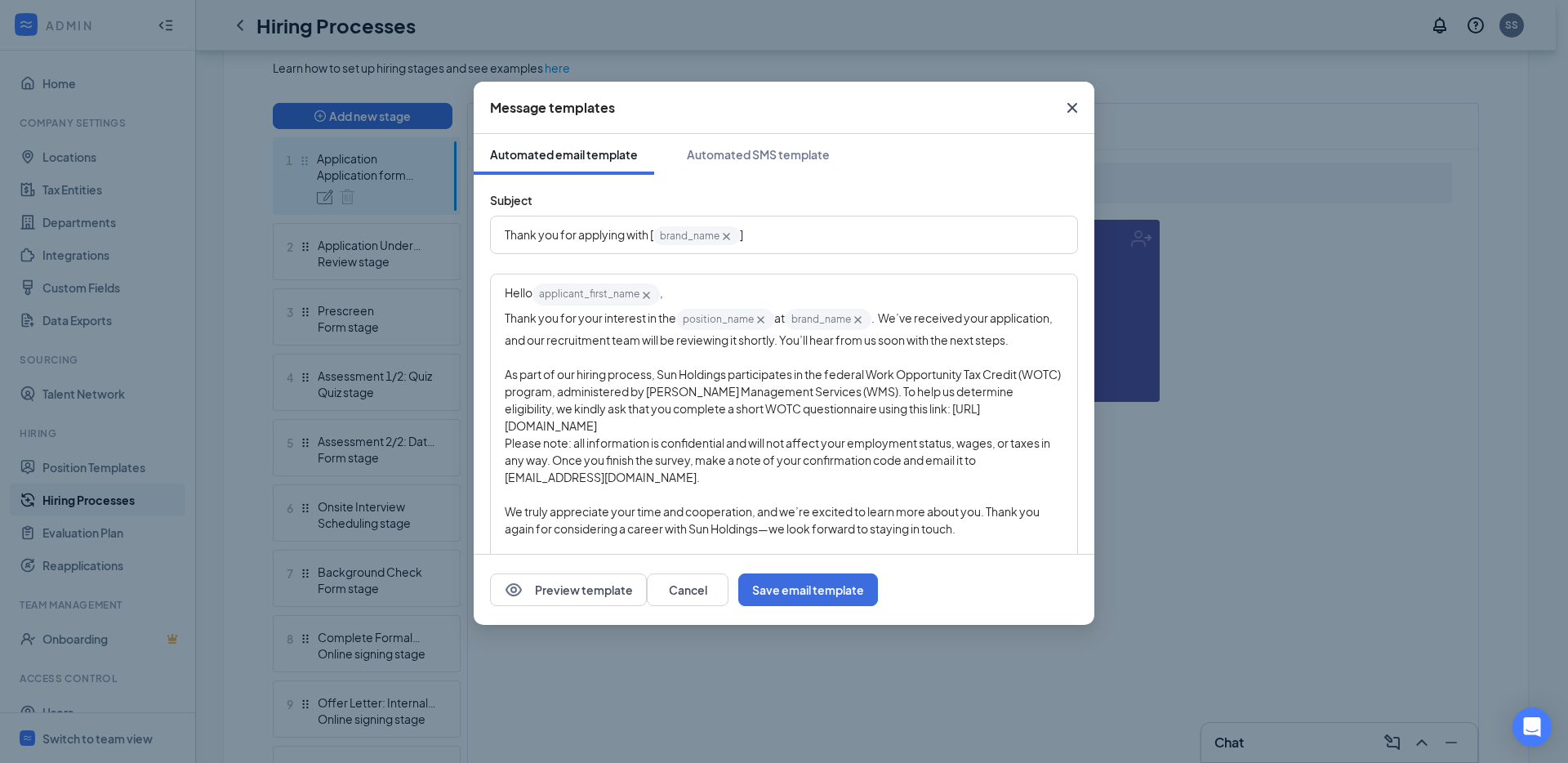
scroll to position [299, 0]
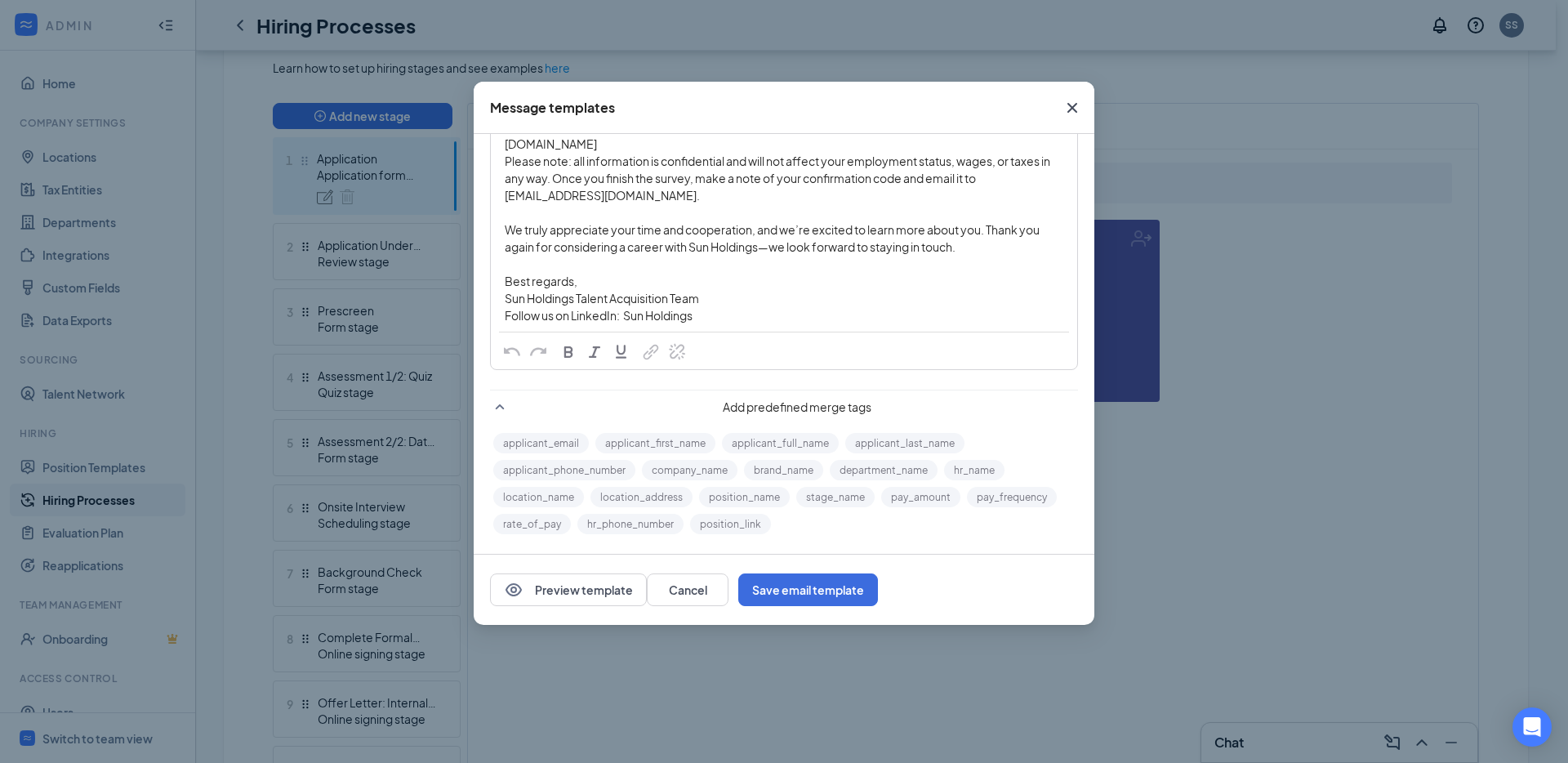
click at [1071, 105] on icon "Cross" at bounding box center [1072, 108] width 20 height 20
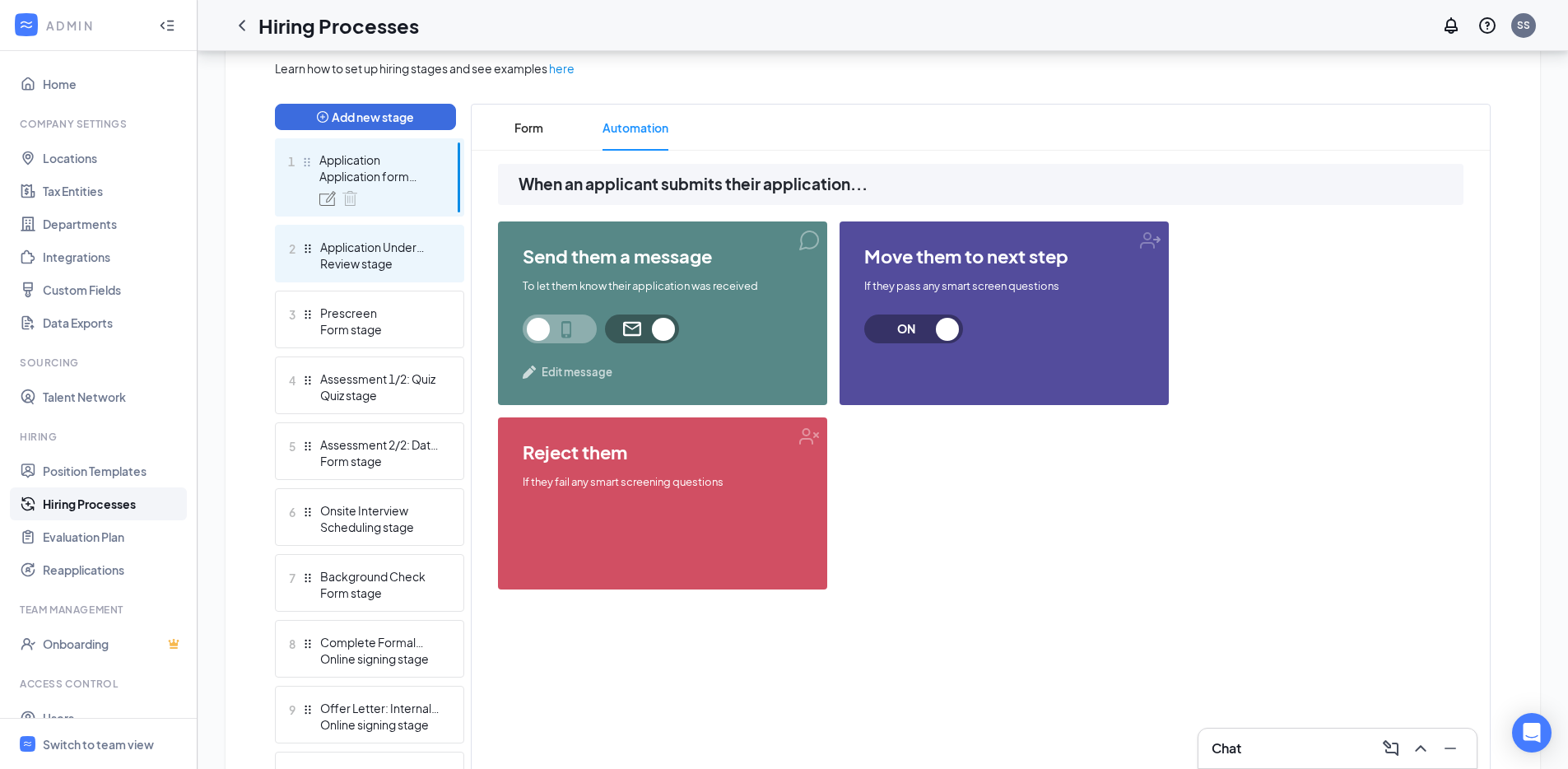
click at [378, 262] on div "Review stage" at bounding box center [381, 264] width 120 height 17
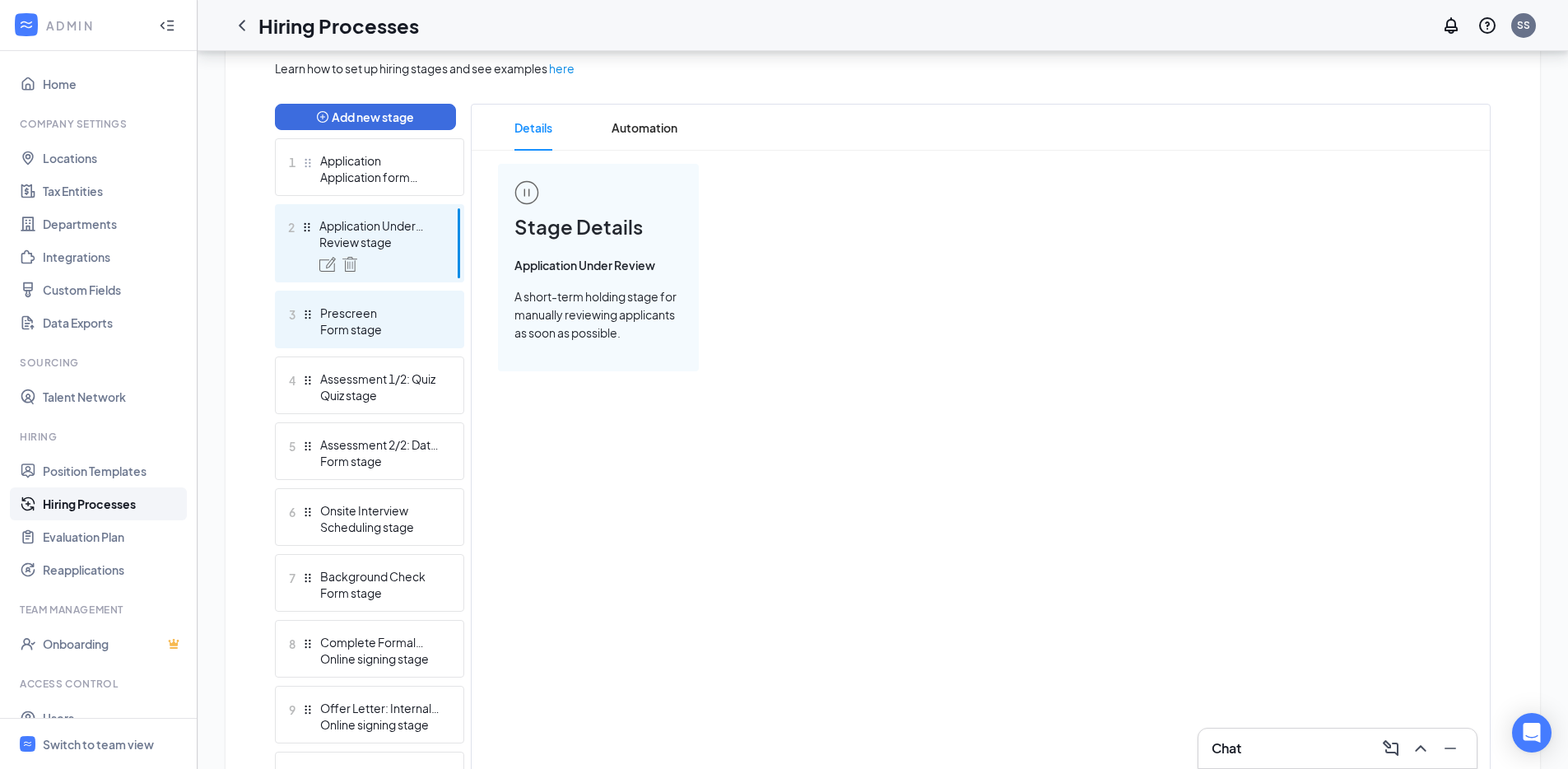
click at [408, 324] on div "Form stage" at bounding box center [381, 330] width 120 height 17
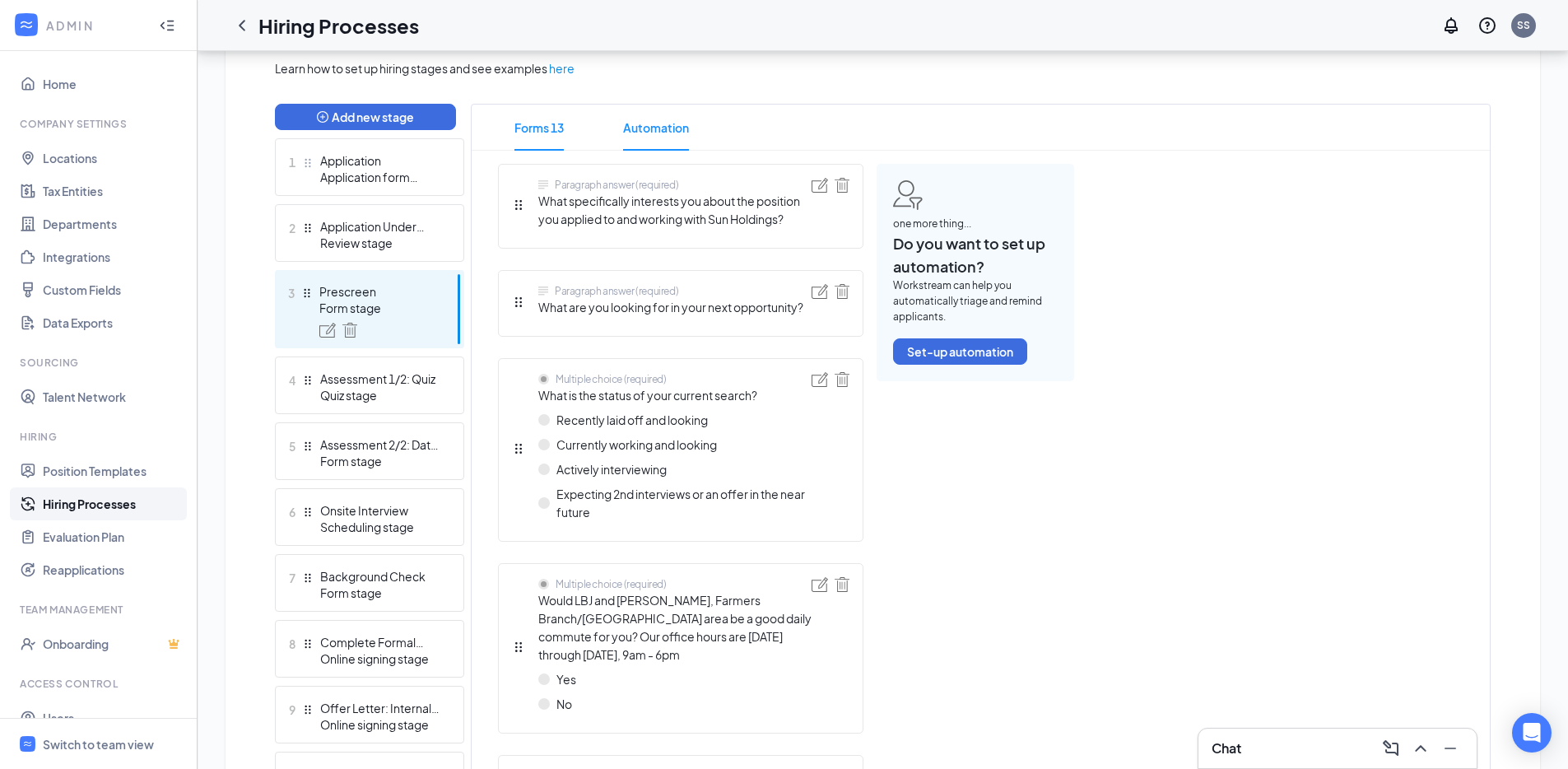
click at [678, 111] on span "Automation" at bounding box center [656, 127] width 66 height 46
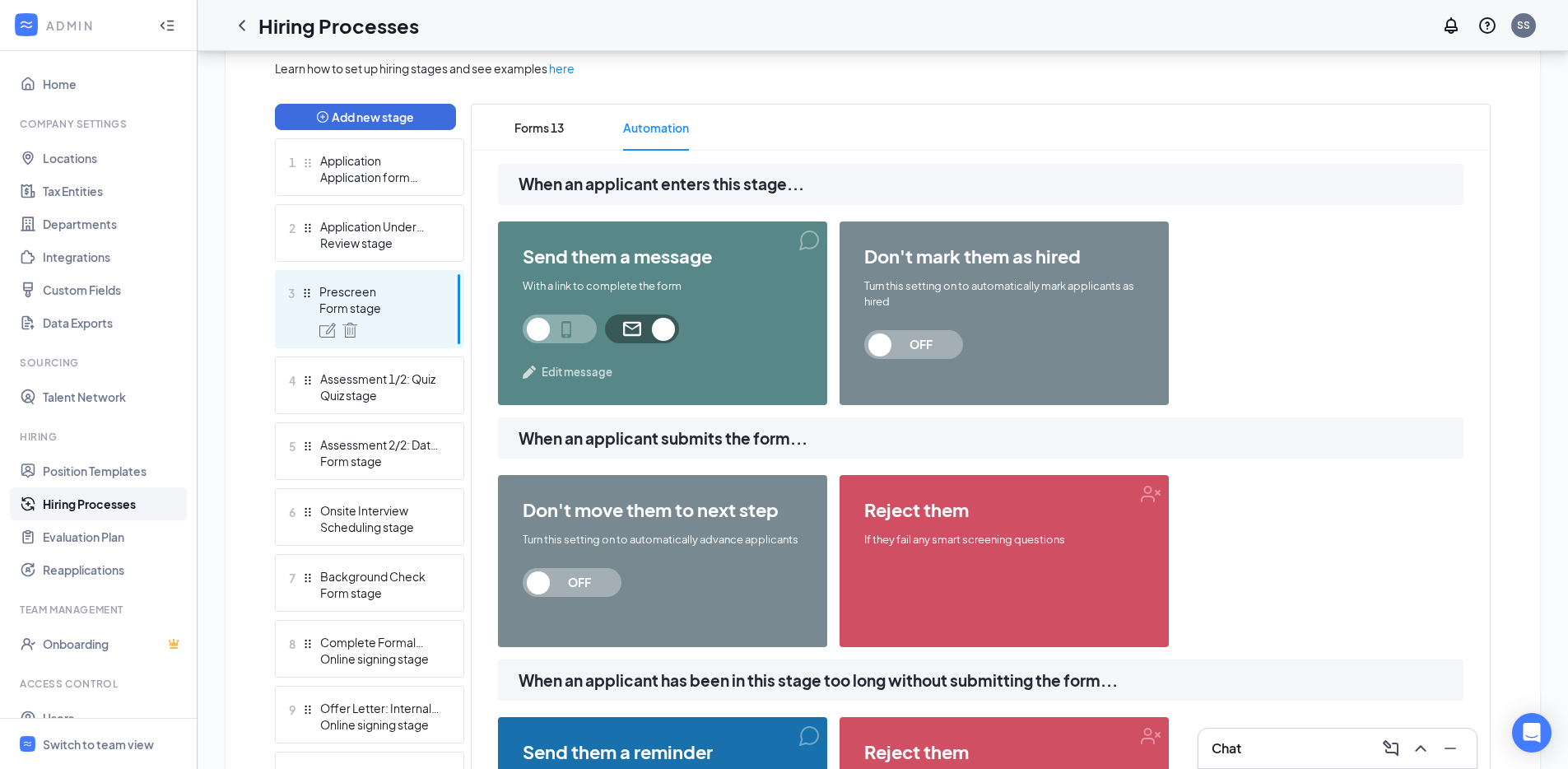
click at [593, 377] on span "Edit message" at bounding box center [576, 372] width 71 height 17
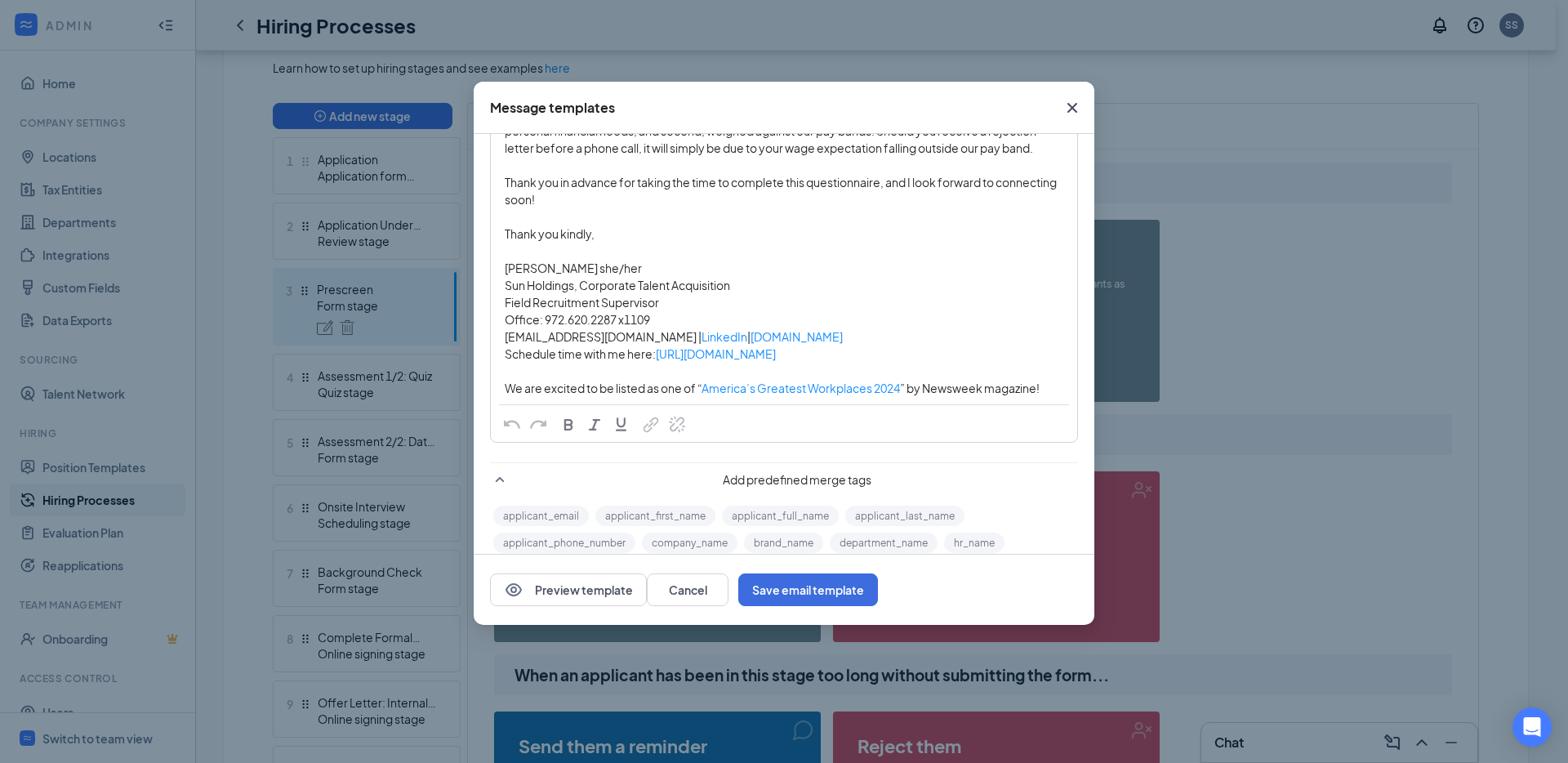
scroll to position [302, 0]
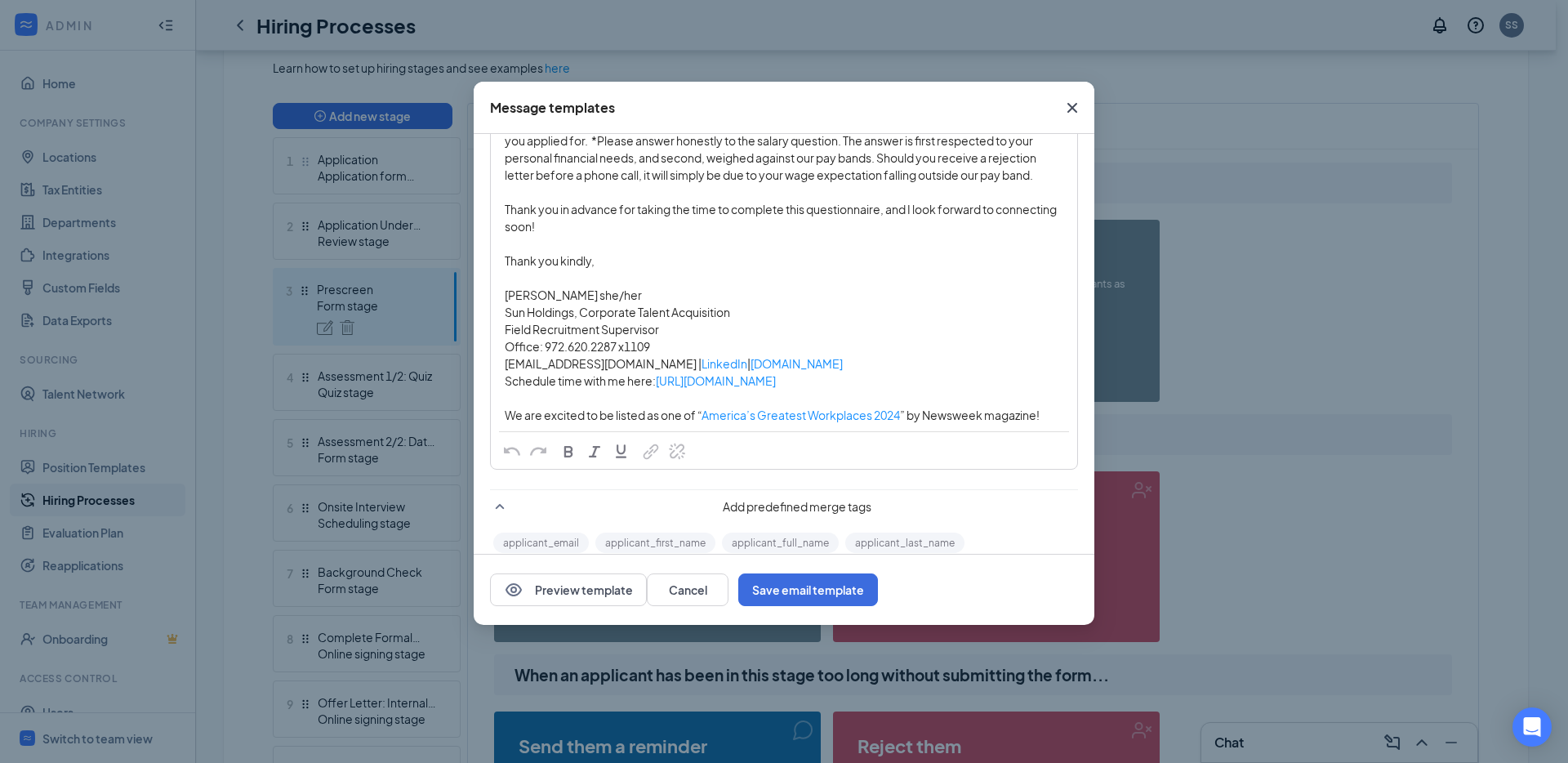
click at [1070, 110] on icon "Cross" at bounding box center [1072, 108] width 10 height 10
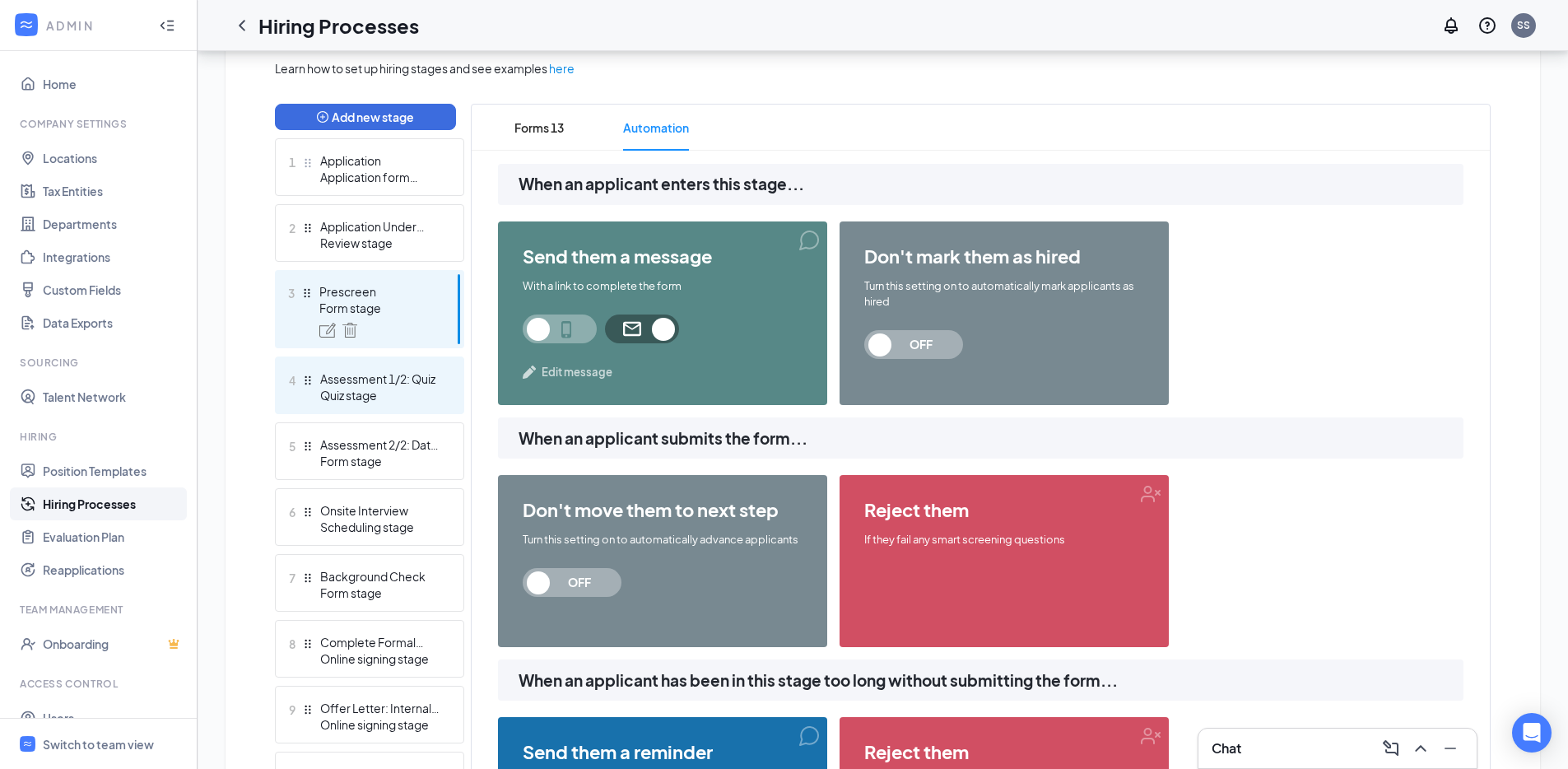
click at [412, 401] on div "Quiz stage" at bounding box center [381, 395] width 120 height 17
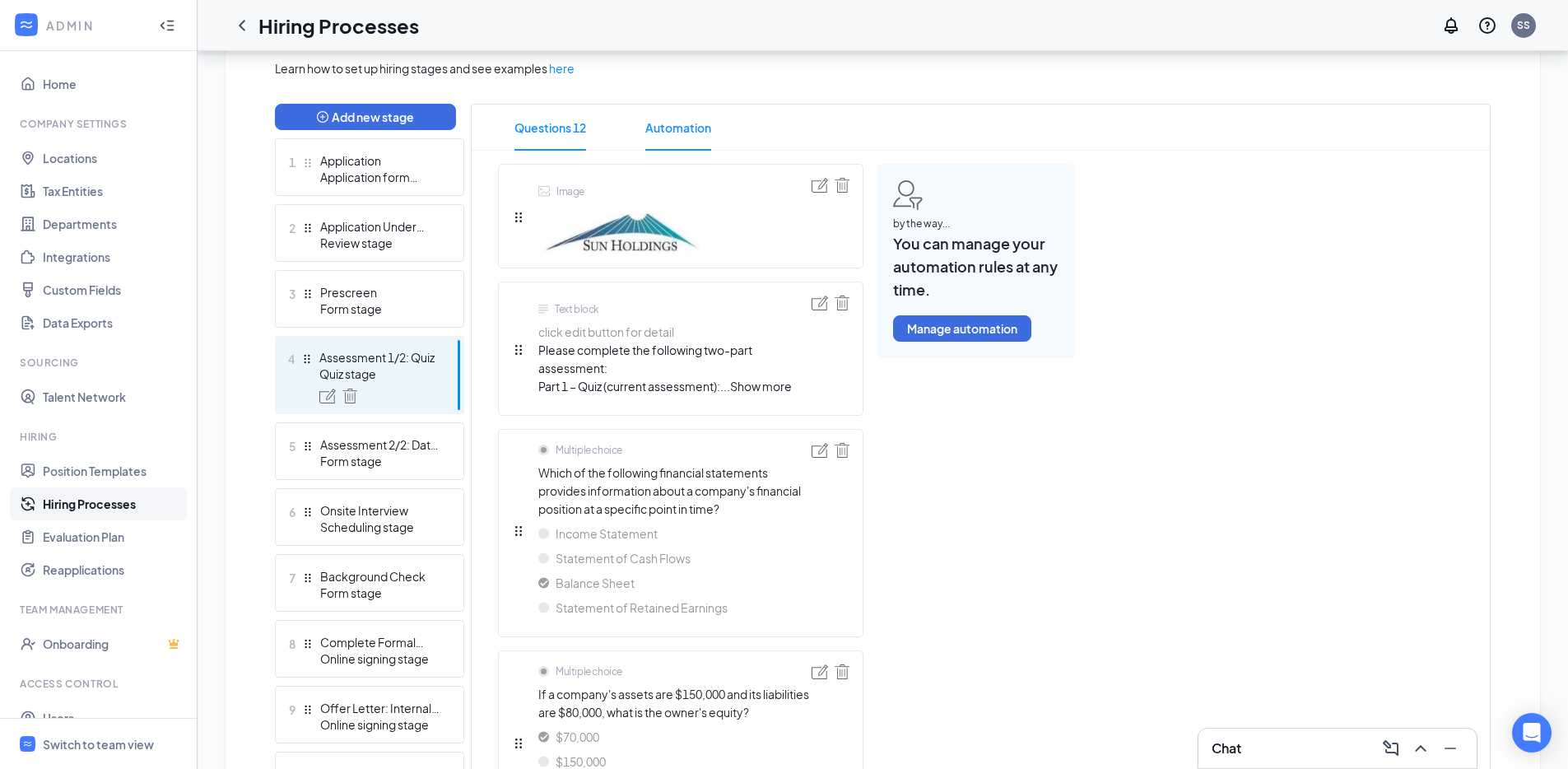
click at [678, 146] on span "Automation" at bounding box center [678, 127] width 66 height 46
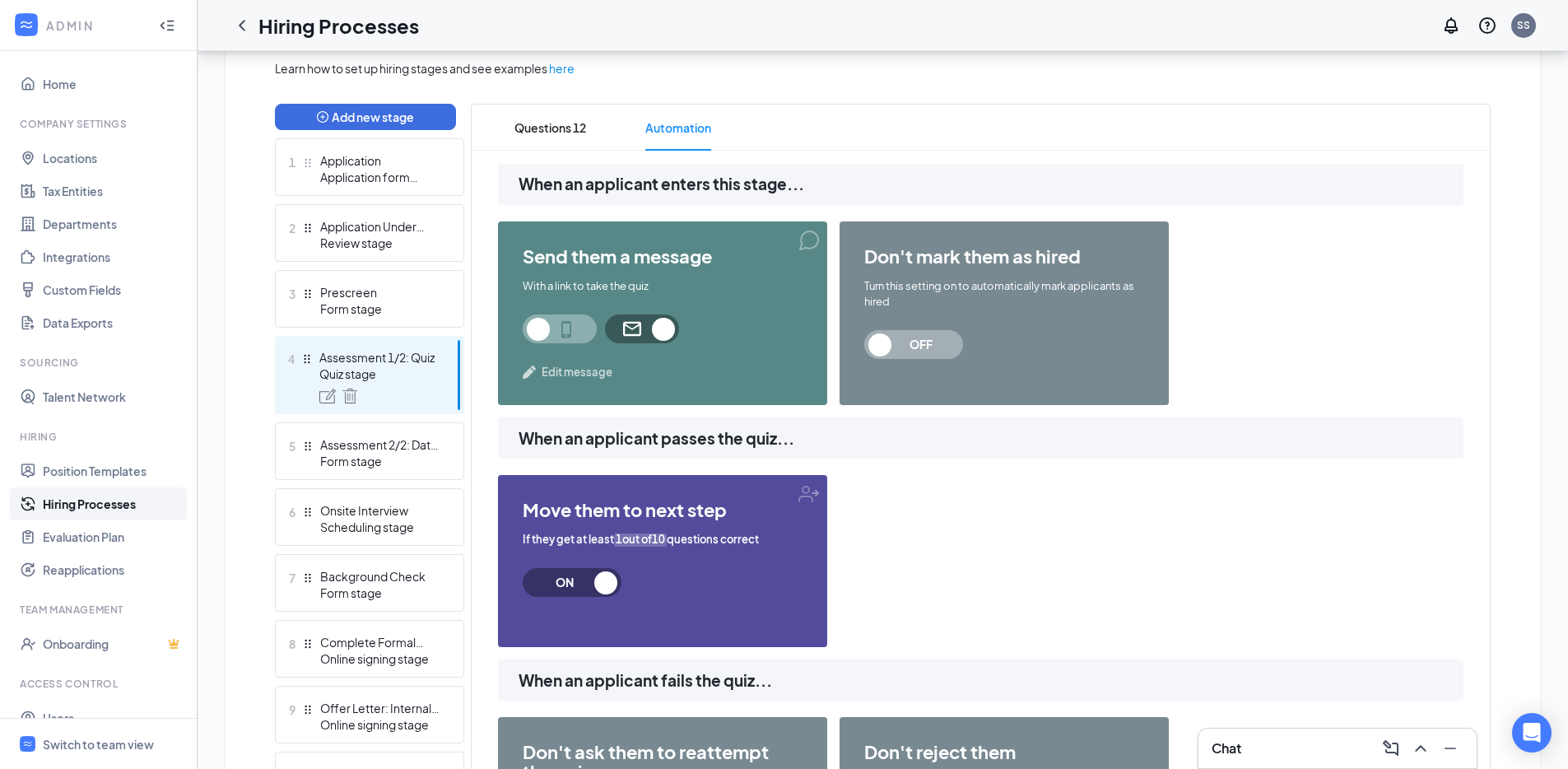
click at [583, 377] on span "Edit message" at bounding box center [576, 372] width 71 height 17
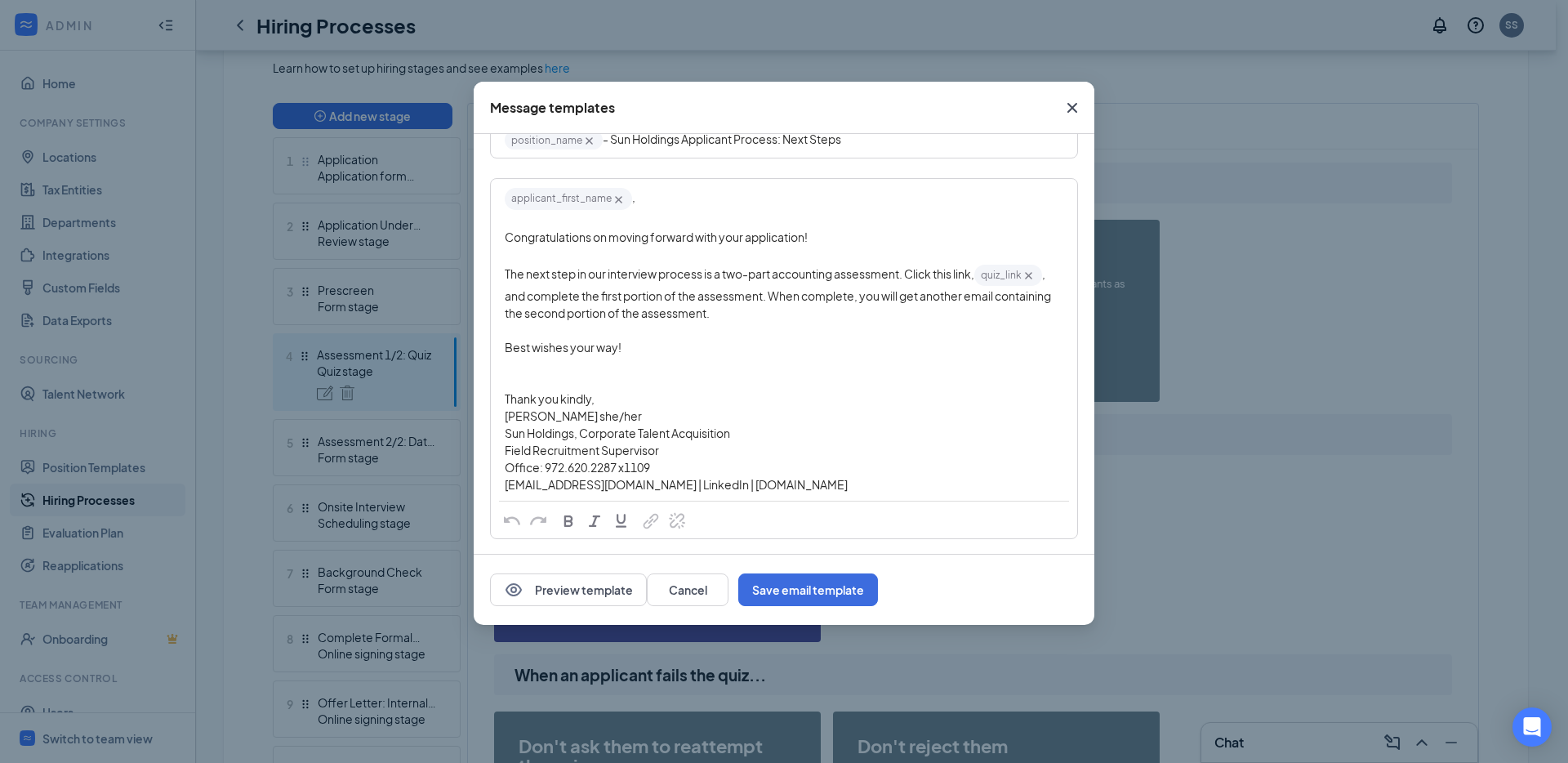
scroll to position [96, 0]
click at [1075, 98] on icon "Cross" at bounding box center [1072, 108] width 20 height 20
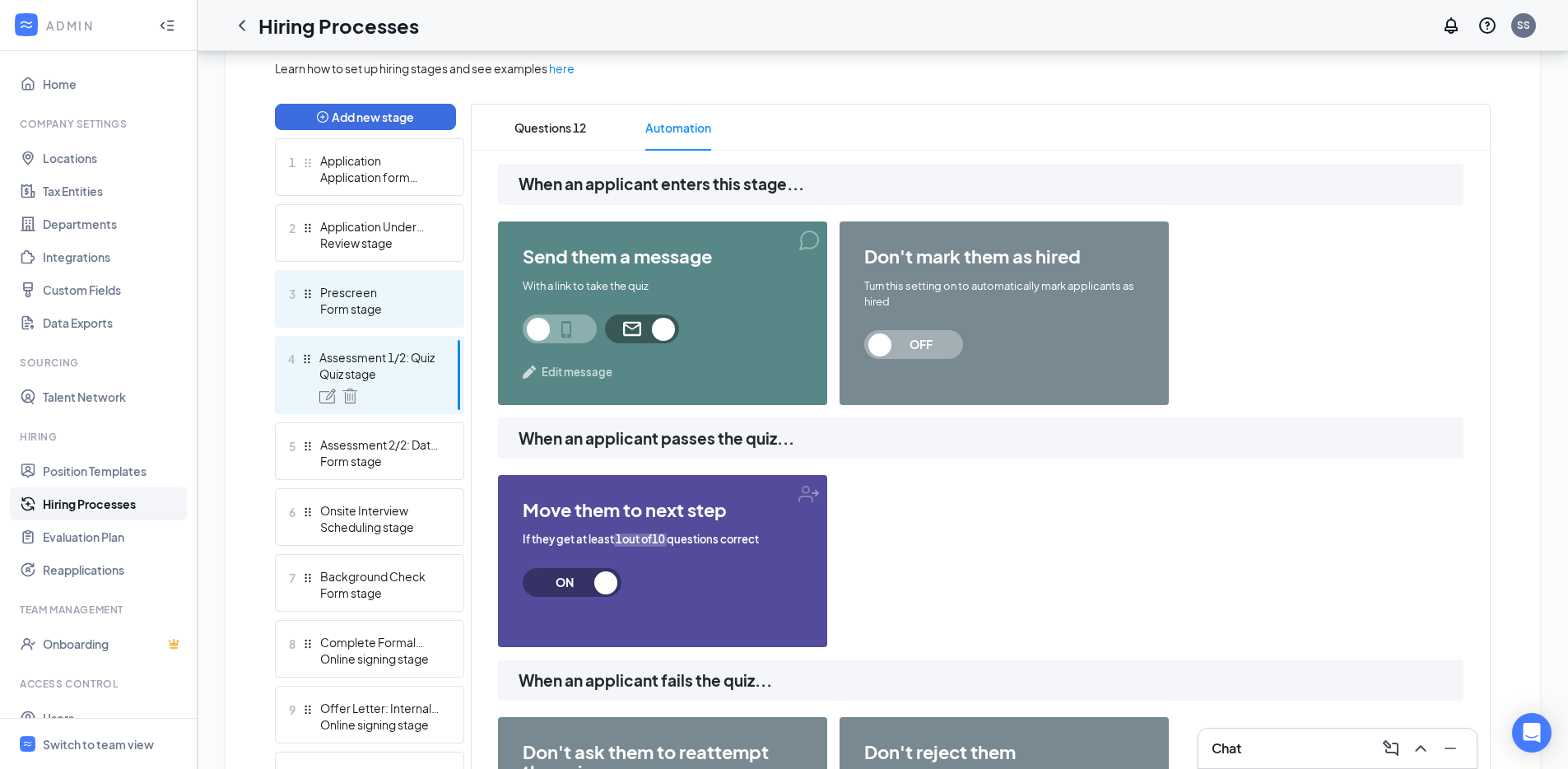
click at [391, 288] on div "Prescreen" at bounding box center [381, 292] width 120 height 17
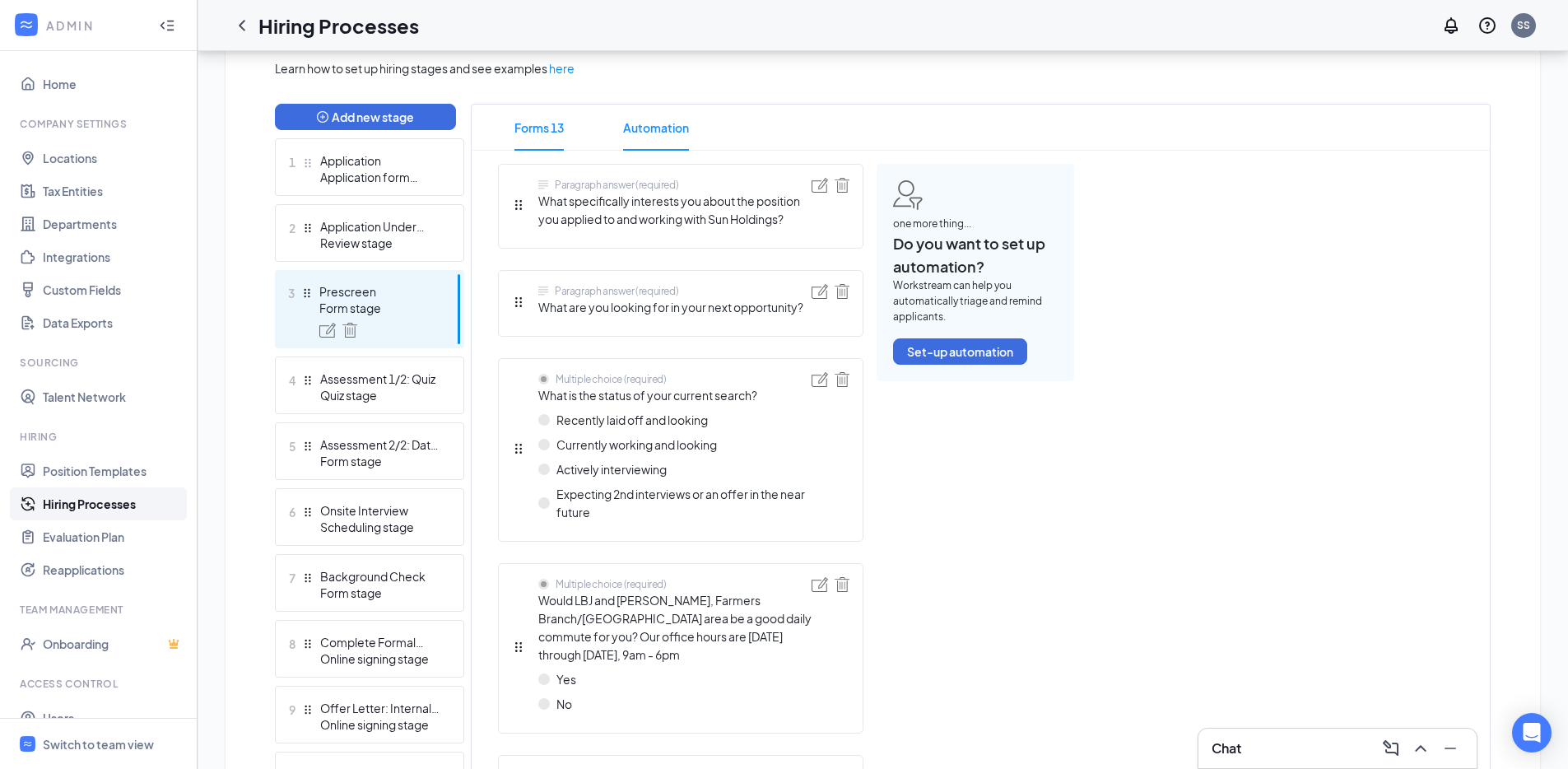
click at [643, 126] on span "Automation" at bounding box center [656, 127] width 66 height 46
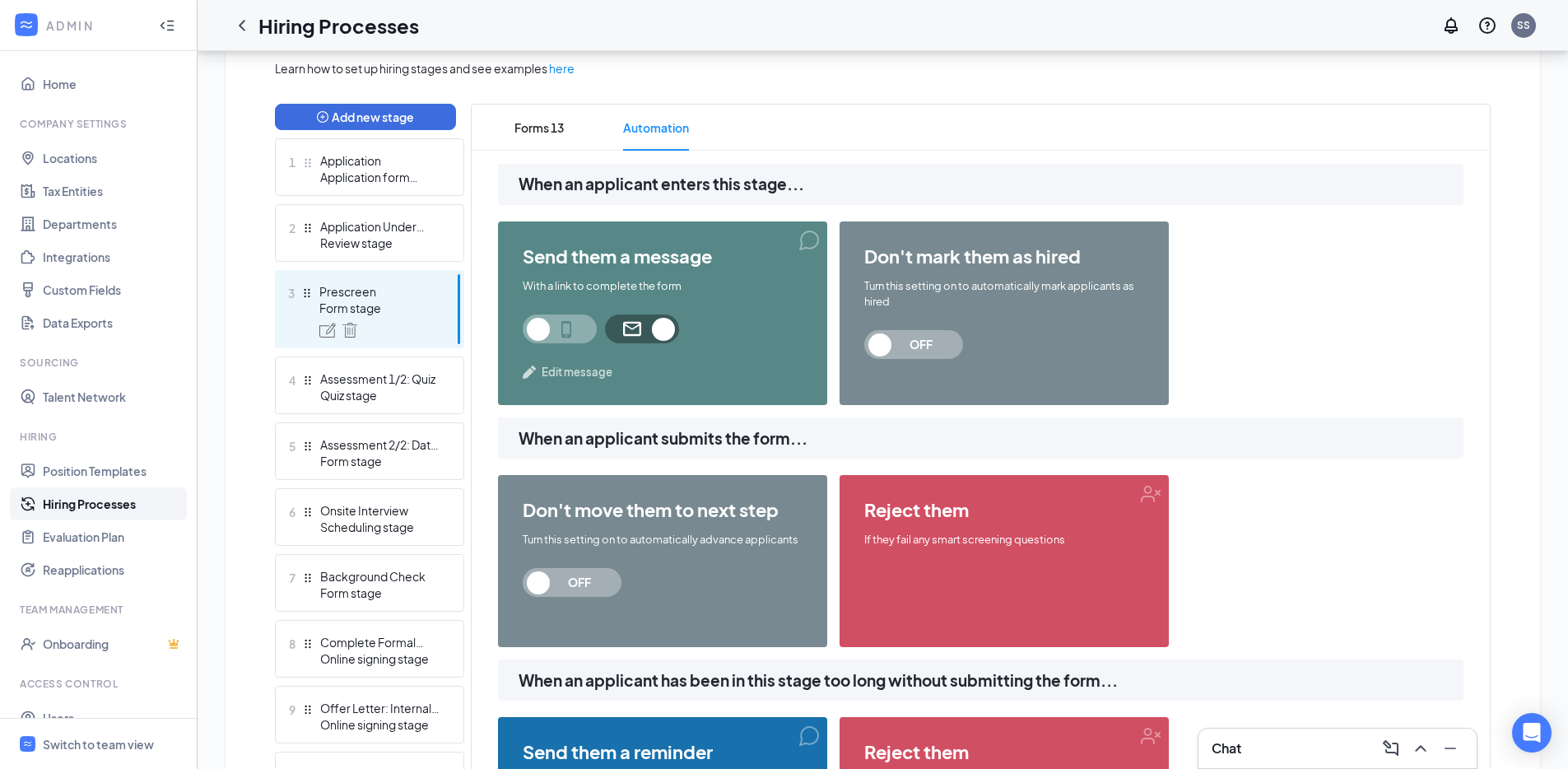
click at [576, 368] on span "Edit message" at bounding box center [576, 372] width 71 height 17
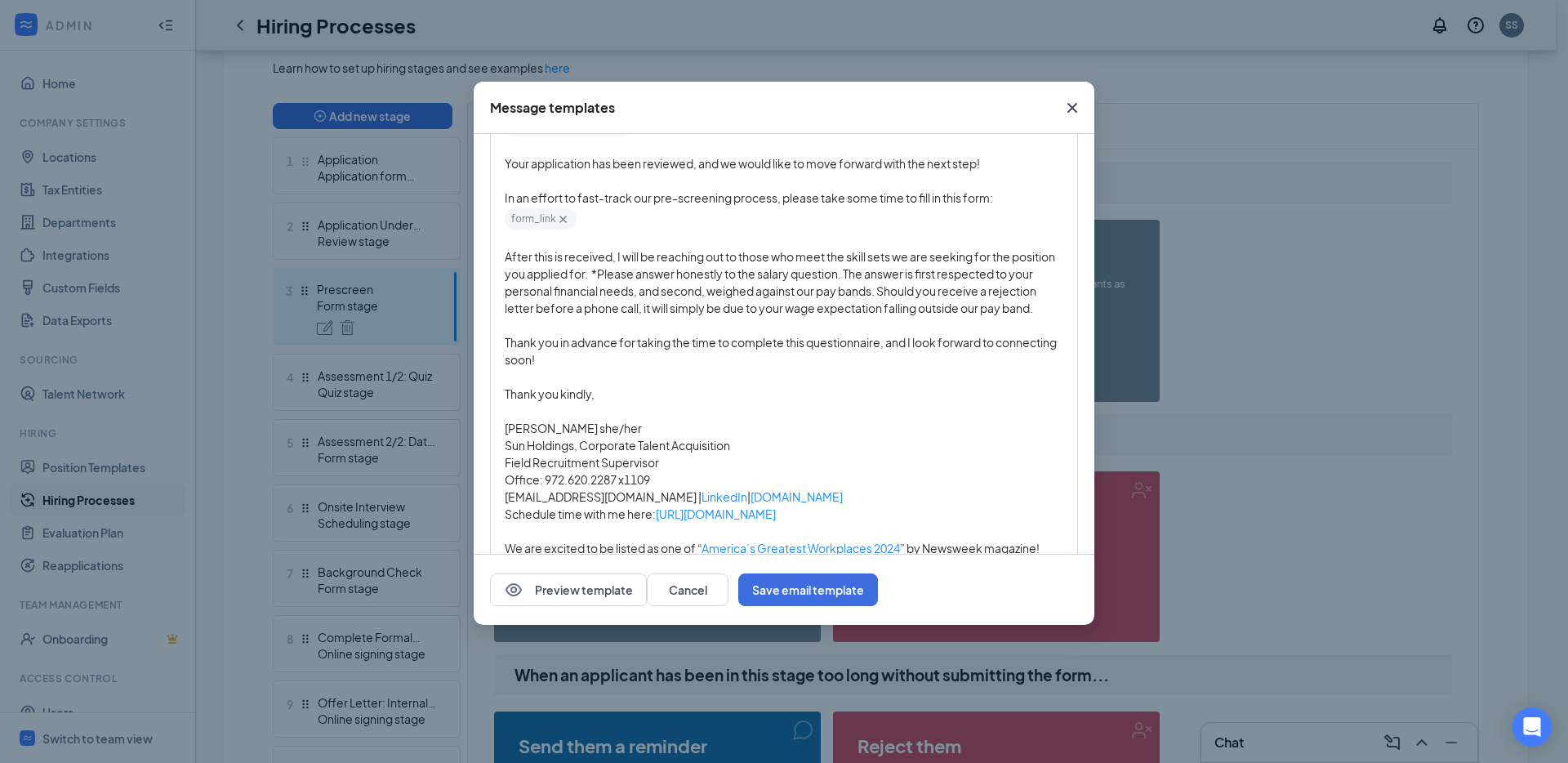
scroll to position [227, 0]
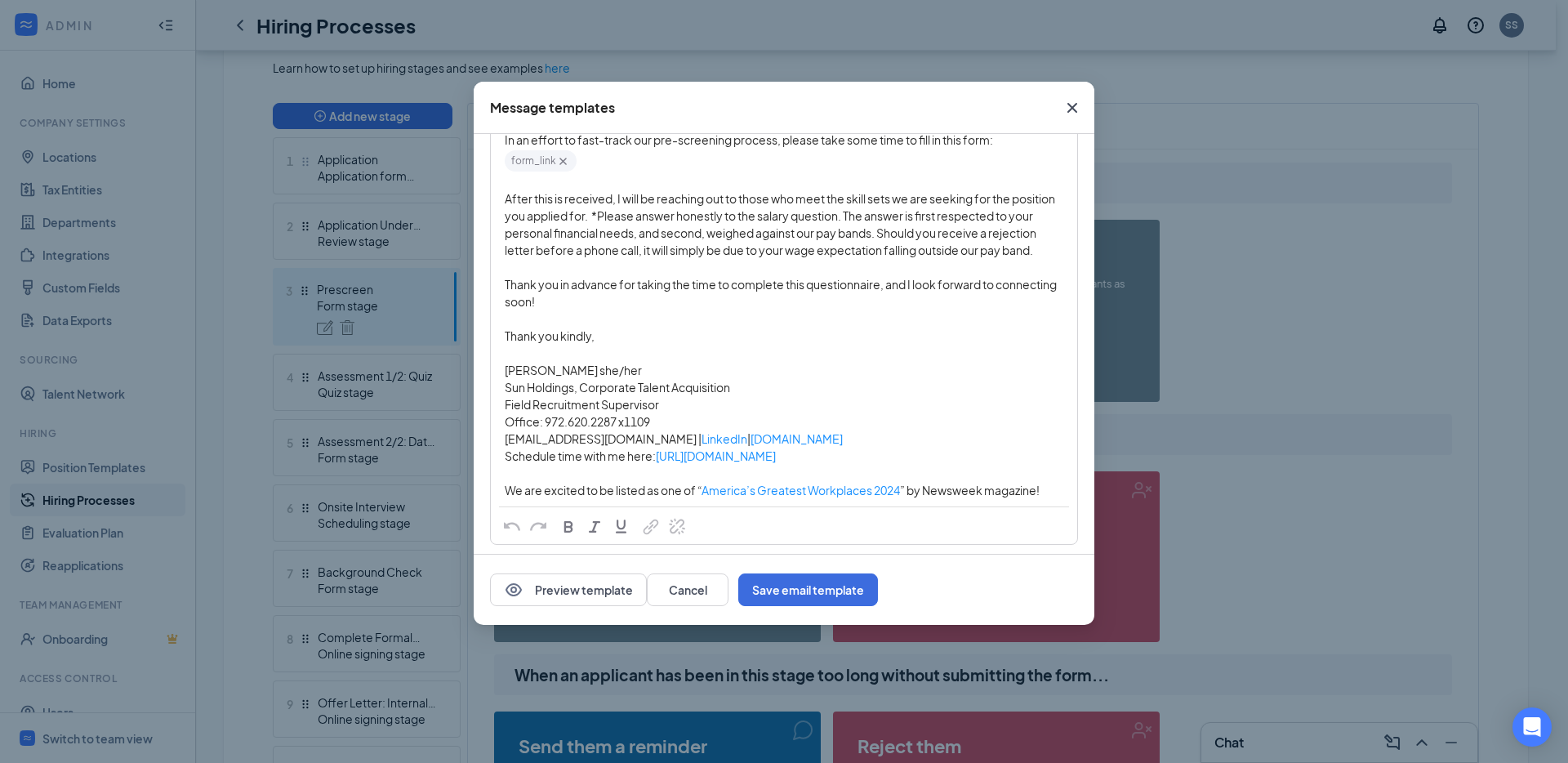
click at [1075, 101] on icon "Cross" at bounding box center [1072, 108] width 20 height 20
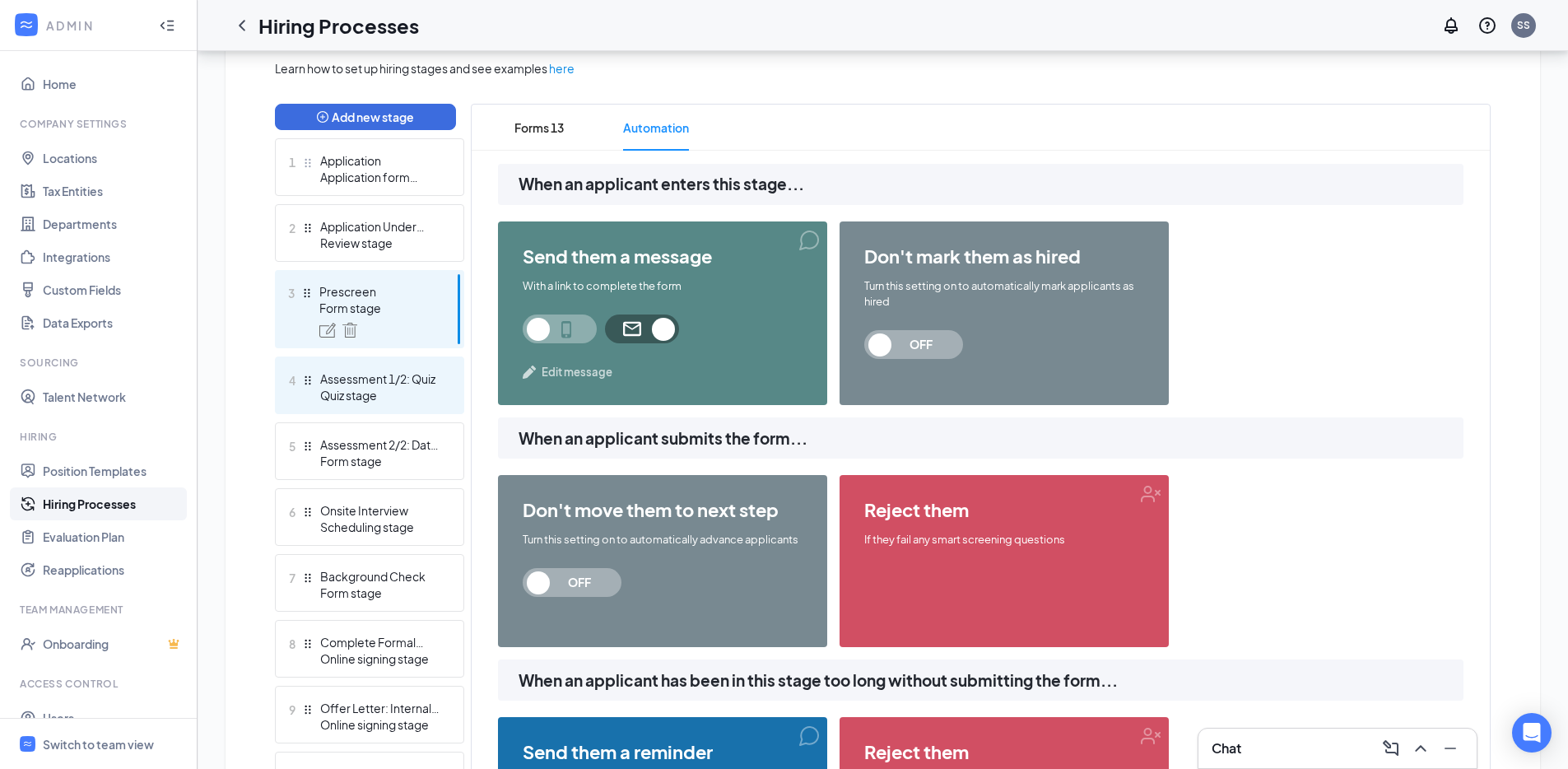
click at [407, 387] on div "Quiz stage" at bounding box center [381, 395] width 120 height 17
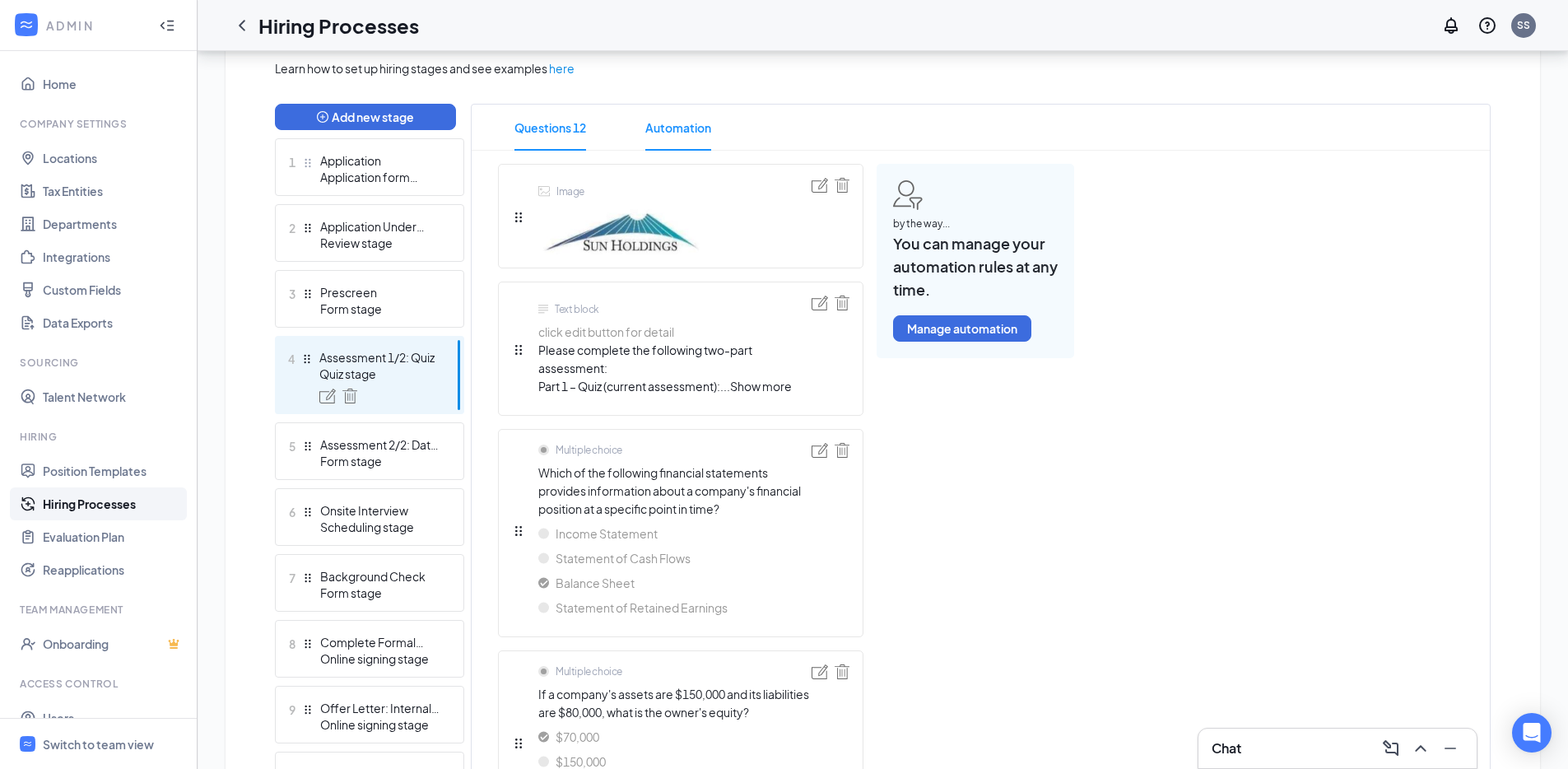
click at [705, 109] on span "Automation" at bounding box center [678, 127] width 66 height 46
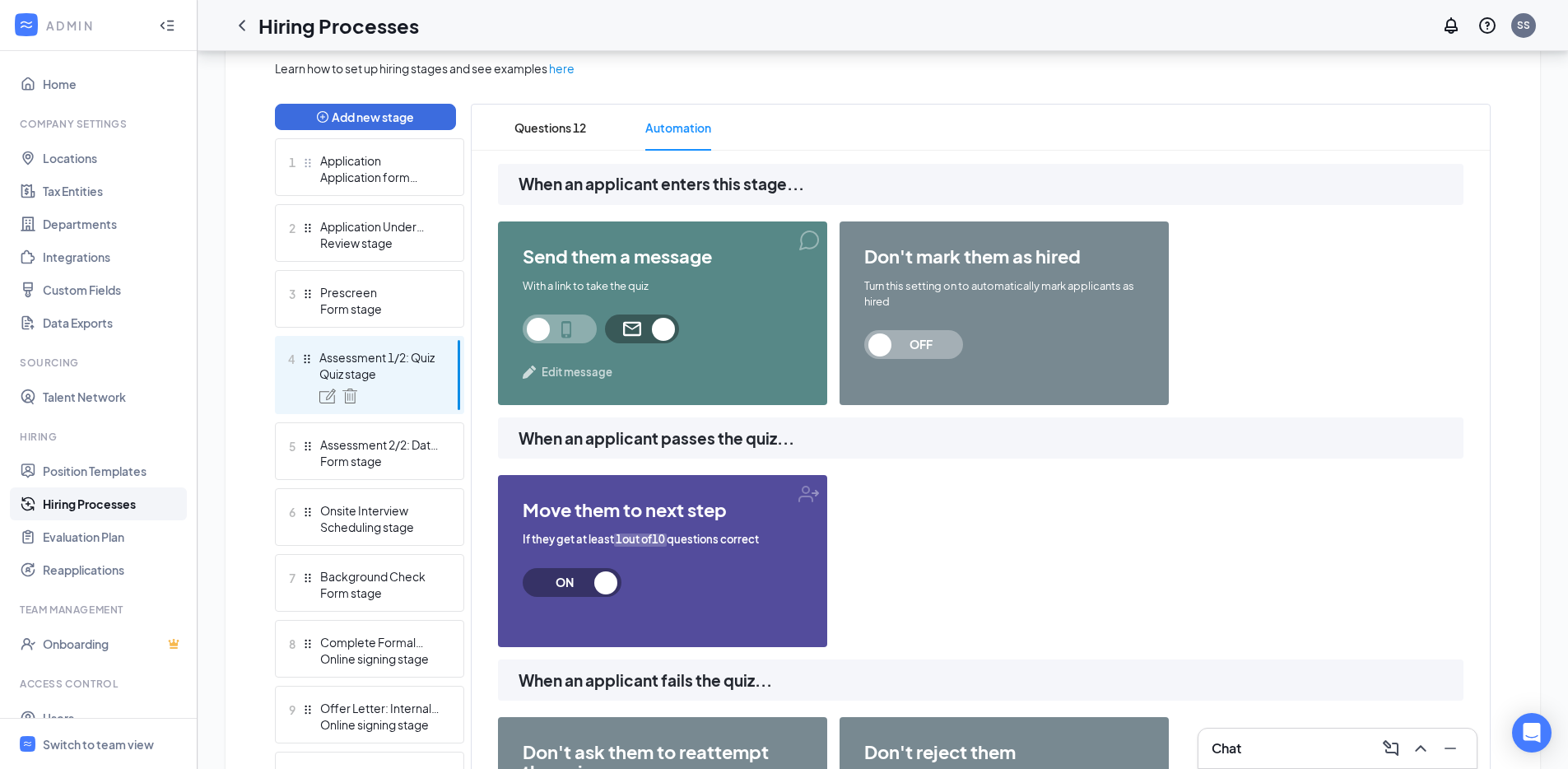
click at [593, 367] on span "Edit message" at bounding box center [576, 372] width 71 height 17
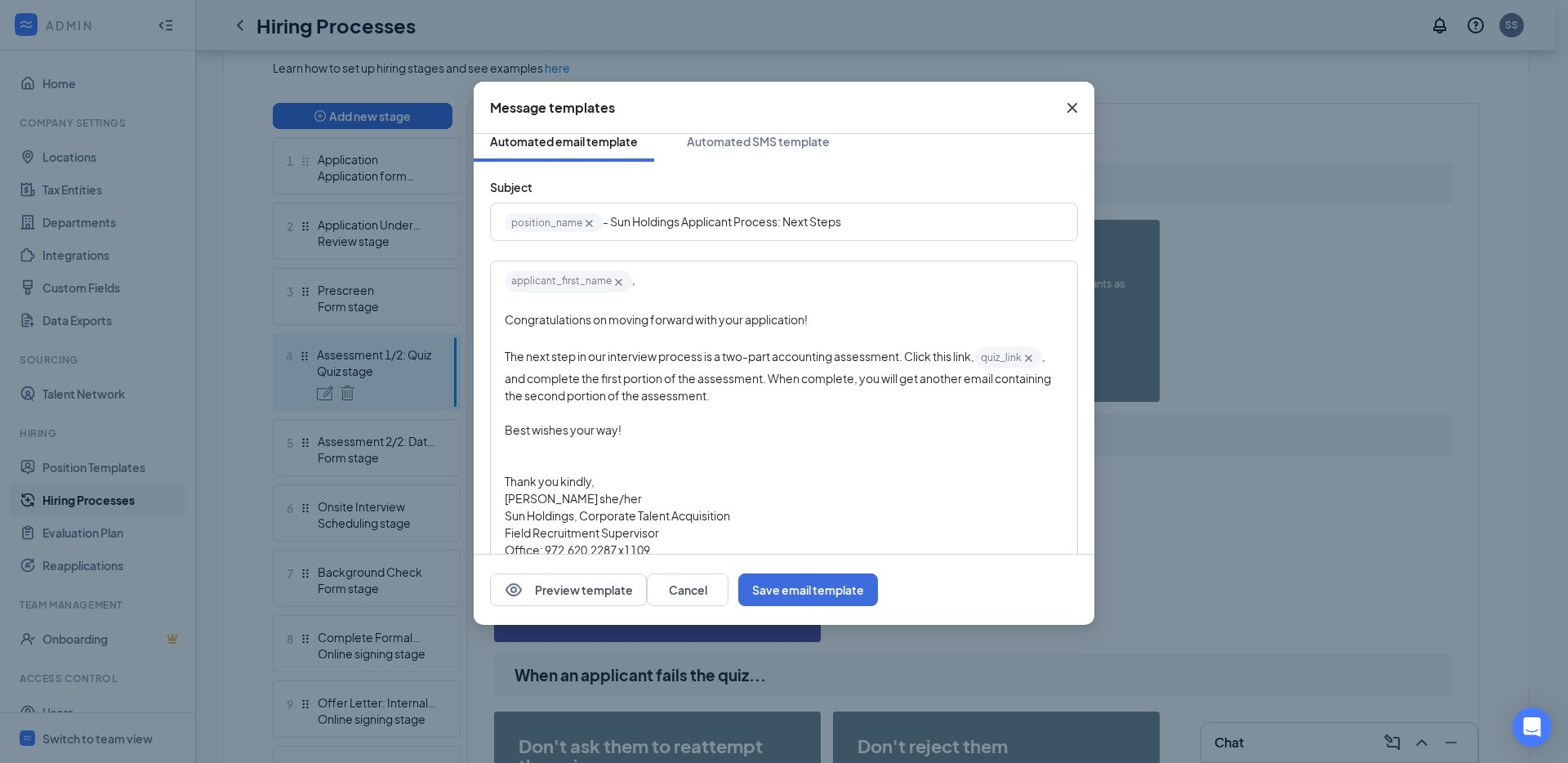
scroll to position [5, 0]
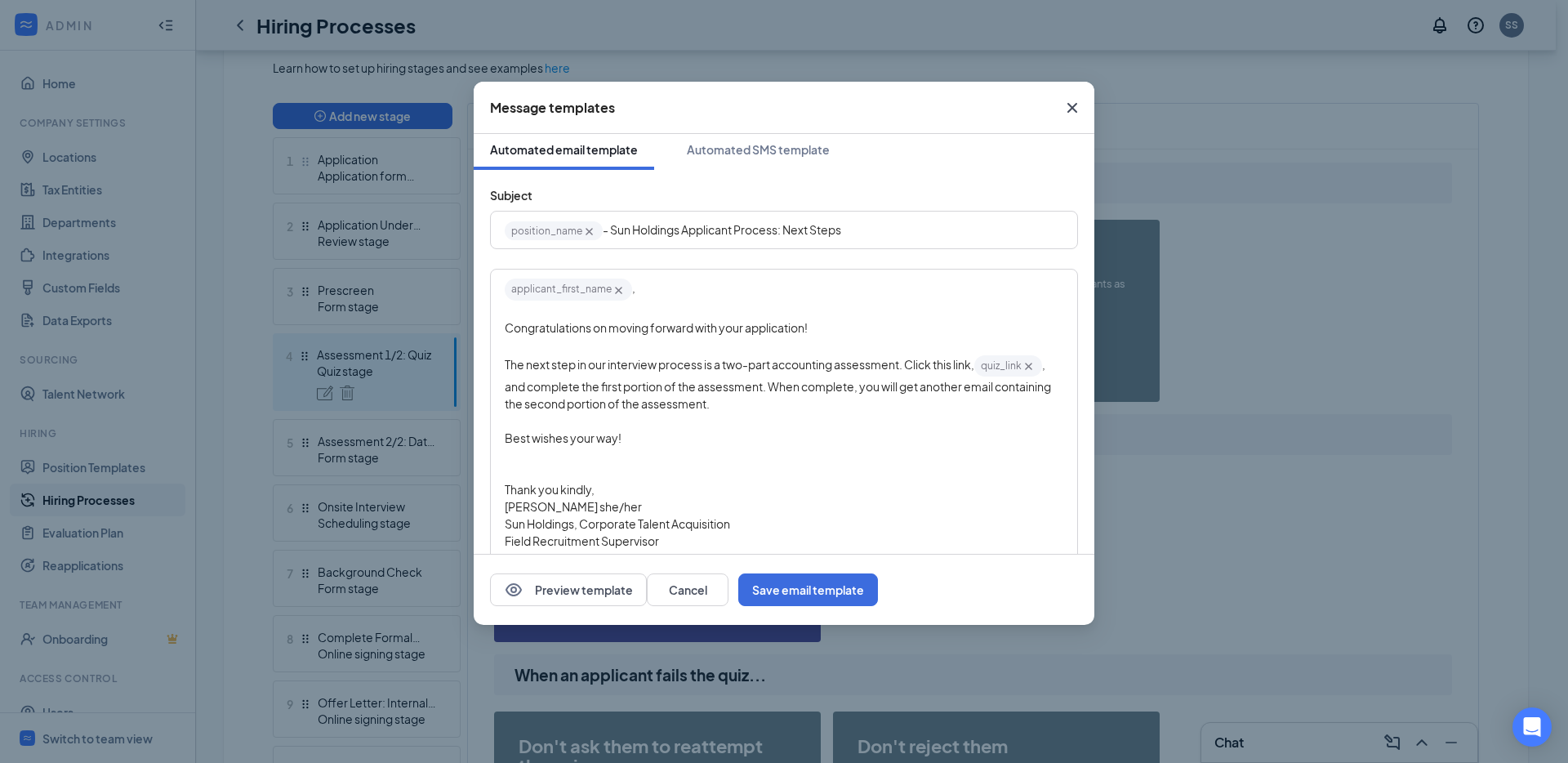
click at [1076, 105] on icon "Cross" at bounding box center [1072, 108] width 20 height 20
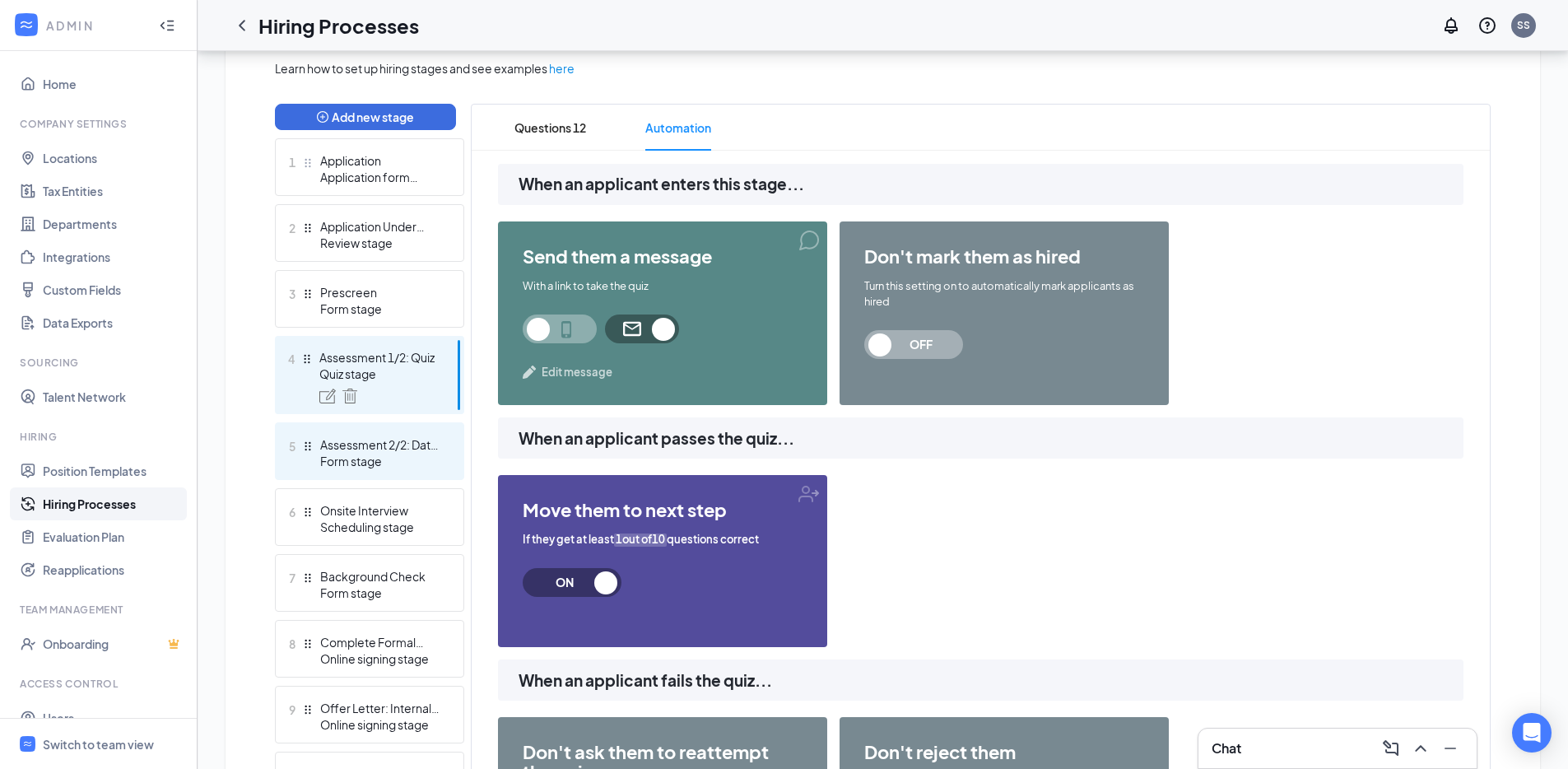
click at [376, 455] on div "Form stage" at bounding box center [381, 461] width 120 height 17
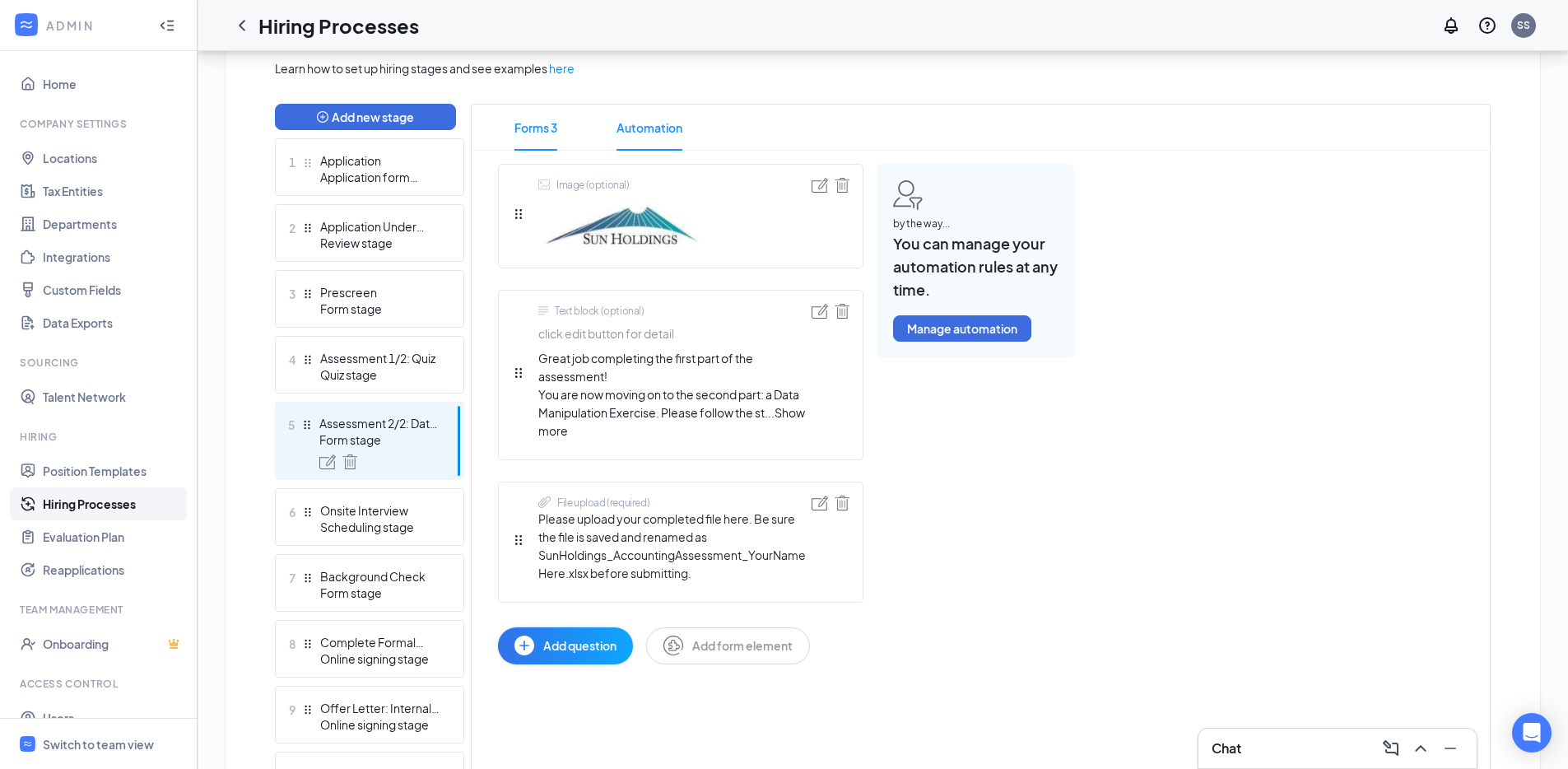
click at [657, 123] on span "Automation" at bounding box center [649, 127] width 66 height 46
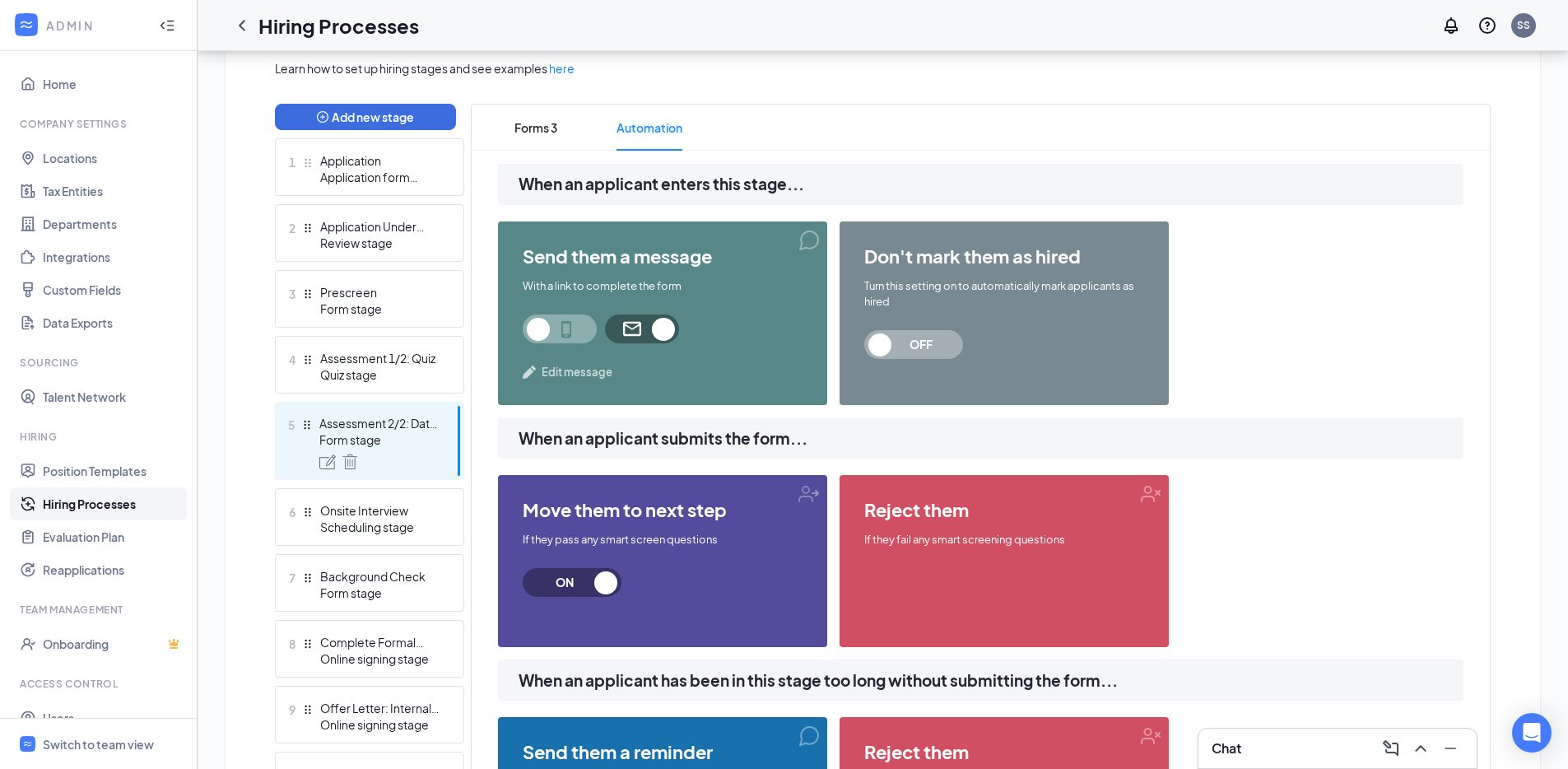
click at [555, 361] on div "send them a message With a link to complete the form Edit message" at bounding box center [662, 313] width 329 height 183
click at [551, 377] on span "Edit message" at bounding box center [576, 372] width 71 height 17
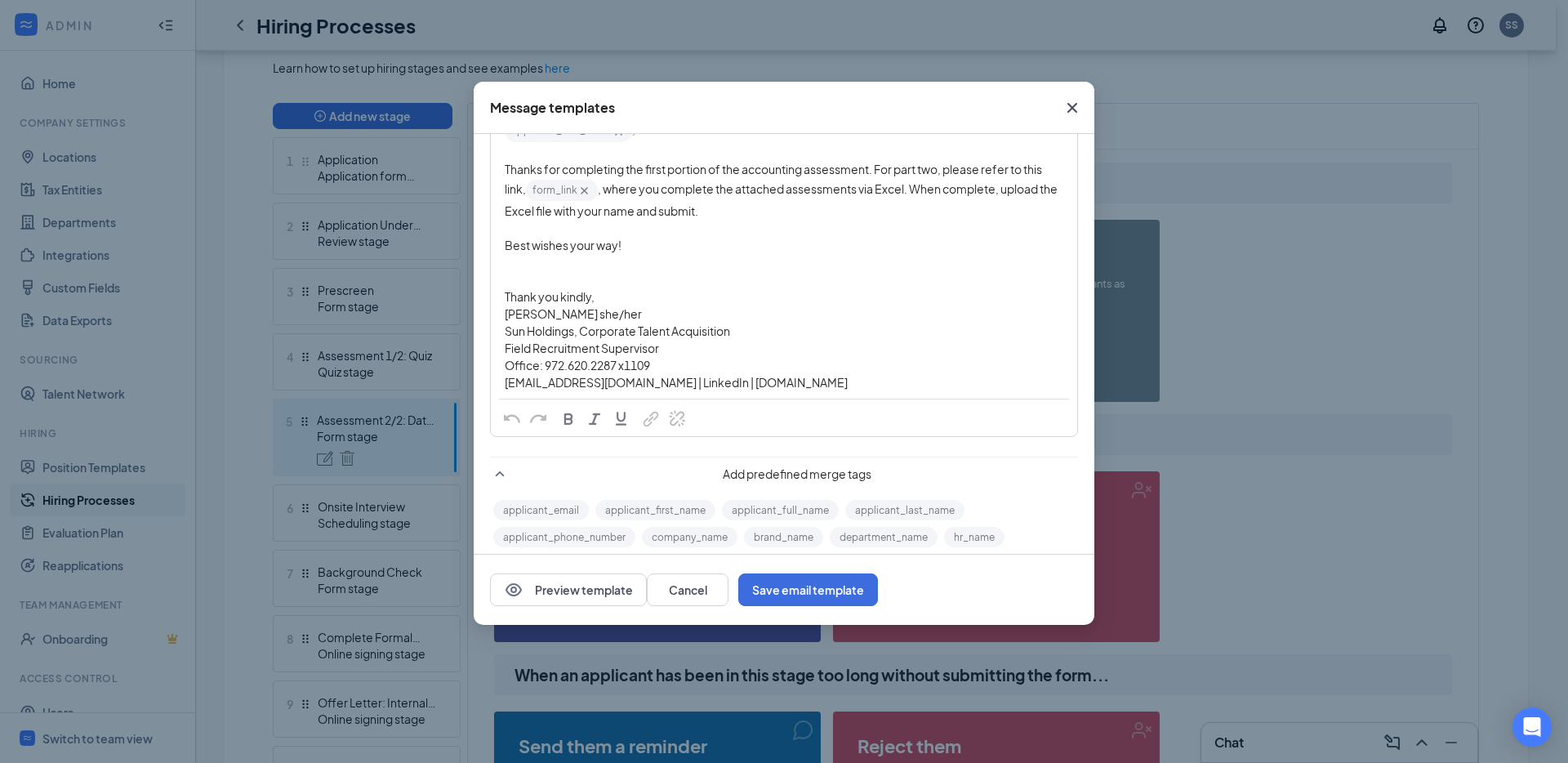
scroll to position [194, 0]
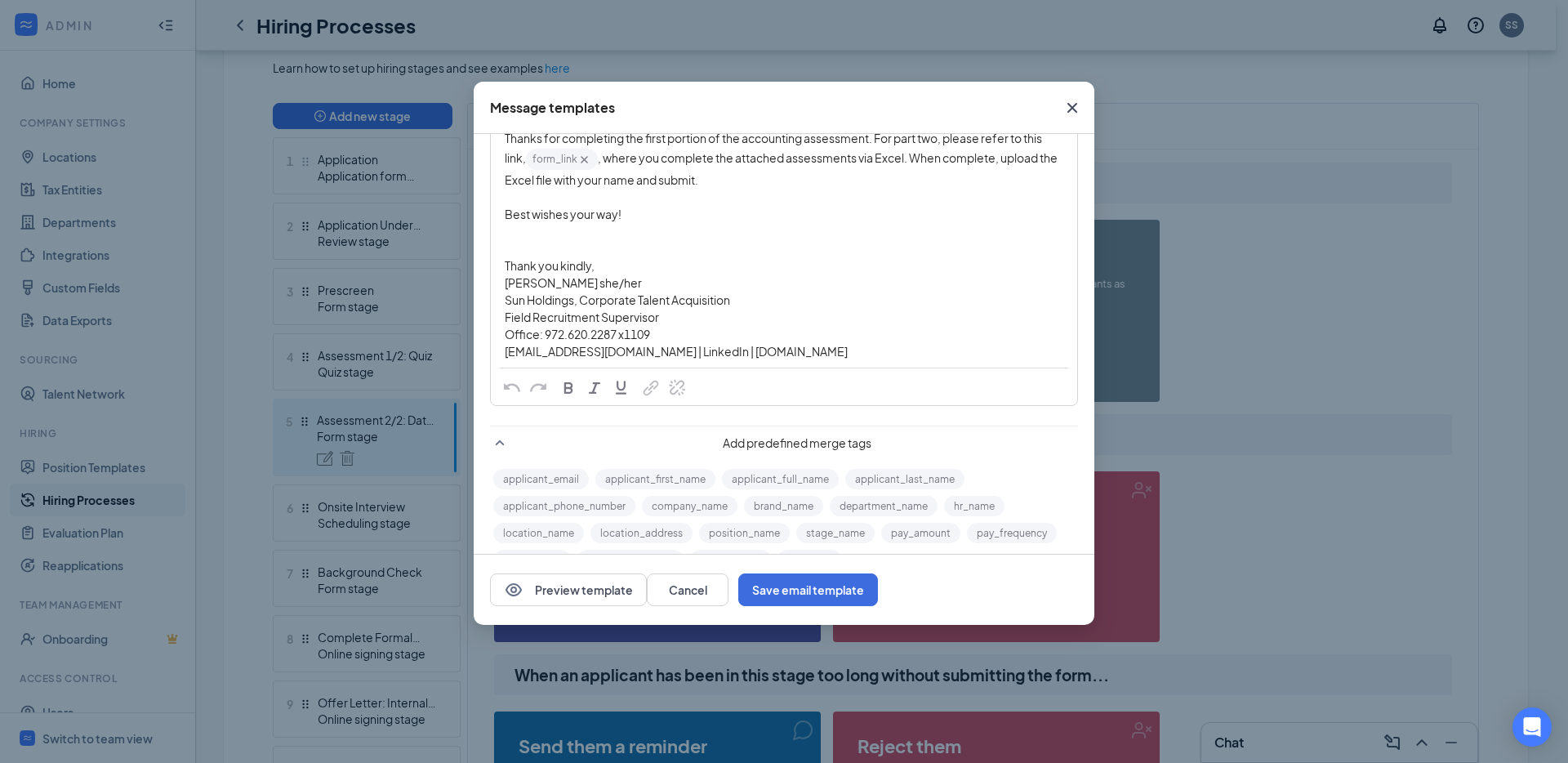
click at [610, 238] on div "Edit text" at bounding box center [784, 232] width 559 height 17
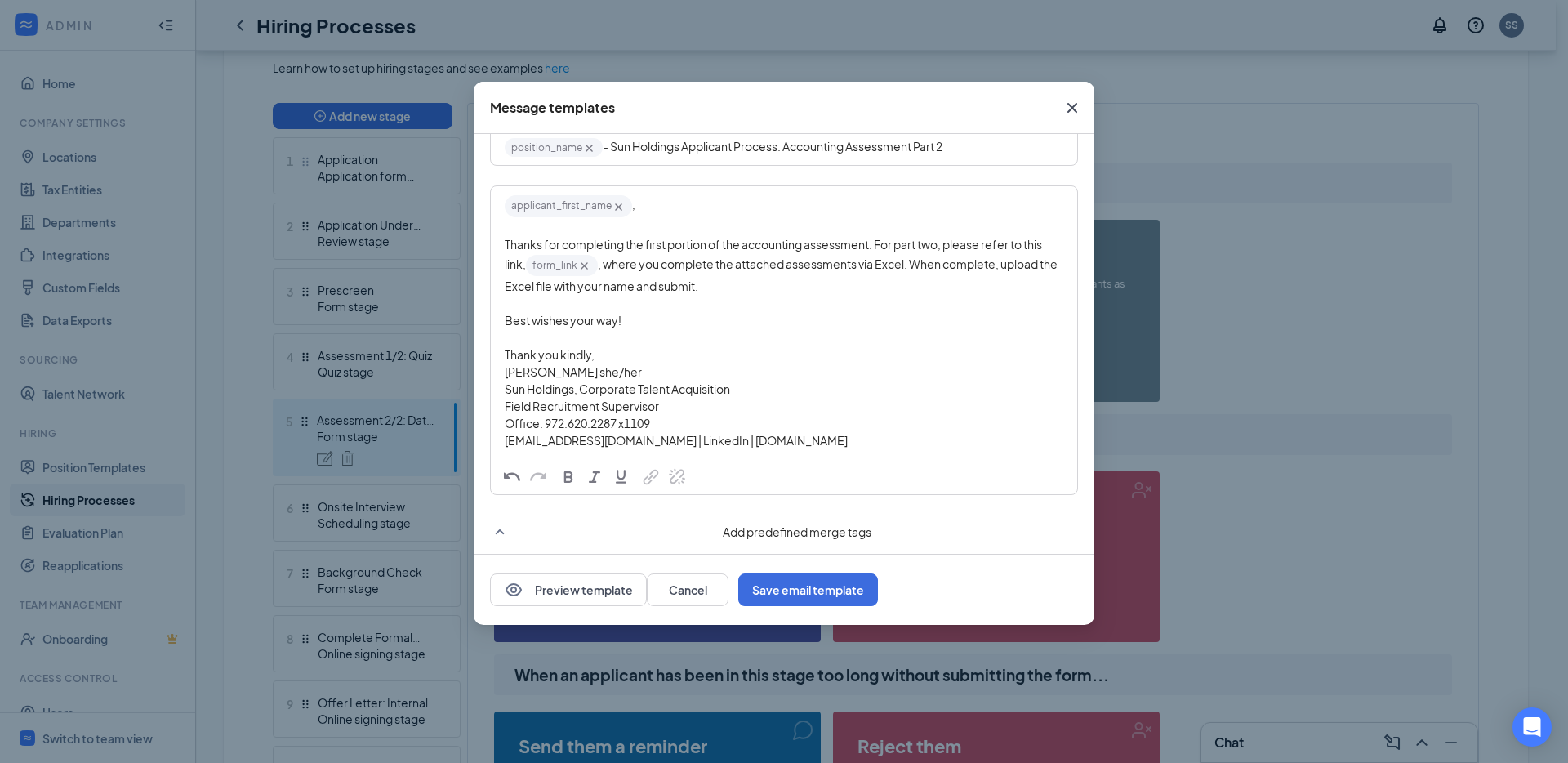
scroll to position [0, 0]
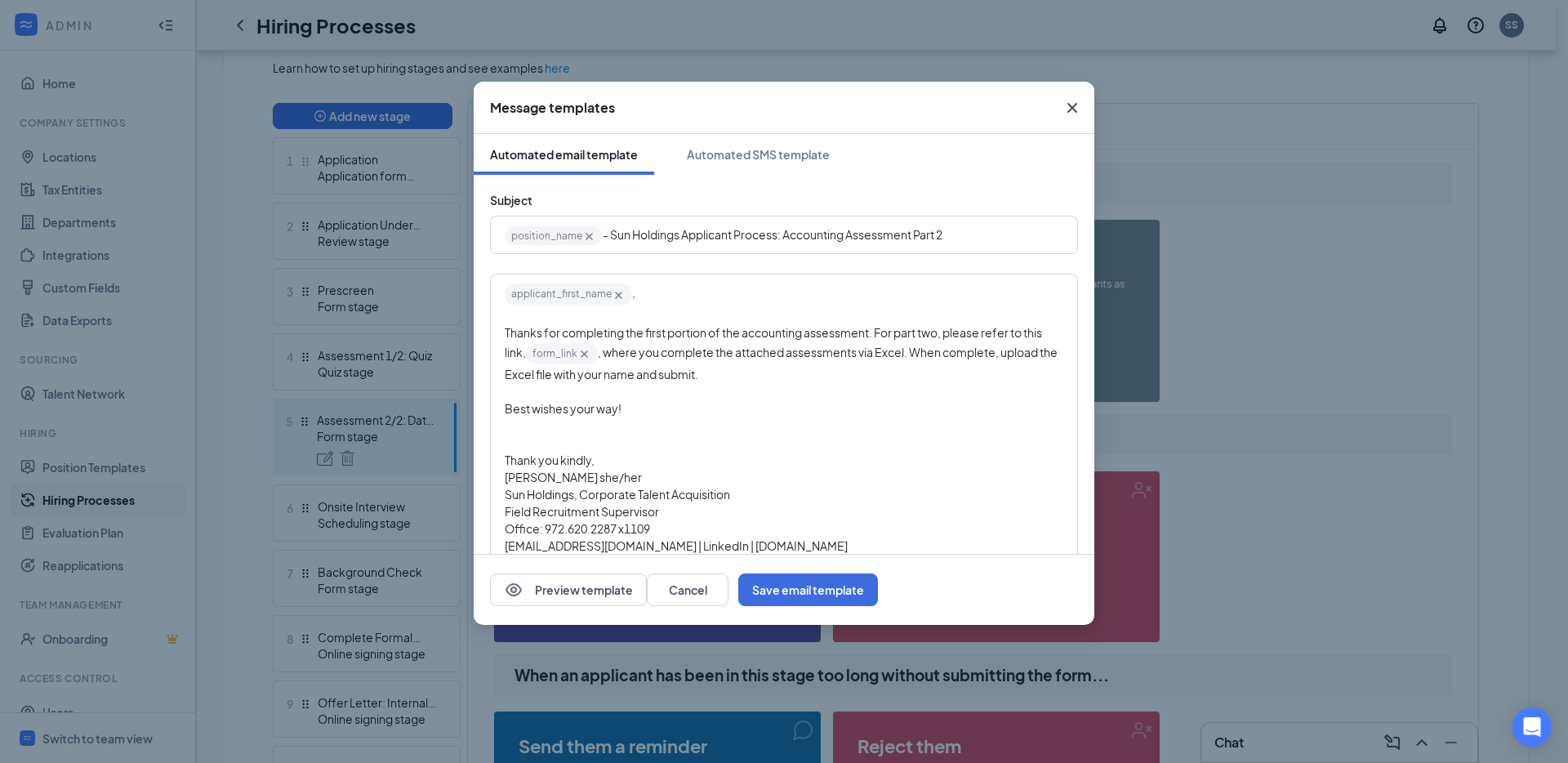
click at [1076, 106] on icon "Cross" at bounding box center [1072, 108] width 20 height 20
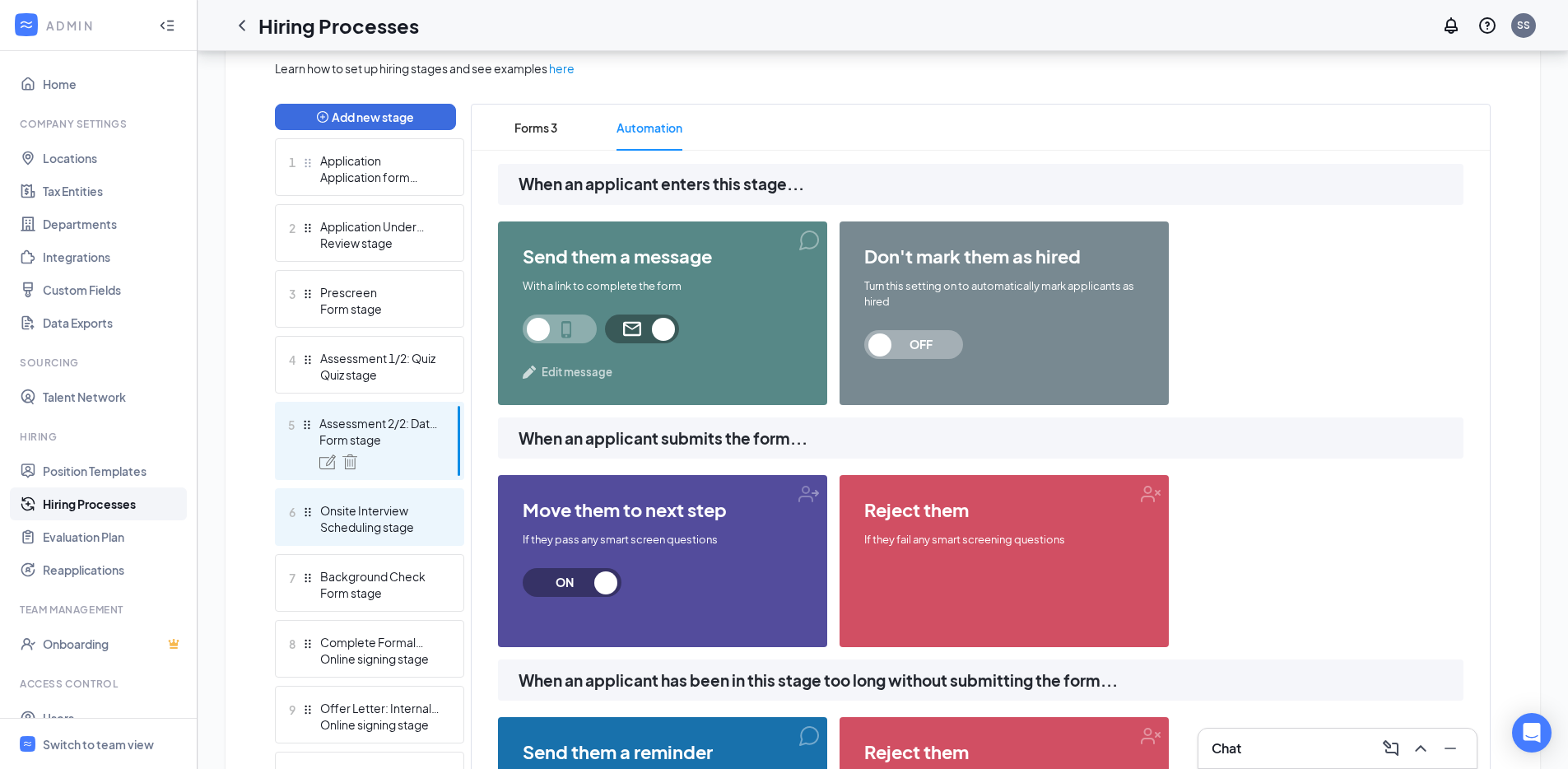
click at [389, 526] on div "Scheduling stage" at bounding box center [381, 527] width 120 height 17
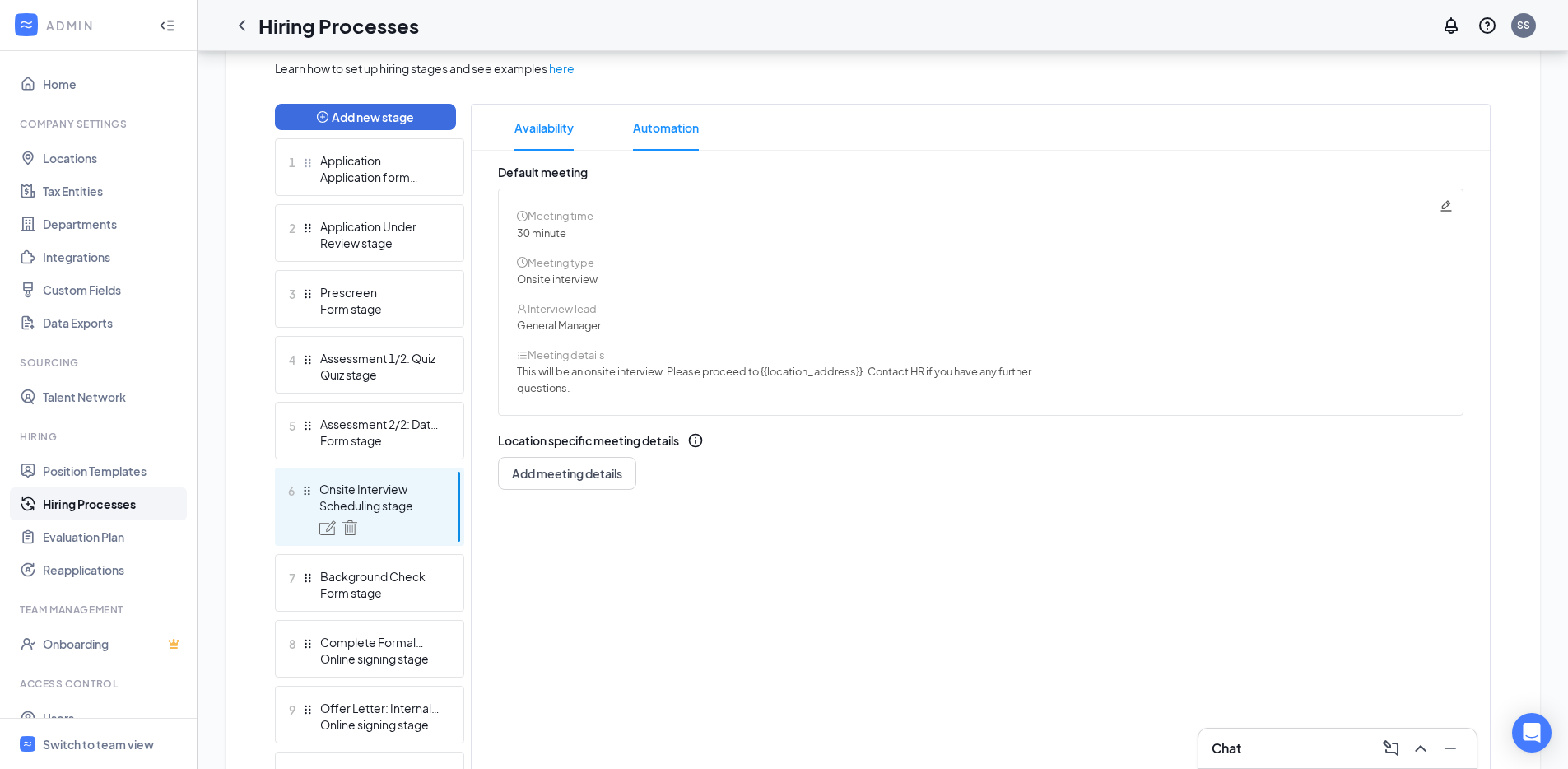
click at [678, 134] on span "Automation" at bounding box center [665, 127] width 66 height 46
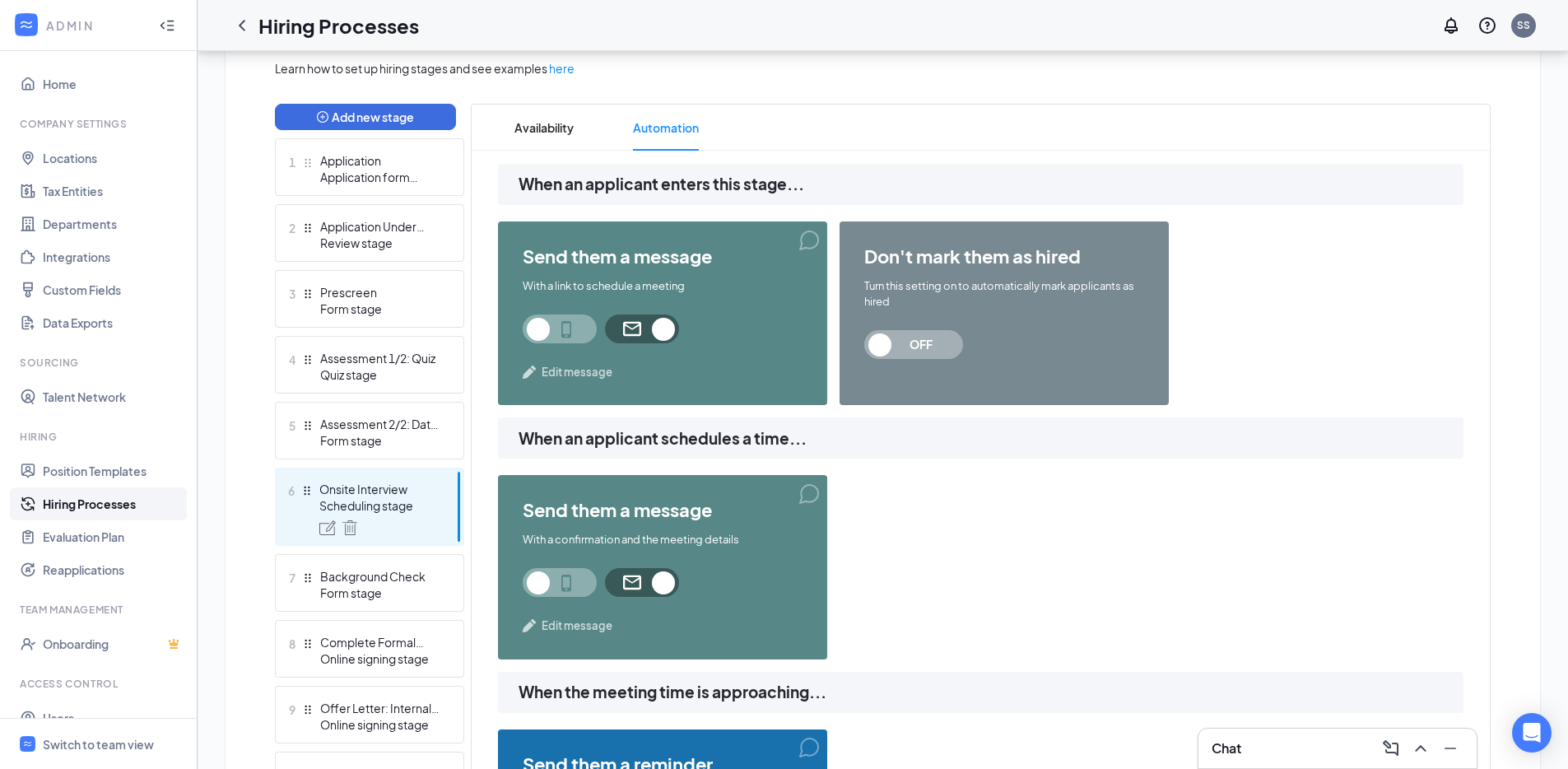
click at [571, 370] on span "Edit message" at bounding box center [576, 372] width 71 height 17
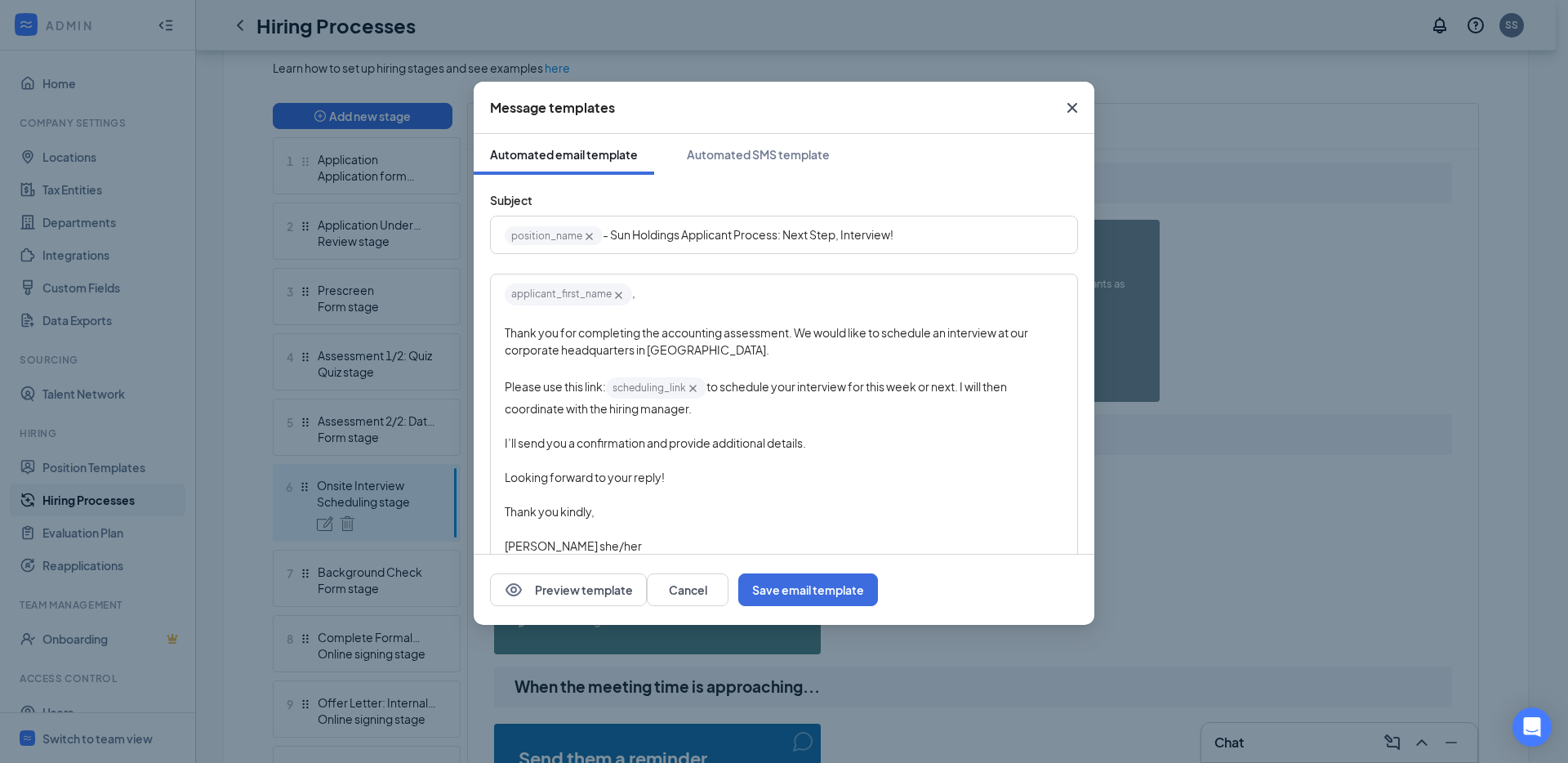
click at [1072, 105] on icon "Cross" at bounding box center [1072, 108] width 20 height 20
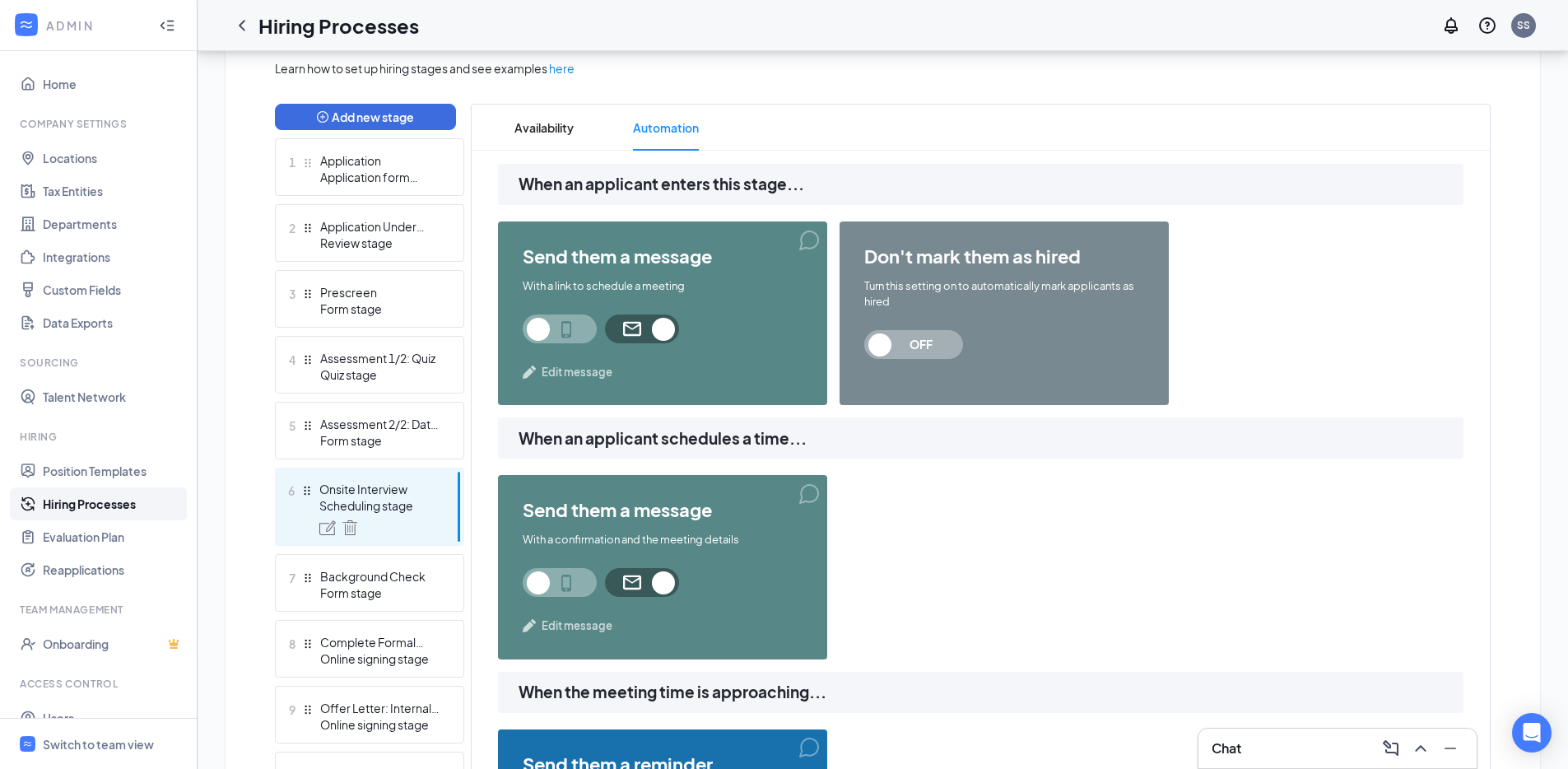
click at [545, 141] on span "Availability" at bounding box center [544, 127] width 59 height 46
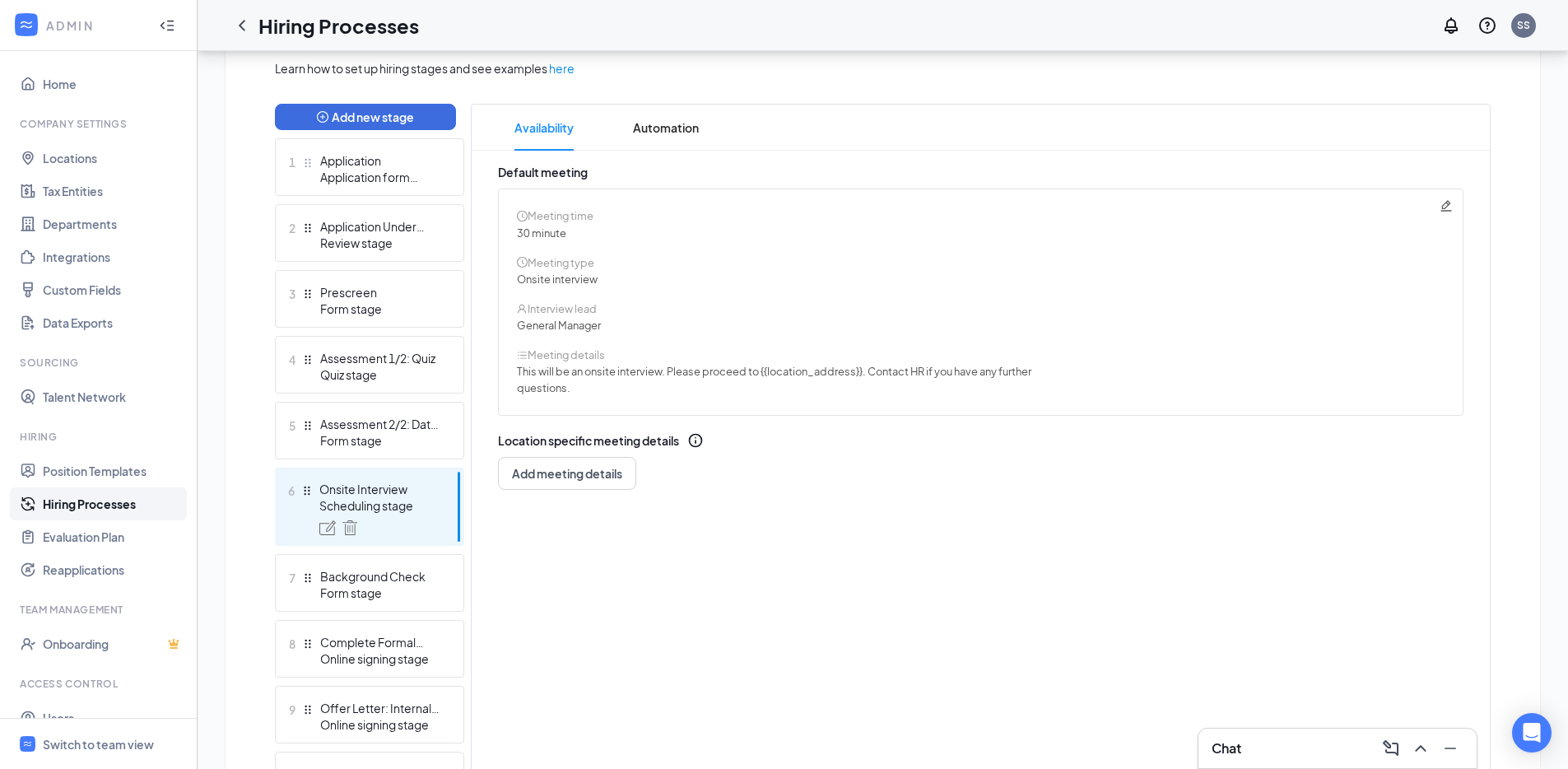
click at [1451, 206] on icon "Pencil" at bounding box center [1446, 206] width 13 height 13
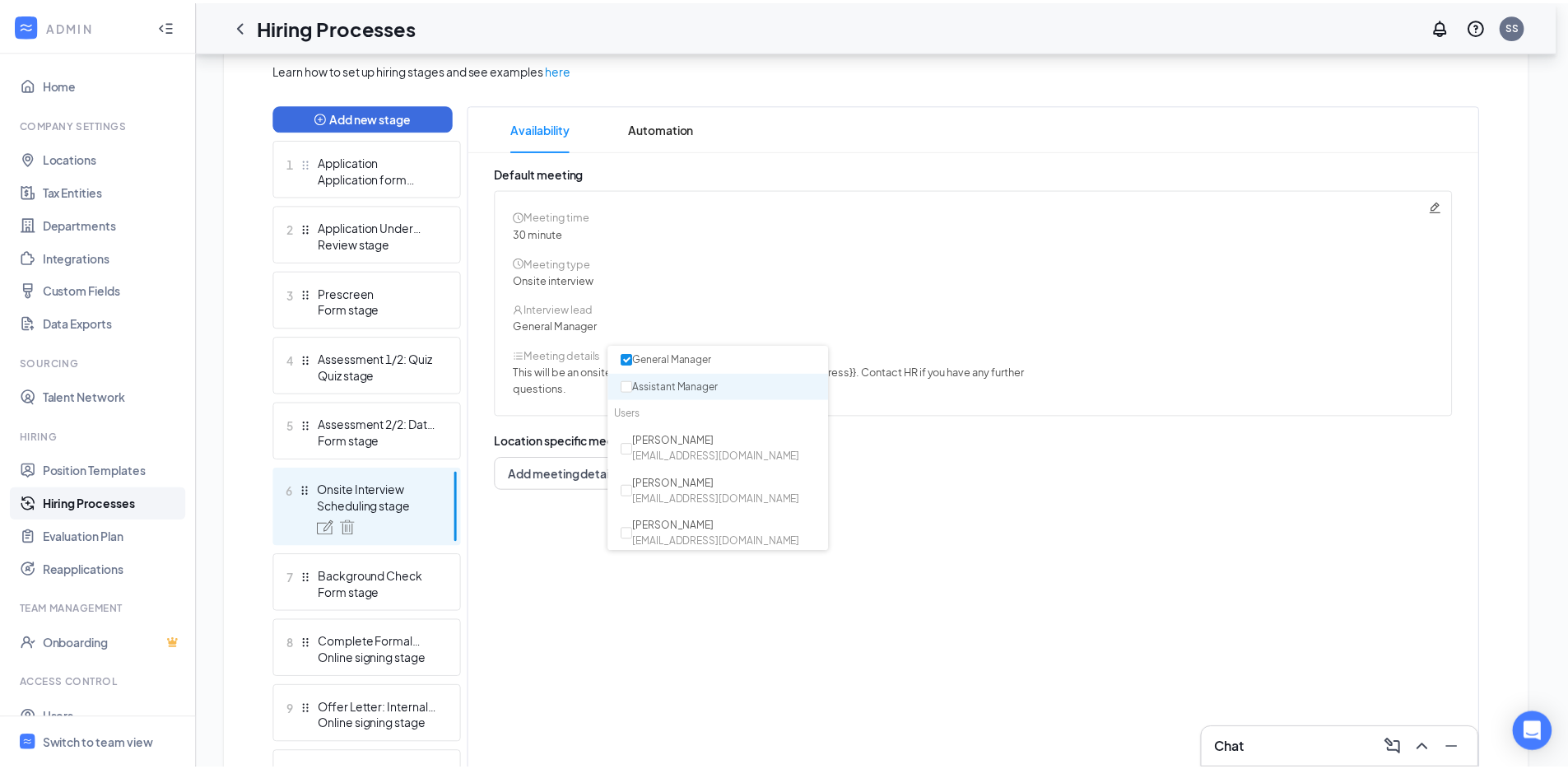
scroll to position [85, 0]
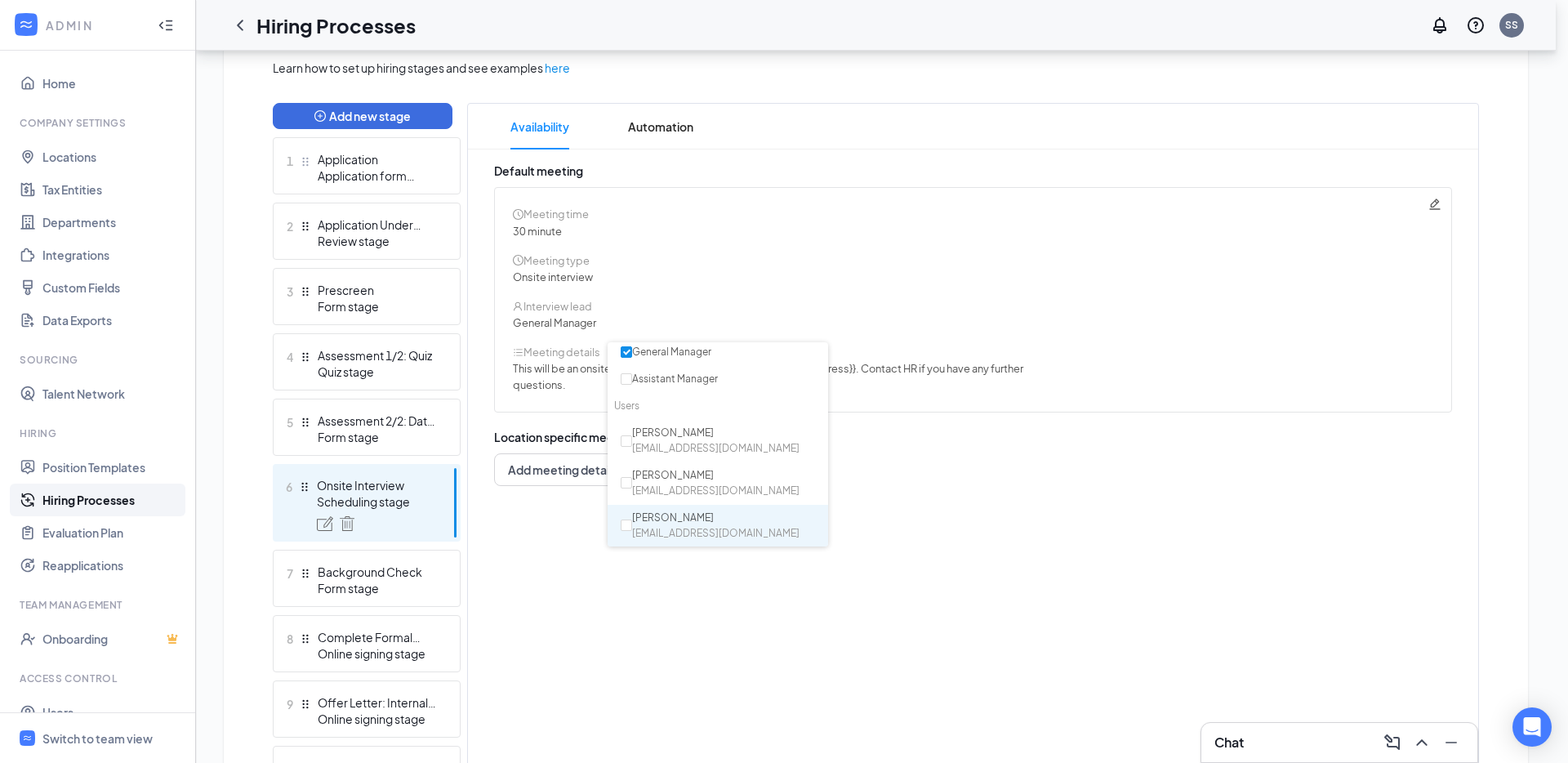
click at [680, 523] on div "Jennifer Steele jsteele@sunholdings.net" at bounding box center [716, 526] width 168 height 31
click at [721, 527] on span "jsteele@sunholdings.net" at bounding box center [716, 531] width 168 height 16
checkbox input "false"
